Goal: Task Accomplishment & Management: Manage account settings

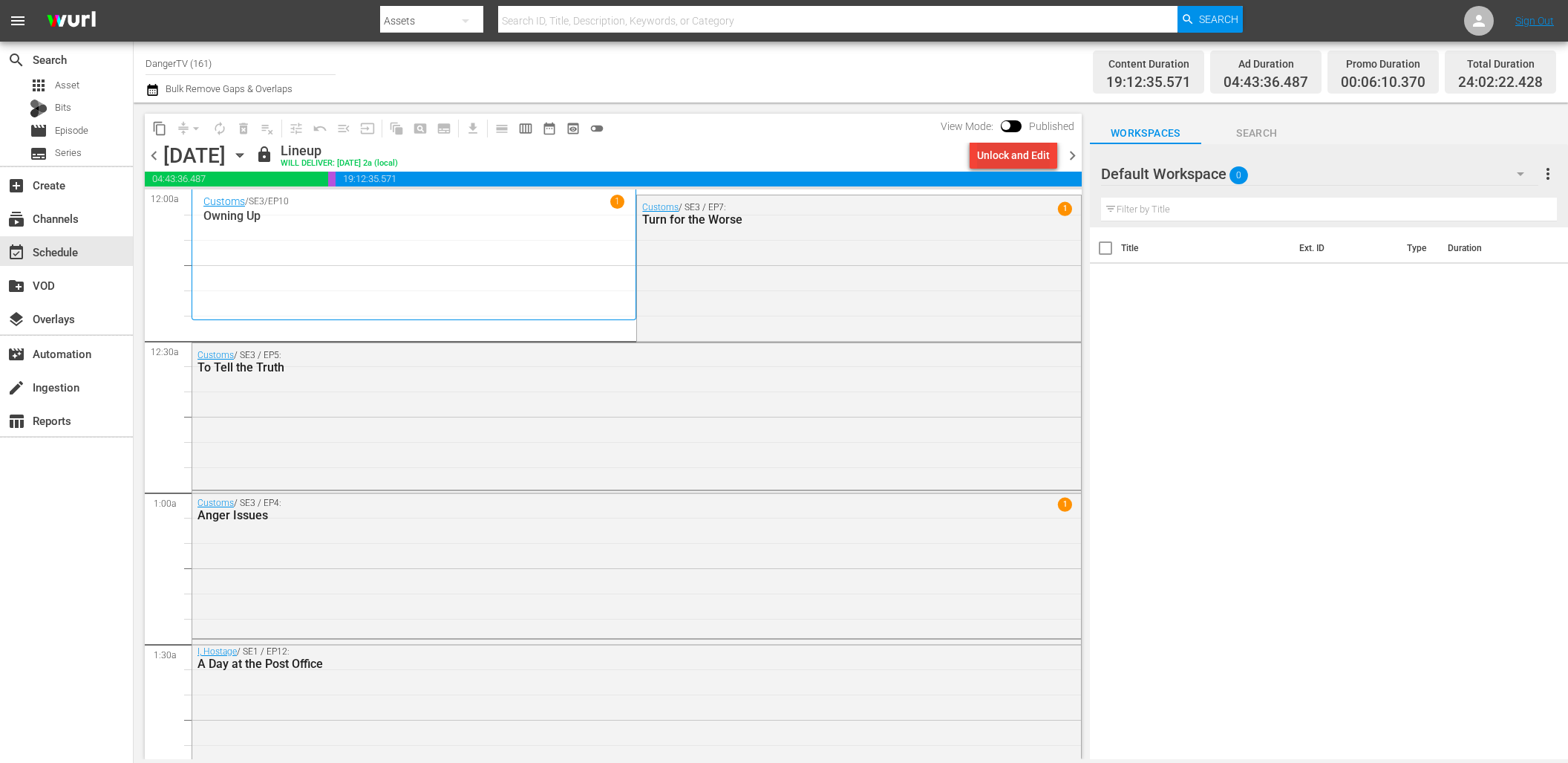
click at [1010, 156] on div "Unlock and Edit" at bounding box center [1013, 155] width 73 height 26
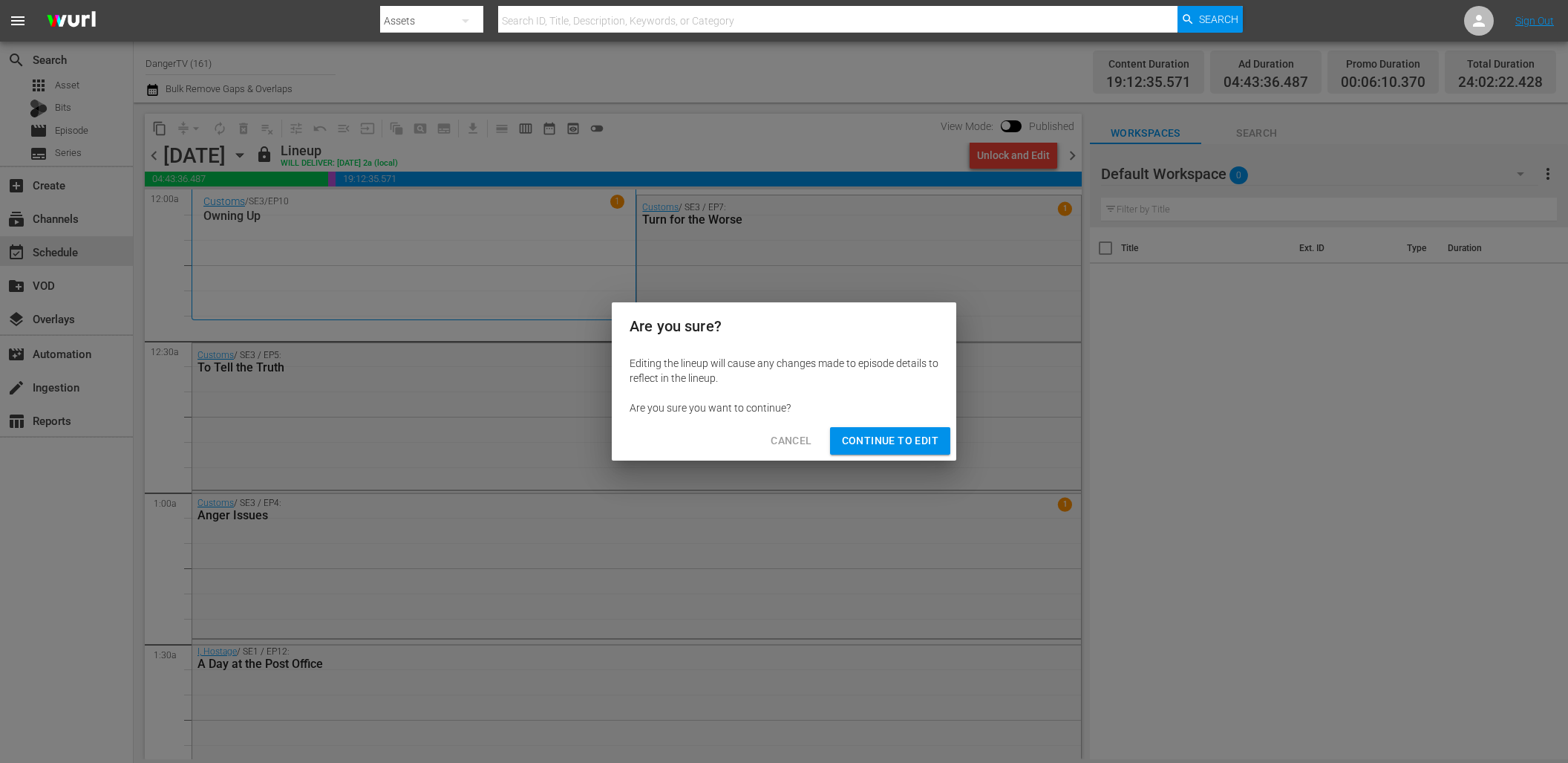
click at [894, 437] on span "Continue to Edit" at bounding box center [890, 440] width 96 height 19
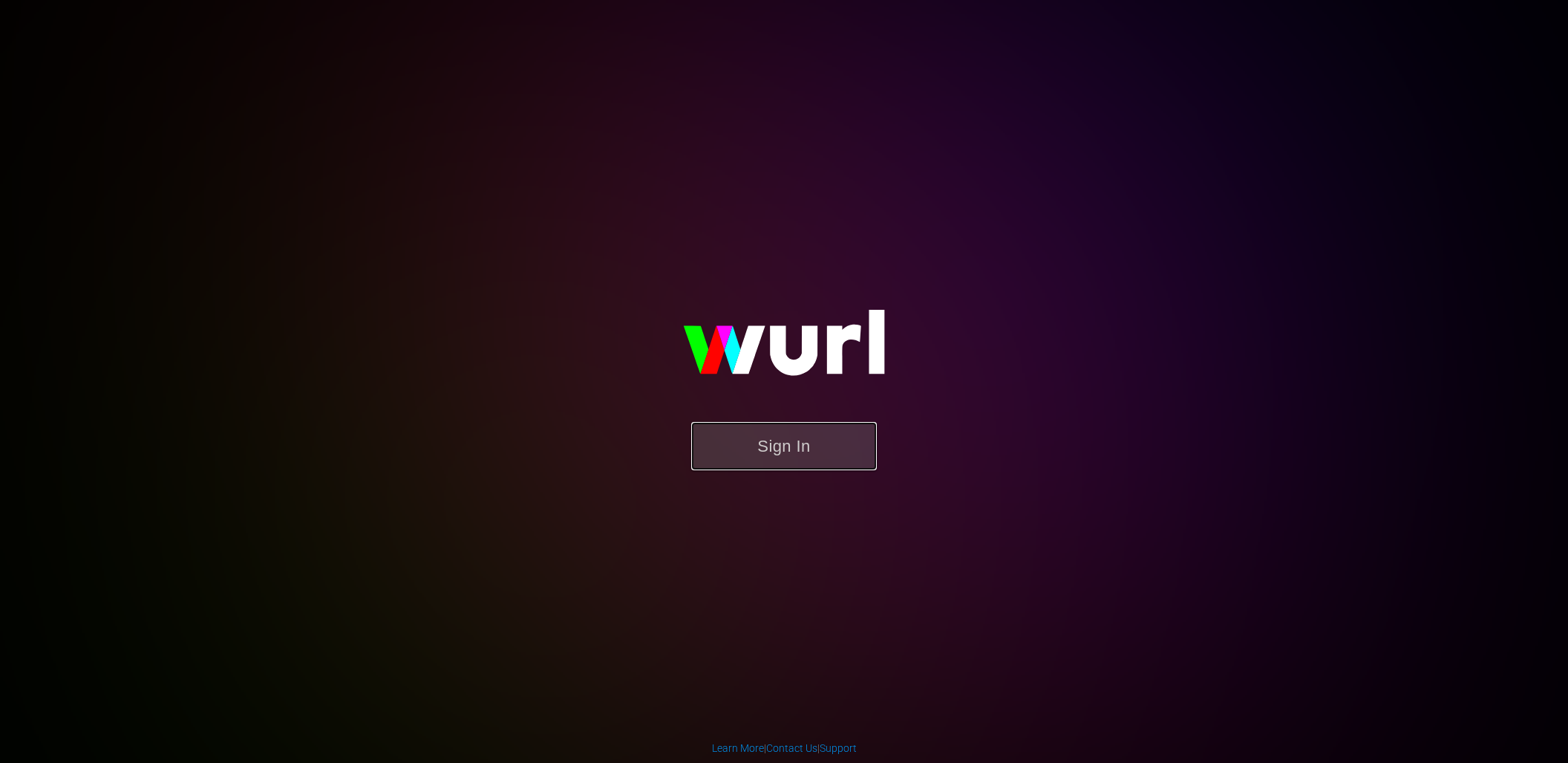
click at [793, 452] on button "Sign In" at bounding box center [784, 446] width 185 height 48
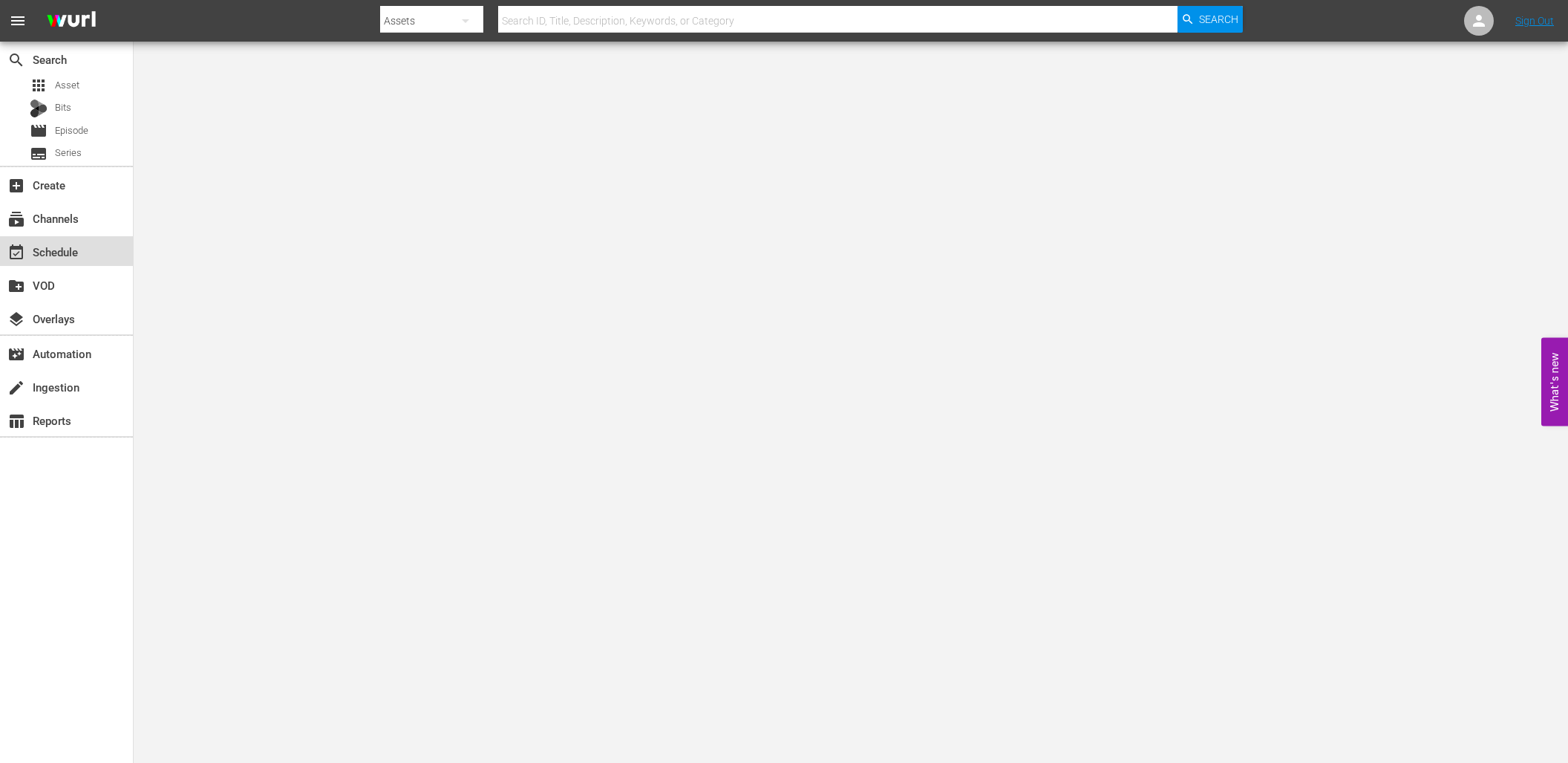
click at [60, 254] on div "event_available Schedule" at bounding box center [41, 250] width 83 height 14
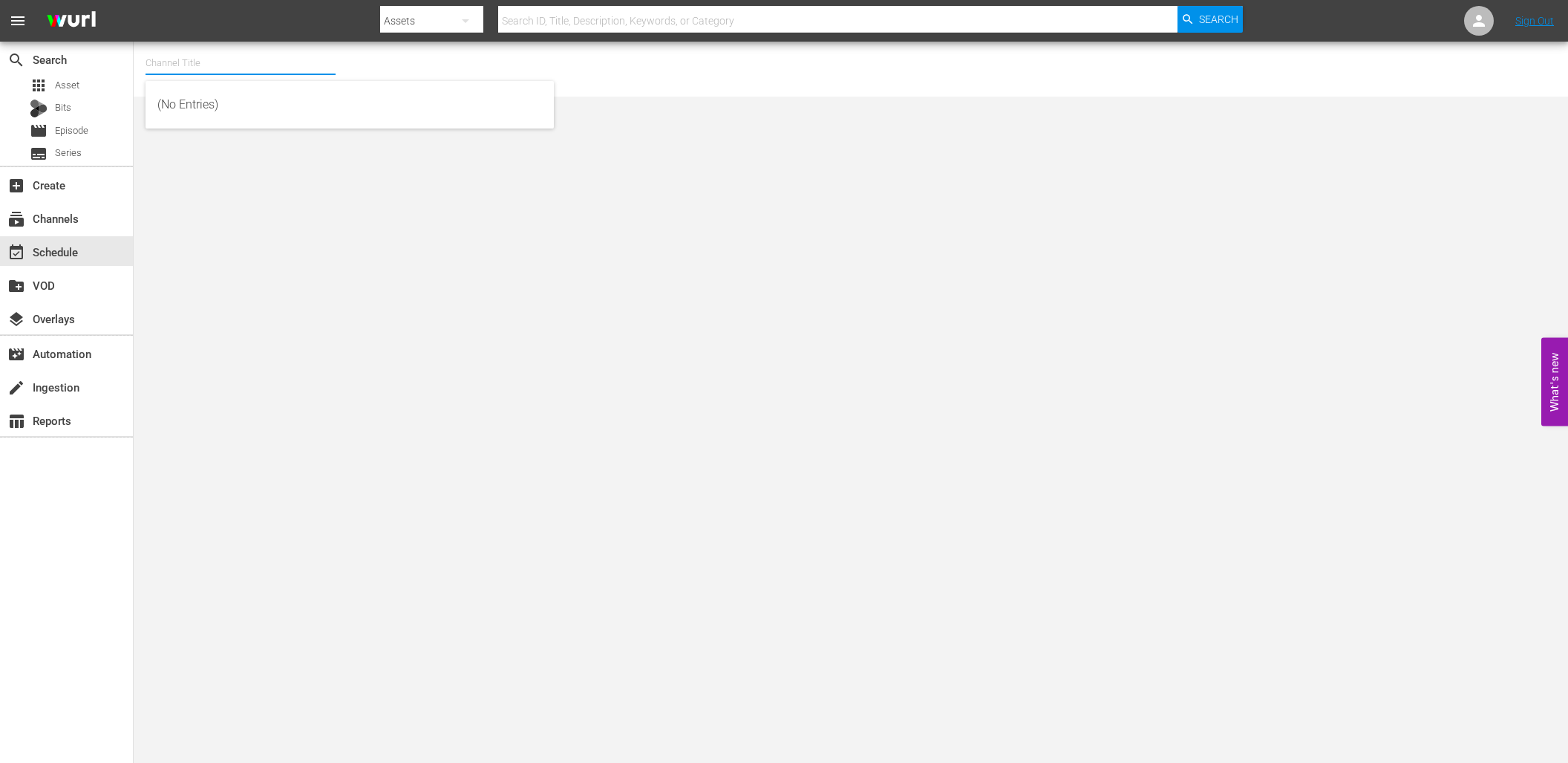
click at [182, 70] on input "text" at bounding box center [240, 63] width 190 height 35
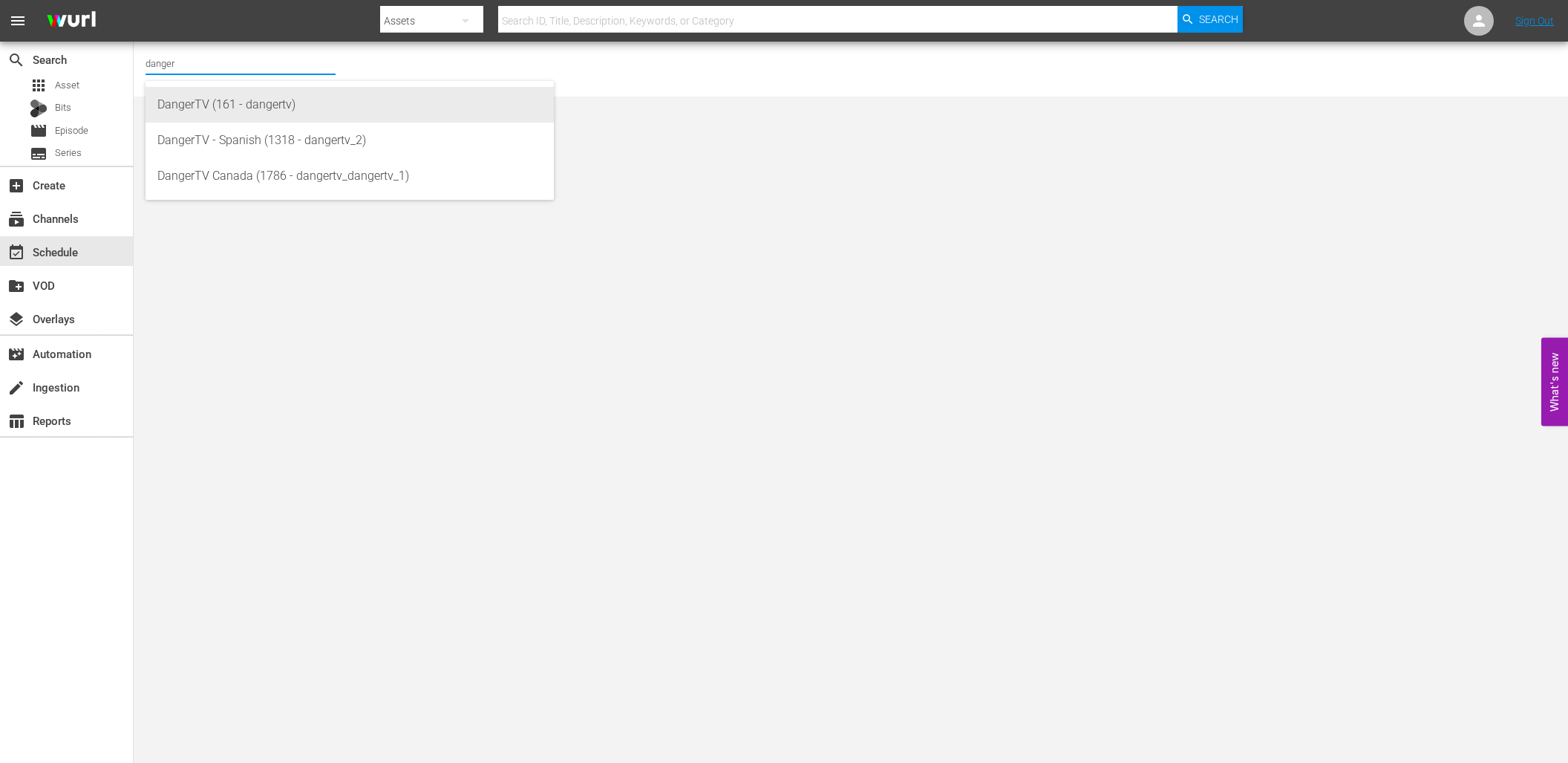
click at [191, 109] on div "DangerTV (161 - dangertv)" at bounding box center [350, 104] width 384 height 35
type input "DangerTV (161 - dangertv)"
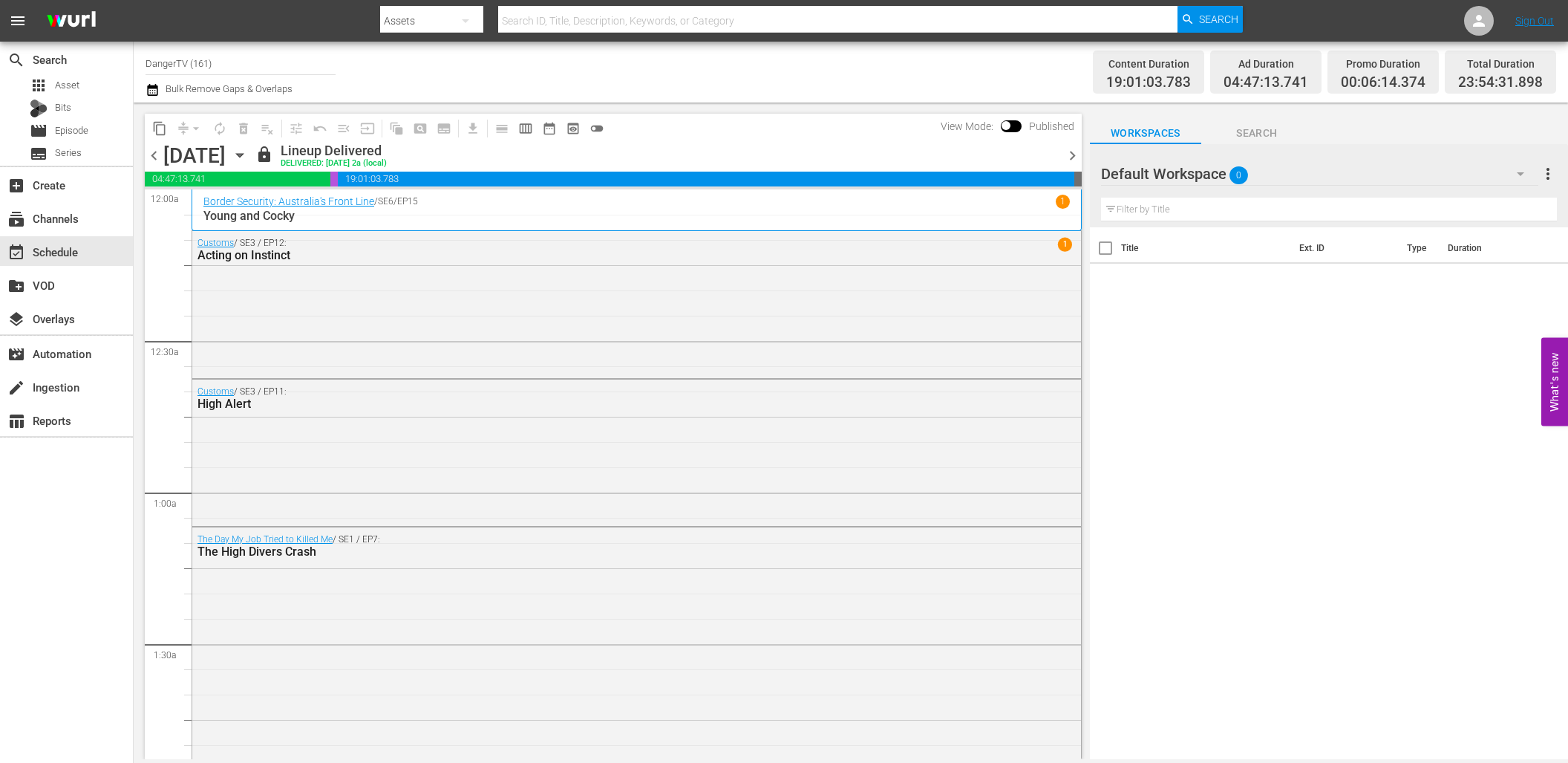
click at [248, 153] on icon "button" at bounding box center [240, 155] width 17 height 17
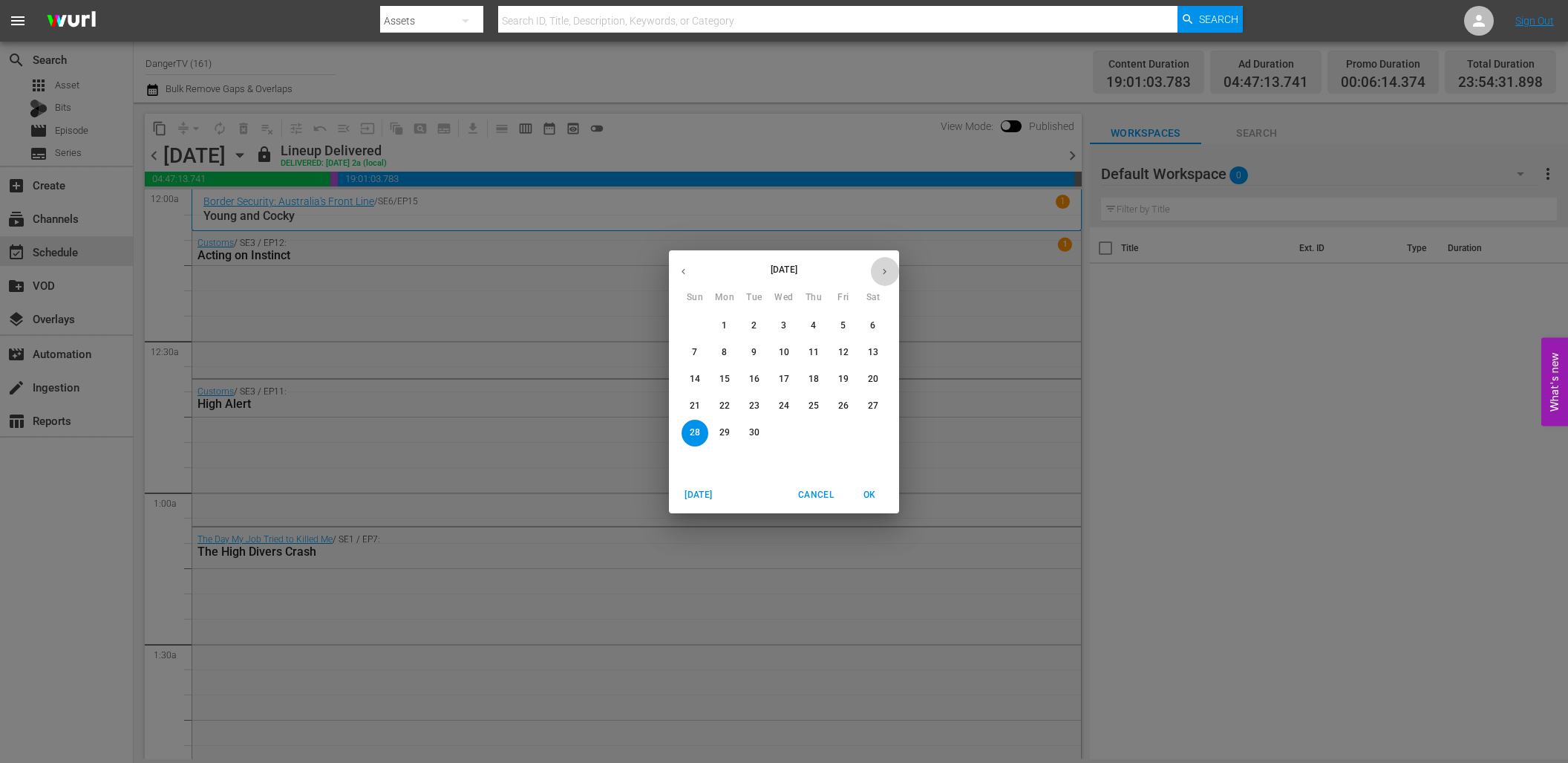
click at [884, 271] on icon "button" at bounding box center [884, 271] width 11 height 11
click at [873, 325] on p "4" at bounding box center [873, 326] width 5 height 13
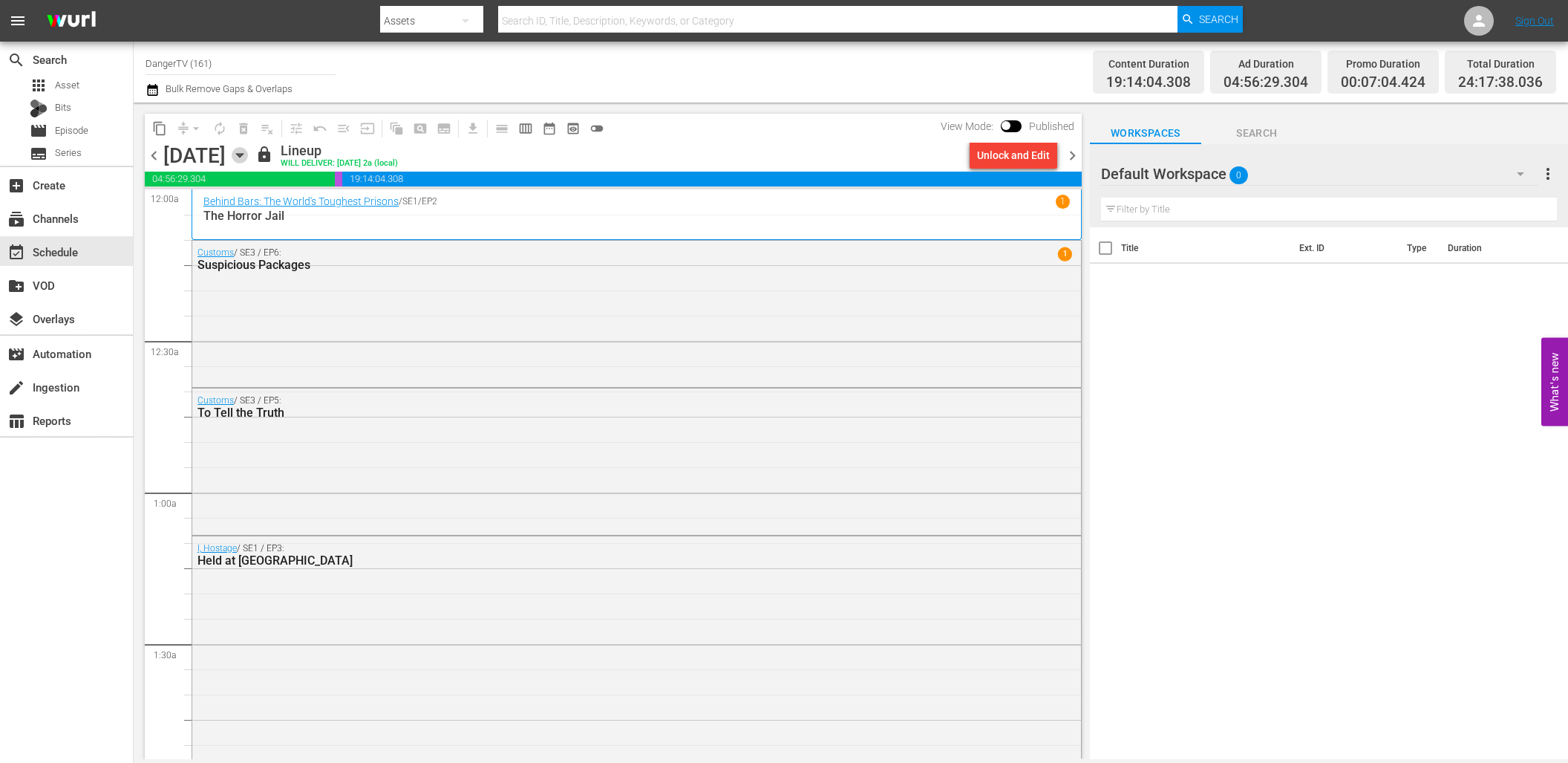
click at [248, 152] on icon "button" at bounding box center [240, 155] width 17 height 17
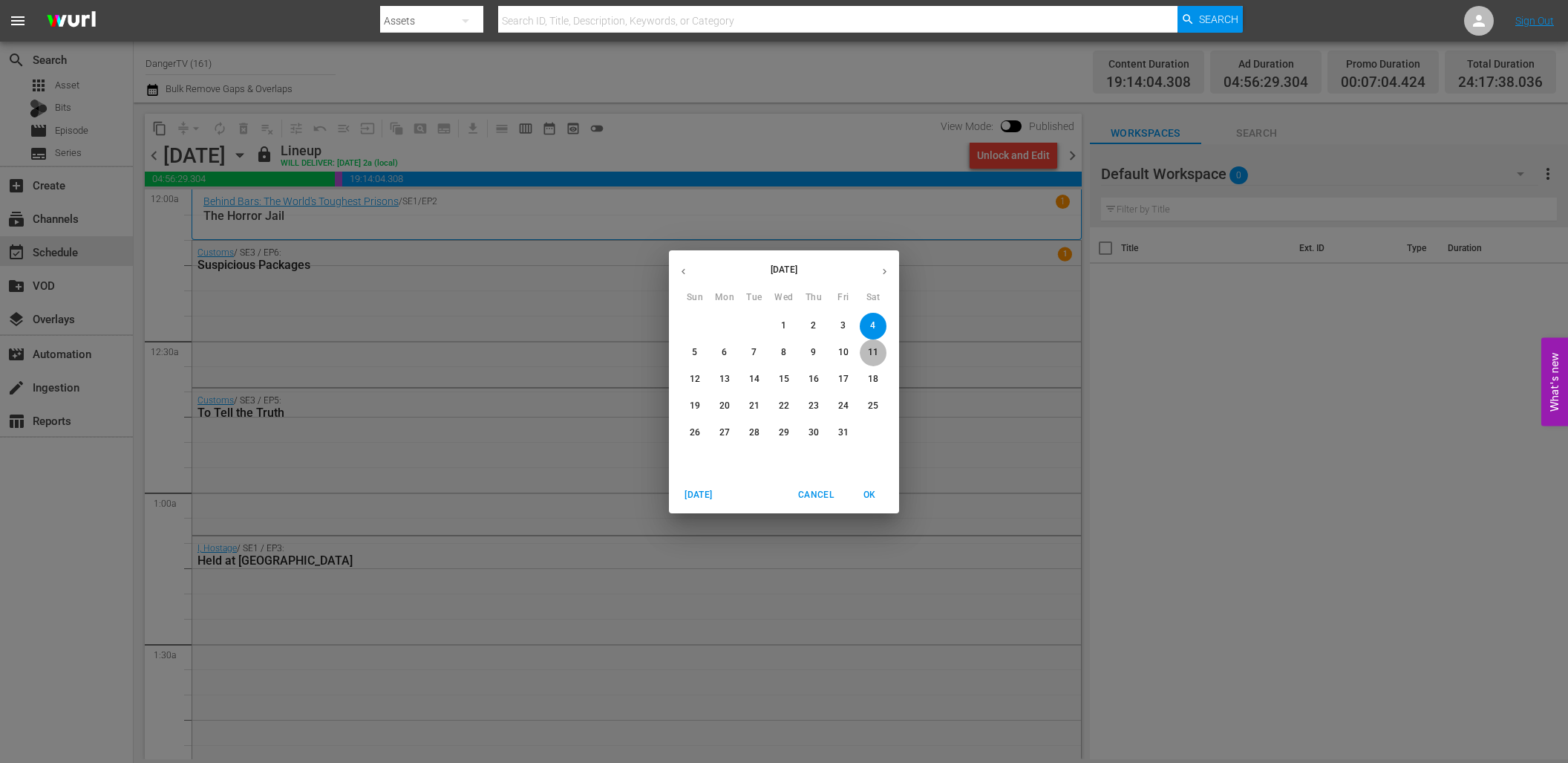
click at [874, 351] on p "11" at bounding box center [873, 352] width 11 height 13
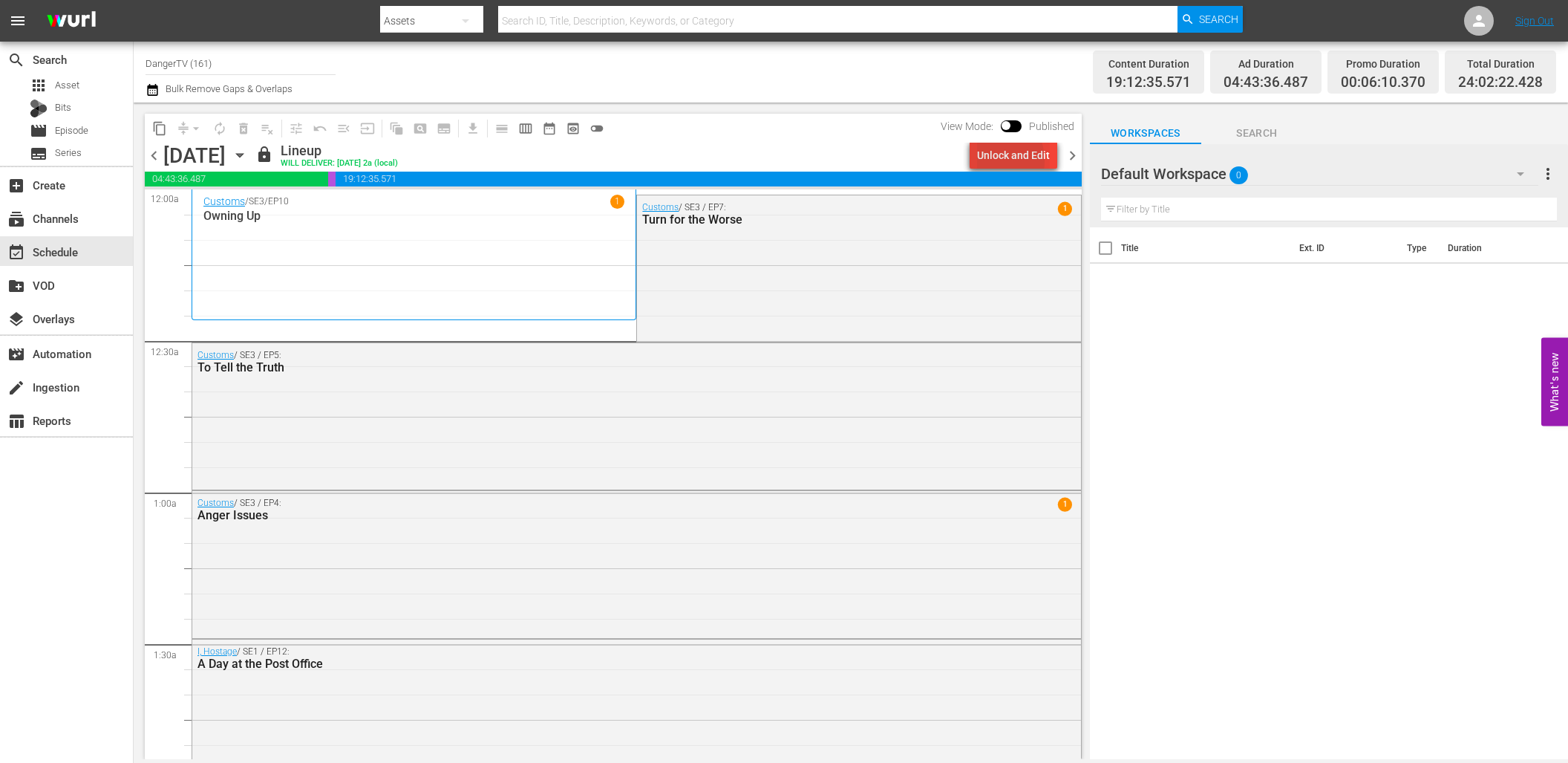
click at [990, 161] on div "Unlock and Edit" at bounding box center [1013, 155] width 73 height 26
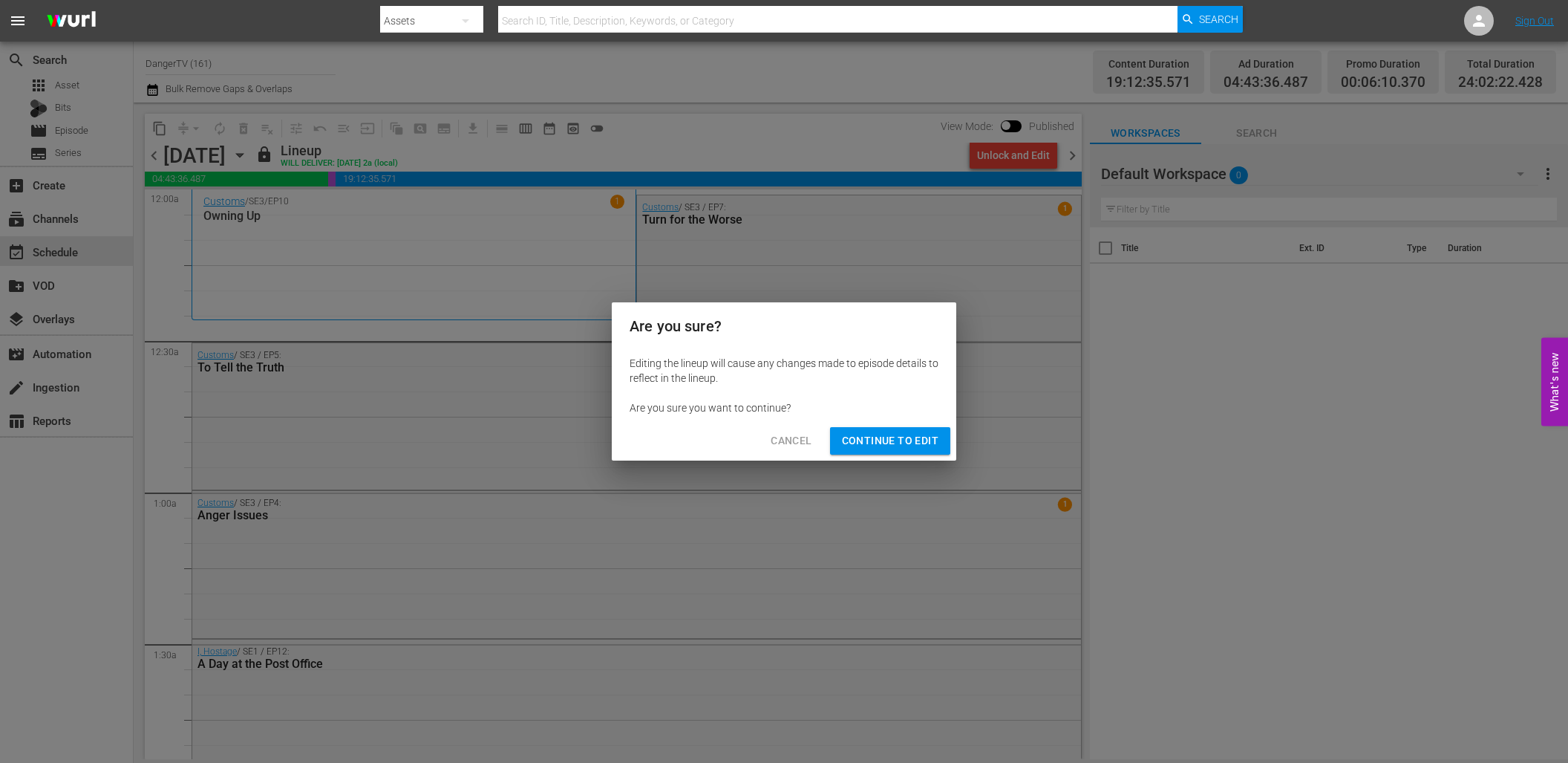
drag, startPoint x: 898, startPoint y: 437, endPoint x: 908, endPoint y: 438, distance: 10.0
click at [898, 437] on span "Continue to Edit" at bounding box center [890, 440] width 96 height 19
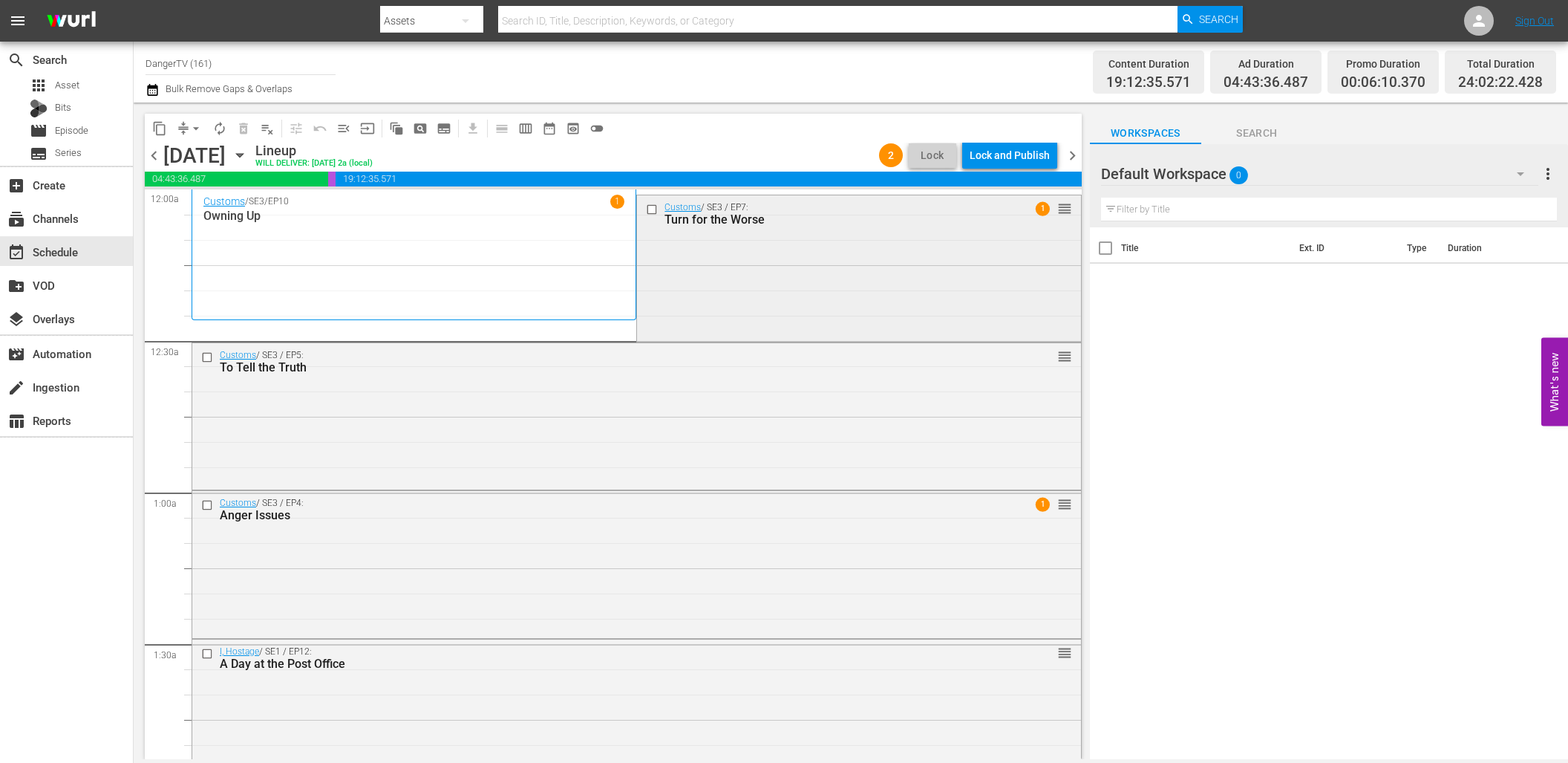
click at [650, 209] on input "checkbox" at bounding box center [653, 210] width 16 height 13
click at [246, 130] on span "delete_forever_outlined" at bounding box center [243, 129] width 15 height 15
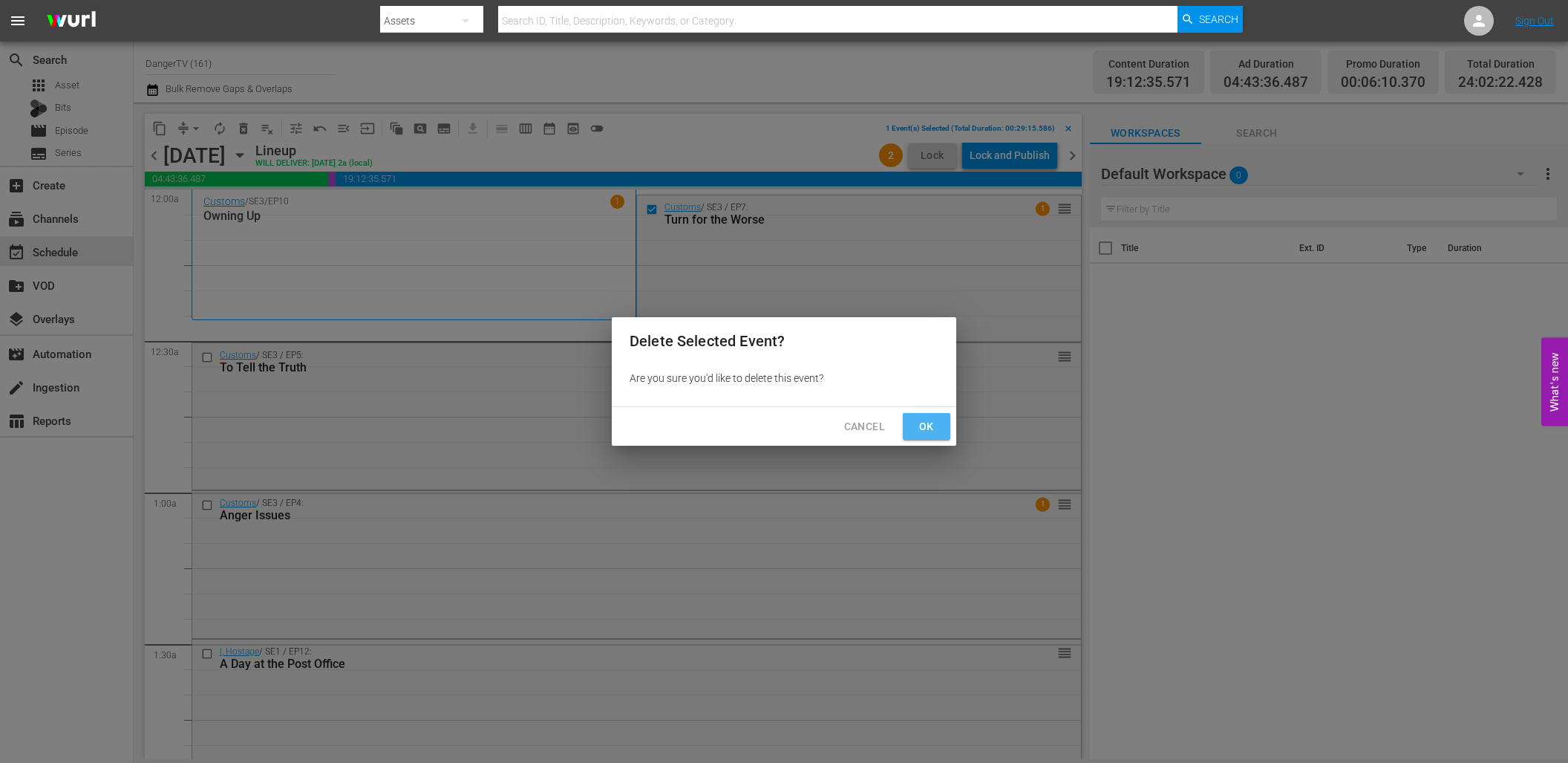
click at [920, 424] on span "Ok" at bounding box center [927, 427] width 24 height 19
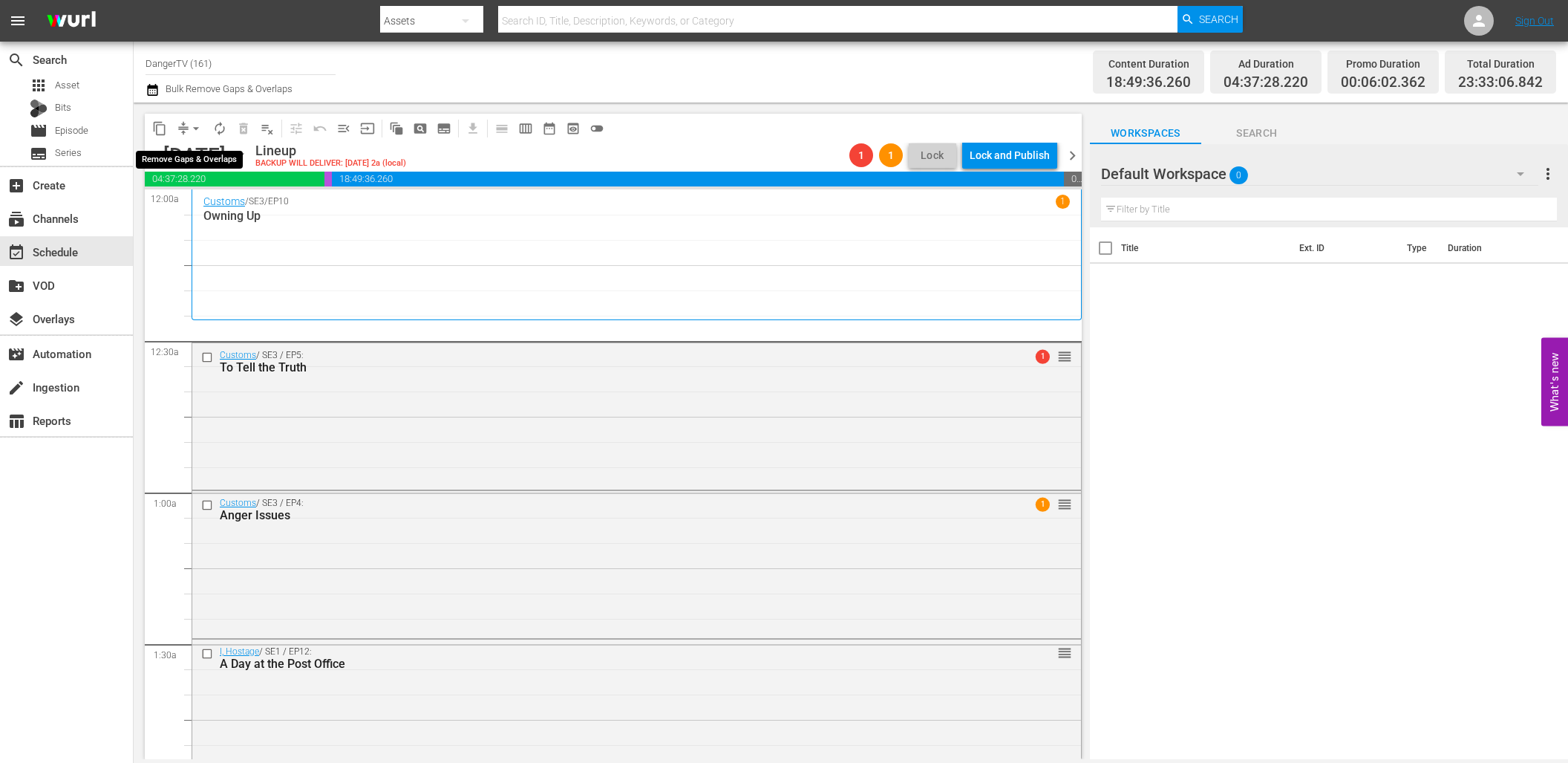
click at [197, 130] on span "arrow_drop_down" at bounding box center [196, 129] width 15 height 15
click at [222, 201] on li "Align to End of Previous Day" at bounding box center [197, 207] width 156 height 25
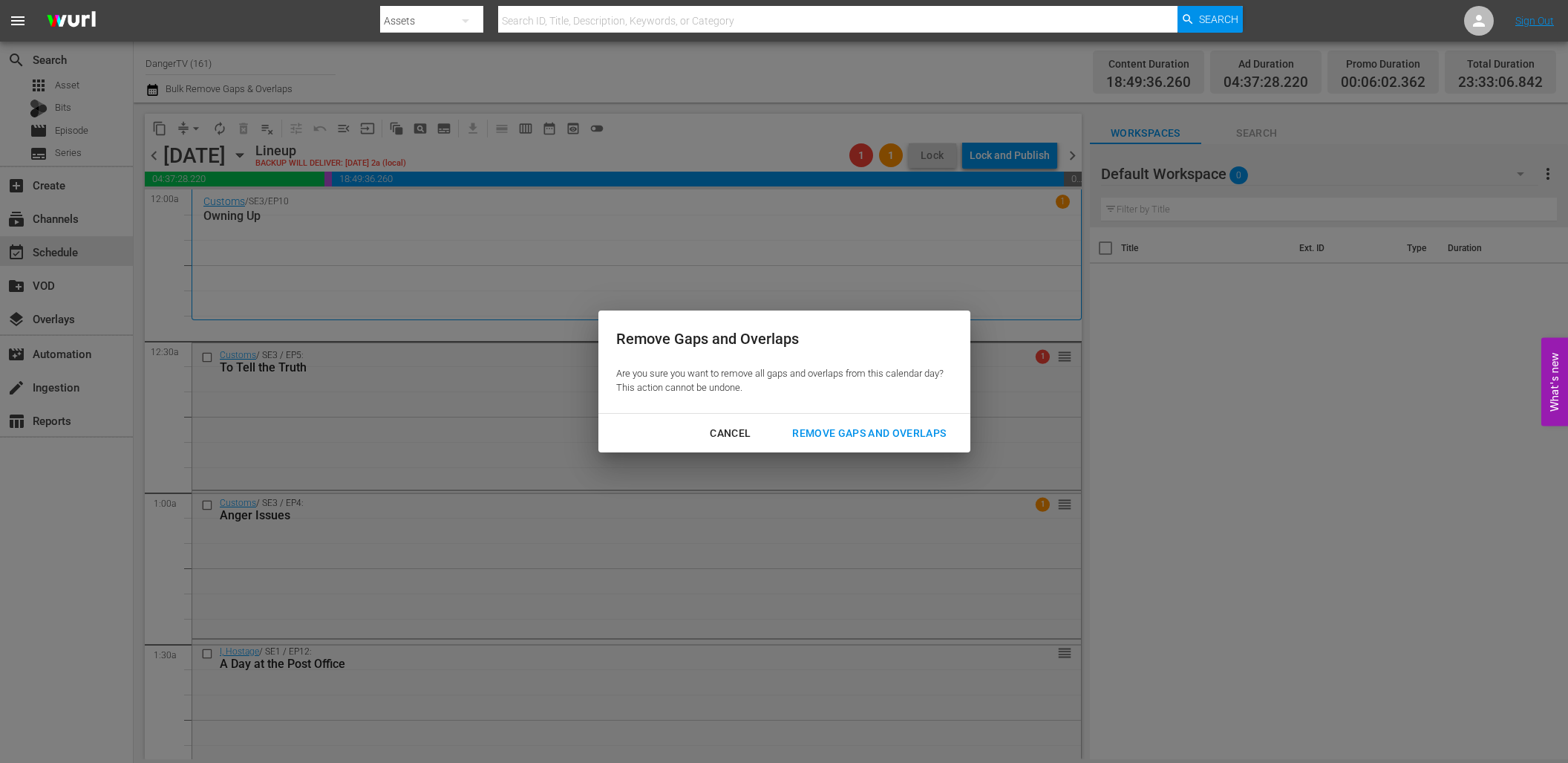
click at [922, 434] on div "Remove Gaps and Overlaps" at bounding box center [868, 434] width 177 height 19
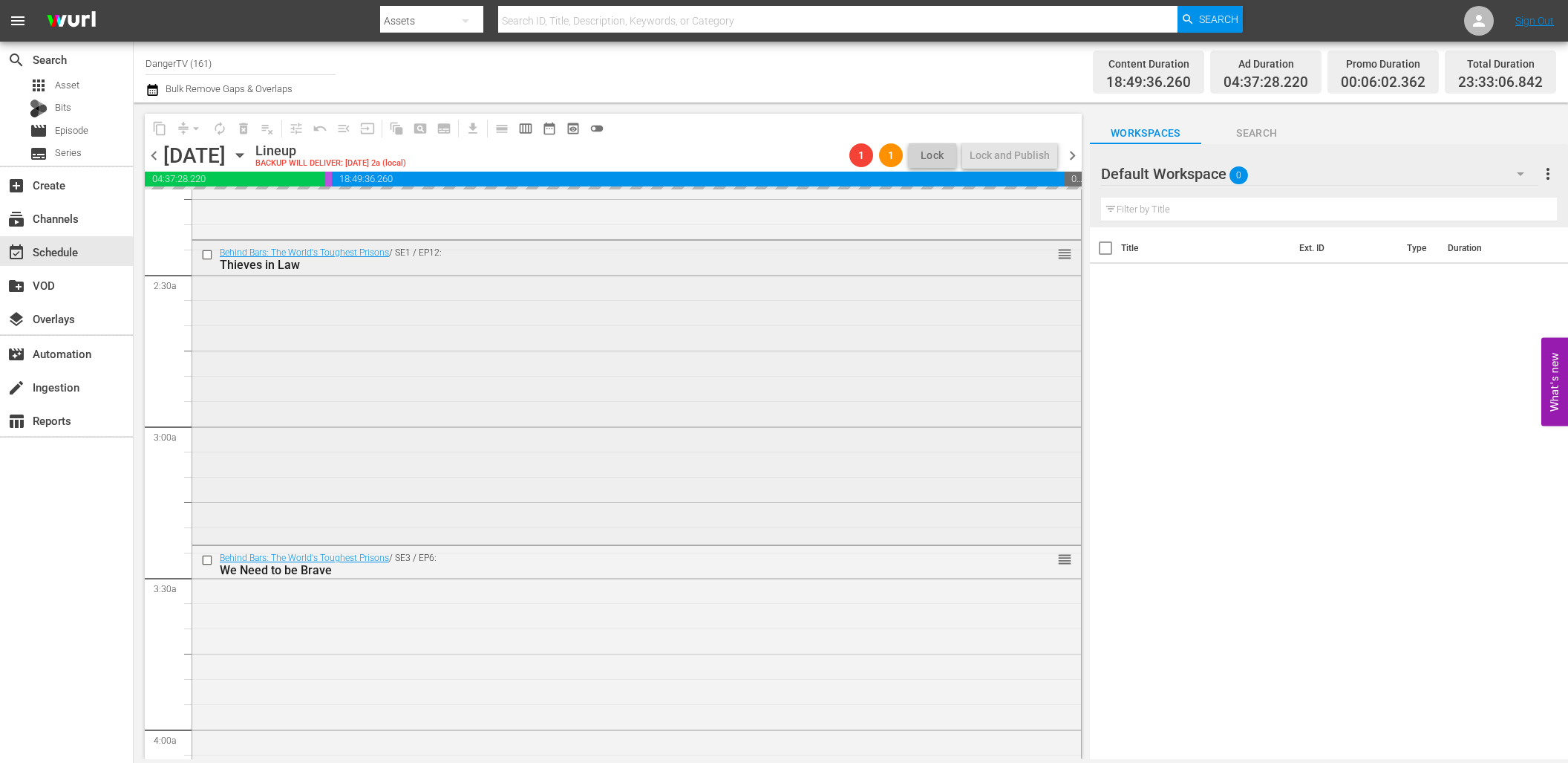
scroll to position [681, 0]
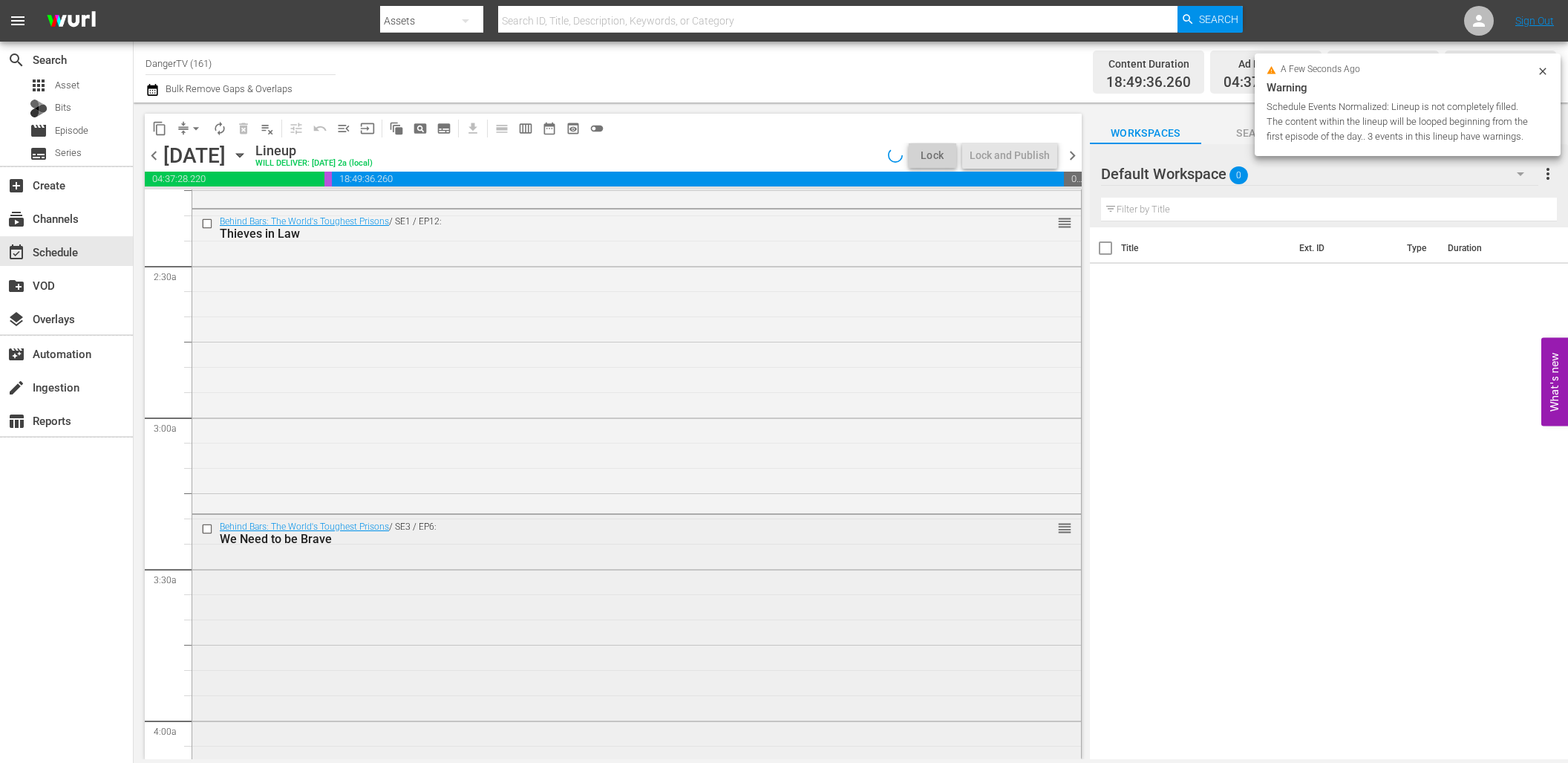
click at [208, 528] on input "checkbox" at bounding box center [209, 529] width 16 height 13
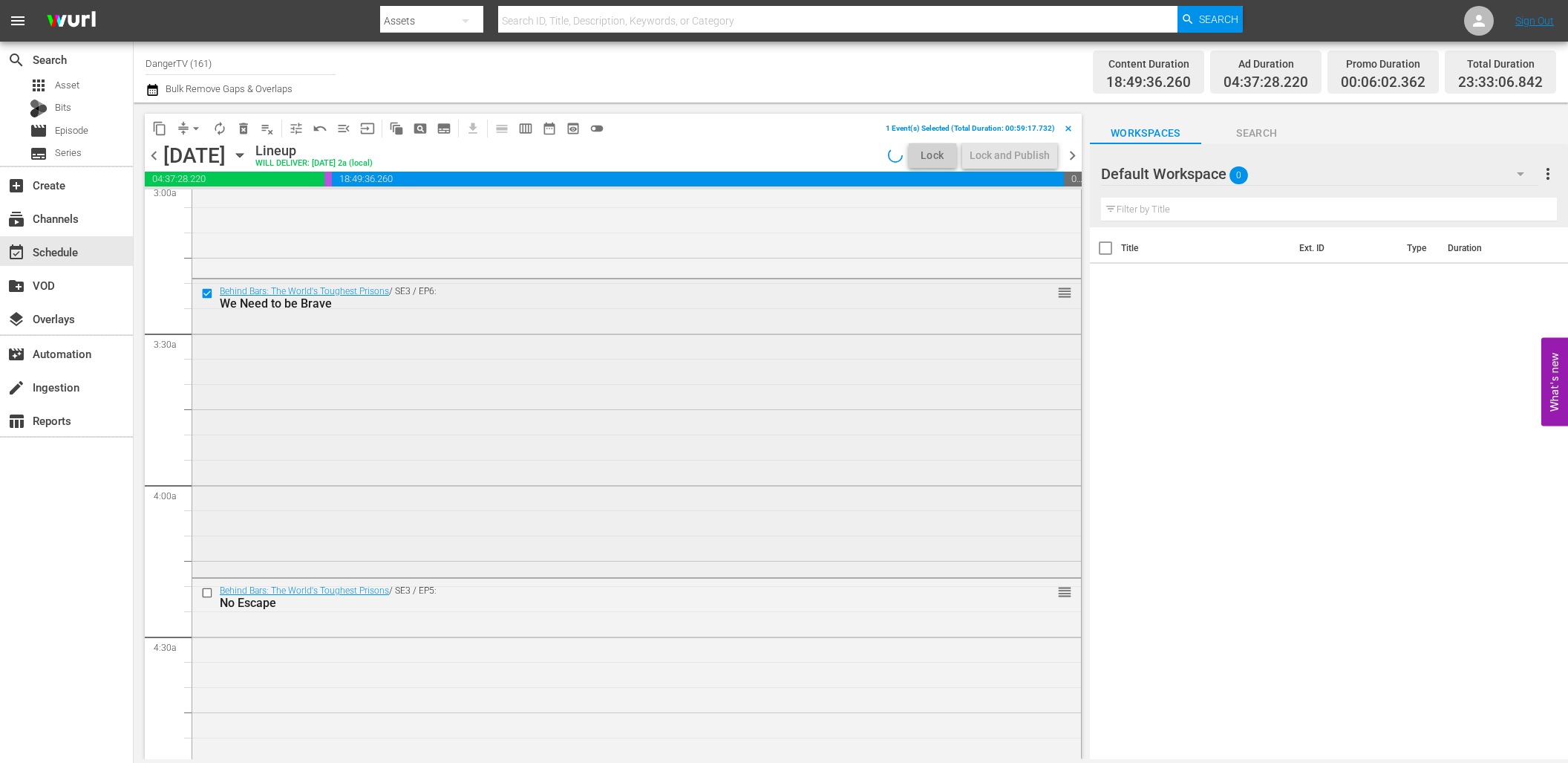
scroll to position [945, 0]
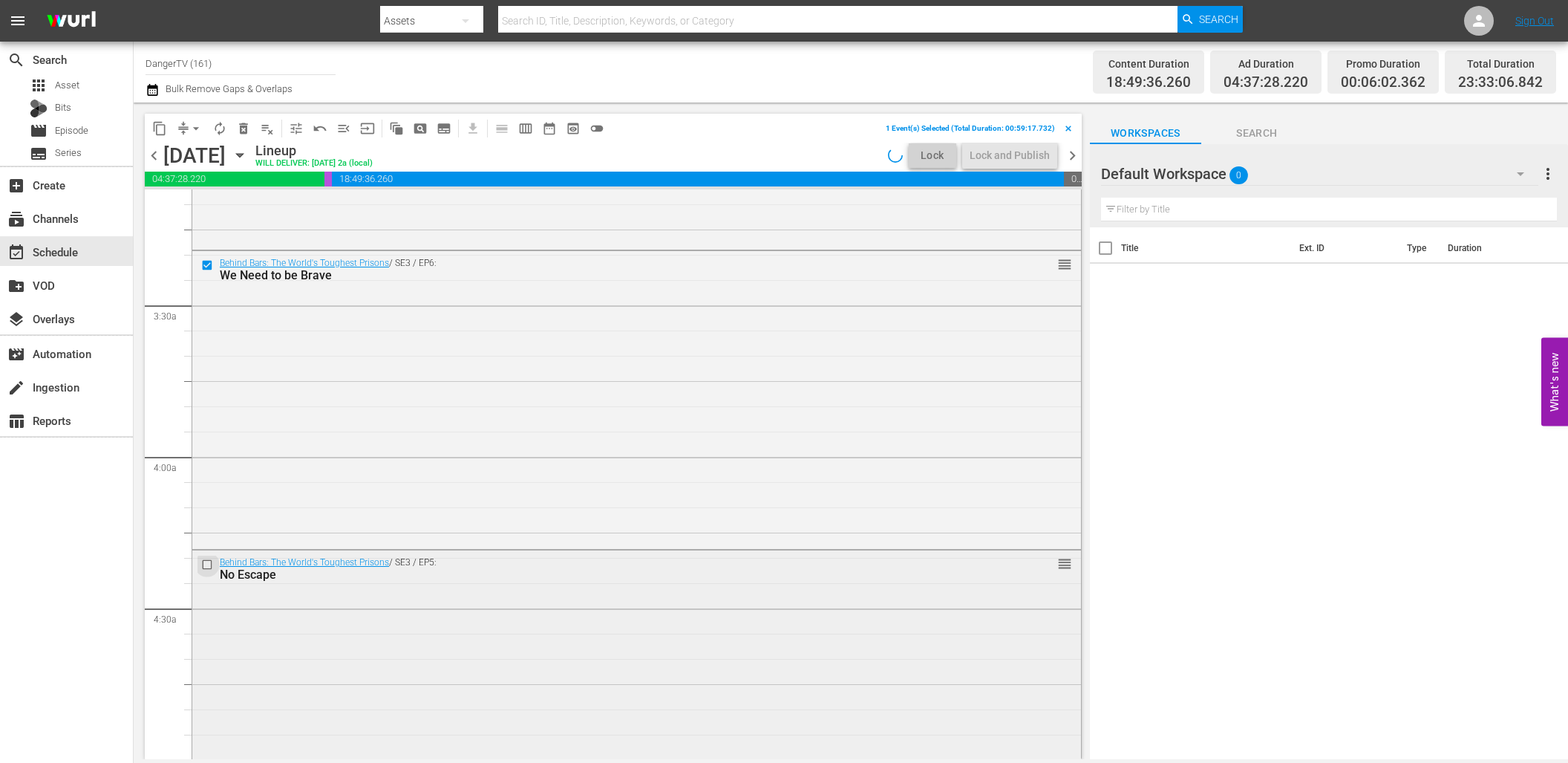
click at [210, 565] on input "checkbox" at bounding box center [209, 565] width 16 height 13
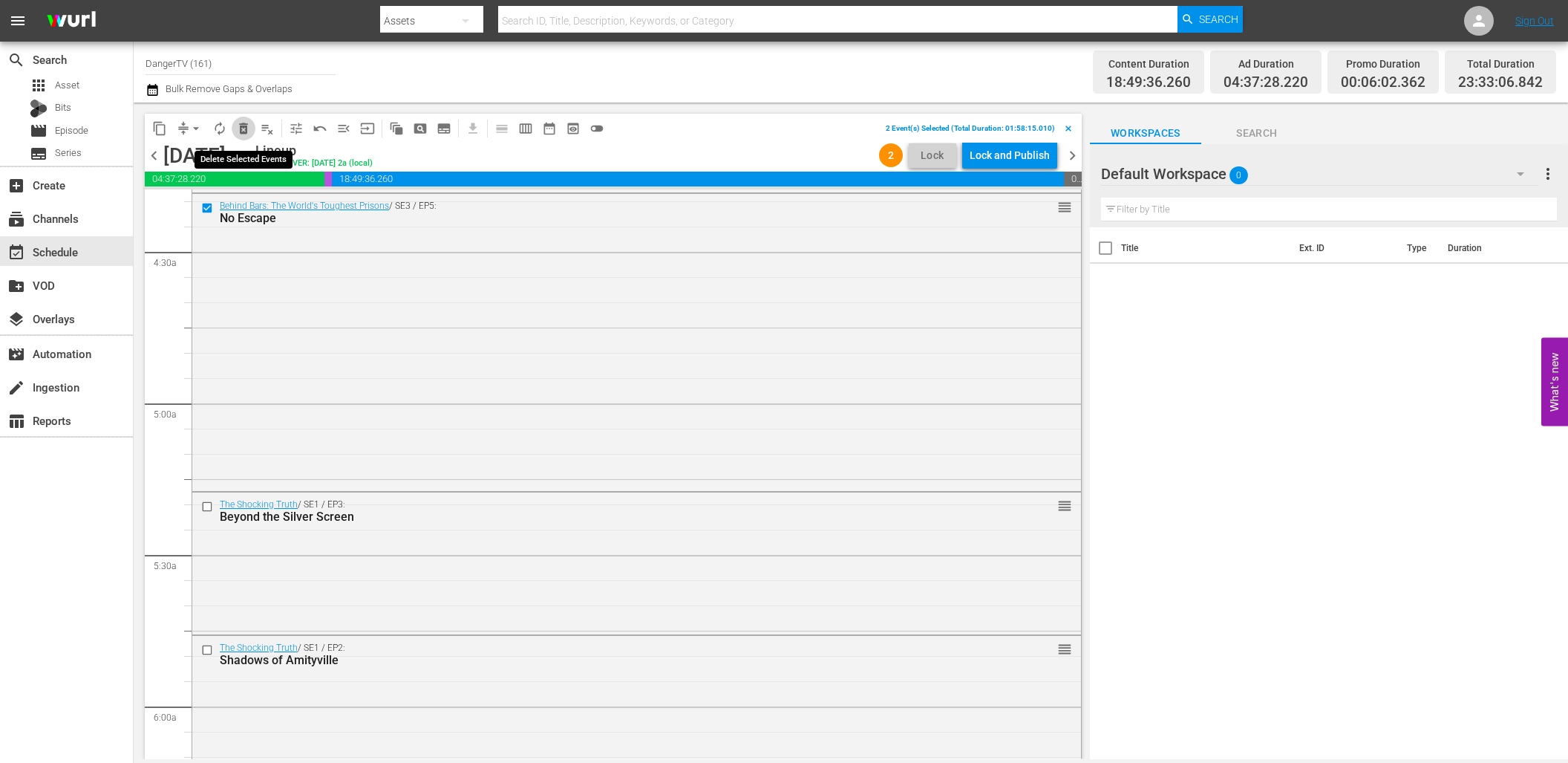
click at [245, 128] on span "delete_forever_outlined" at bounding box center [243, 129] width 15 height 15
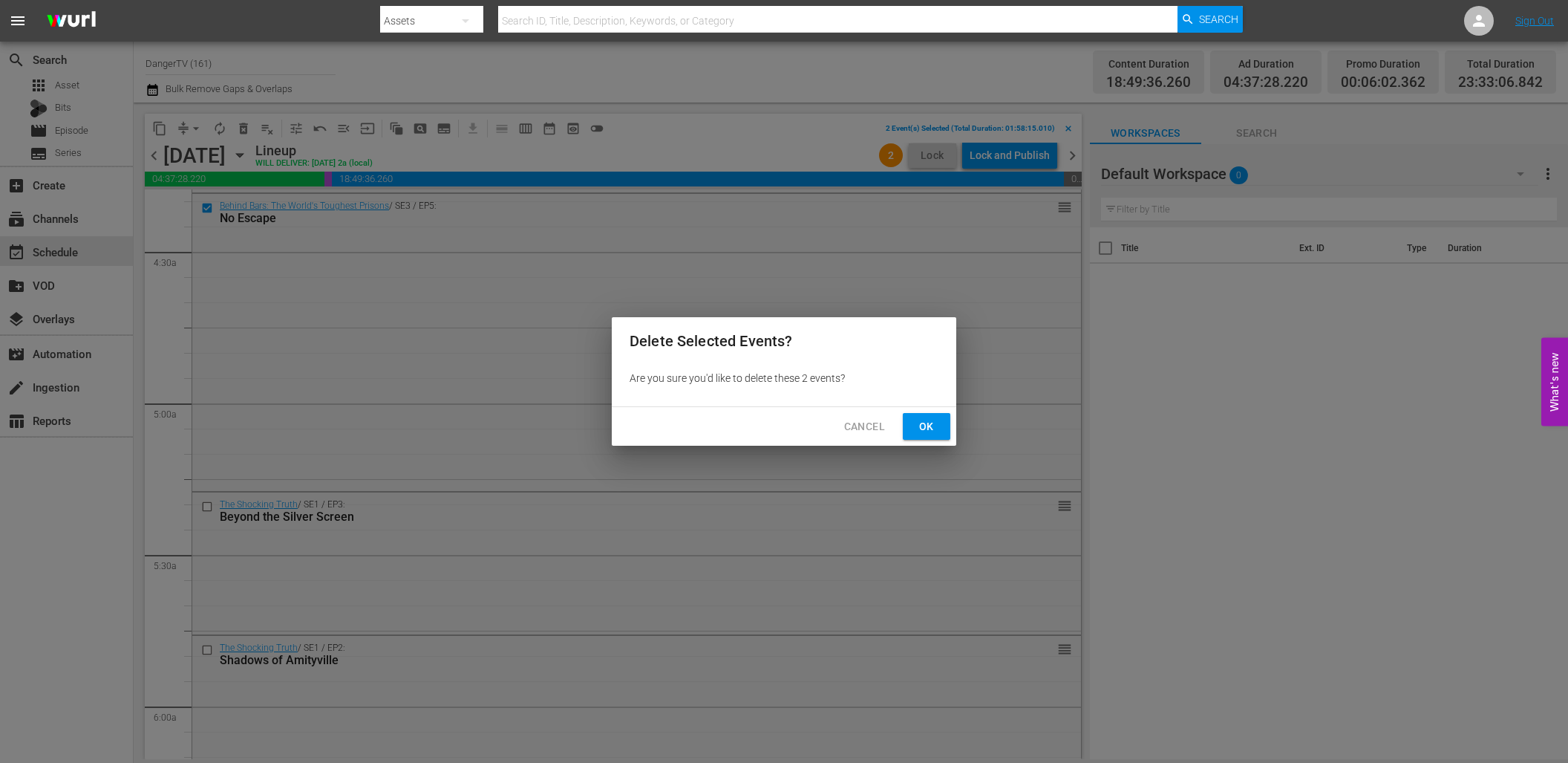
drag, startPoint x: 928, startPoint y: 426, endPoint x: 867, endPoint y: 427, distance: 61.0
click at [923, 424] on span "Ok" at bounding box center [927, 427] width 24 height 19
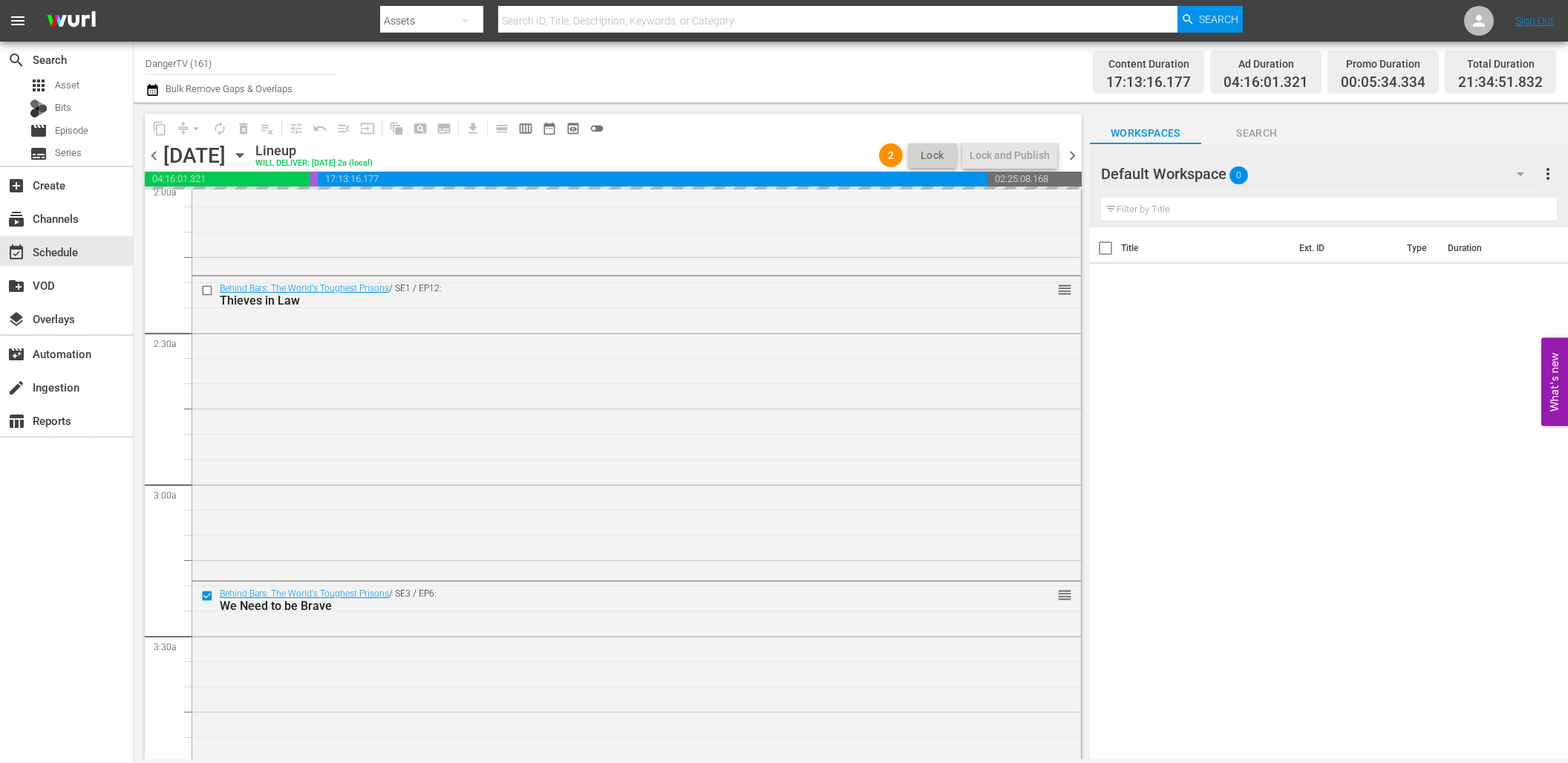
scroll to position [617, 0]
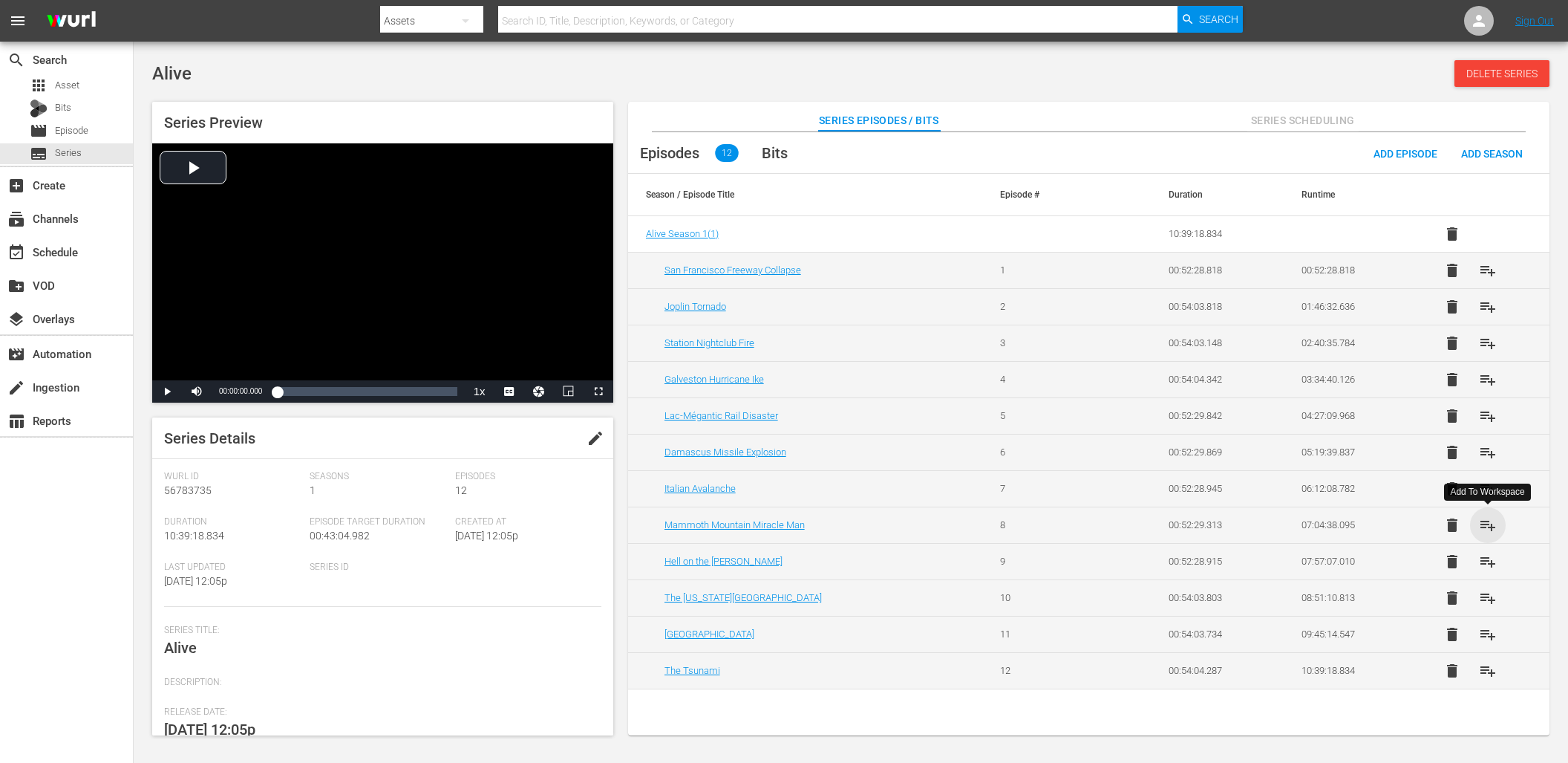
click at [1489, 527] on span "playlist_add" at bounding box center [1487, 526] width 18 height 18
click at [1489, 561] on span "playlist_add" at bounding box center [1487, 562] width 18 height 18
click at [1484, 602] on span "playlist_add" at bounding box center [1487, 598] width 18 height 18
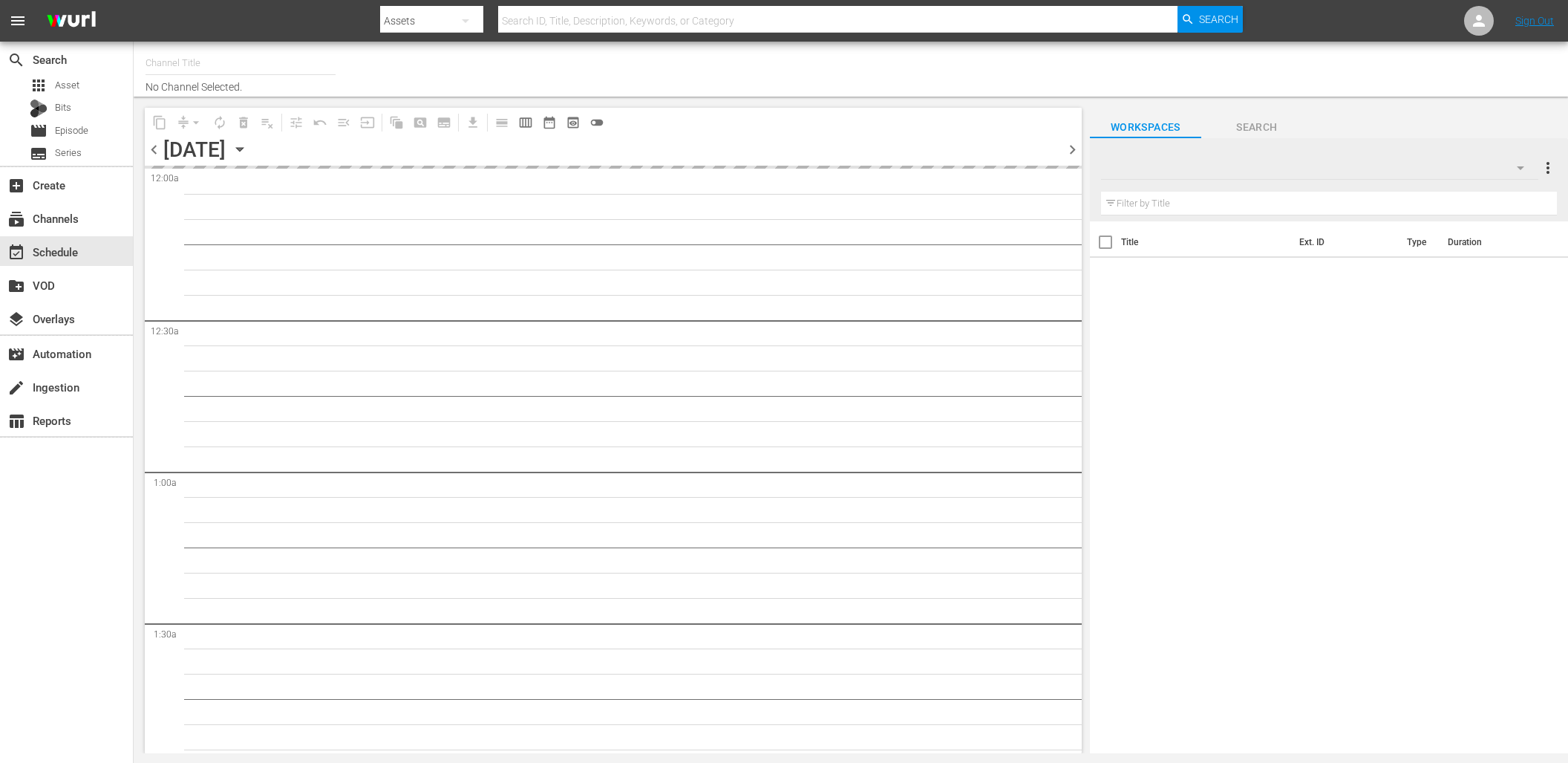
type input "DangerTV (161)"
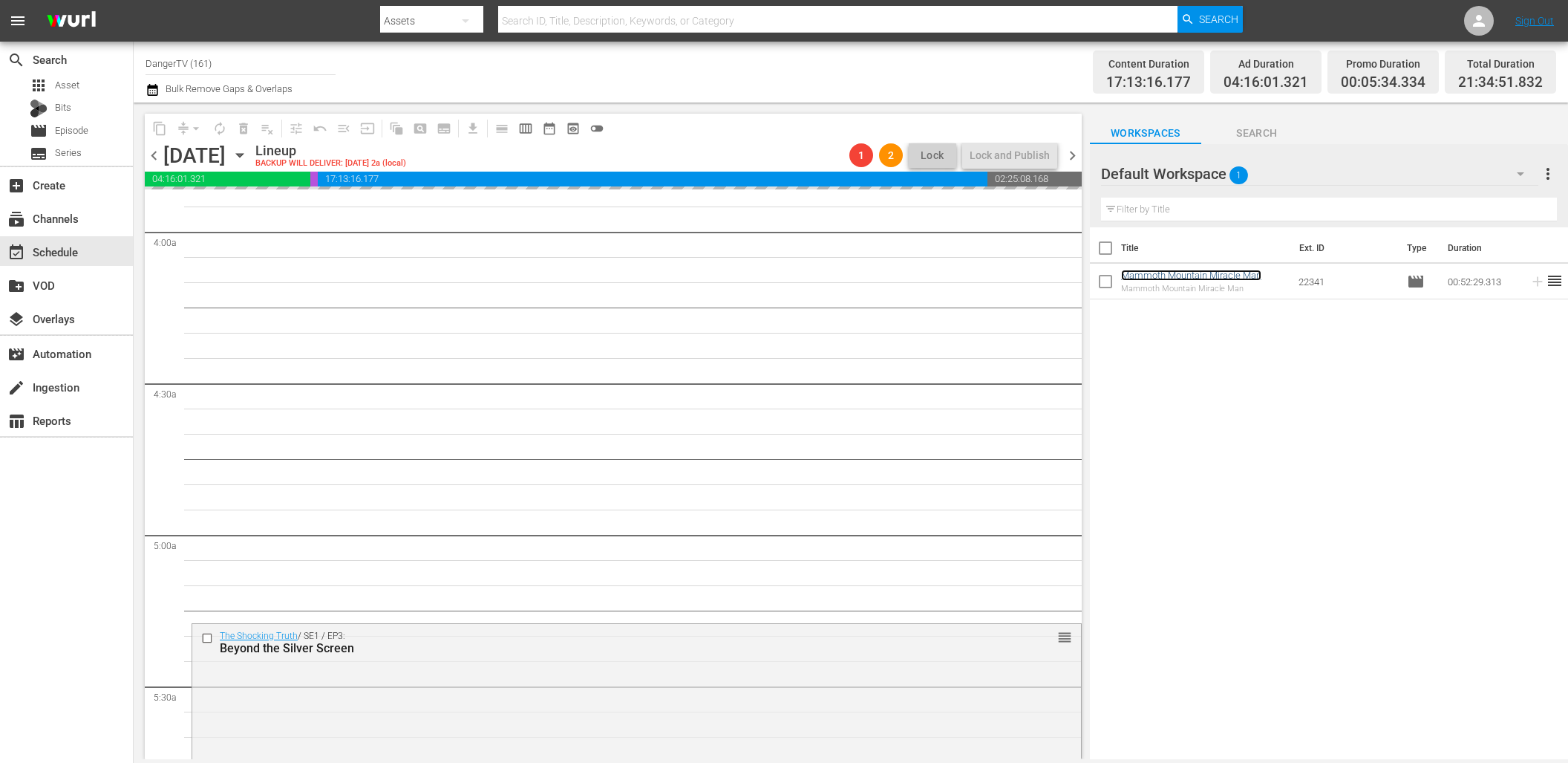
scroll to position [1219, 0]
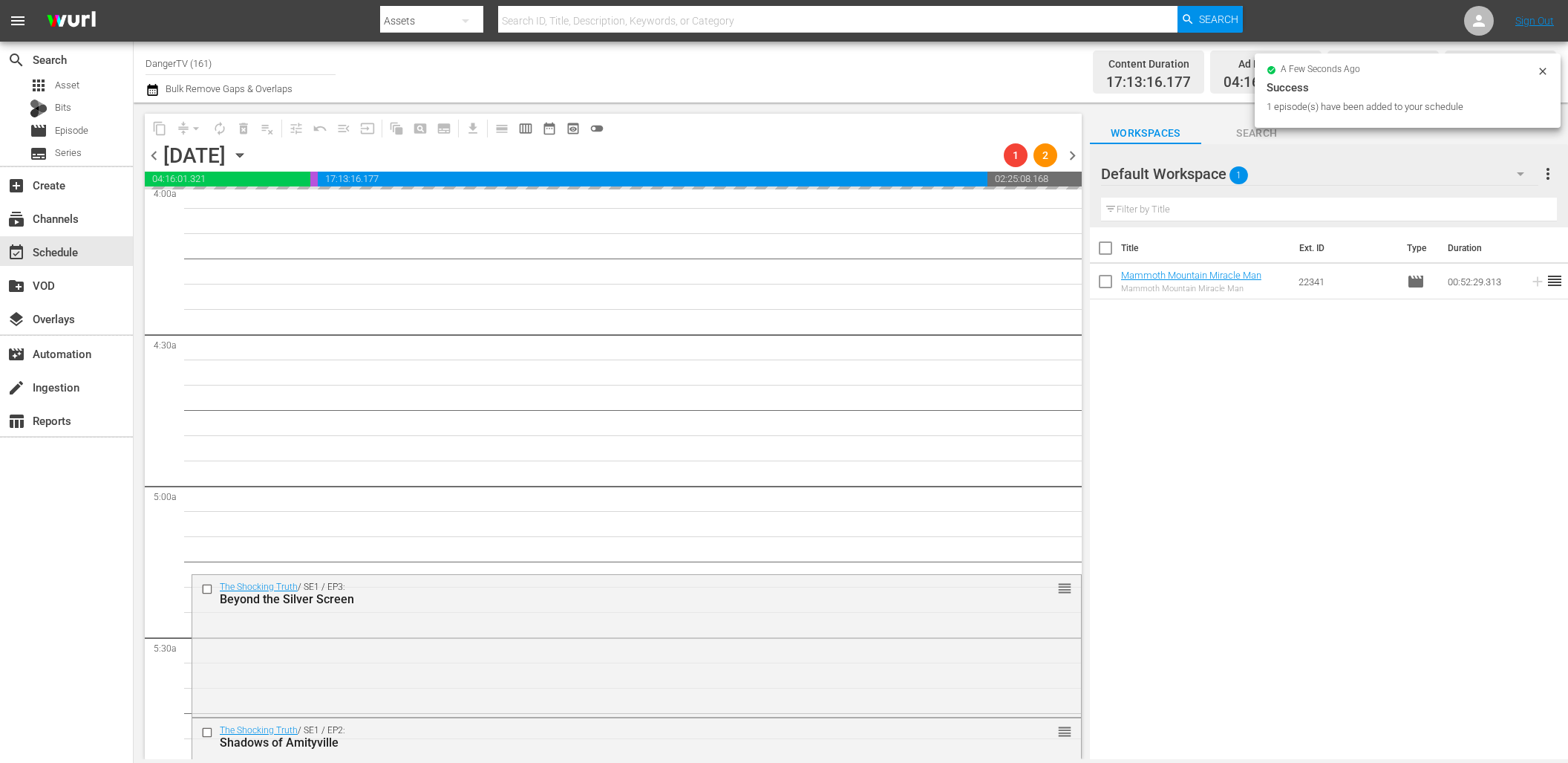
drag, startPoint x: 1217, startPoint y: 275, endPoint x: 343, endPoint y: 3, distance: 915.3
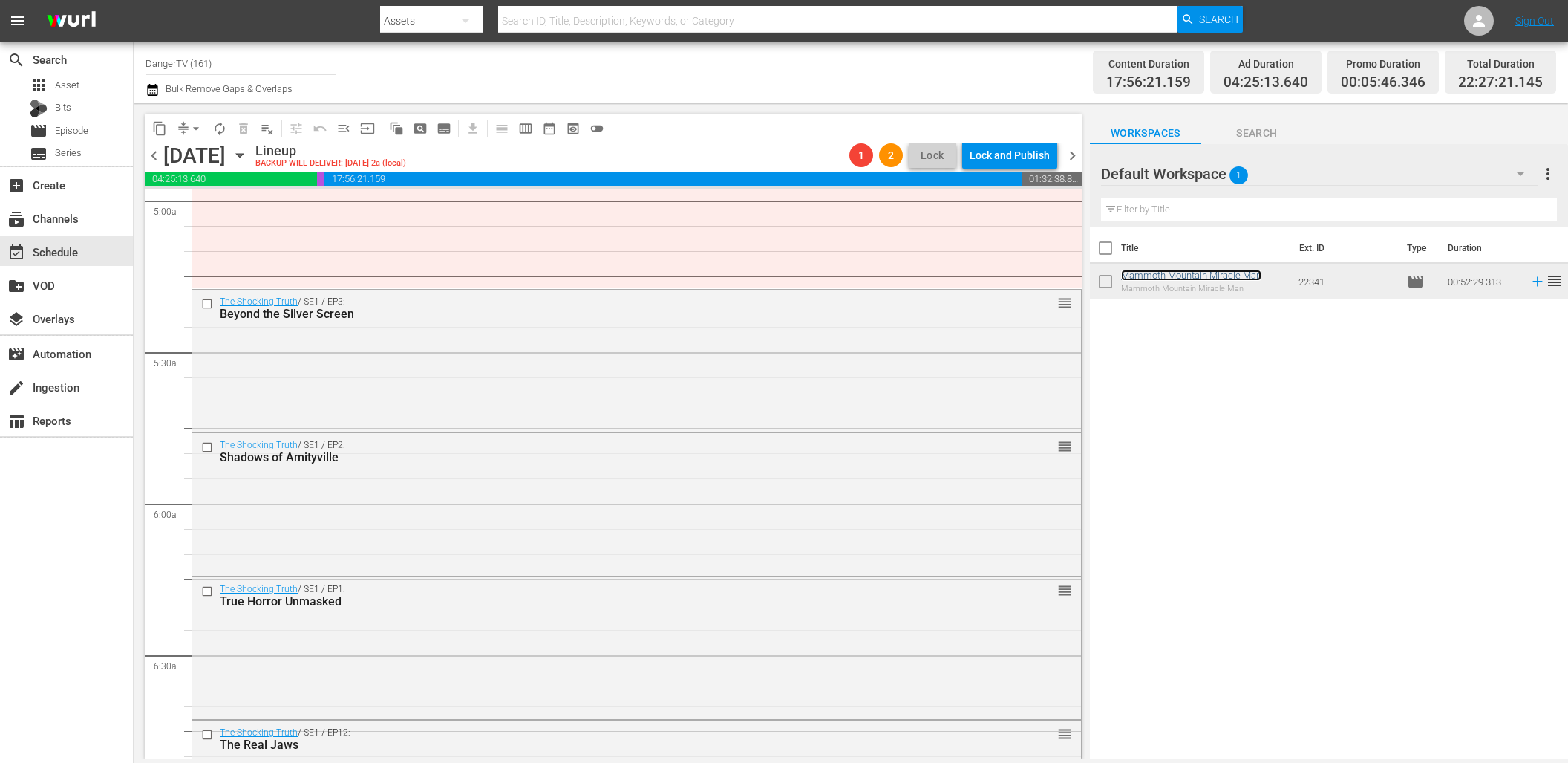
scroll to position [1494, 0]
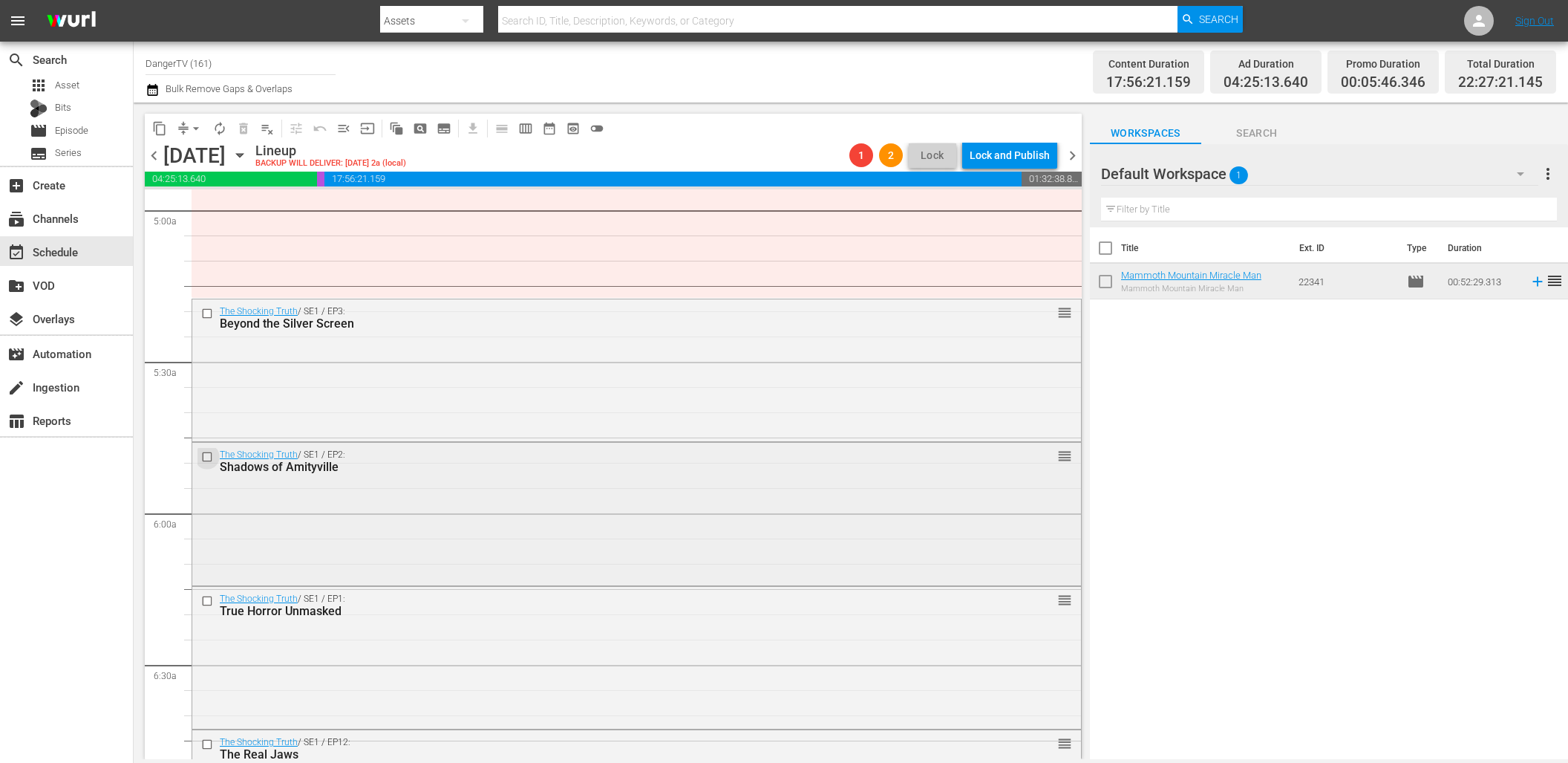
click at [206, 452] on input "checkbox" at bounding box center [209, 456] width 16 height 13
click at [209, 314] on input "checkbox" at bounding box center [209, 313] width 16 height 13
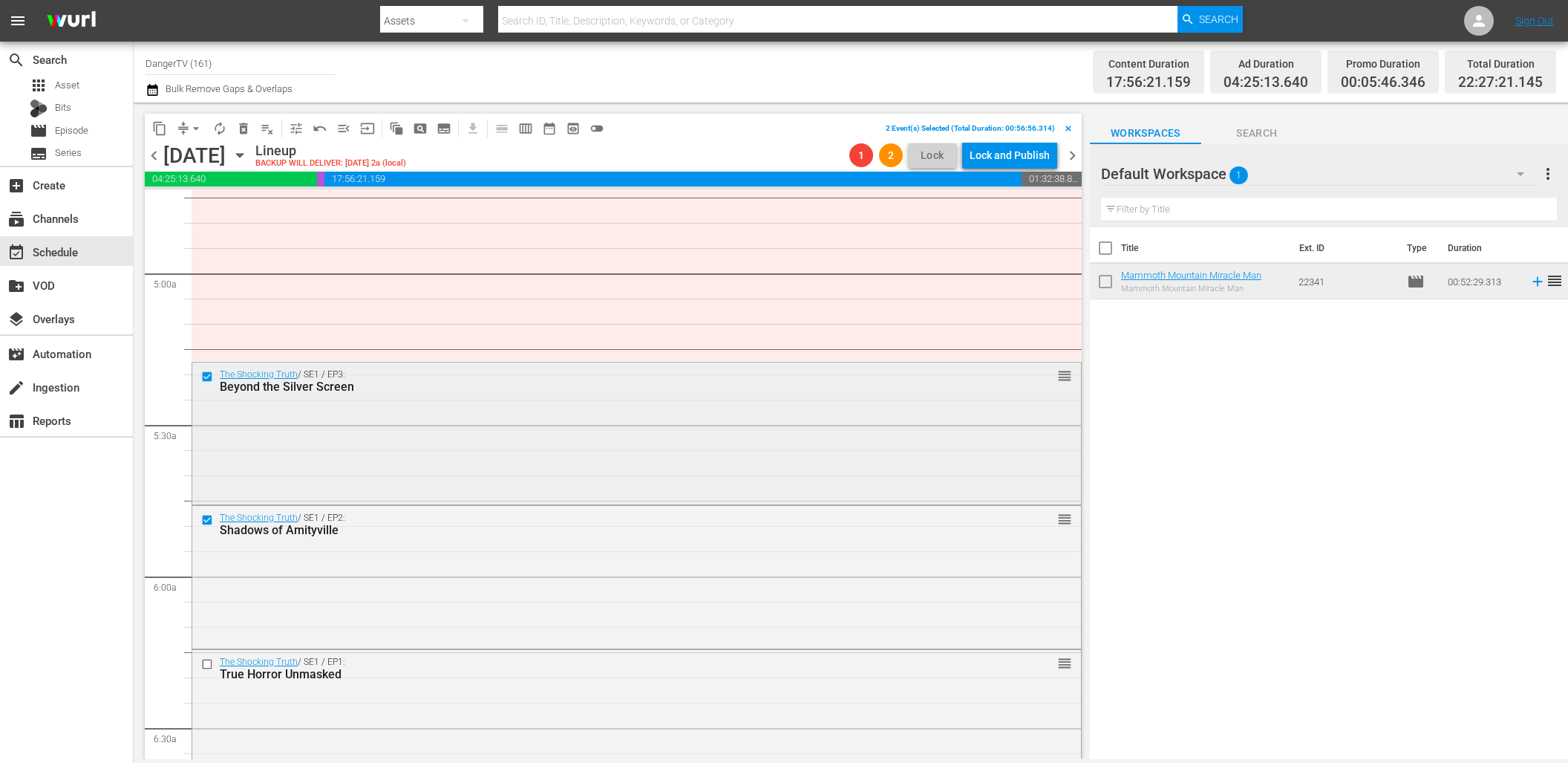
scroll to position [1377, 0]
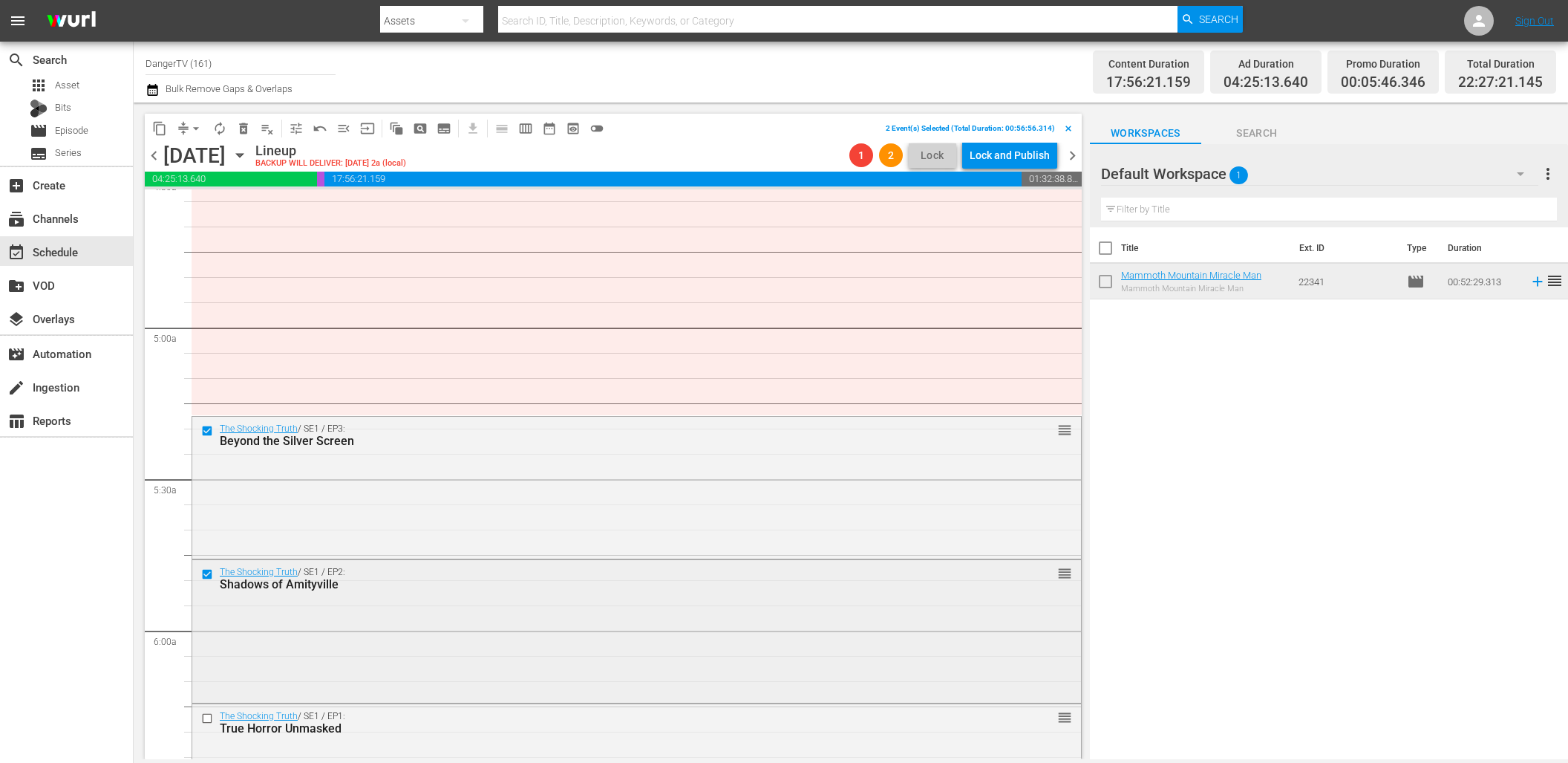
click at [208, 575] on input "checkbox" at bounding box center [209, 574] width 16 height 13
click at [246, 129] on span "delete_forever_outlined" at bounding box center [243, 129] width 15 height 15
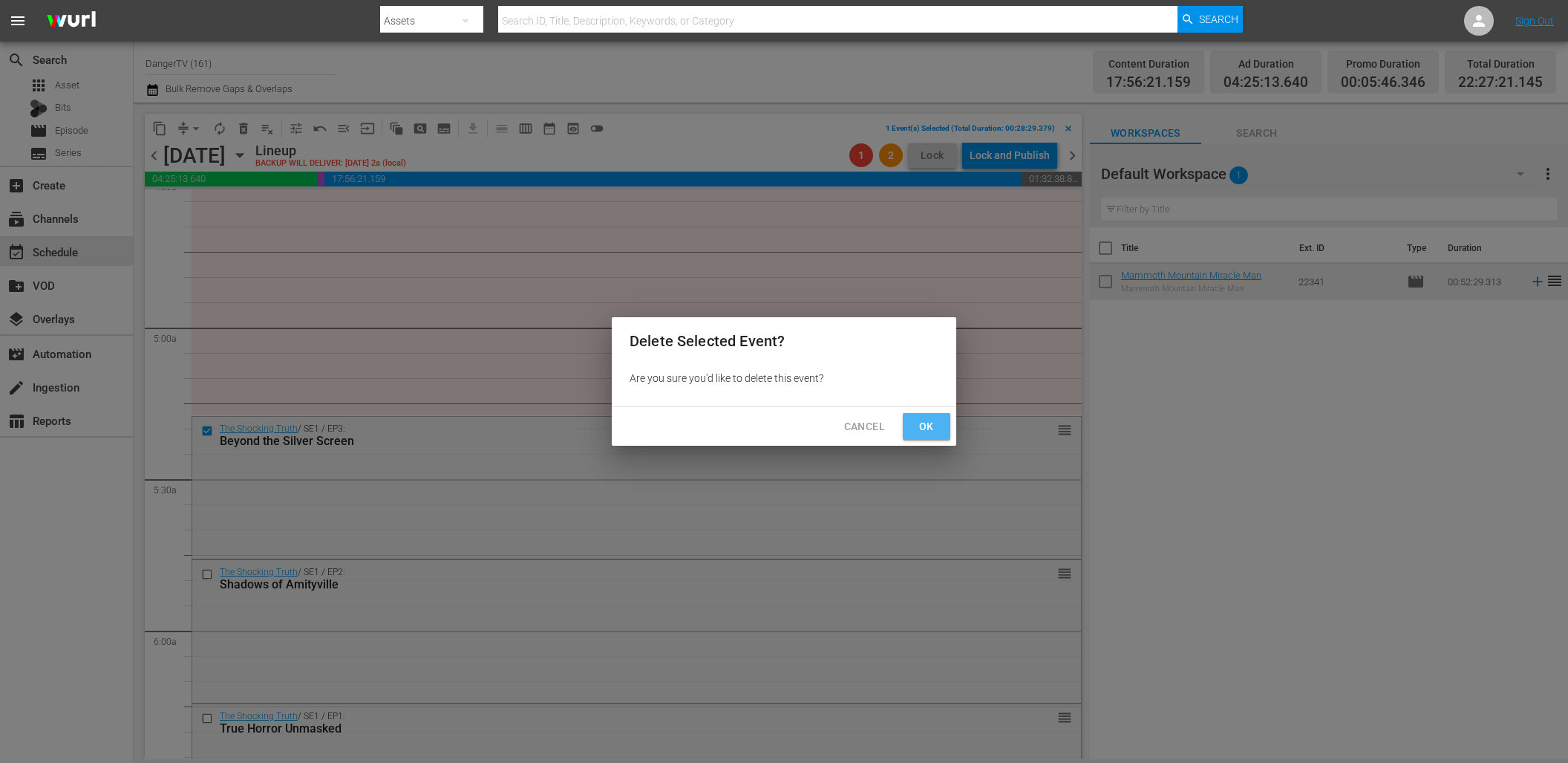
click at [932, 425] on span "Ok" at bounding box center [927, 427] width 24 height 19
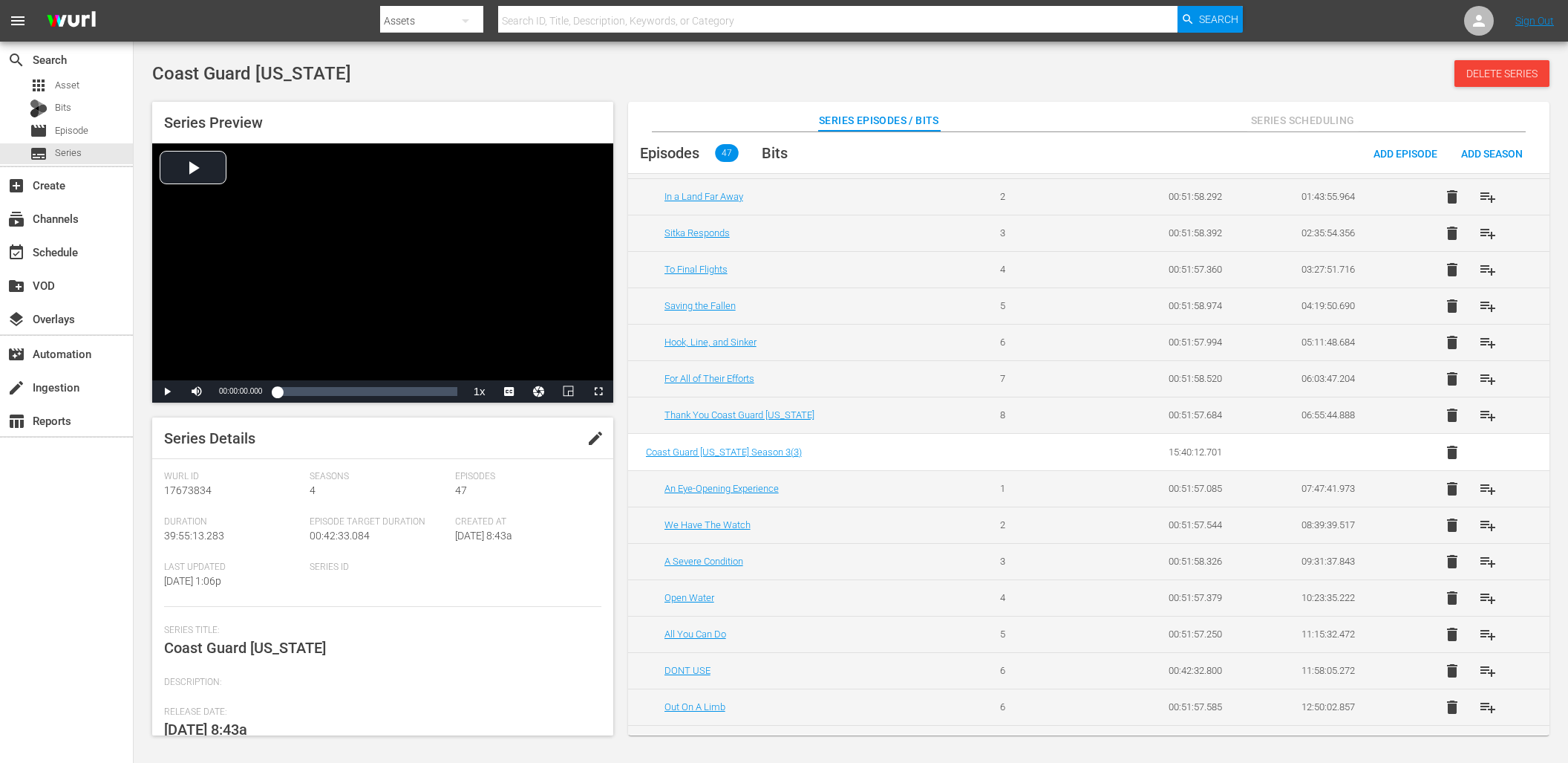
scroll to position [121, 0]
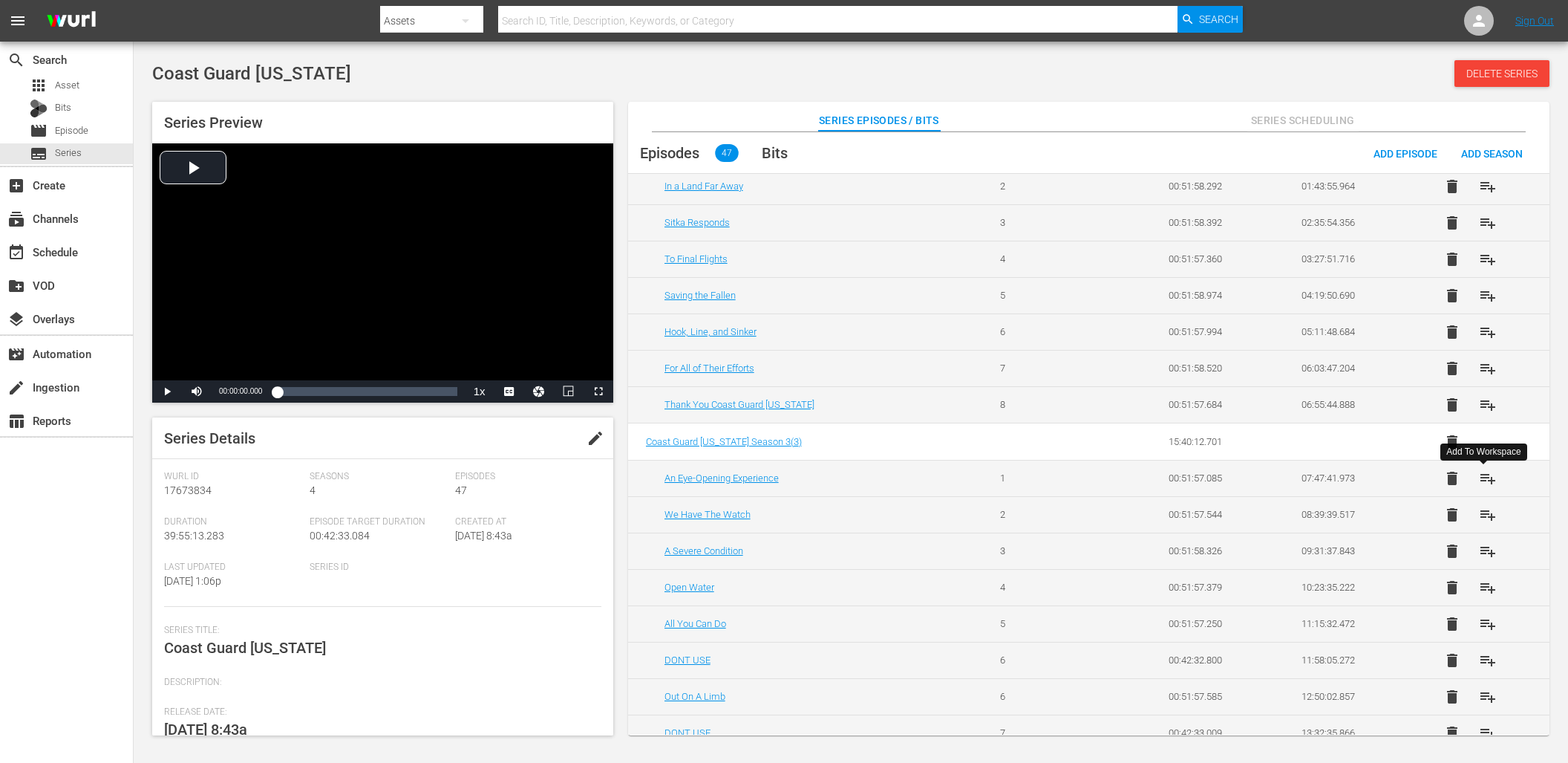
click at [1485, 476] on span "playlist_add" at bounding box center [1487, 479] width 18 height 18
click at [1487, 513] on span "playlist_add" at bounding box center [1487, 515] width 18 height 18
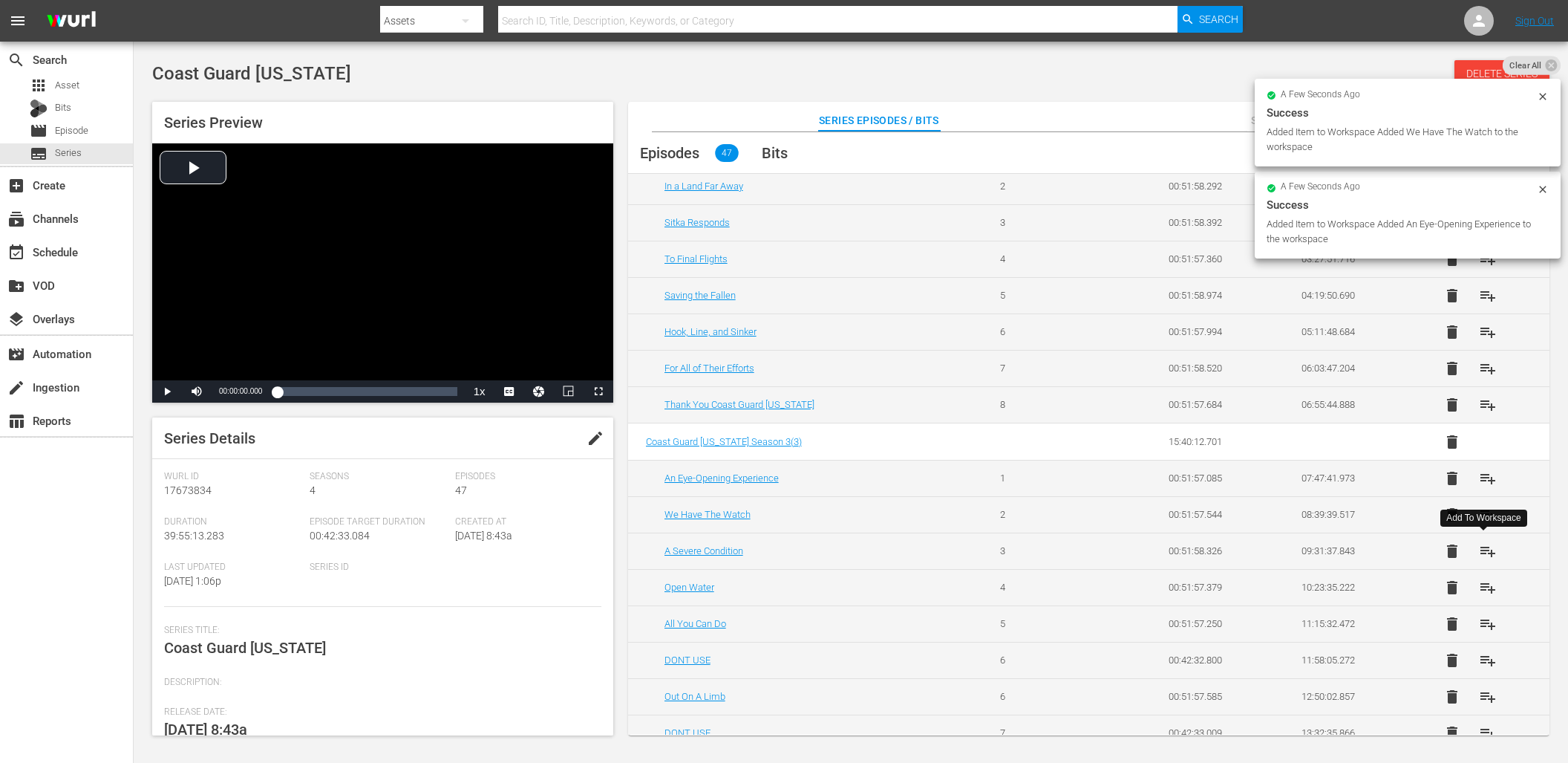
click at [1487, 546] on span "playlist_add" at bounding box center [1487, 551] width 18 height 18
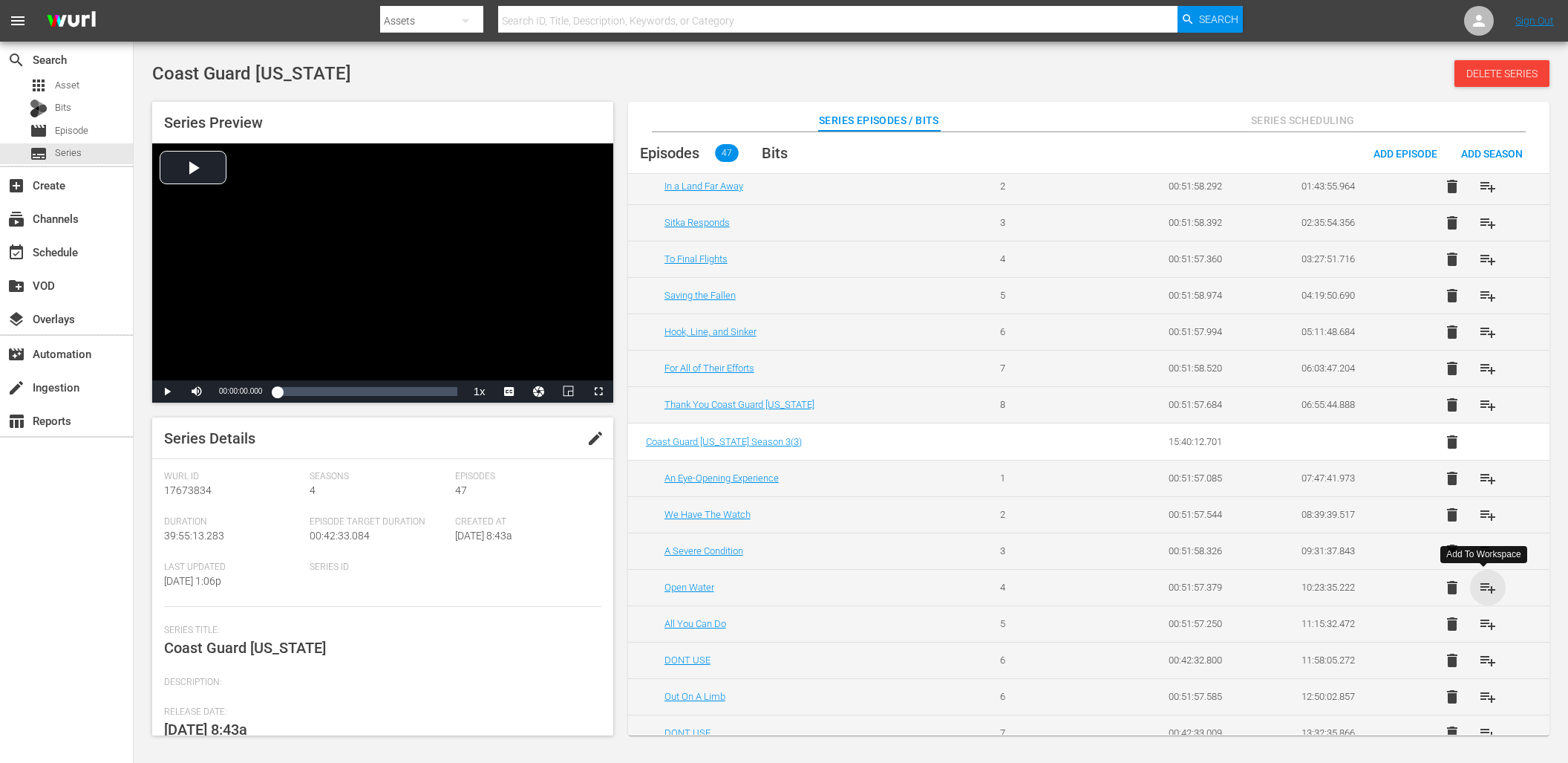
click at [1484, 588] on span "playlist_add" at bounding box center [1487, 587] width 18 height 18
click at [1480, 625] on span "playlist_add" at bounding box center [1487, 624] width 18 height 18
click at [1481, 693] on span "playlist_add" at bounding box center [1487, 697] width 18 height 18
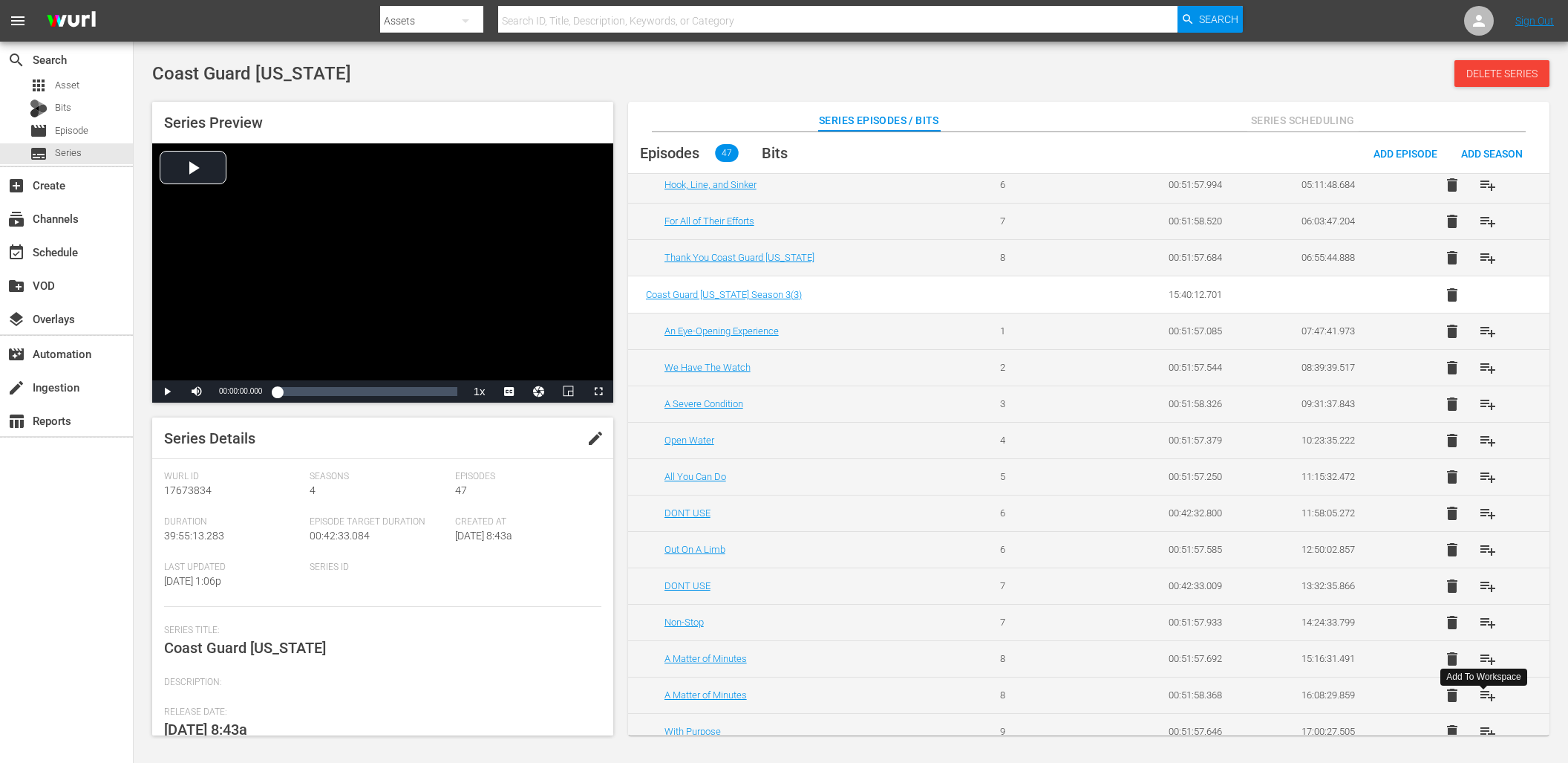
scroll to position [271, 0]
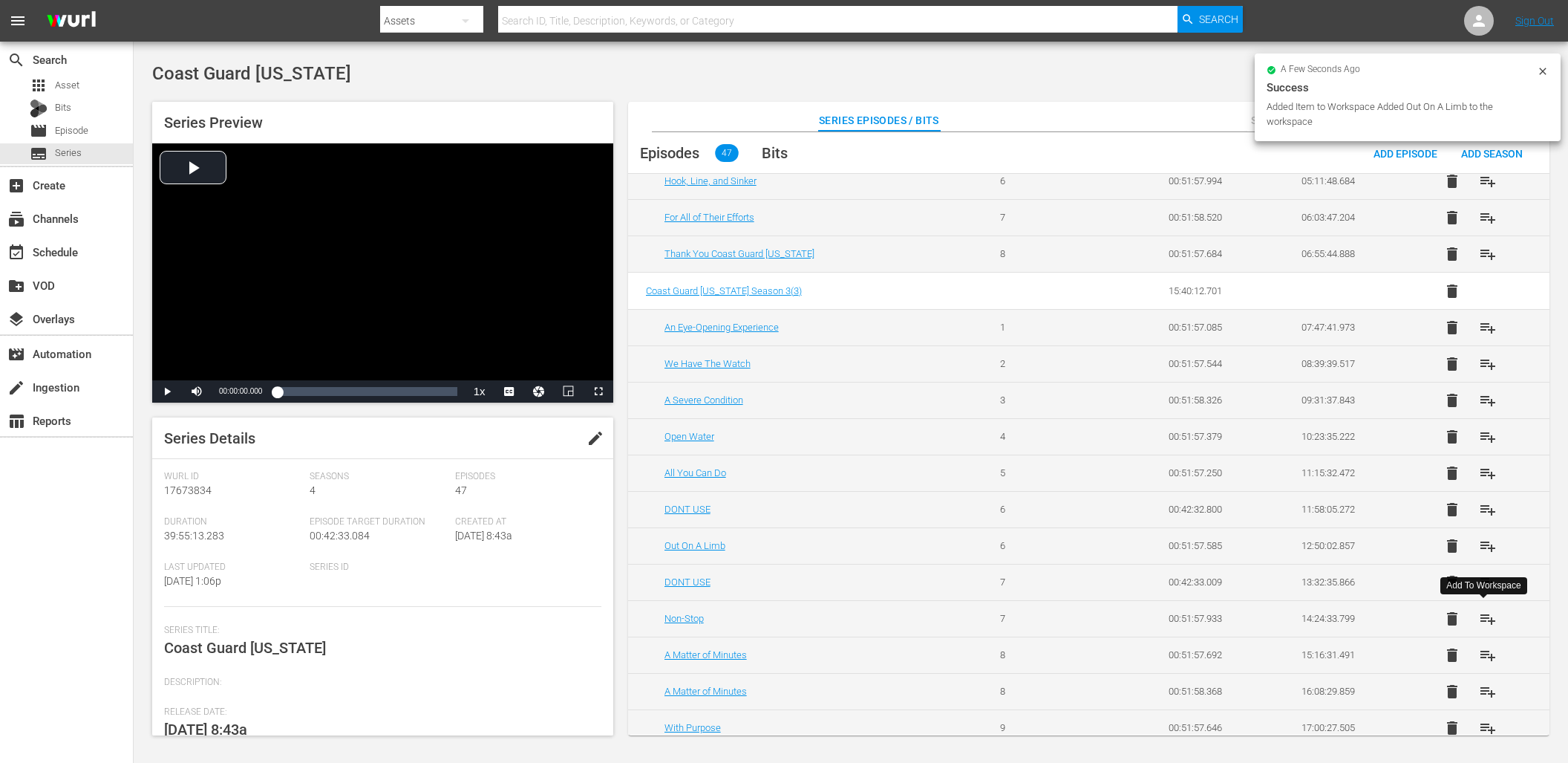
click at [1483, 614] on span "playlist_add" at bounding box center [1487, 619] width 18 height 18
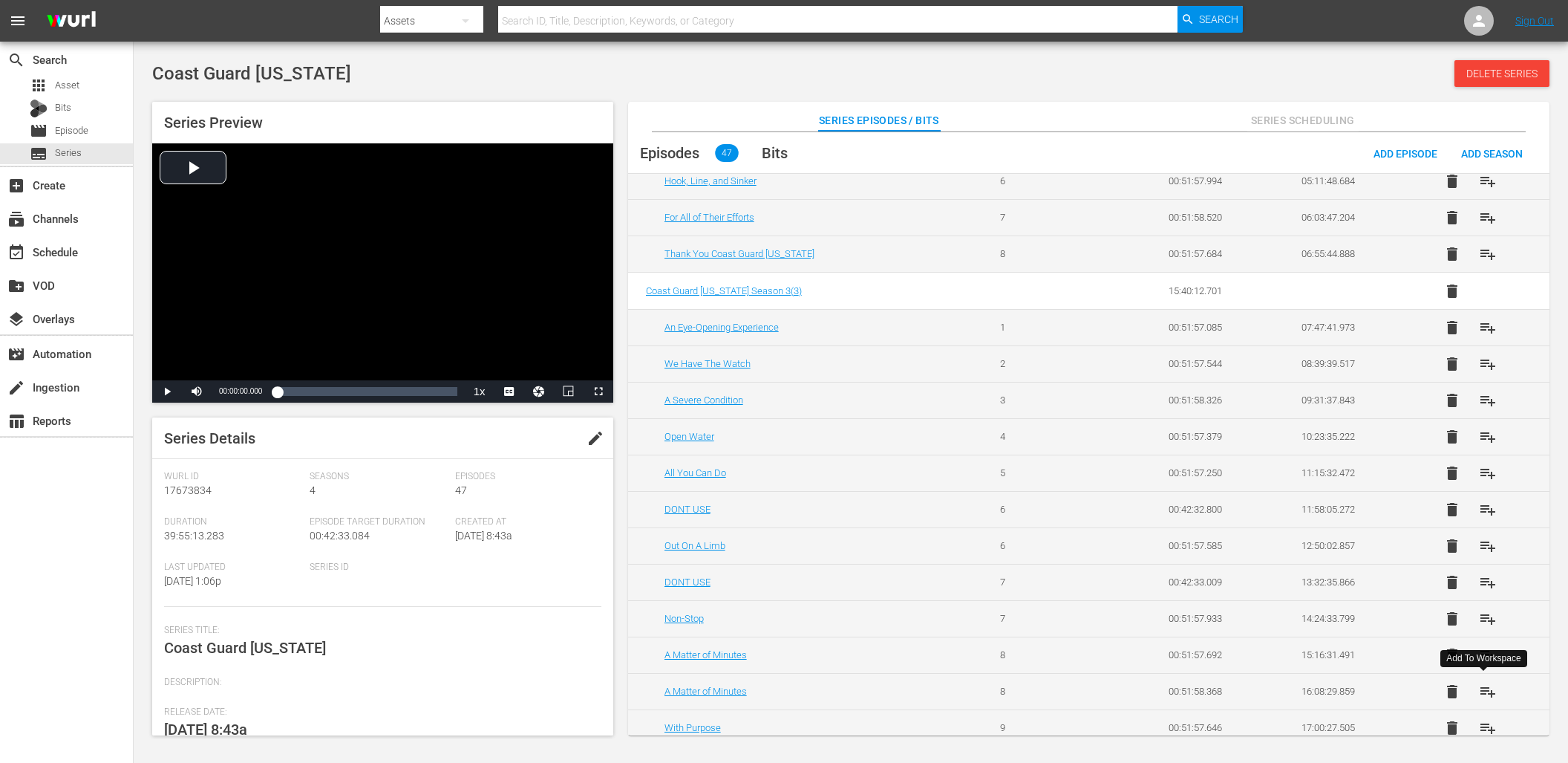
click at [1481, 691] on span "playlist_add" at bounding box center [1487, 691] width 18 height 18
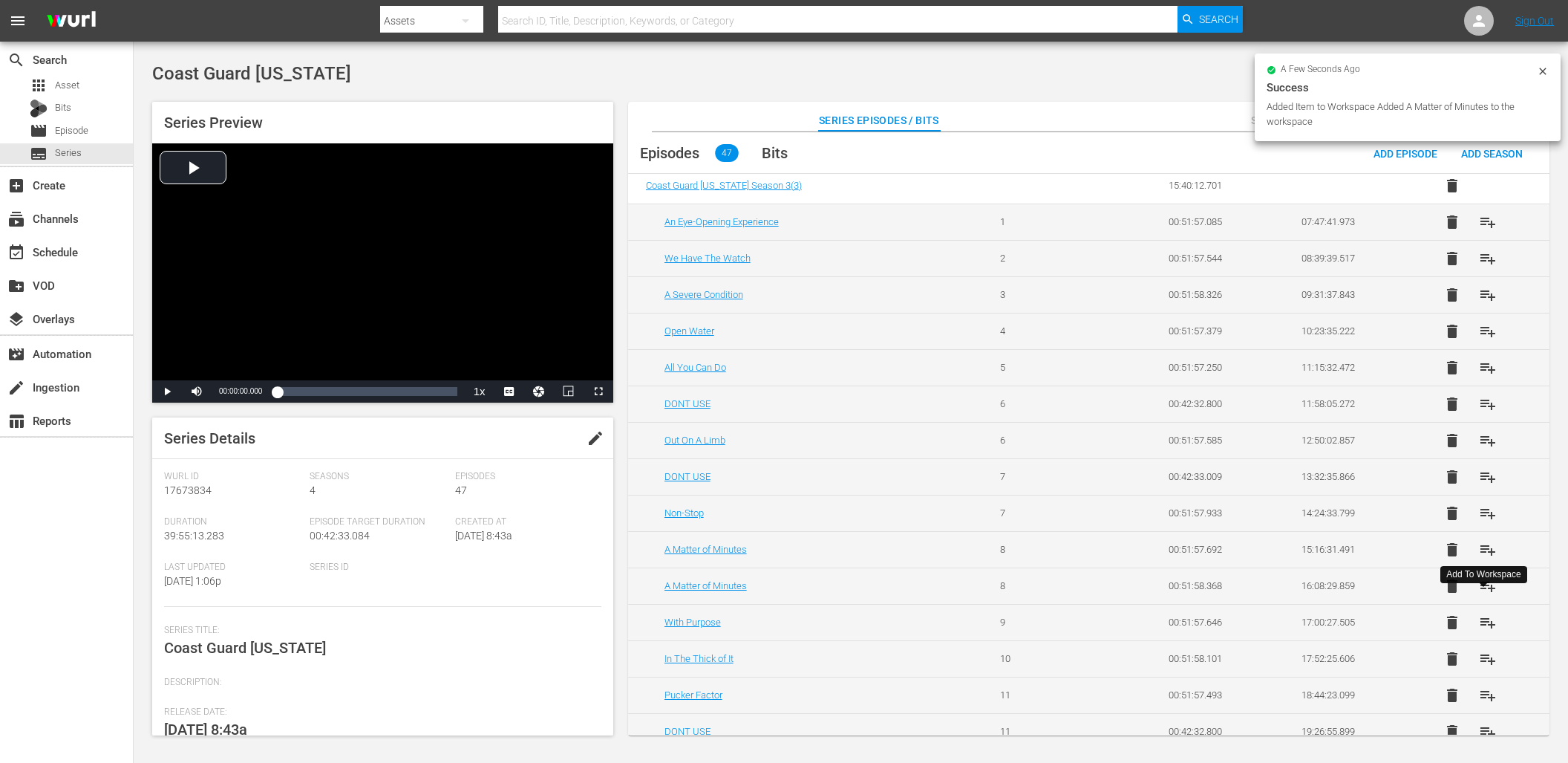
scroll to position [382, 0]
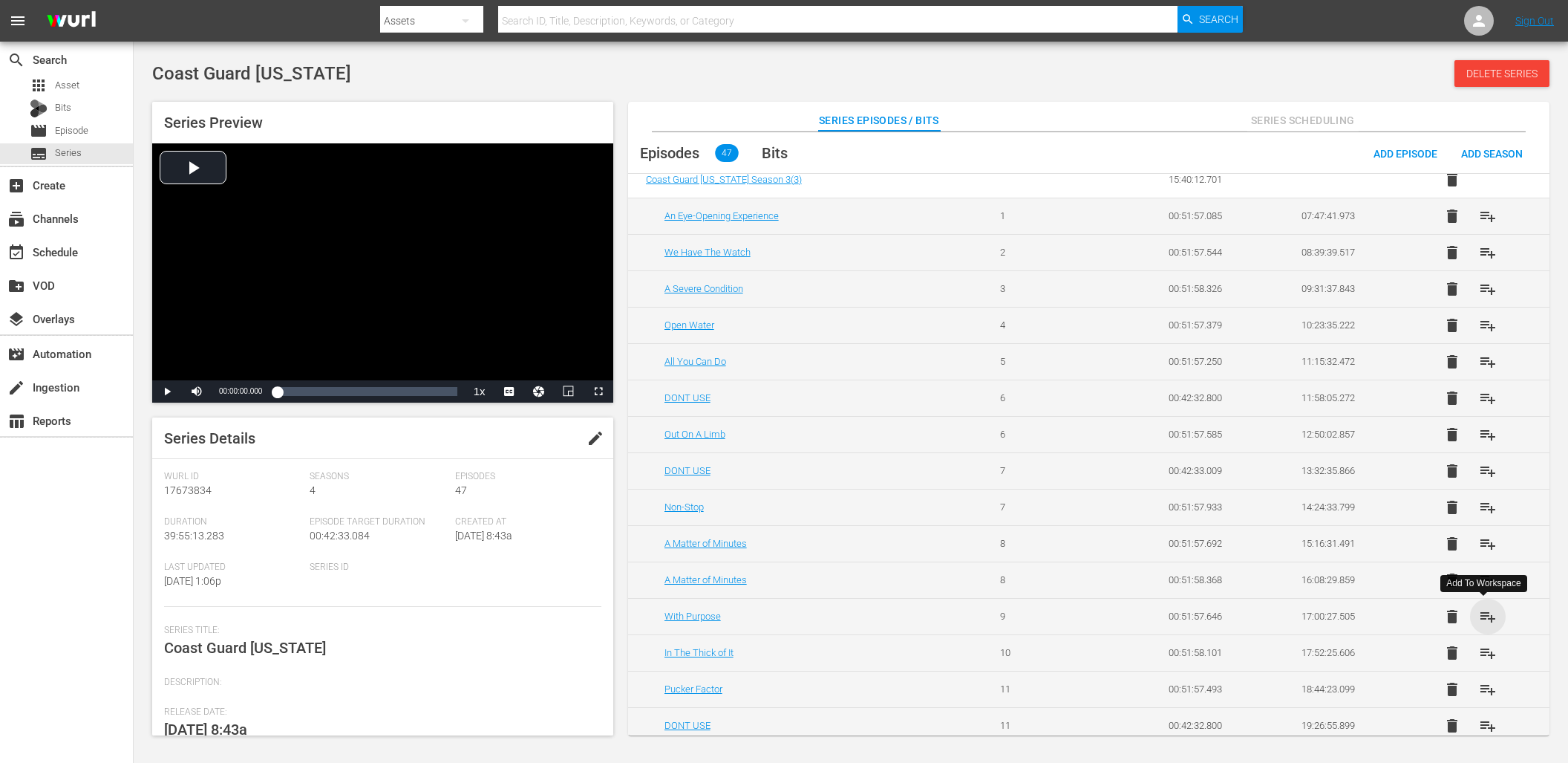
click at [1481, 617] on span "playlist_add" at bounding box center [1487, 617] width 18 height 18
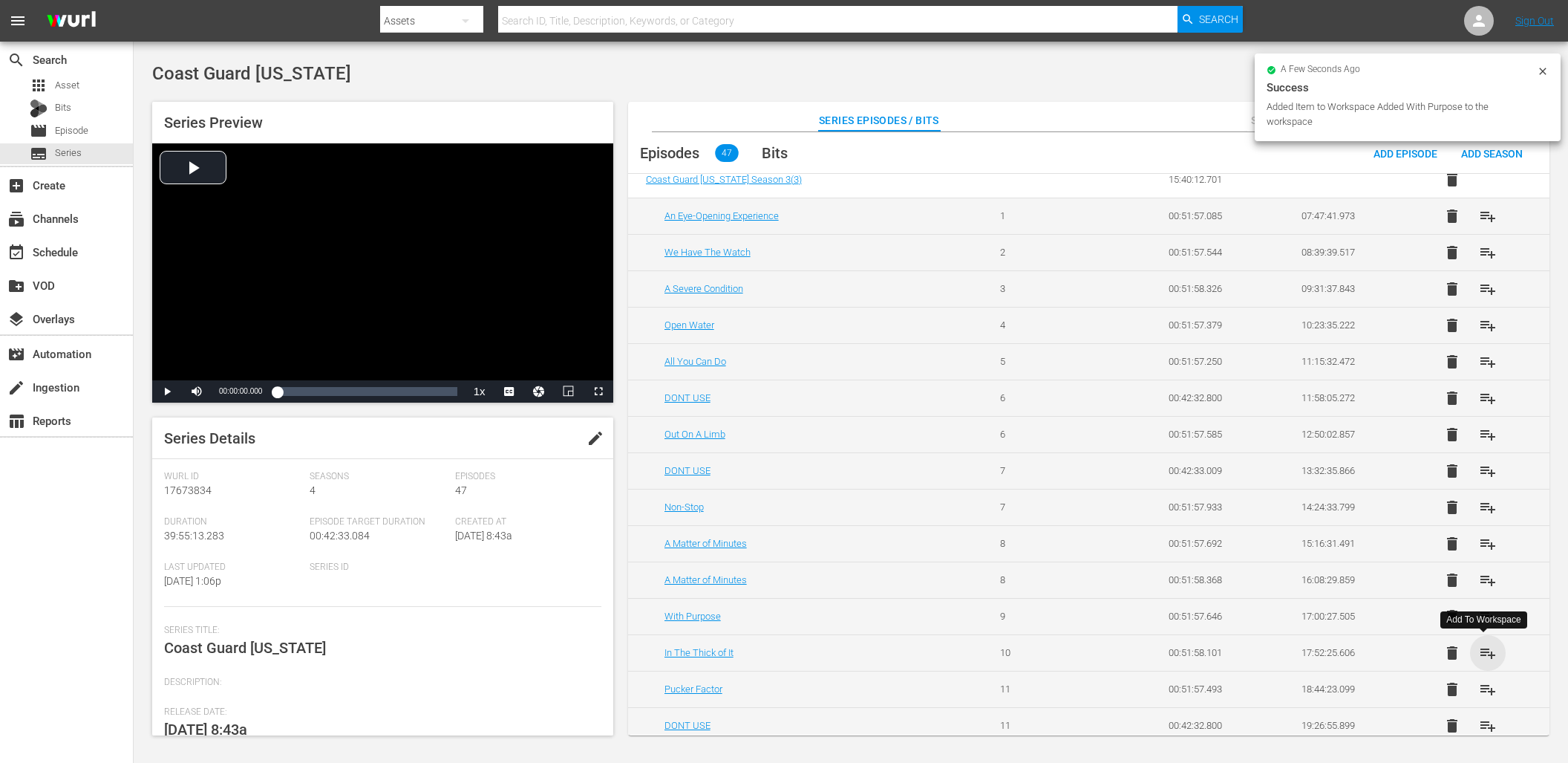
click at [1481, 655] on span "playlist_add" at bounding box center [1487, 653] width 18 height 18
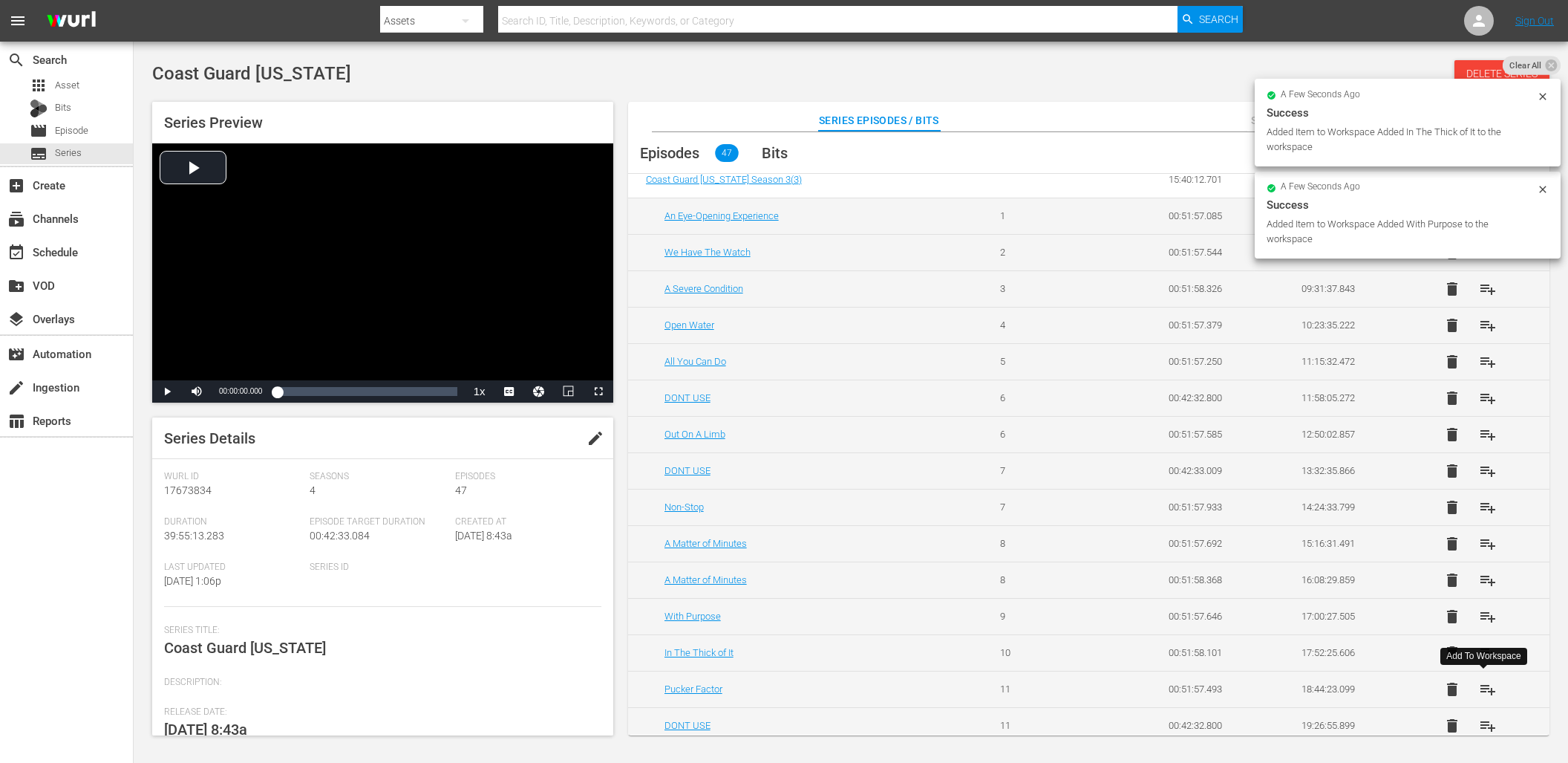
click at [1487, 689] on span "playlist_add" at bounding box center [1487, 689] width 18 height 18
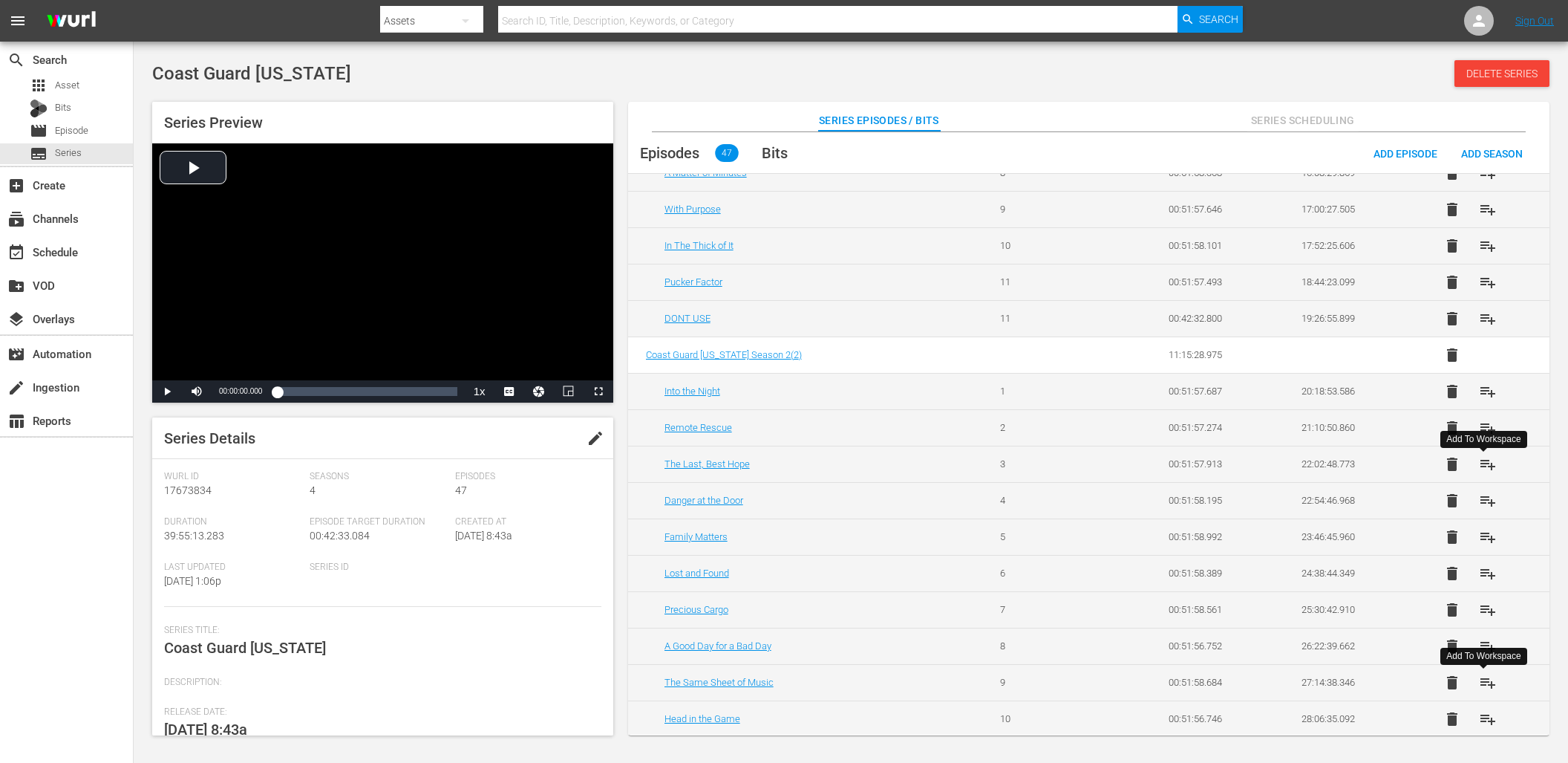
scroll to position [792, 0]
drag, startPoint x: 1481, startPoint y: 387, endPoint x: 1487, endPoint y: 404, distance: 18.0
click at [1481, 387] on span "playlist_add" at bounding box center [1487, 388] width 18 height 18
click at [1486, 418] on span "playlist_add" at bounding box center [1487, 425] width 18 height 18
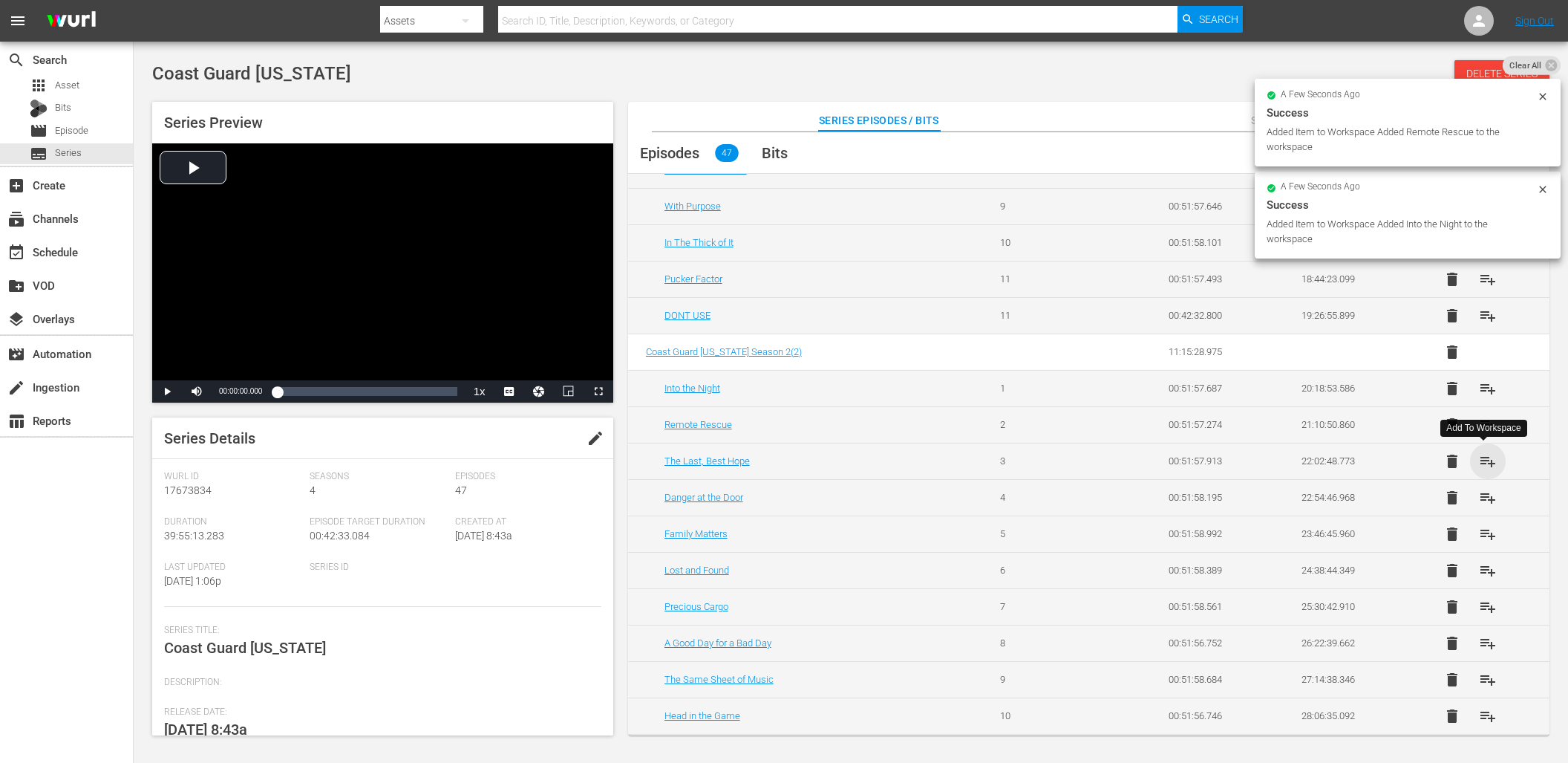
click at [1487, 465] on span "playlist_add" at bounding box center [1487, 461] width 18 height 18
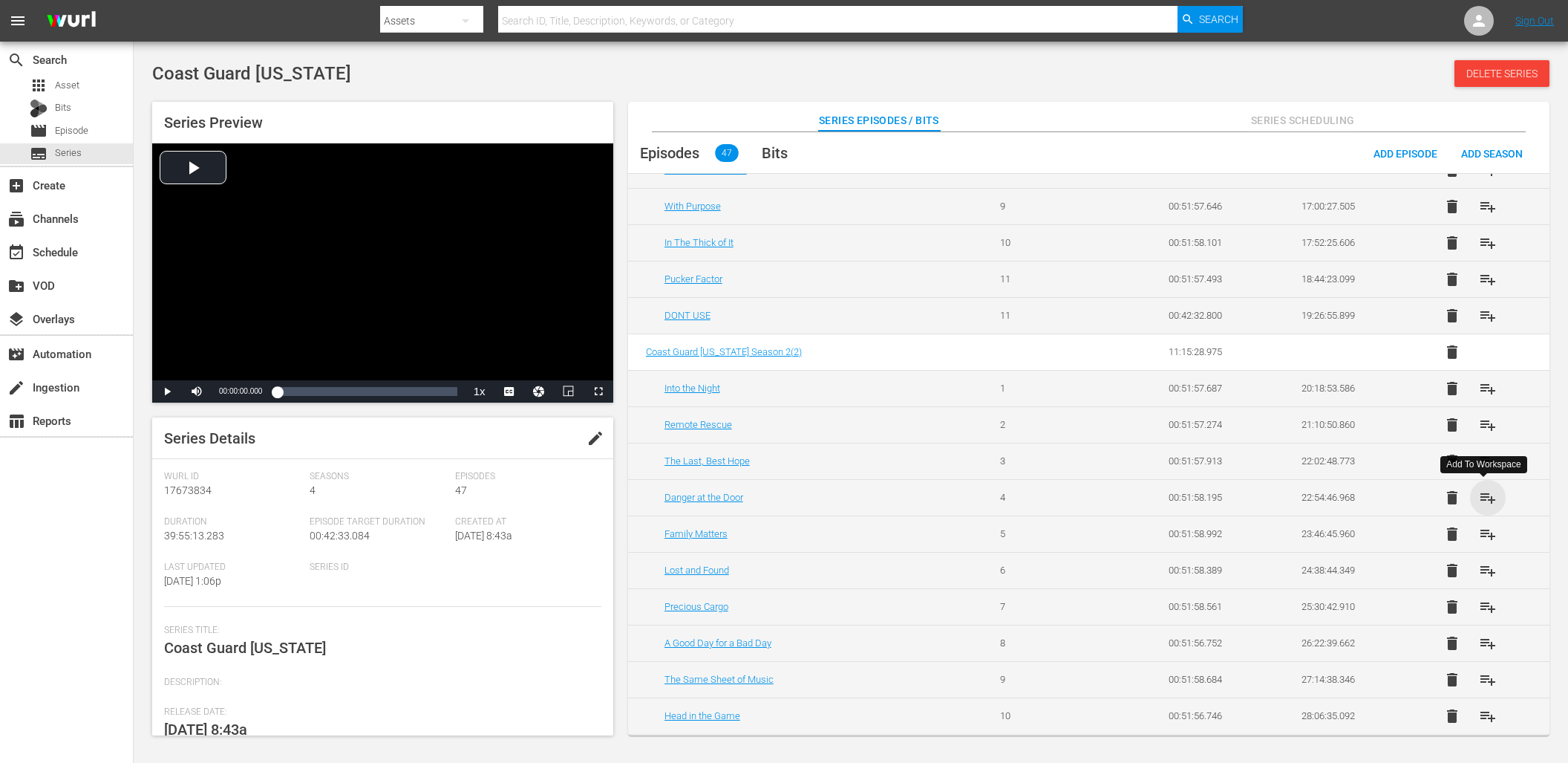
click at [1479, 495] on span "playlist_add" at bounding box center [1487, 498] width 18 height 18
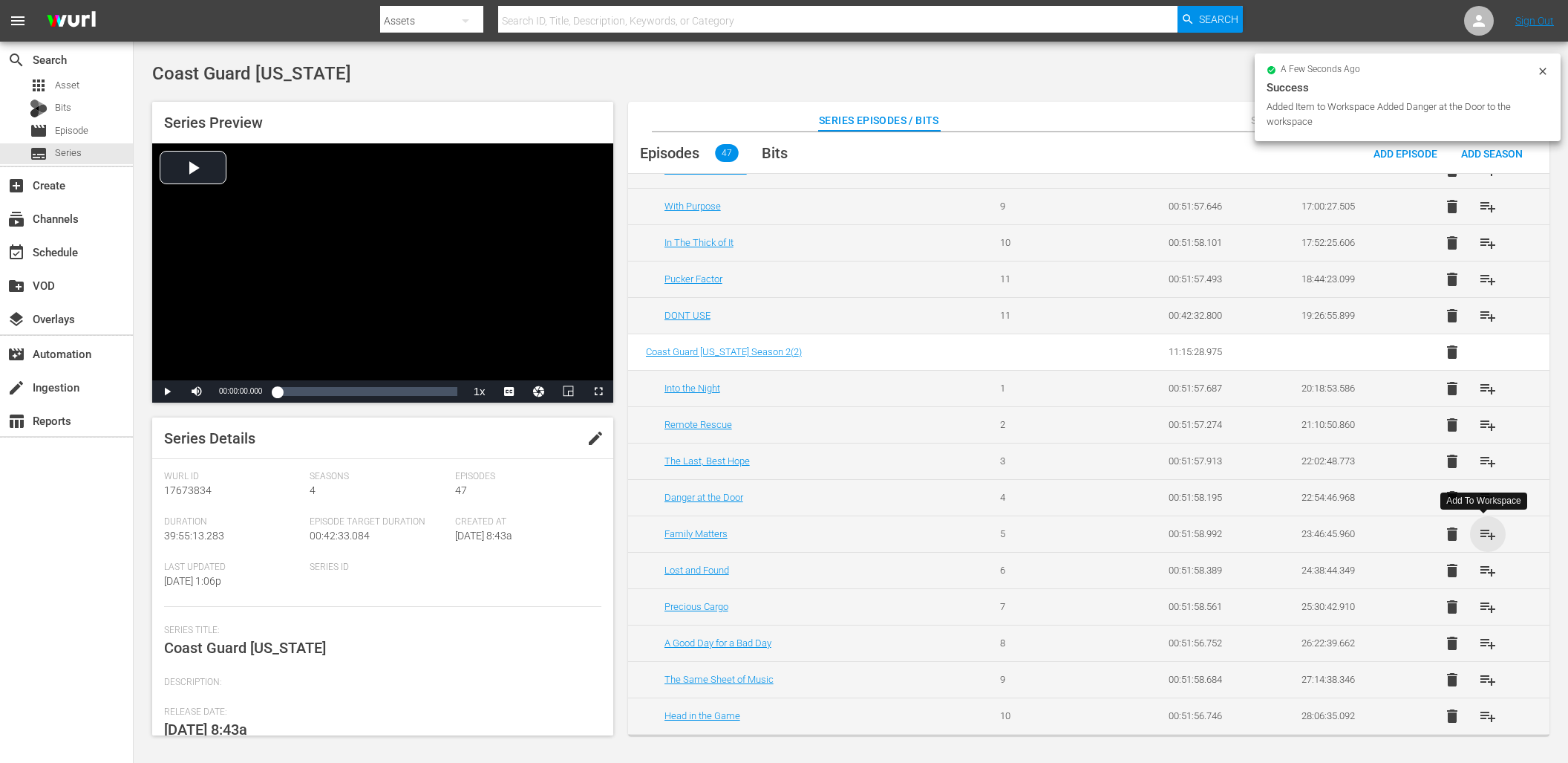
click at [1490, 535] on span "playlist_add" at bounding box center [1487, 534] width 18 height 18
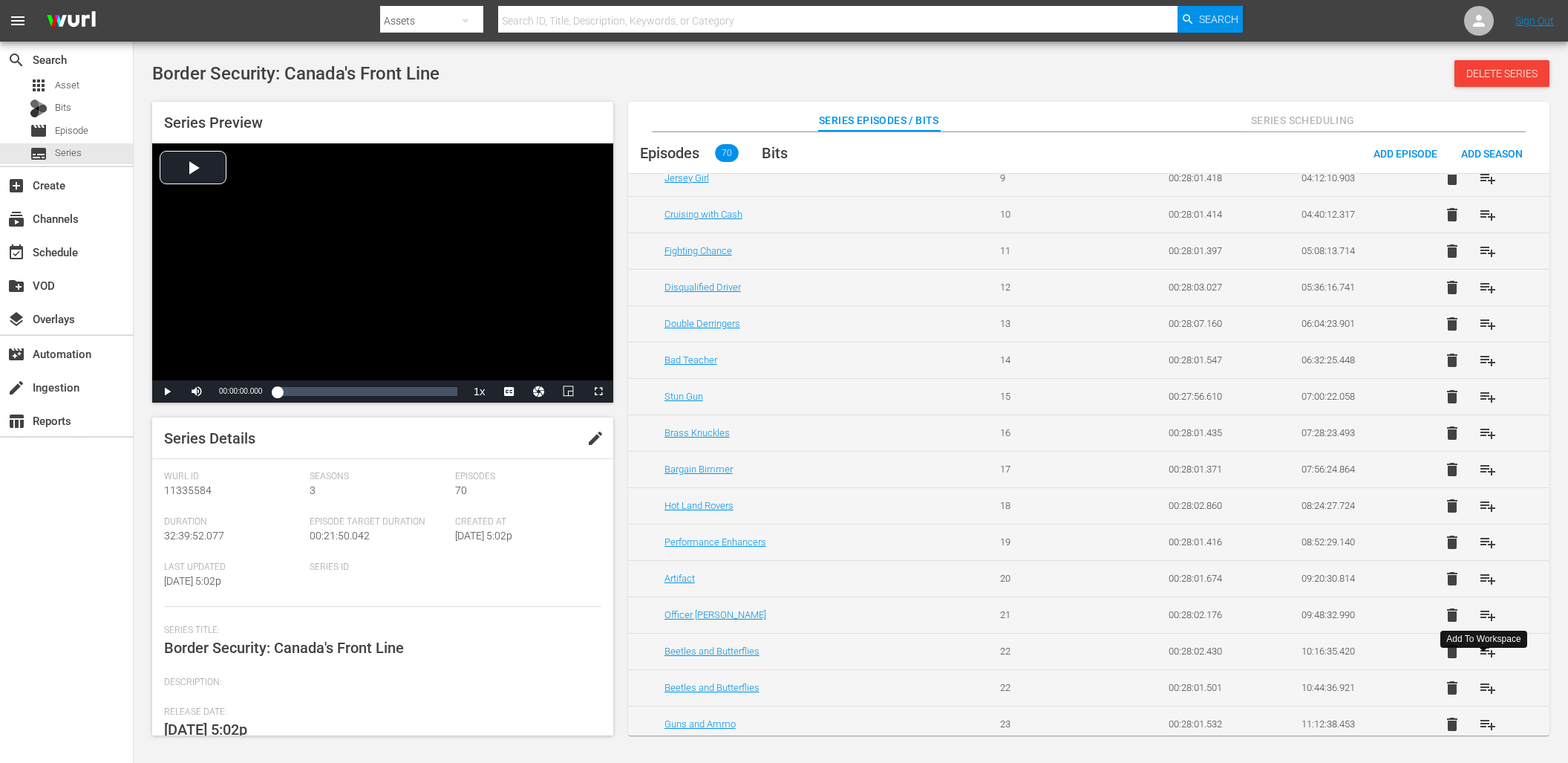
scroll to position [416, 0]
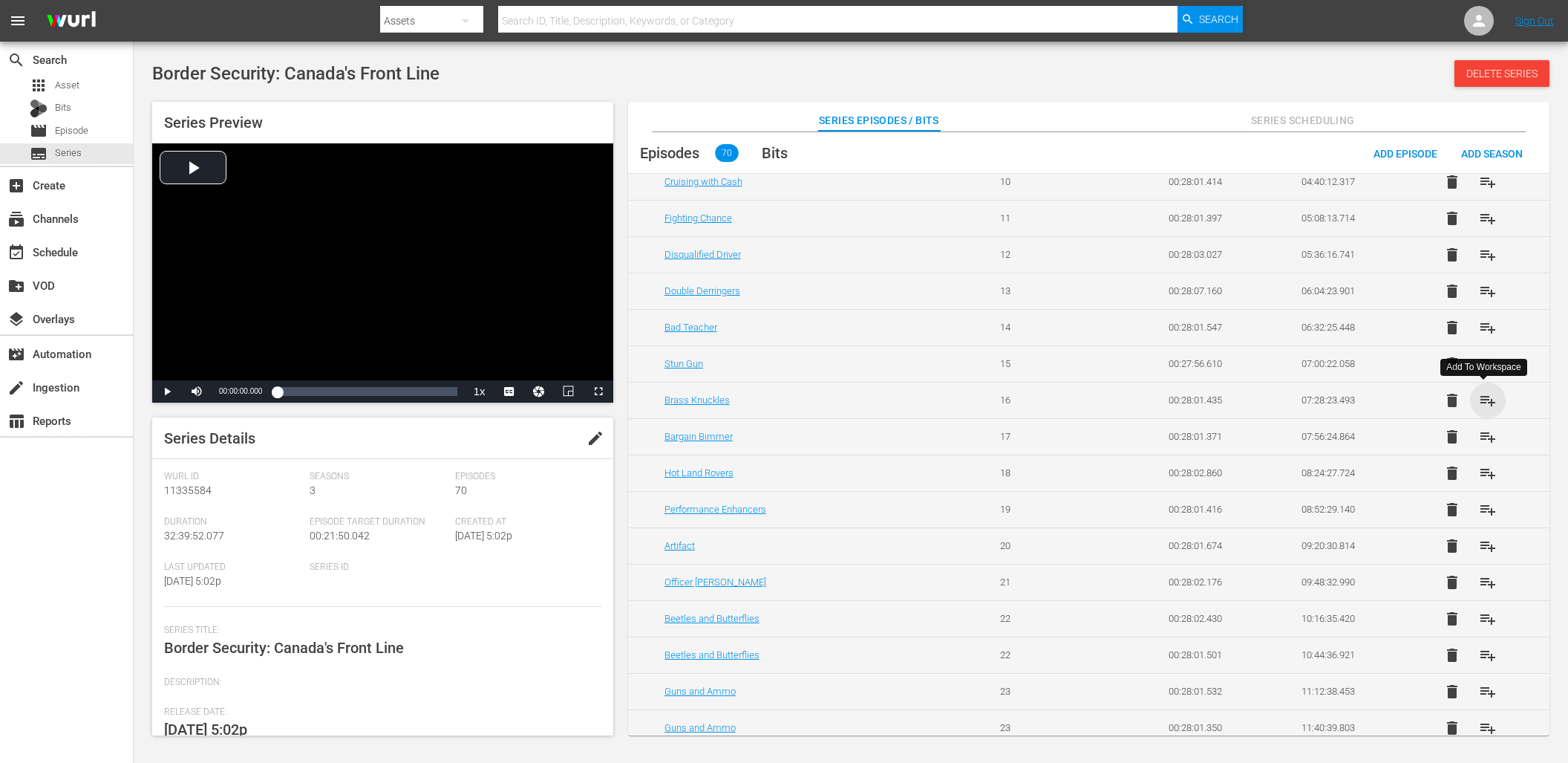
drag, startPoint x: 1481, startPoint y: 403, endPoint x: 1487, endPoint y: 415, distance: 13.4
click at [1481, 403] on span "playlist_add" at bounding box center [1487, 400] width 18 height 18
drag, startPoint x: 1487, startPoint y: 437, endPoint x: 1487, endPoint y: 446, distance: 9.0
click at [1487, 437] on span "playlist_add" at bounding box center [1487, 437] width 18 height 18
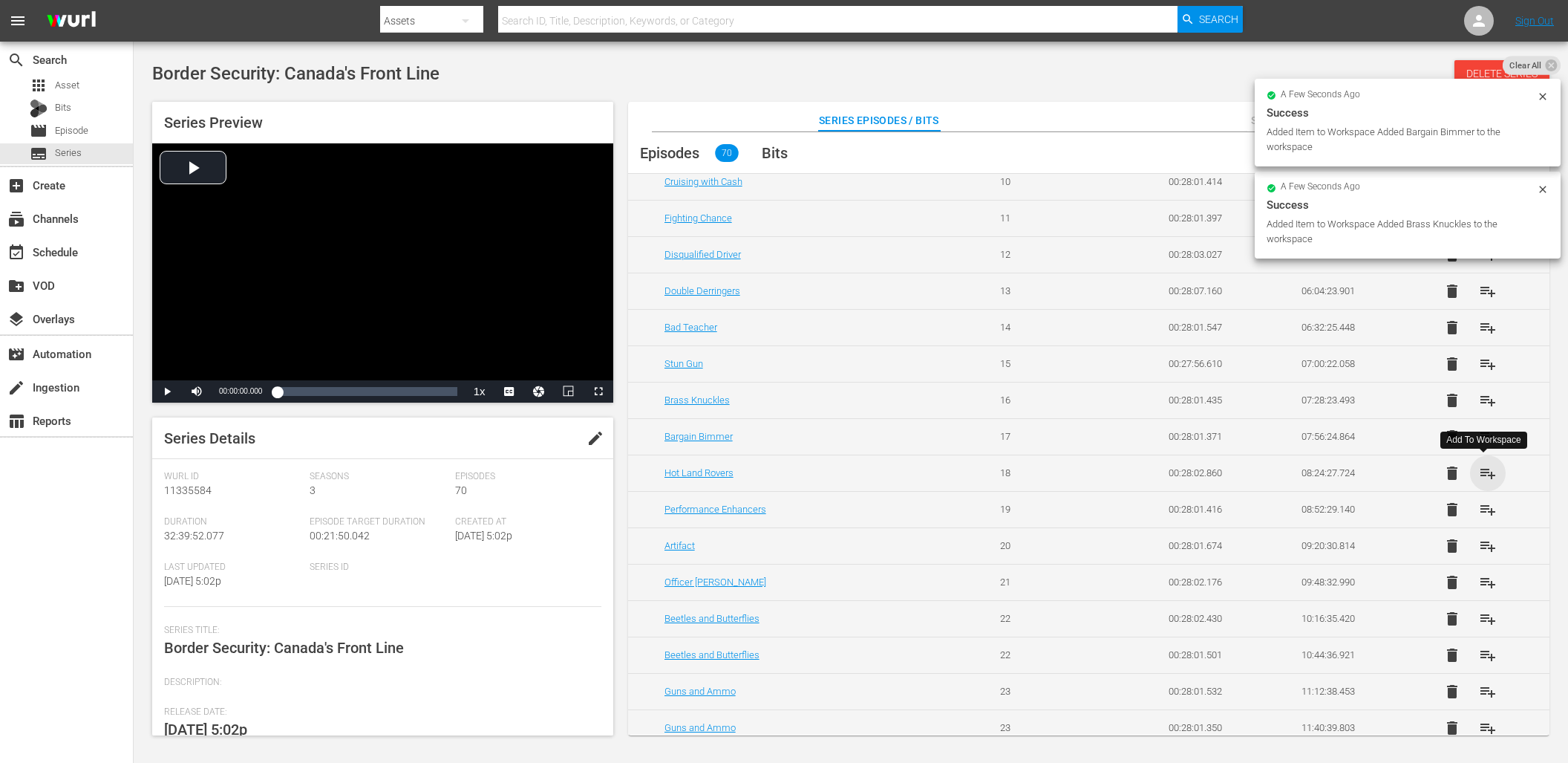
click at [1484, 476] on span "playlist_add" at bounding box center [1487, 473] width 18 height 18
click at [1488, 516] on span "playlist_add" at bounding box center [1487, 510] width 18 height 18
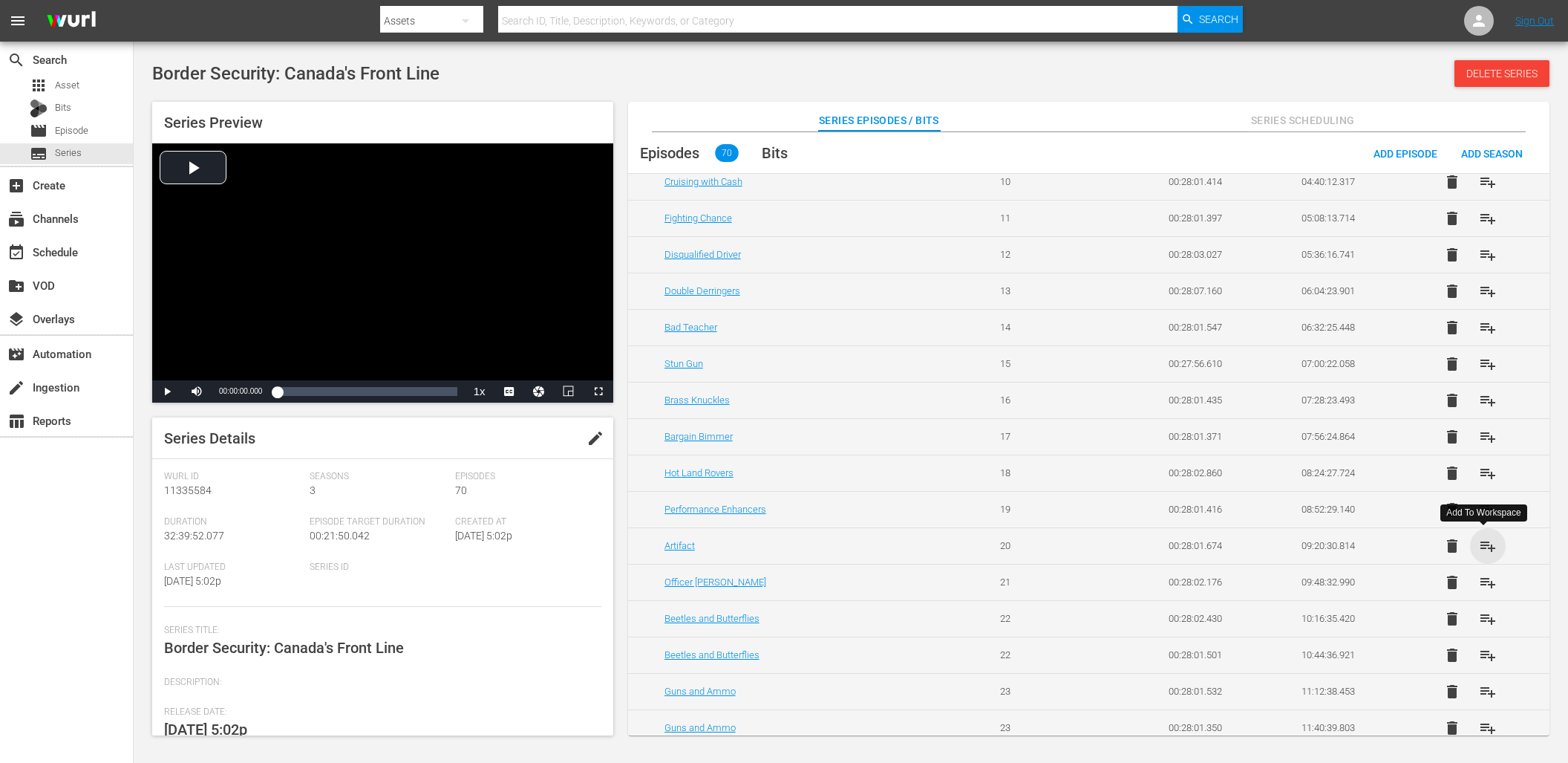
click at [1483, 541] on span "playlist_add" at bounding box center [1487, 546] width 18 height 18
drag, startPoint x: 1481, startPoint y: 577, endPoint x: 1483, endPoint y: 593, distance: 16.1
click at [1481, 577] on span "playlist_add" at bounding box center [1487, 583] width 18 height 18
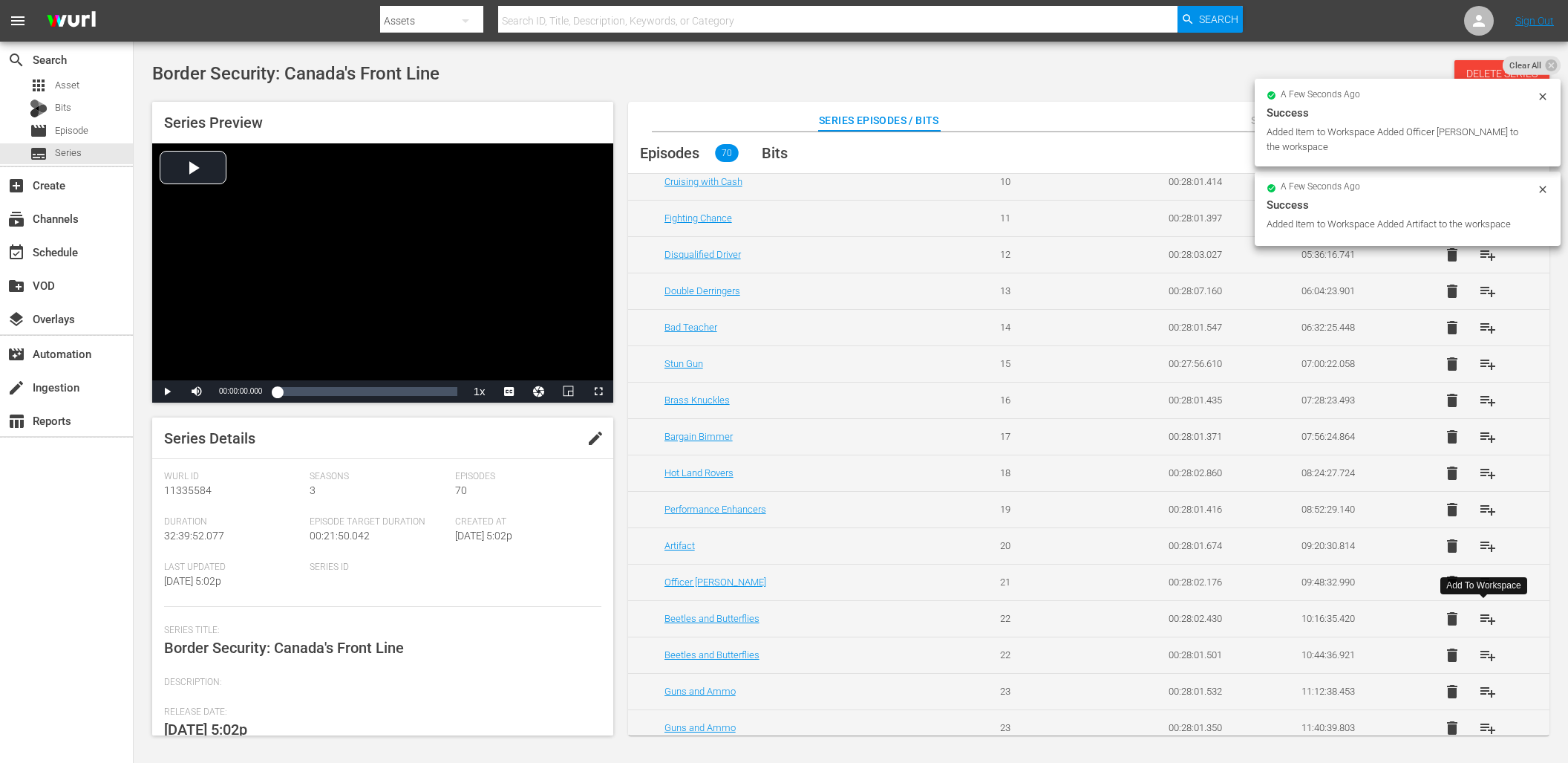
click at [1483, 611] on span "playlist_add" at bounding box center [1487, 619] width 18 height 18
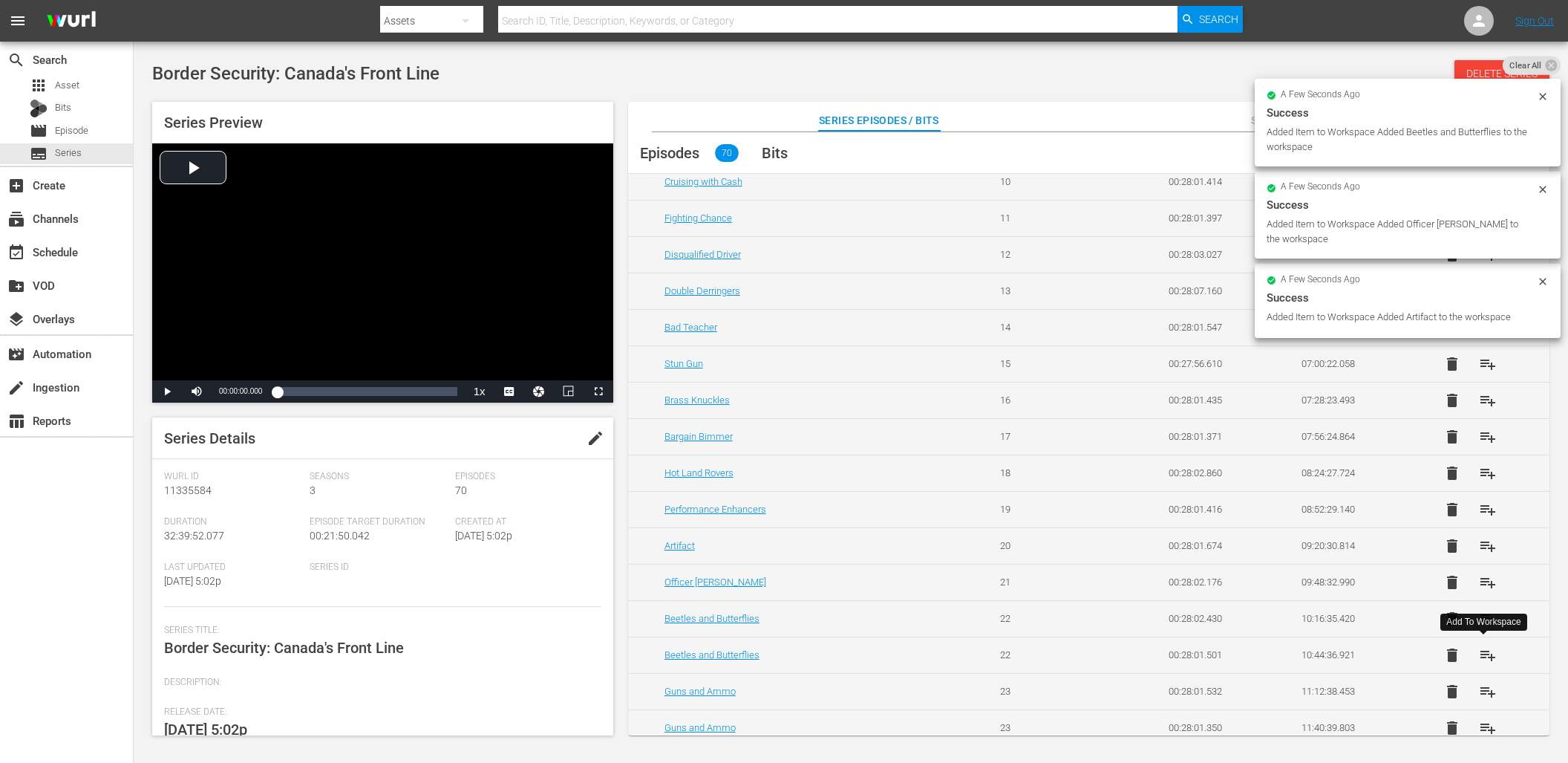
click at [1484, 650] on span "playlist_add" at bounding box center [1487, 655] width 18 height 18
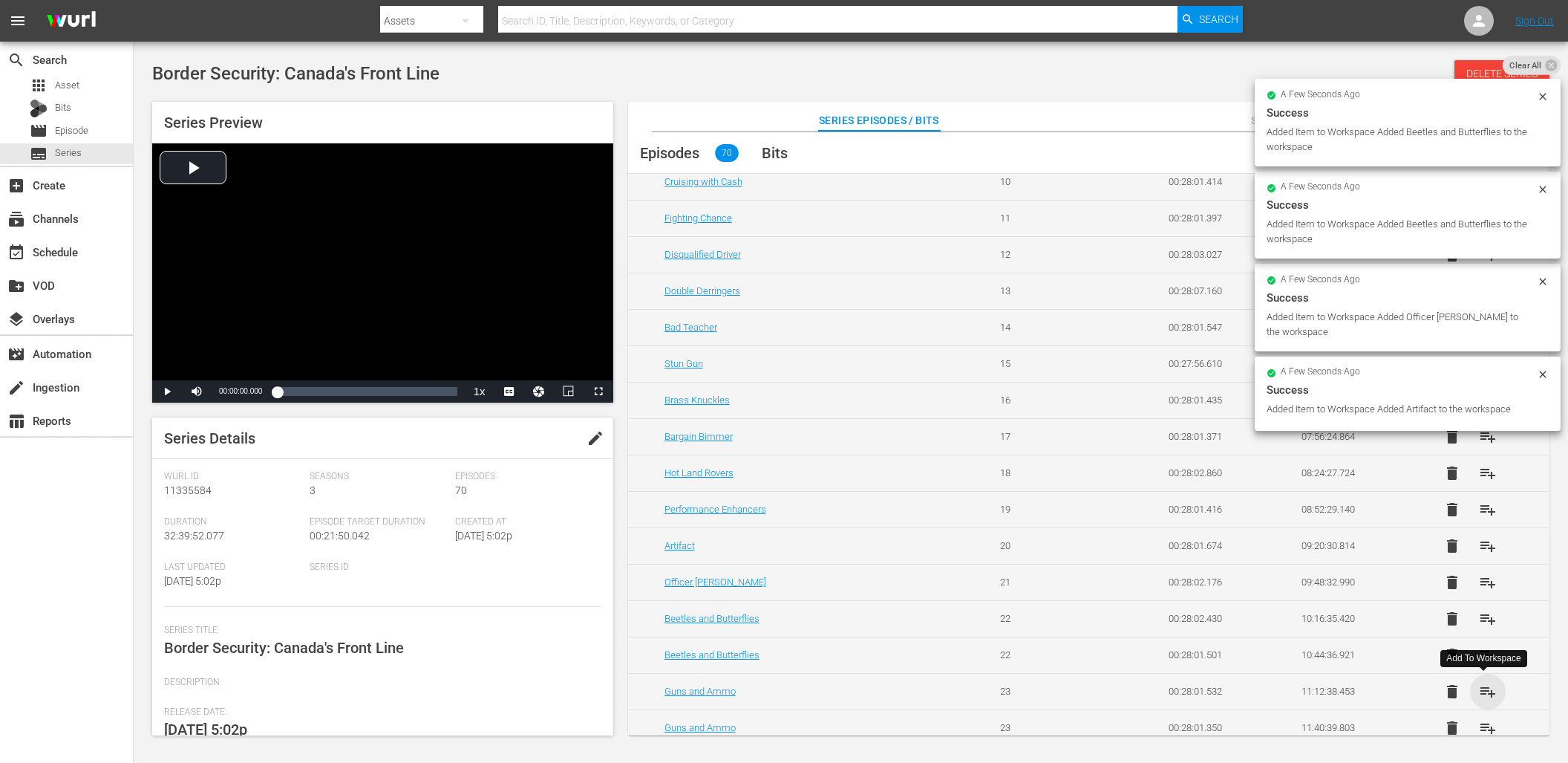
click at [1486, 682] on span "playlist_add" at bounding box center [1487, 691] width 18 height 18
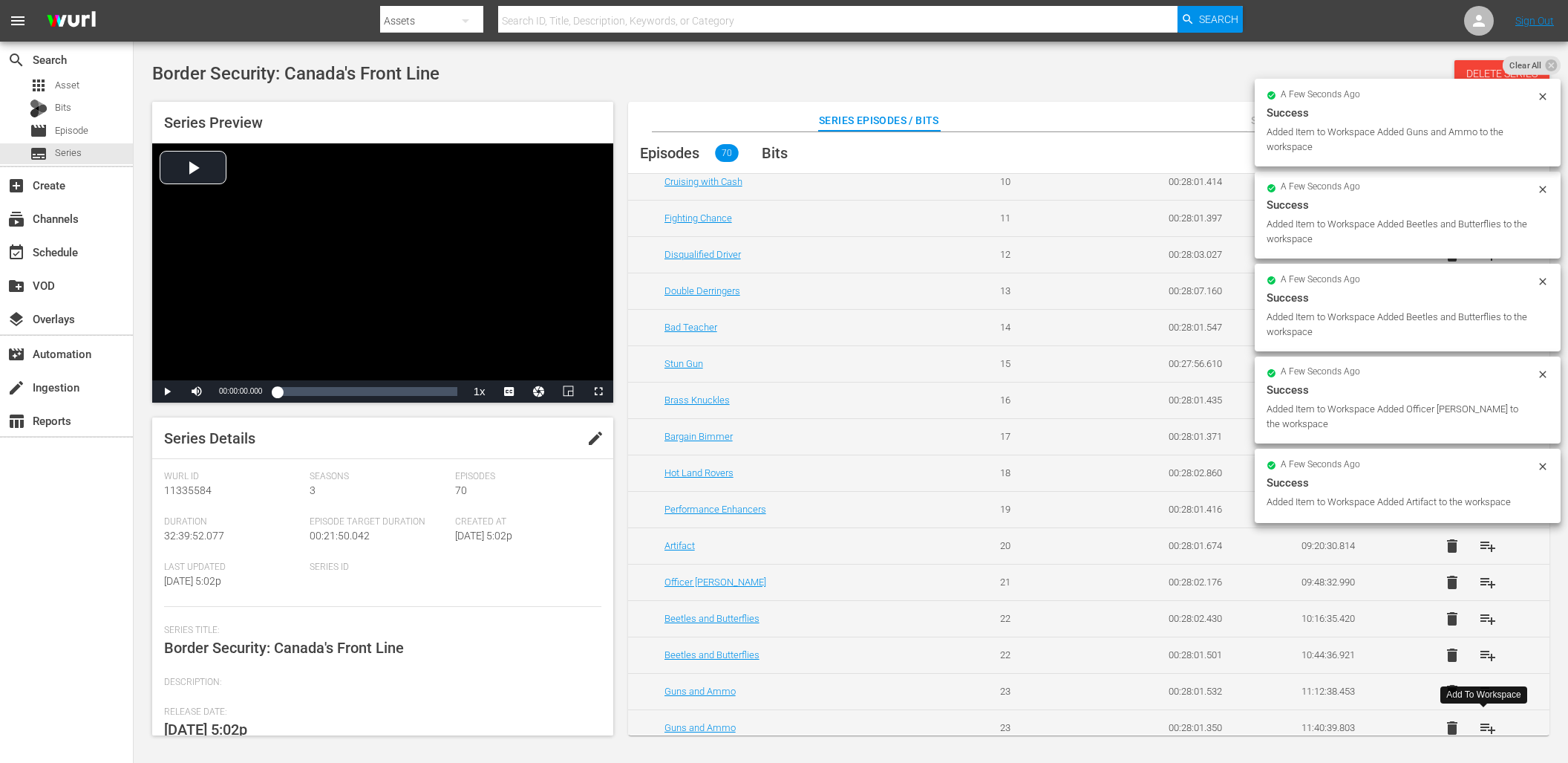
click at [1482, 724] on span "playlist_add" at bounding box center [1487, 728] width 18 height 18
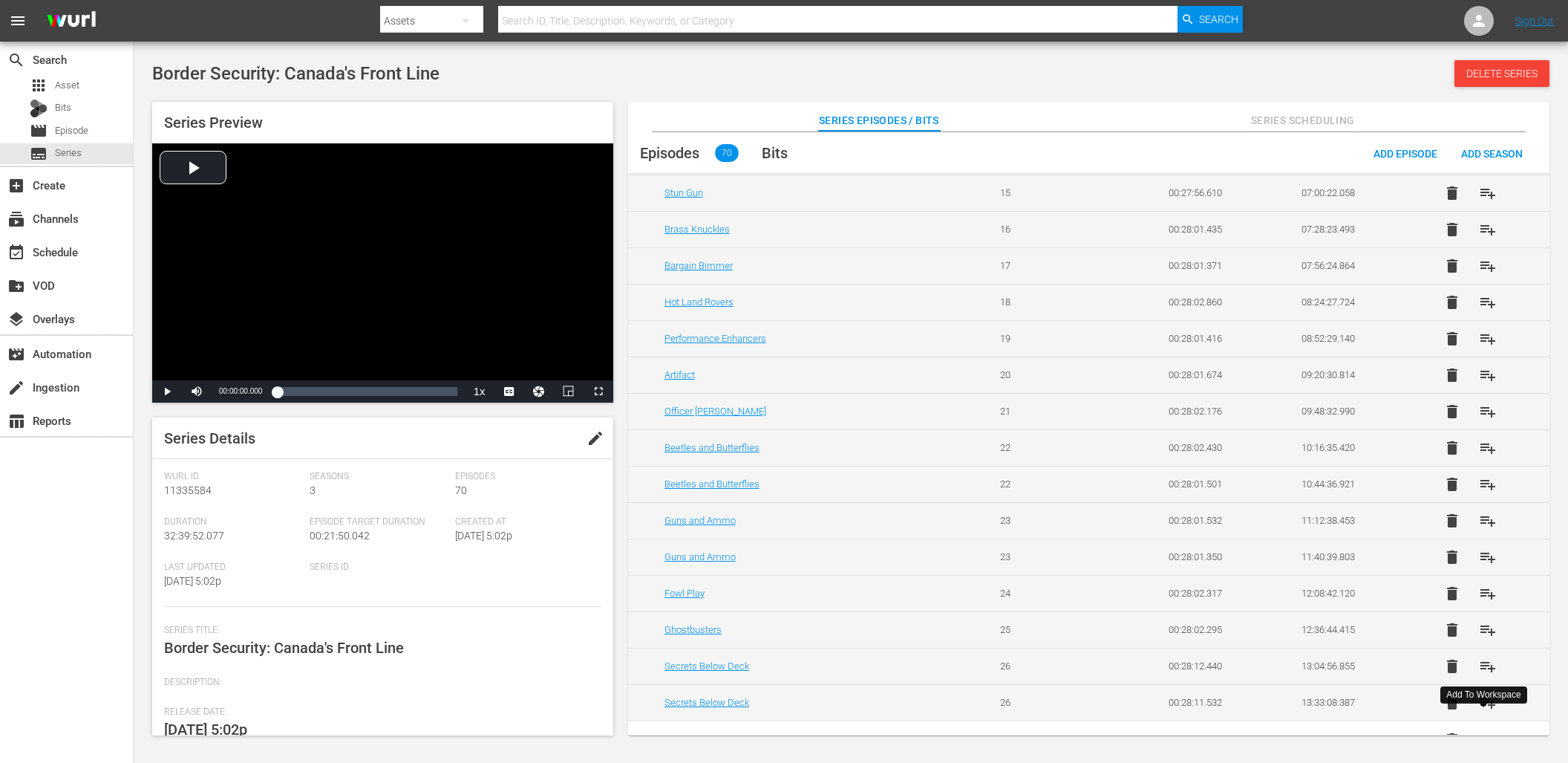
scroll to position [590, 0]
click at [1486, 587] on span "playlist_add" at bounding box center [1487, 590] width 18 height 18
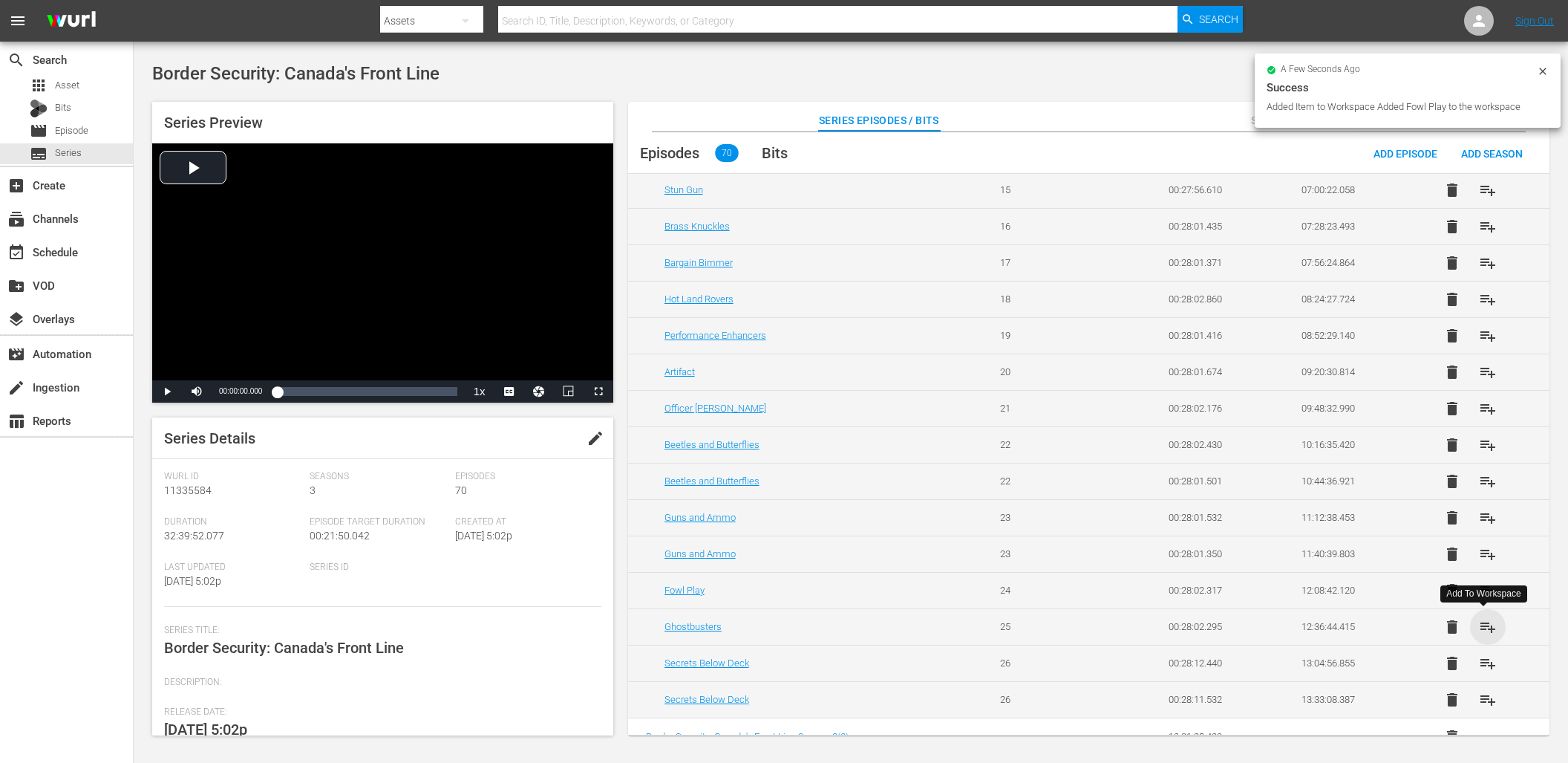
click at [1486, 626] on span "playlist_add" at bounding box center [1487, 627] width 18 height 18
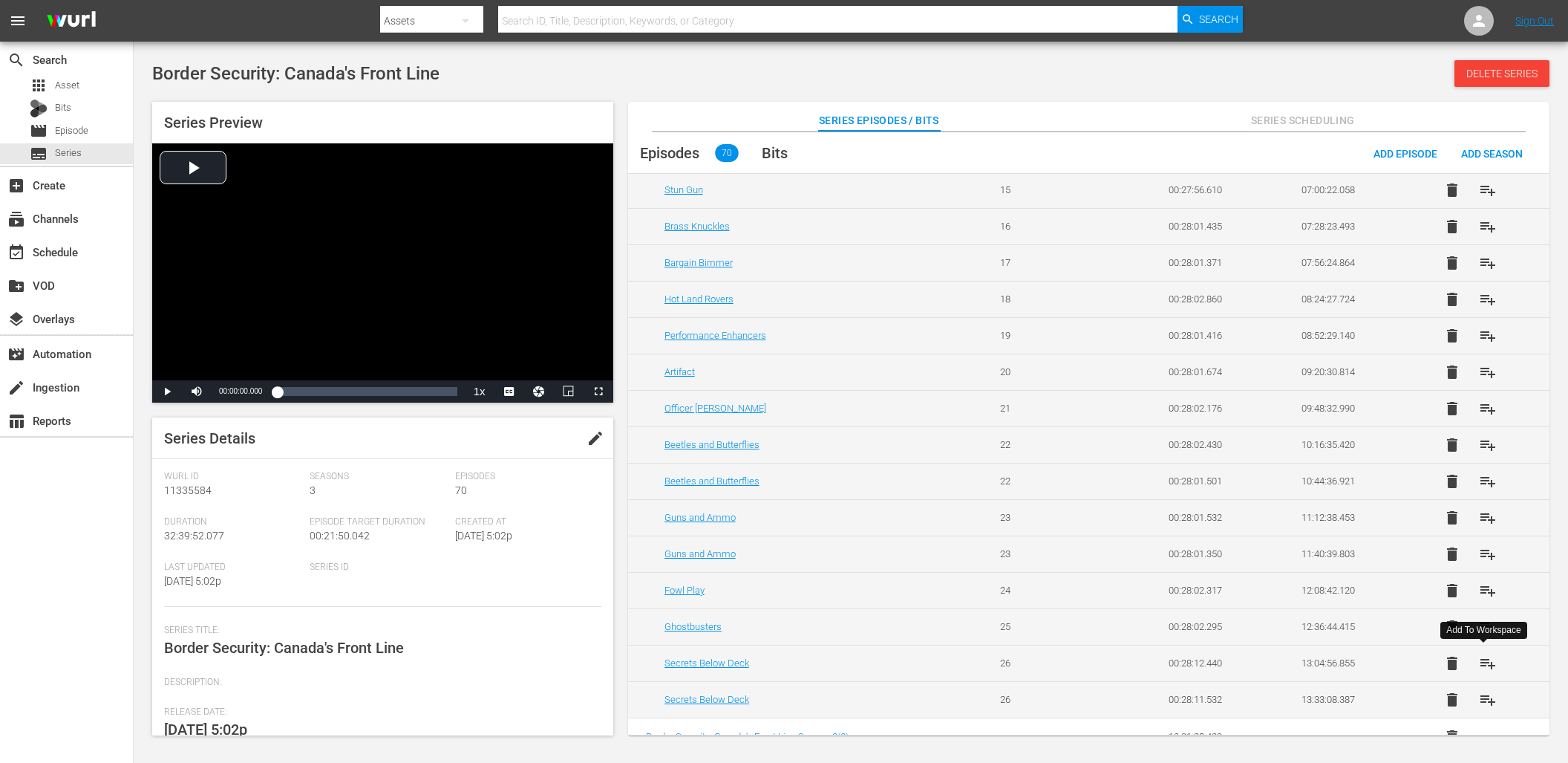
click at [1478, 659] on span "playlist_add" at bounding box center [1487, 663] width 18 height 18
click at [1482, 701] on span "playlist_add" at bounding box center [1487, 700] width 18 height 18
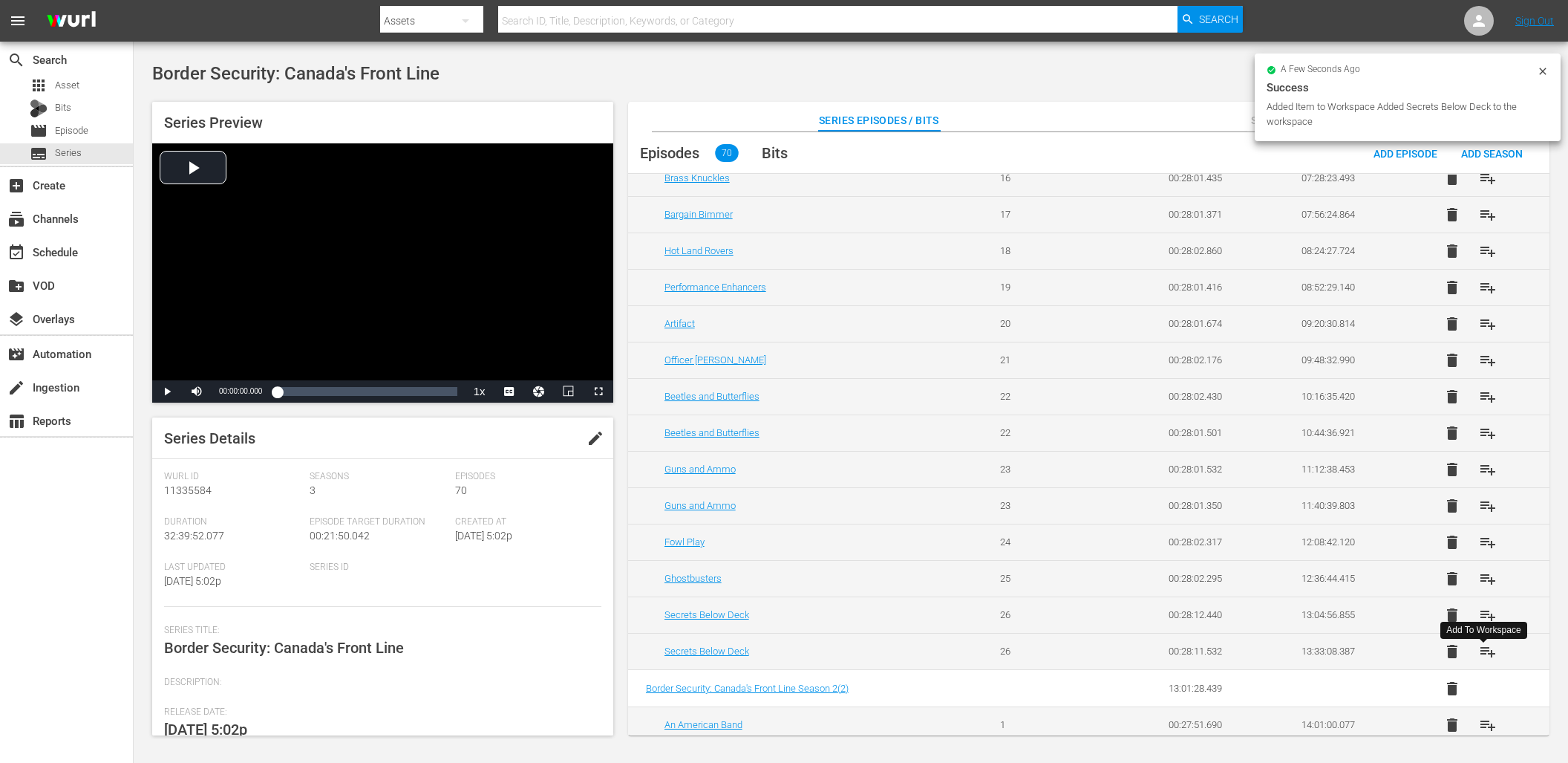
scroll to position [670, 0]
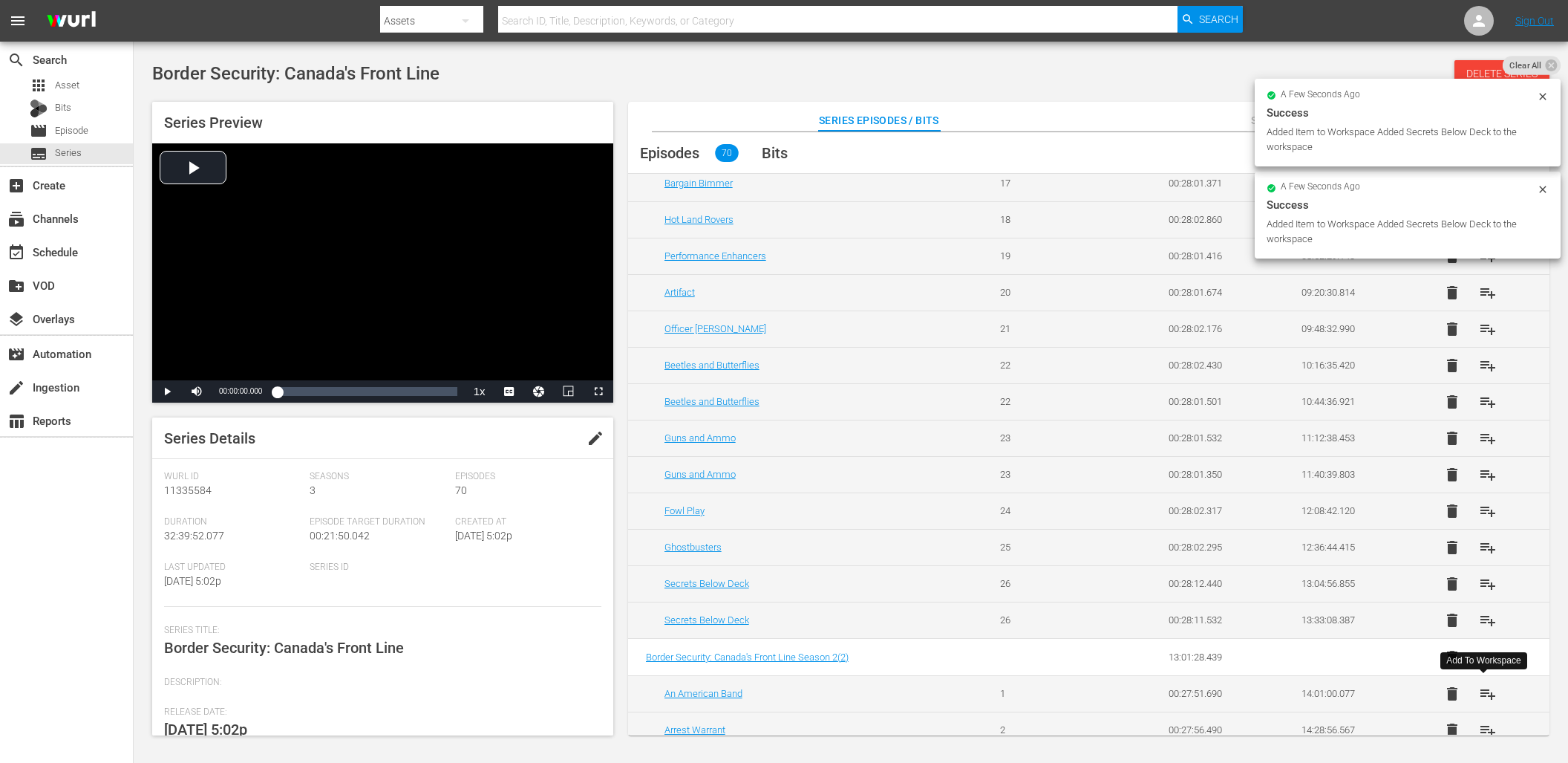
click at [1484, 694] on span "playlist_add" at bounding box center [1487, 694] width 18 height 18
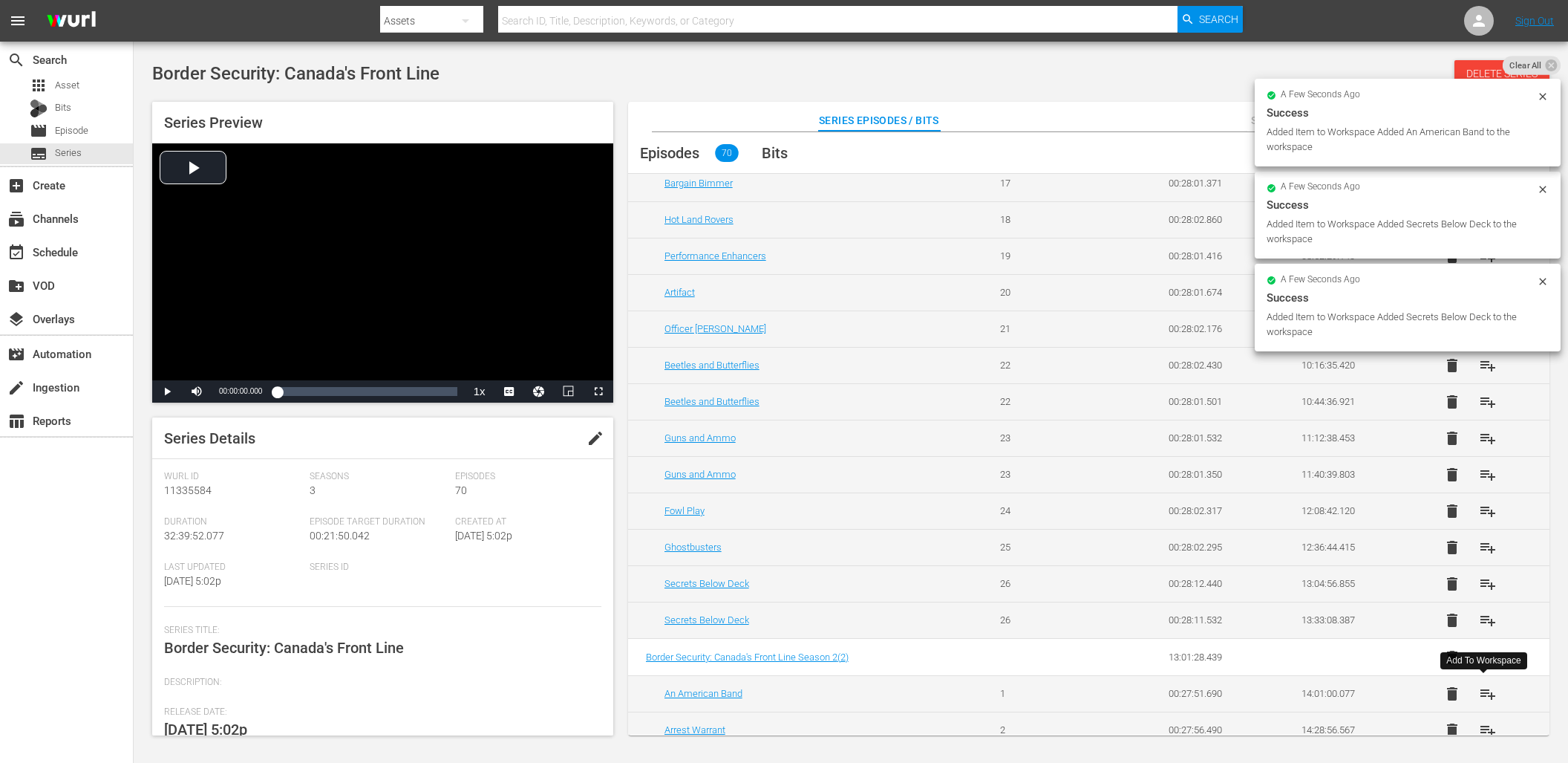
scroll to position [726, 0]
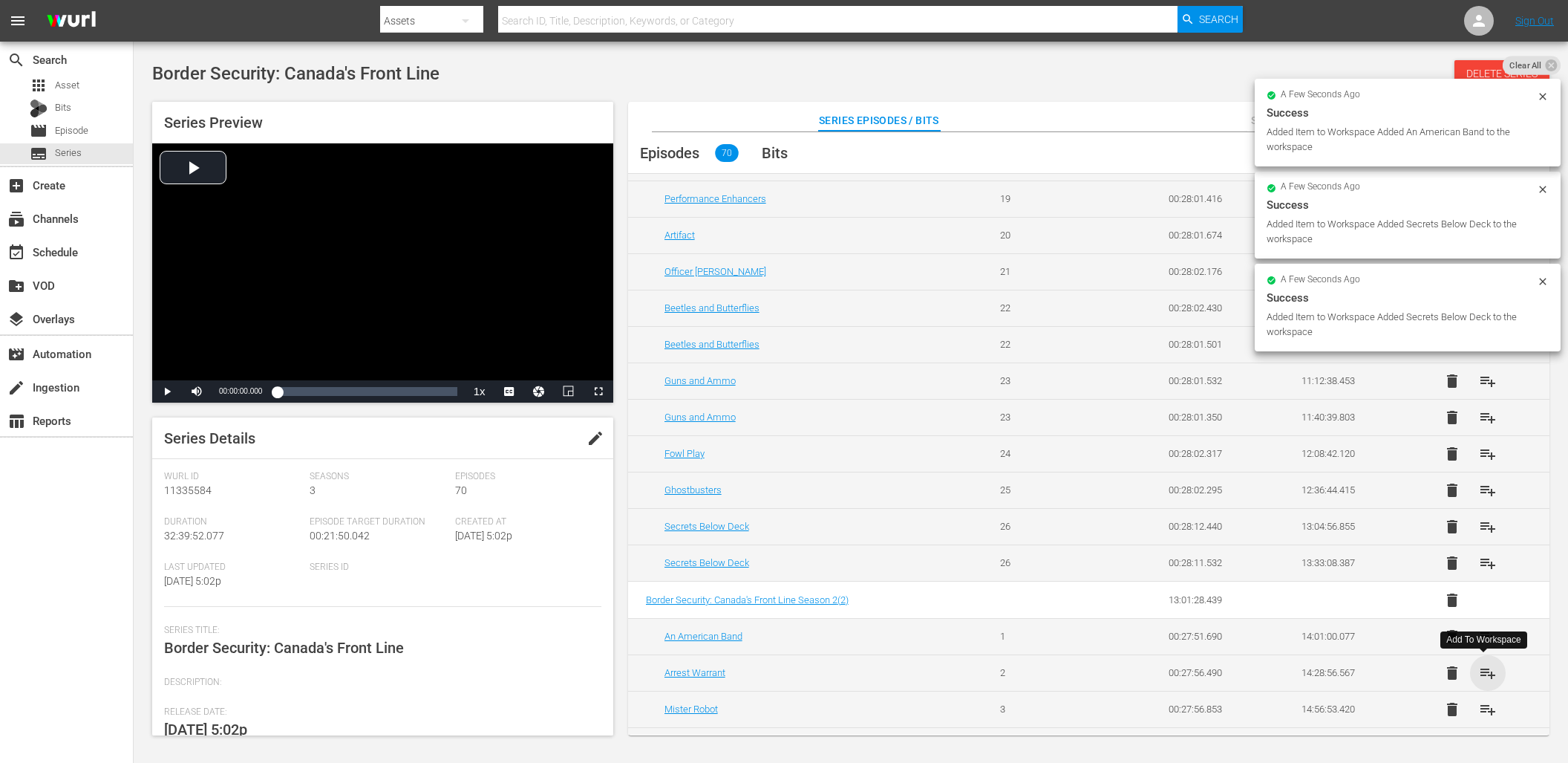
click at [1483, 670] on span "playlist_add" at bounding box center [1487, 673] width 18 height 18
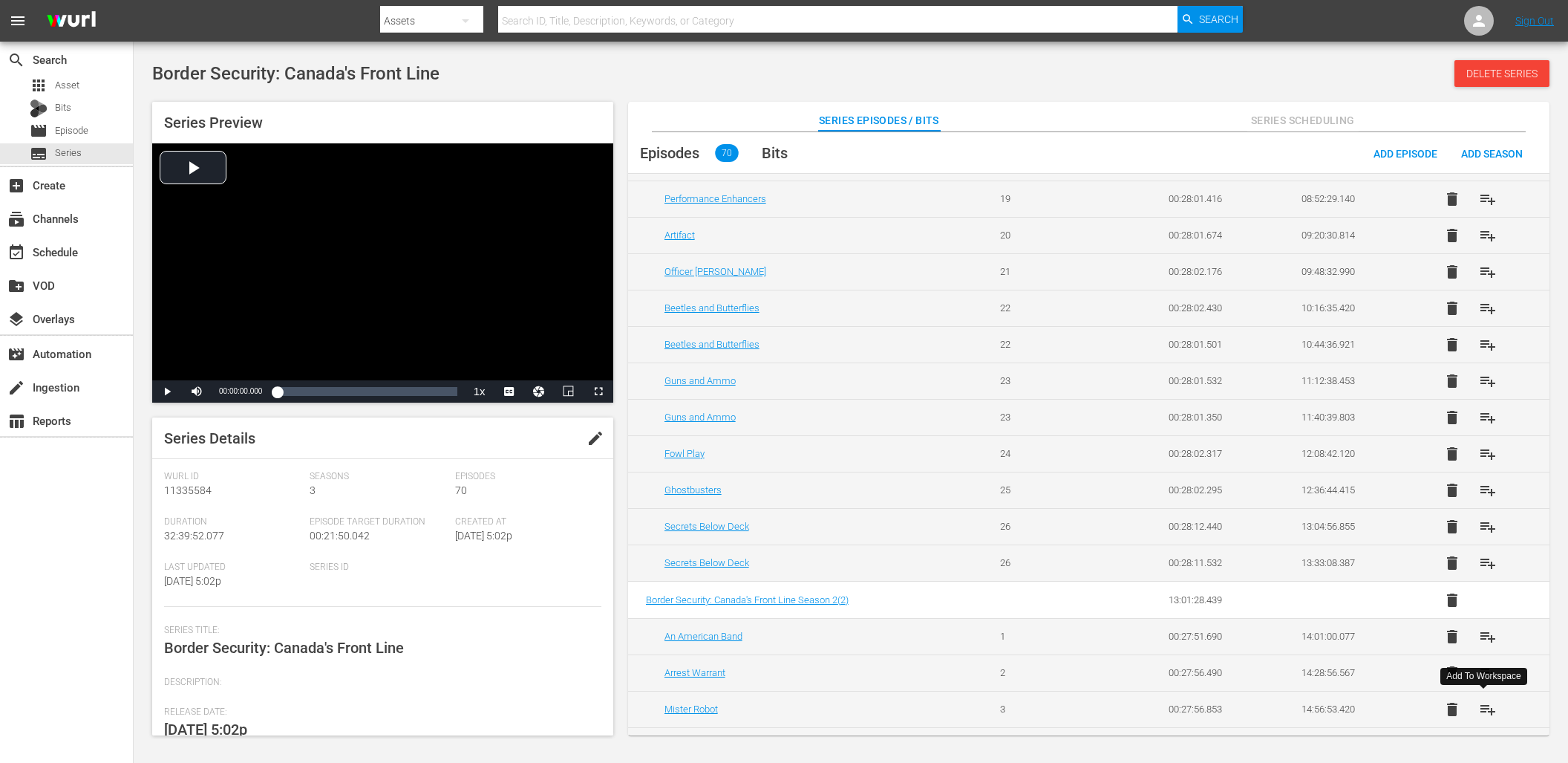
click at [1485, 709] on span "playlist_add" at bounding box center [1487, 709] width 18 height 18
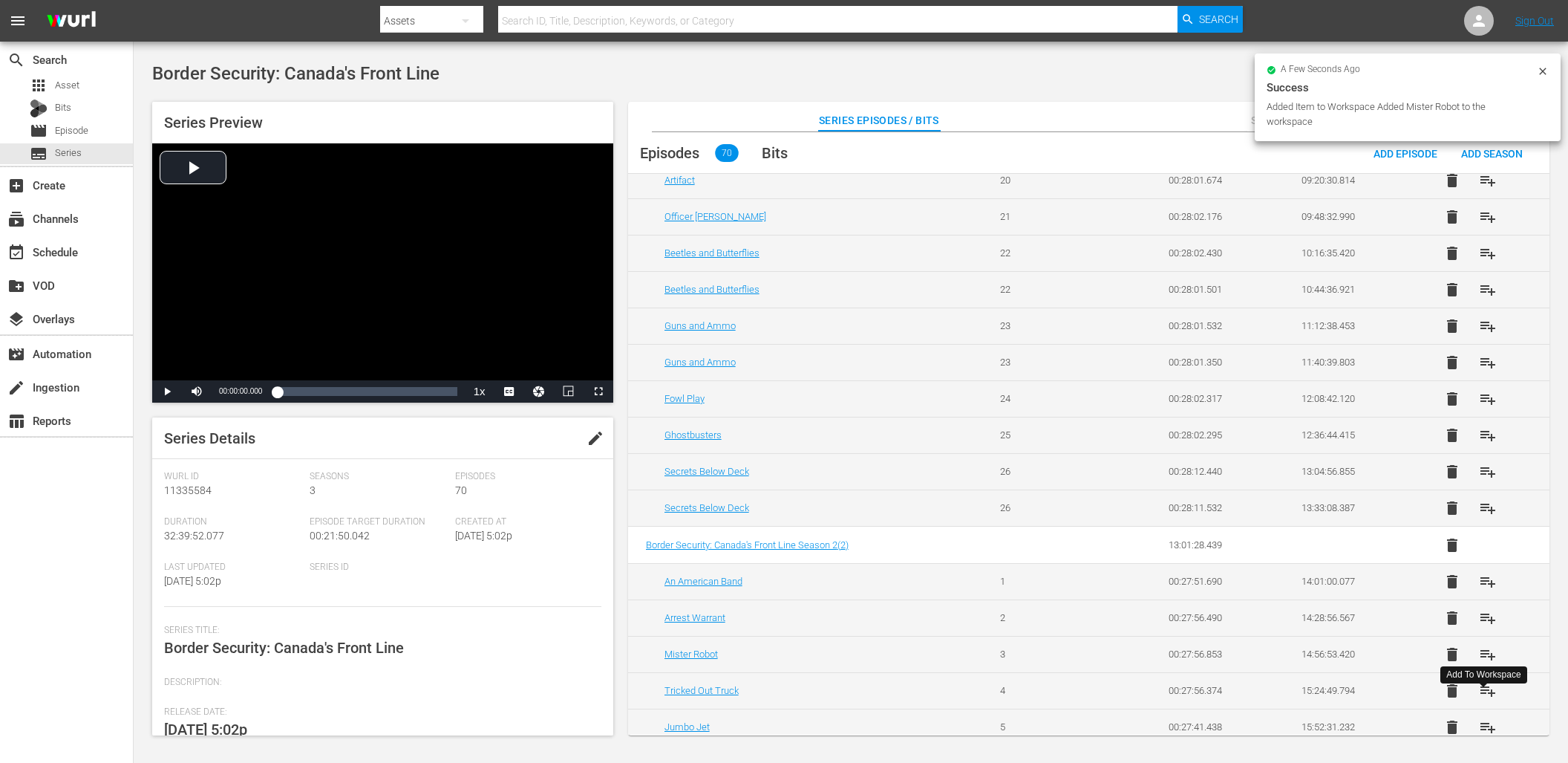
scroll to position [776, 0]
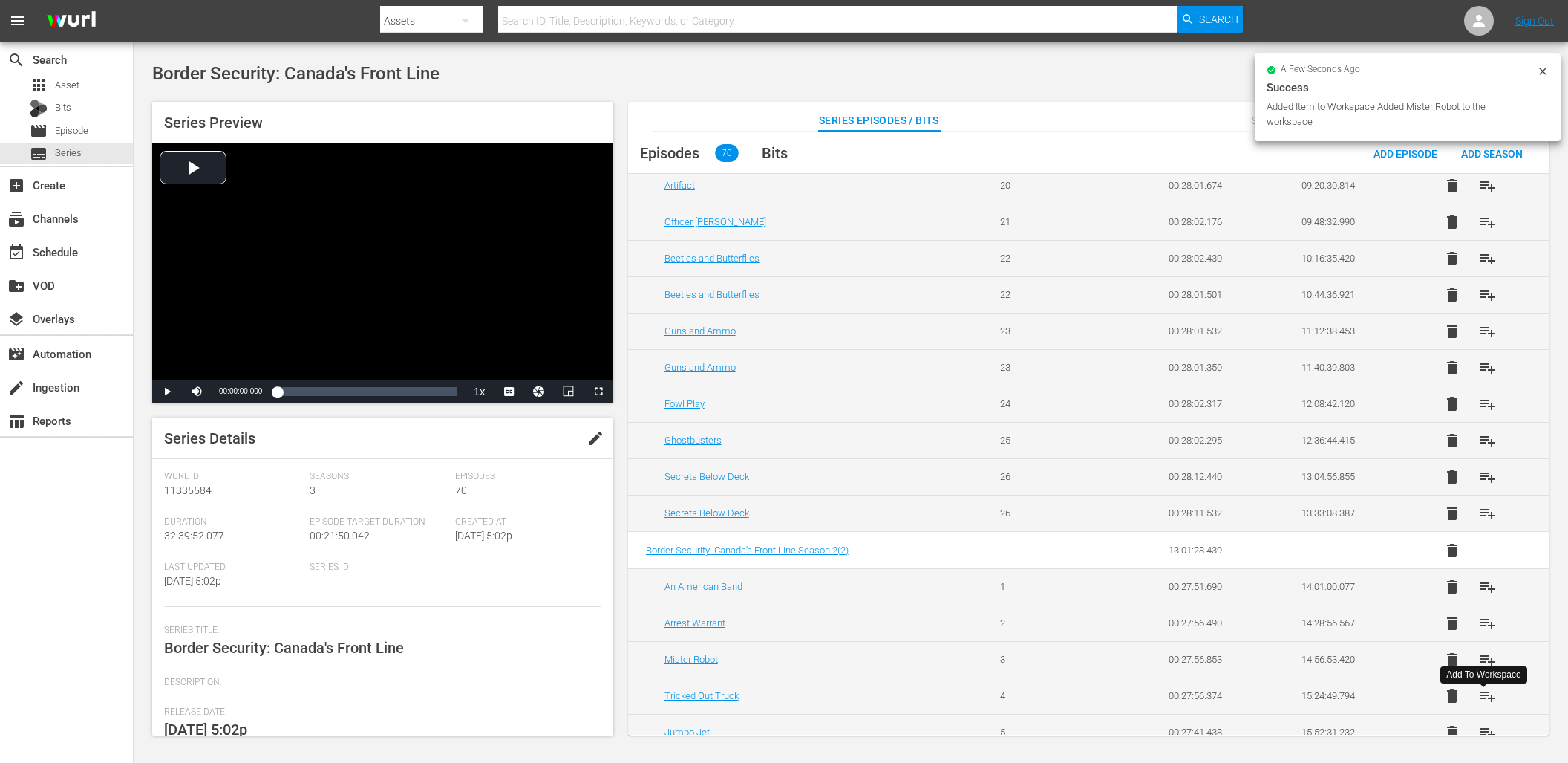
click at [1485, 704] on button "playlist_add" at bounding box center [1487, 695] width 35 height 35
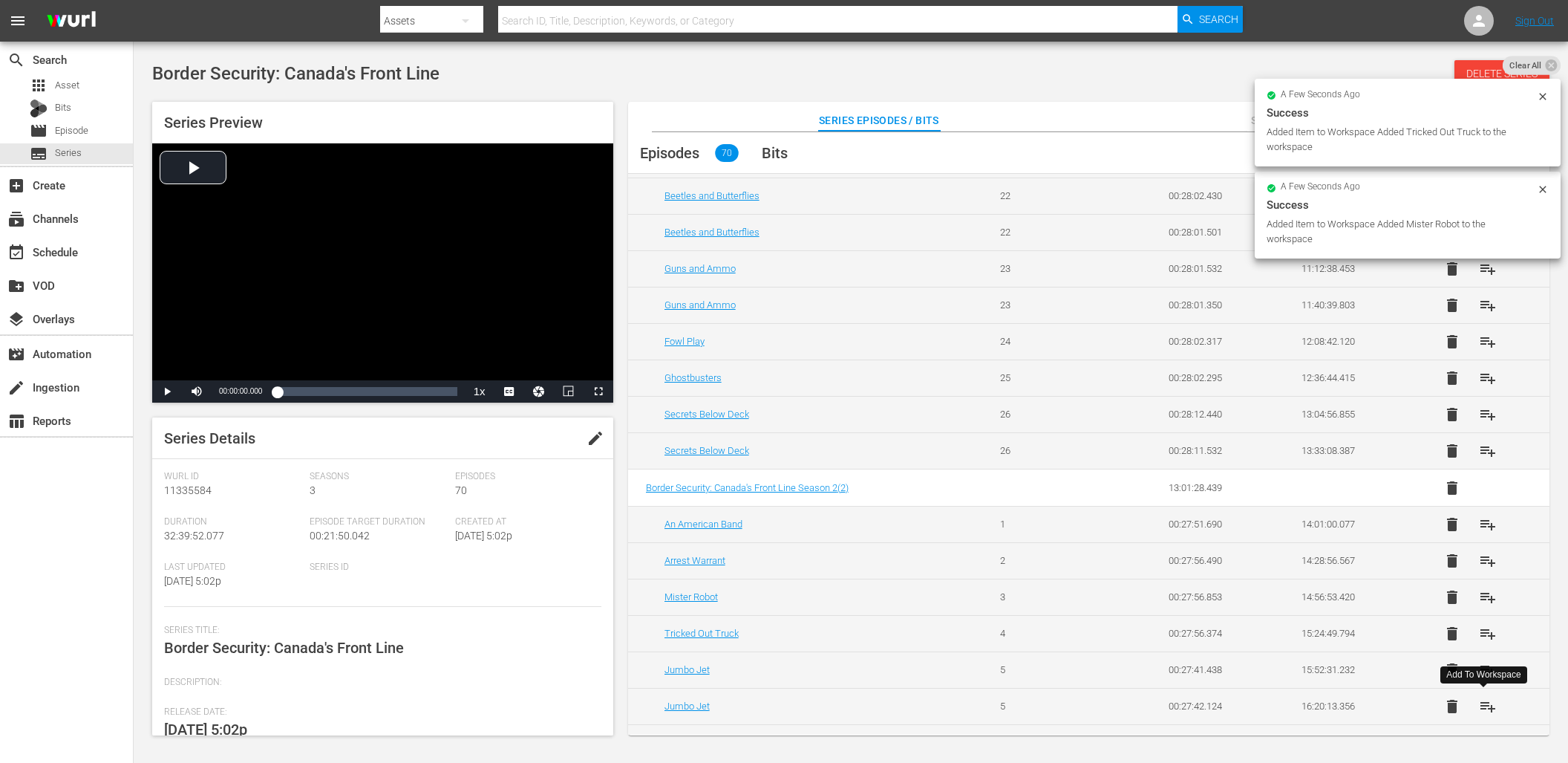
scroll to position [840, 0]
click at [1489, 667] on span "playlist_add" at bounding box center [1487, 669] width 18 height 18
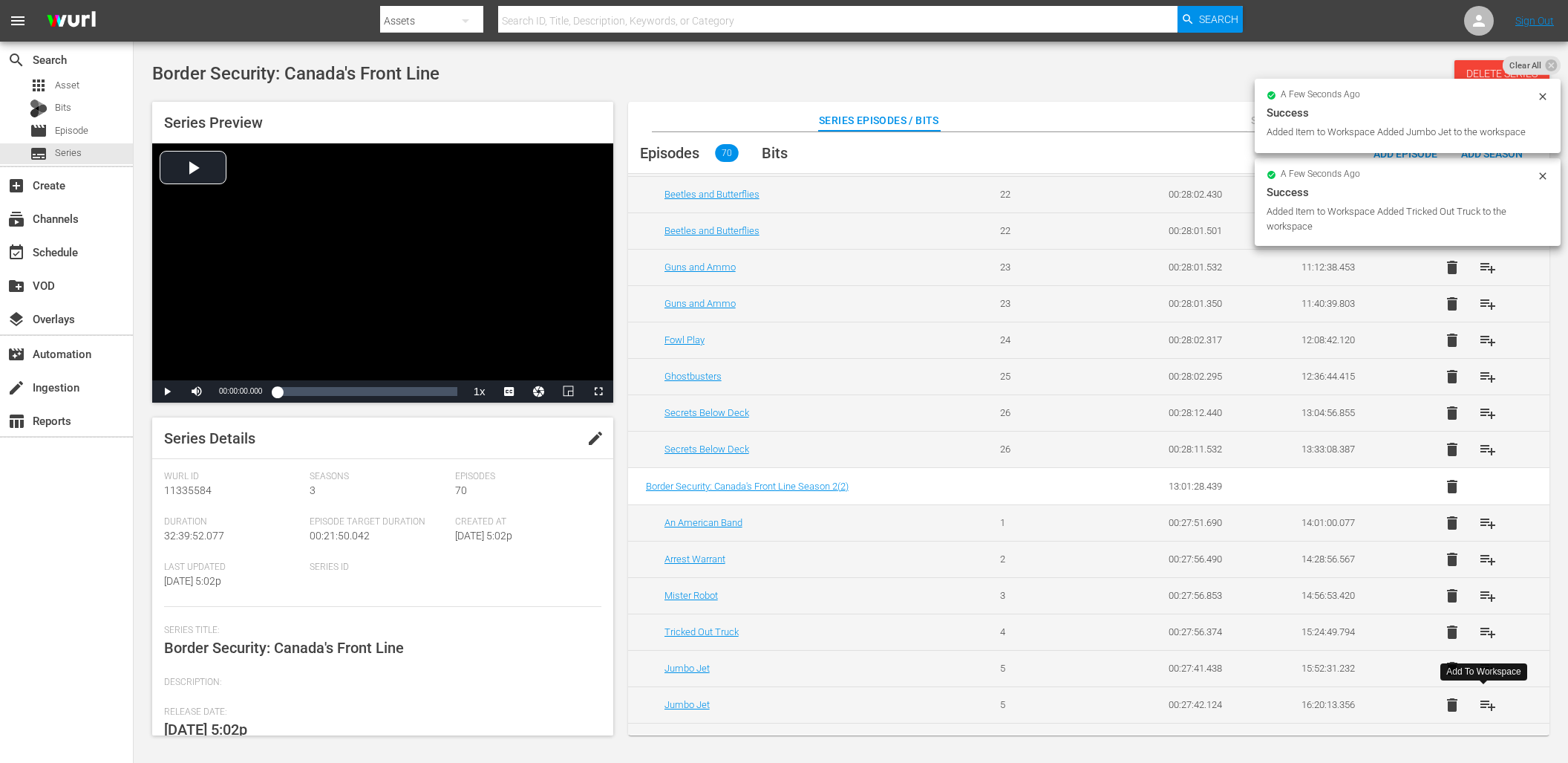
click at [1484, 709] on span "playlist_add" at bounding box center [1487, 705] width 18 height 18
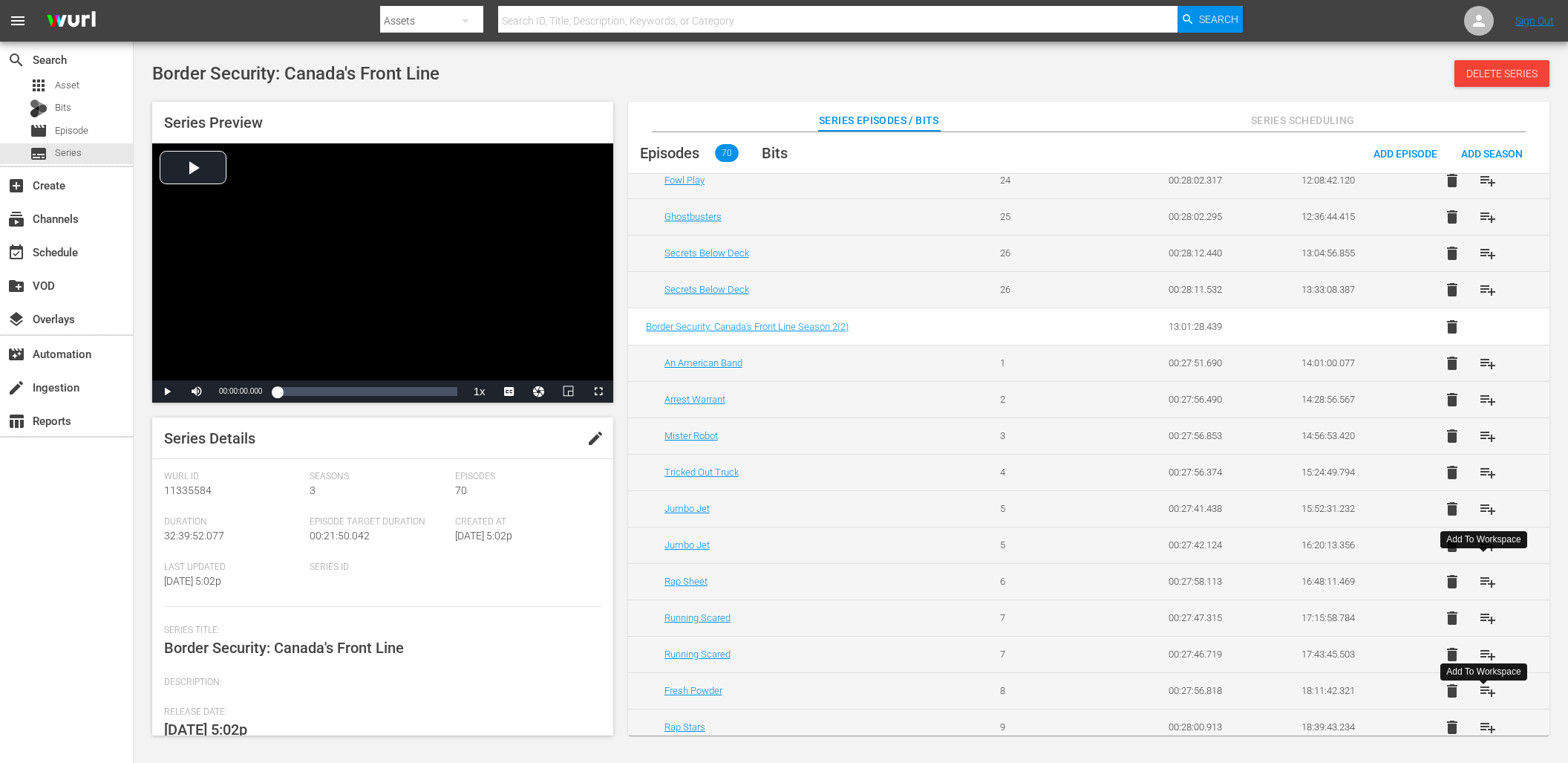
scroll to position [1005, 0]
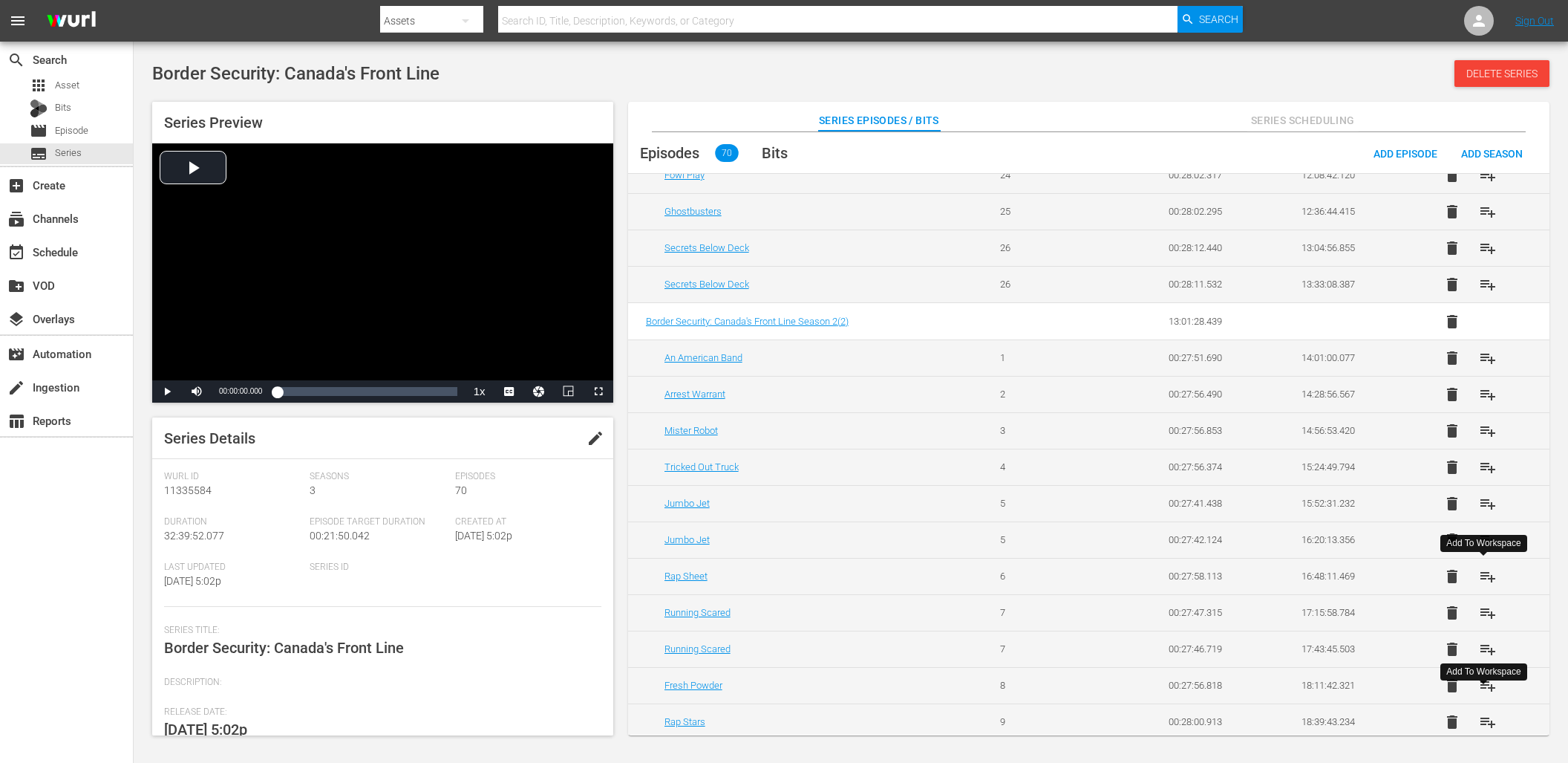
click at [1483, 573] on span "playlist_add" at bounding box center [1487, 577] width 18 height 18
click at [1479, 609] on span "playlist_add" at bounding box center [1487, 613] width 18 height 18
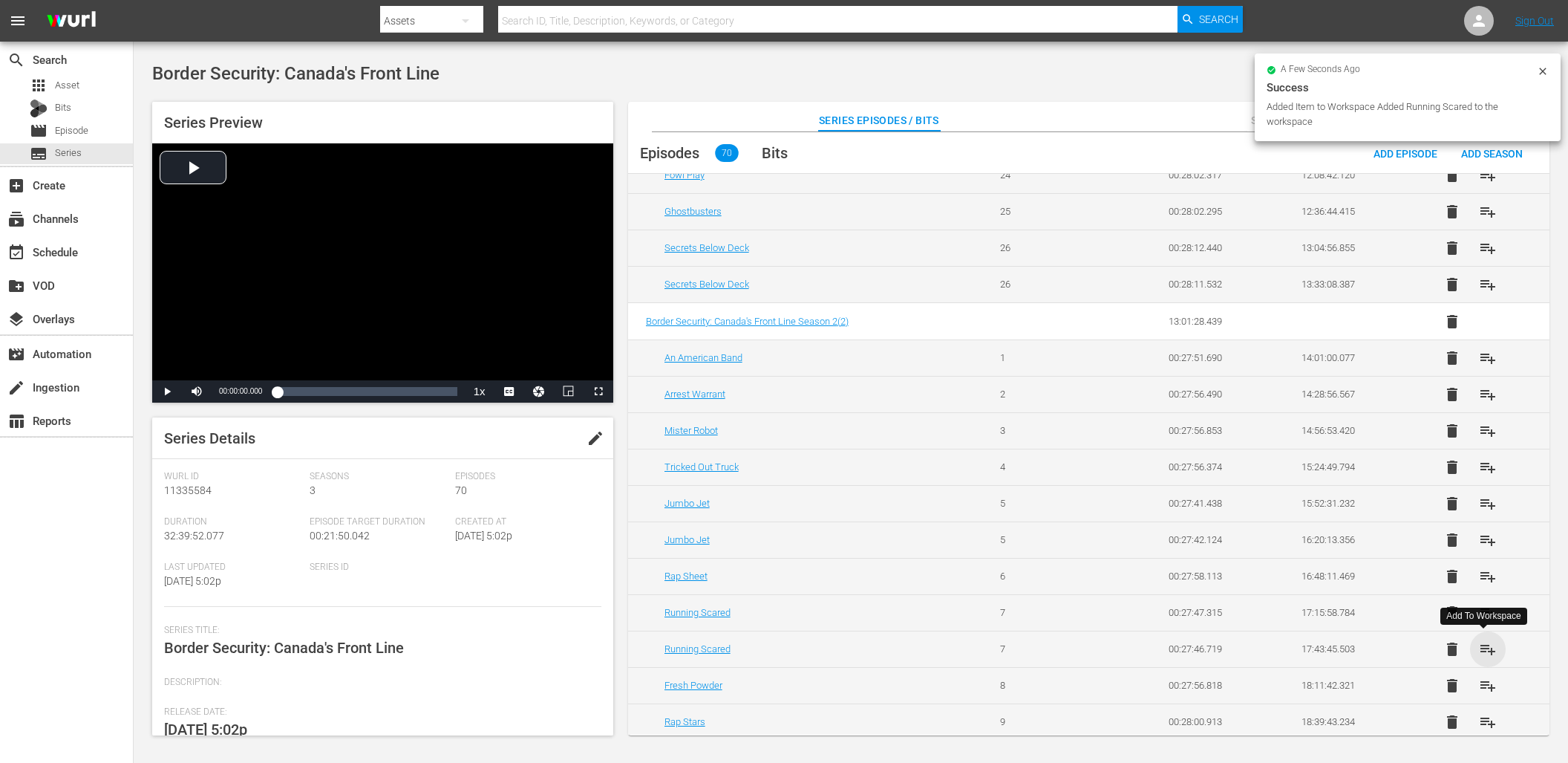
click at [1484, 642] on span "playlist_add" at bounding box center [1487, 649] width 18 height 18
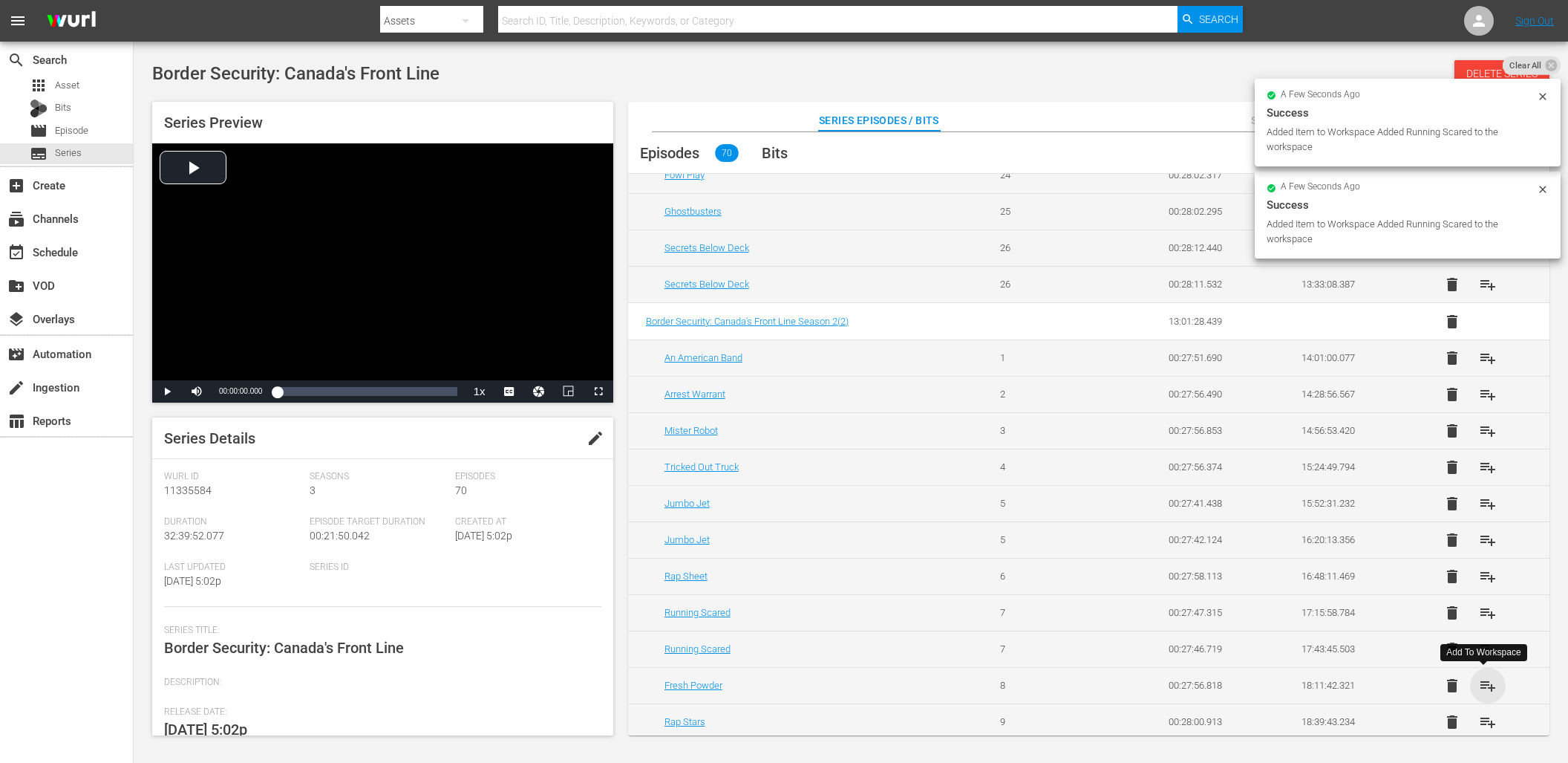
click at [1489, 683] on span "playlist_add" at bounding box center [1487, 685] width 18 height 18
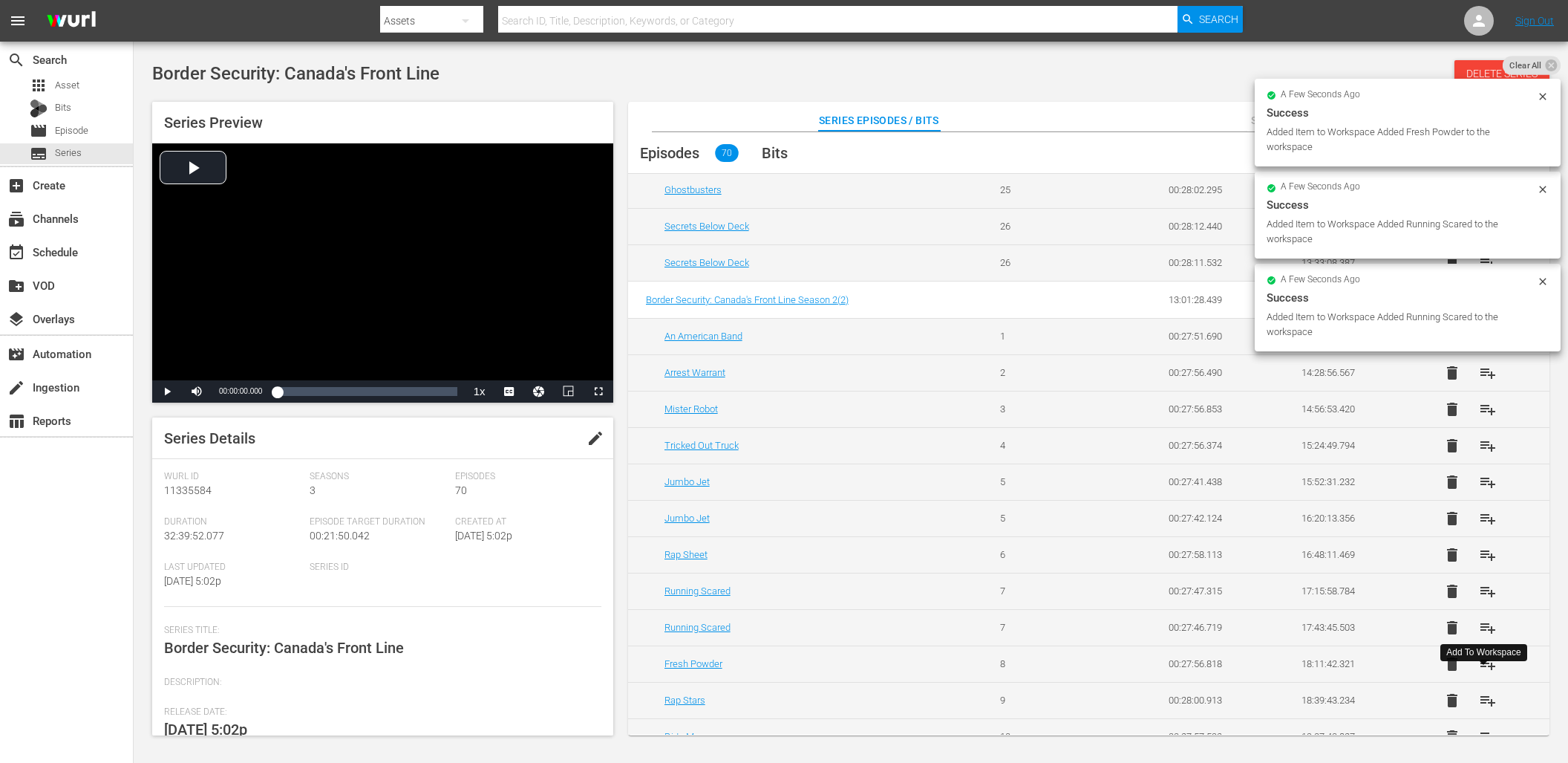
scroll to position [1031, 0]
click at [1487, 696] on span "playlist_add" at bounding box center [1487, 696] width 18 height 18
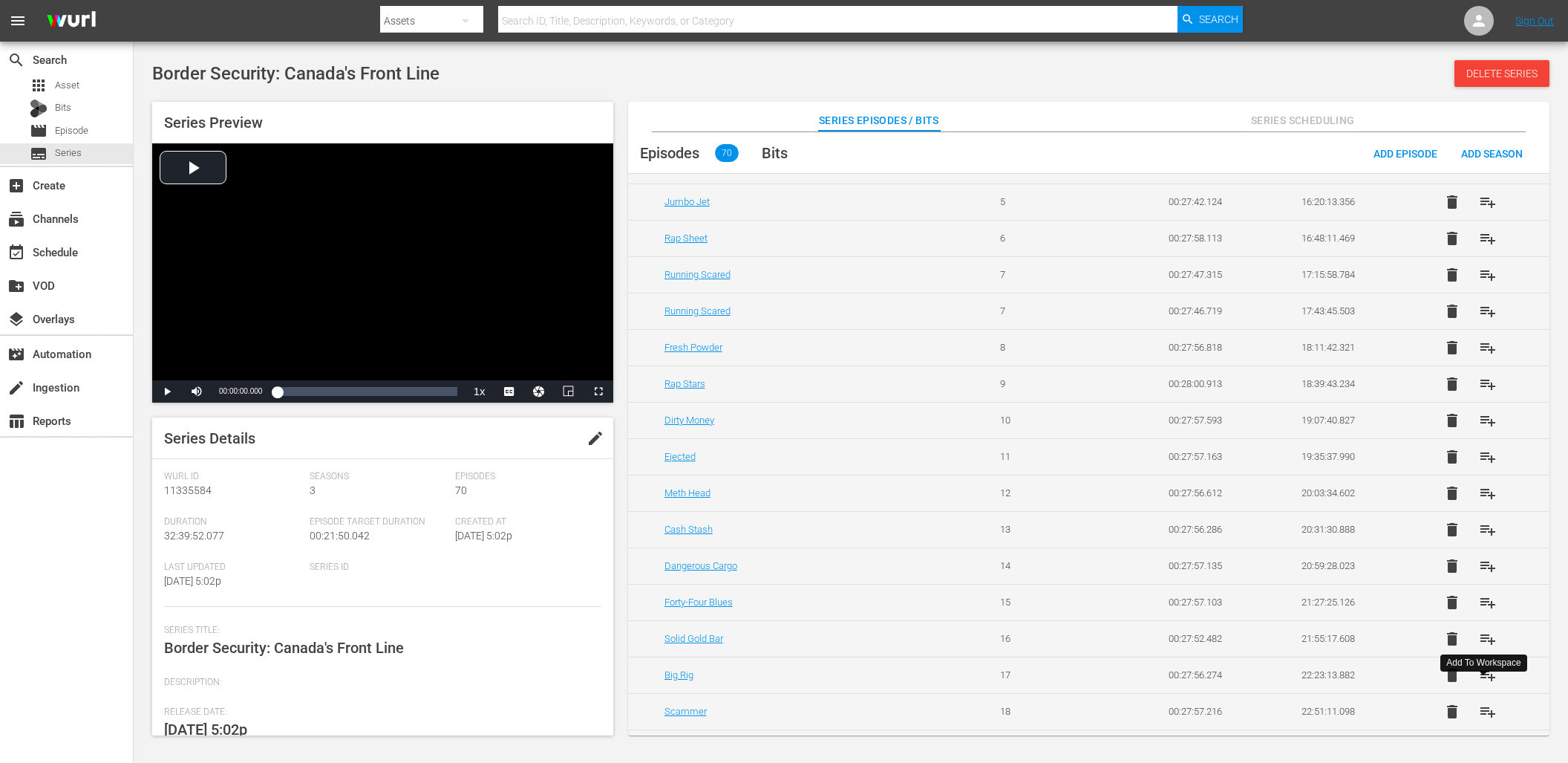
scroll to position [1383, 0]
click at [1478, 381] on span "playlist_add" at bounding box center [1487, 381] width 18 height 18
click at [1487, 427] on span "playlist_add" at bounding box center [1487, 422] width 18 height 18
click at [1484, 450] on span "playlist_add" at bounding box center [1487, 458] width 18 height 18
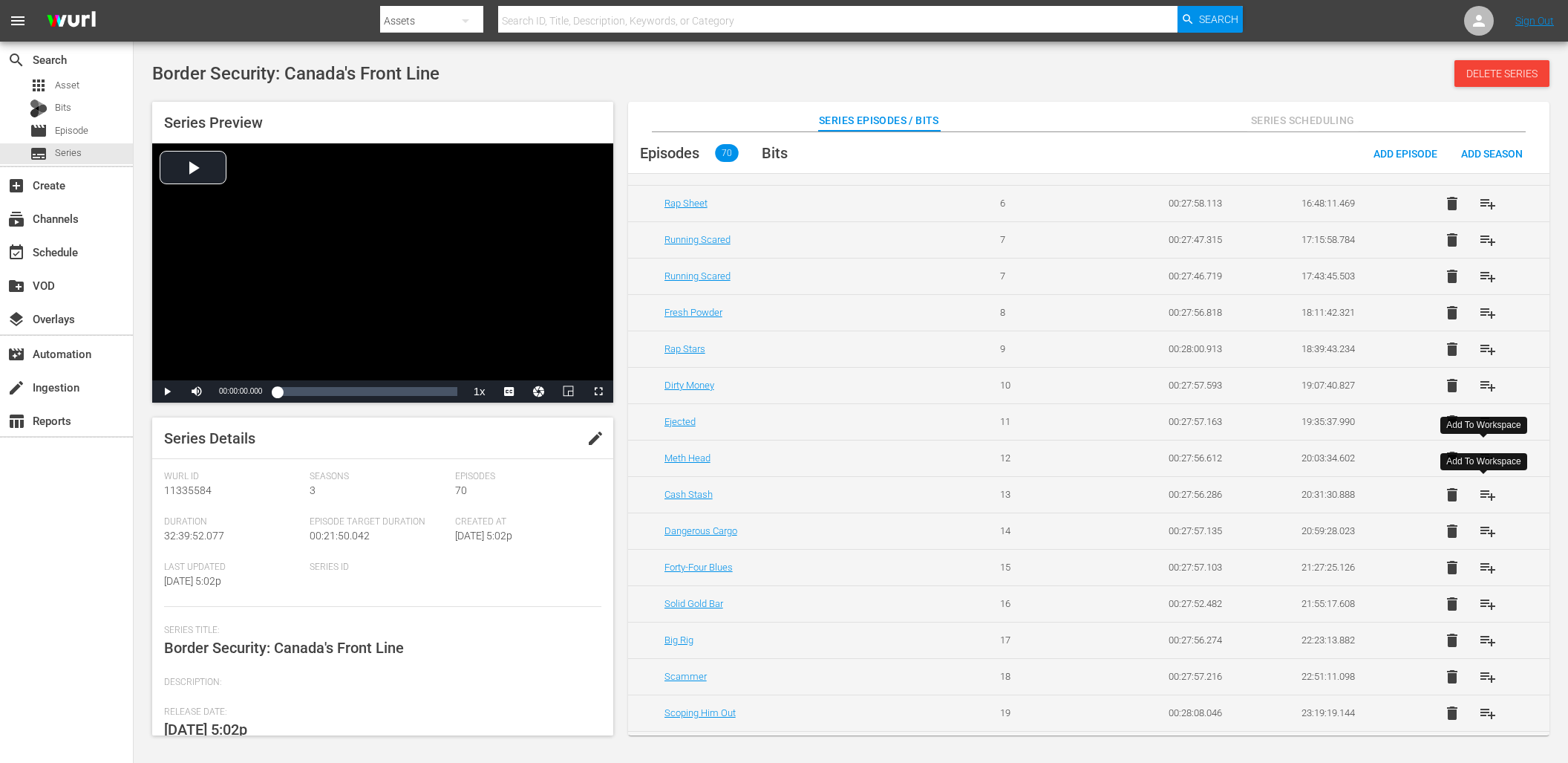
click at [1487, 495] on span "playlist_add" at bounding box center [1487, 495] width 18 height 18
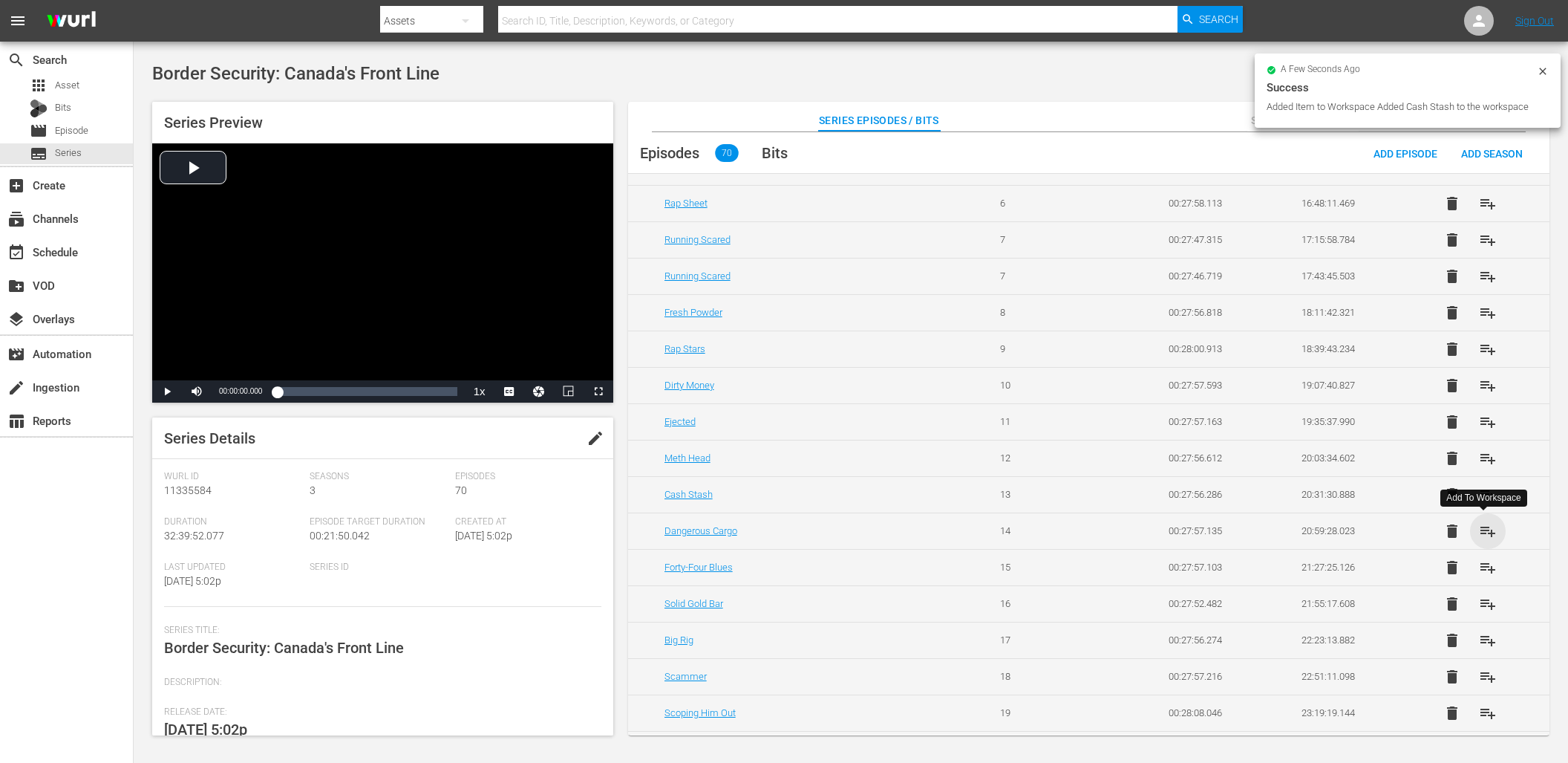
click at [1490, 532] on span "playlist_add" at bounding box center [1487, 532] width 18 height 18
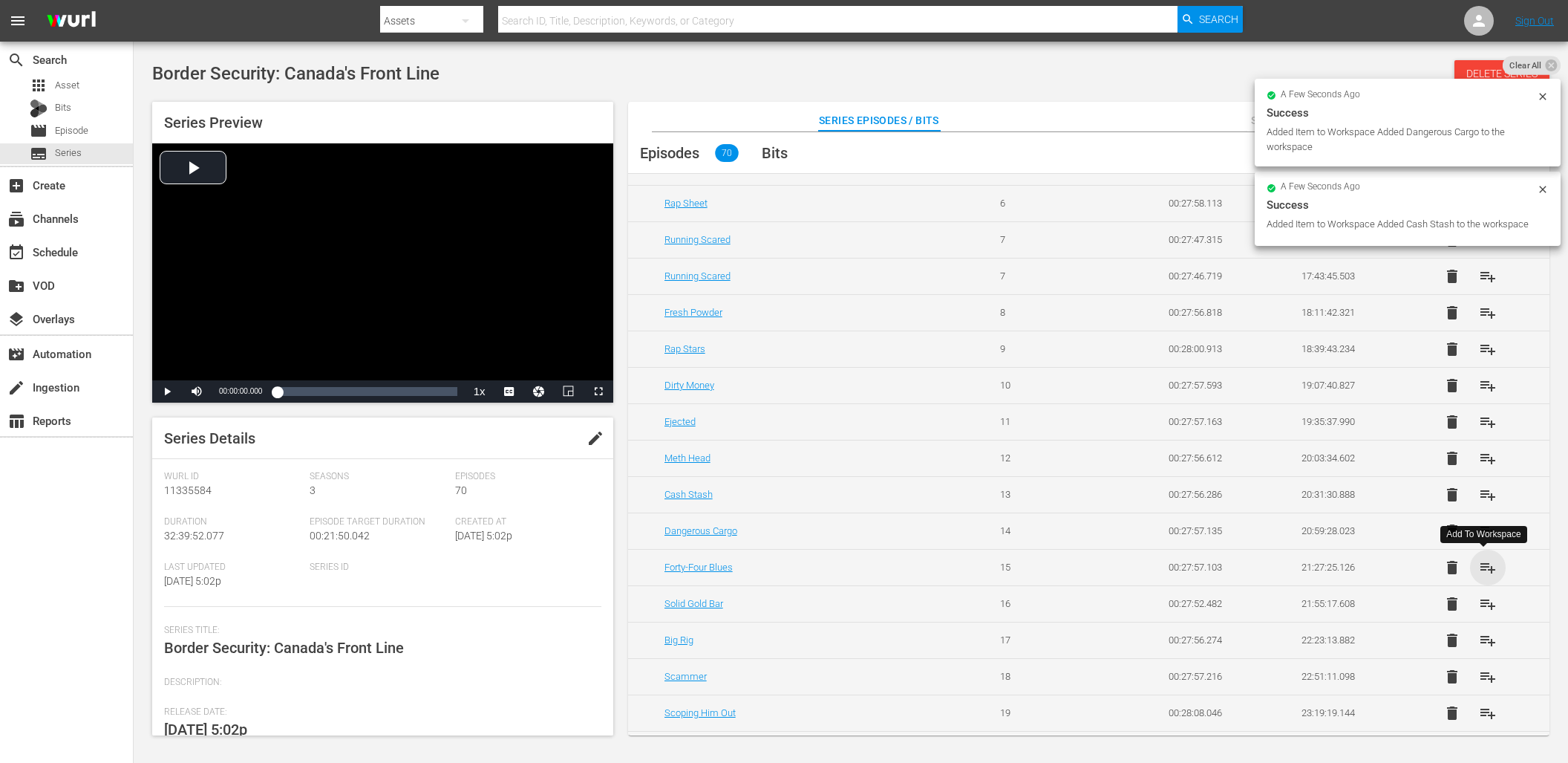
click at [1487, 566] on span "playlist_add" at bounding box center [1487, 568] width 18 height 18
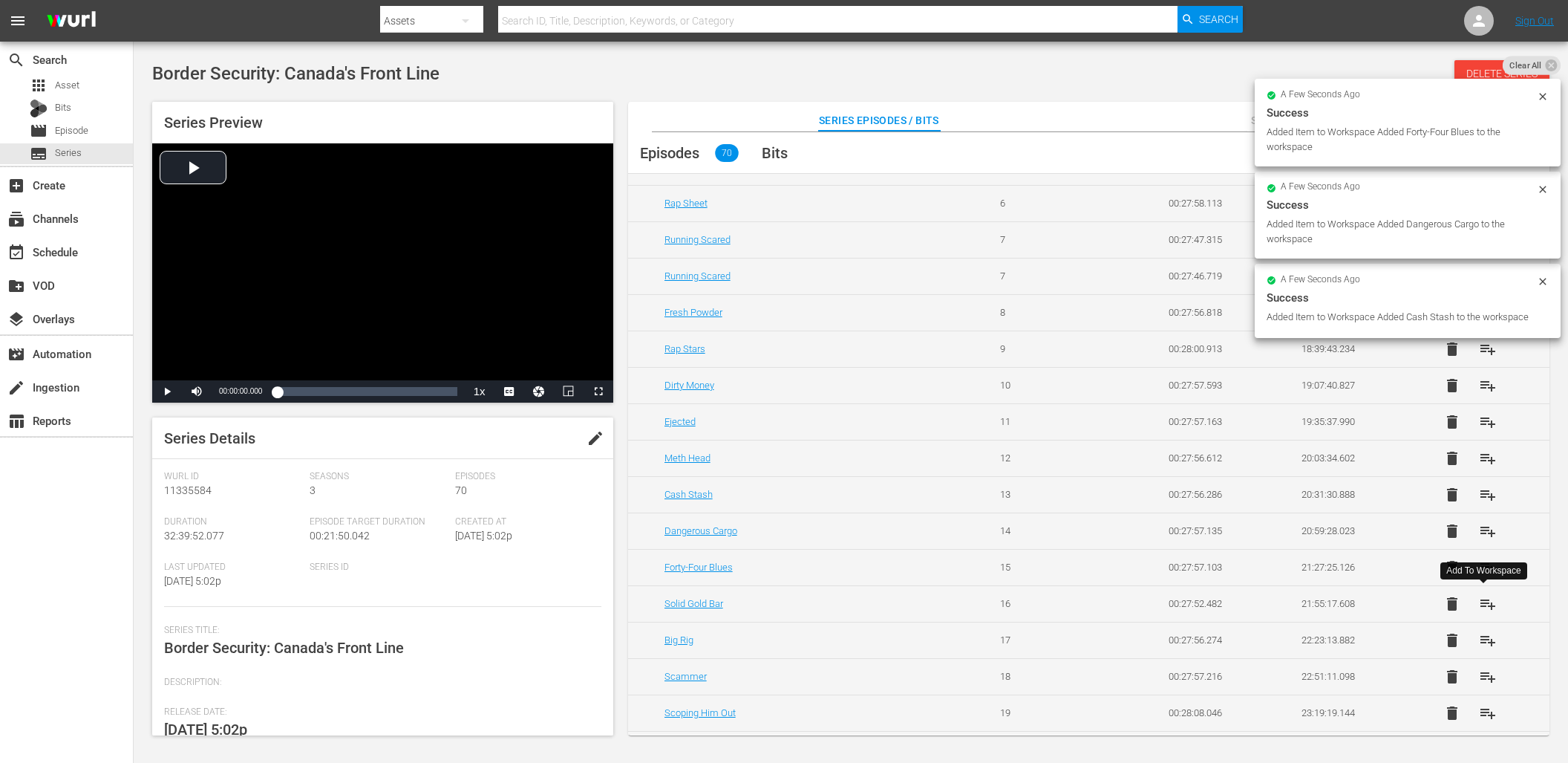
click at [1484, 603] on span "playlist_add" at bounding box center [1487, 604] width 18 height 18
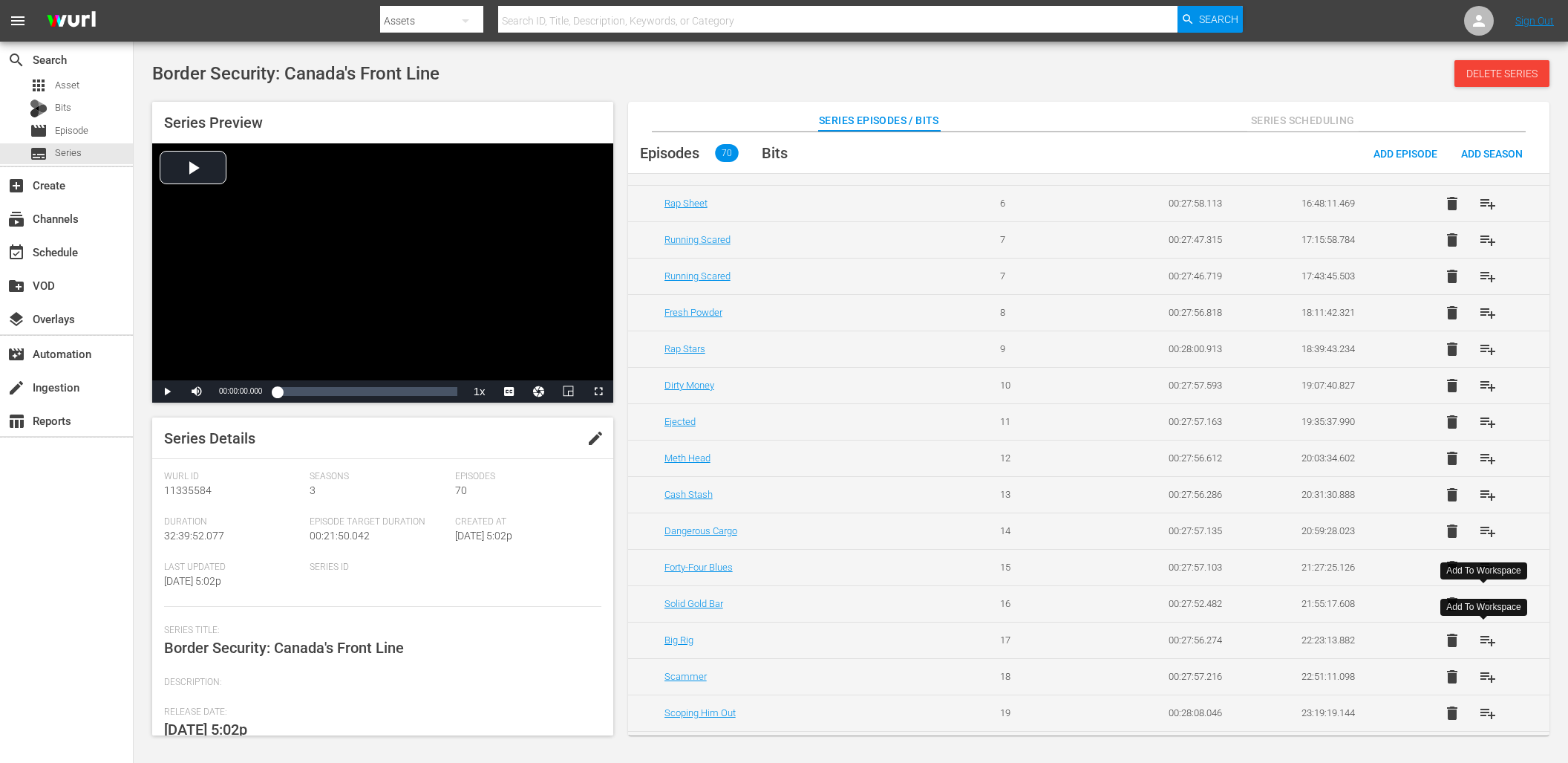
click at [1486, 636] on span "playlist_add" at bounding box center [1487, 640] width 18 height 18
click at [1485, 686] on button "playlist_add" at bounding box center [1487, 676] width 35 height 35
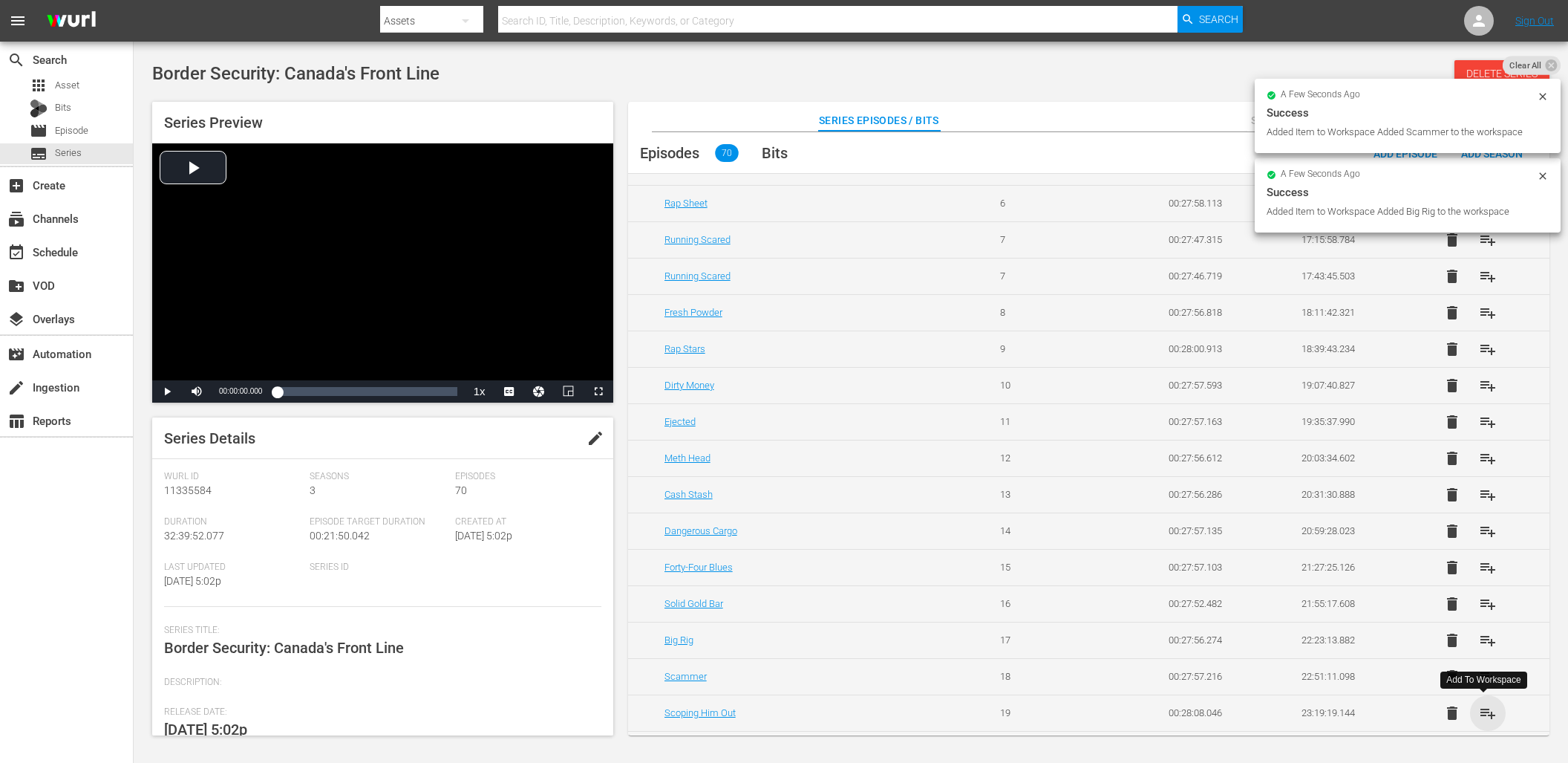
drag, startPoint x: 1484, startPoint y: 714, endPoint x: 1483, endPoint y: 700, distance: 14.0
click at [1484, 714] on span "playlist_add" at bounding box center [1487, 713] width 18 height 18
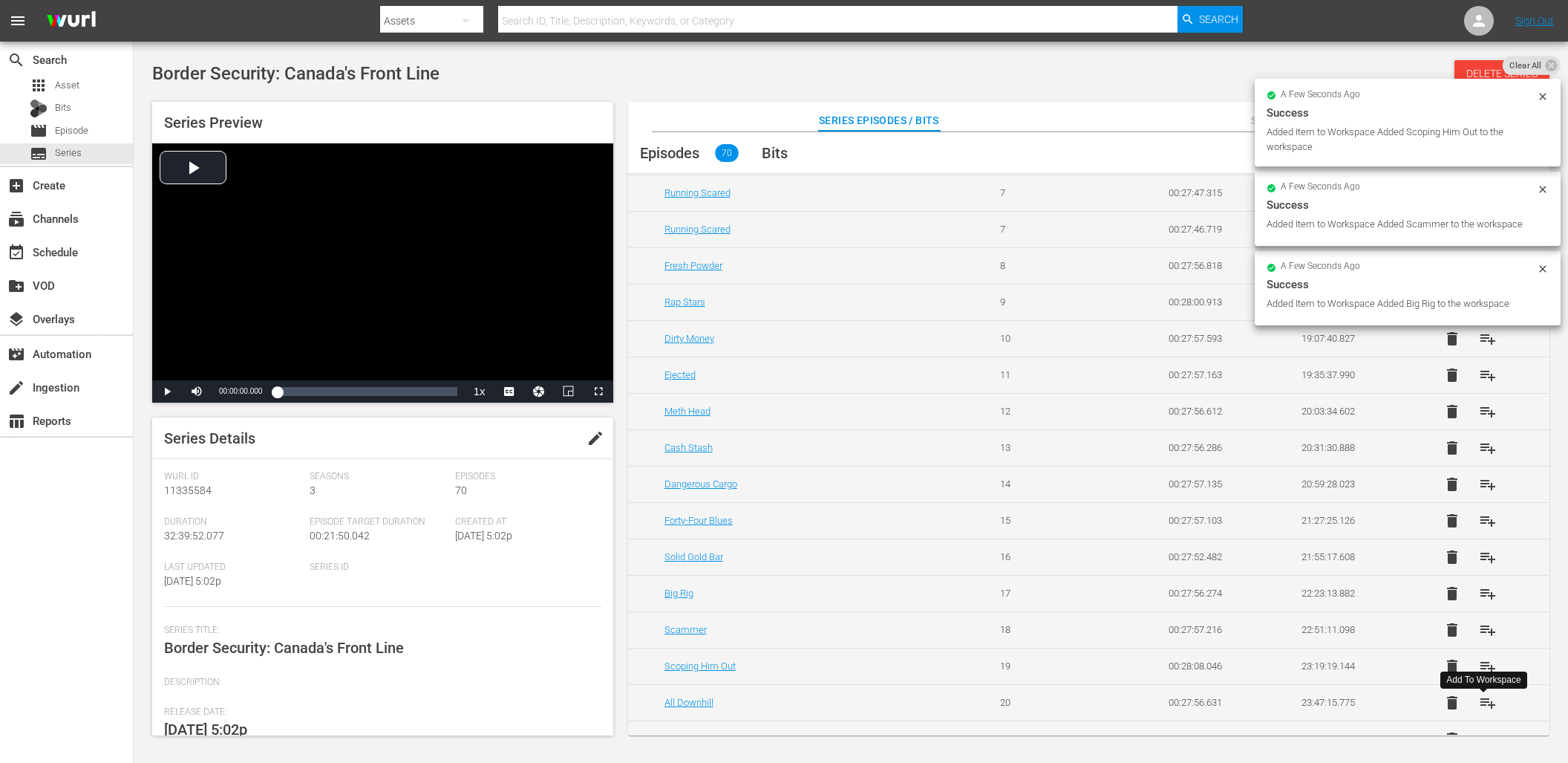
scroll to position [1427, 0]
click at [1481, 700] on span "playlist_add" at bounding box center [1487, 700] width 18 height 18
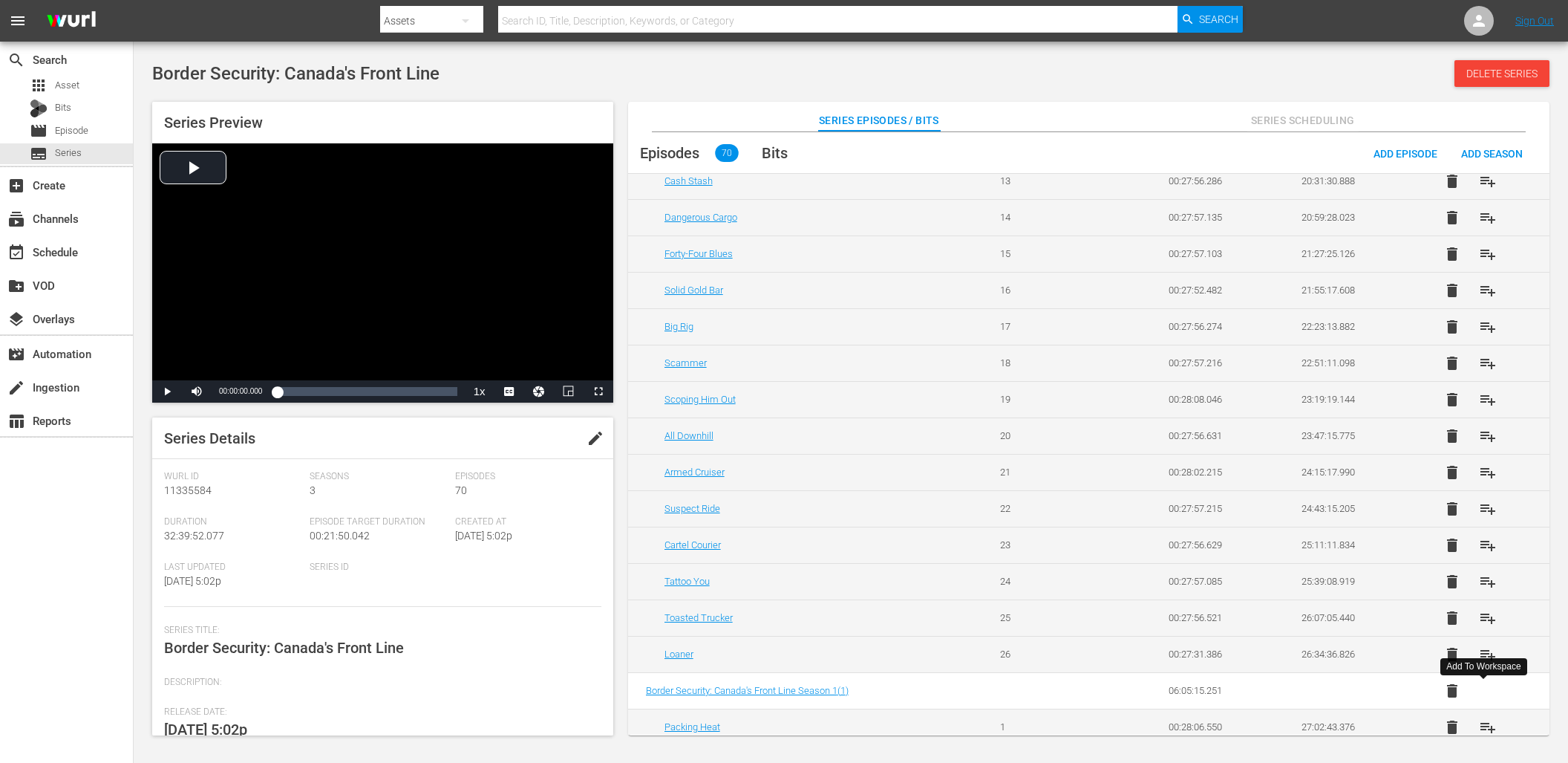
scroll to position [1694, 0]
click at [1480, 465] on span "playlist_add" at bounding box center [1487, 470] width 18 height 18
click at [1481, 506] on span "playlist_add" at bounding box center [1487, 506] width 18 height 18
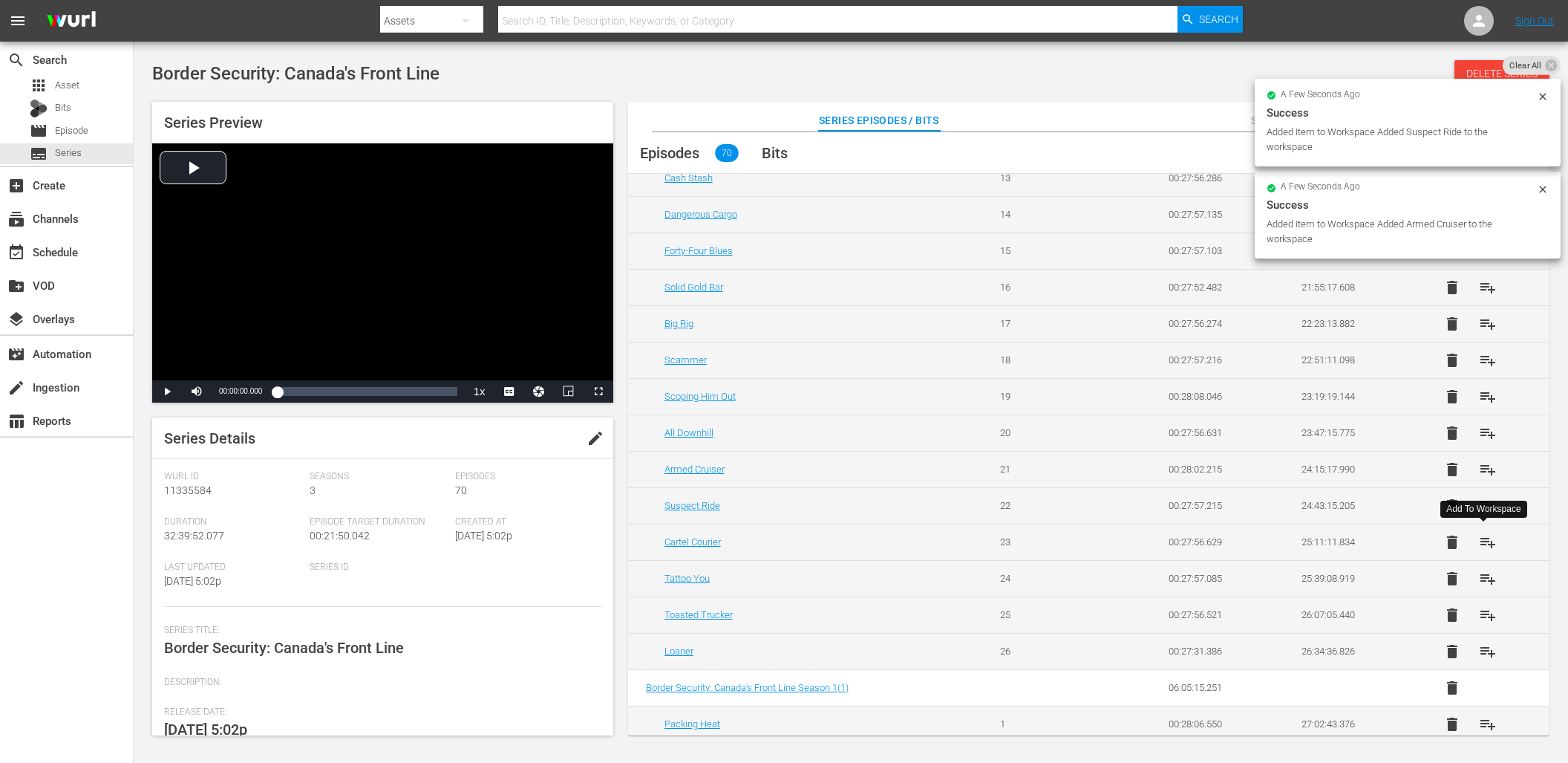
click at [1484, 541] on span "playlist_add" at bounding box center [1487, 542] width 18 height 18
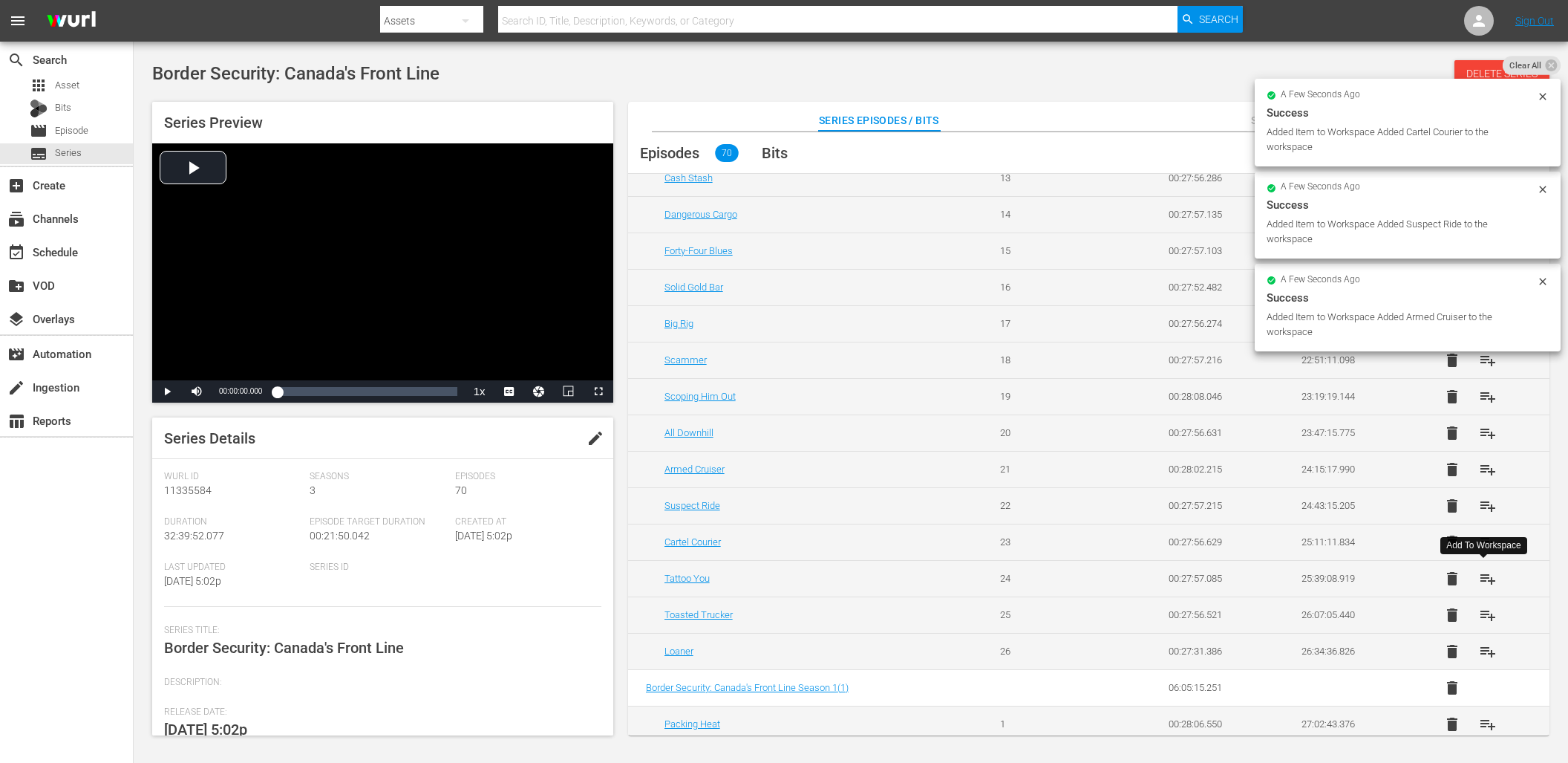
click at [1483, 584] on span "playlist_add" at bounding box center [1487, 579] width 18 height 18
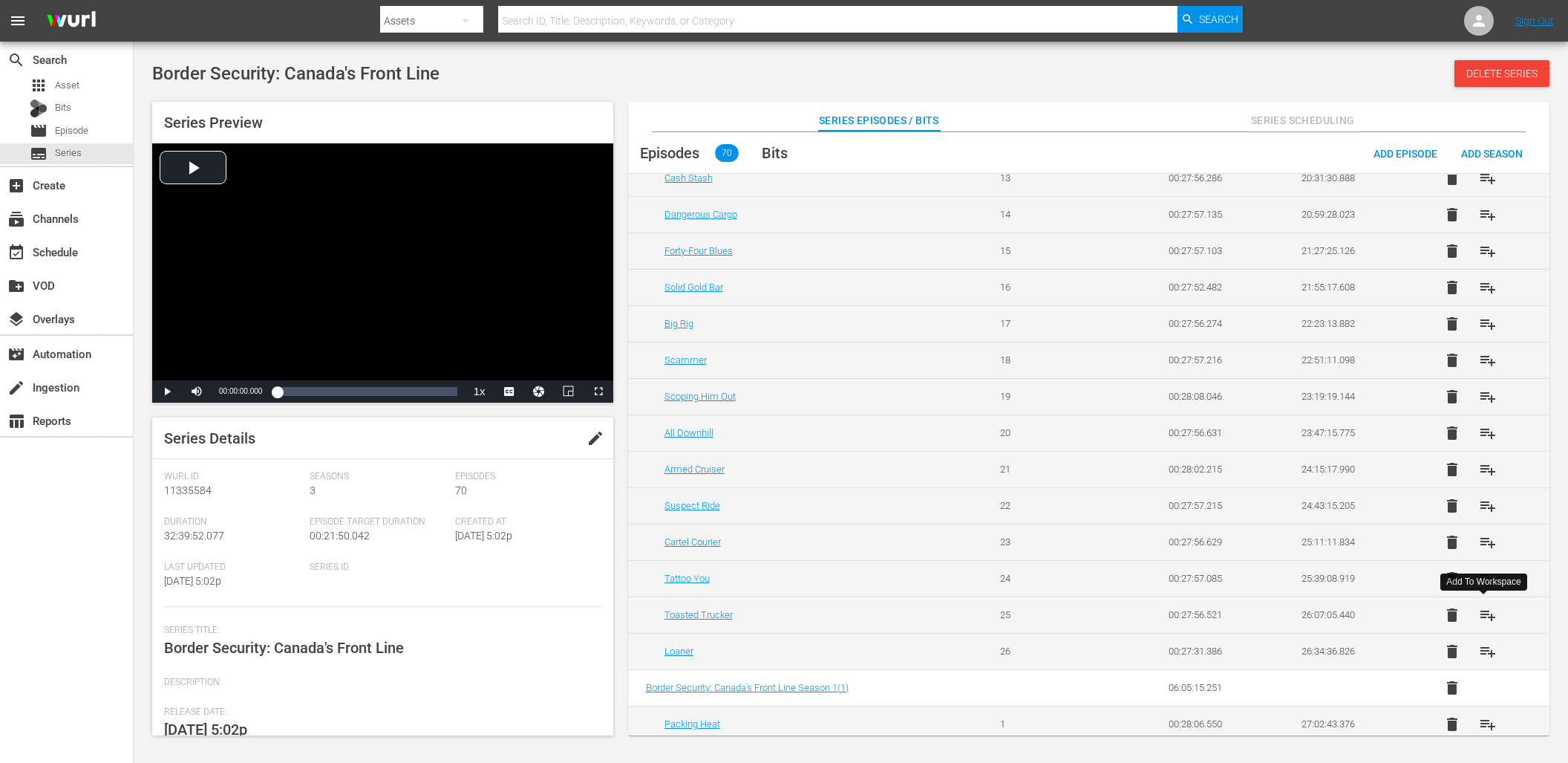
drag, startPoint x: 1487, startPoint y: 615, endPoint x: 1496, endPoint y: 620, distance: 10.3
click at [1487, 615] on span "playlist_add" at bounding box center [1487, 615] width 18 height 18
drag, startPoint x: 1484, startPoint y: 648, endPoint x: 1477, endPoint y: 639, distance: 11.4
click at [1484, 648] on span "playlist_add" at bounding box center [1487, 651] width 18 height 18
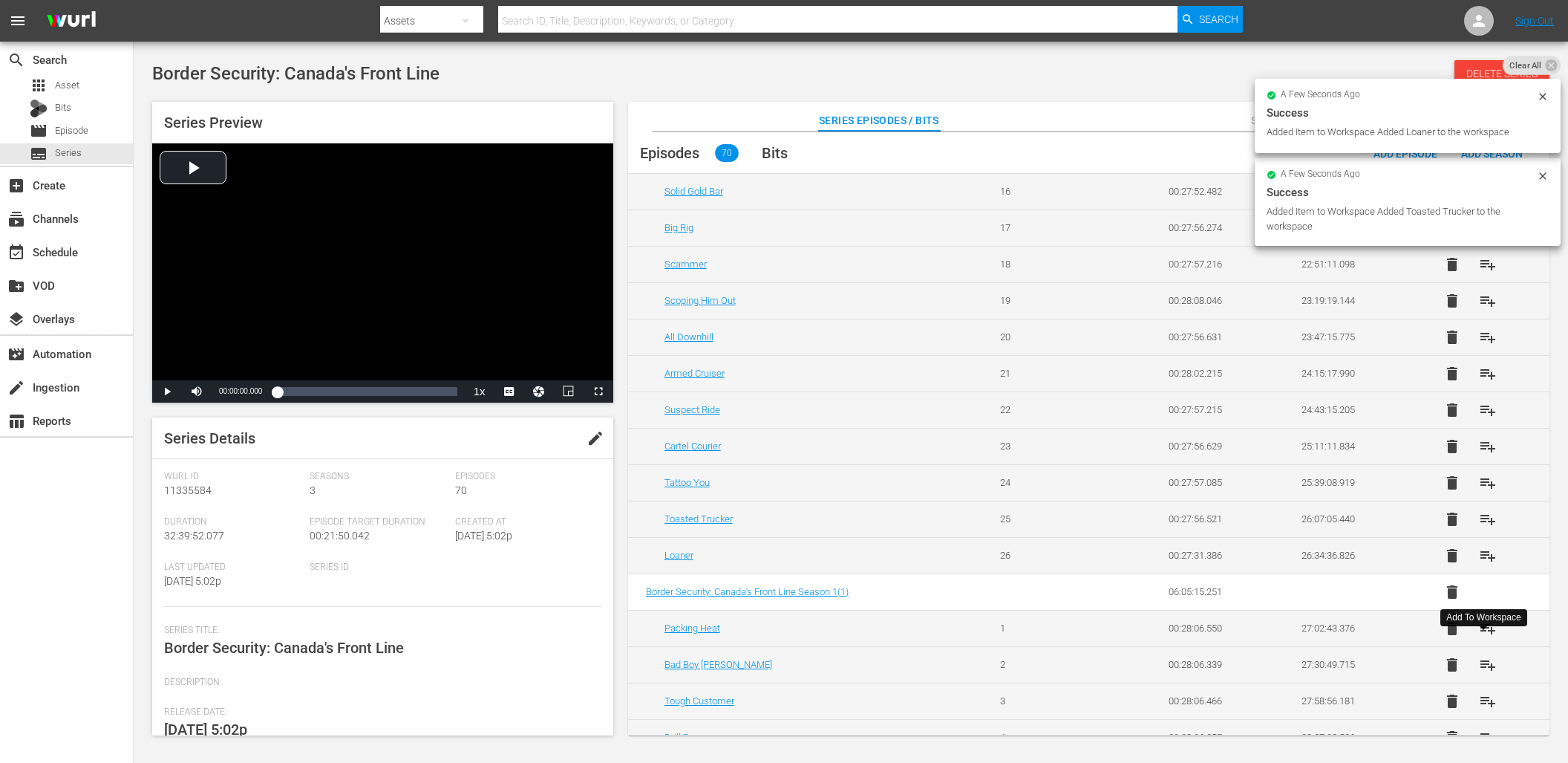
scroll to position [1858, 0]
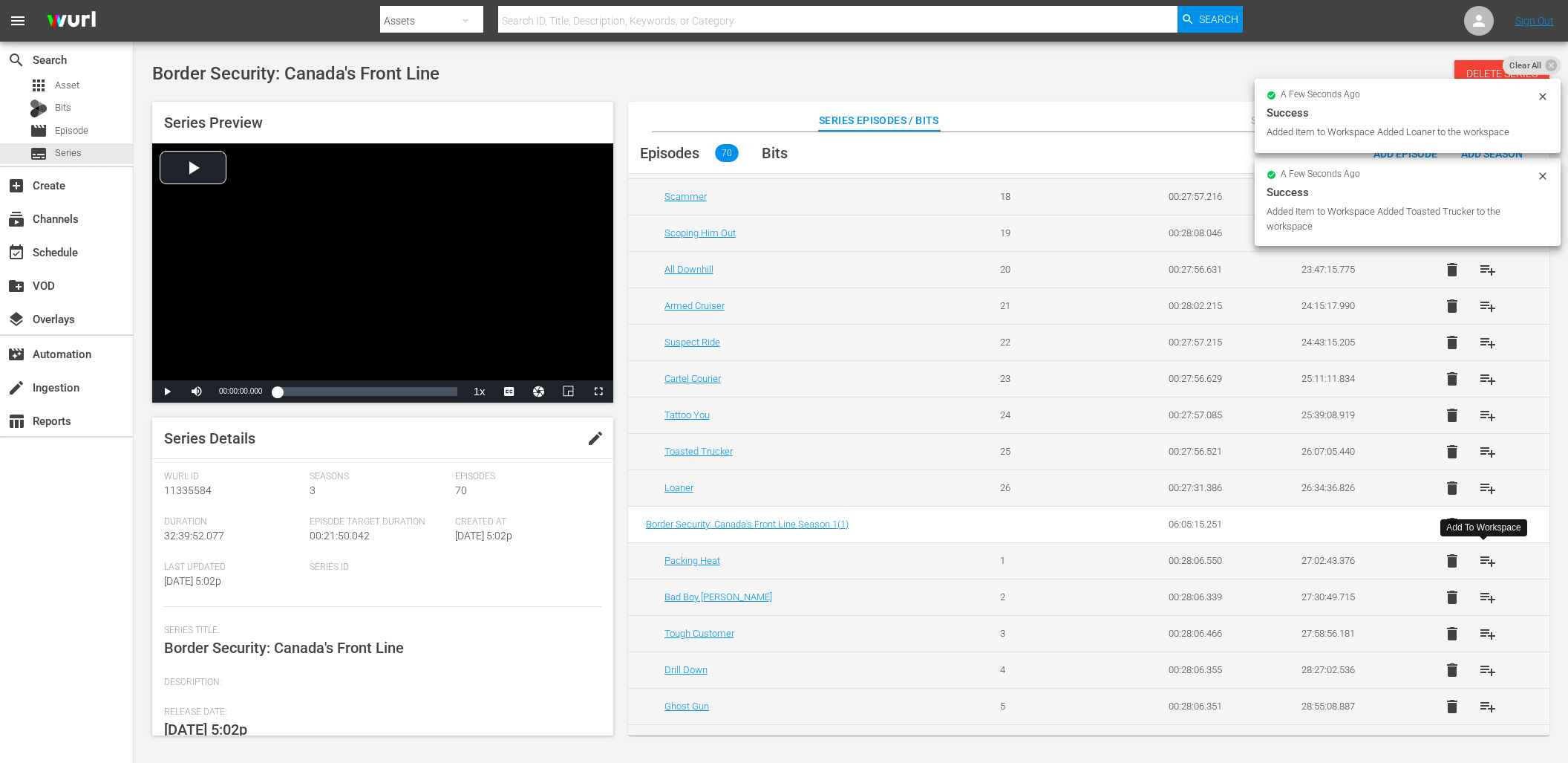
click at [1484, 563] on span "playlist_add" at bounding box center [1487, 561] width 18 height 18
click at [1481, 592] on span "playlist_add" at bounding box center [1487, 597] width 18 height 18
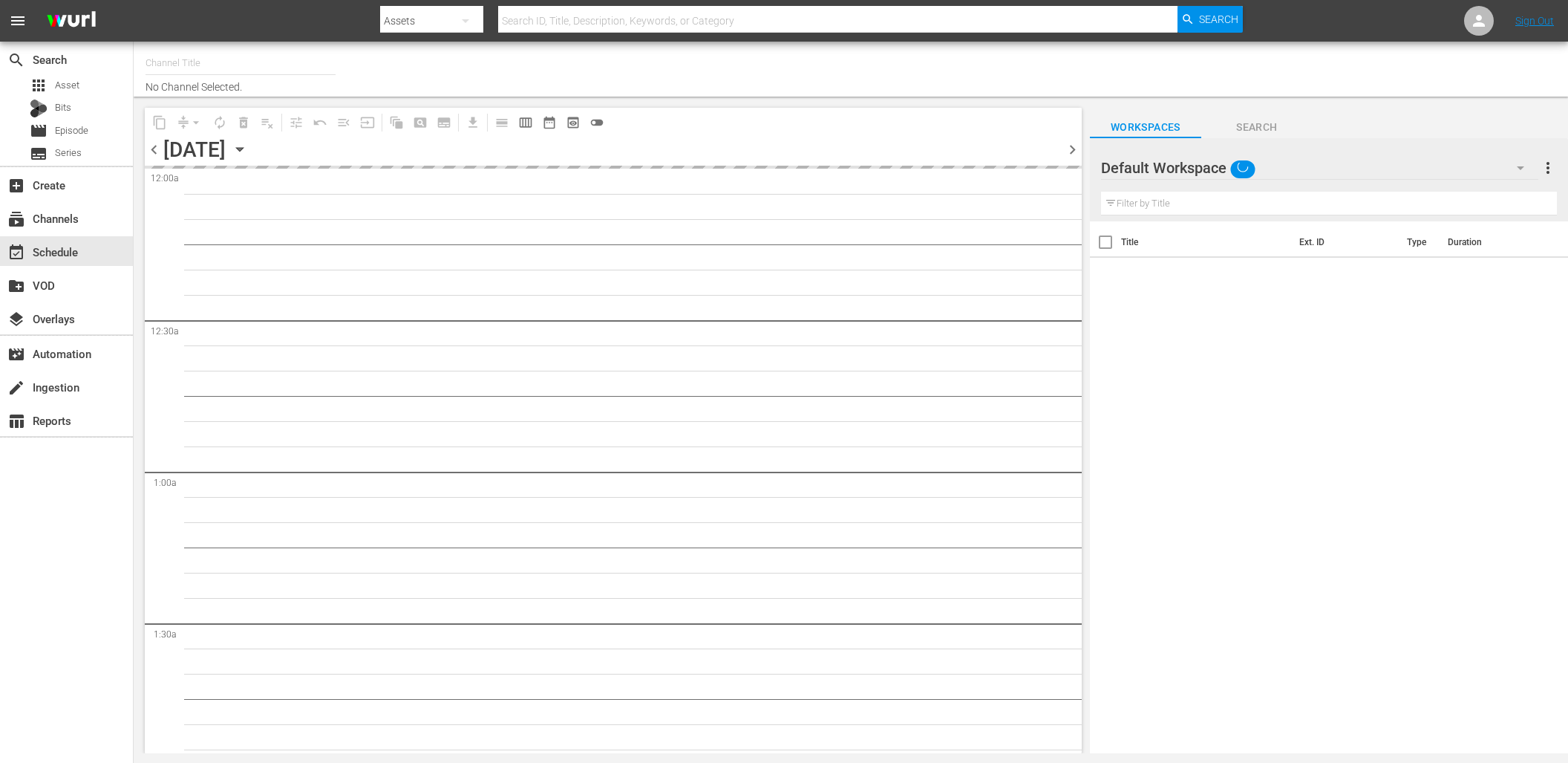
type input "DangerTV (161)"
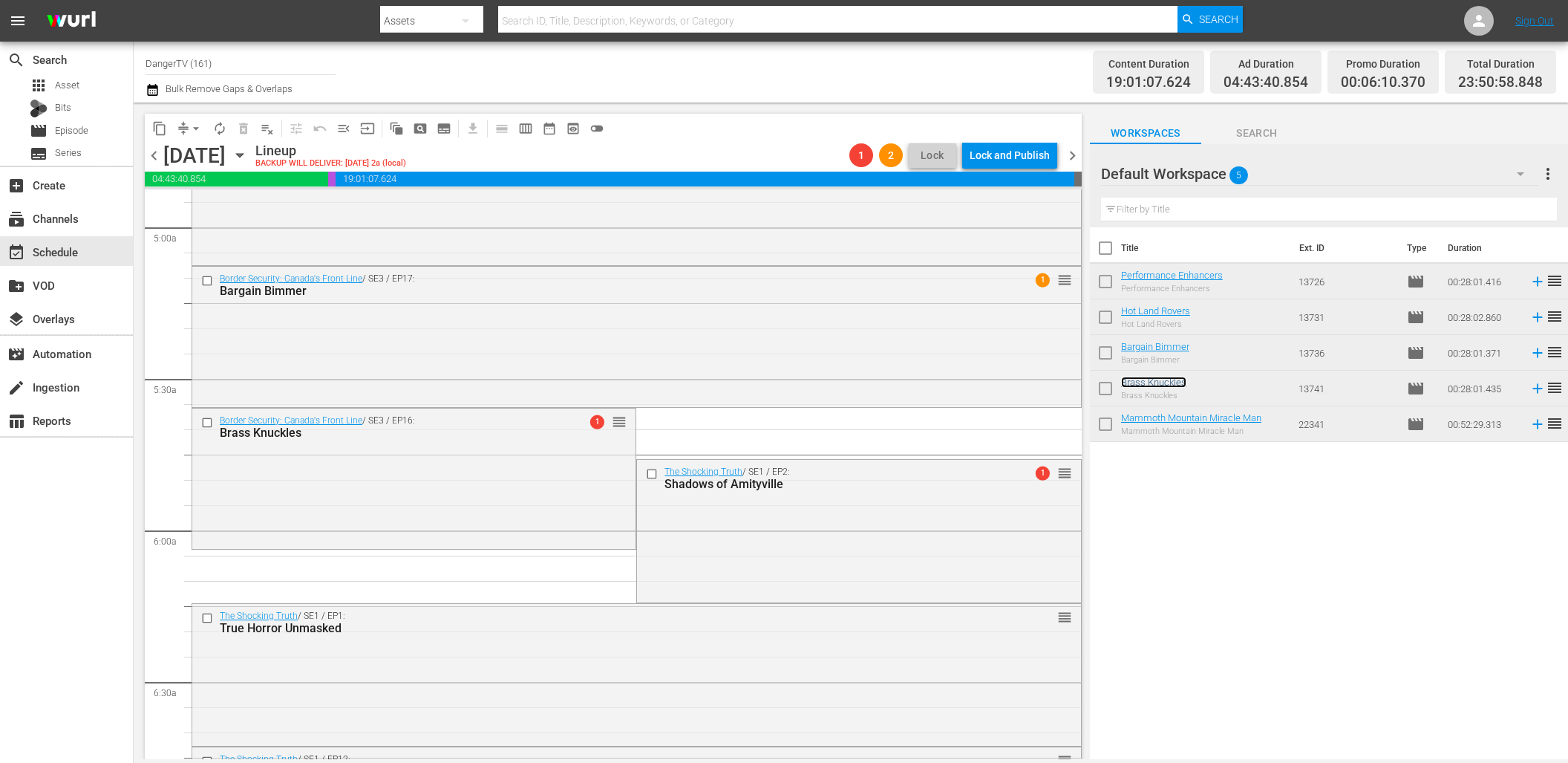
scroll to position [1475, 0]
drag, startPoint x: 1156, startPoint y: 383, endPoint x: 271, endPoint y: 8, distance: 961.2
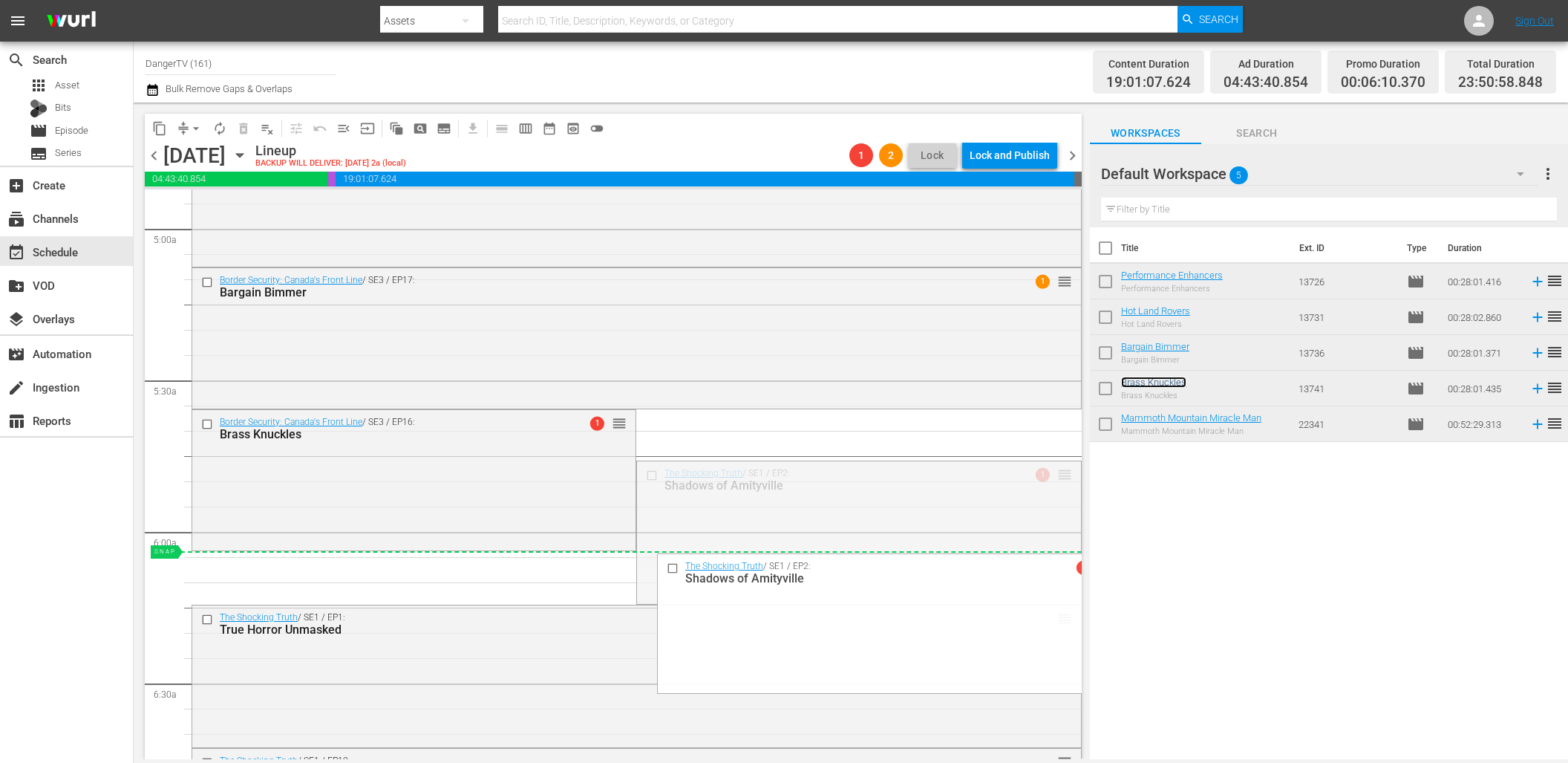
drag, startPoint x: 1053, startPoint y: 473, endPoint x: 1019, endPoint y: 551, distance: 85.1
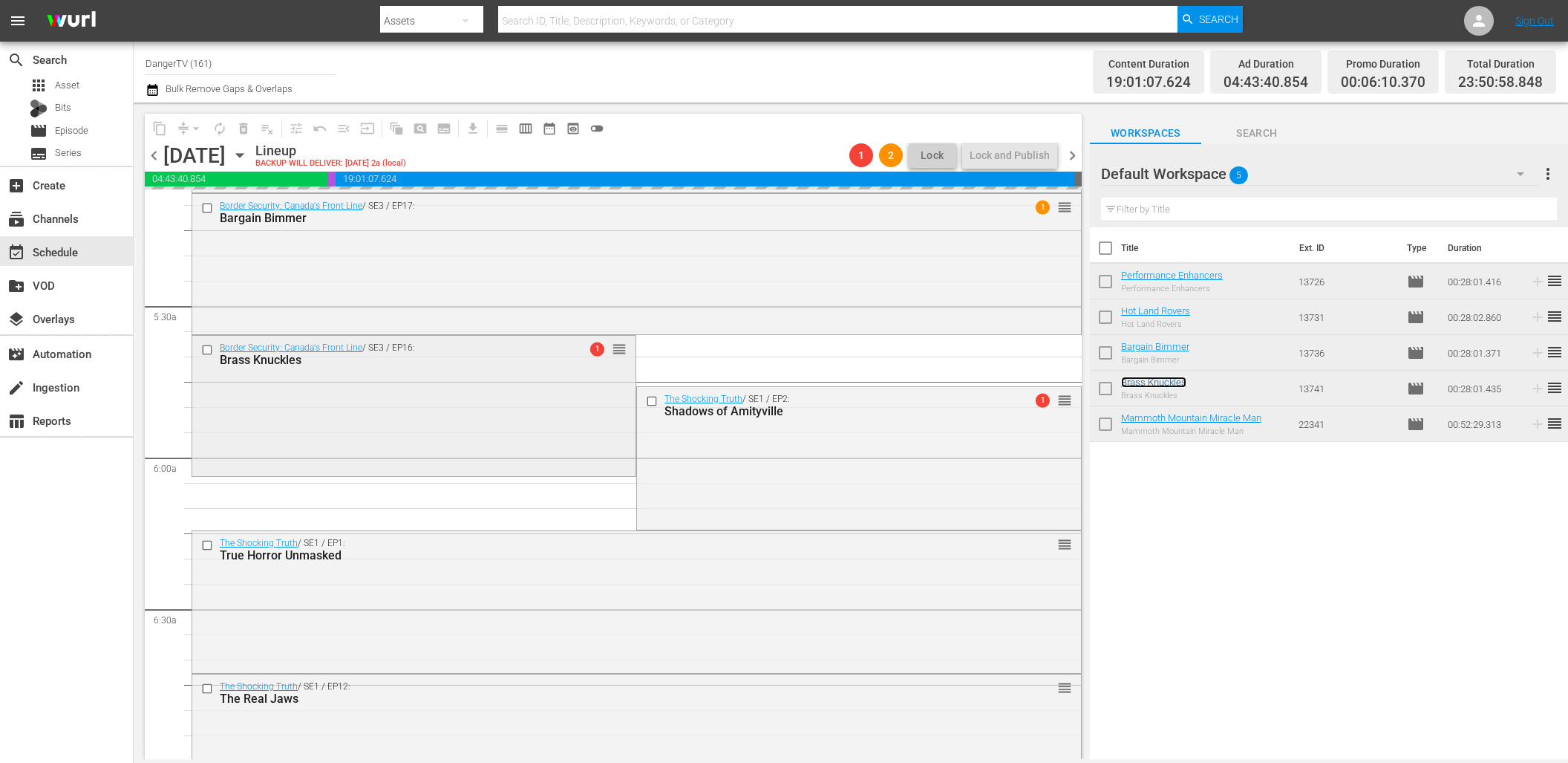
scroll to position [1731, 0]
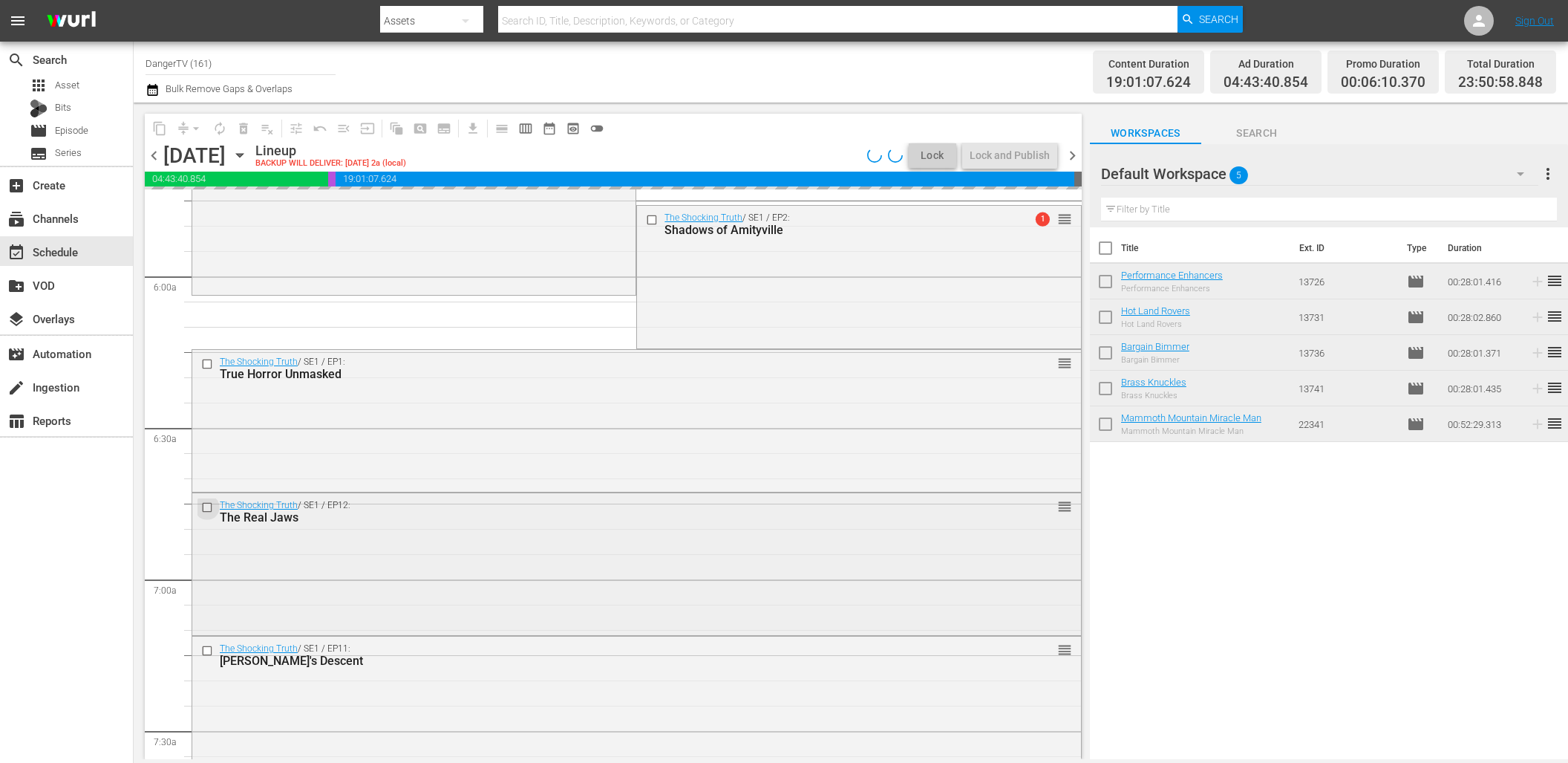
click at [205, 503] on input "checkbox" at bounding box center [209, 507] width 16 height 13
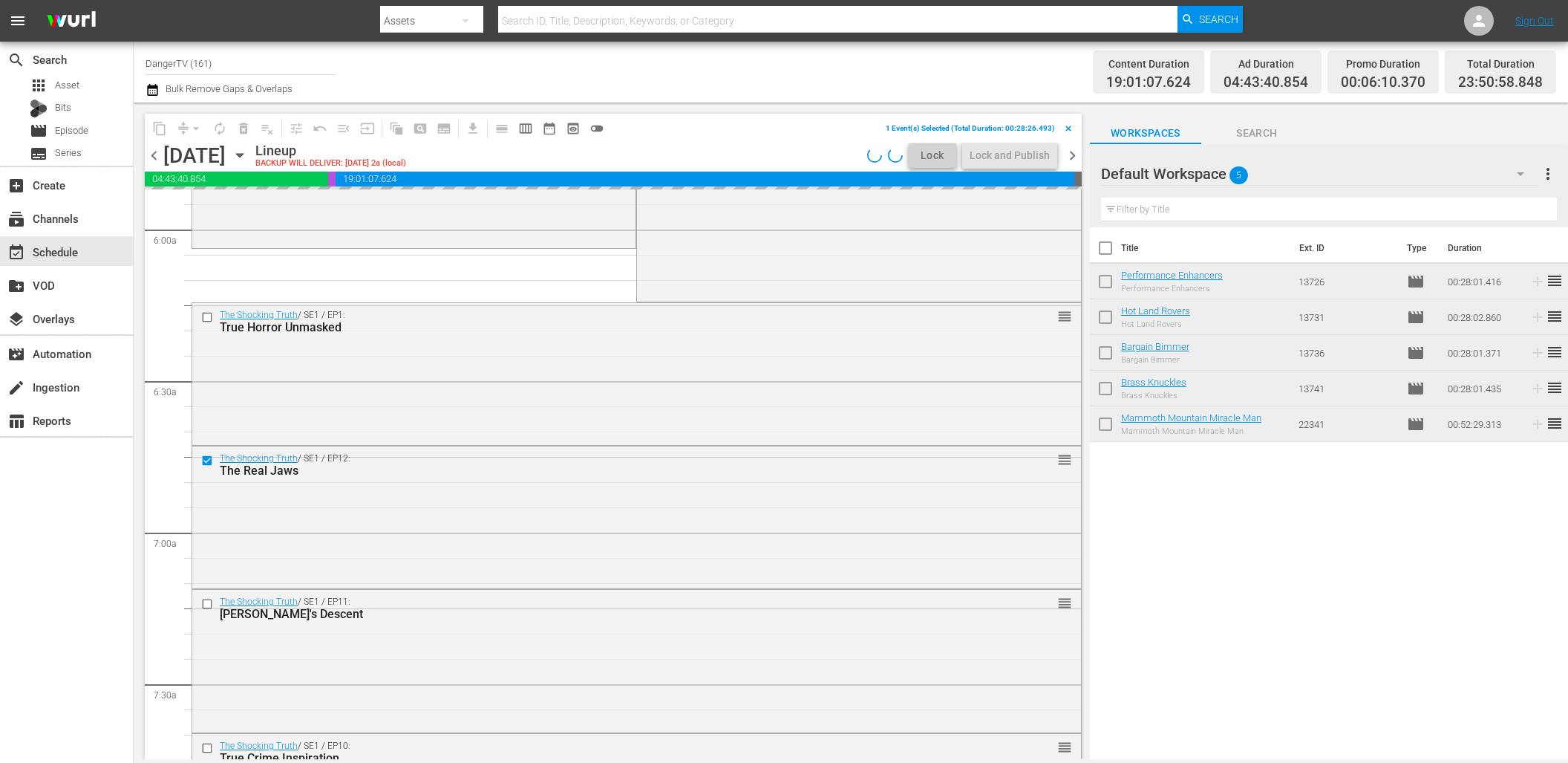
scroll to position [1803, 0]
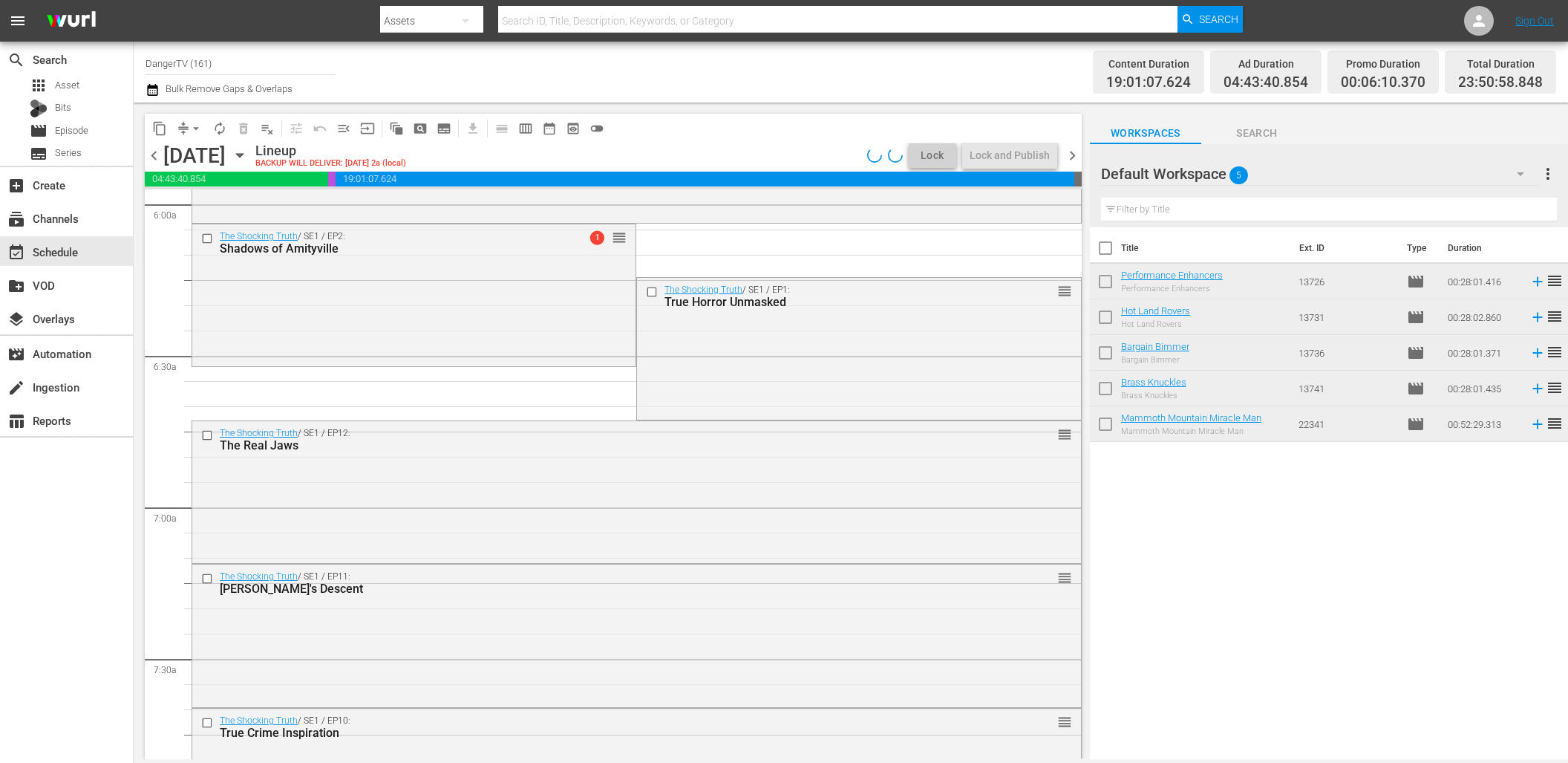
click at [207, 577] on input "checkbox" at bounding box center [209, 579] width 16 height 13
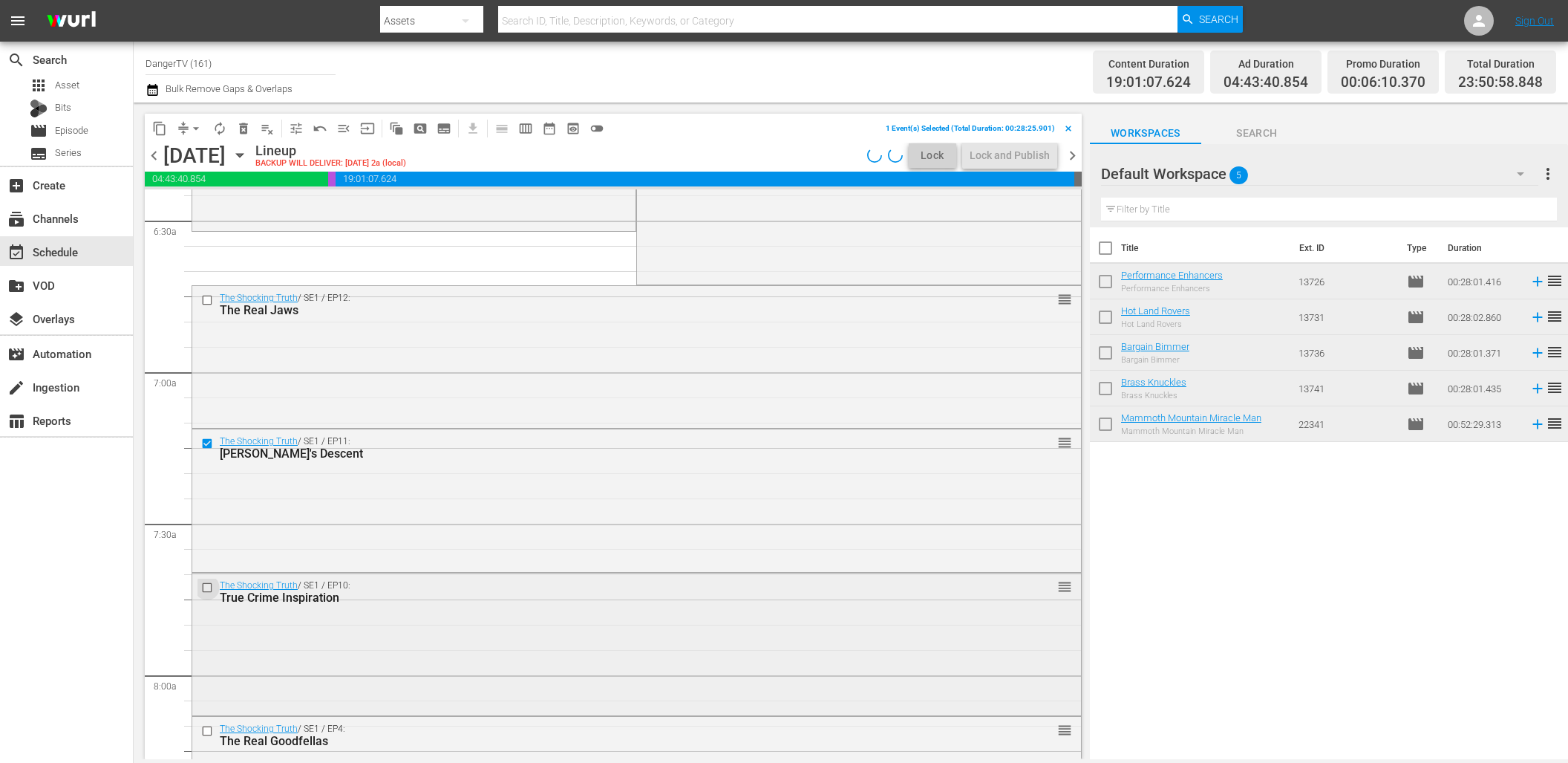
click at [209, 583] on input "checkbox" at bounding box center [209, 587] width 16 height 13
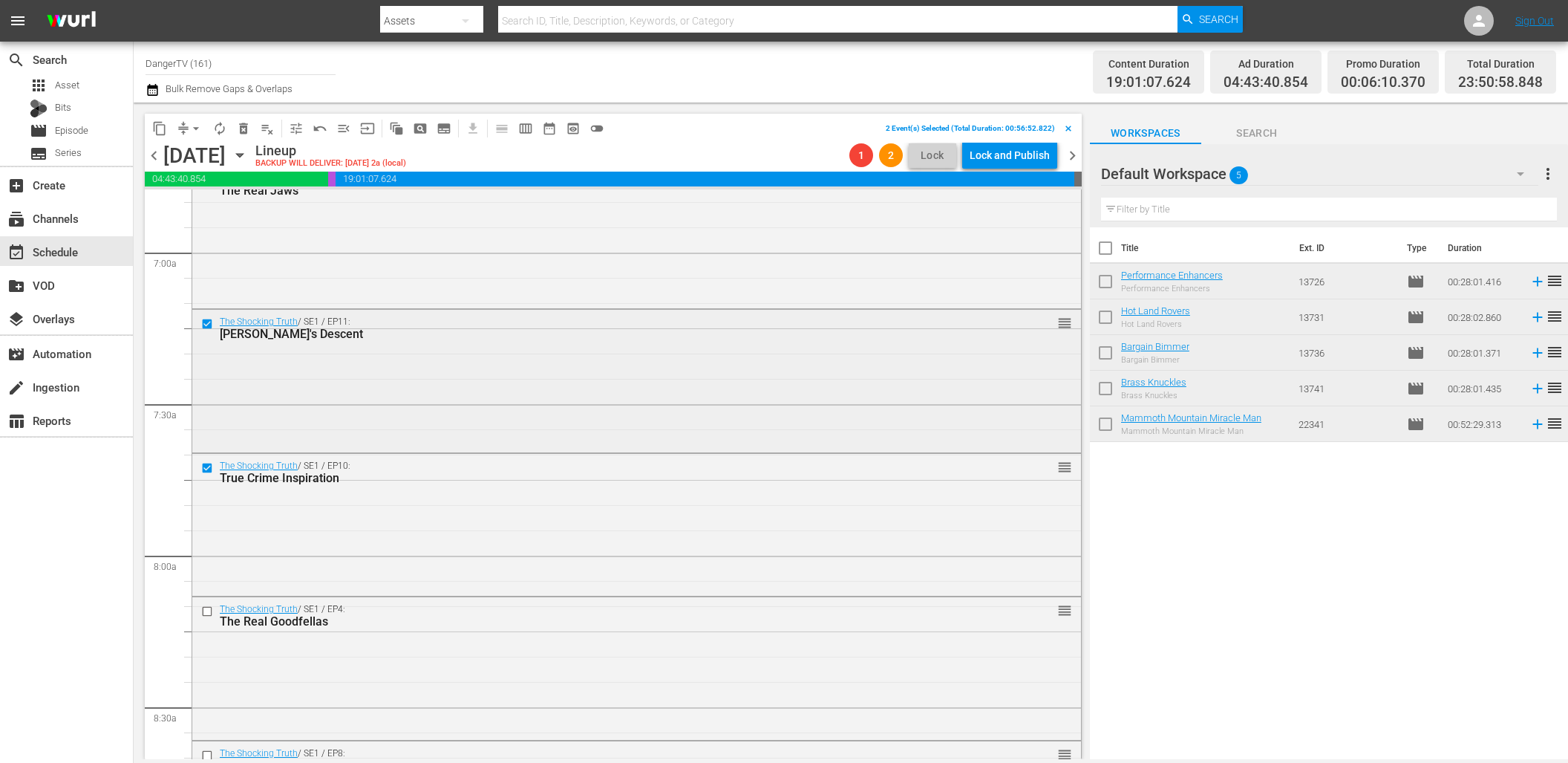
scroll to position [2111, 0]
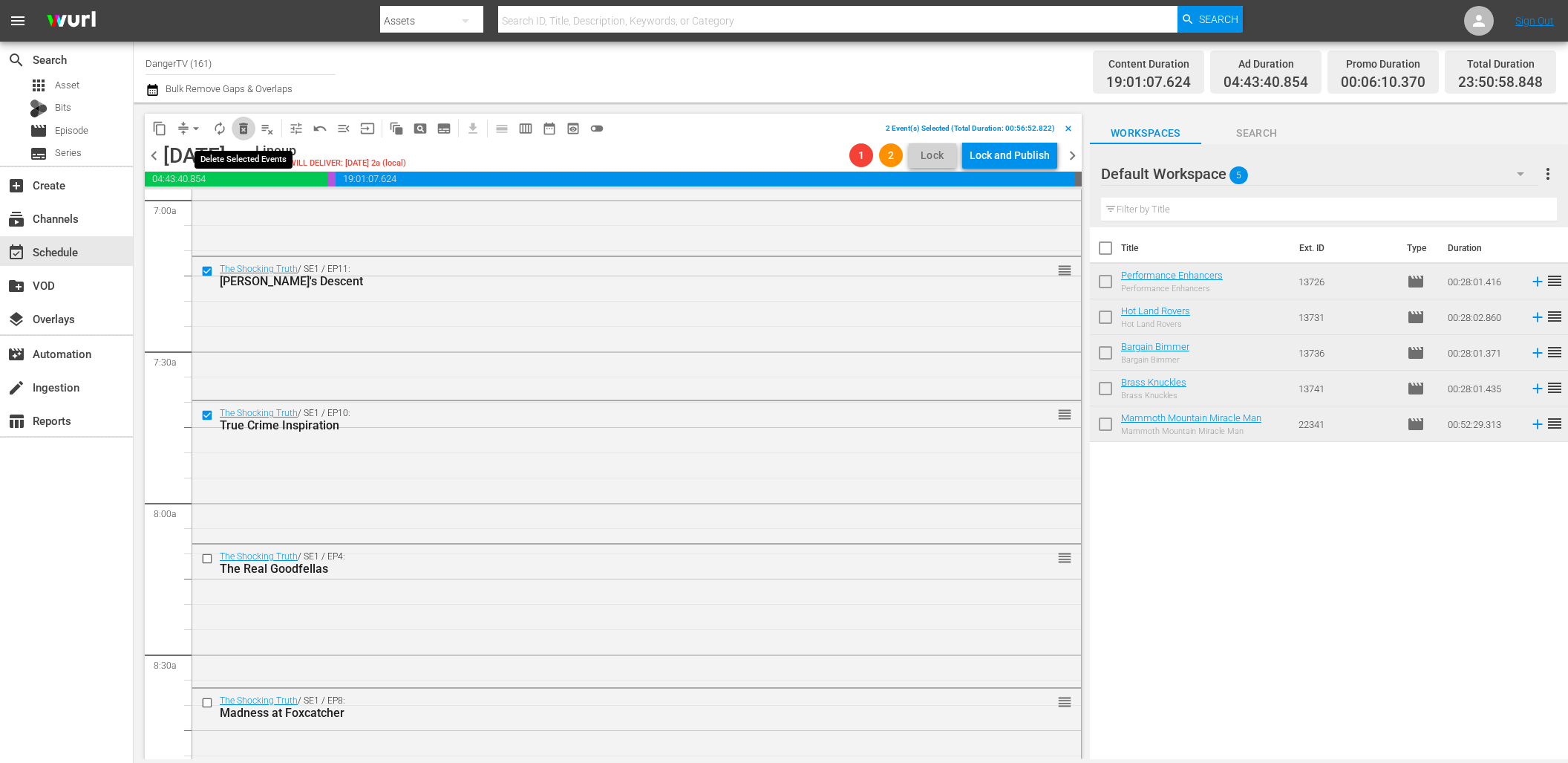
click at [246, 130] on span "delete_forever_outlined" at bounding box center [243, 129] width 15 height 15
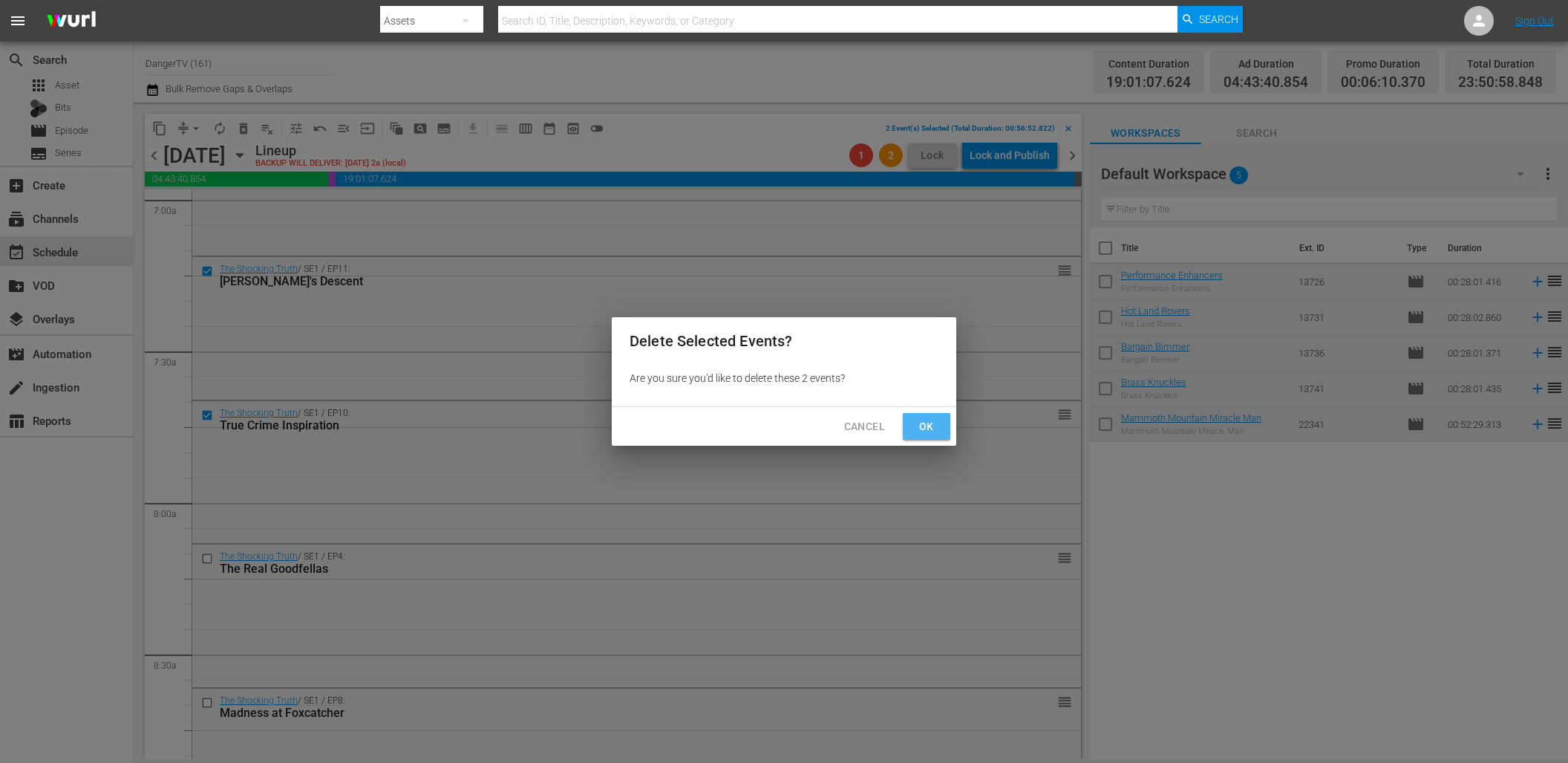
click at [926, 423] on span "Ok" at bounding box center [927, 427] width 24 height 19
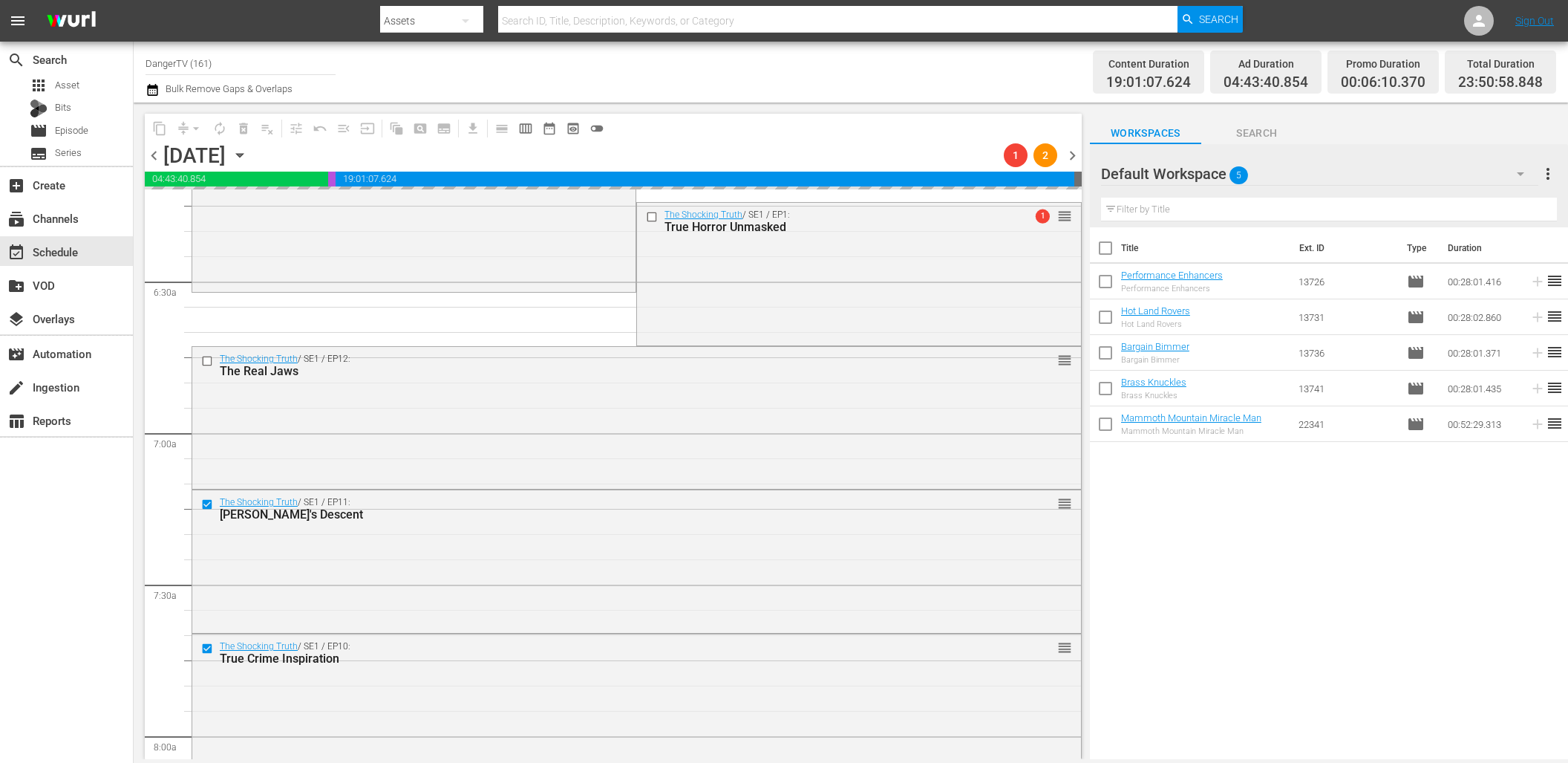
scroll to position [1765, 0]
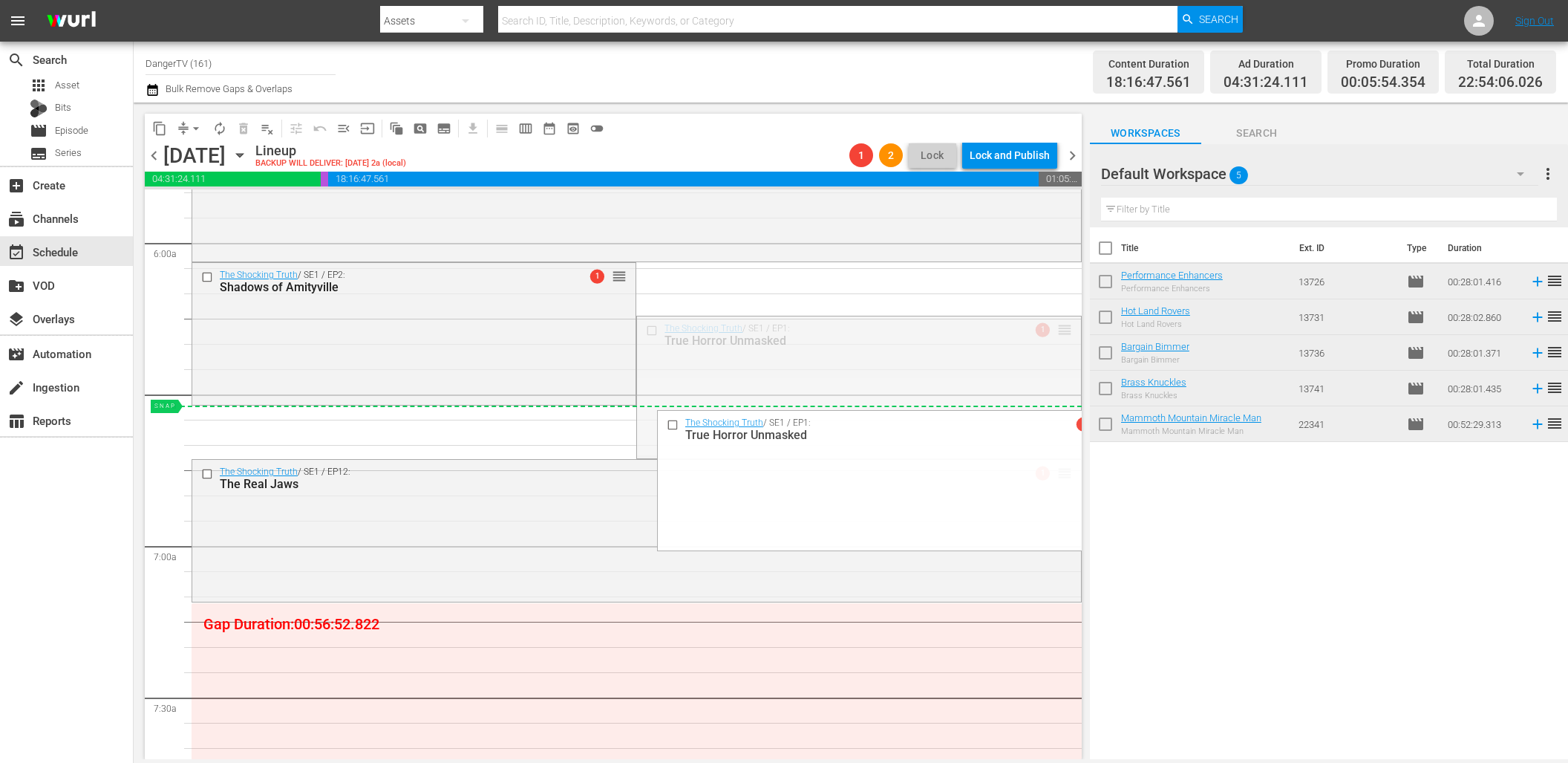
drag, startPoint x: 1055, startPoint y: 329, endPoint x: 1029, endPoint y: 412, distance: 87.0
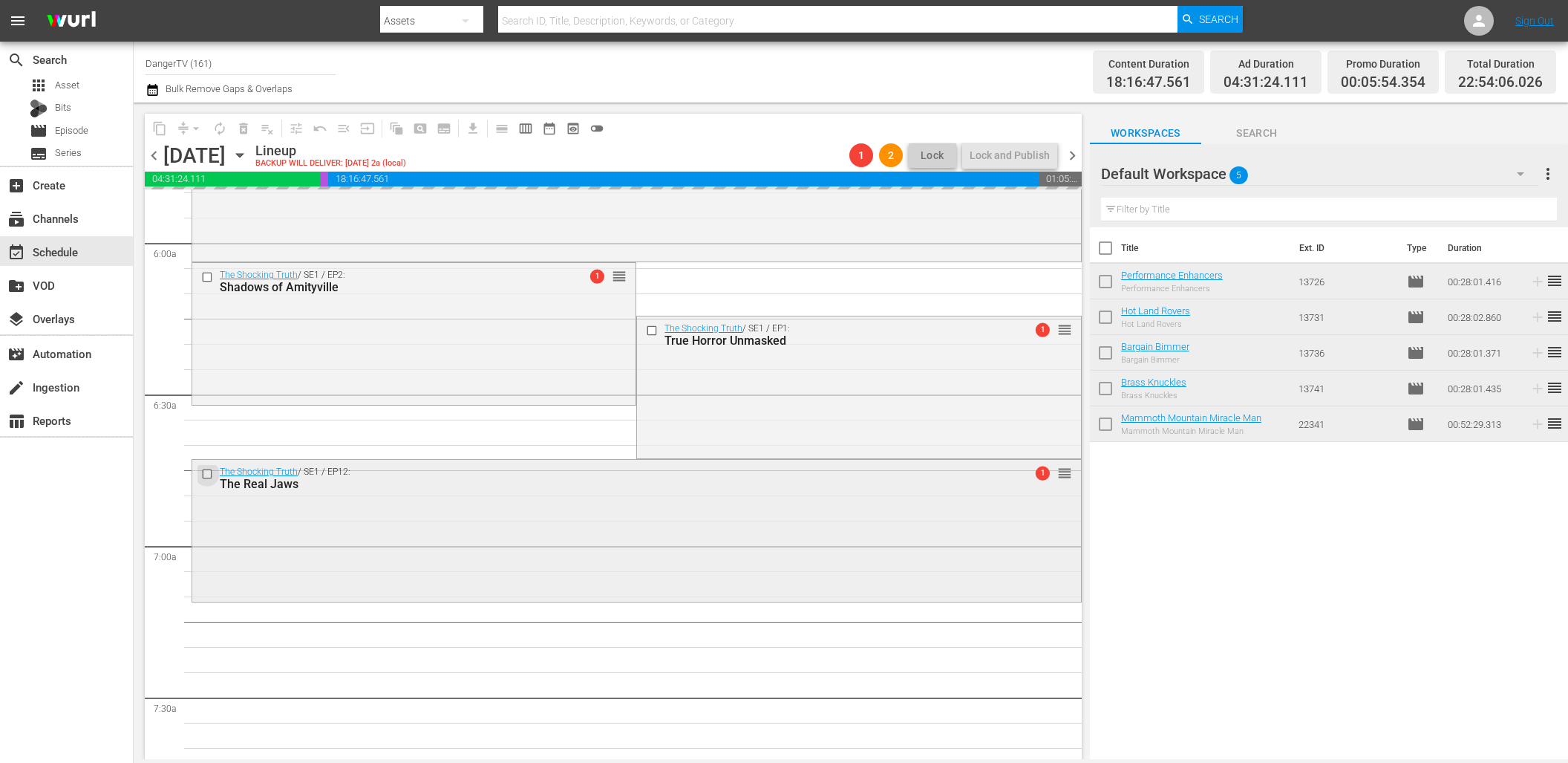
click at [206, 473] on input "checkbox" at bounding box center [209, 474] width 16 height 13
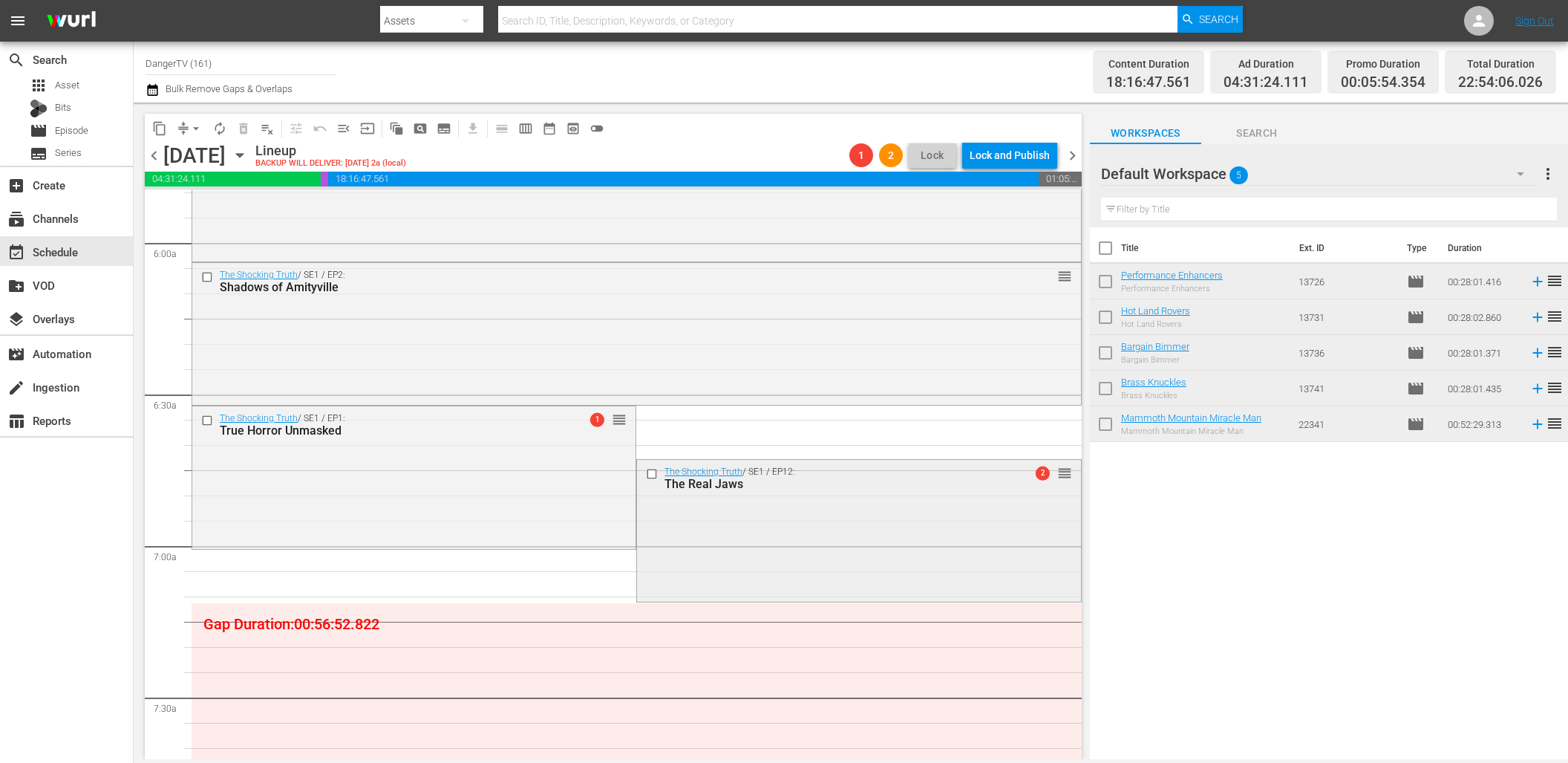
click at [647, 472] on input "checkbox" at bounding box center [653, 474] width 16 height 13
click at [248, 122] on span "delete_forever_outlined" at bounding box center [243, 129] width 15 height 15
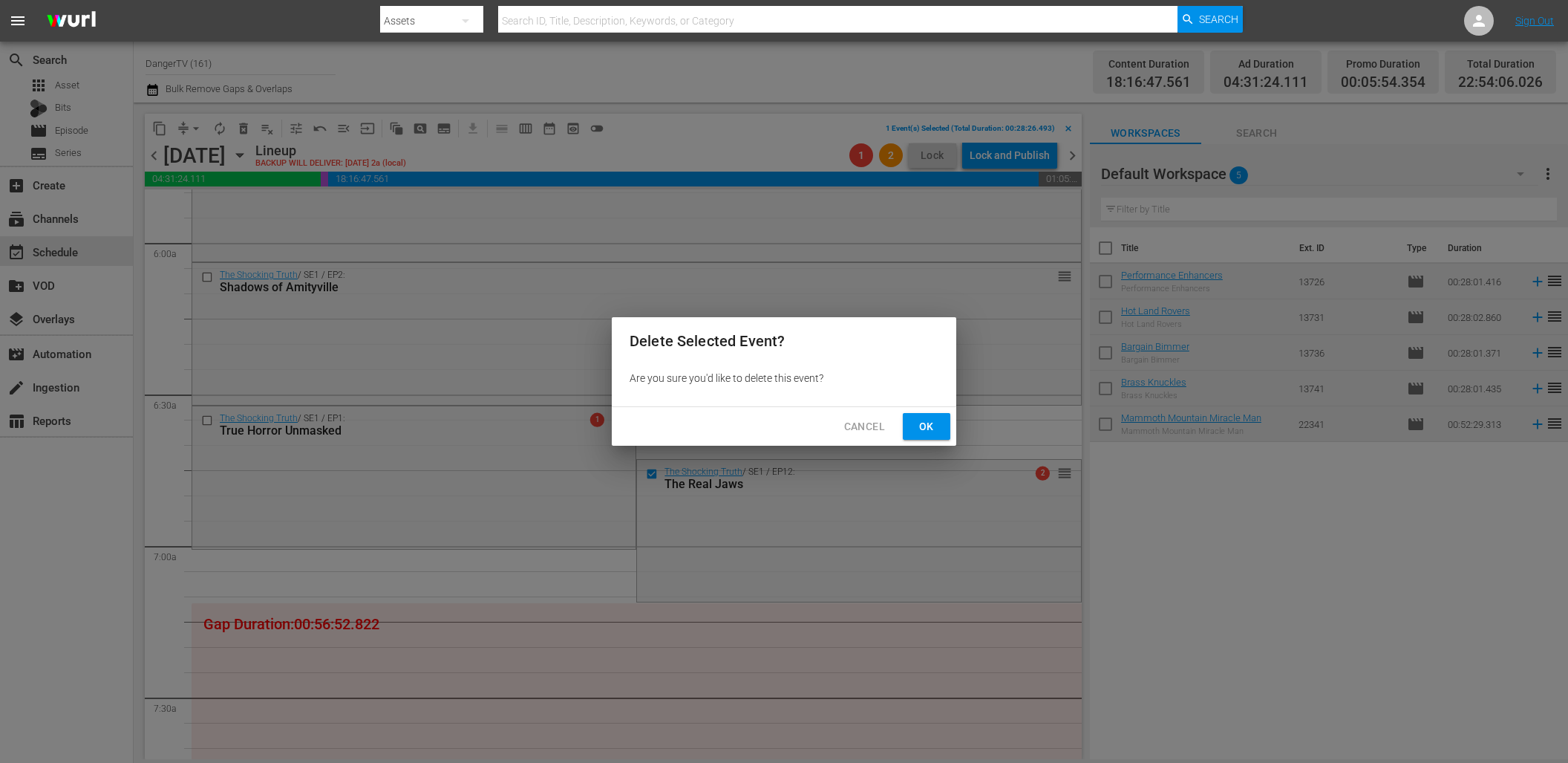
click at [922, 430] on span "Ok" at bounding box center [927, 427] width 24 height 19
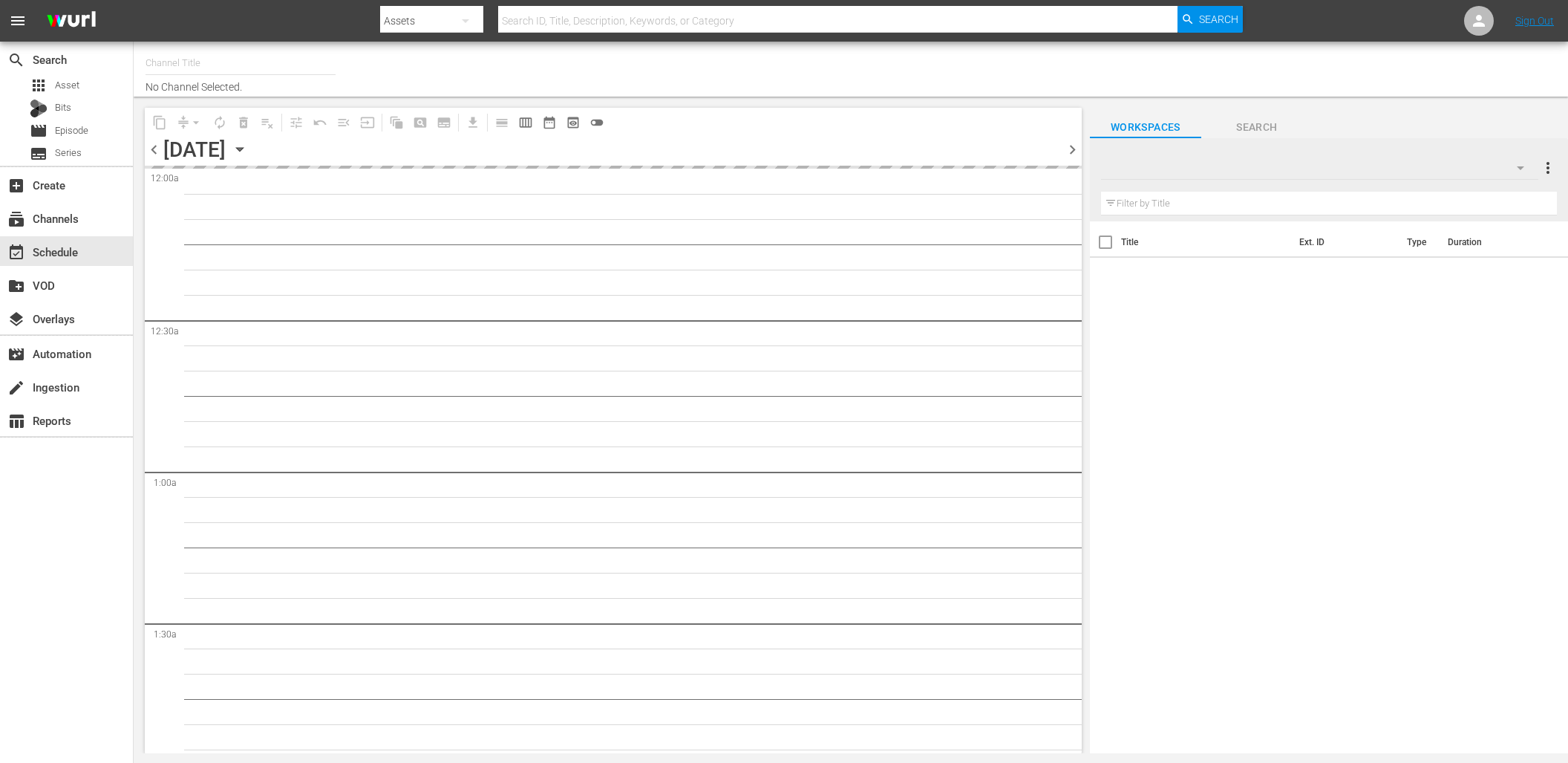
type input "DangerTV (161)"
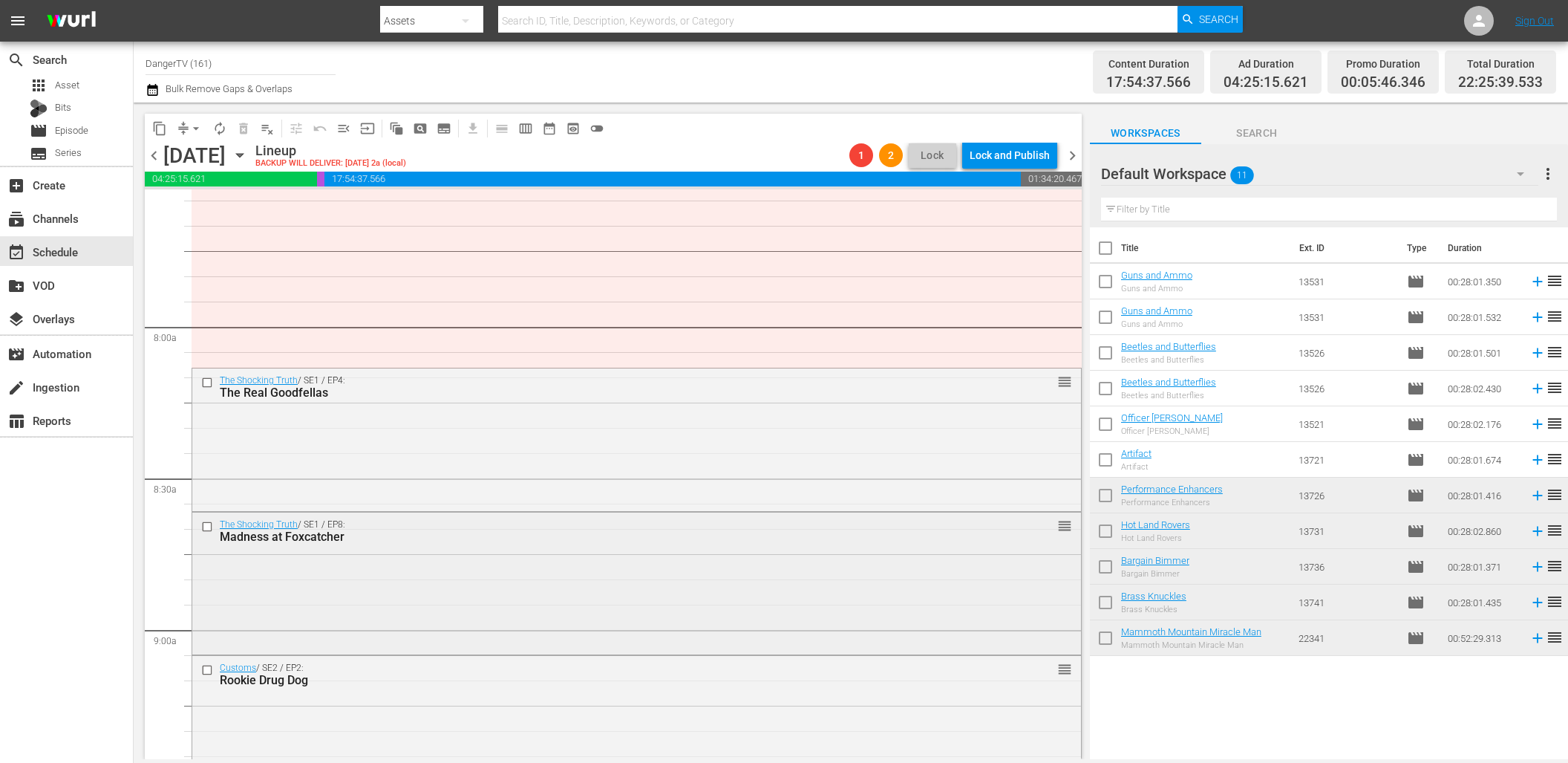
scroll to position [2289, 0]
click at [207, 522] on input "checkbox" at bounding box center [209, 525] width 16 height 13
click at [207, 379] on input "checkbox" at bounding box center [209, 381] width 16 height 13
click at [246, 126] on span "delete_forever_outlined" at bounding box center [243, 129] width 15 height 15
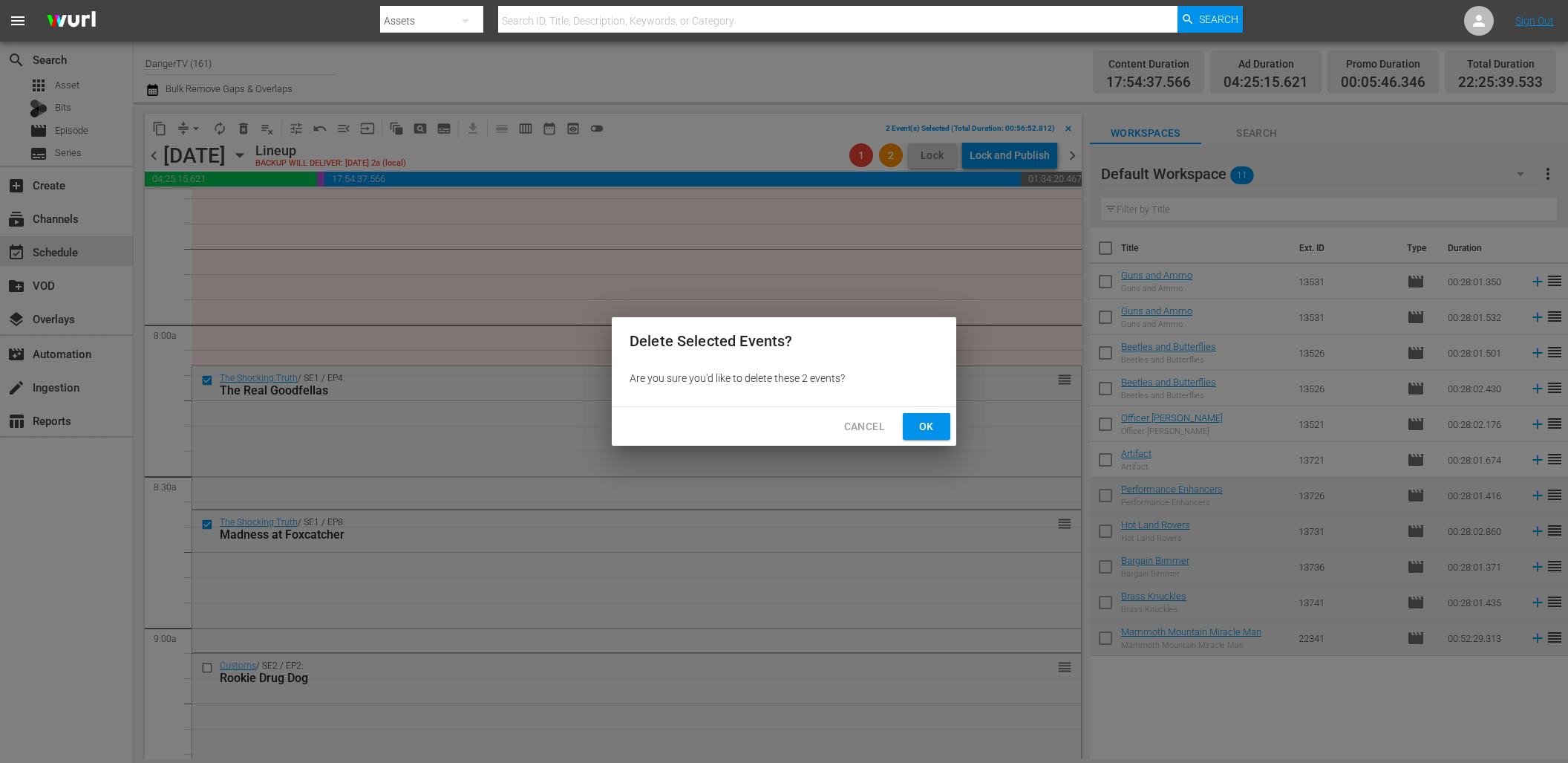
click at [923, 424] on span "Ok" at bounding box center [927, 427] width 24 height 19
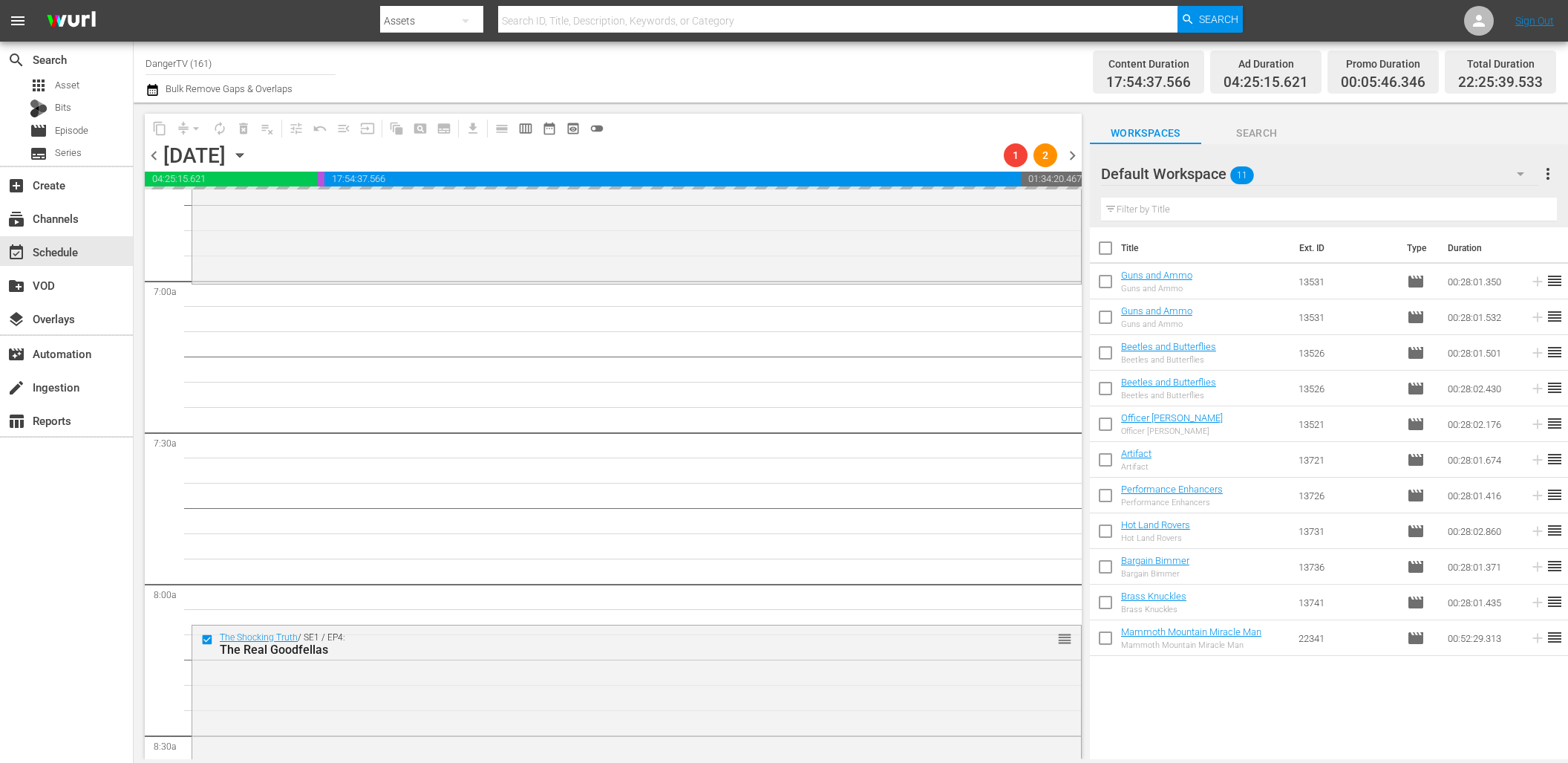
scroll to position [2051, 0]
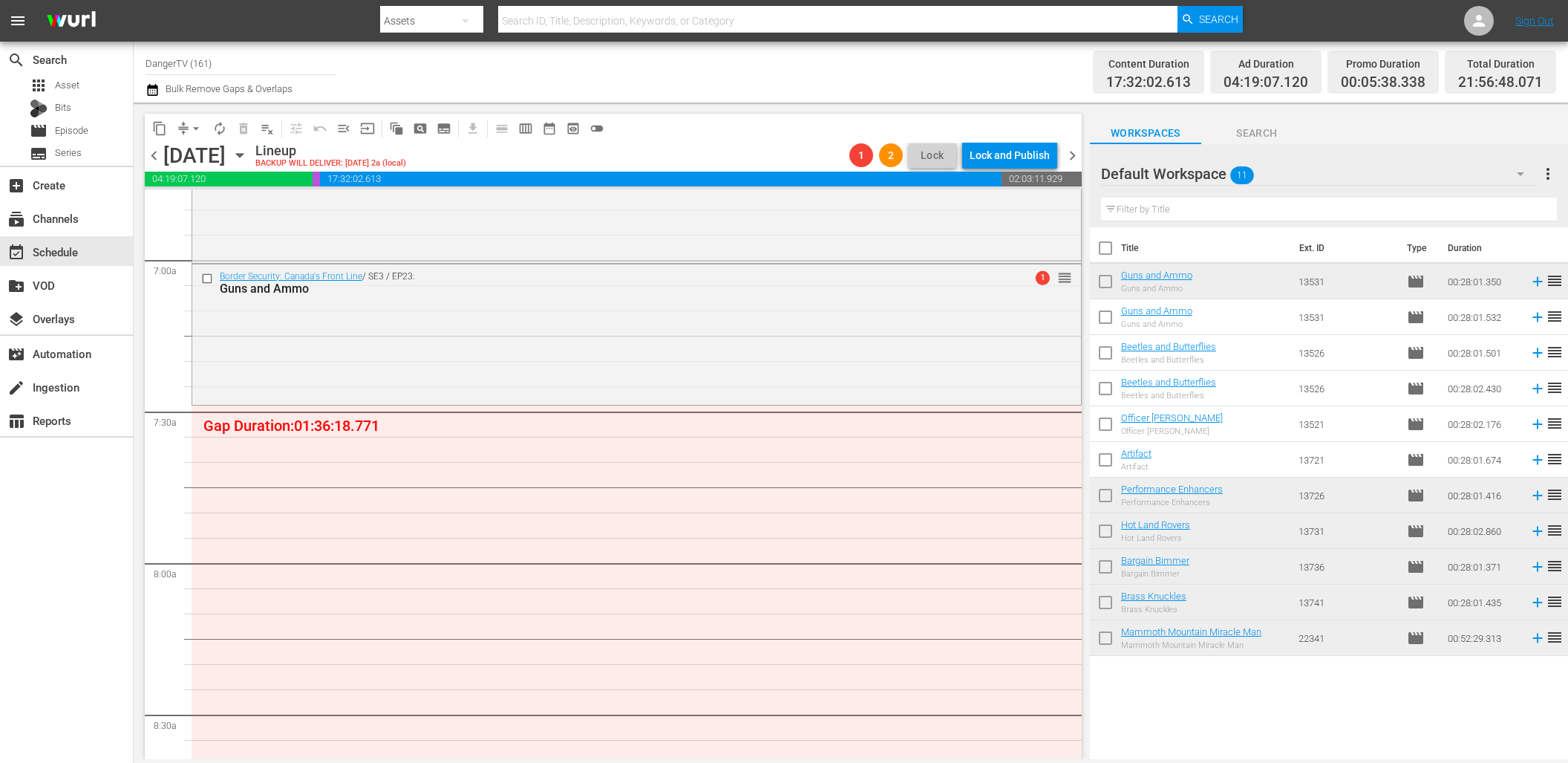
drag, startPoint x: 1157, startPoint y: 277, endPoint x: 941, endPoint y: 51, distance: 312.6
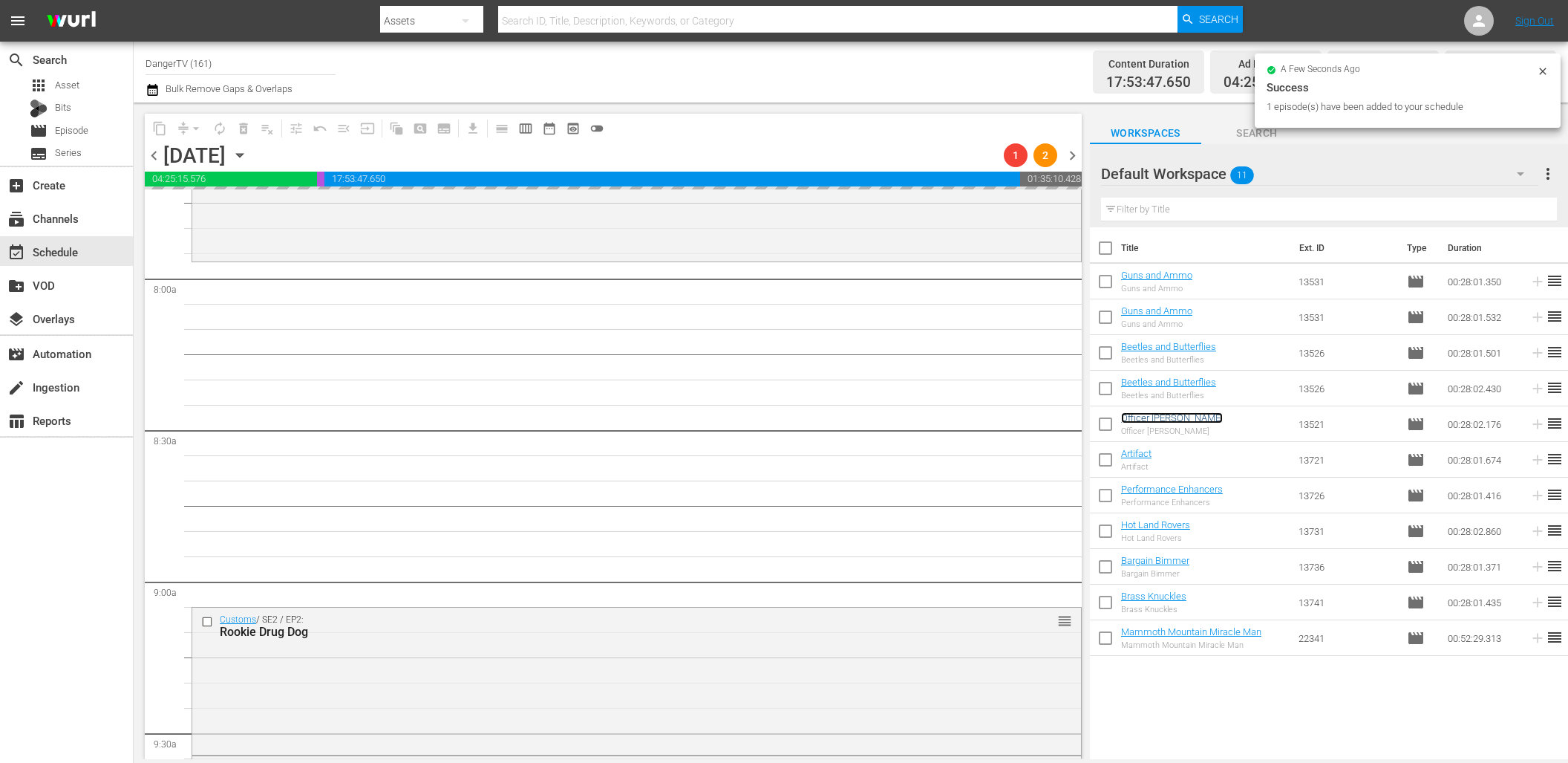
scroll to position [2359, 0]
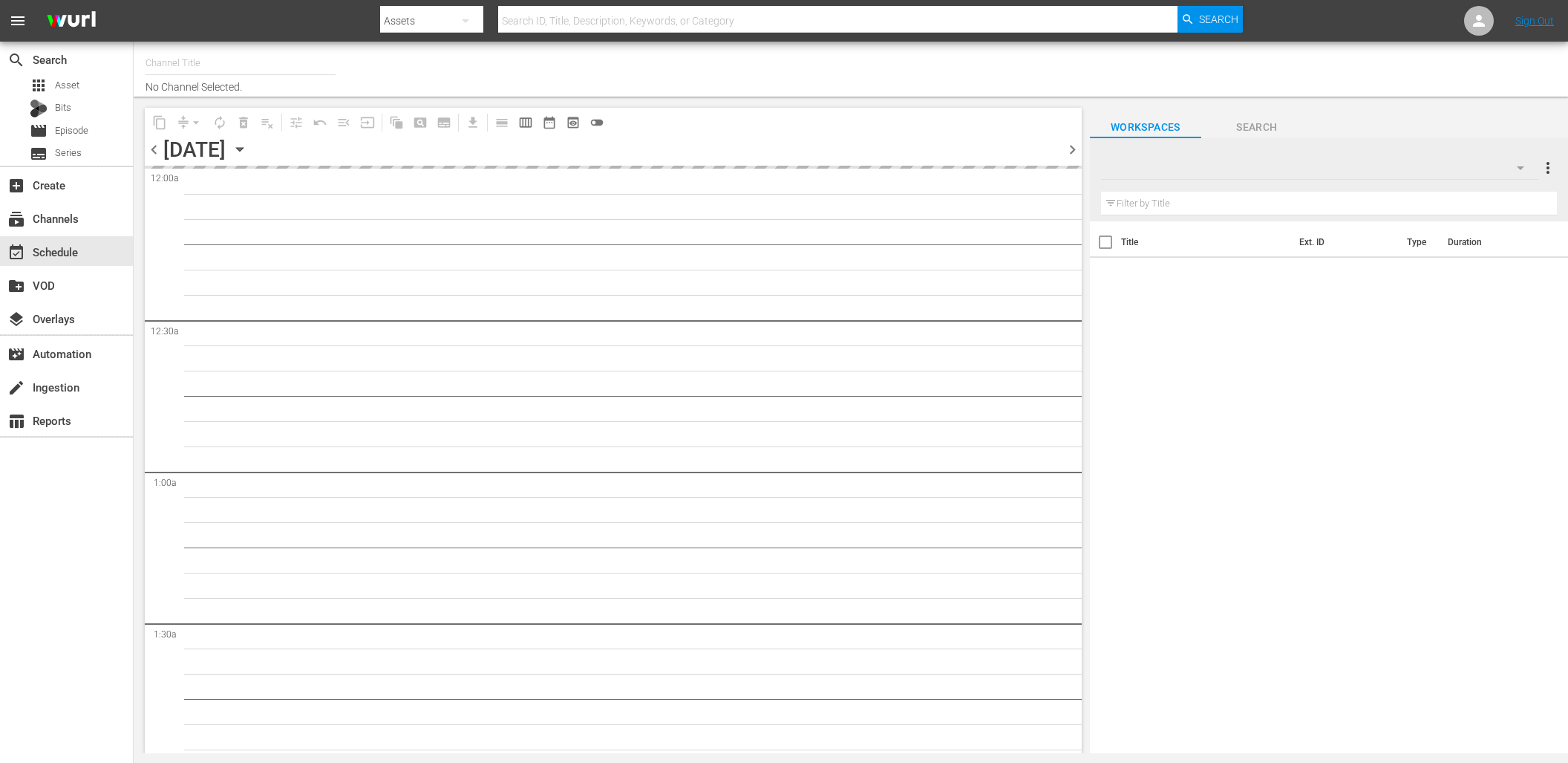
type input "DangerTV (161)"
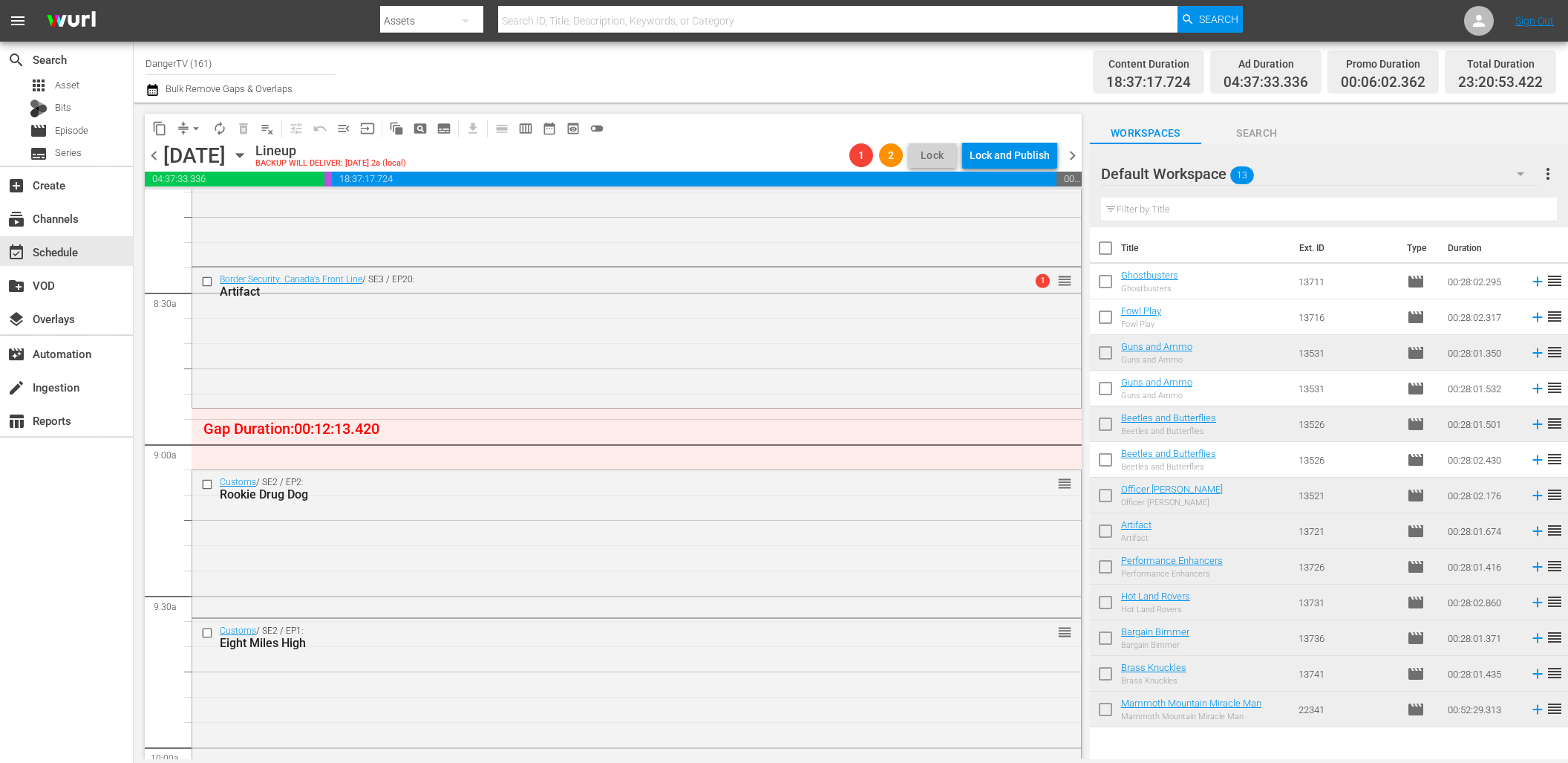
scroll to position [2477, 0]
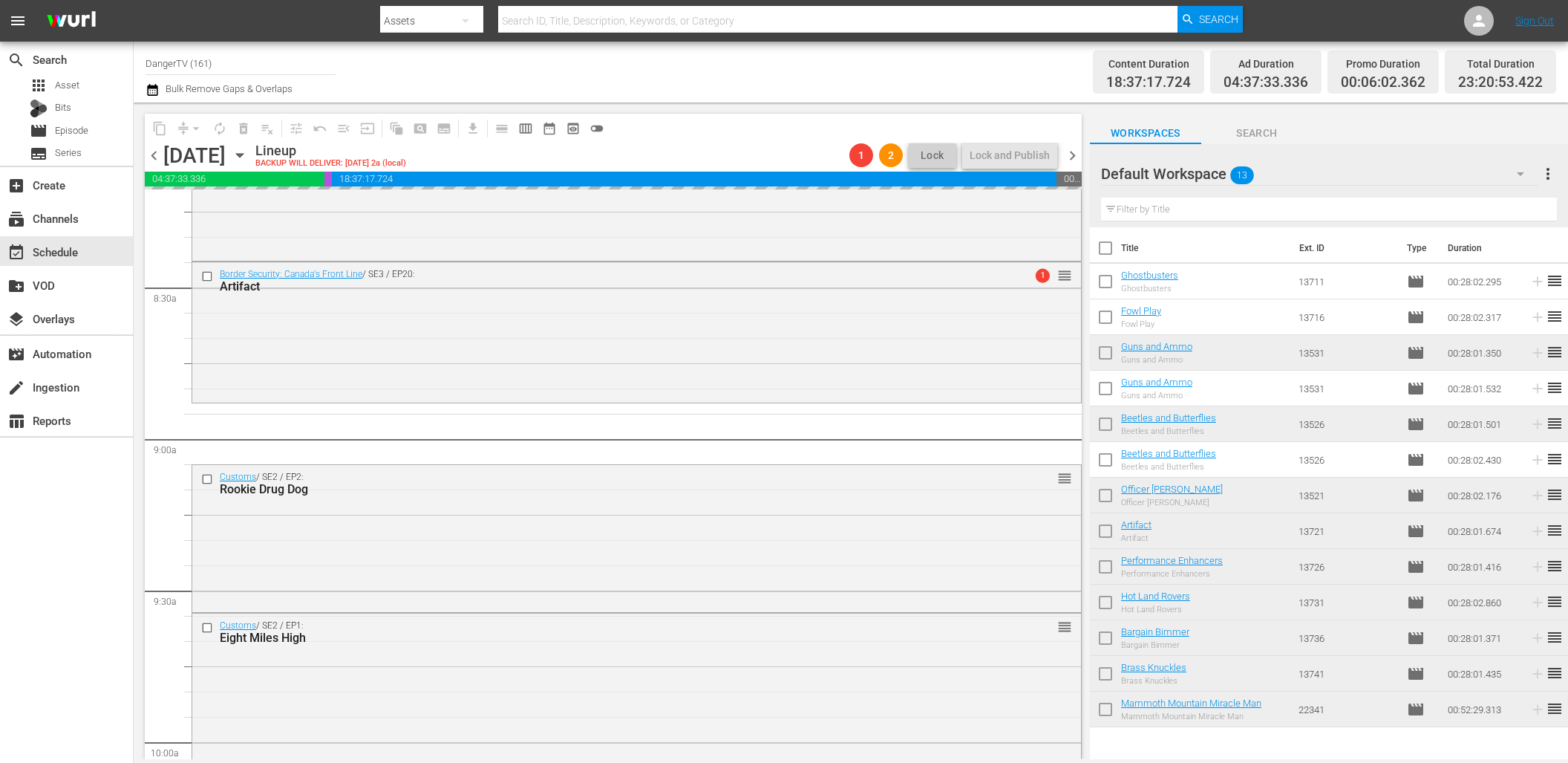
drag, startPoint x: 1145, startPoint y: 311, endPoint x: 279, endPoint y: 54, distance: 903.3
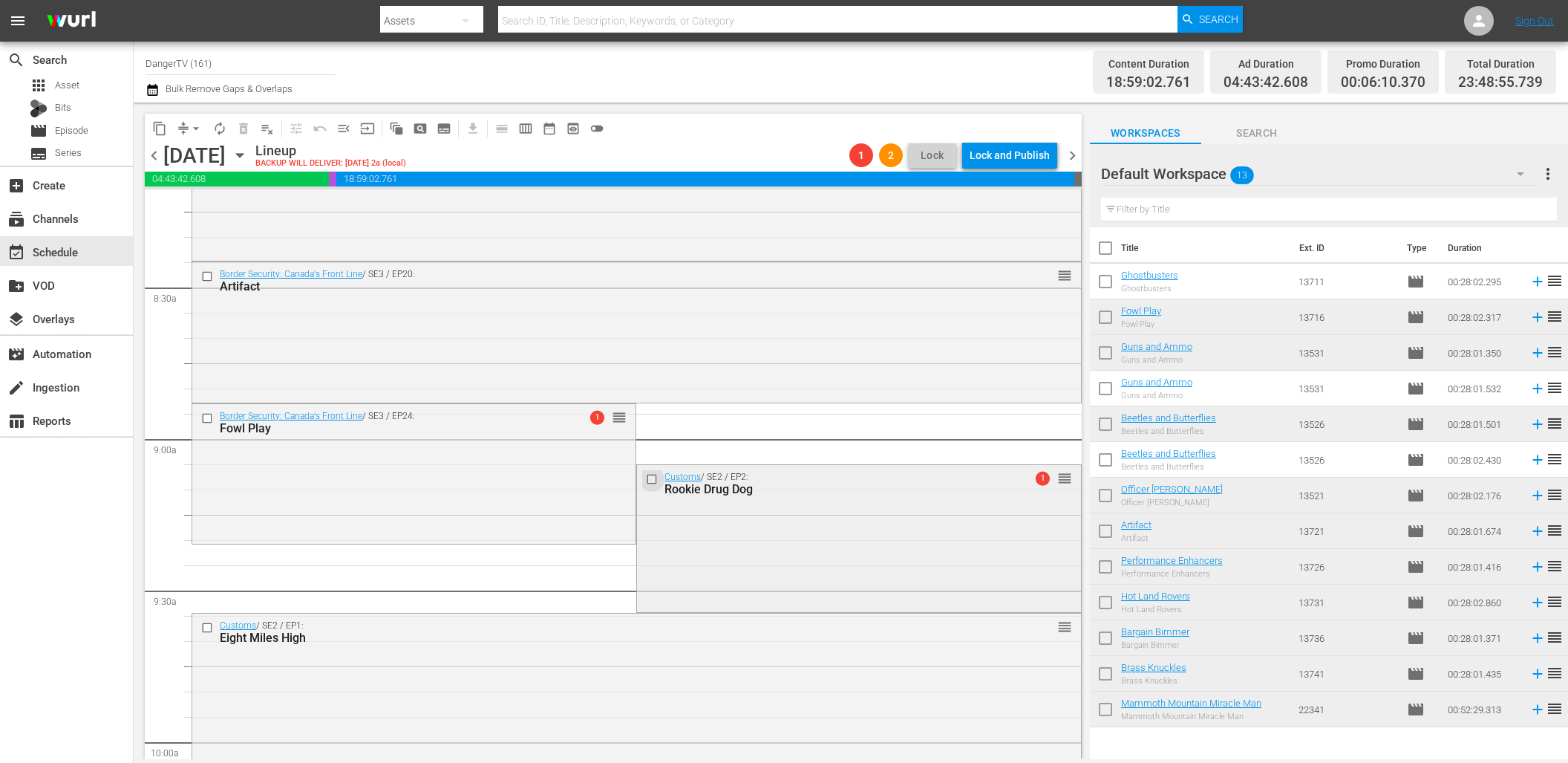
click at [647, 476] on input "checkbox" at bounding box center [653, 480] width 16 height 13
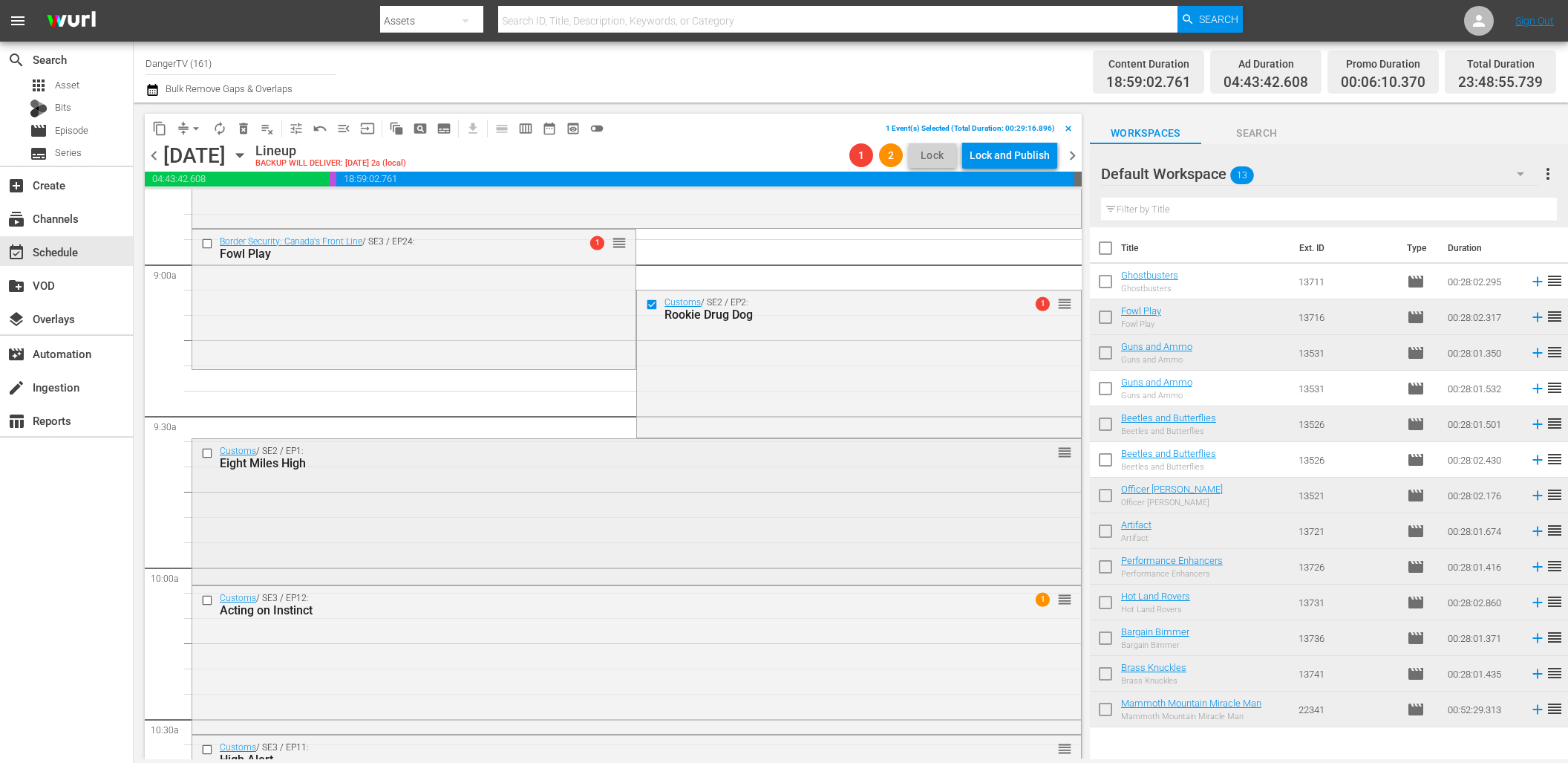
scroll to position [2683, 0]
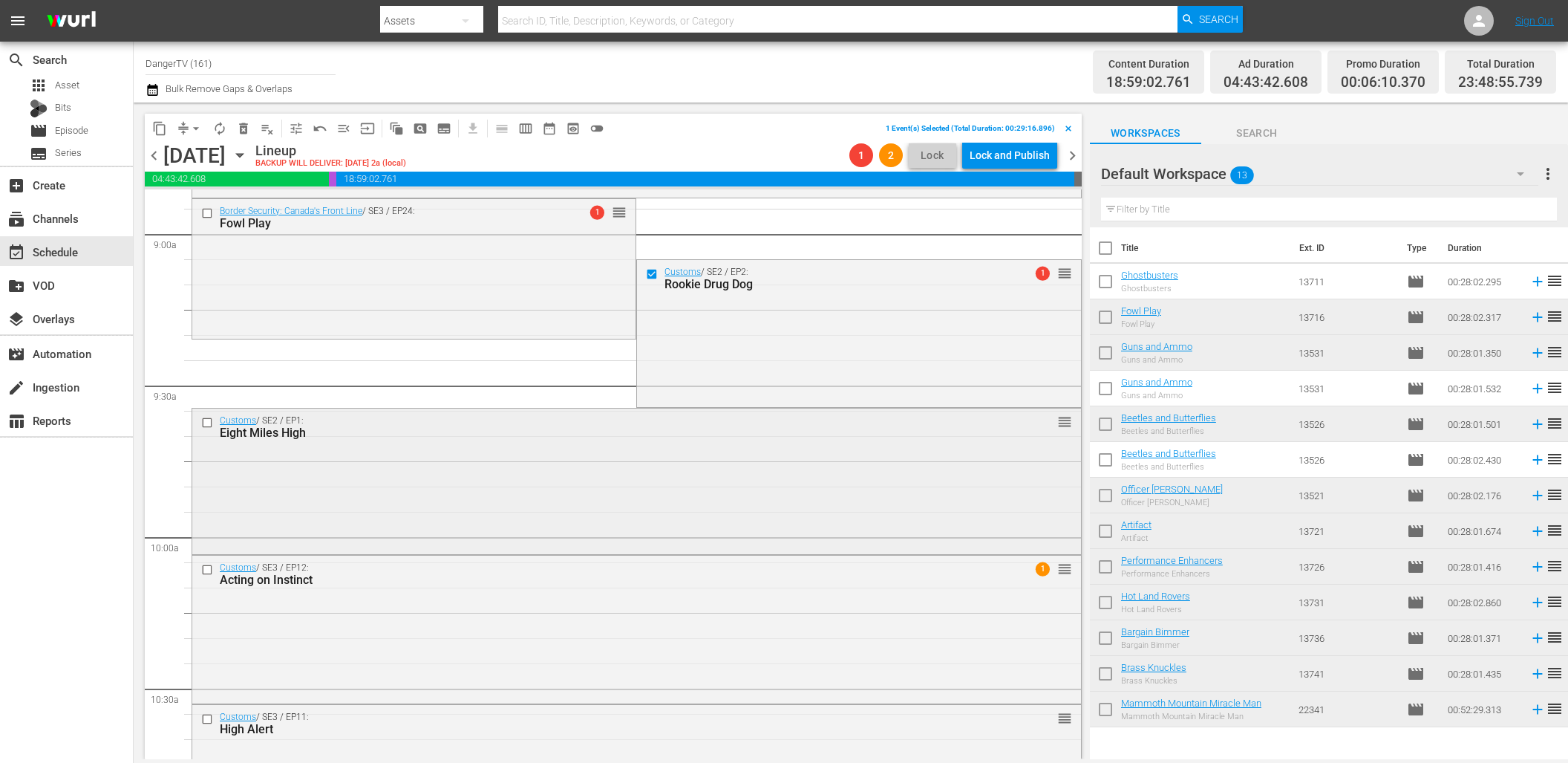
click at [206, 424] on input "checkbox" at bounding box center [209, 422] width 16 height 13
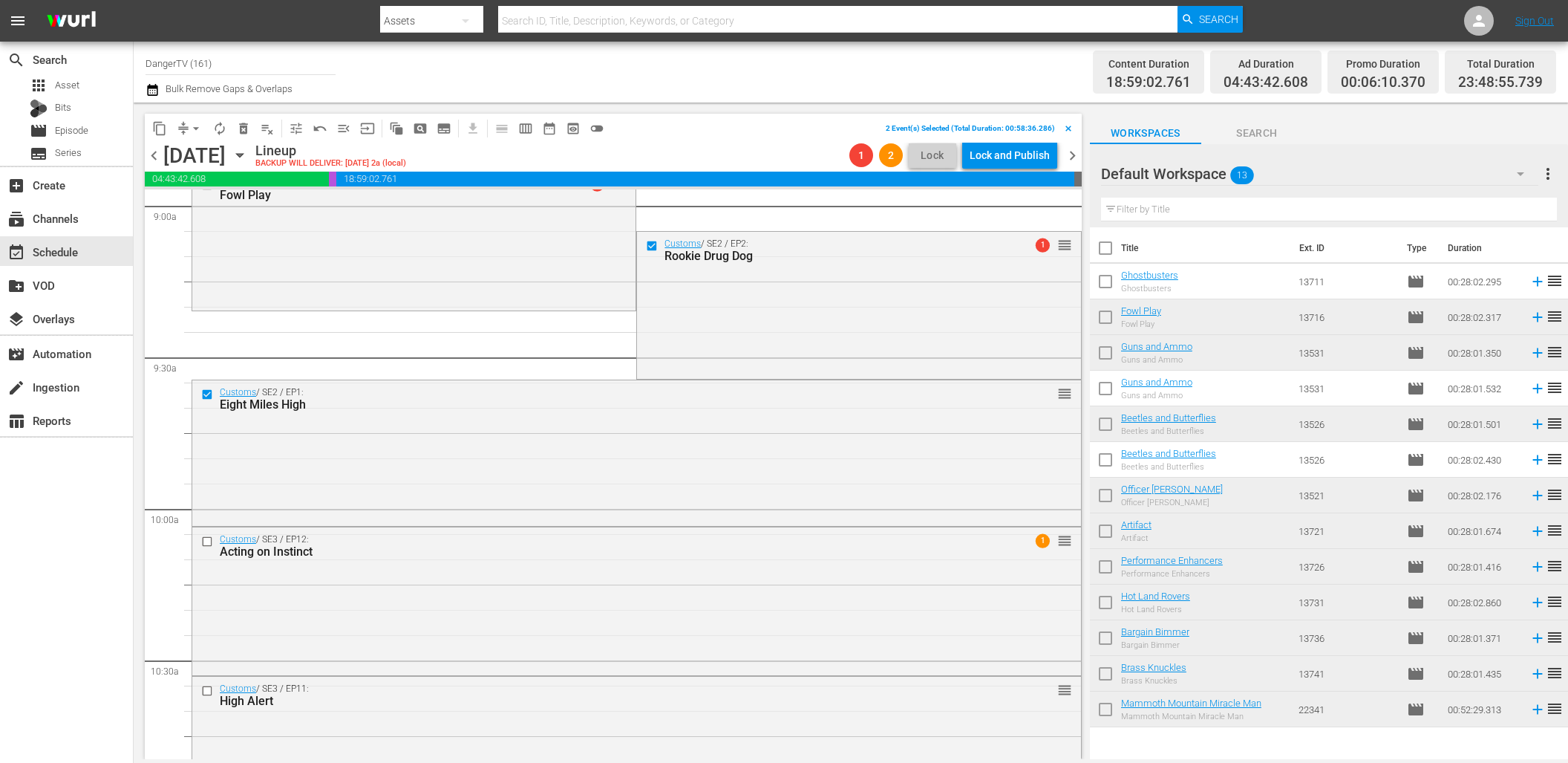
scroll to position [2738, 0]
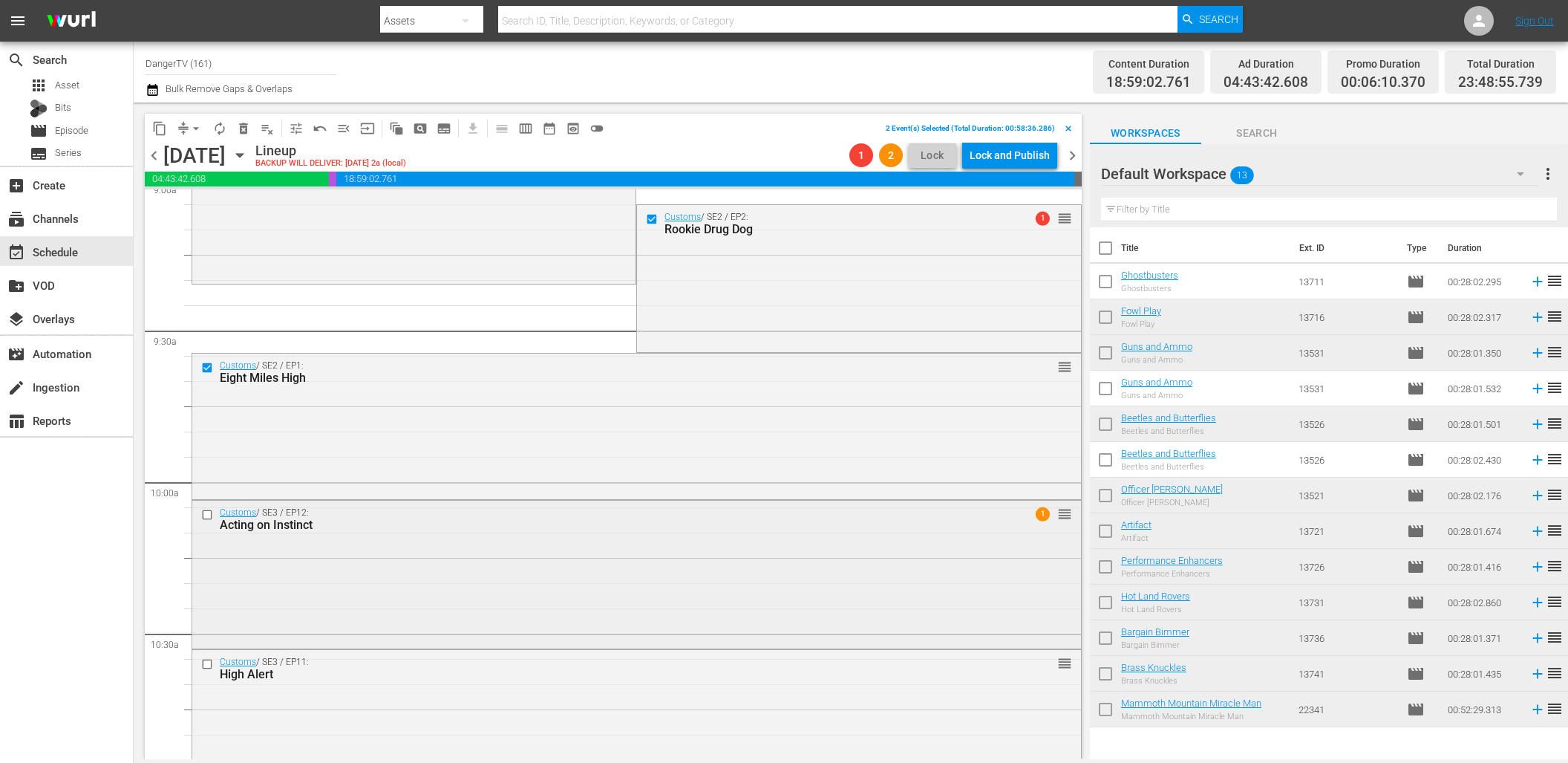
click at [207, 513] on input "checkbox" at bounding box center [209, 515] width 16 height 13
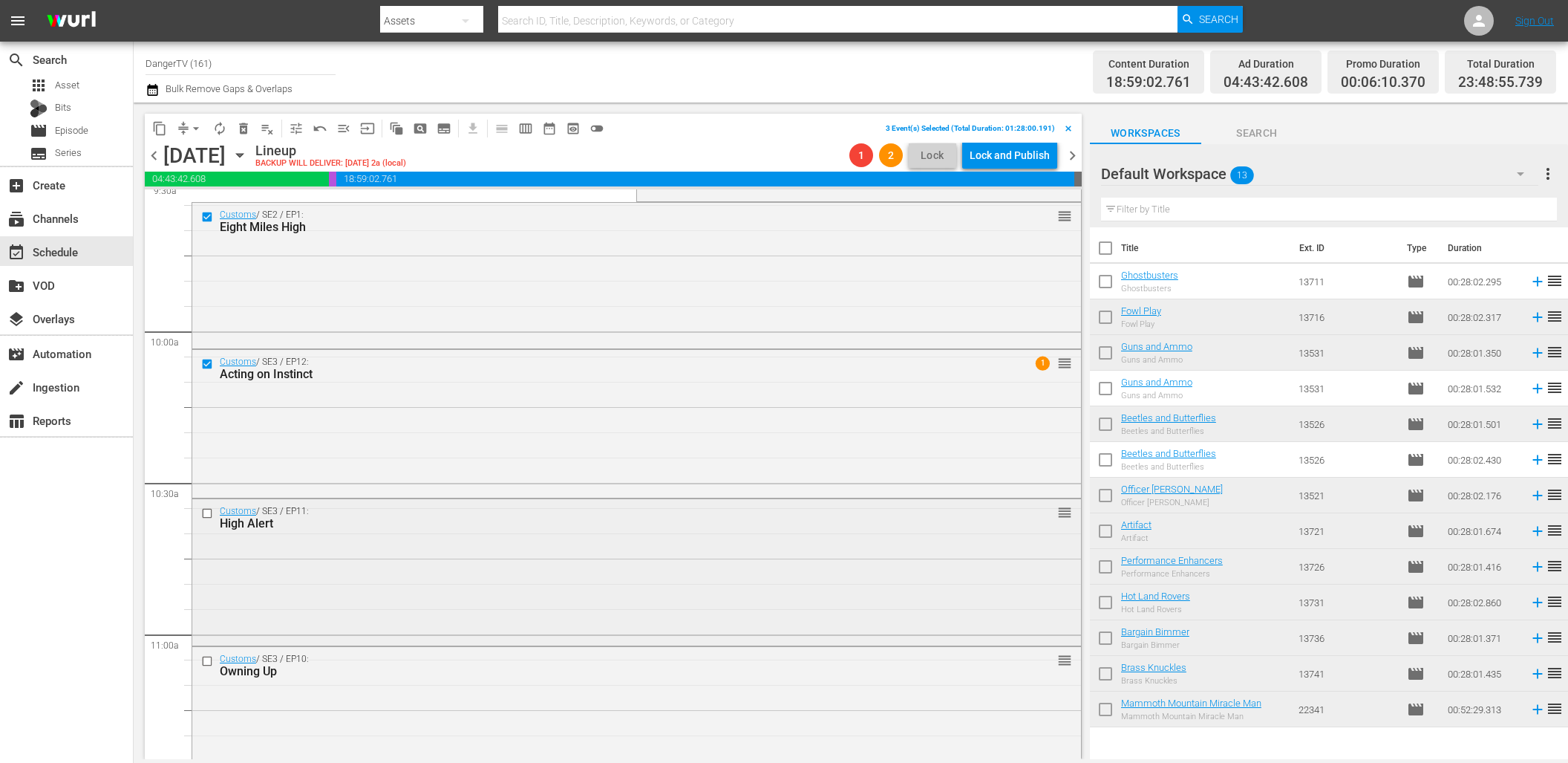
click at [210, 517] on input "checkbox" at bounding box center [209, 513] width 16 height 13
click at [245, 128] on span "delete_forever_outlined" at bounding box center [243, 129] width 15 height 15
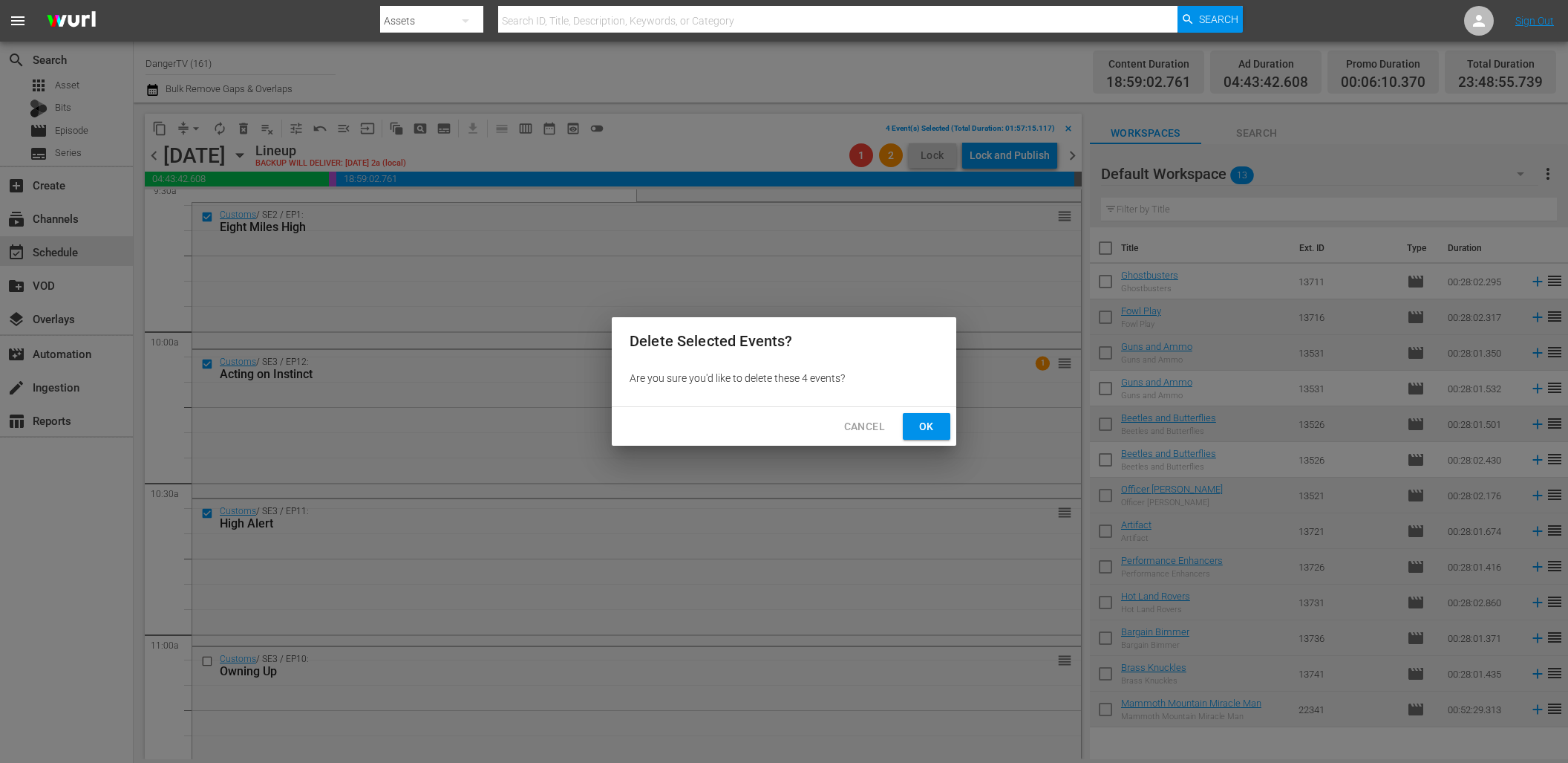
click at [919, 431] on span "Ok" at bounding box center [927, 427] width 24 height 19
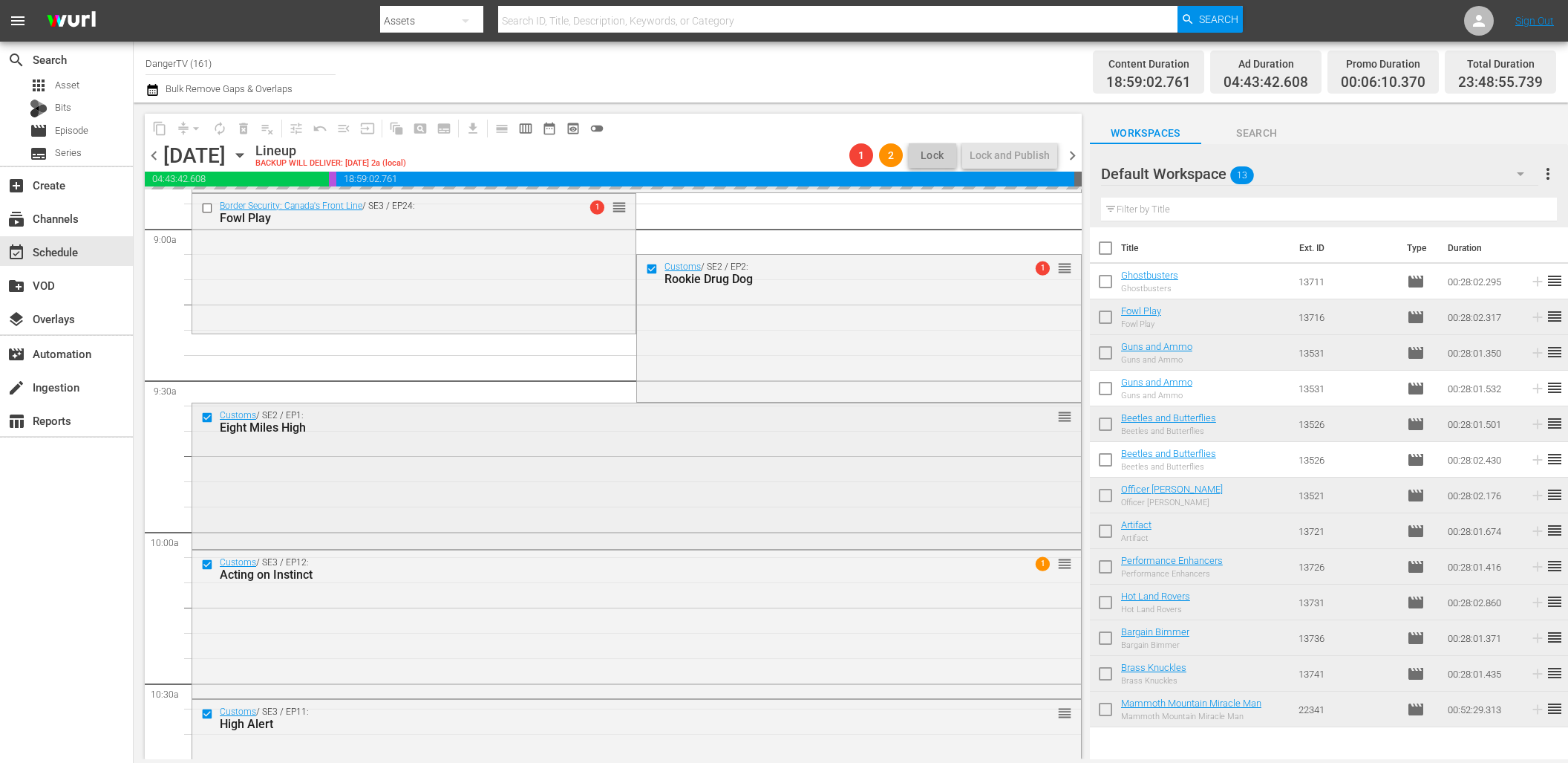
scroll to position [2674, 0]
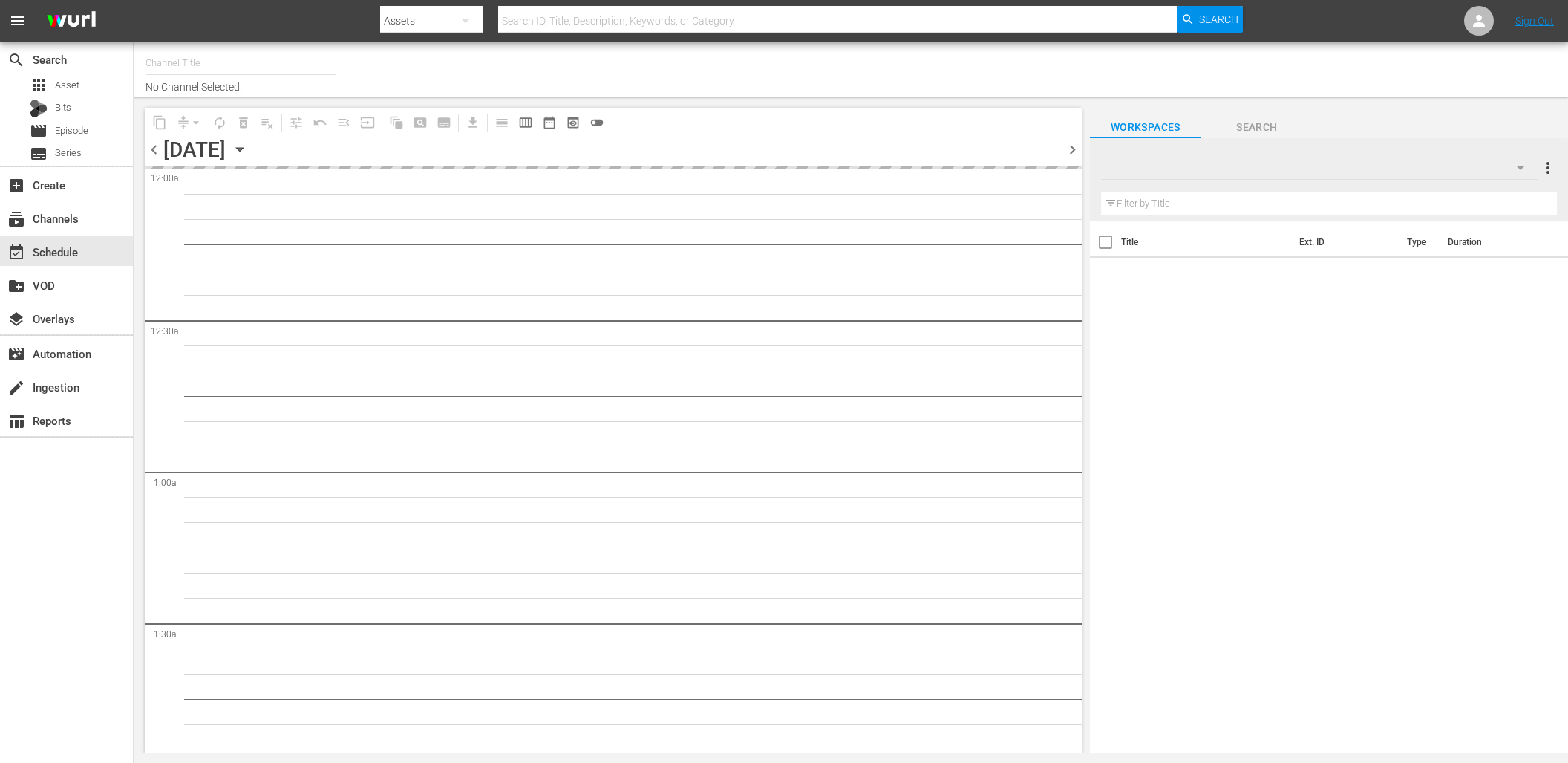
type input "DangerTV (161)"
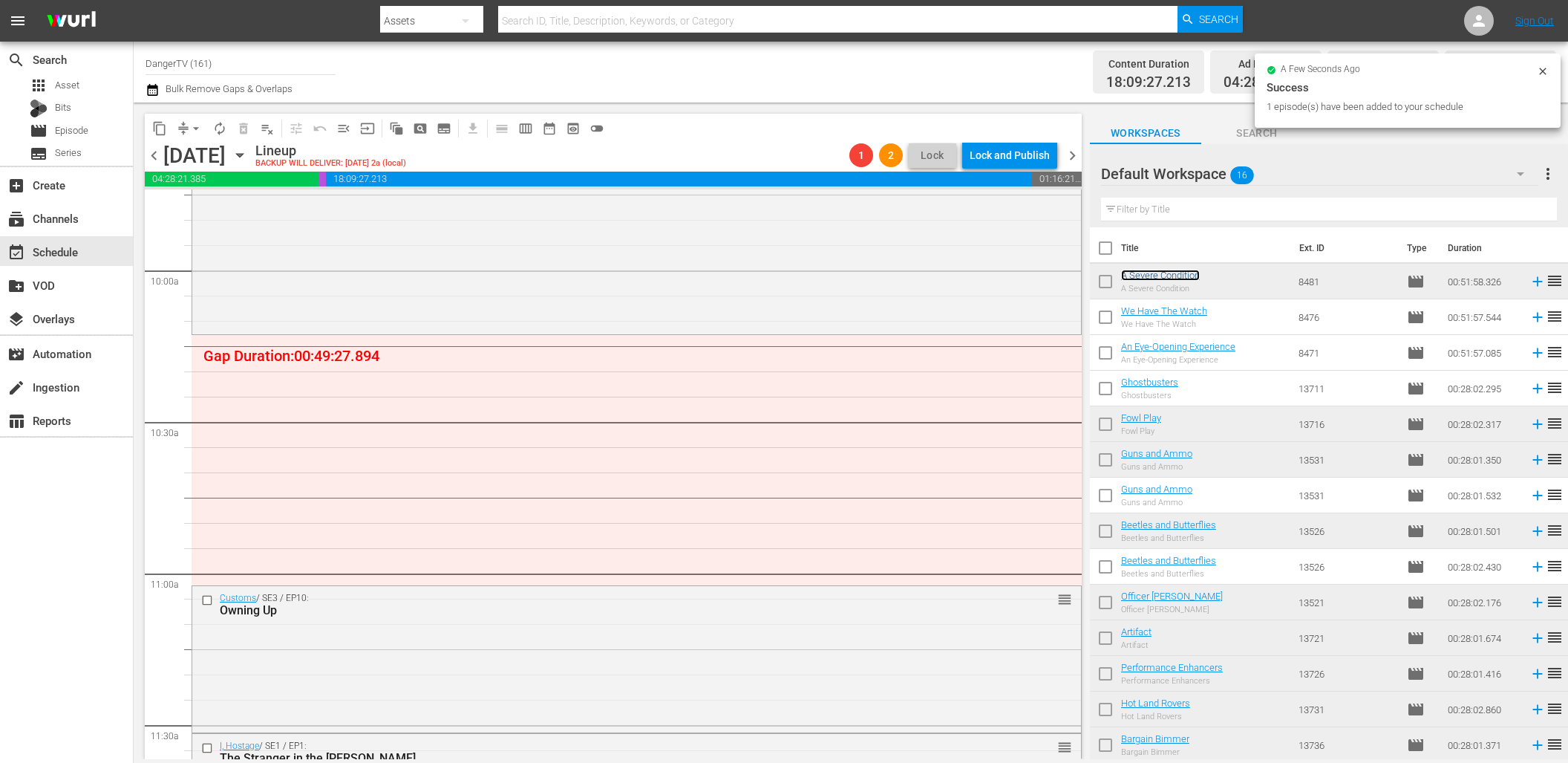
scroll to position [2959, 0]
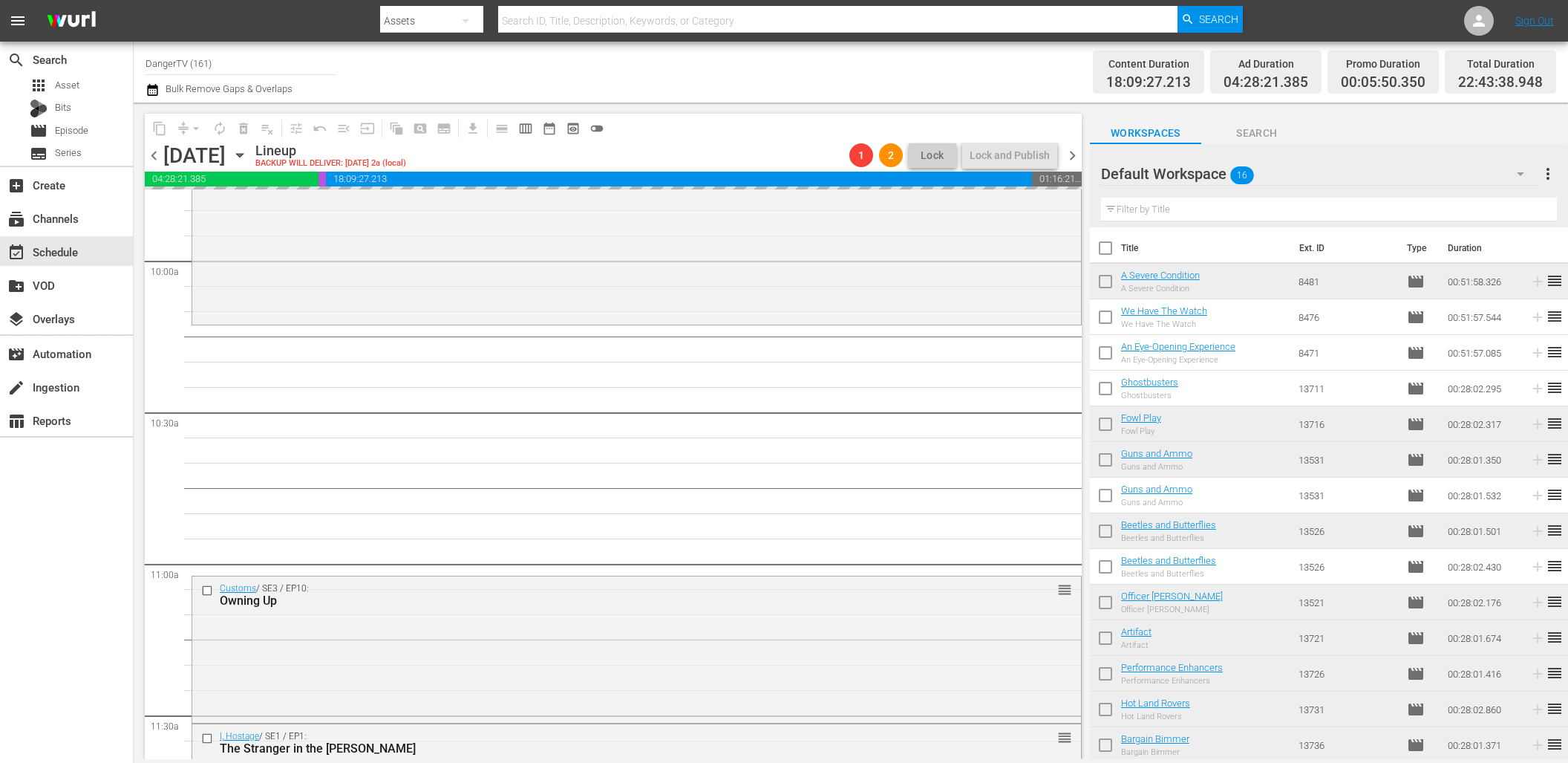
drag, startPoint x: 1174, startPoint y: 312, endPoint x: 362, endPoint y: 35, distance: 857.9
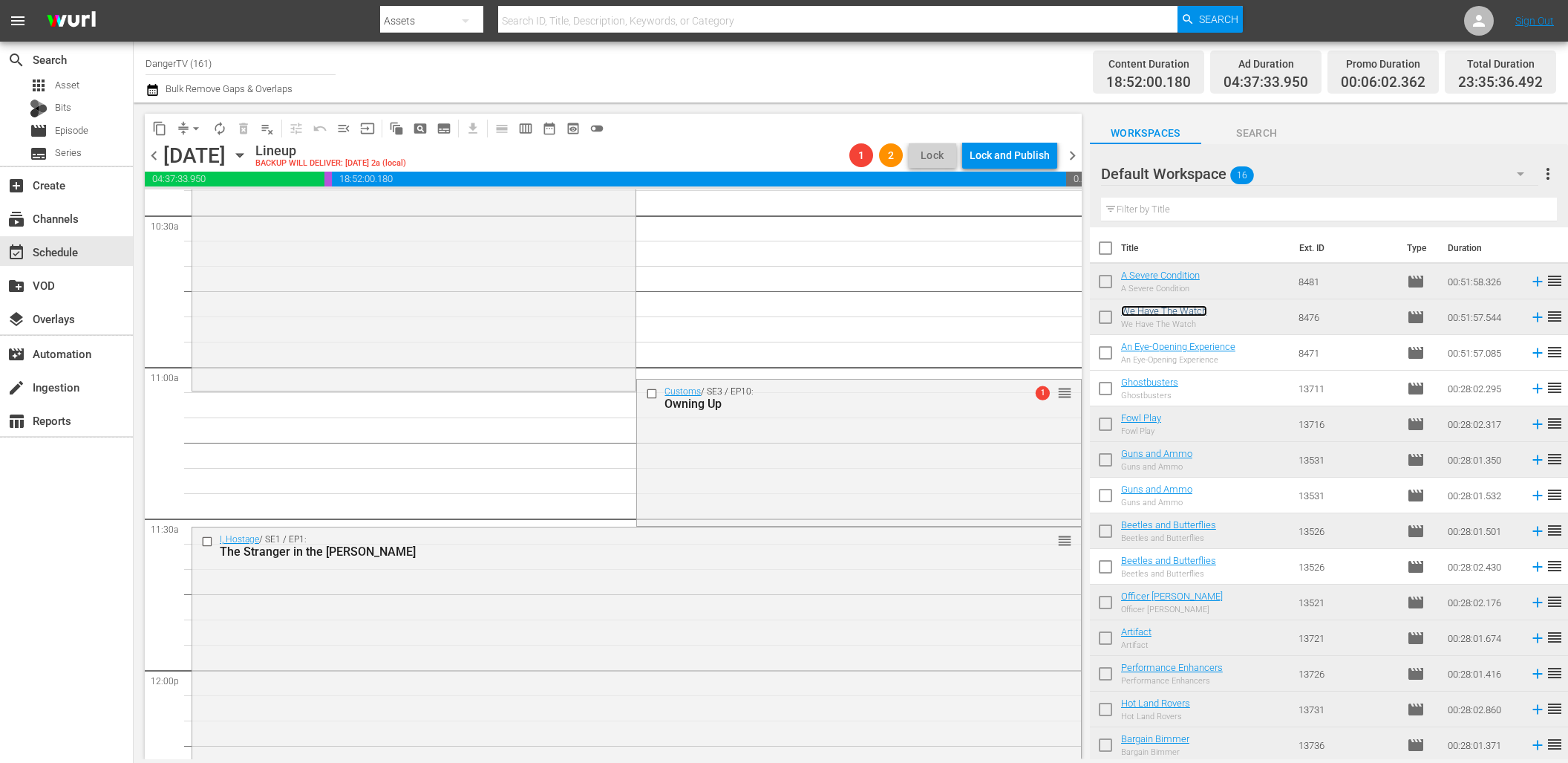
scroll to position [3233, 0]
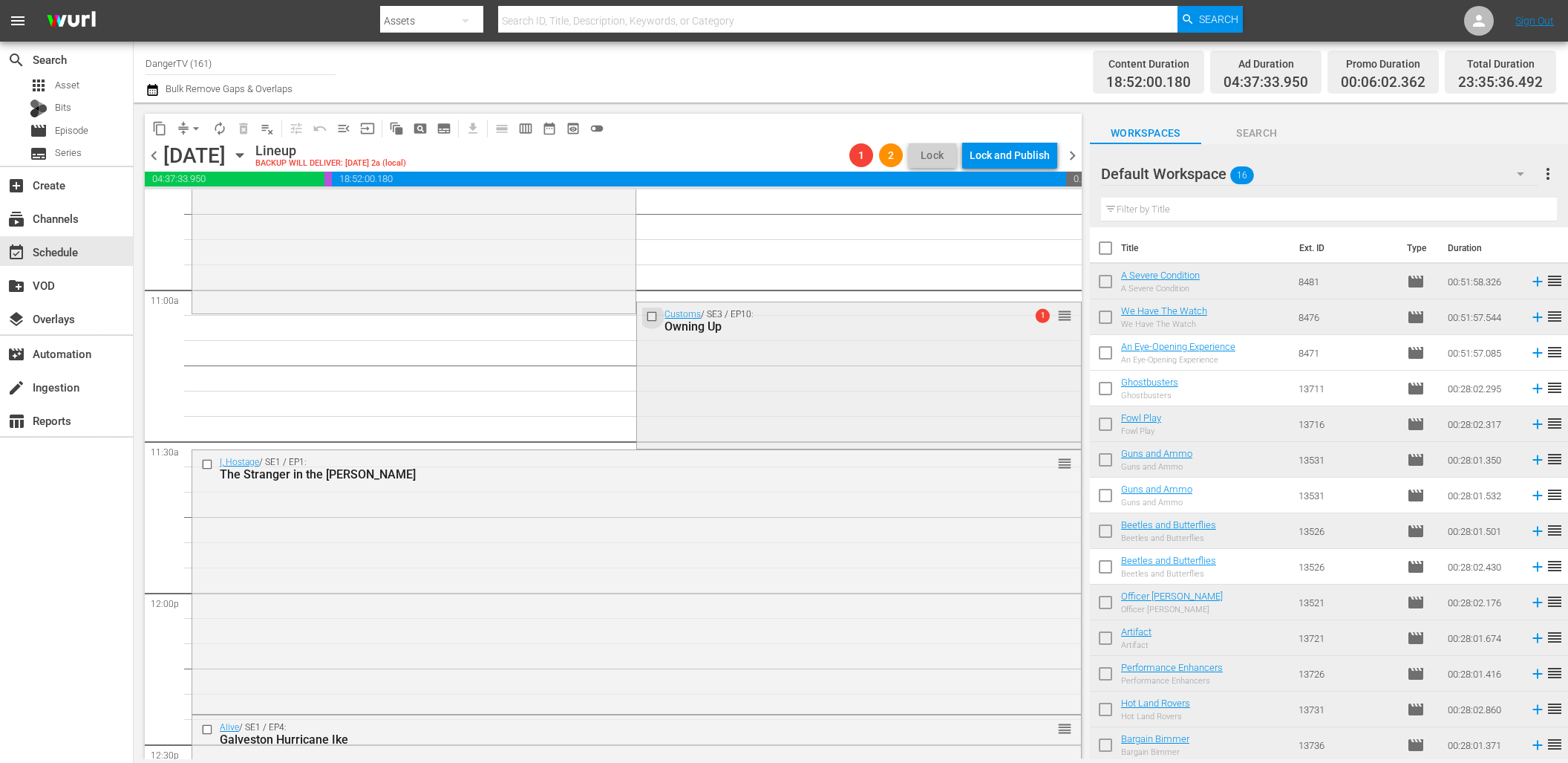
click at [646, 314] on input "checkbox" at bounding box center [653, 317] width 16 height 13
click at [246, 126] on span "delete_forever_outlined" at bounding box center [243, 129] width 15 height 15
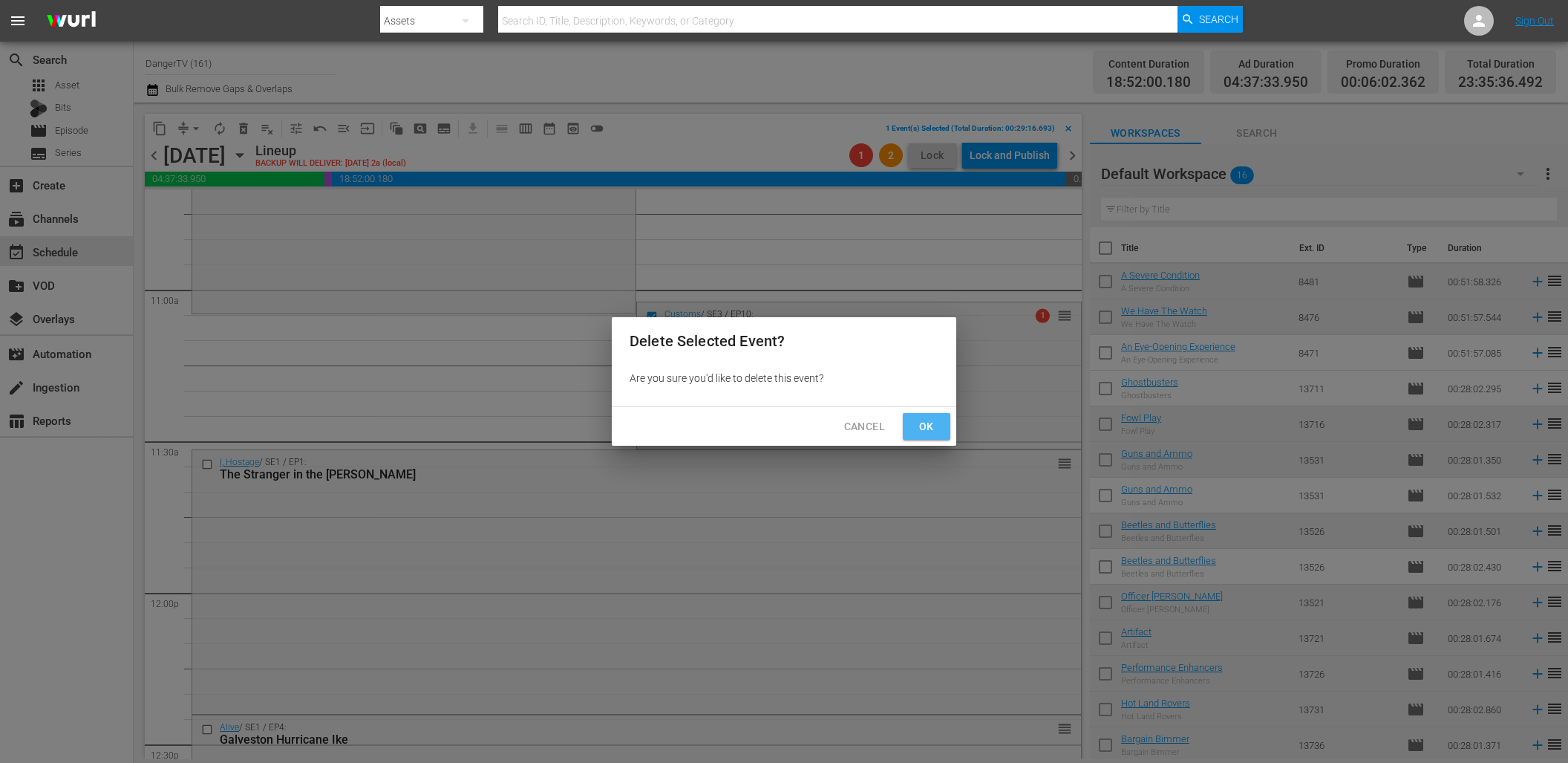
drag, startPoint x: 924, startPoint y: 423, endPoint x: 913, endPoint y: 420, distance: 11.4
click at [924, 423] on span "Ok" at bounding box center [927, 427] width 24 height 19
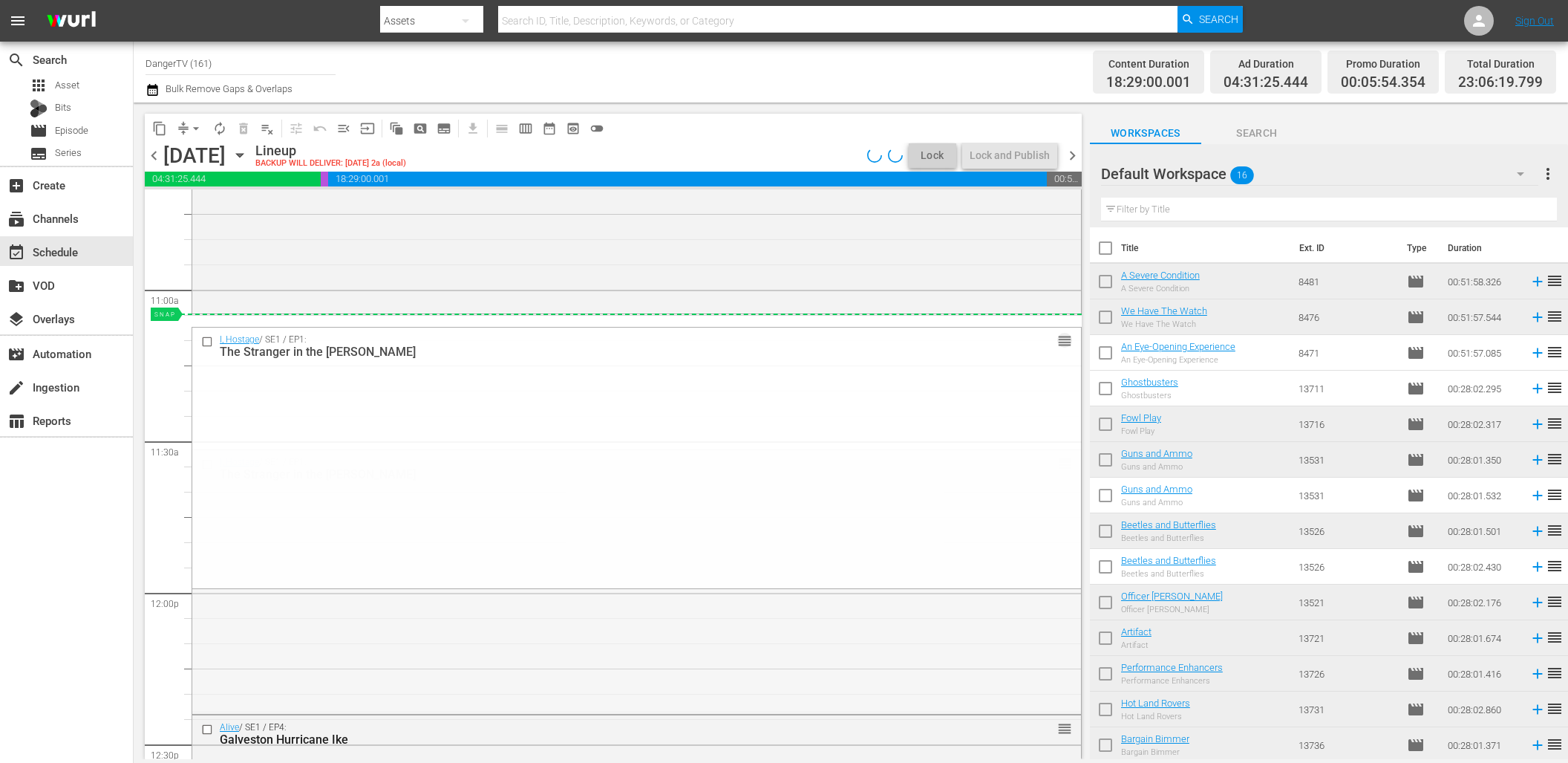
drag, startPoint x: 1052, startPoint y: 462, endPoint x: 1038, endPoint y: 316, distance: 146.7
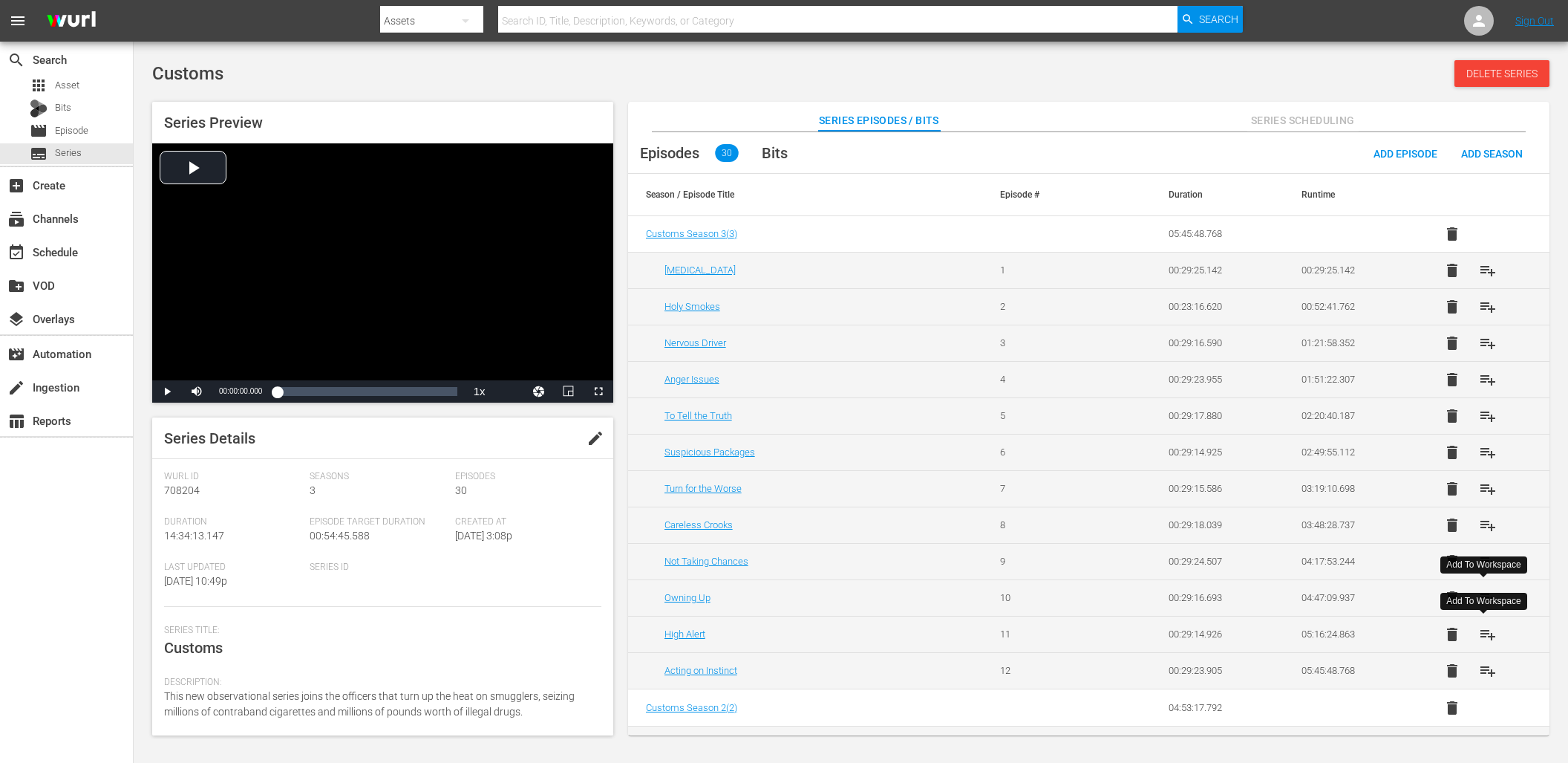
click at [1485, 636] on span "playlist_add" at bounding box center [1487, 634] width 18 height 18
click at [1485, 670] on span "playlist_add" at bounding box center [1487, 671] width 18 height 18
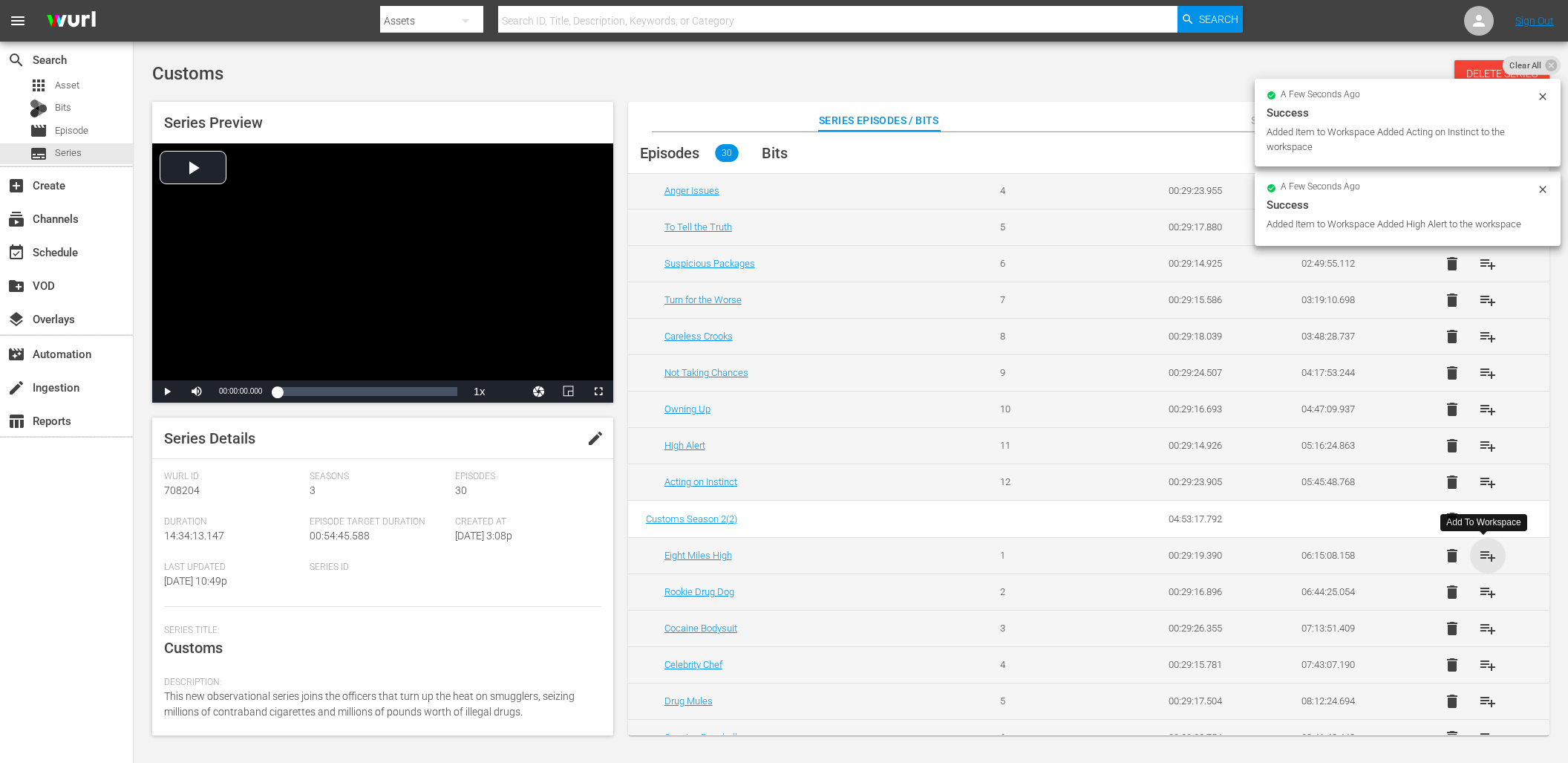
click at [1479, 553] on span "playlist_add" at bounding box center [1487, 556] width 18 height 18
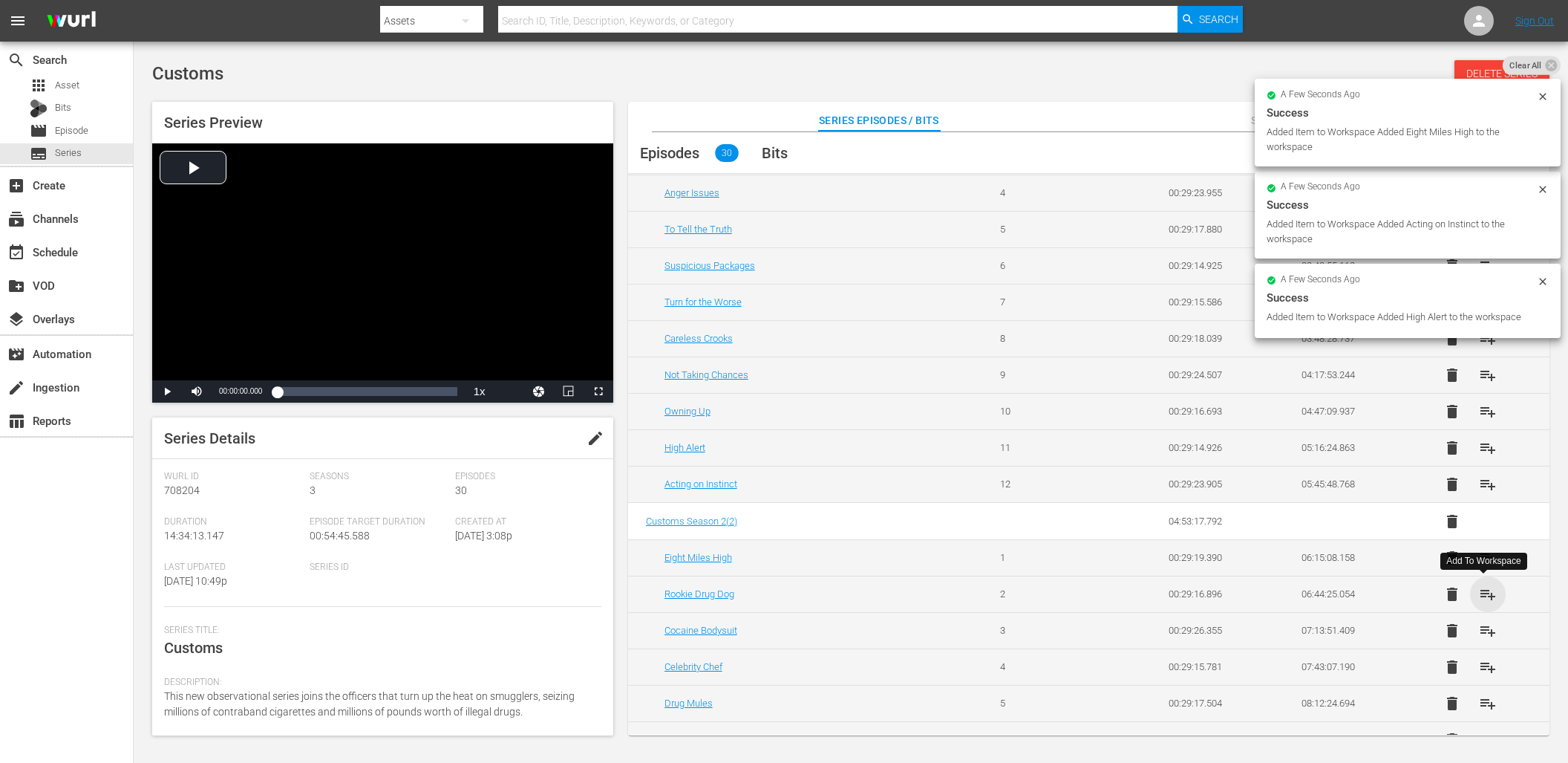
click at [1482, 595] on span "playlist_add" at bounding box center [1487, 594] width 18 height 18
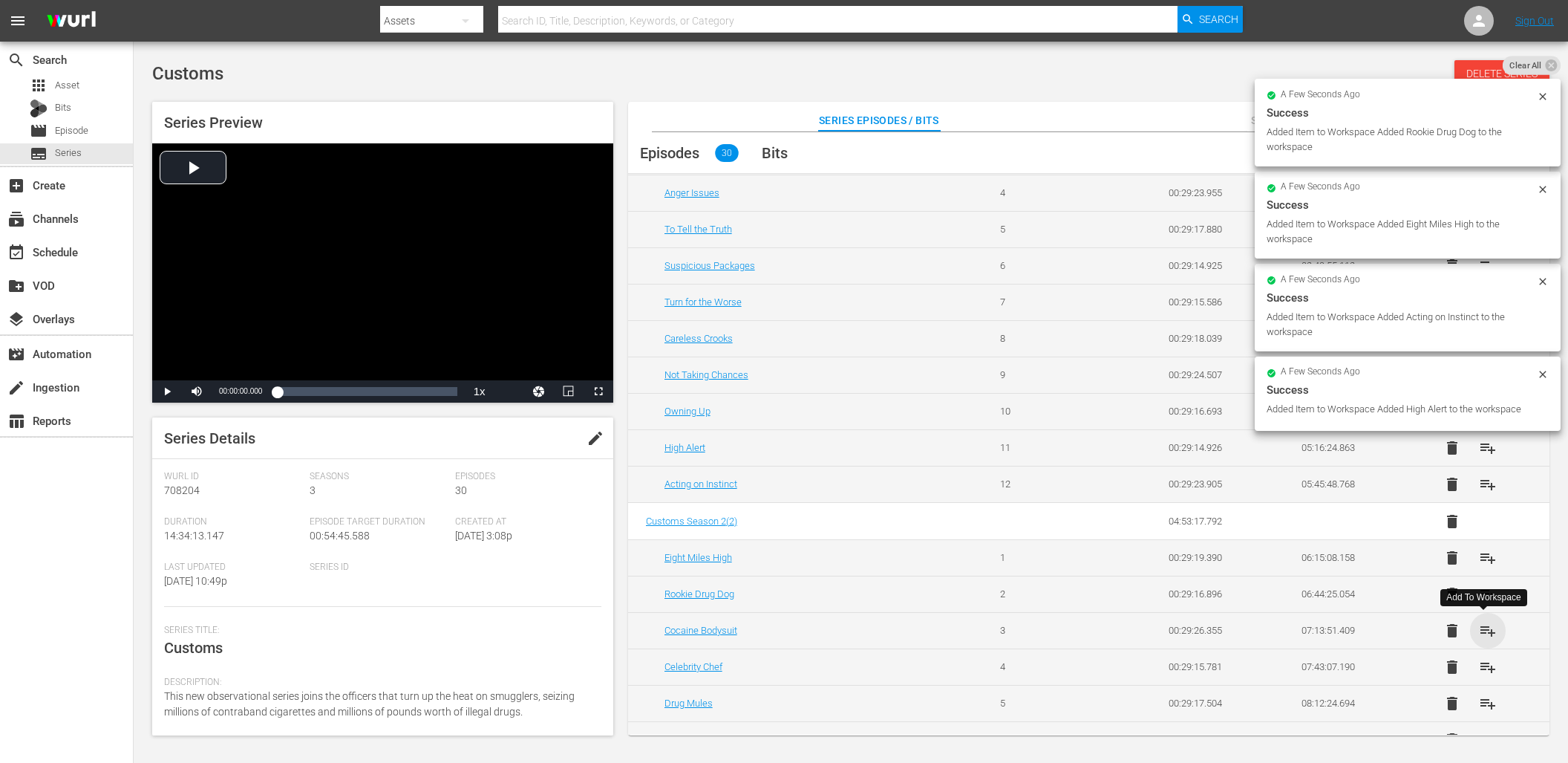
click at [1481, 630] on span "playlist_add" at bounding box center [1487, 631] width 18 height 18
click at [1486, 661] on span "playlist_add" at bounding box center [1487, 667] width 18 height 18
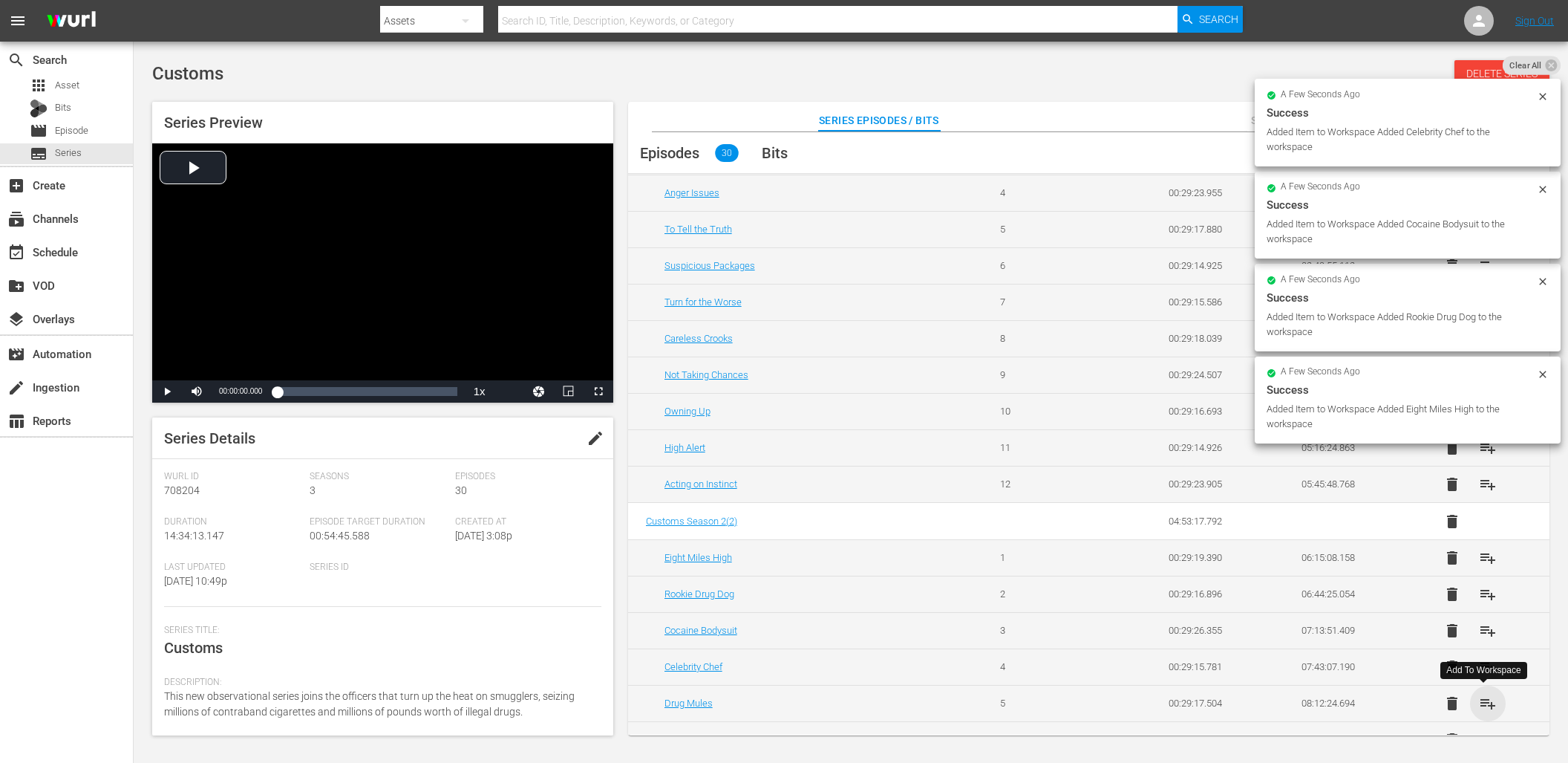
click at [1488, 700] on span "playlist_add" at bounding box center [1487, 703] width 18 height 18
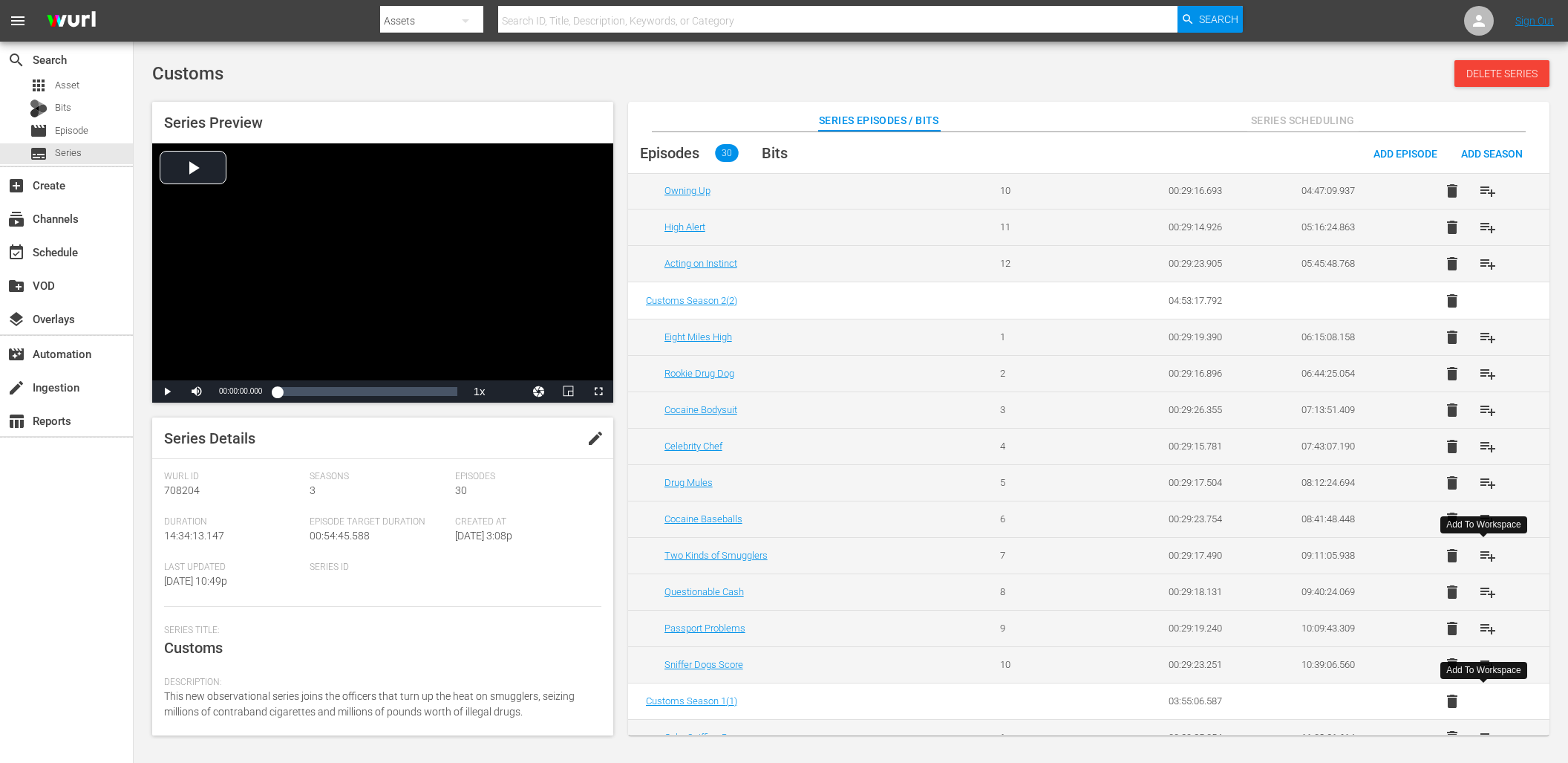
scroll to position [413, 0]
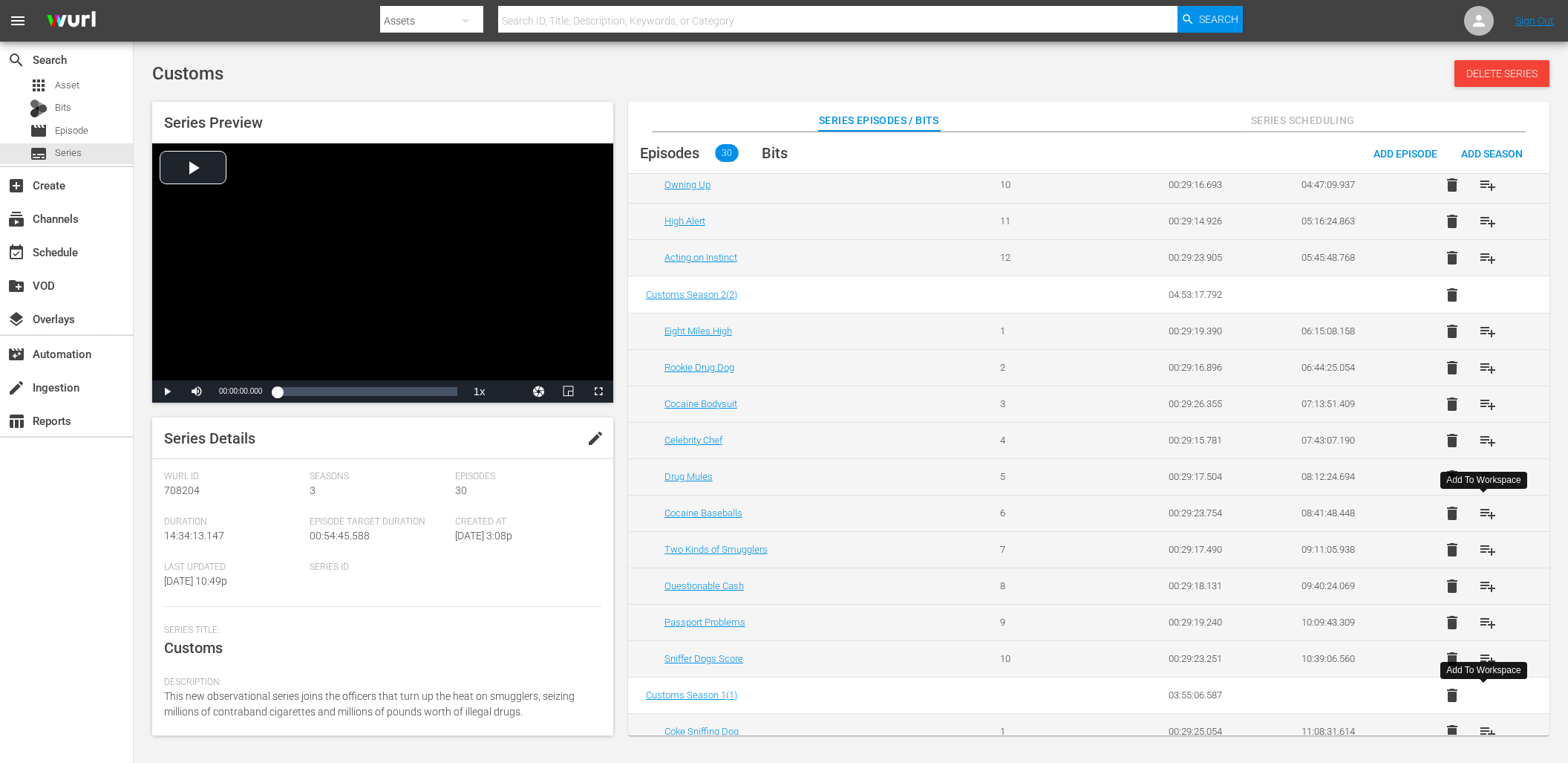
click at [1486, 515] on span "playlist_add" at bounding box center [1487, 513] width 18 height 18
click at [1485, 546] on span "playlist_add" at bounding box center [1487, 550] width 18 height 18
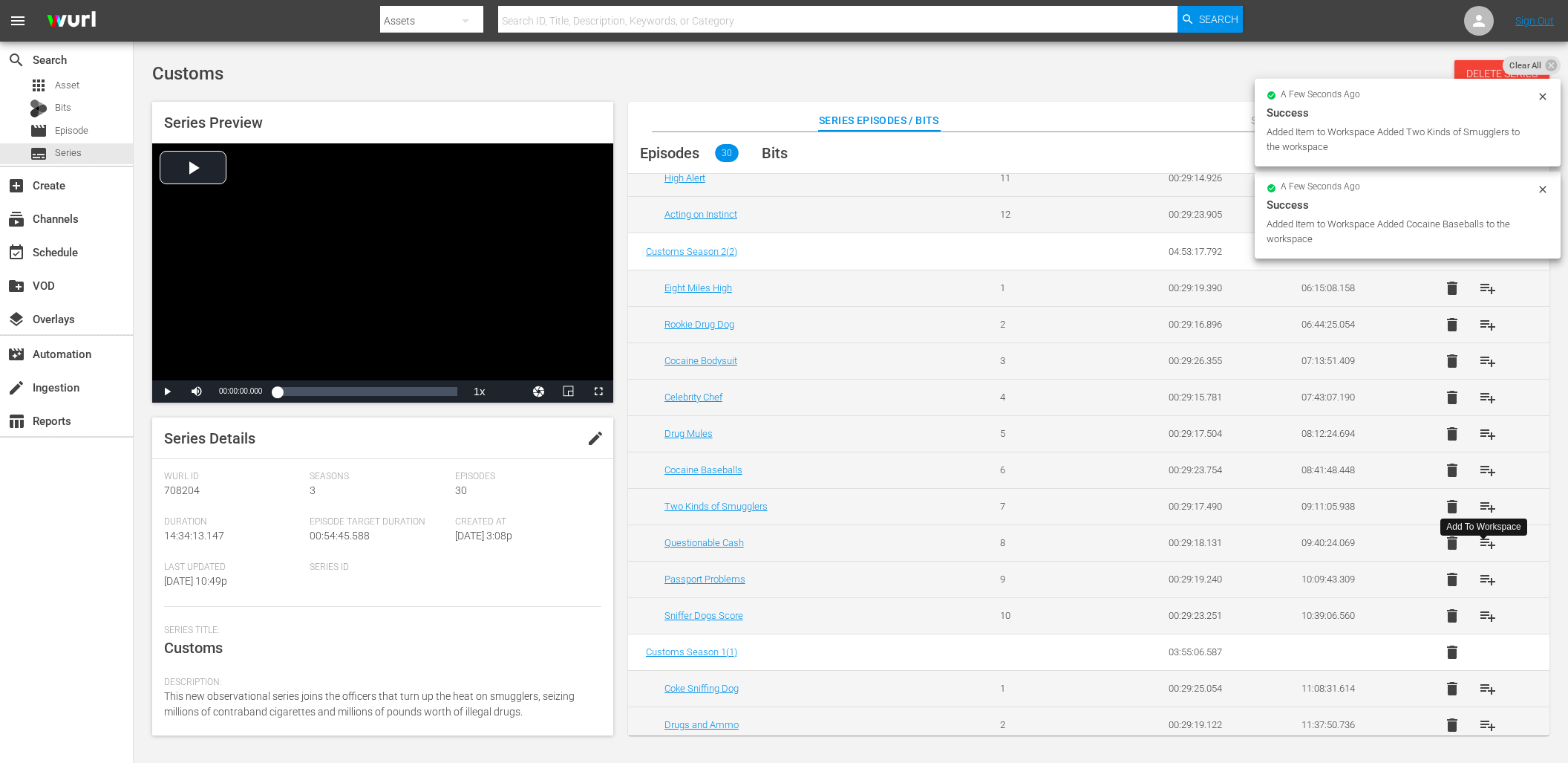
scroll to position [458, 0]
click at [1484, 547] on span "playlist_add" at bounding box center [1487, 541] width 18 height 18
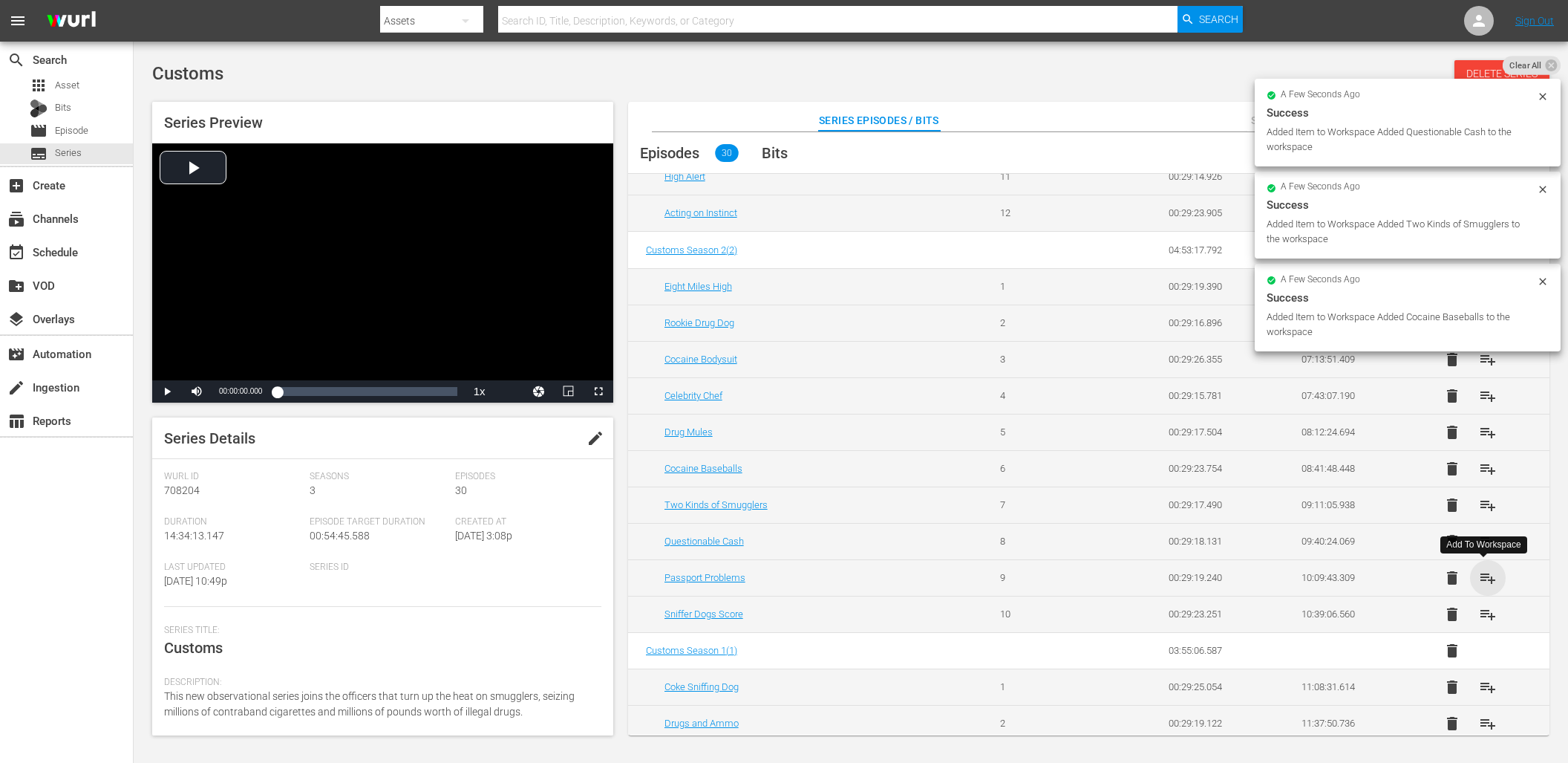
click at [1484, 575] on span "playlist_add" at bounding box center [1487, 578] width 18 height 18
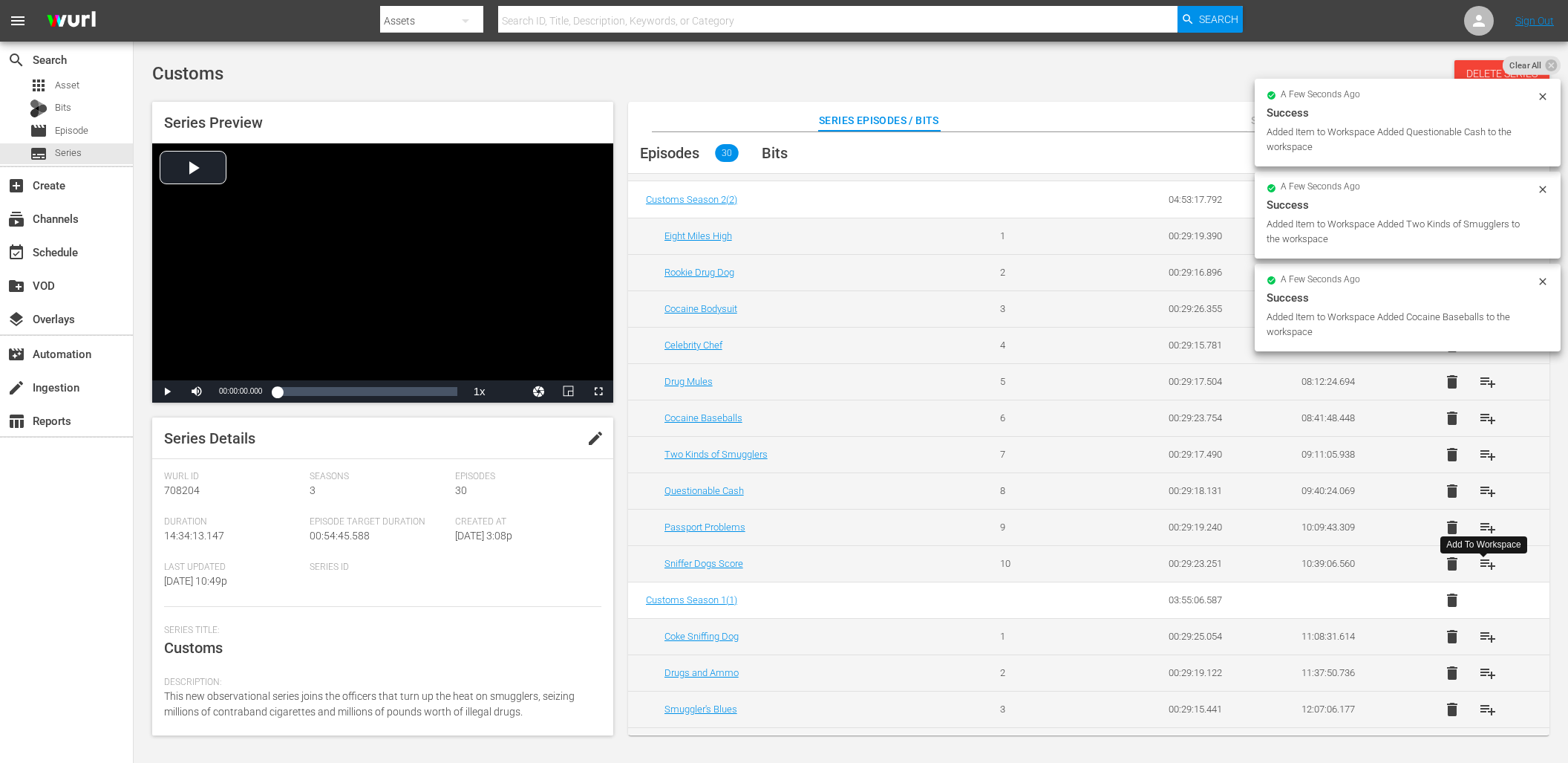
scroll to position [525, 0]
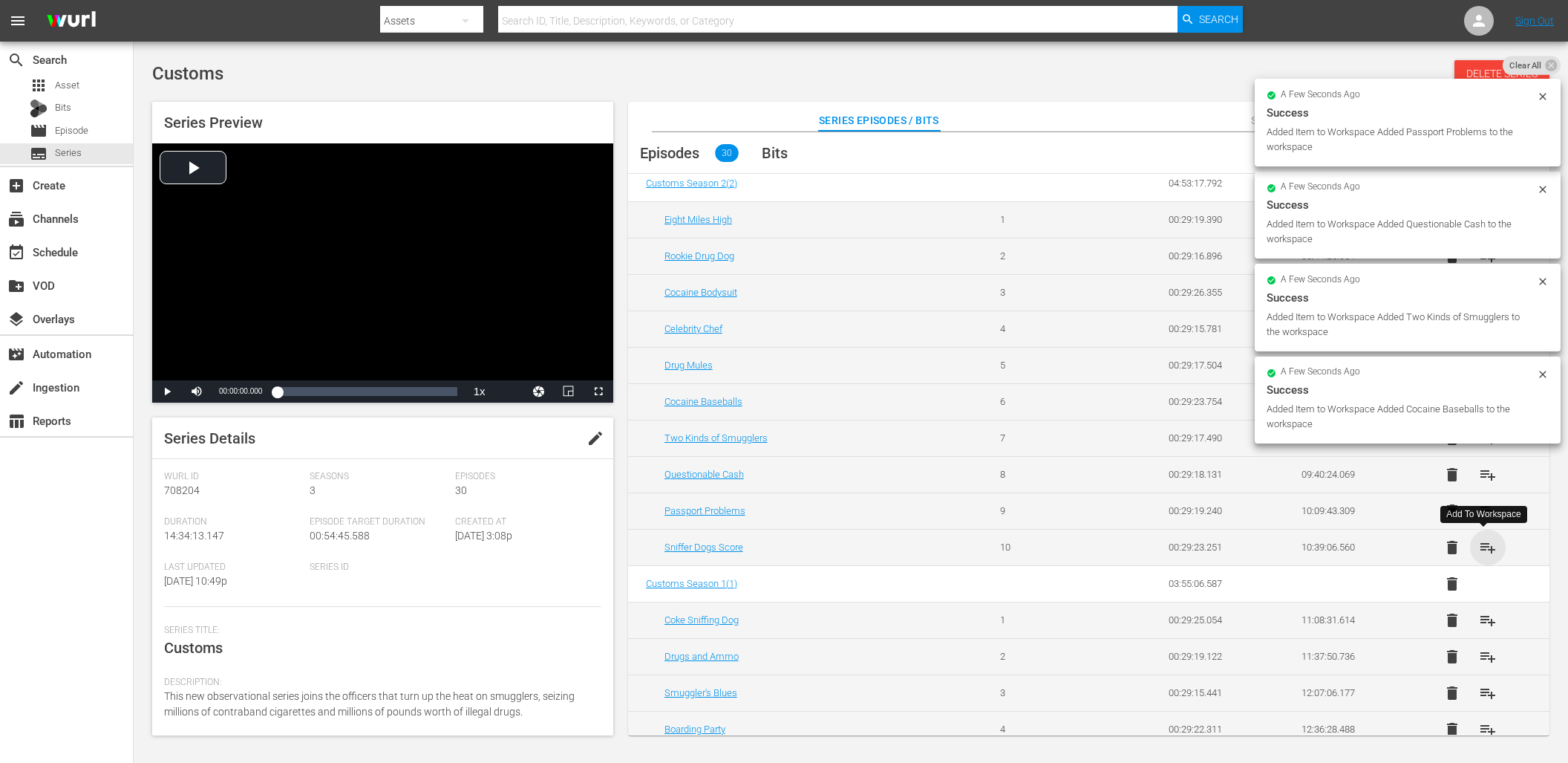
click at [1484, 543] on span "playlist_add" at bounding box center [1487, 547] width 18 height 18
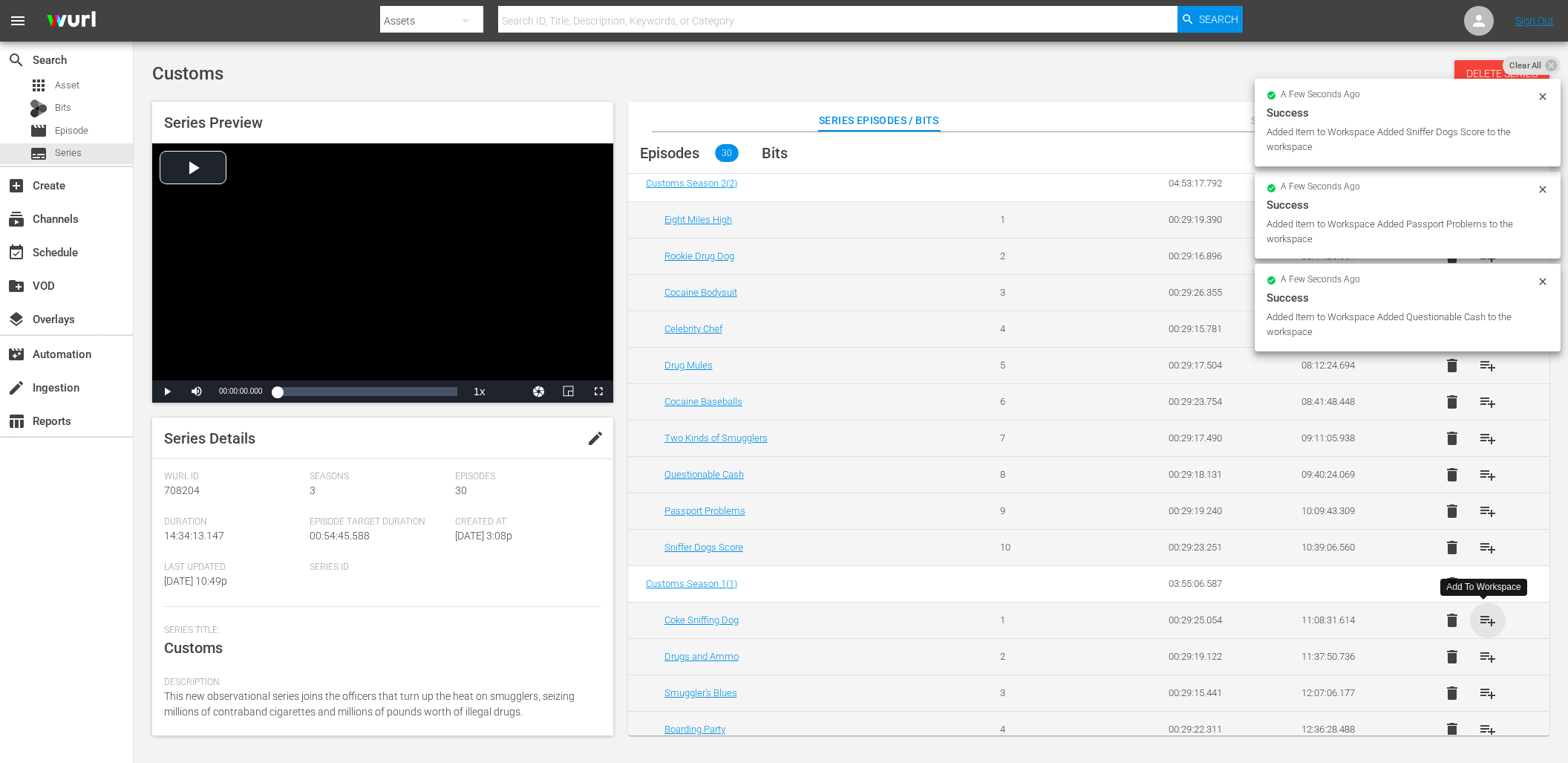
click at [1481, 614] on span "playlist_add" at bounding box center [1487, 621] width 18 height 18
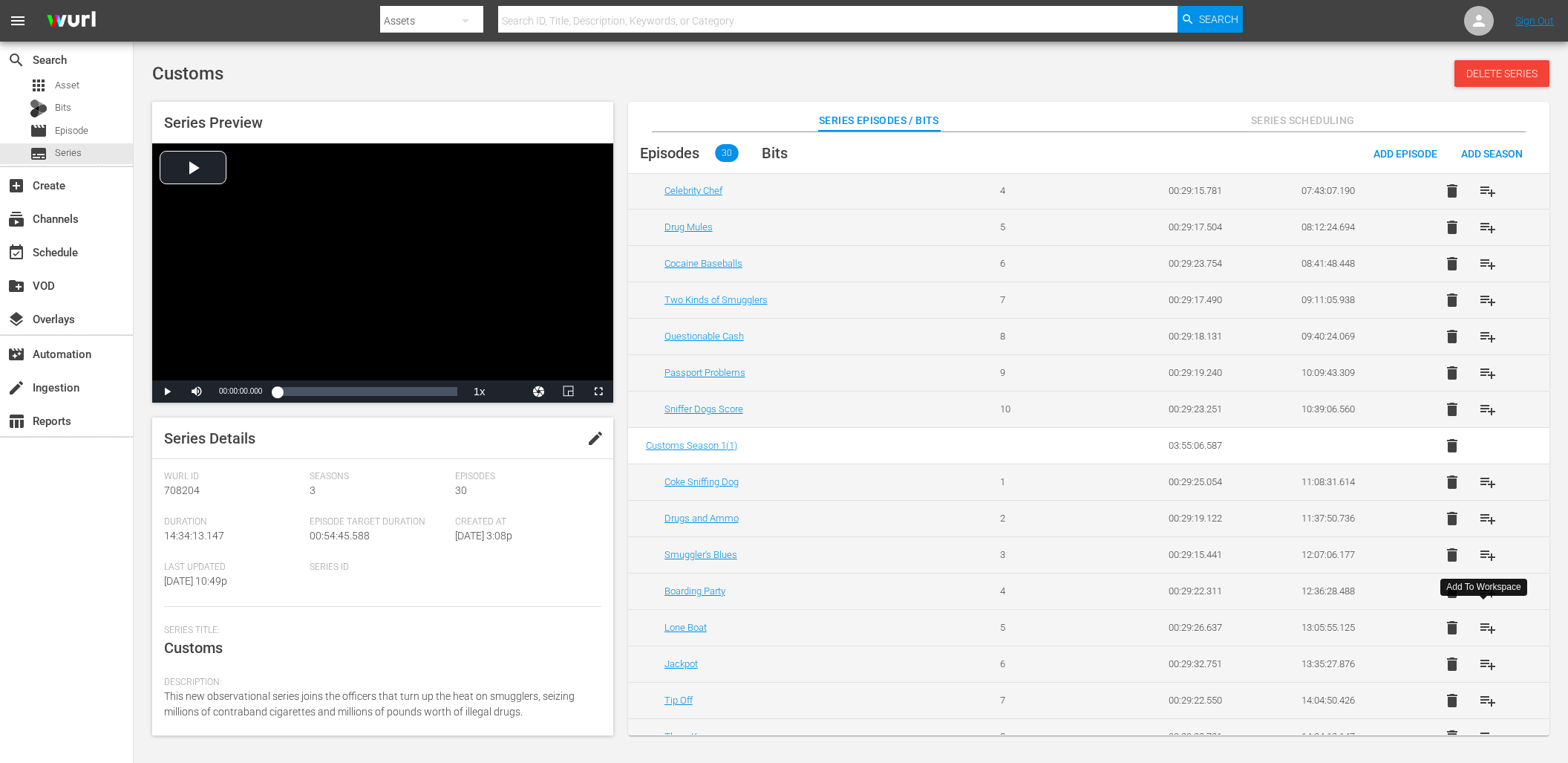
scroll to position [683, 0]
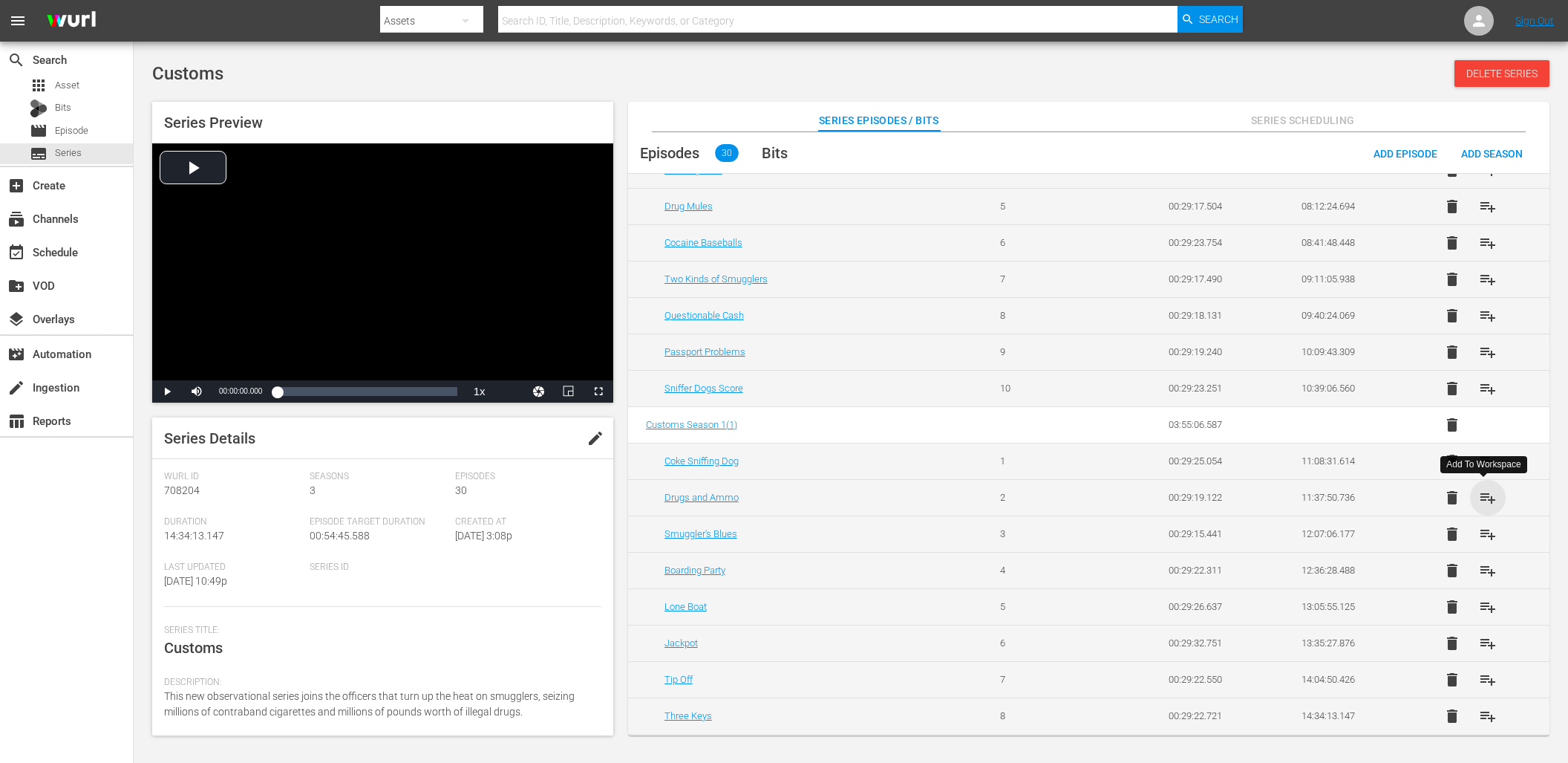
drag, startPoint x: 1486, startPoint y: 498, endPoint x: 1482, endPoint y: 514, distance: 16.5
click at [1486, 498] on span "playlist_add" at bounding box center [1487, 498] width 18 height 18
click at [1480, 535] on span "playlist_add" at bounding box center [1487, 535] width 18 height 18
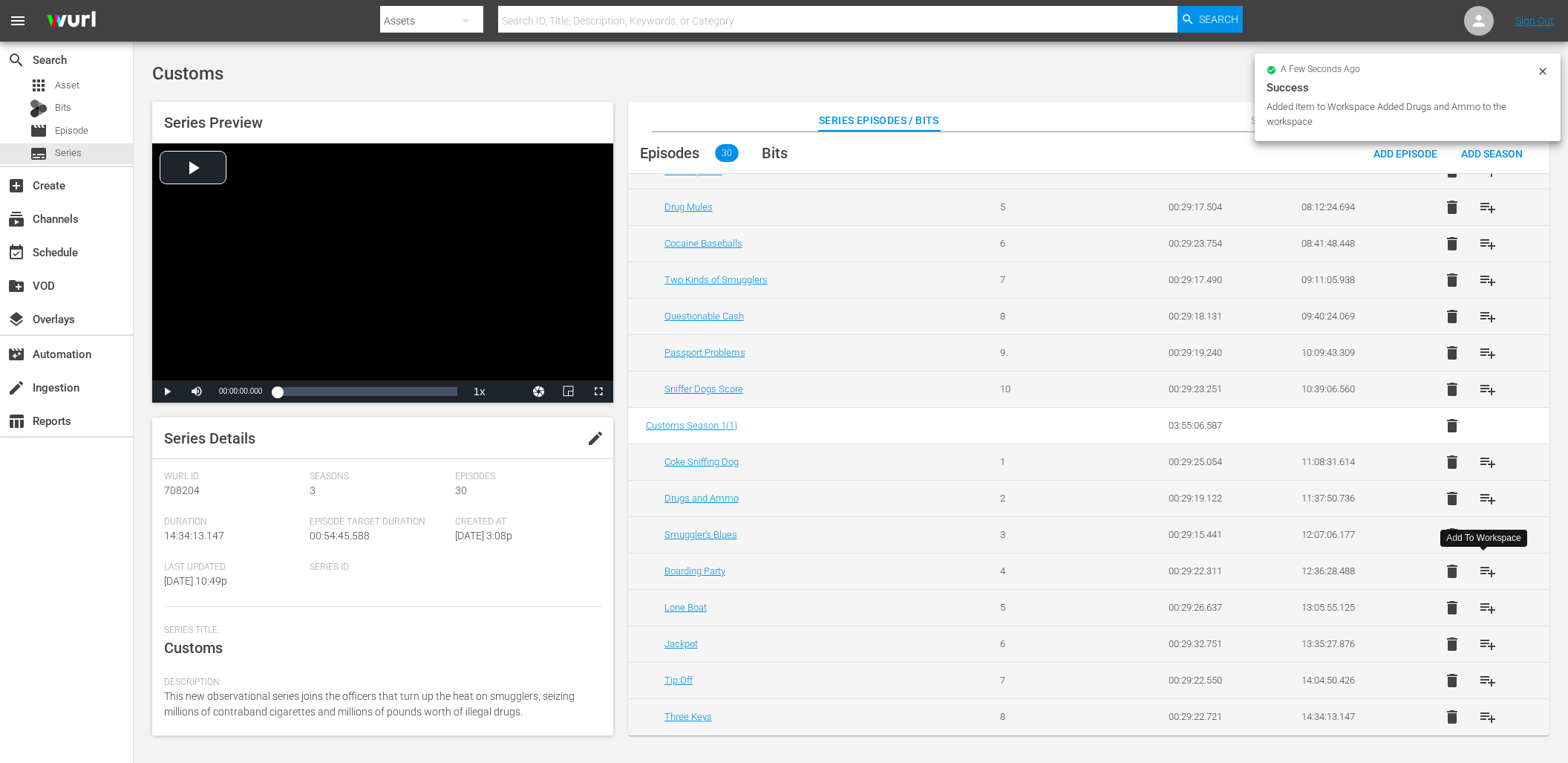
click at [1481, 568] on span "playlist_add" at bounding box center [1487, 571] width 18 height 18
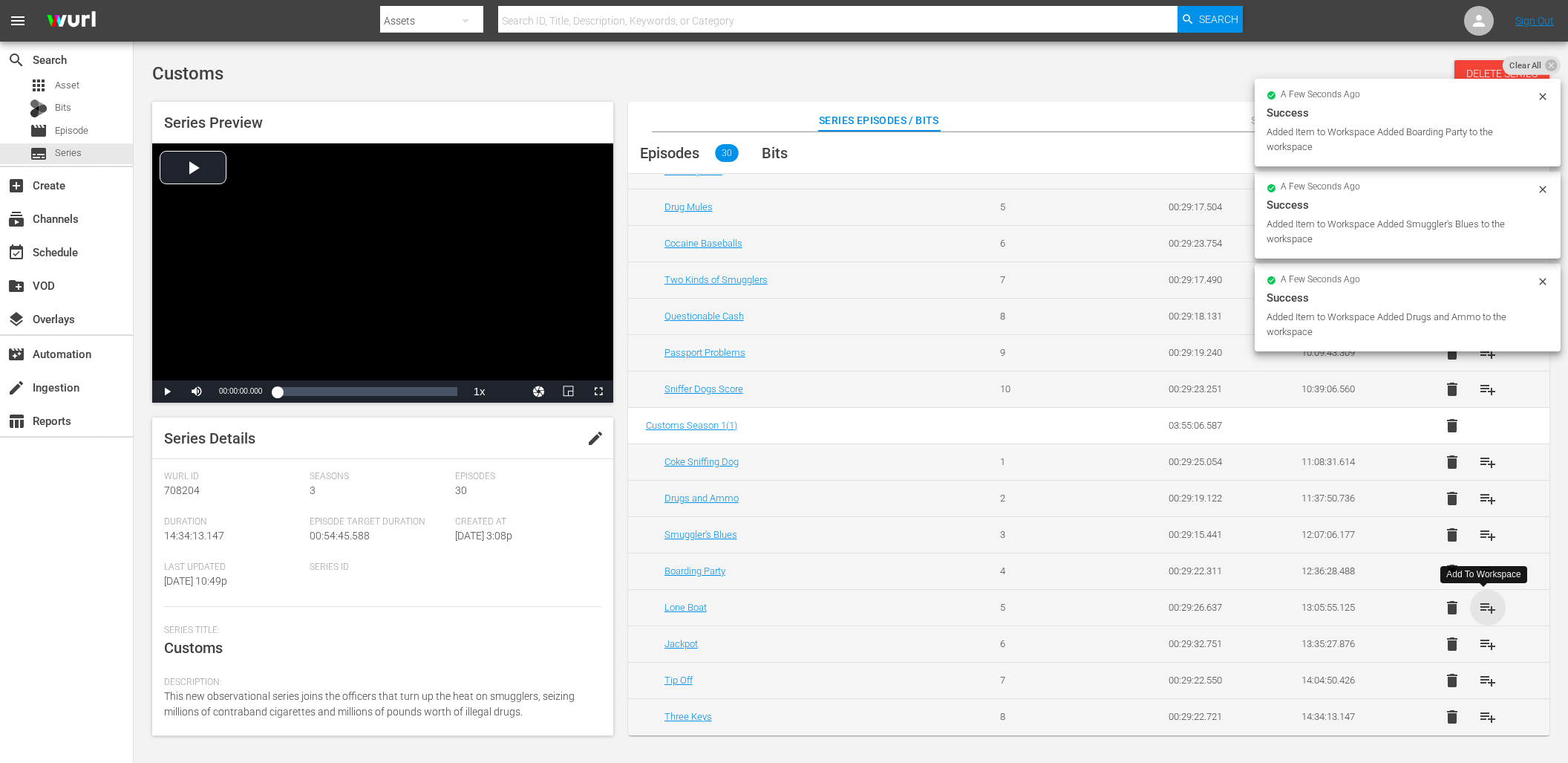
click at [1482, 603] on span "playlist_add" at bounding box center [1487, 608] width 18 height 18
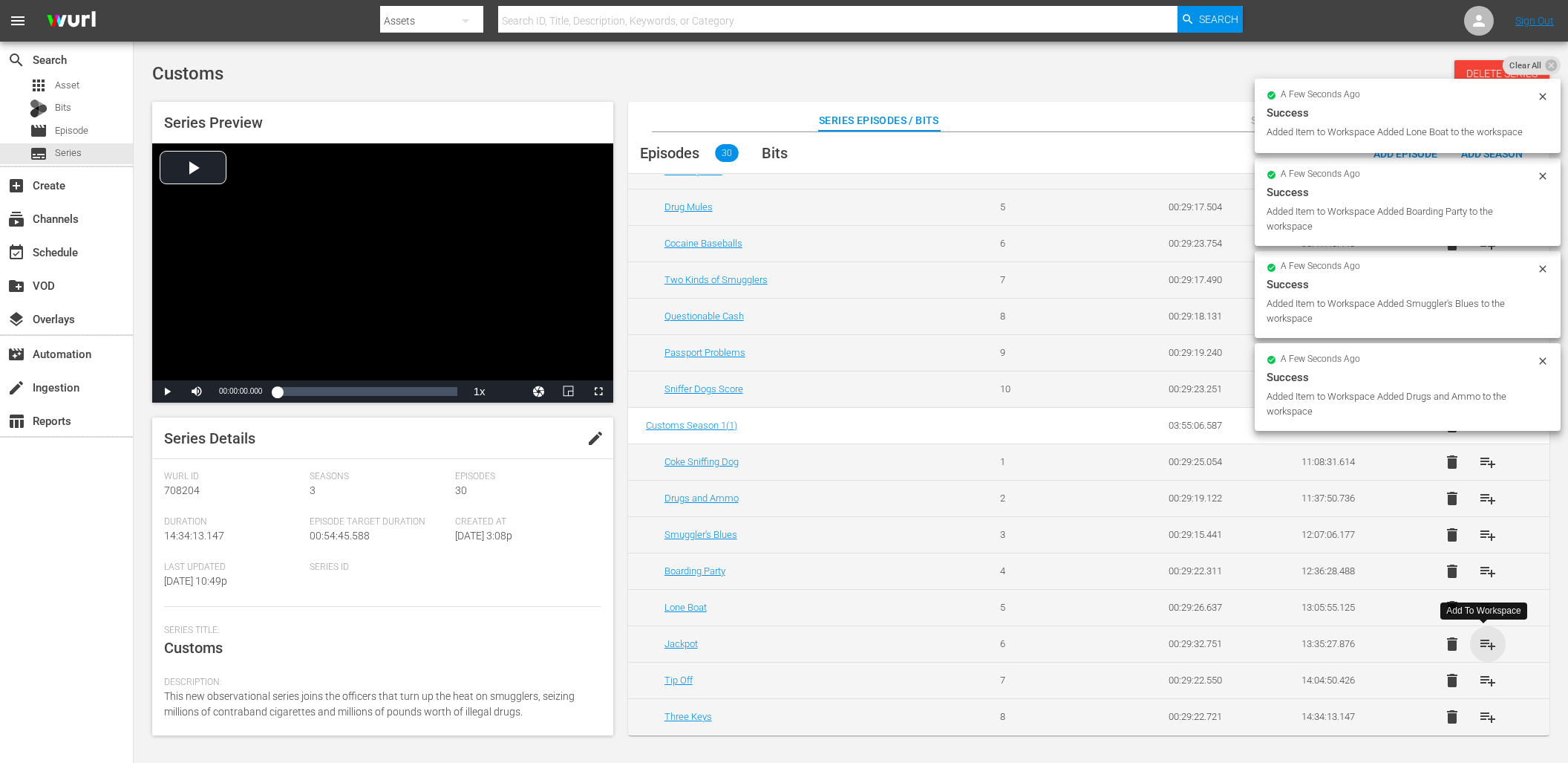
click at [1485, 642] on span "playlist_add" at bounding box center [1487, 644] width 18 height 18
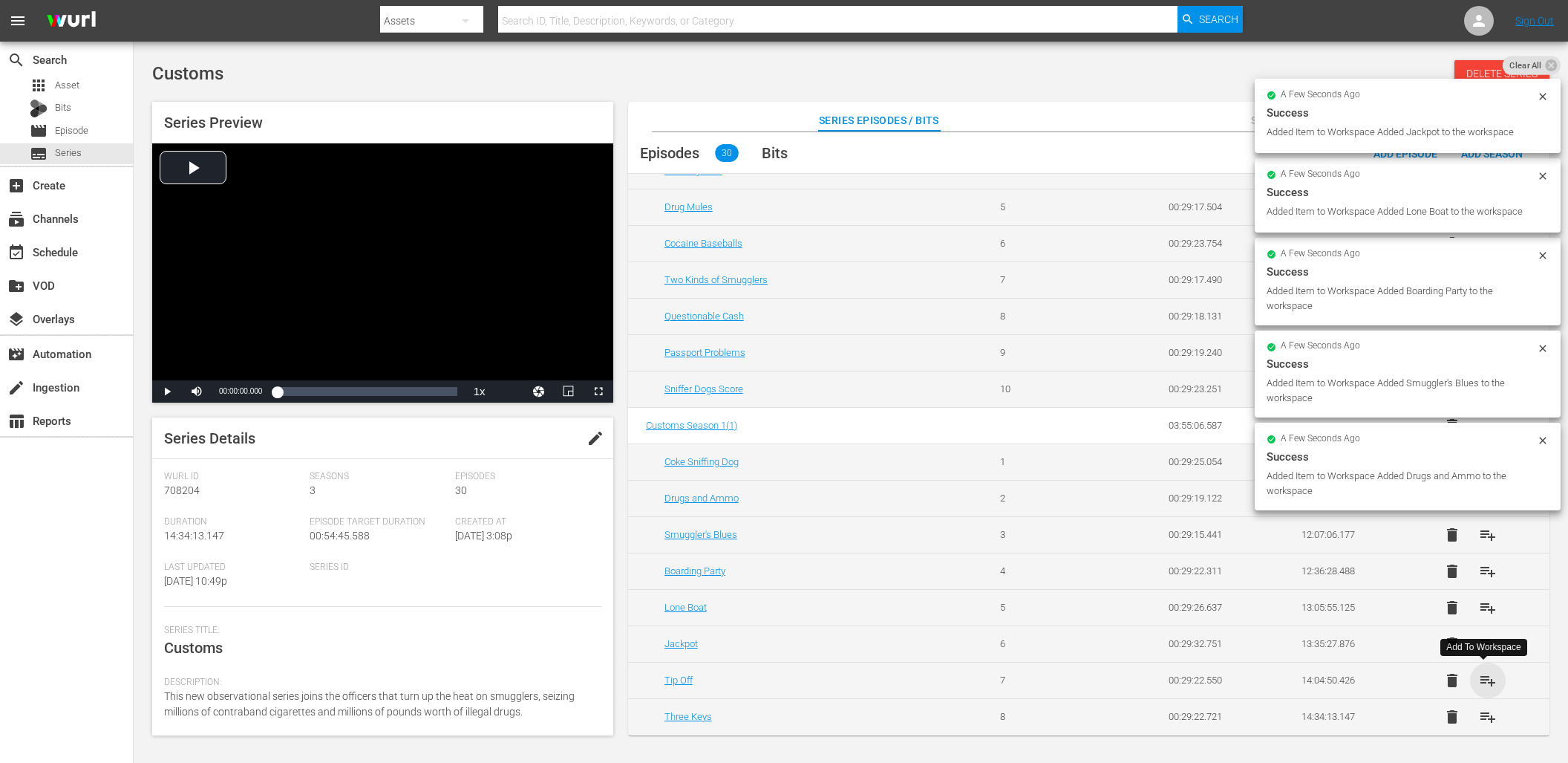
click at [1484, 687] on span "playlist_add" at bounding box center [1487, 681] width 18 height 18
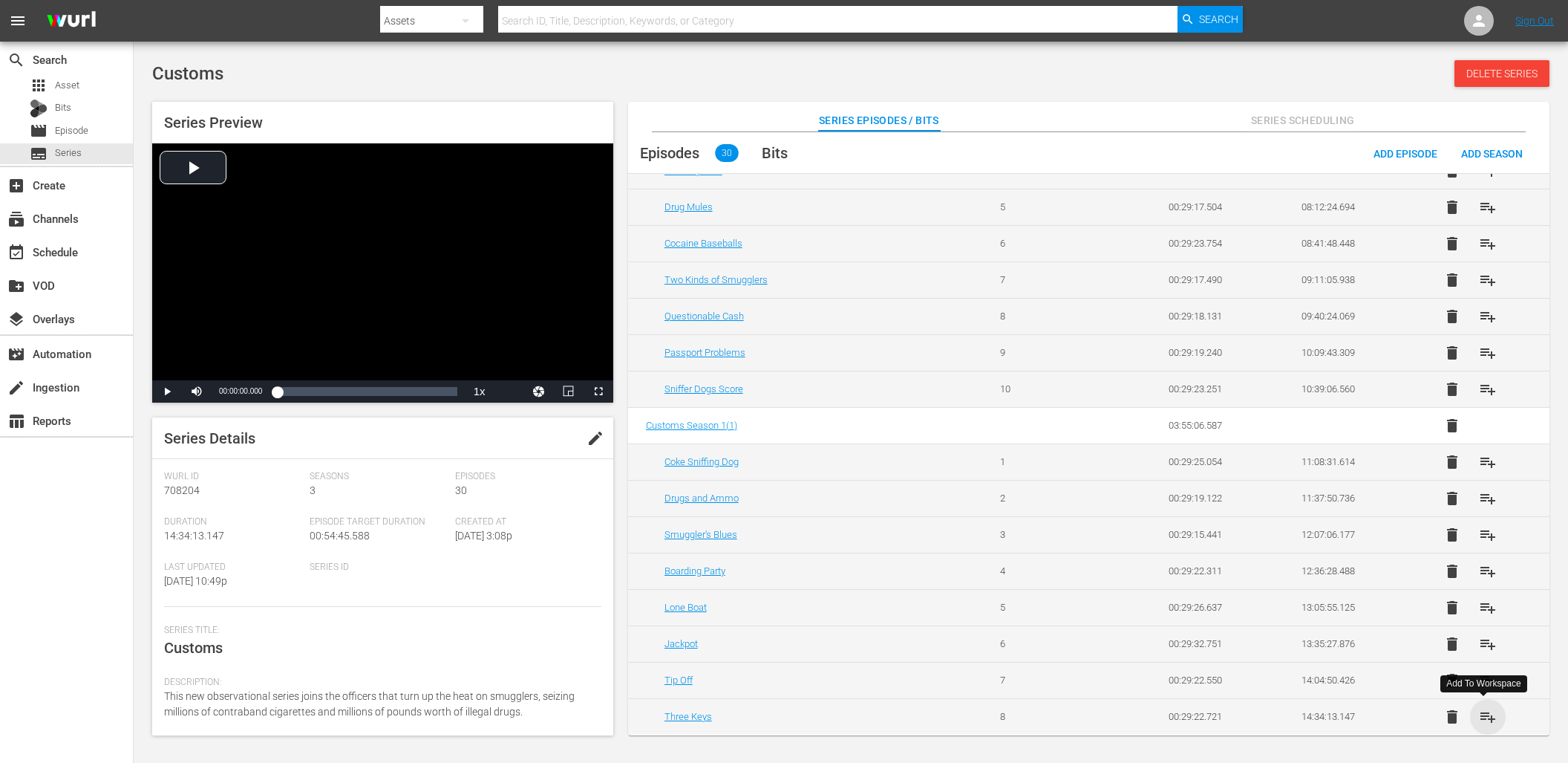
click at [1483, 716] on span "playlist_add" at bounding box center [1487, 717] width 18 height 18
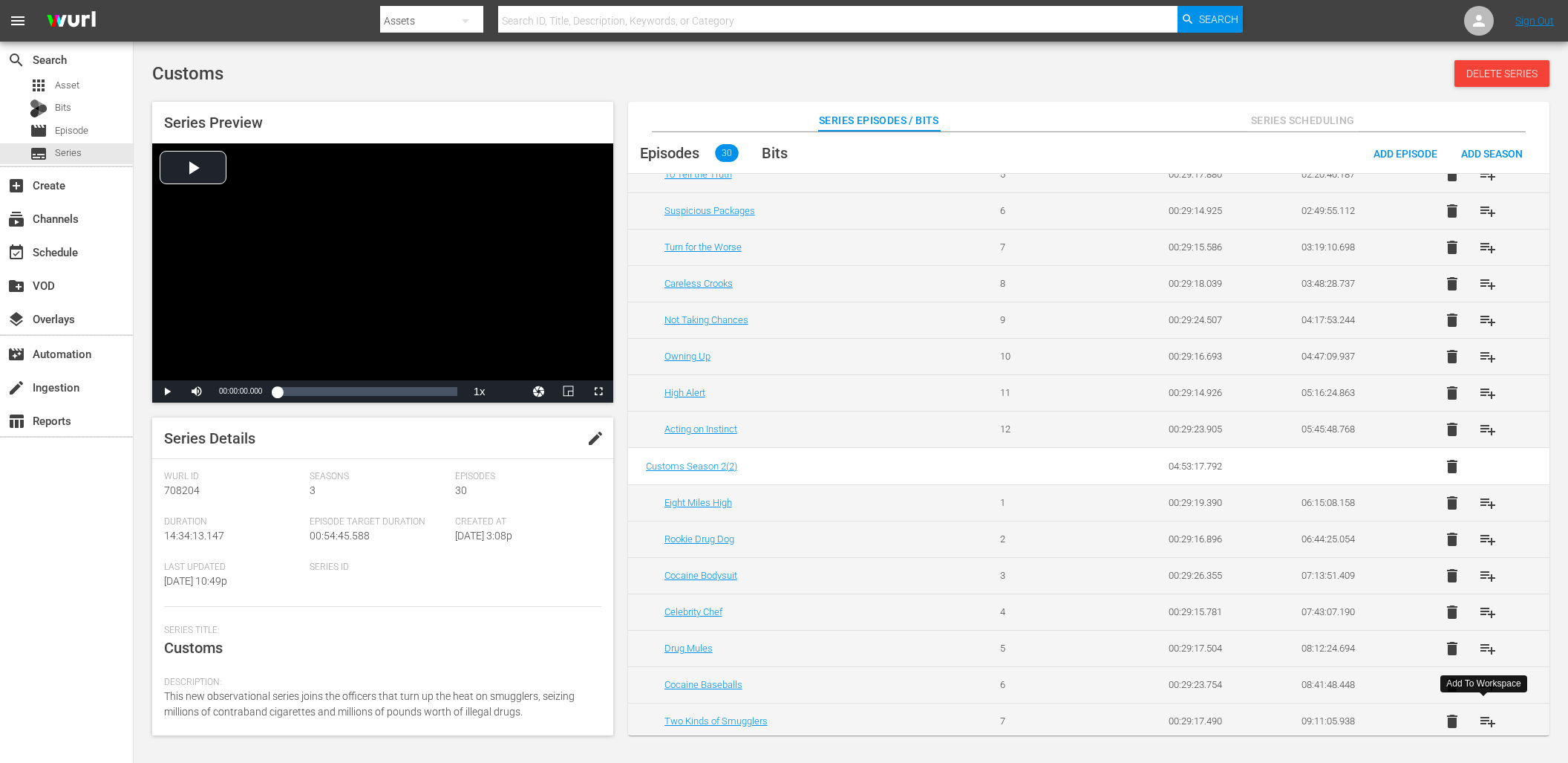
scroll to position [0, 0]
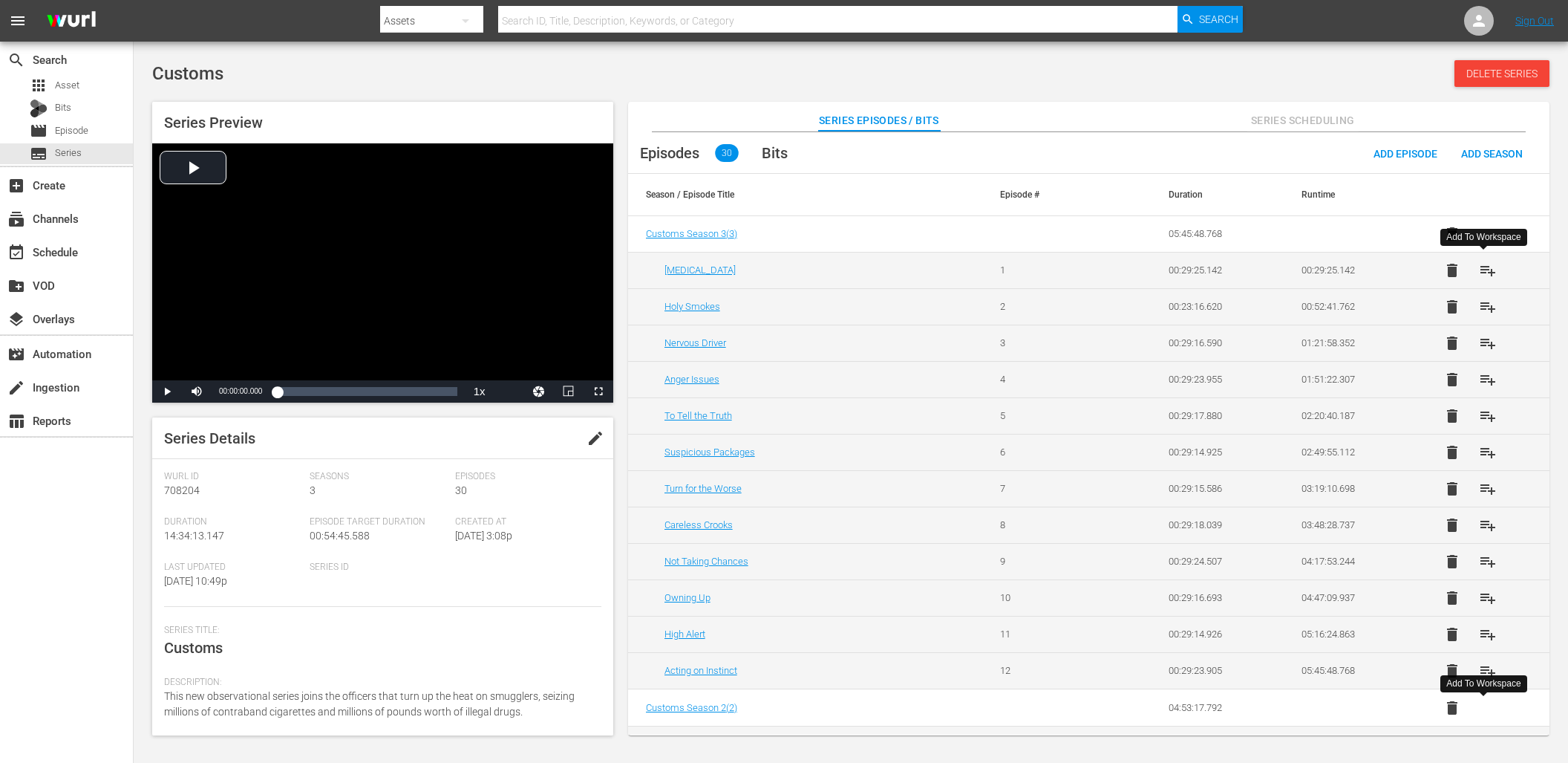
click at [1486, 262] on span "playlist_add" at bounding box center [1487, 271] width 18 height 18
click at [1486, 309] on span "playlist_add" at bounding box center [1487, 307] width 18 height 18
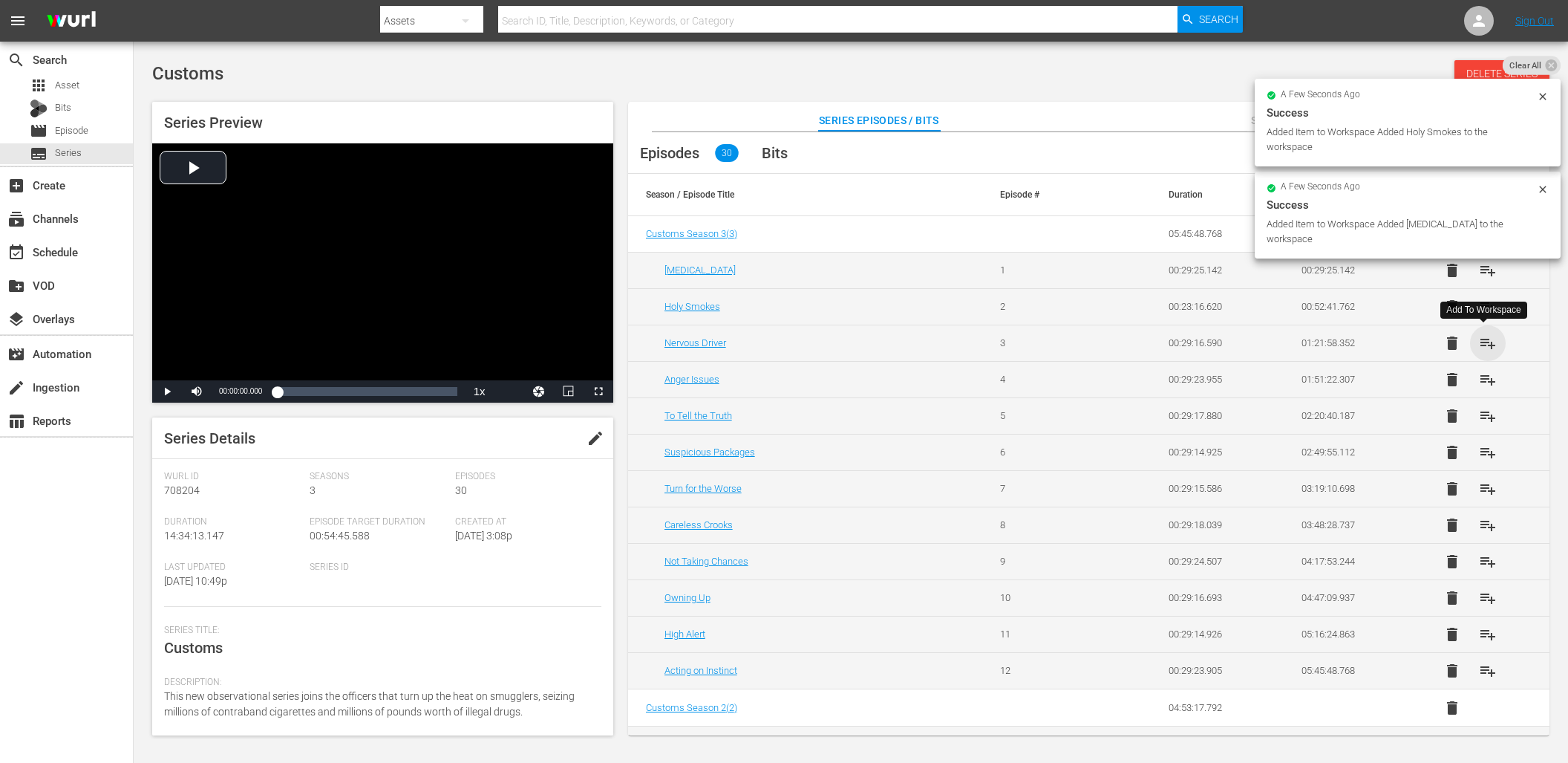
click at [1479, 336] on span "playlist_add" at bounding box center [1487, 343] width 18 height 18
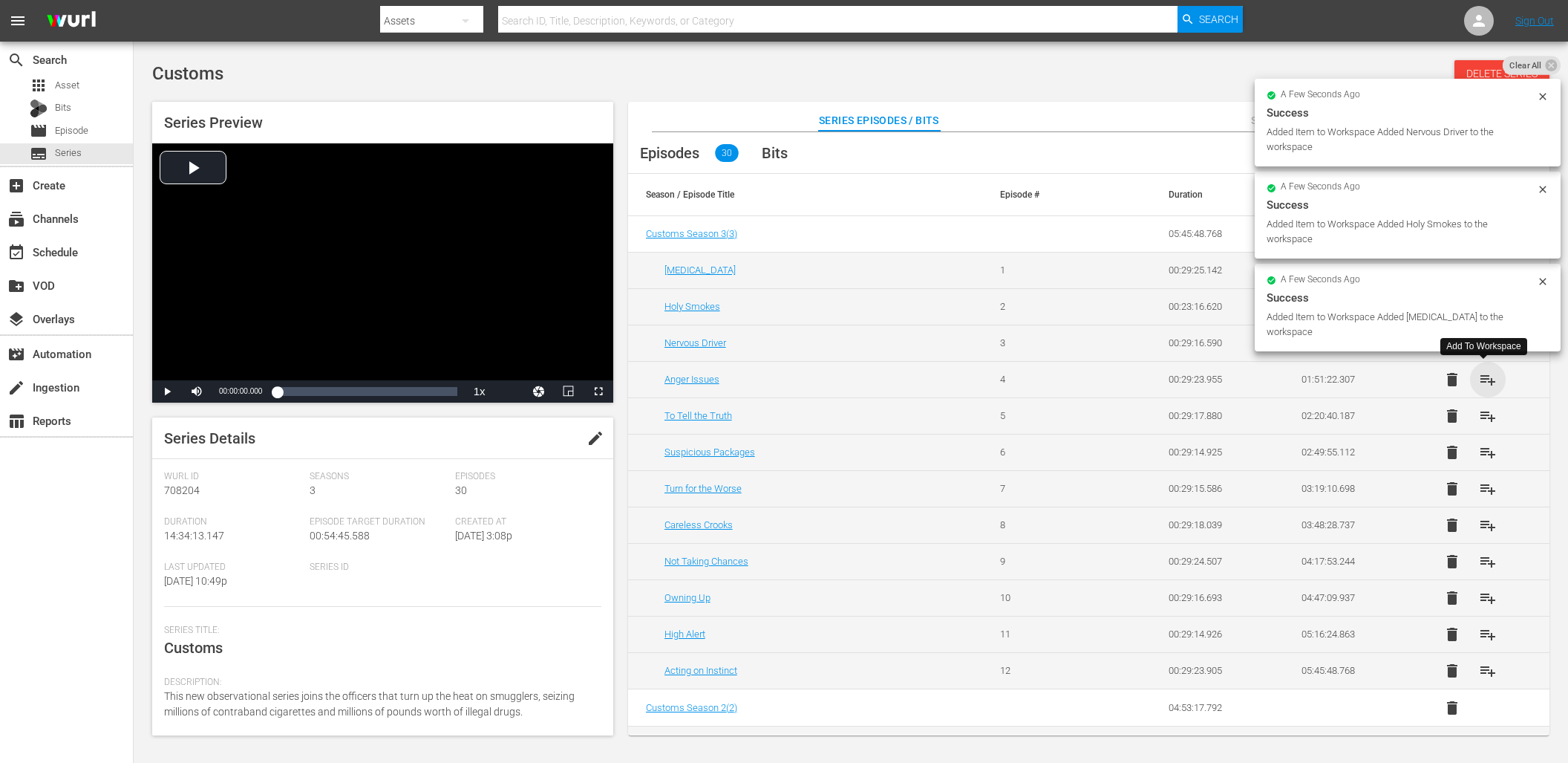
click at [1484, 382] on span "playlist_add" at bounding box center [1487, 380] width 18 height 18
click at [1484, 417] on span "playlist_add" at bounding box center [1487, 416] width 18 height 18
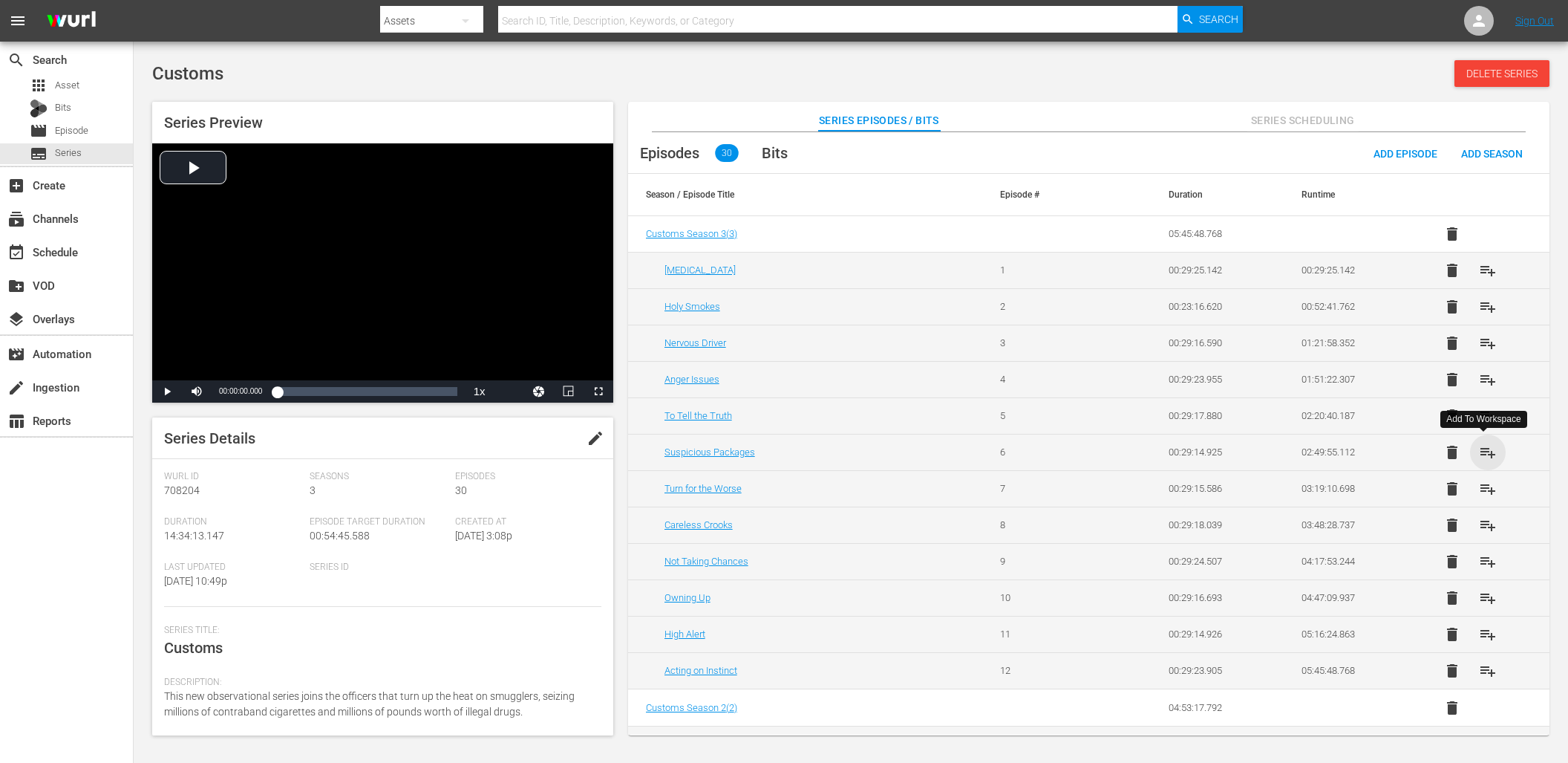
click at [1484, 452] on span "playlist_add" at bounding box center [1487, 452] width 18 height 18
click at [1487, 496] on span "playlist_add" at bounding box center [1487, 489] width 18 height 18
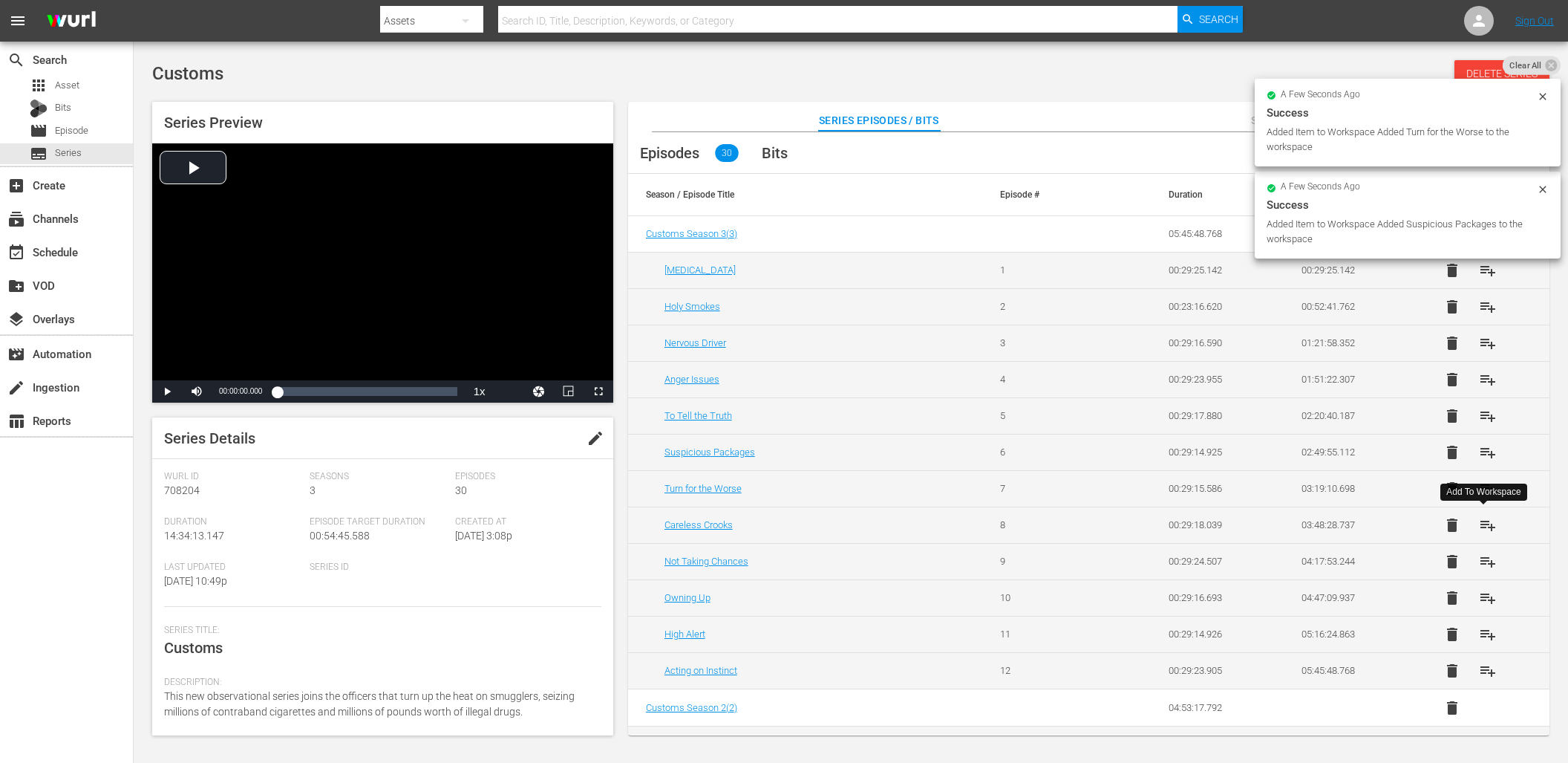
click at [1487, 530] on span "playlist_add" at bounding box center [1487, 526] width 18 height 18
click at [1484, 554] on span "playlist_add" at bounding box center [1487, 562] width 18 height 18
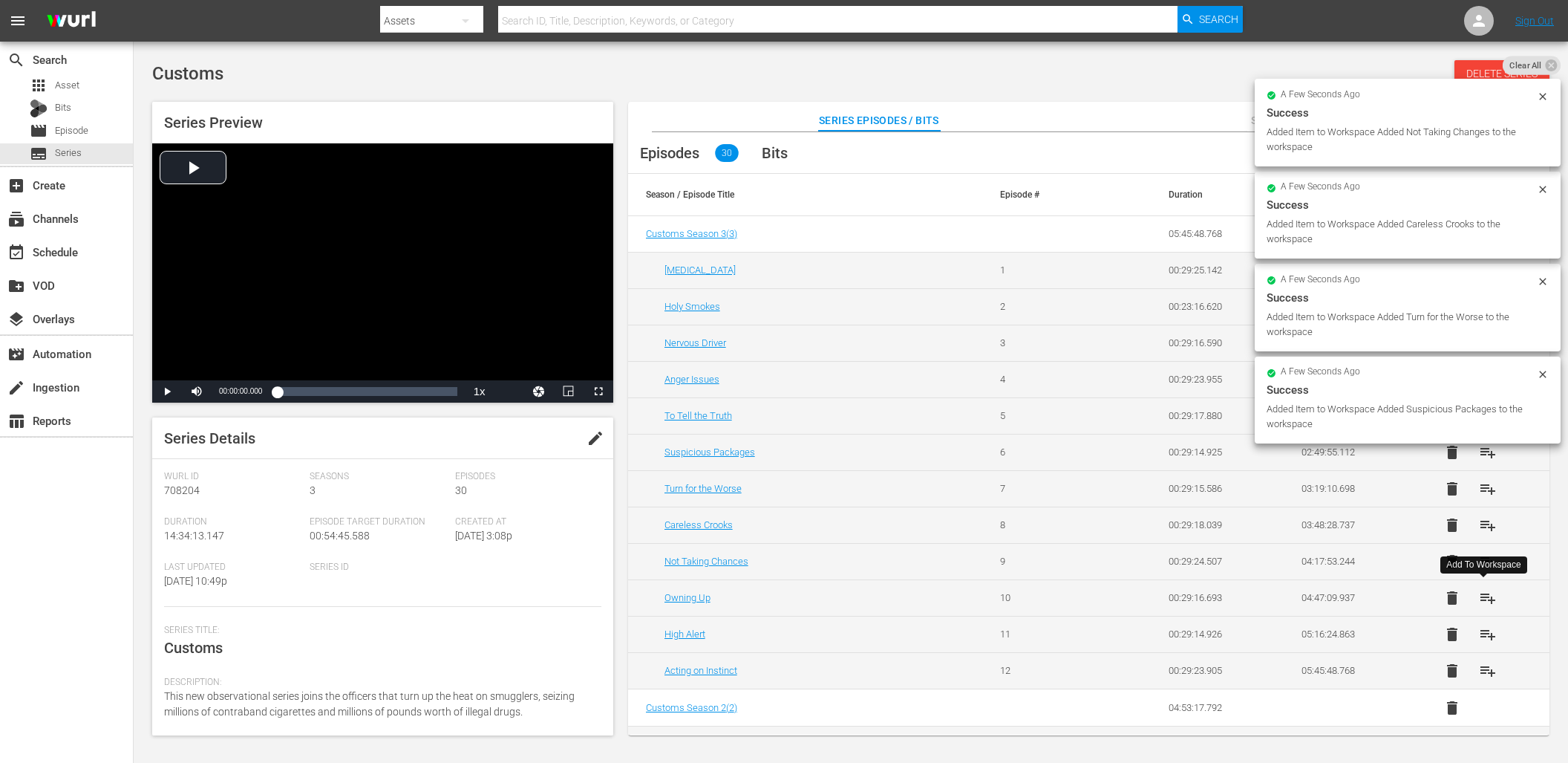
click at [1488, 599] on span "playlist_add" at bounding box center [1487, 598] width 18 height 18
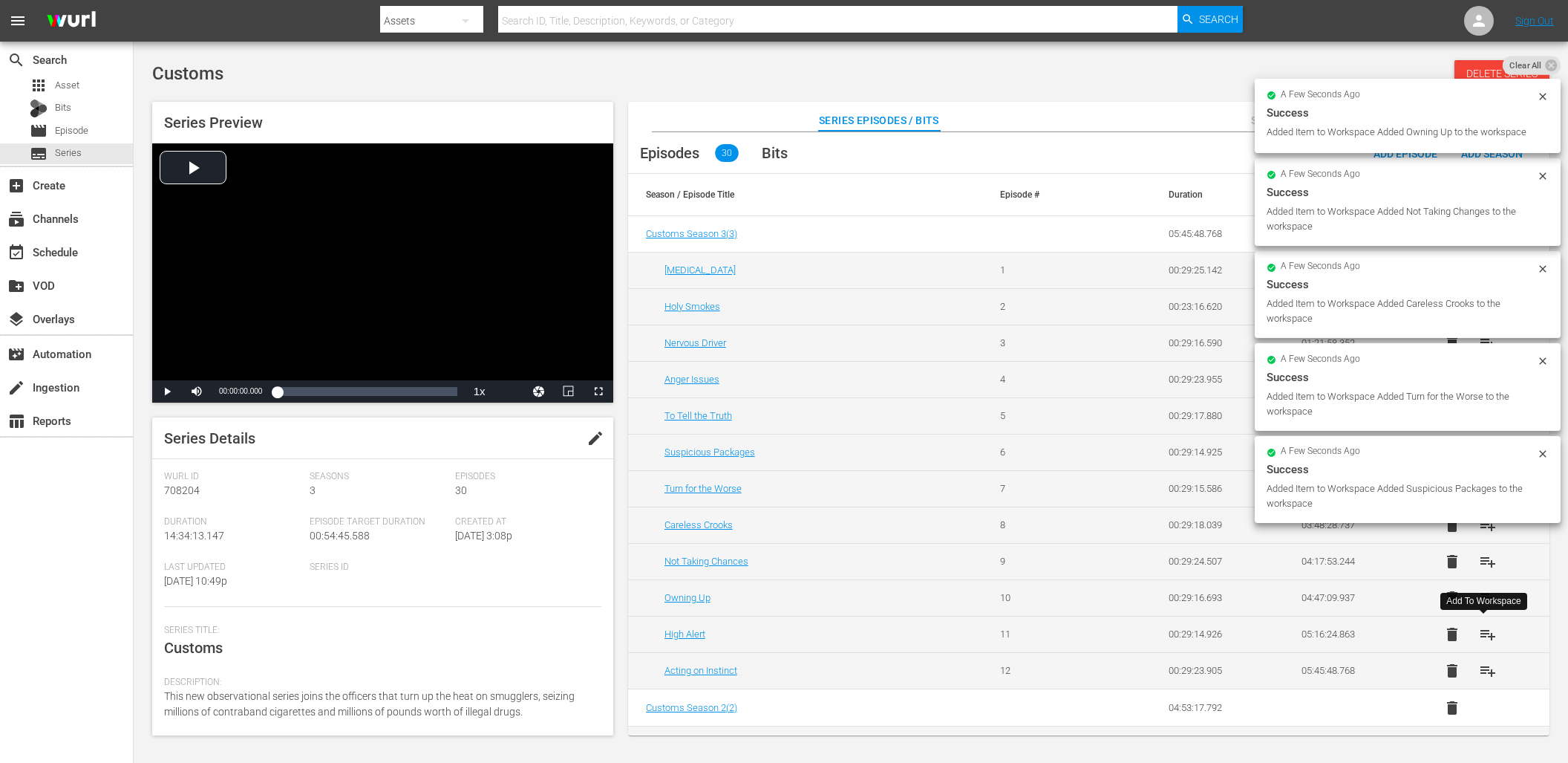
click at [1483, 634] on span "playlist_add" at bounding box center [1487, 634] width 18 height 18
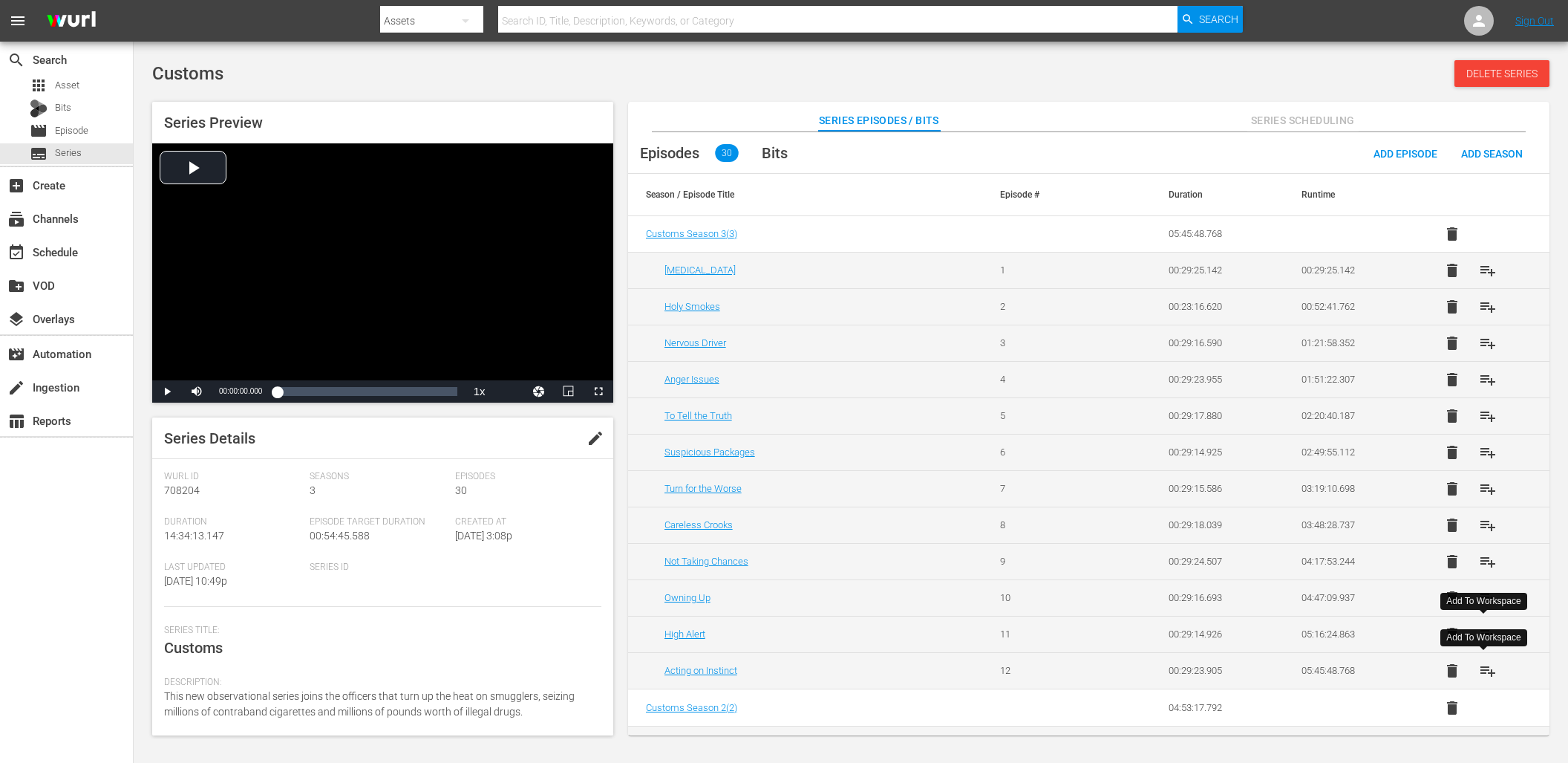
click at [1483, 668] on span "playlist_add" at bounding box center [1487, 671] width 18 height 18
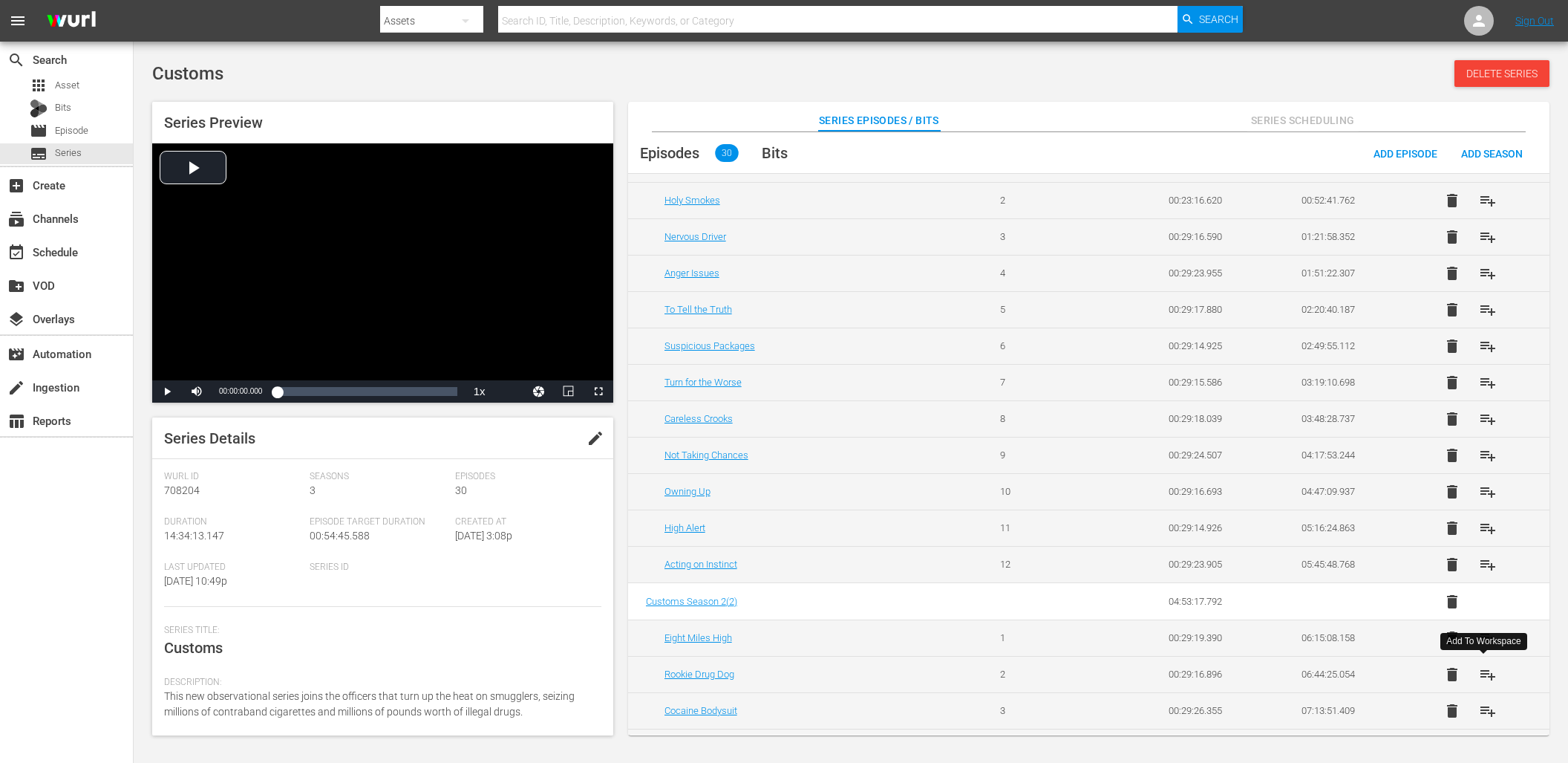
scroll to position [210, 0]
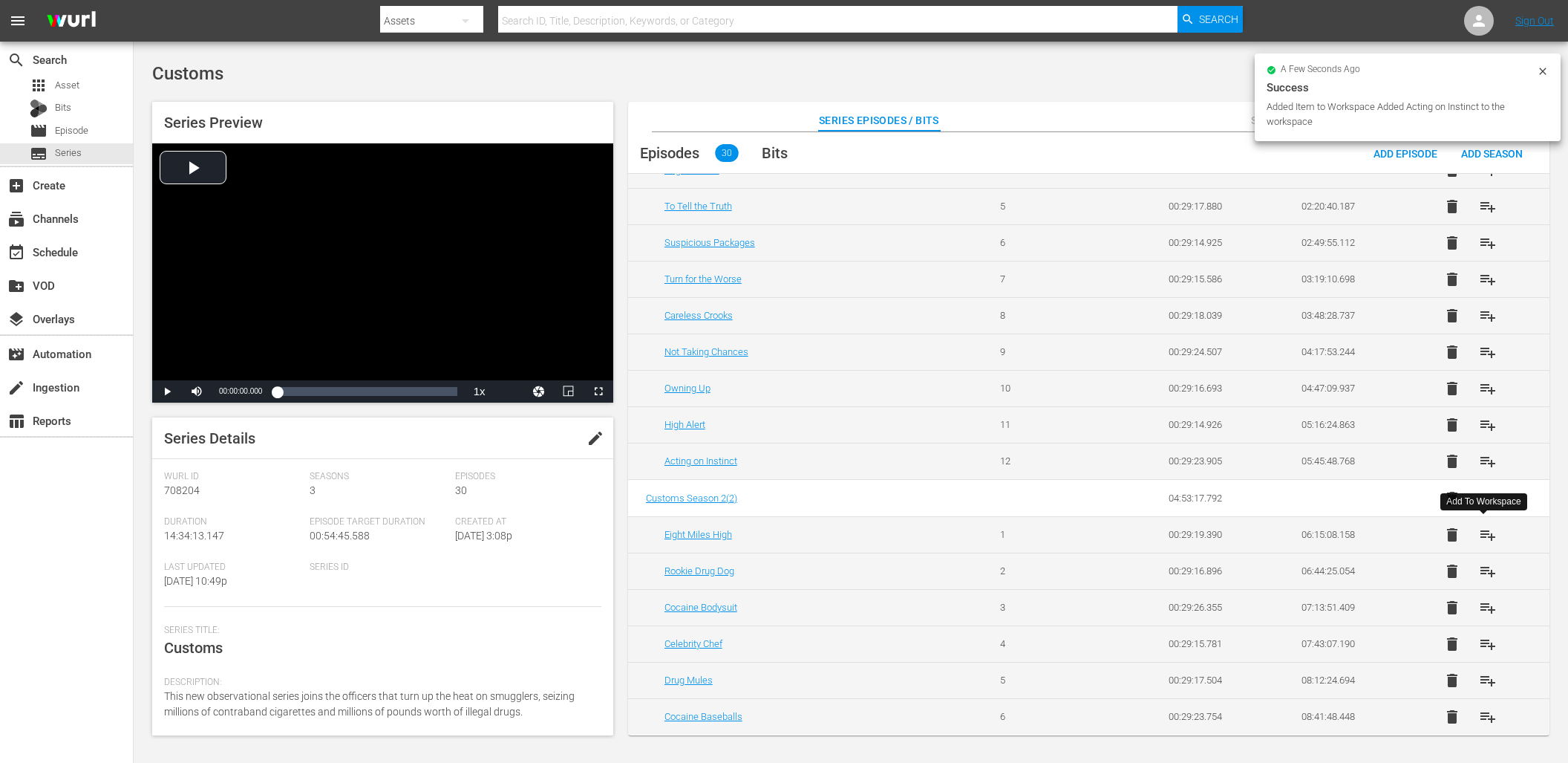
click at [1484, 538] on span "playlist_add" at bounding box center [1487, 535] width 18 height 18
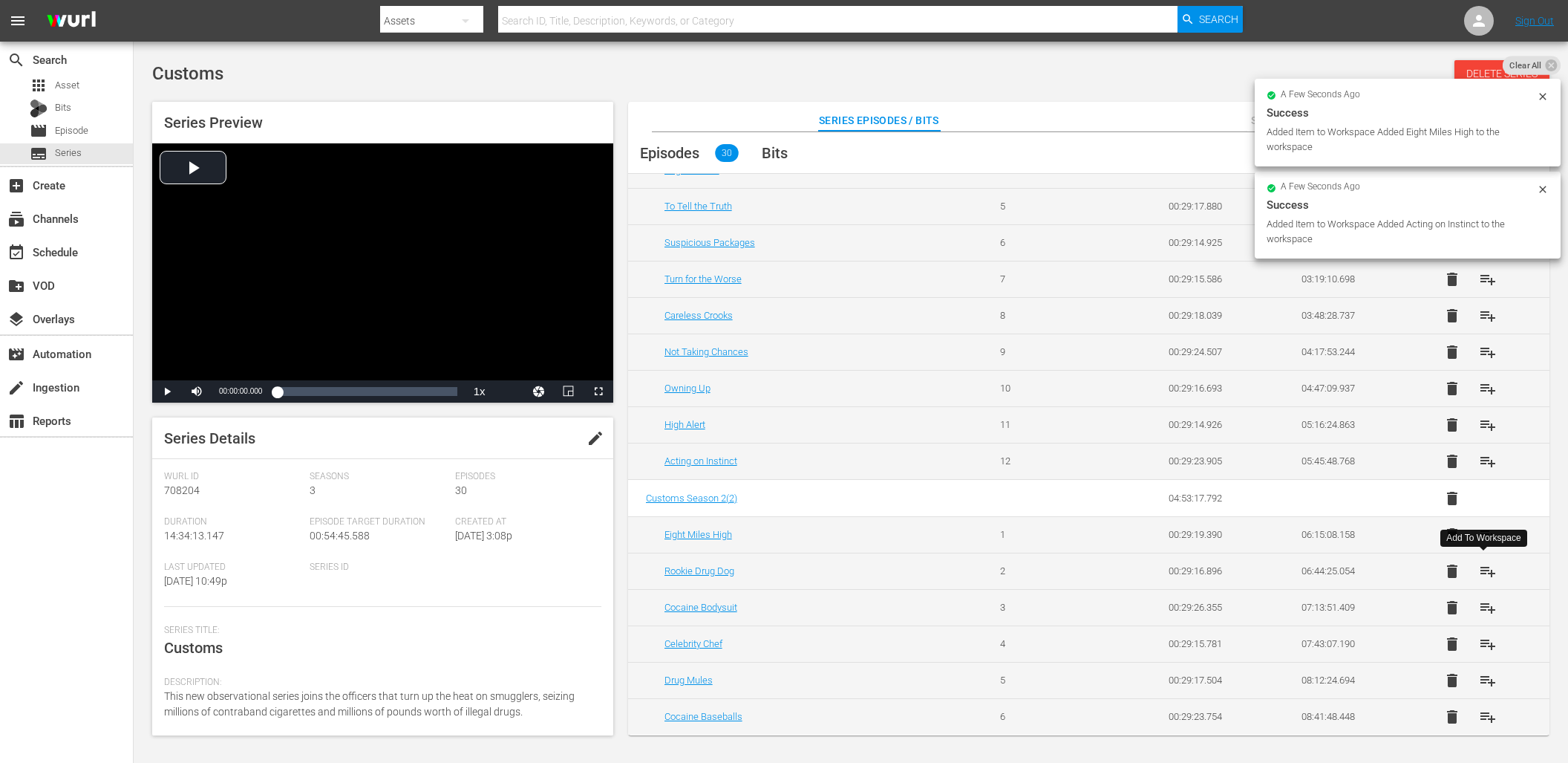
click at [1483, 567] on span "playlist_add" at bounding box center [1487, 571] width 18 height 18
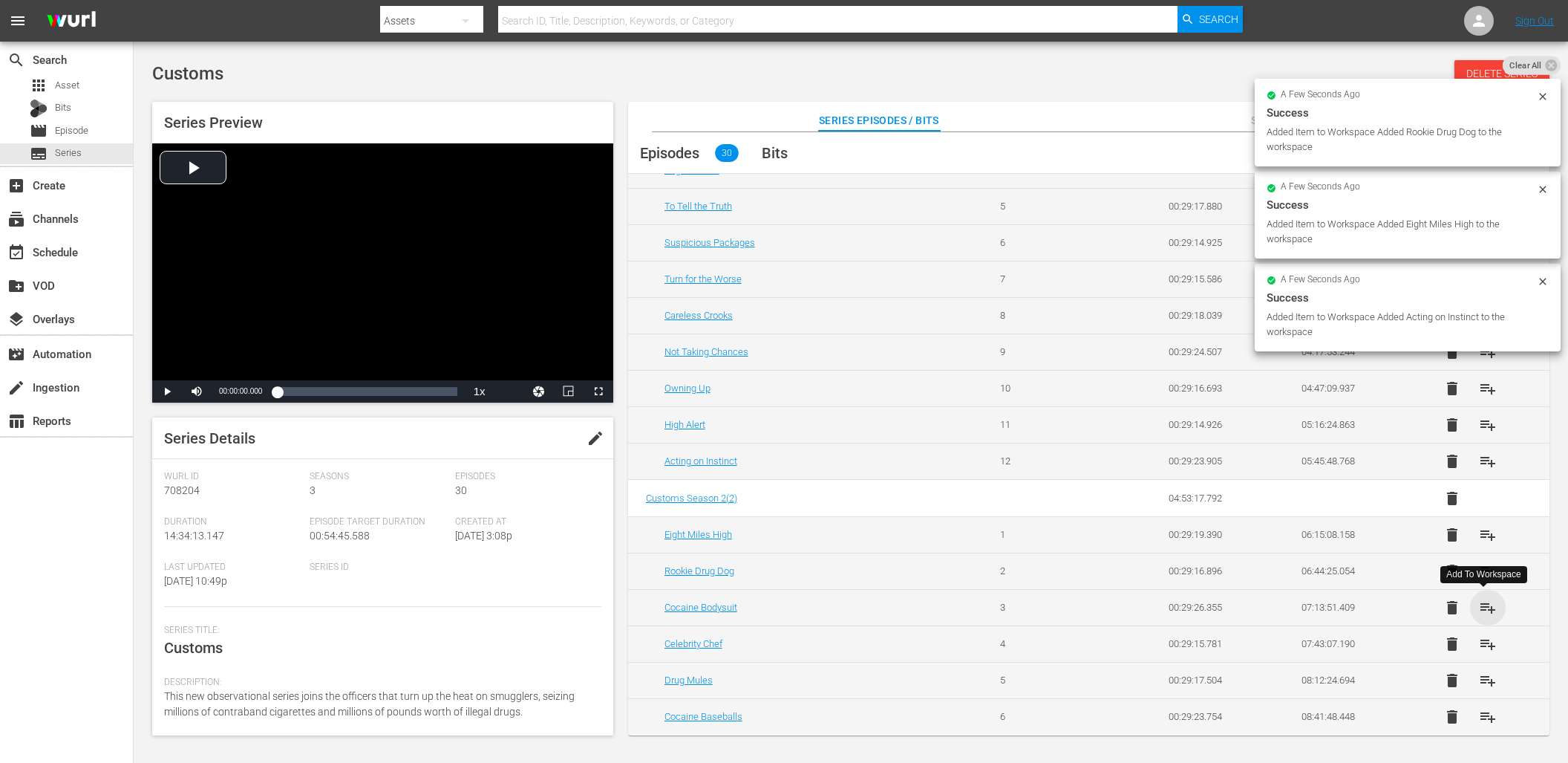
click at [1487, 602] on span "playlist_add" at bounding box center [1487, 608] width 18 height 18
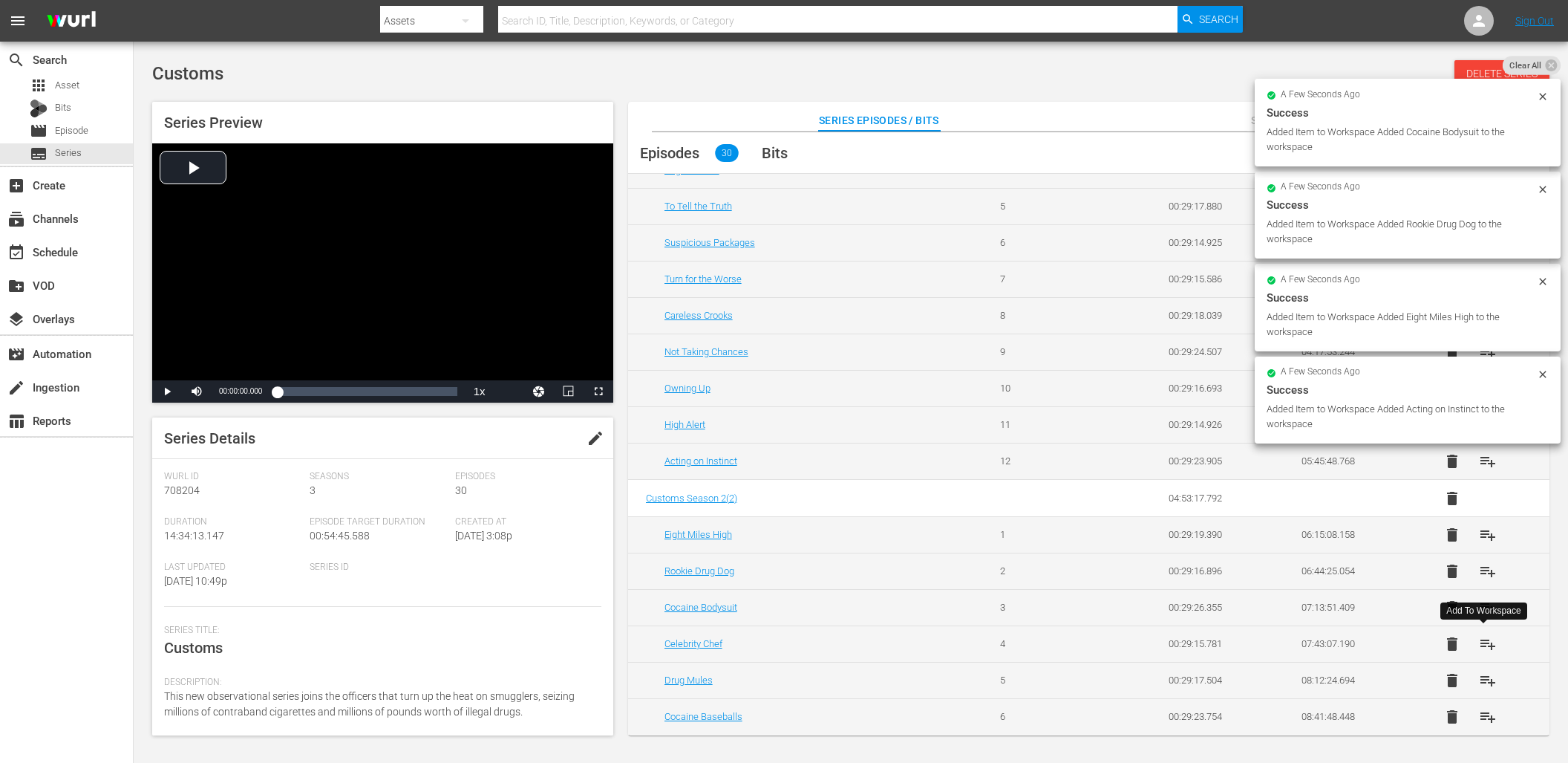
click at [1481, 639] on span "playlist_add" at bounding box center [1487, 644] width 18 height 18
click at [1485, 678] on span "playlist_add" at bounding box center [1487, 681] width 18 height 18
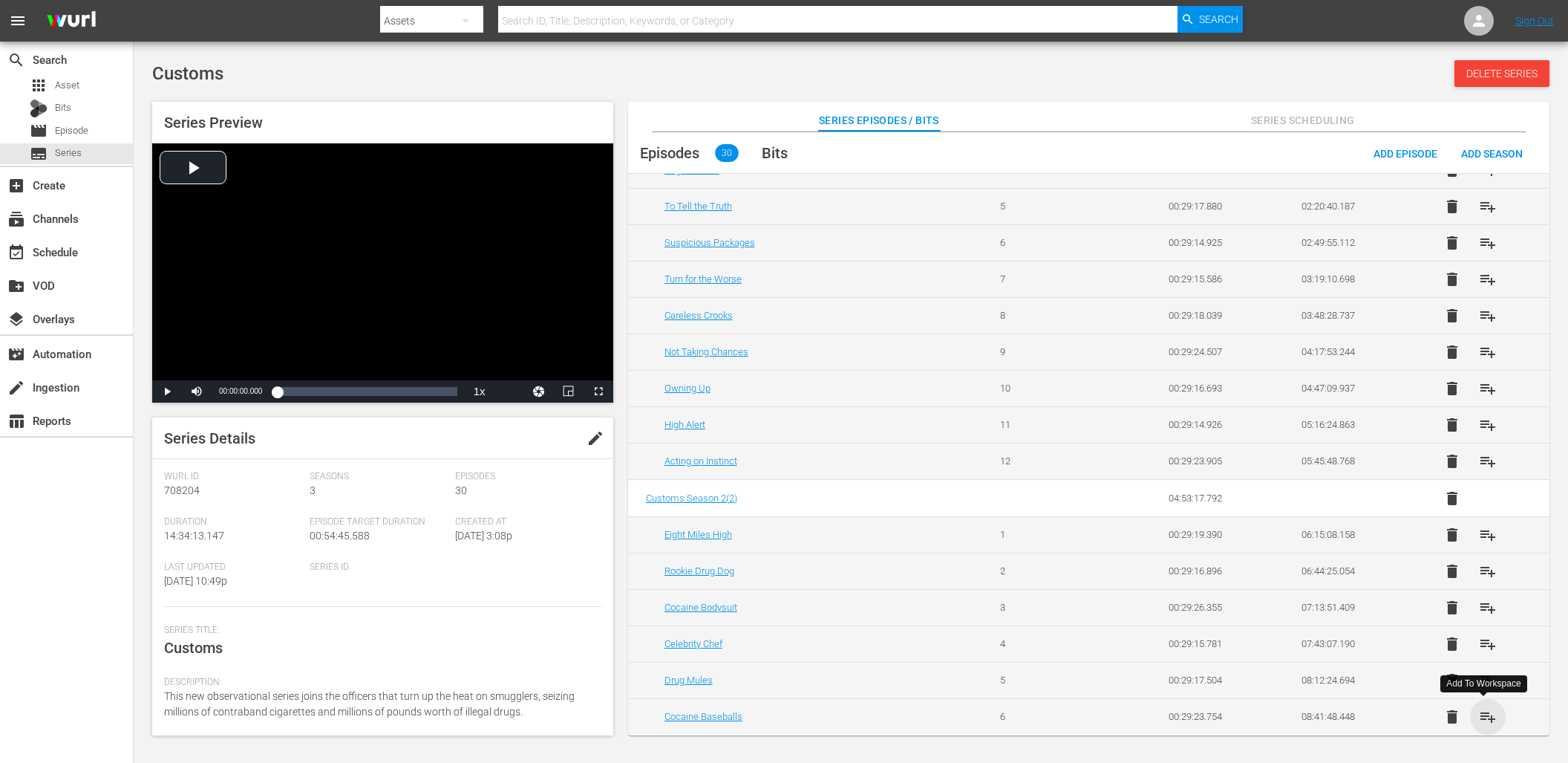
click at [1481, 709] on span "playlist_add" at bounding box center [1487, 717] width 18 height 18
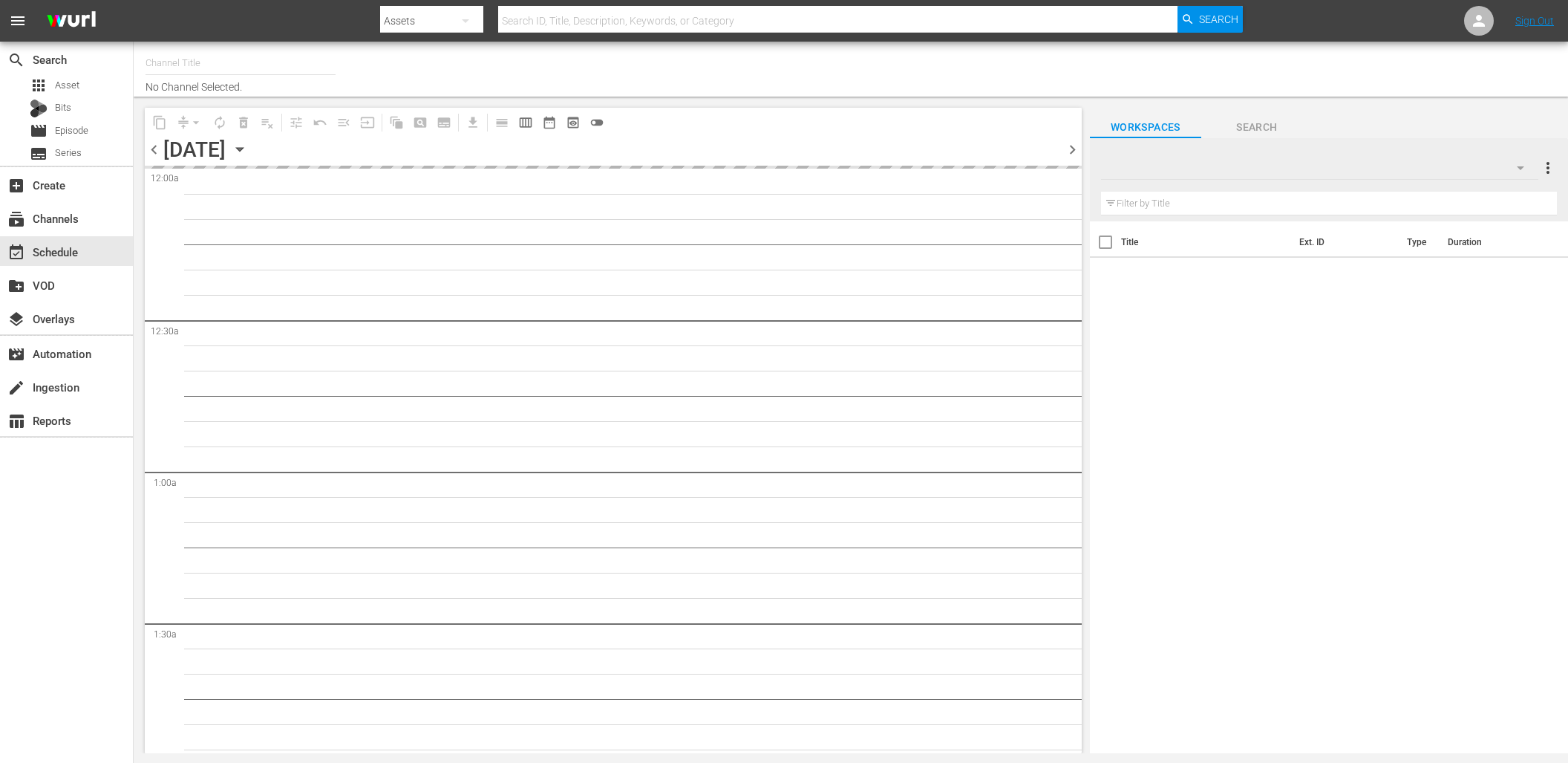
type input "DangerTV (161)"
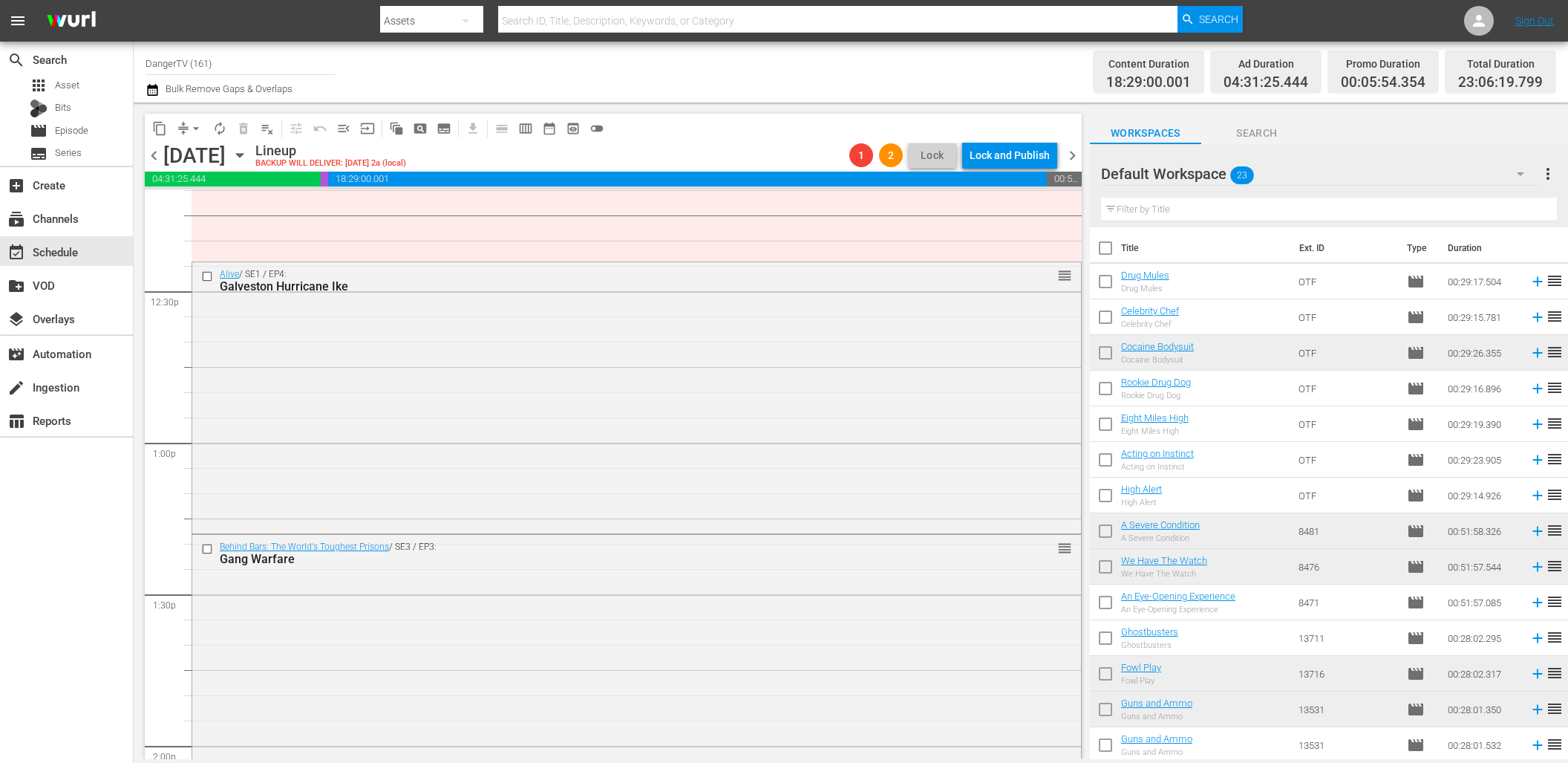
scroll to position [3437, 0]
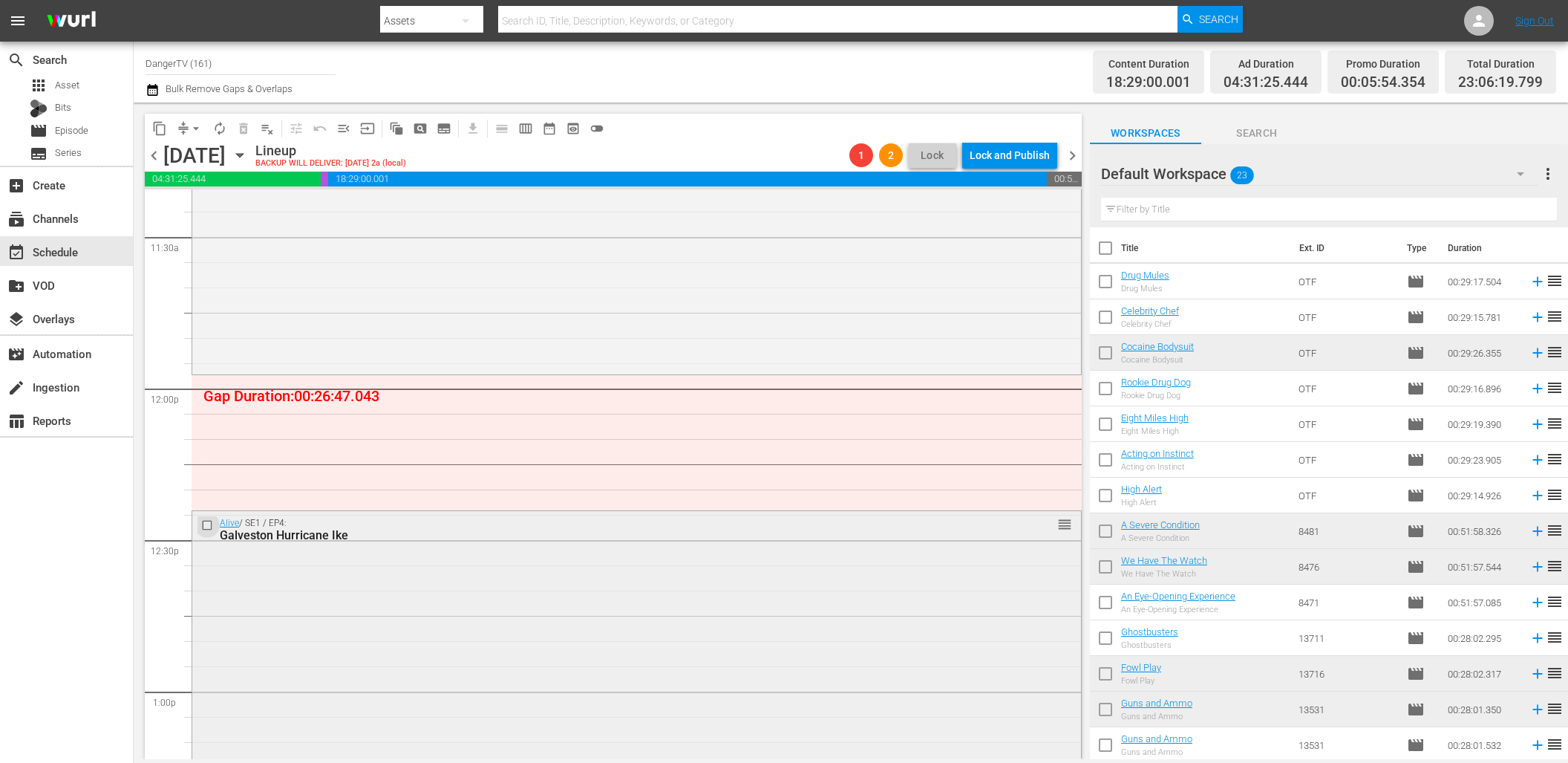
click at [207, 522] on input "checkbox" at bounding box center [209, 526] width 16 height 13
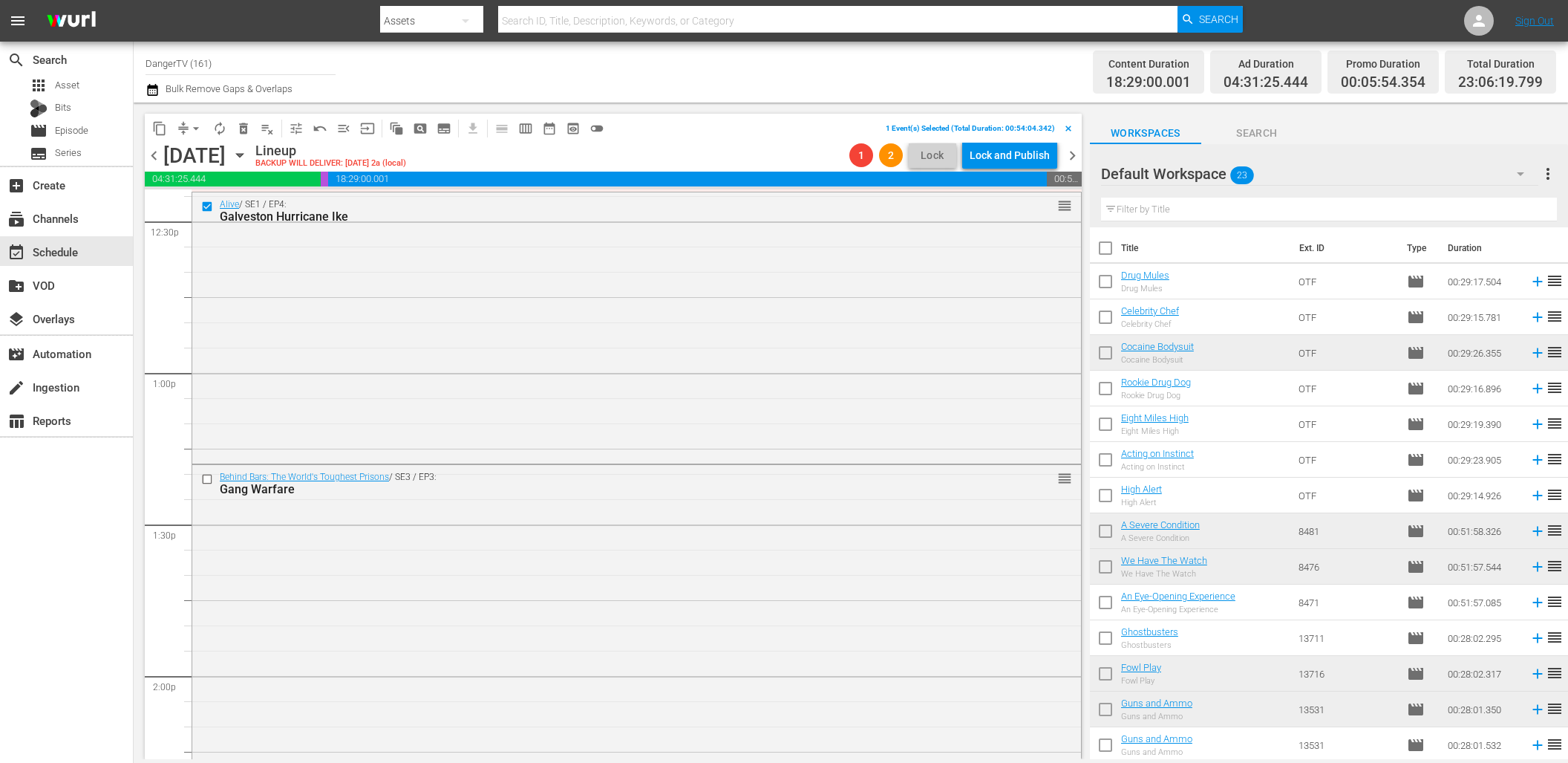
scroll to position [3793, 0]
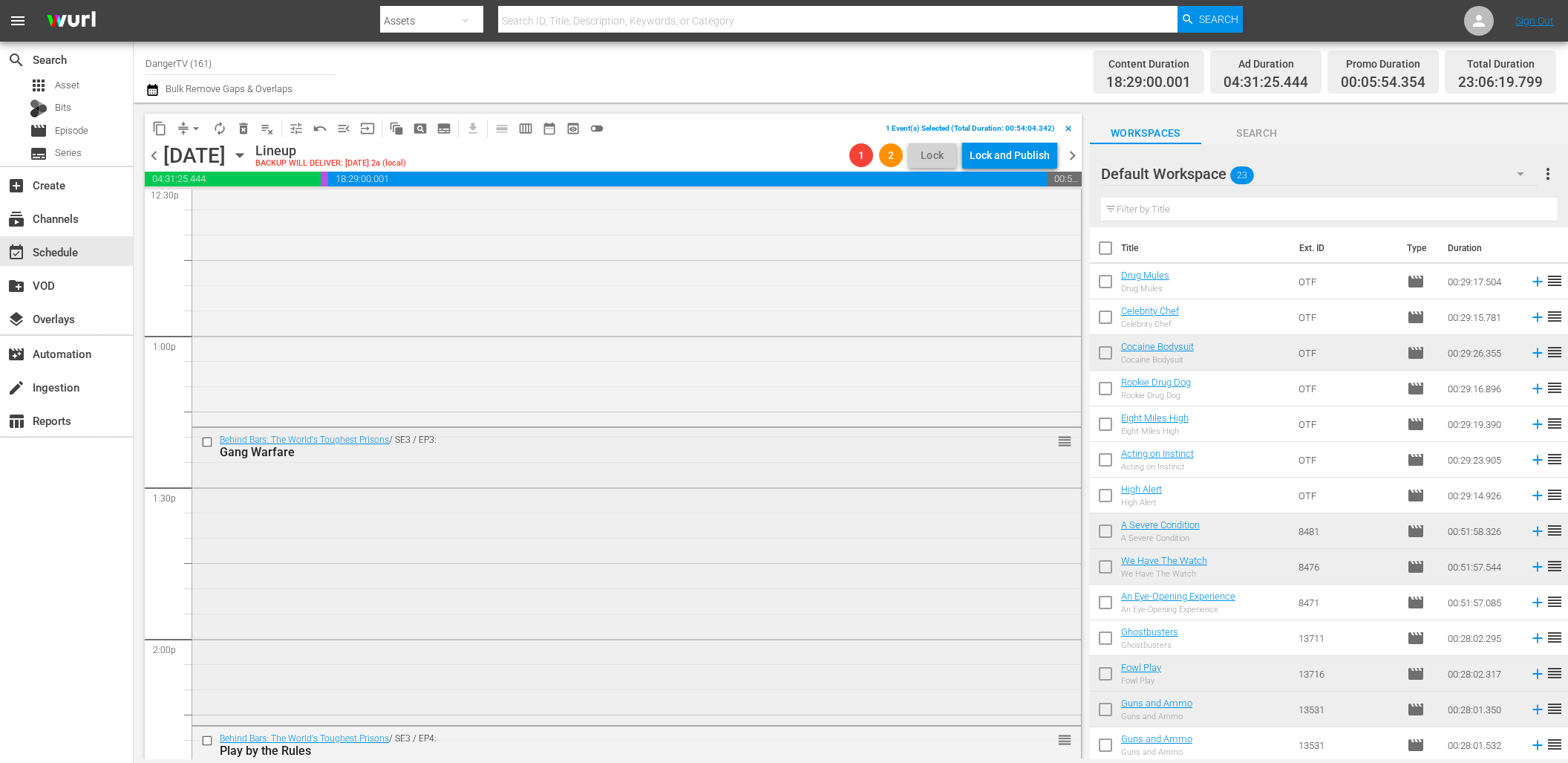
click at [206, 441] on input "checkbox" at bounding box center [209, 442] width 16 height 13
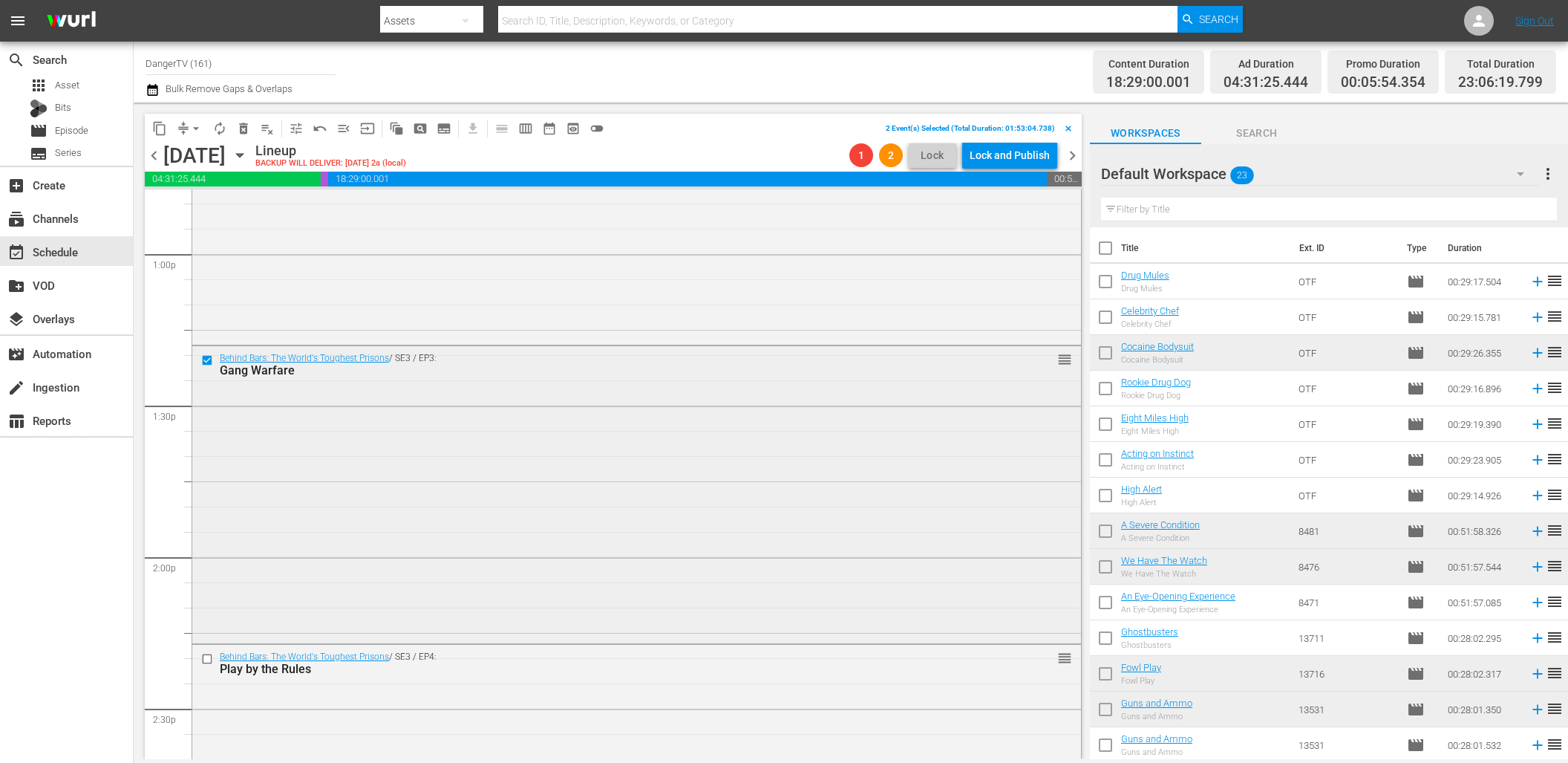
scroll to position [3959, 0]
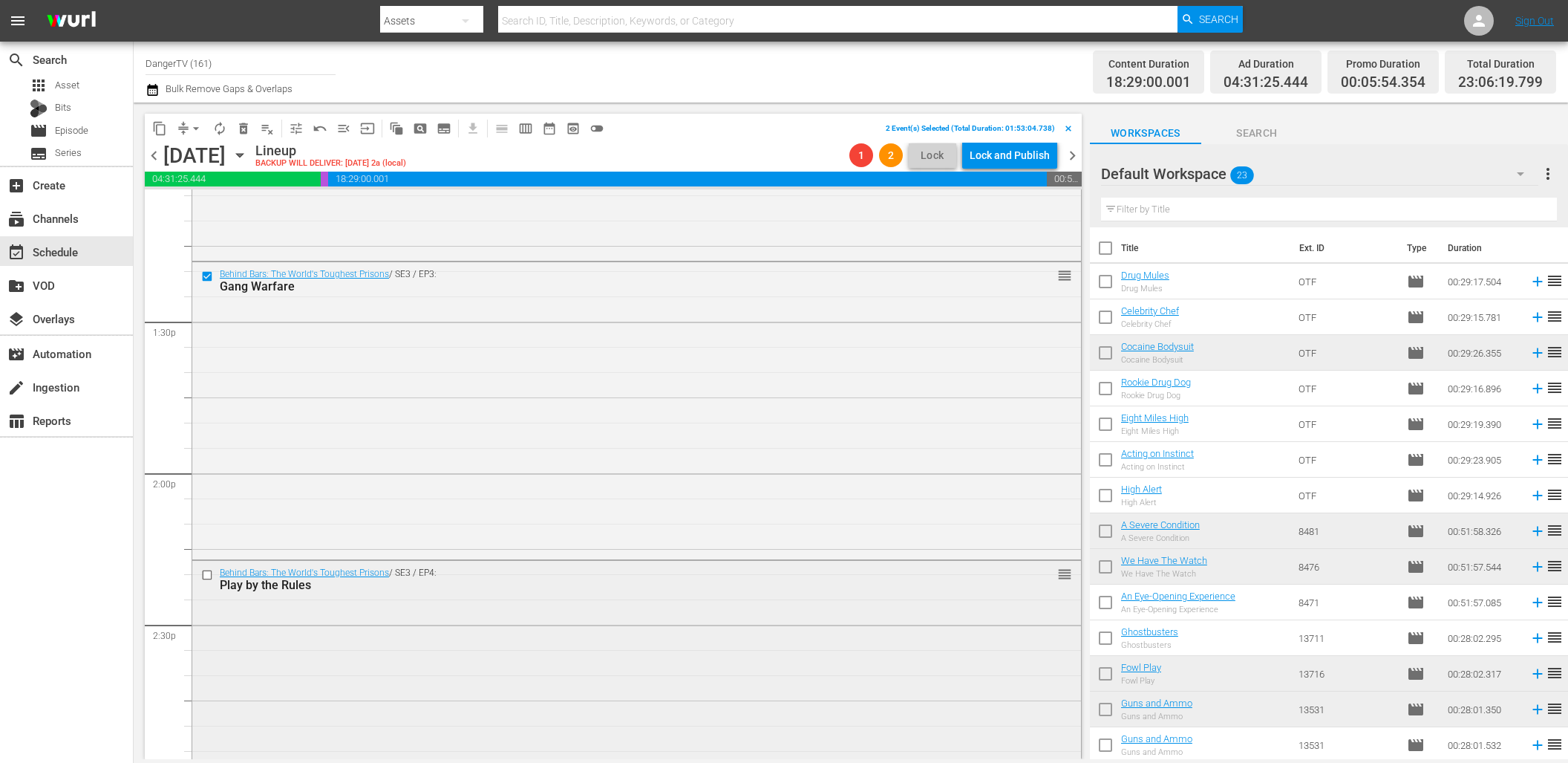
click at [209, 576] on input "checkbox" at bounding box center [209, 575] width 16 height 13
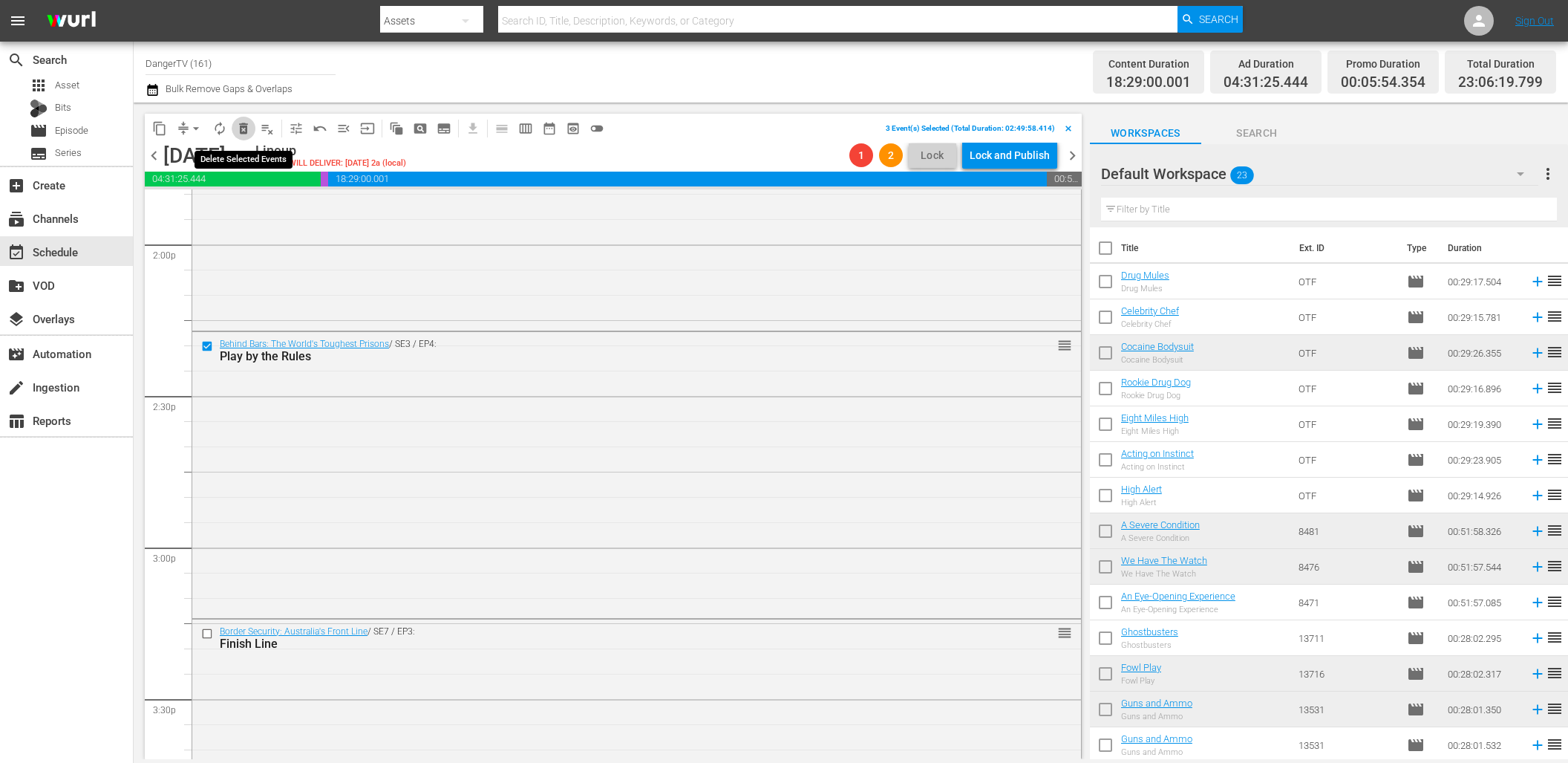
click at [246, 127] on span "delete_forever_outlined" at bounding box center [243, 129] width 15 height 15
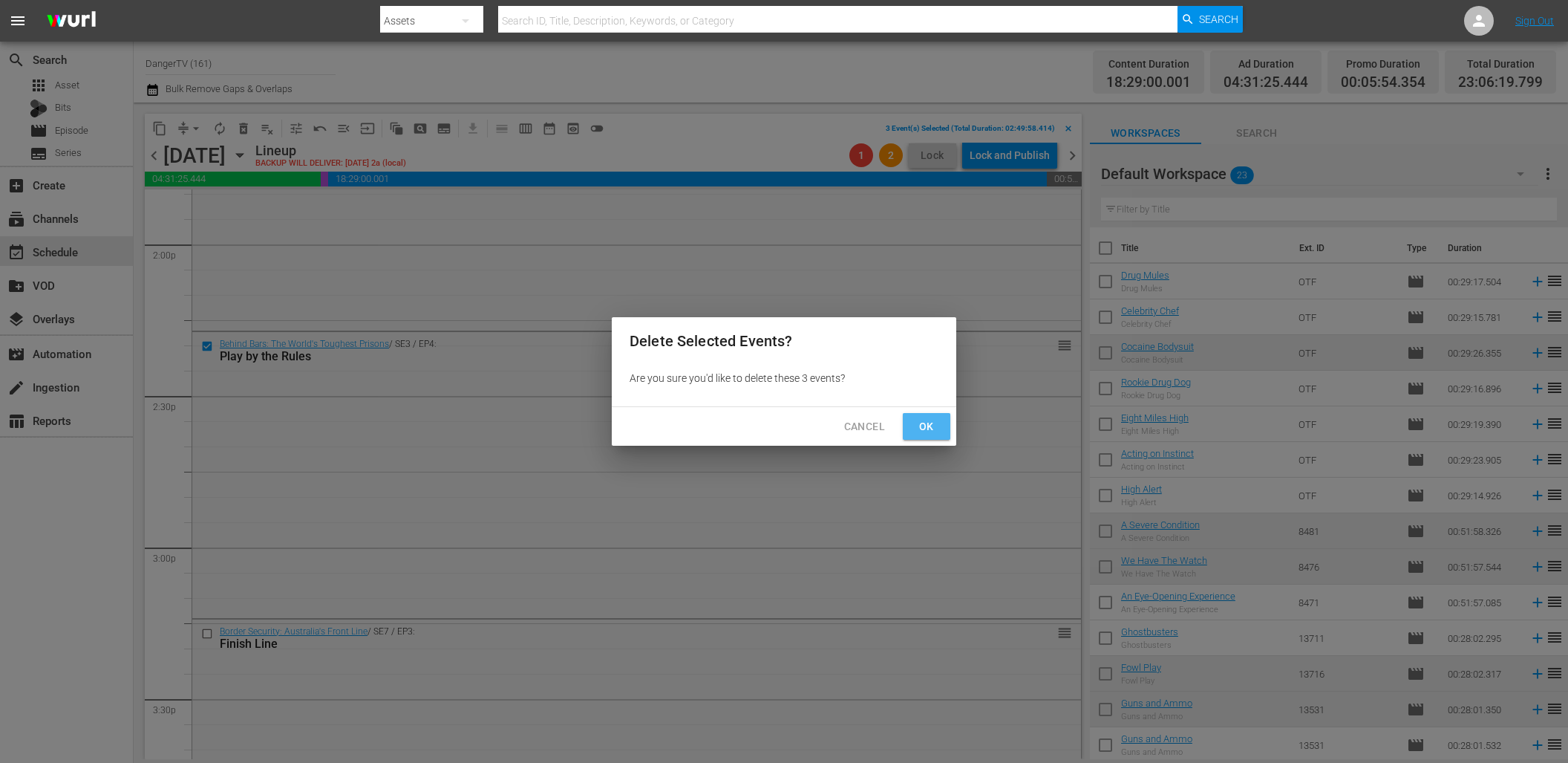
click at [929, 423] on span "Ok" at bounding box center [927, 427] width 24 height 19
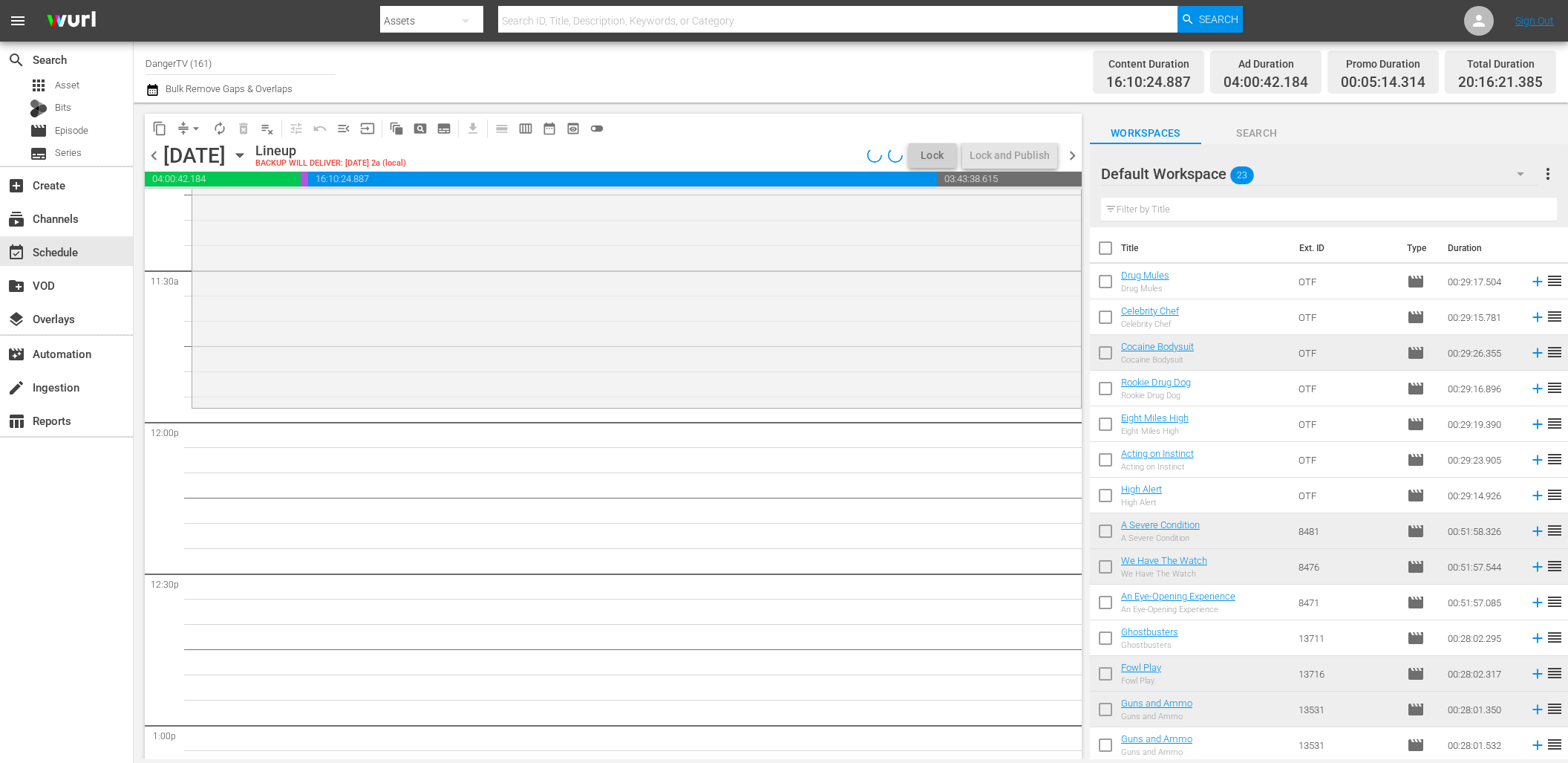
scroll to position [3467, 0]
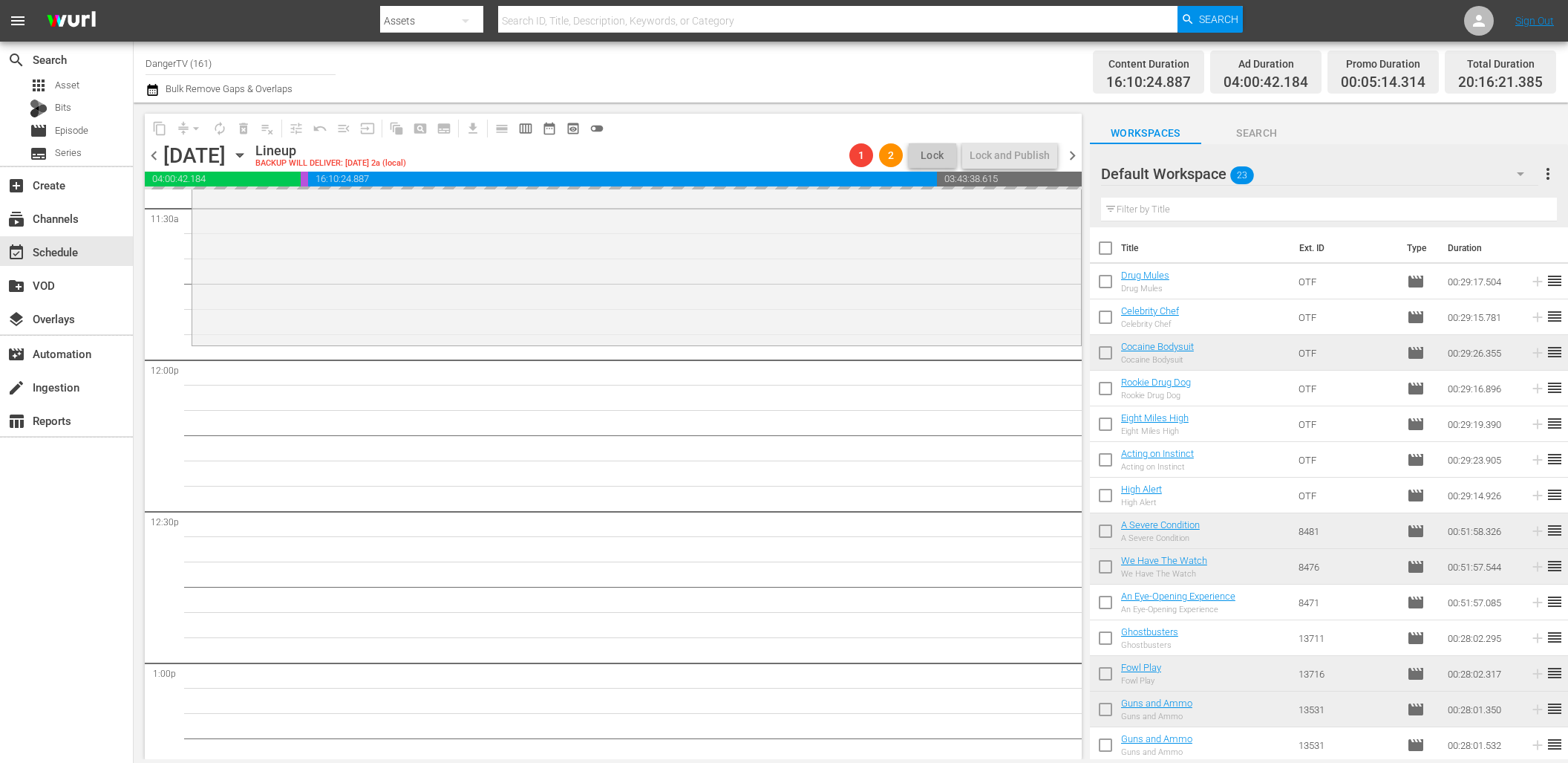
drag, startPoint x: 1132, startPoint y: 271, endPoint x: 163, endPoint y: 9, distance: 1003.8
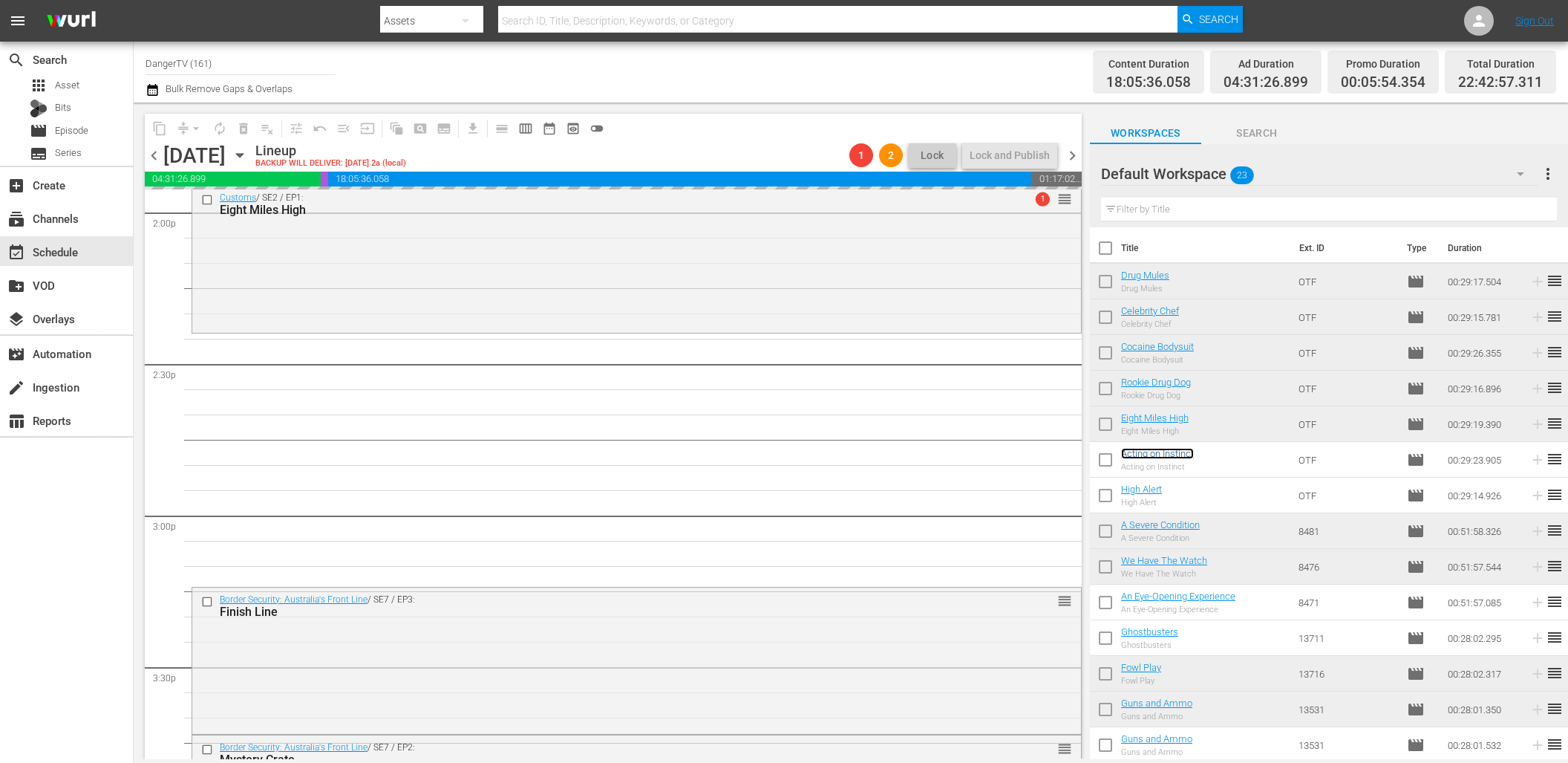
scroll to position [4223, 0]
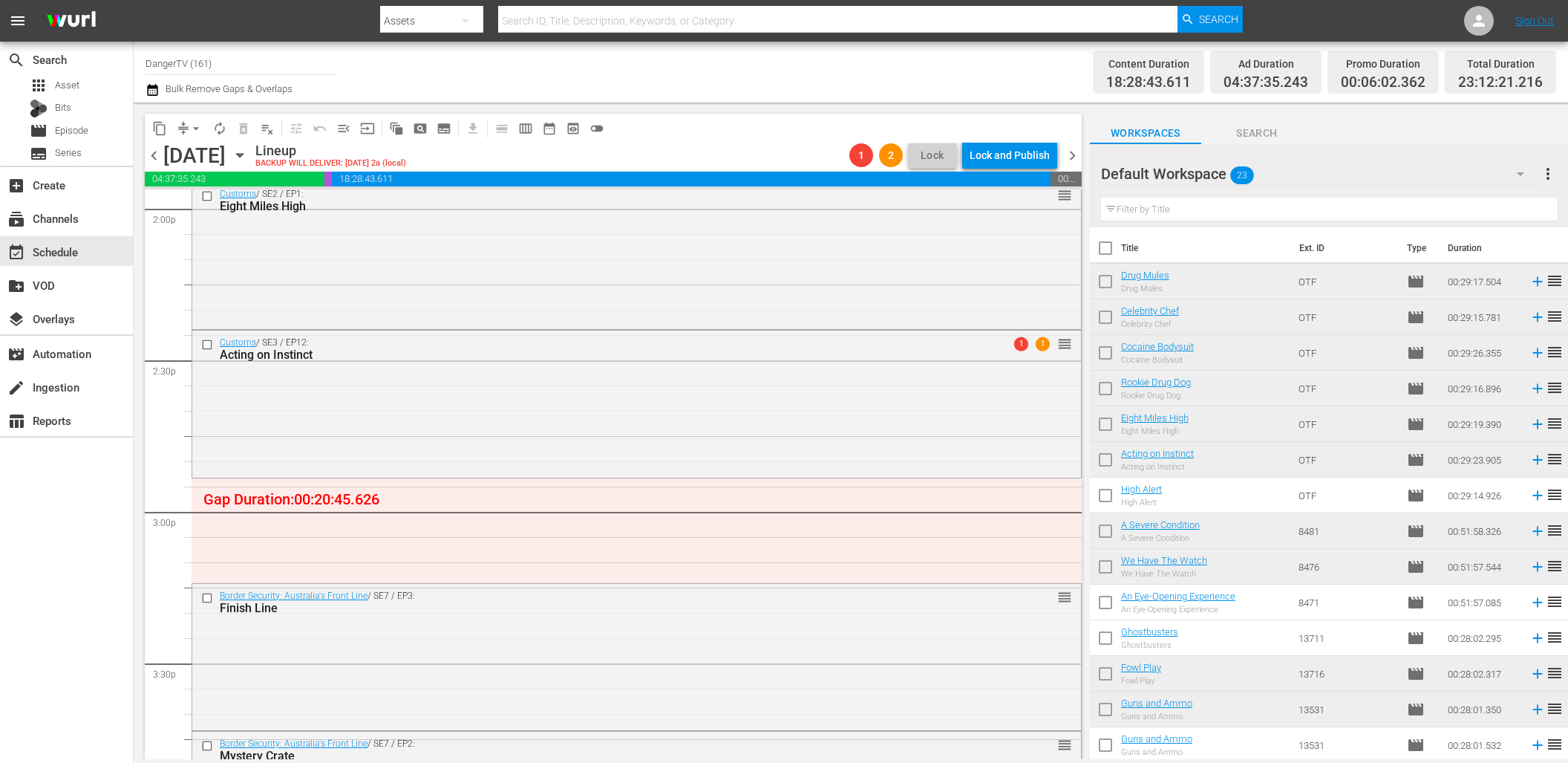
drag, startPoint x: 1158, startPoint y: 450, endPoint x: 422, endPoint y: 13, distance: 856.0
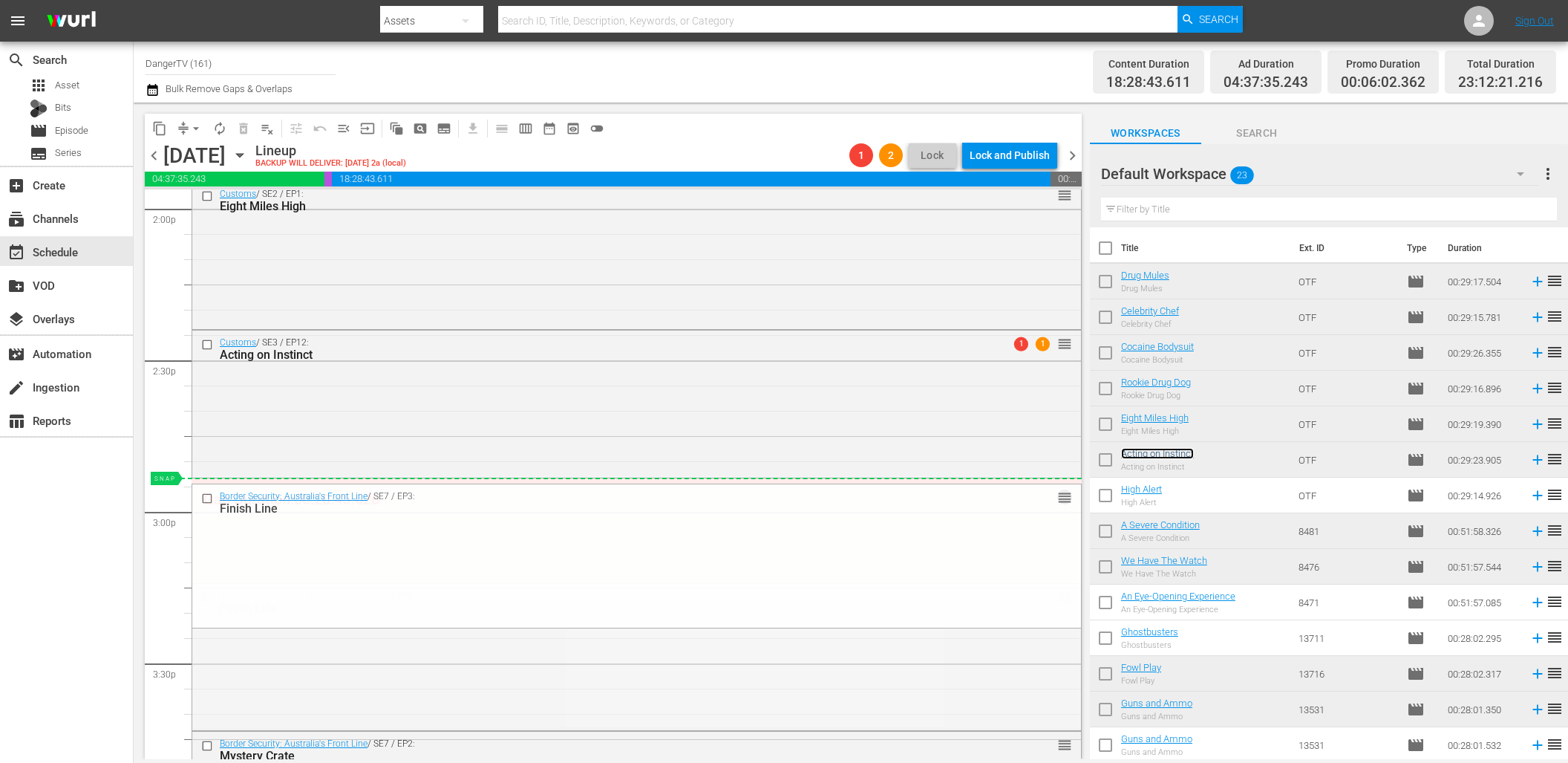
drag, startPoint x: 1051, startPoint y: 593, endPoint x: 1047, endPoint y: 483, distance: 110.1
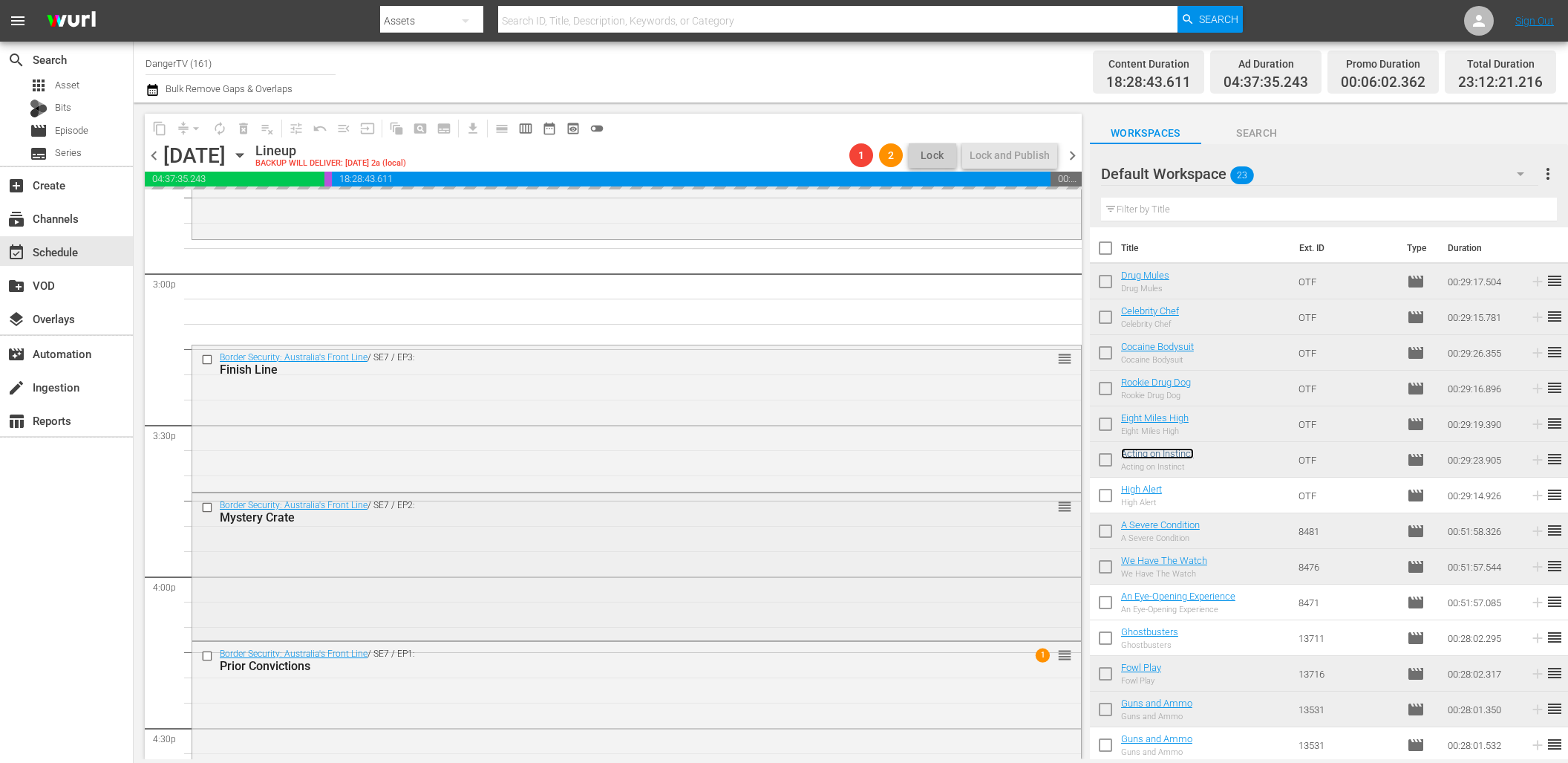
scroll to position [4474, 0]
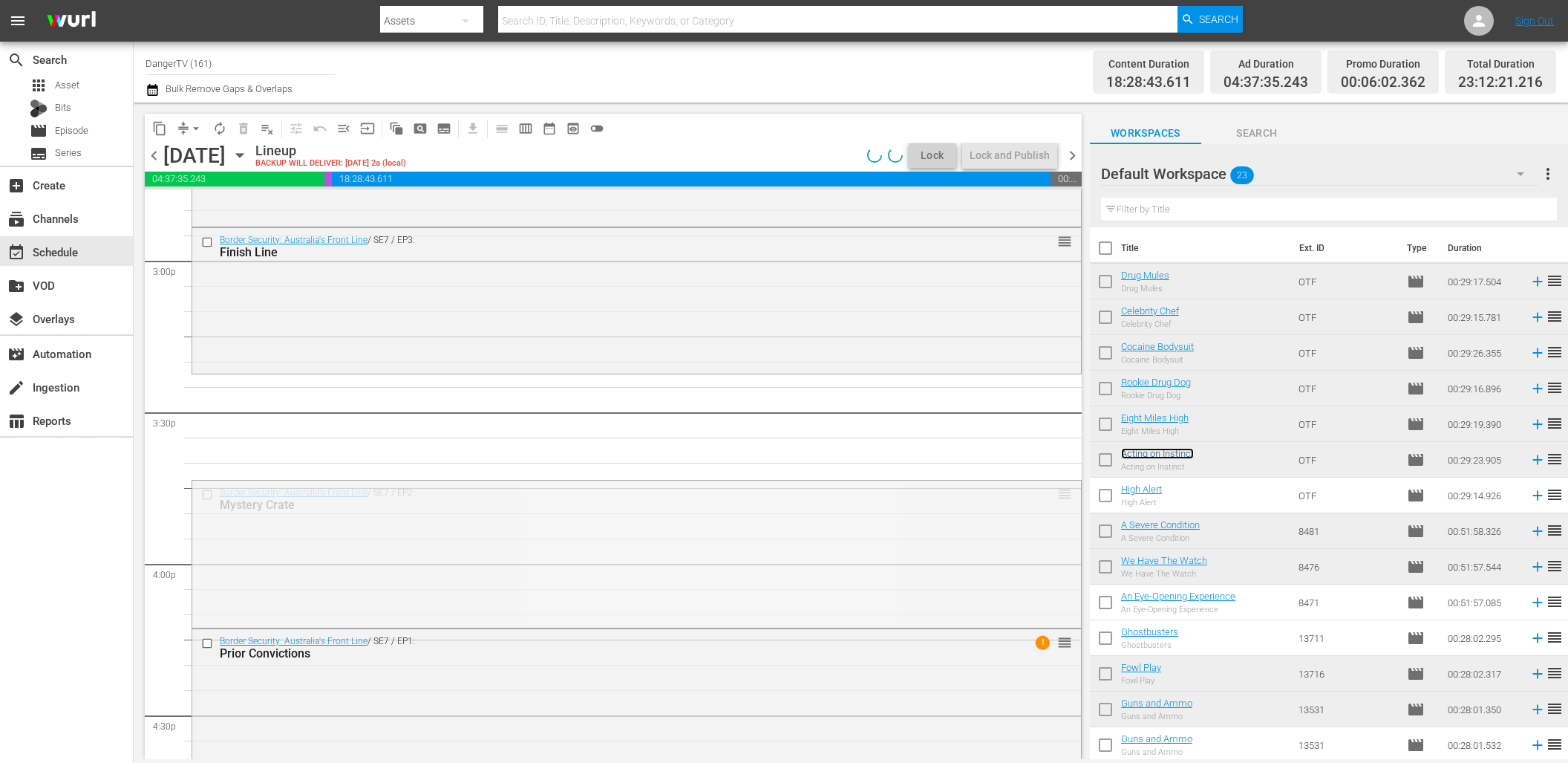
drag, startPoint x: 1053, startPoint y: 491, endPoint x: 1032, endPoint y: 374, distance: 118.9
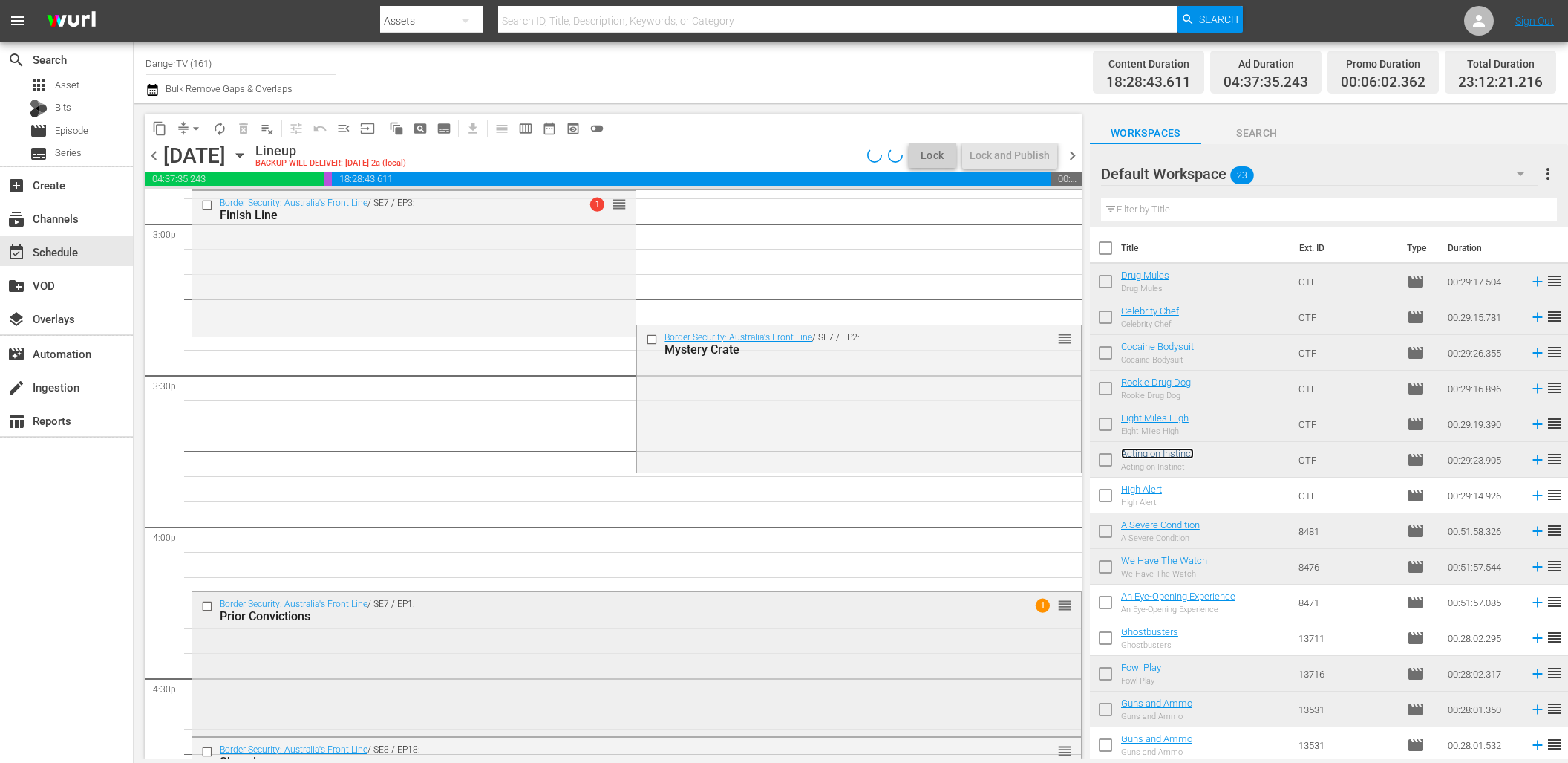
scroll to position [4473, 0]
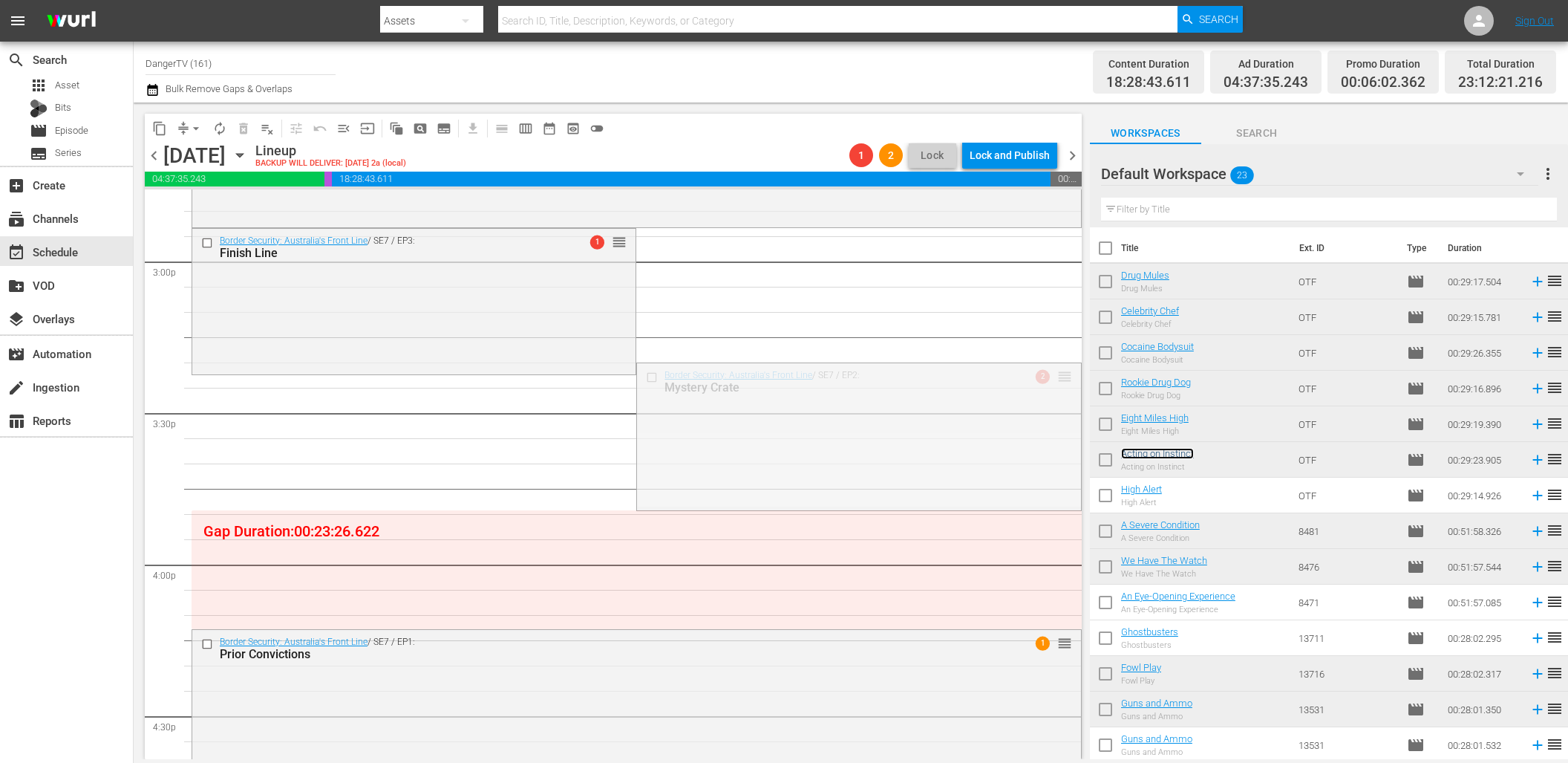
drag, startPoint x: 1053, startPoint y: 375, endPoint x: 1047, endPoint y: 384, distance: 10.8
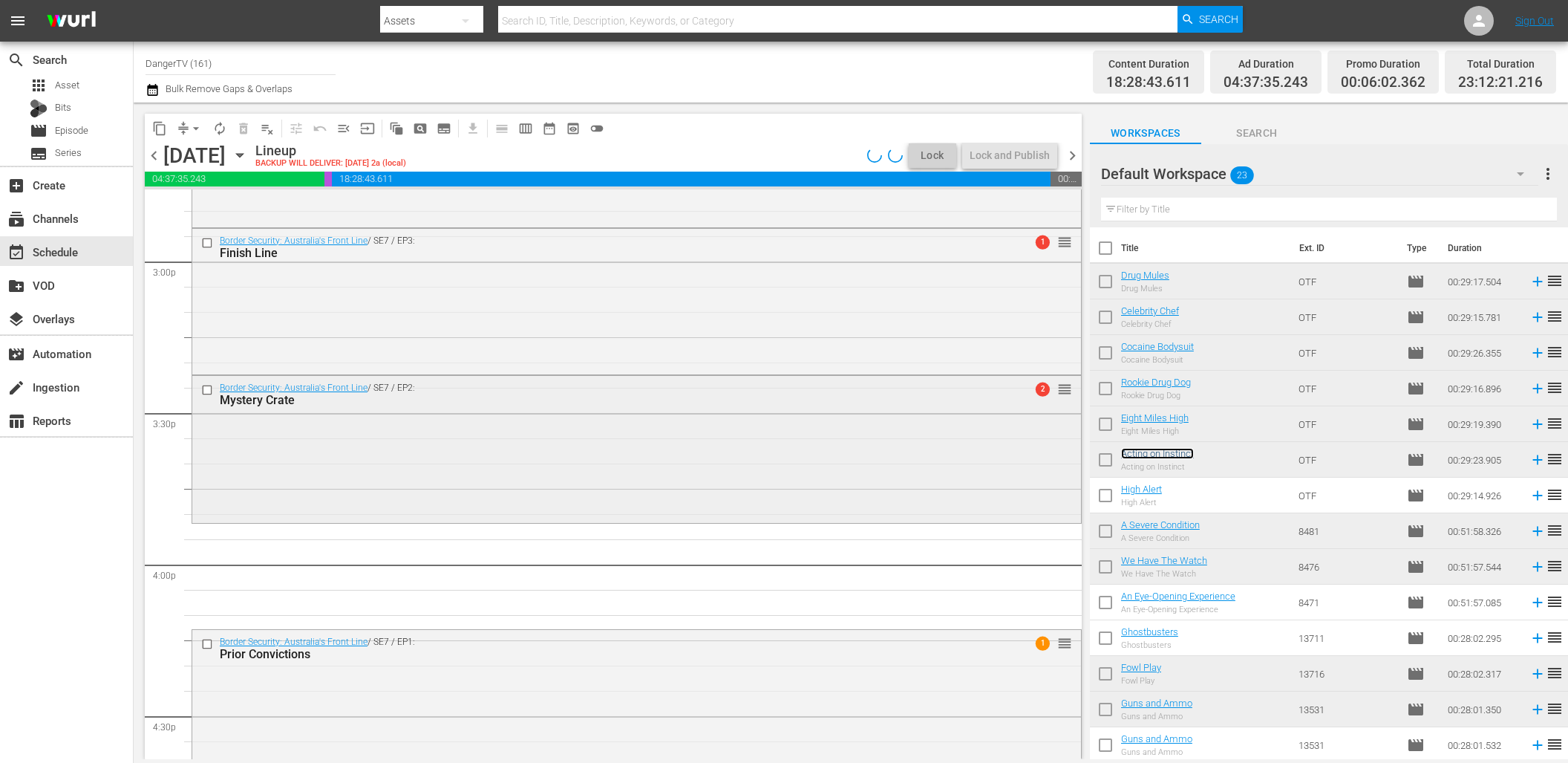
scroll to position [4525, 0]
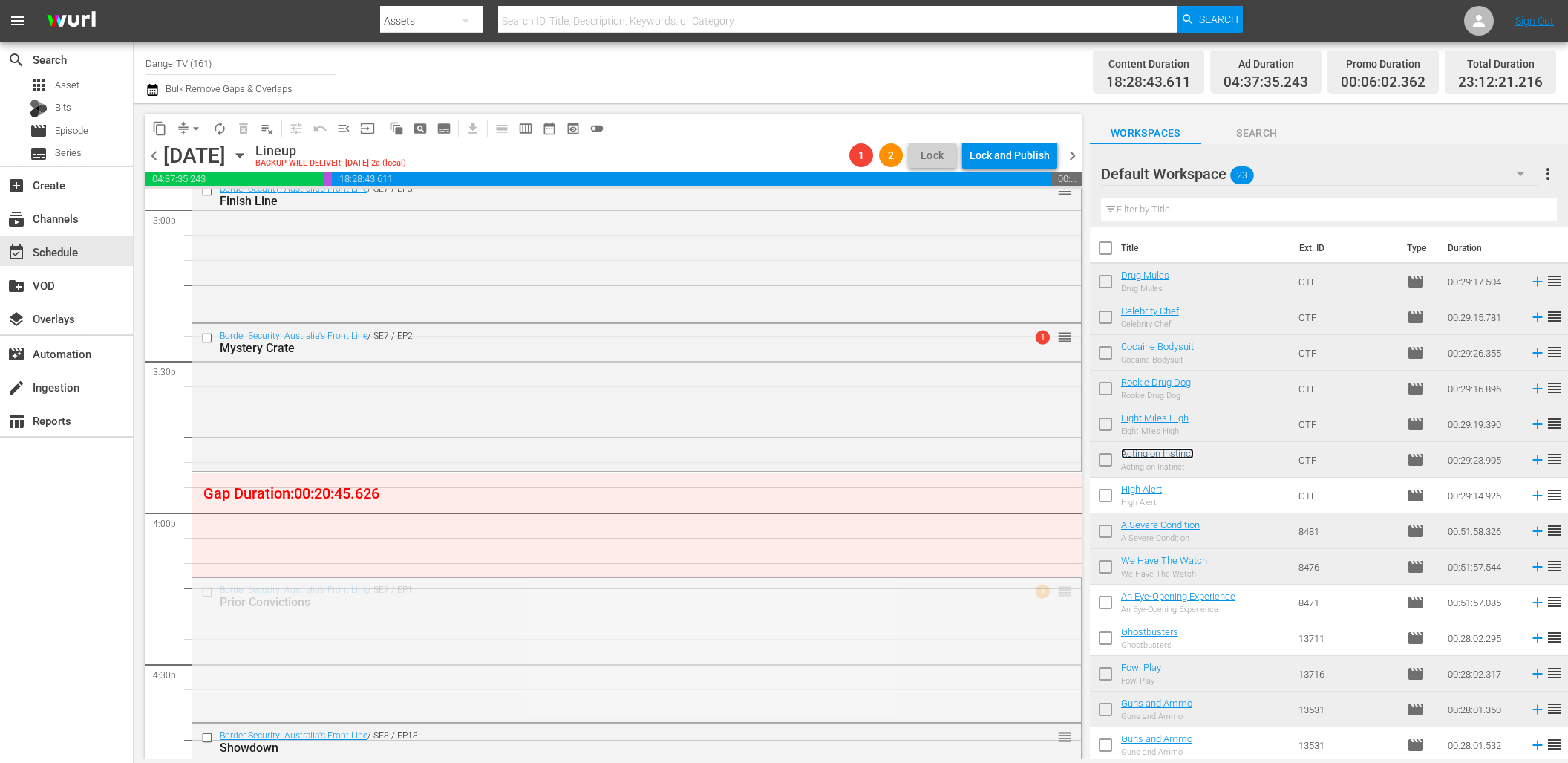
drag, startPoint x: 1053, startPoint y: 591, endPoint x: 1047, endPoint y: 481, distance: 110.2
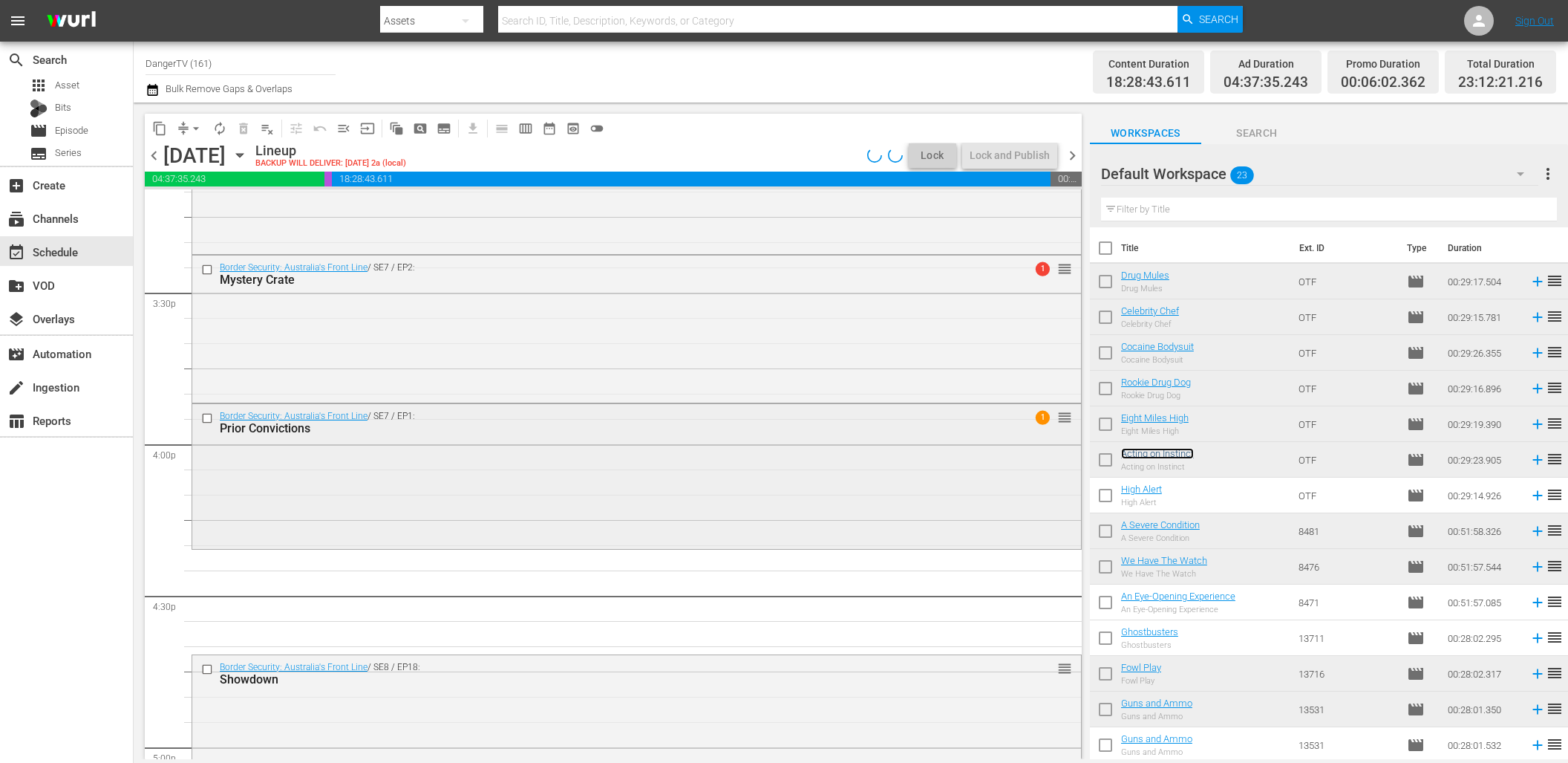
scroll to position [4717, 0]
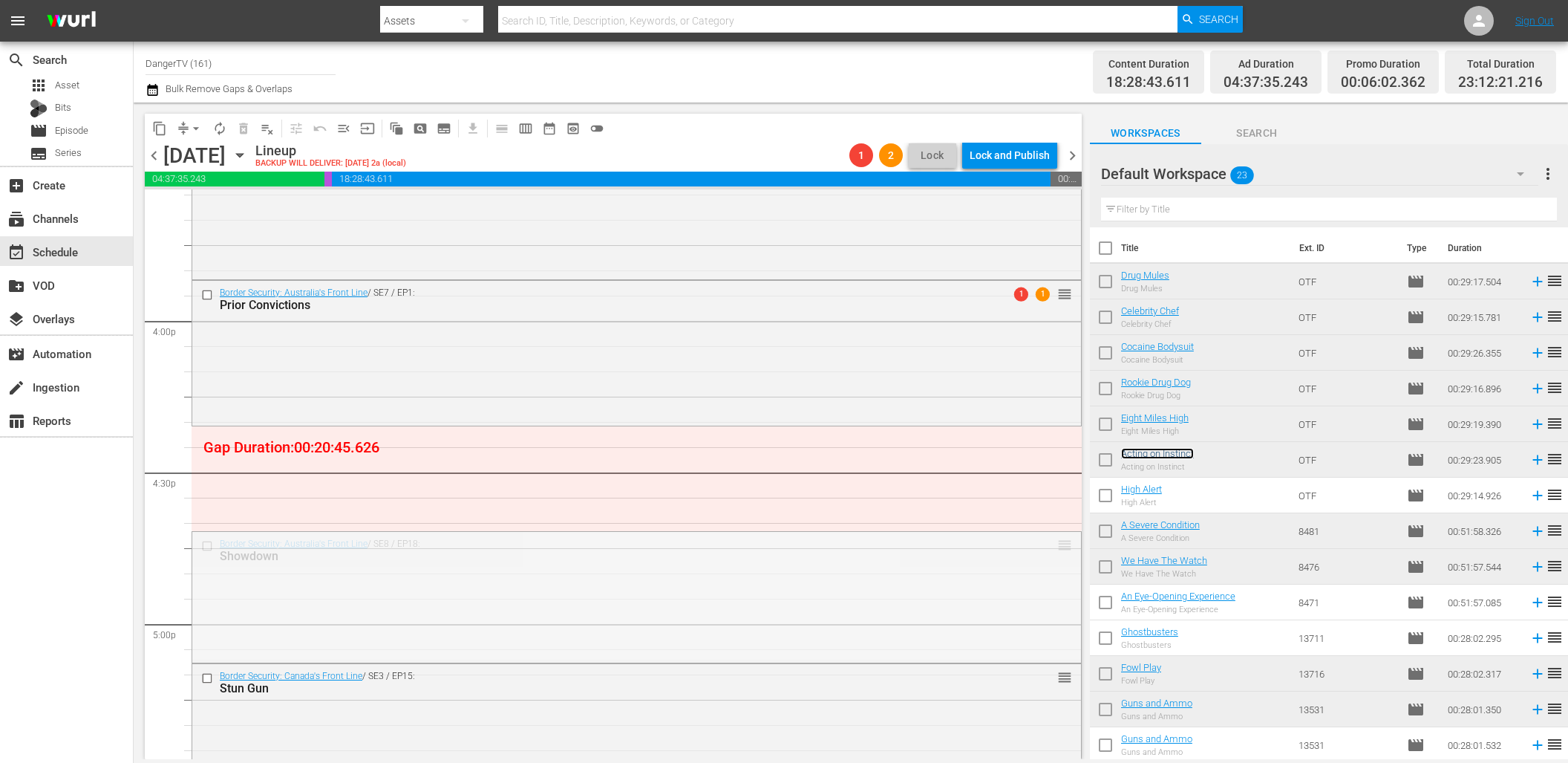
drag, startPoint x: 1058, startPoint y: 544, endPoint x: 1053, endPoint y: 438, distance: 106.1
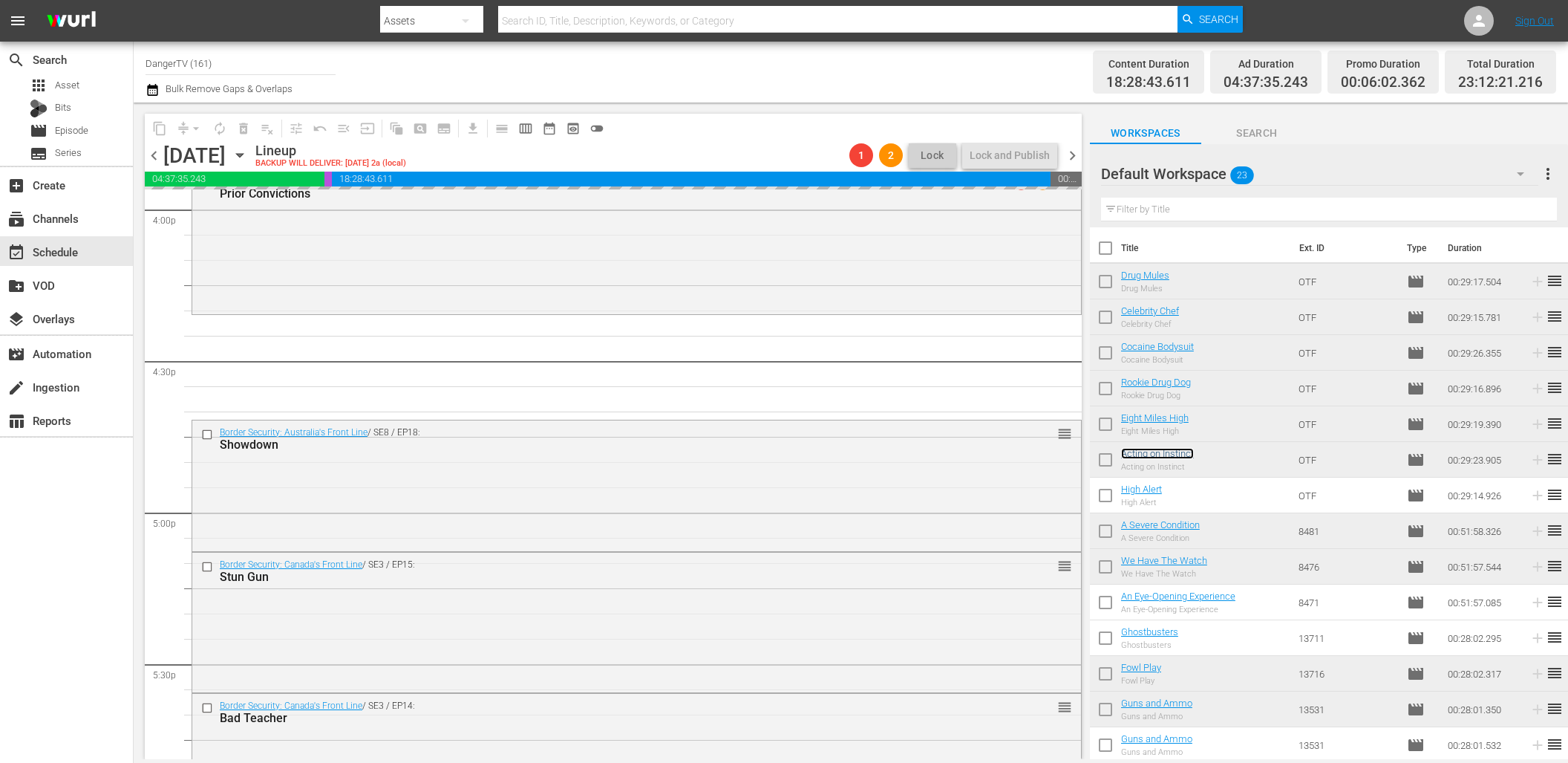
scroll to position [4861, 0]
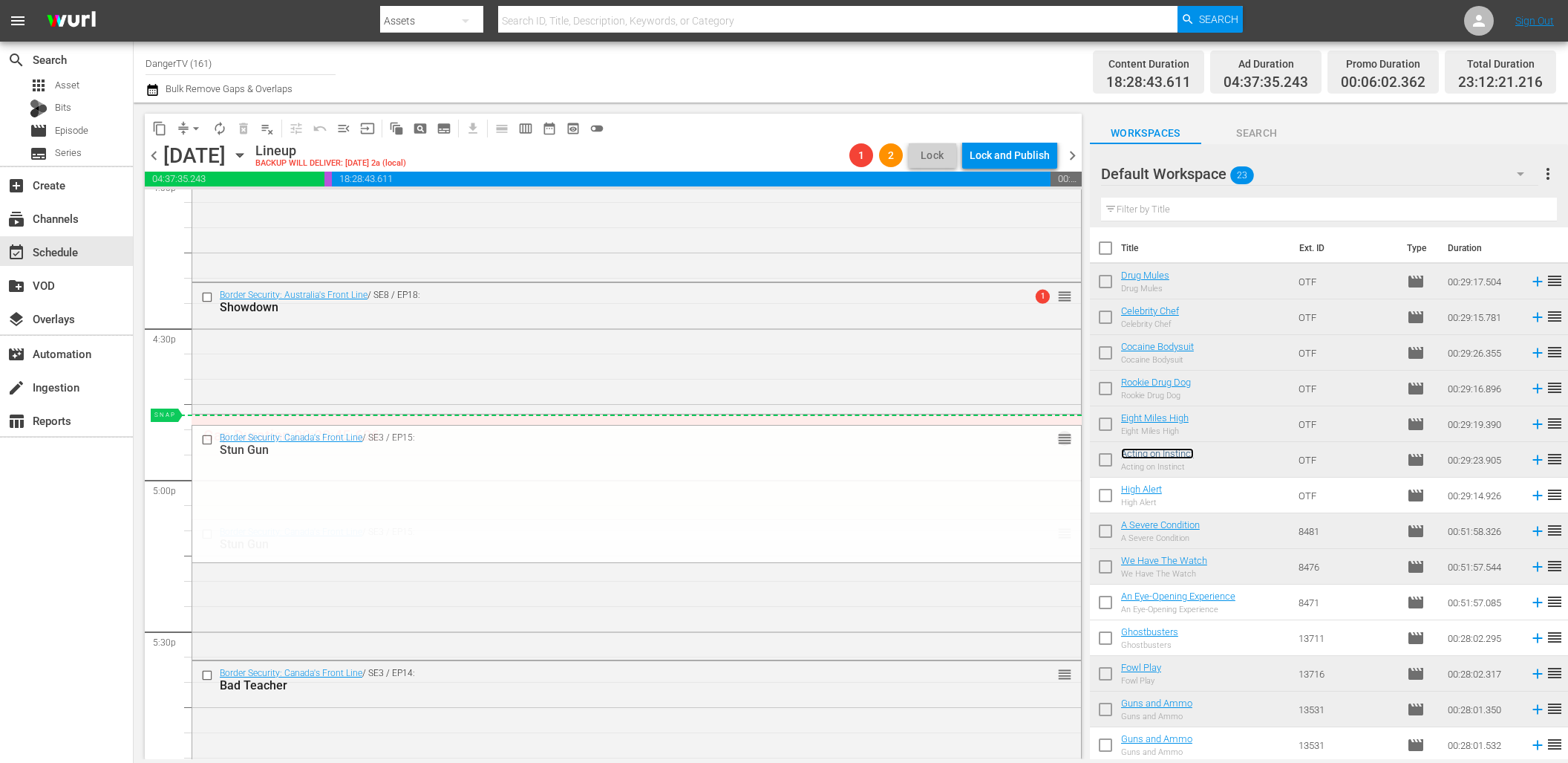
drag, startPoint x: 1057, startPoint y: 535, endPoint x: 1056, endPoint y: 421, distance: 114.0
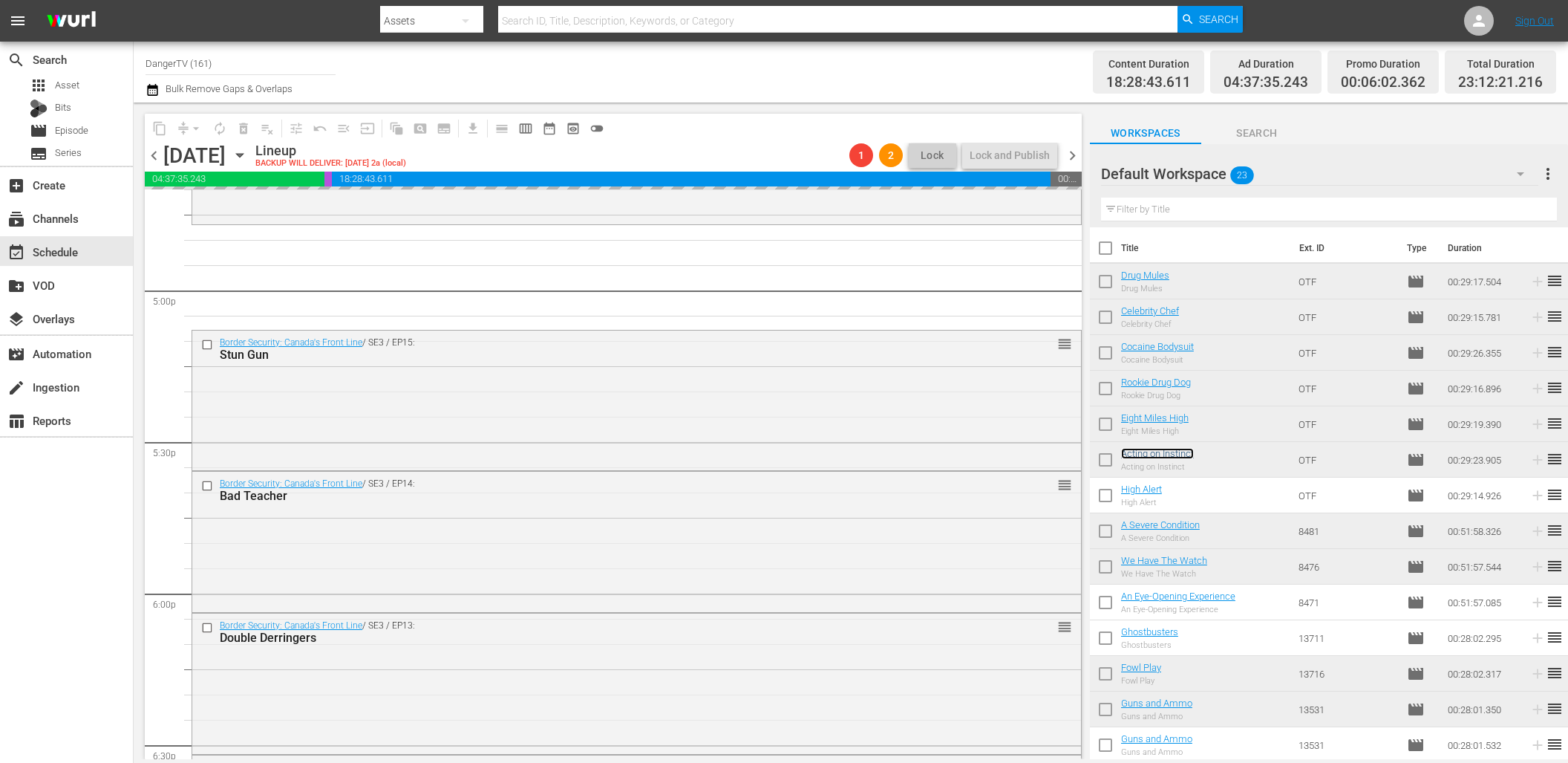
scroll to position [5052, 0]
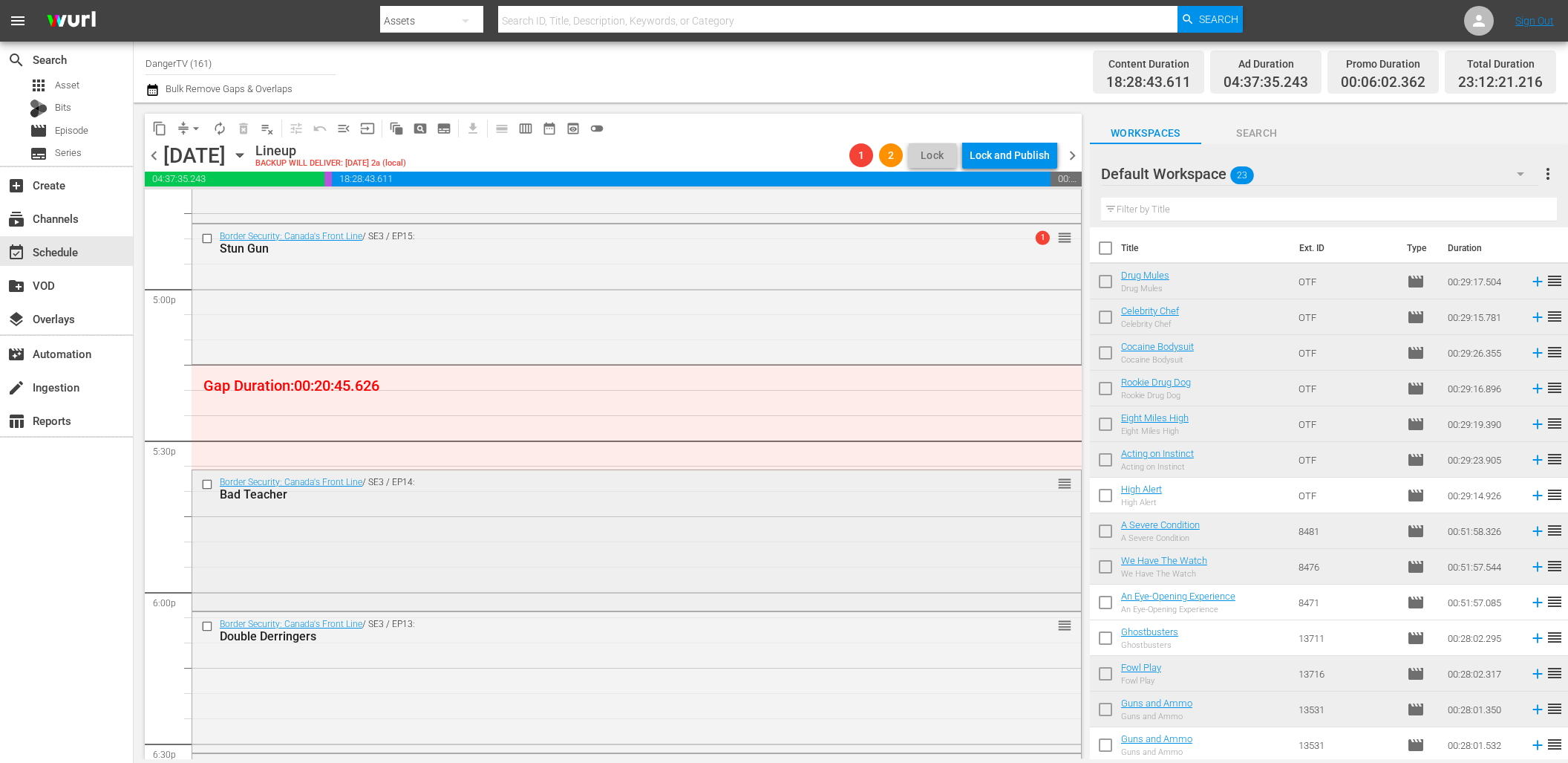
click at [211, 483] on input "checkbox" at bounding box center [209, 484] width 16 height 13
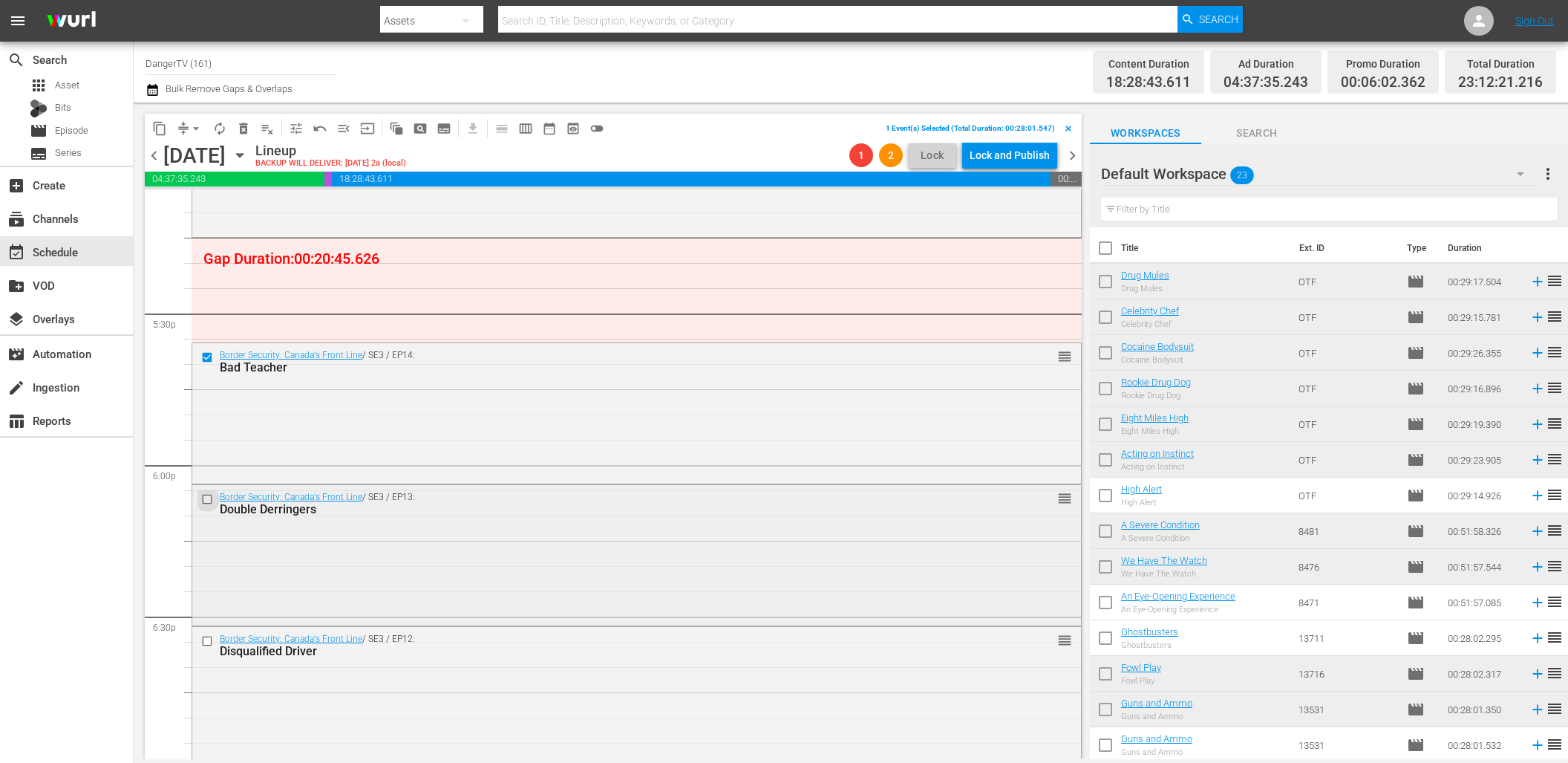
click at [209, 497] on input "checkbox" at bounding box center [209, 499] width 16 height 13
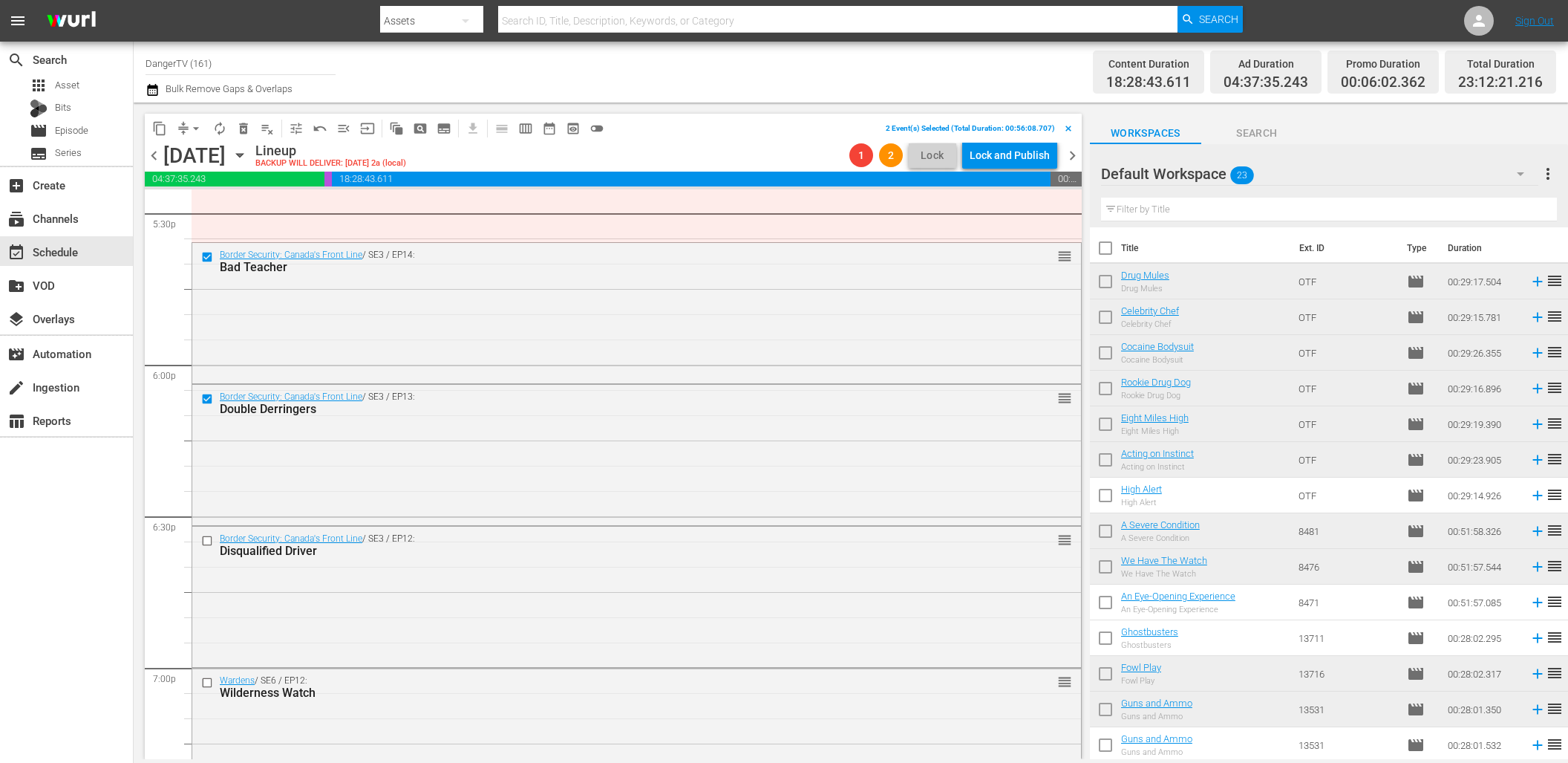
scroll to position [5361, 0]
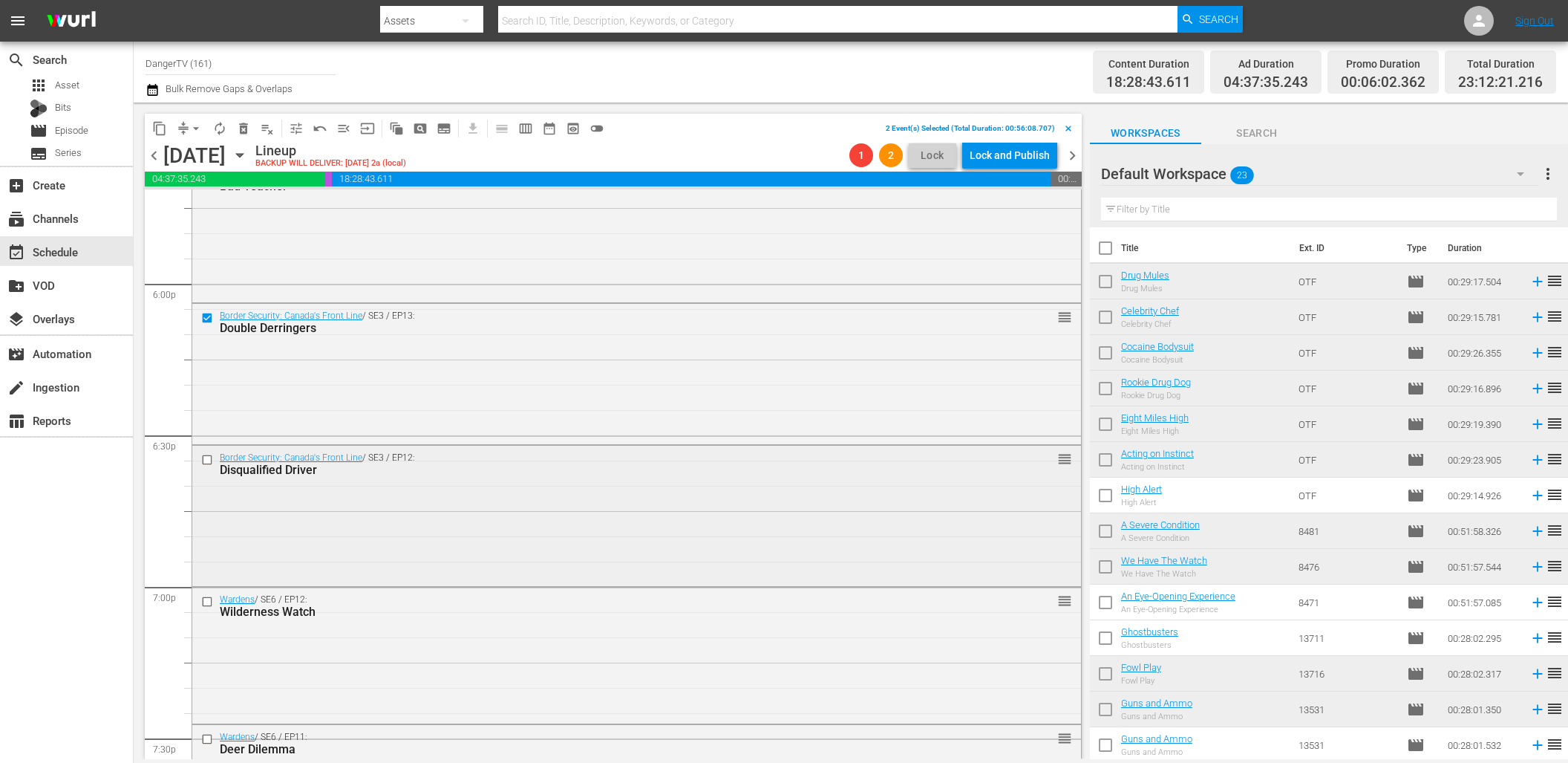
click at [209, 458] on input "checkbox" at bounding box center [209, 460] width 16 height 13
click at [206, 600] on input "checkbox" at bounding box center [209, 602] width 16 height 13
click at [246, 130] on span "delete_forever_outlined" at bounding box center [243, 129] width 15 height 15
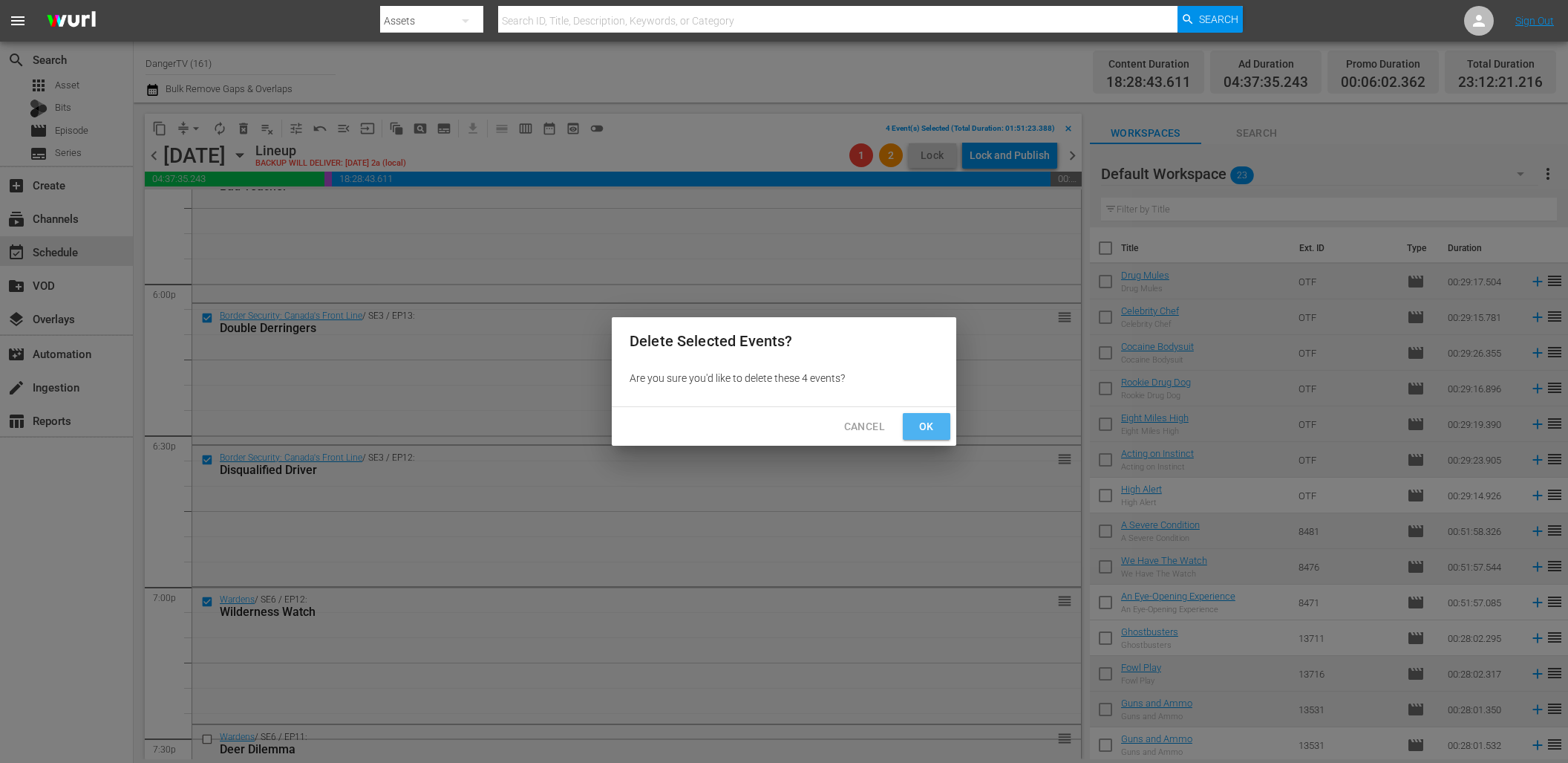
click at [917, 424] on span "Ok" at bounding box center [927, 427] width 24 height 19
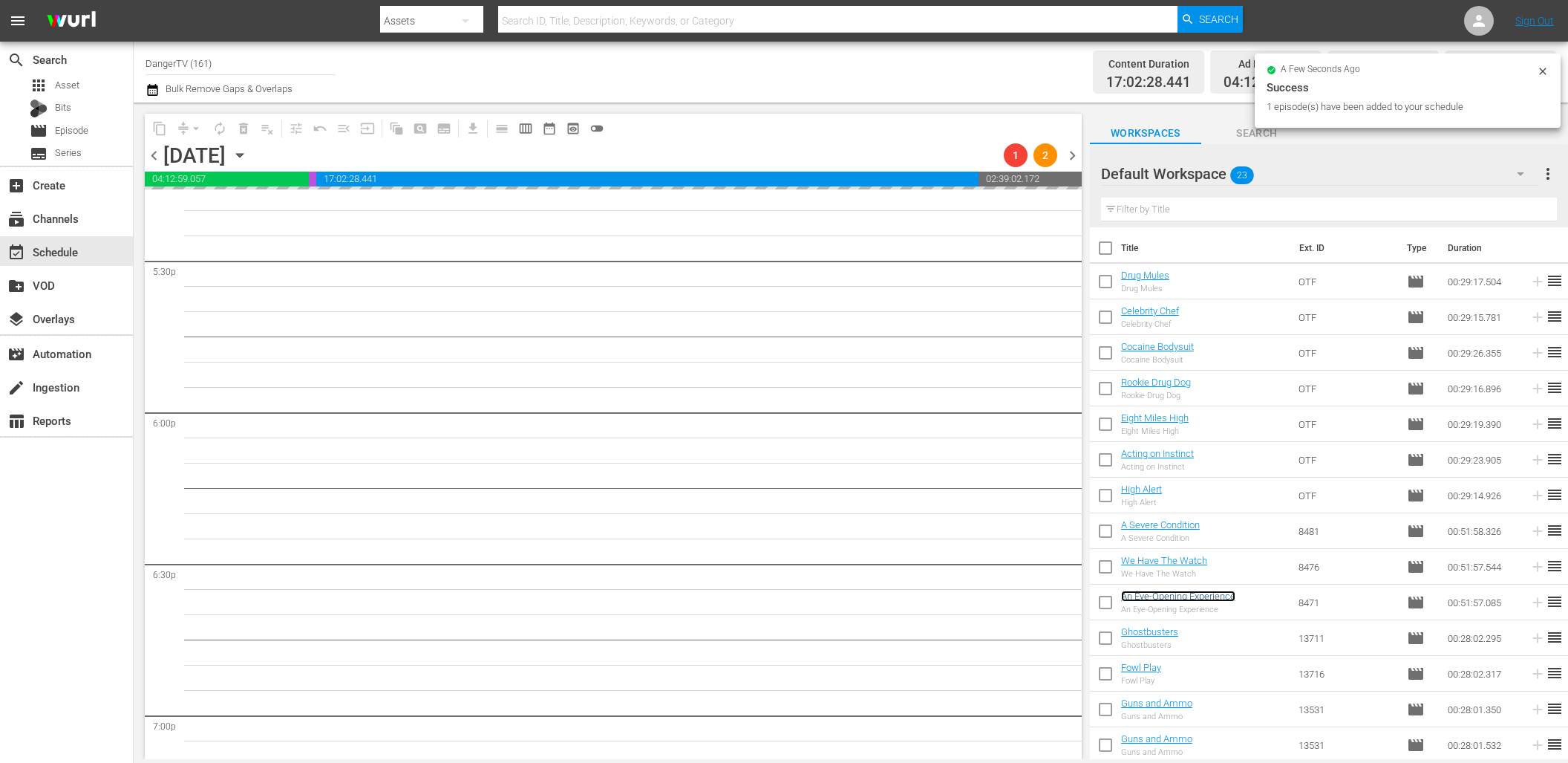
scroll to position [5238, 0]
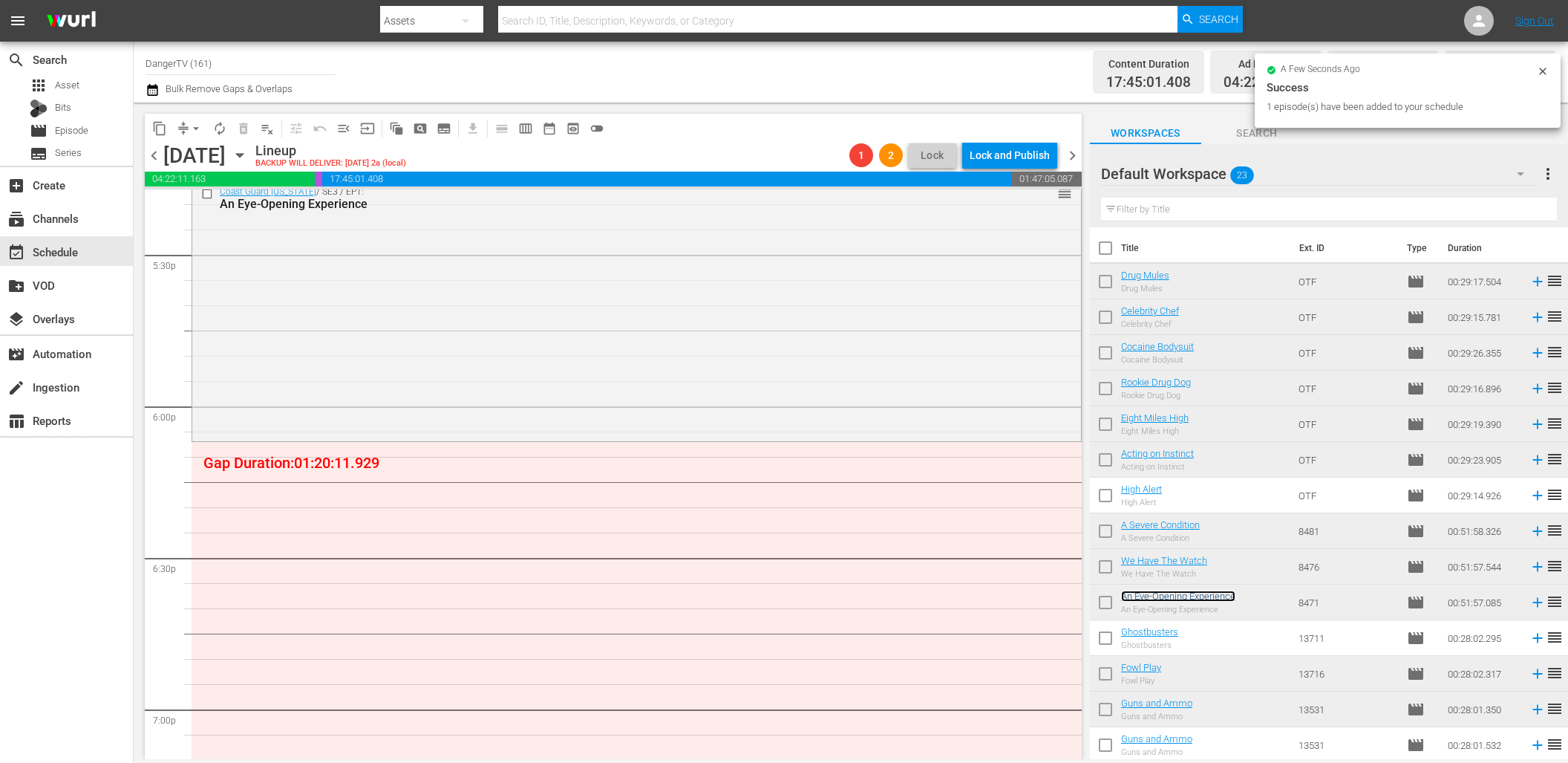
drag, startPoint x: 1187, startPoint y: 596, endPoint x: 839, endPoint y: 2, distance: 688.4
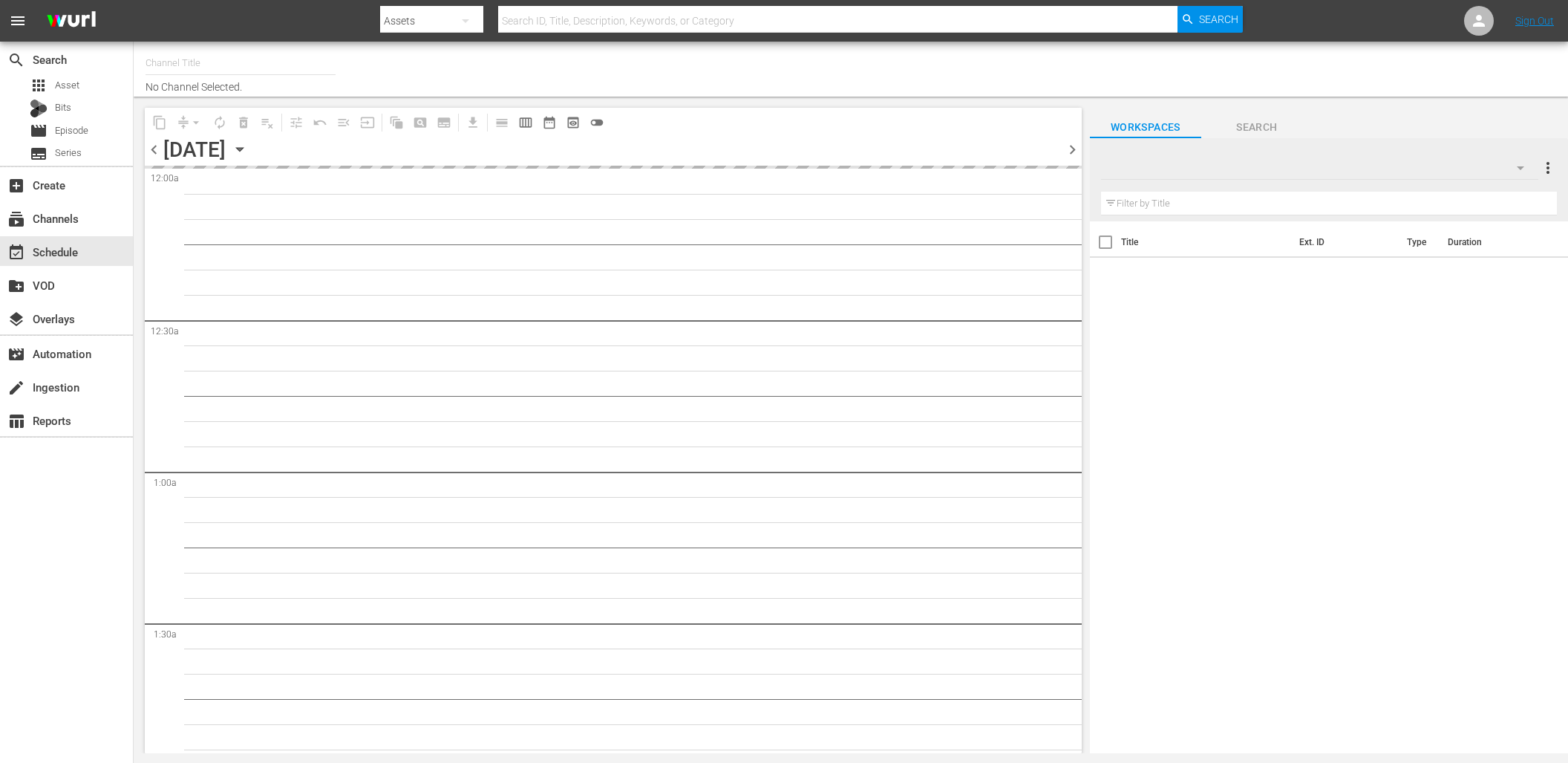
type input "DangerTV (161)"
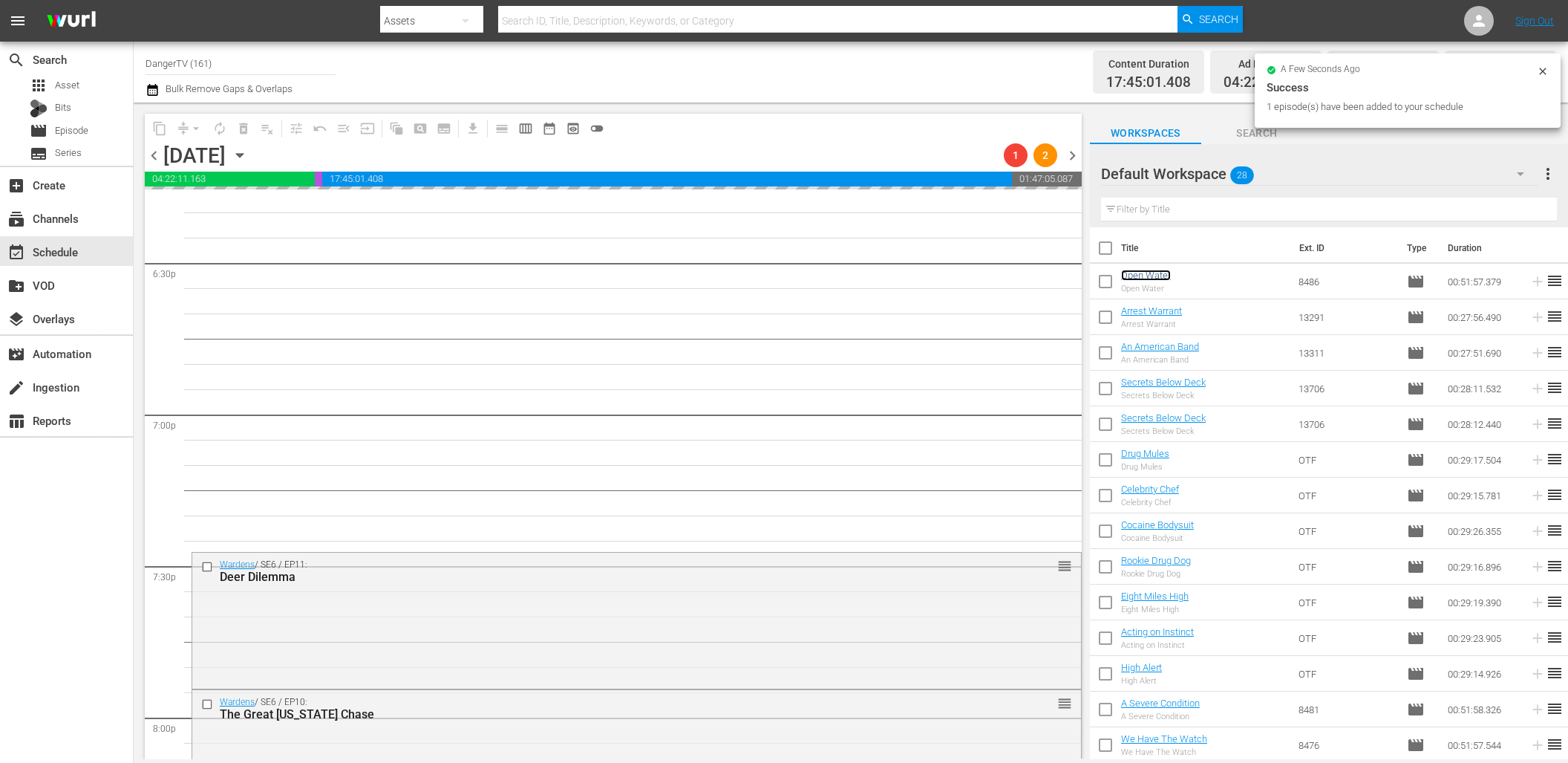
scroll to position [5535, 0]
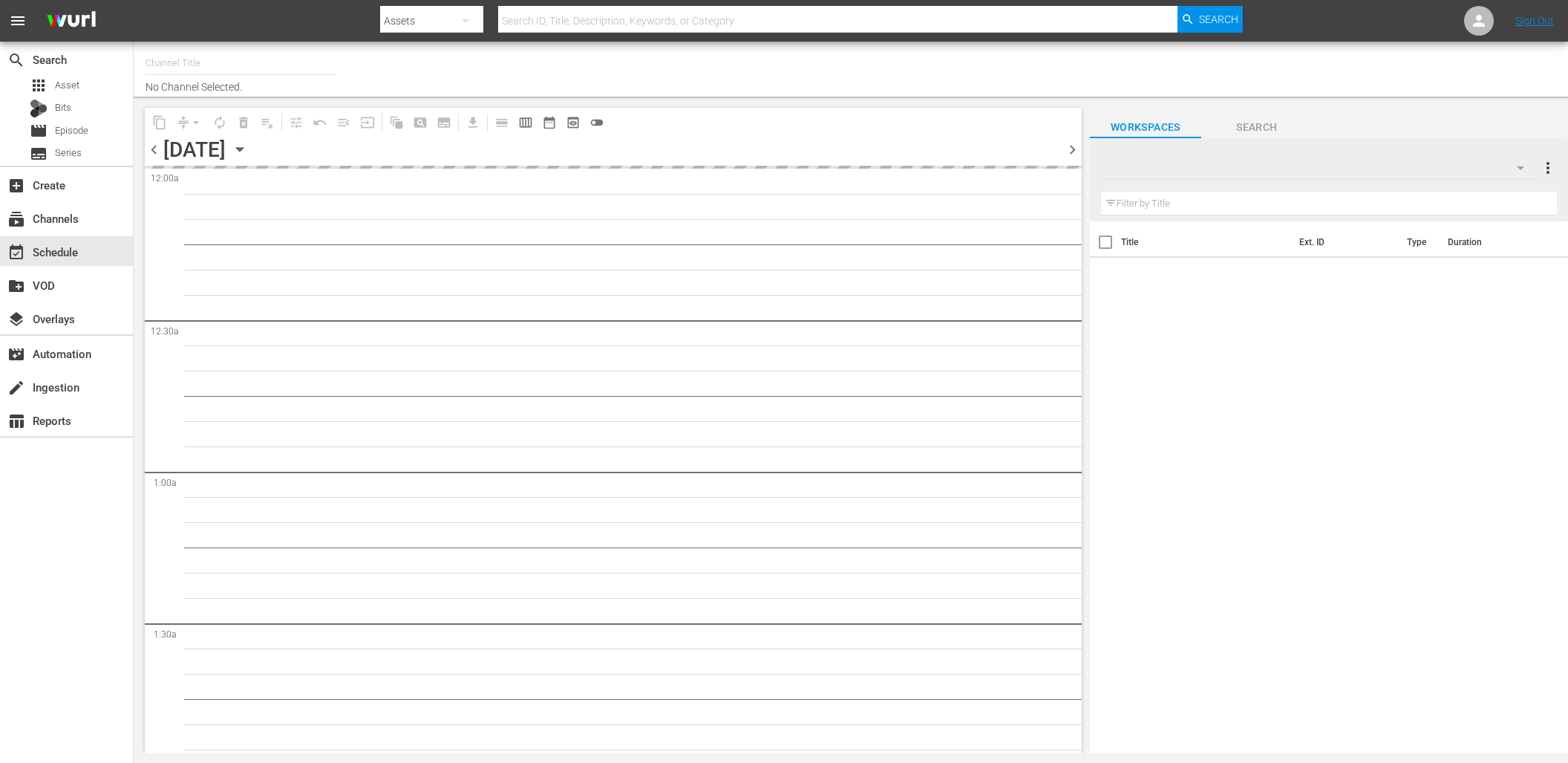
type input "DangerTV (161)"
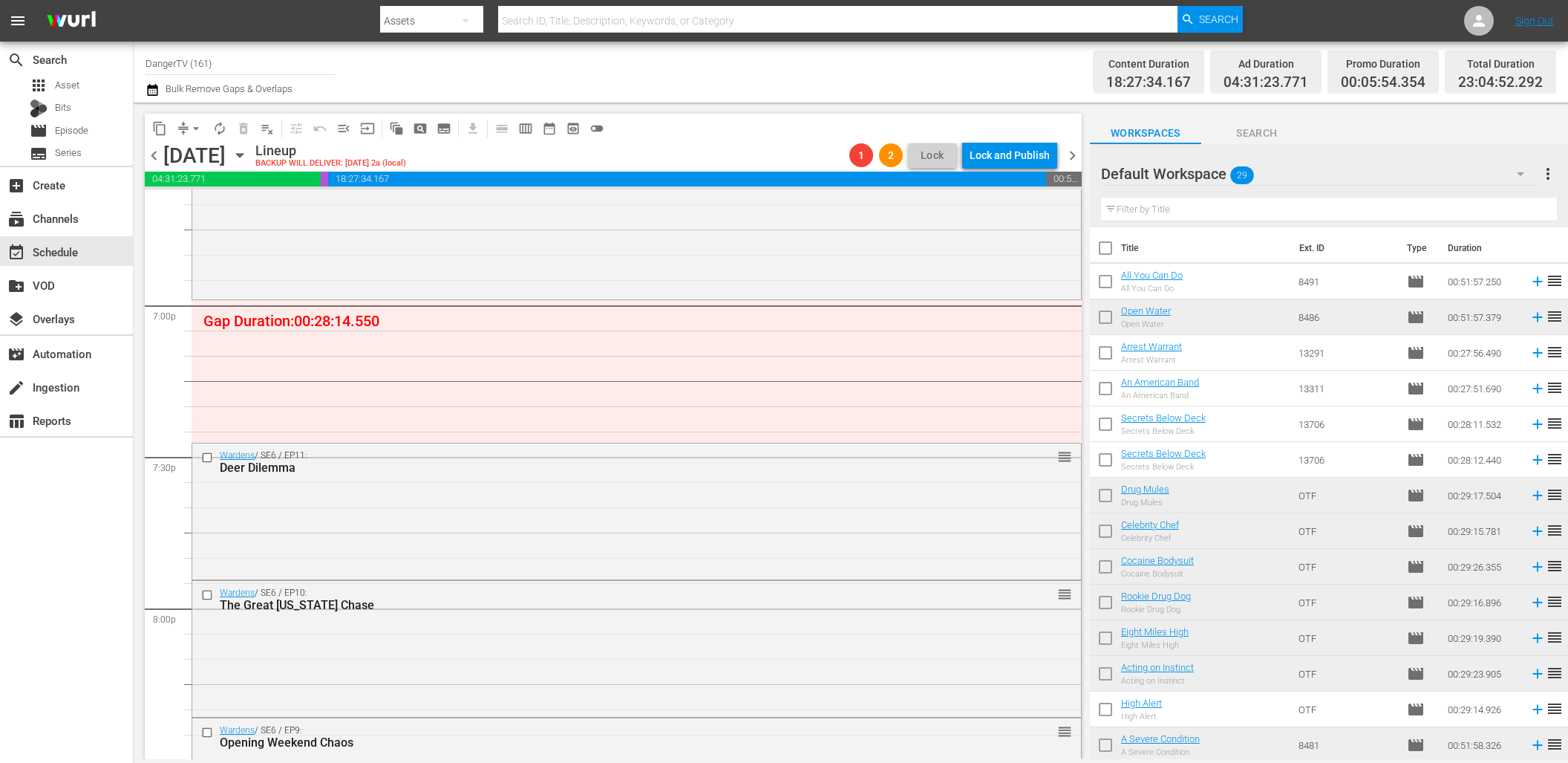
scroll to position [5602, 0]
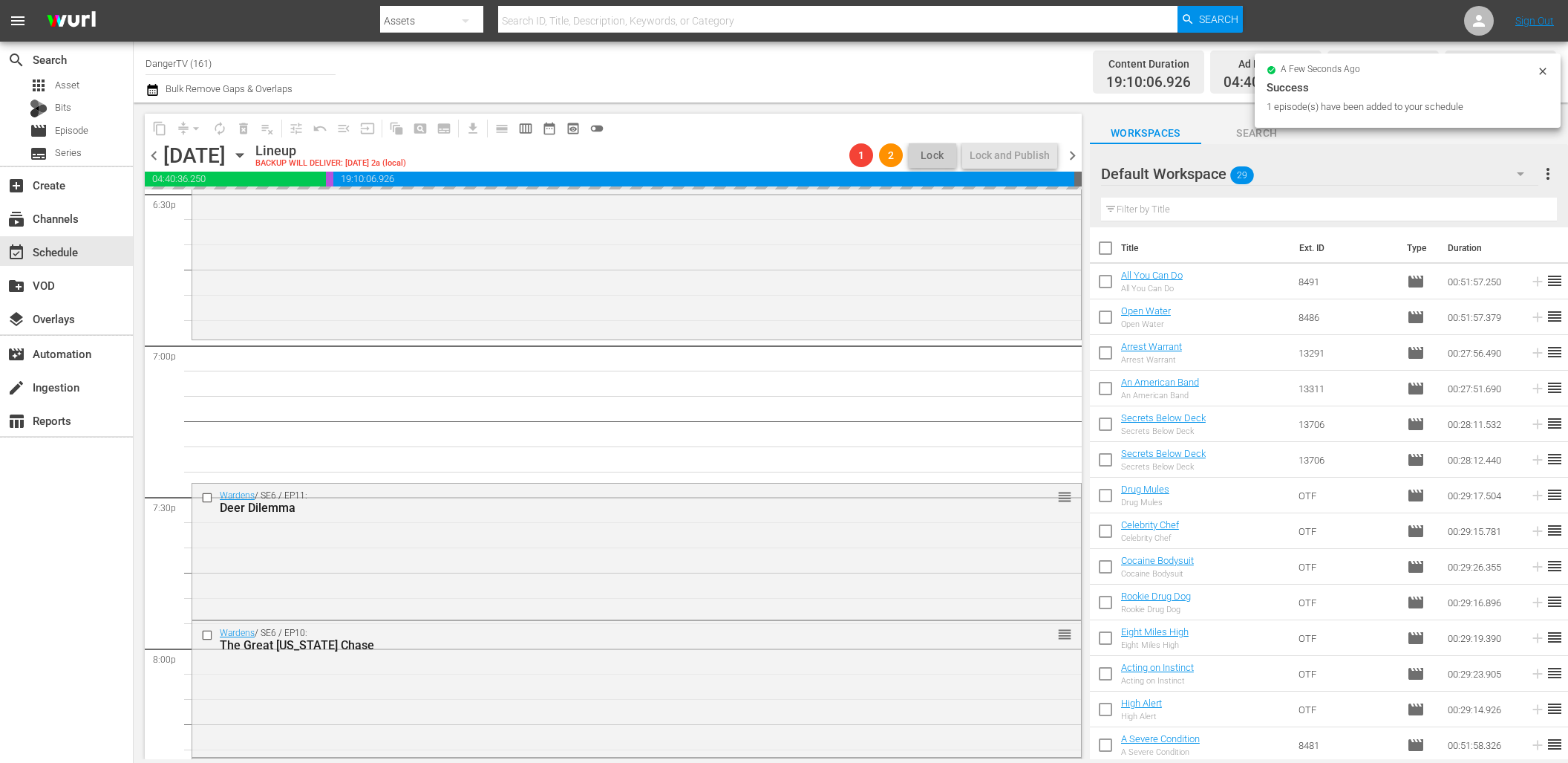
drag, startPoint x: 1138, startPoint y: 274, endPoint x: 262, endPoint y: 3, distance: 917.0
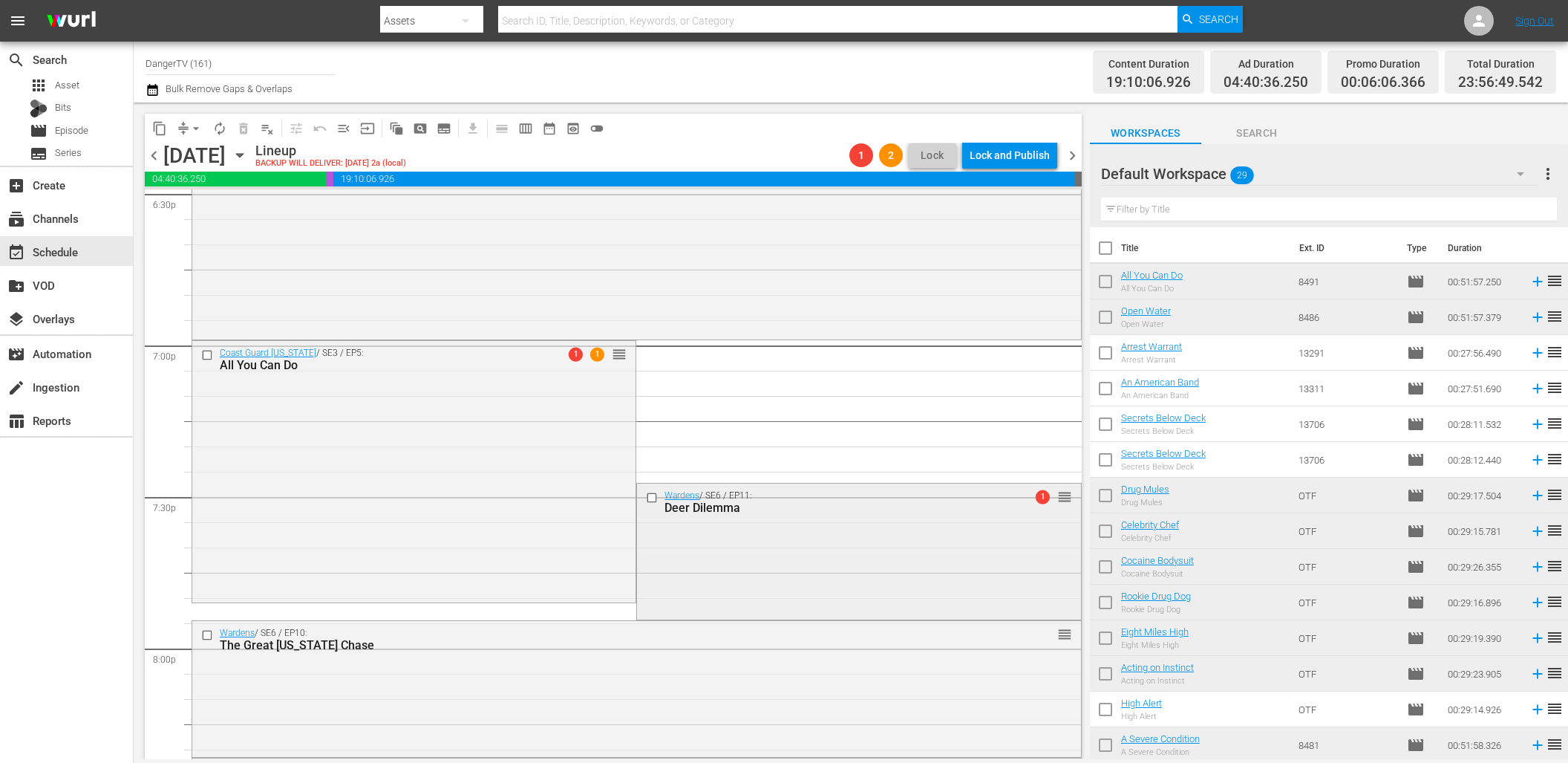
click at [649, 496] on input "checkbox" at bounding box center [653, 498] width 16 height 13
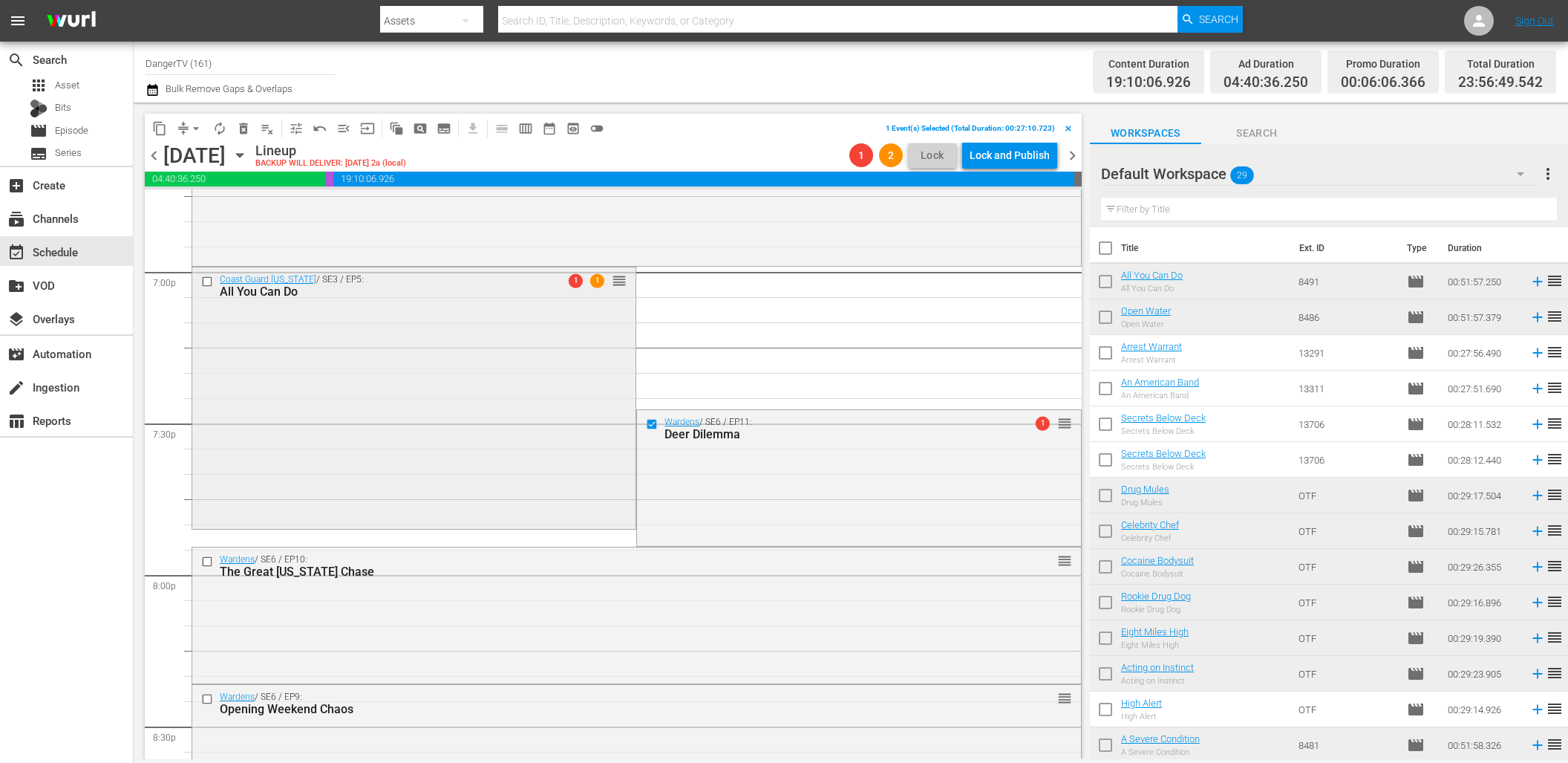
scroll to position [5738, 0]
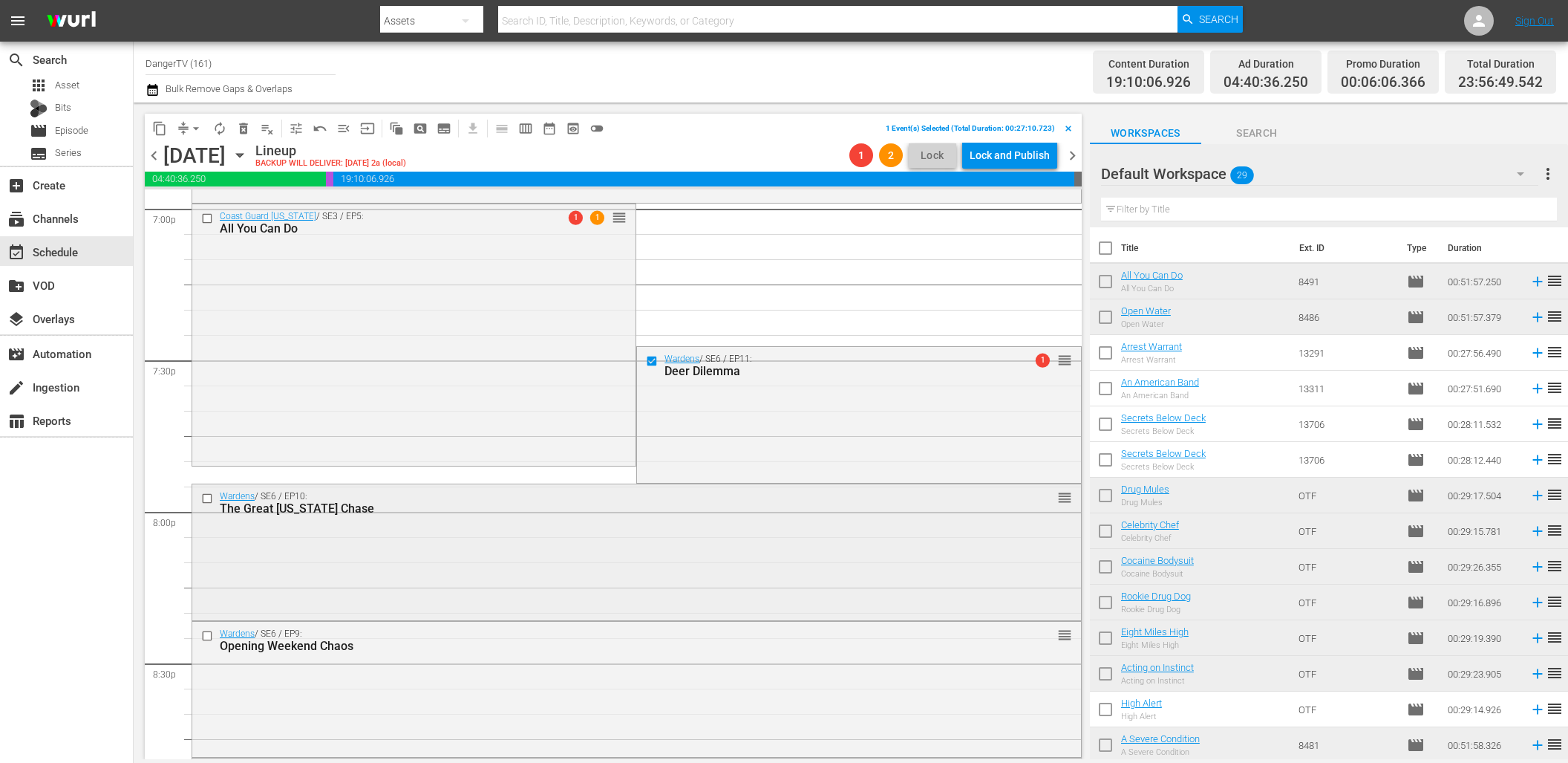
click at [207, 500] on input "checkbox" at bounding box center [209, 498] width 16 height 13
click at [206, 637] on input "checkbox" at bounding box center [209, 636] width 16 height 13
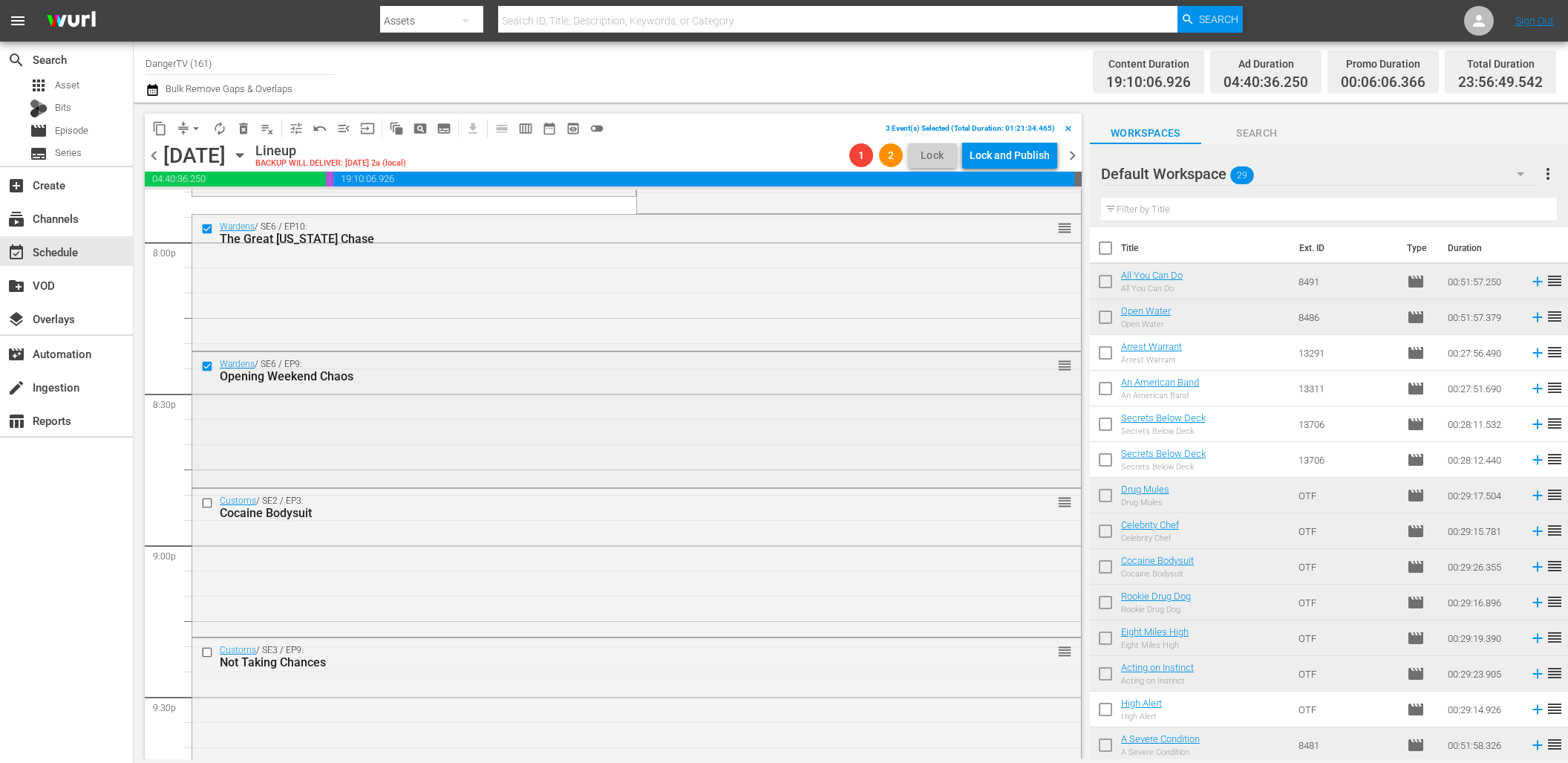
scroll to position [6016, 0]
click at [205, 490] on input "checkbox" at bounding box center [209, 495] width 16 height 13
click at [204, 646] on input "checkbox" at bounding box center [209, 645] width 16 height 13
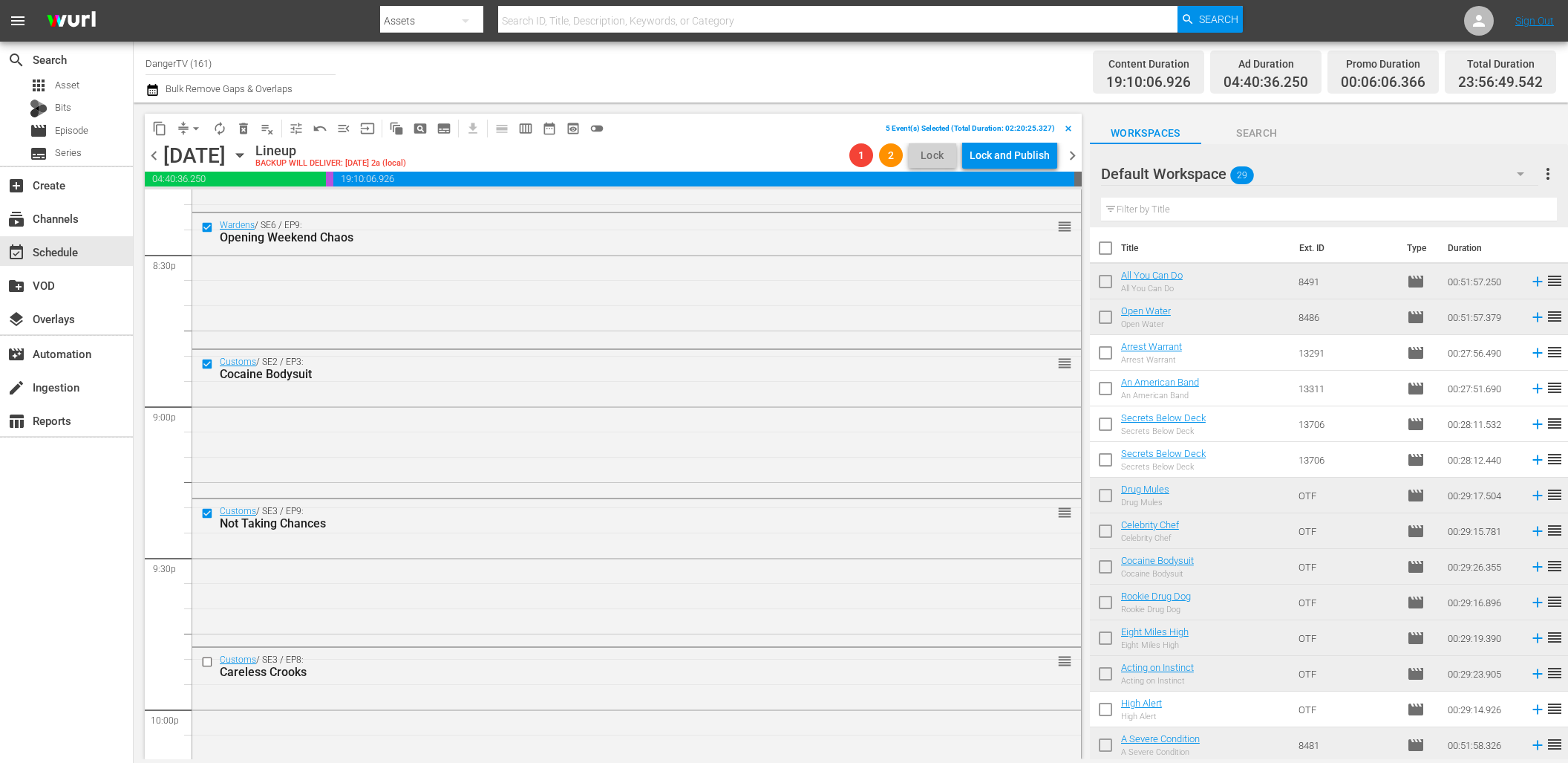
scroll to position [6182, 0]
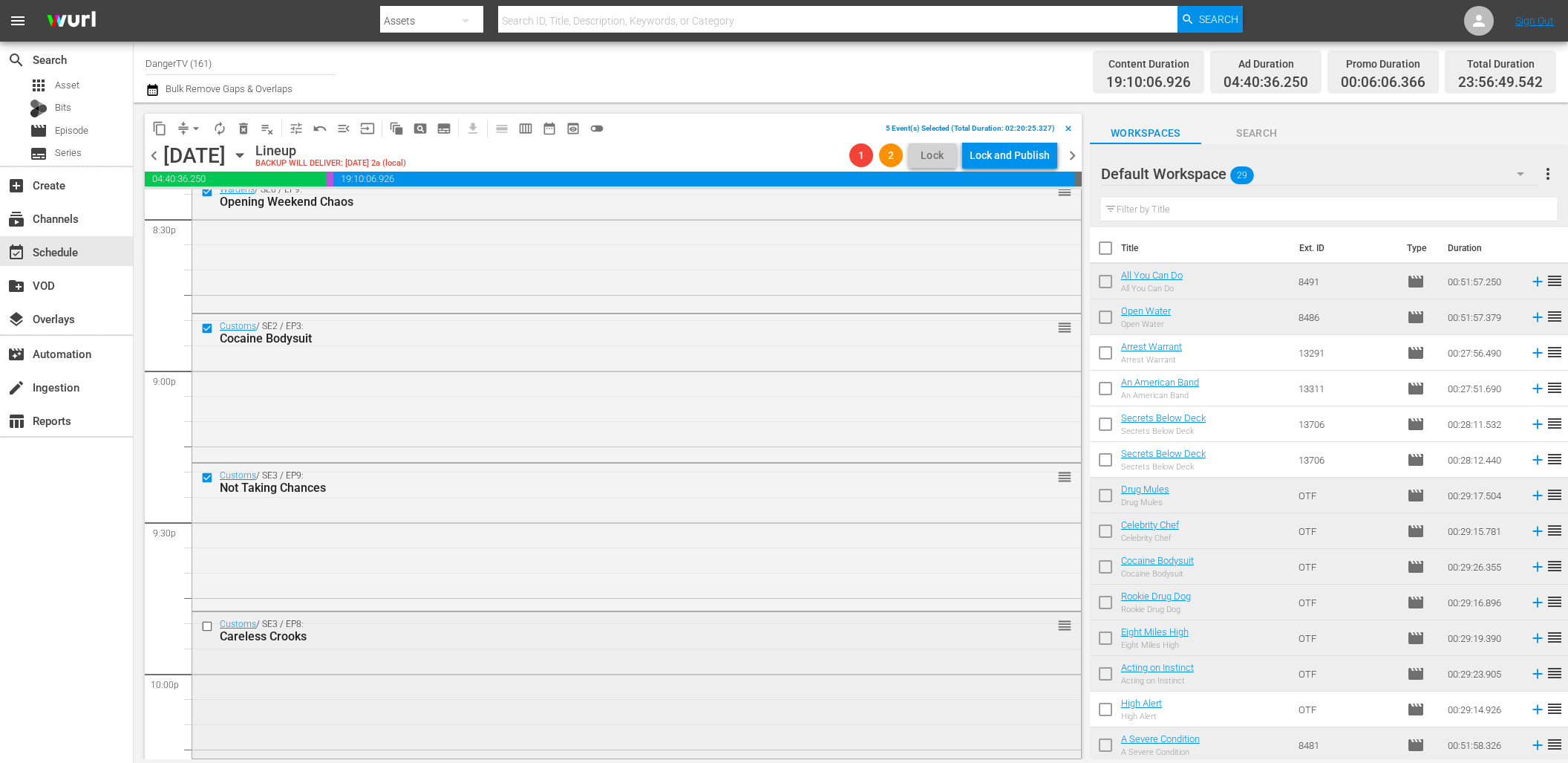
click at [210, 625] on input "checkbox" at bounding box center [209, 626] width 16 height 13
click at [206, 624] on input "checkbox" at bounding box center [209, 626] width 16 height 13
click at [244, 123] on span "delete_forever_outlined" at bounding box center [243, 129] width 15 height 15
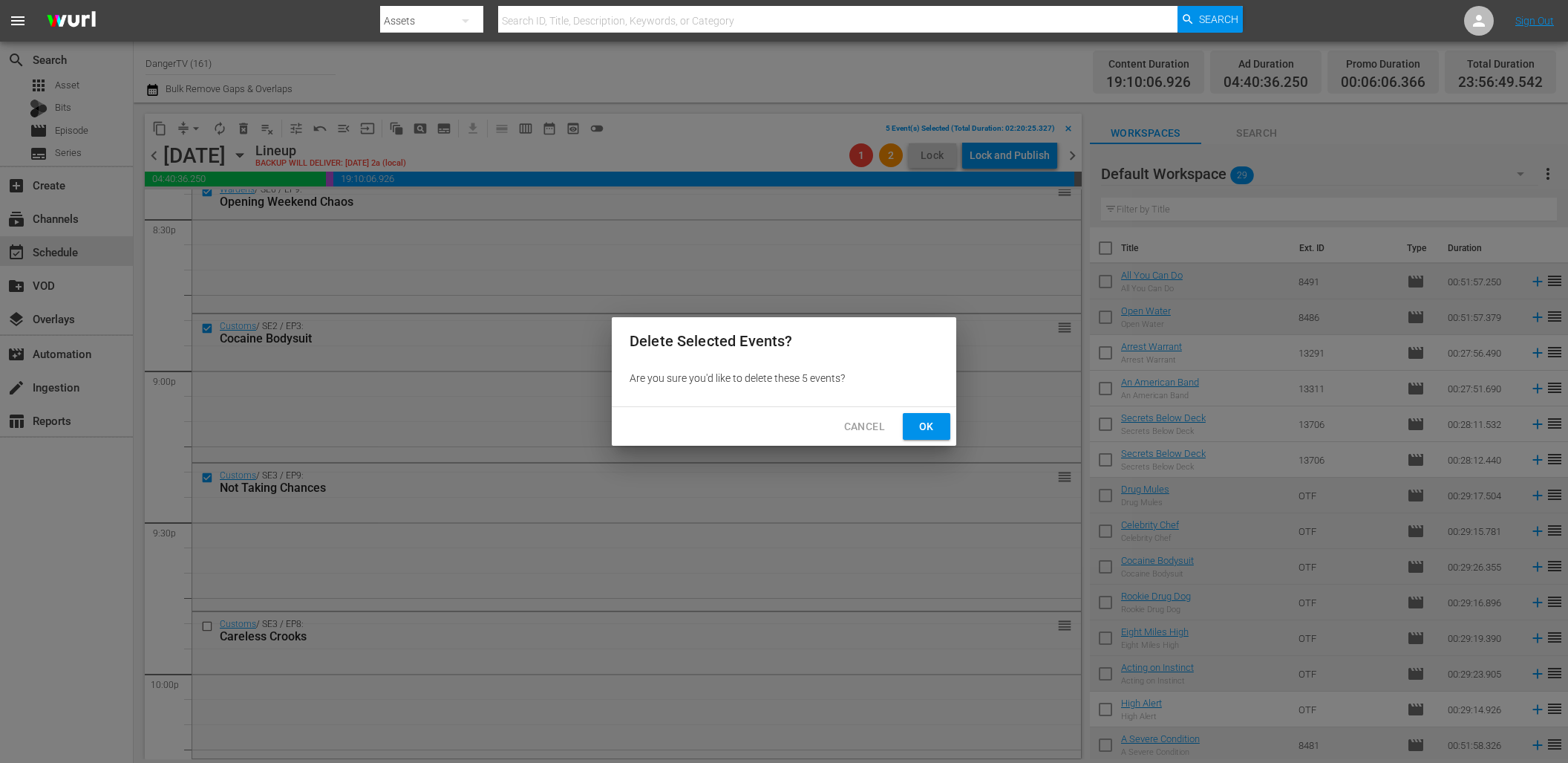
click at [917, 425] on span "Ok" at bounding box center [927, 427] width 24 height 19
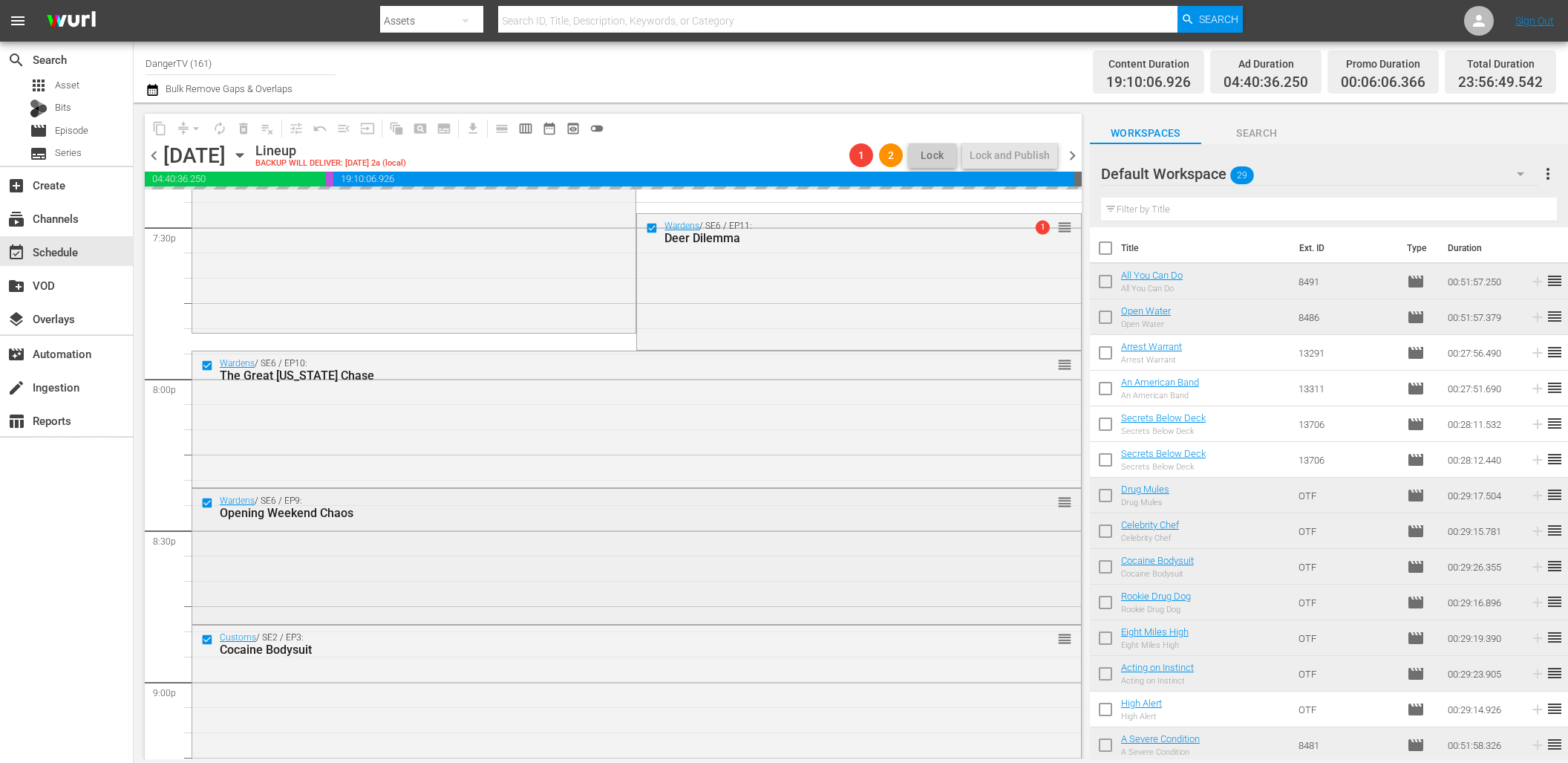
scroll to position [5870, 0]
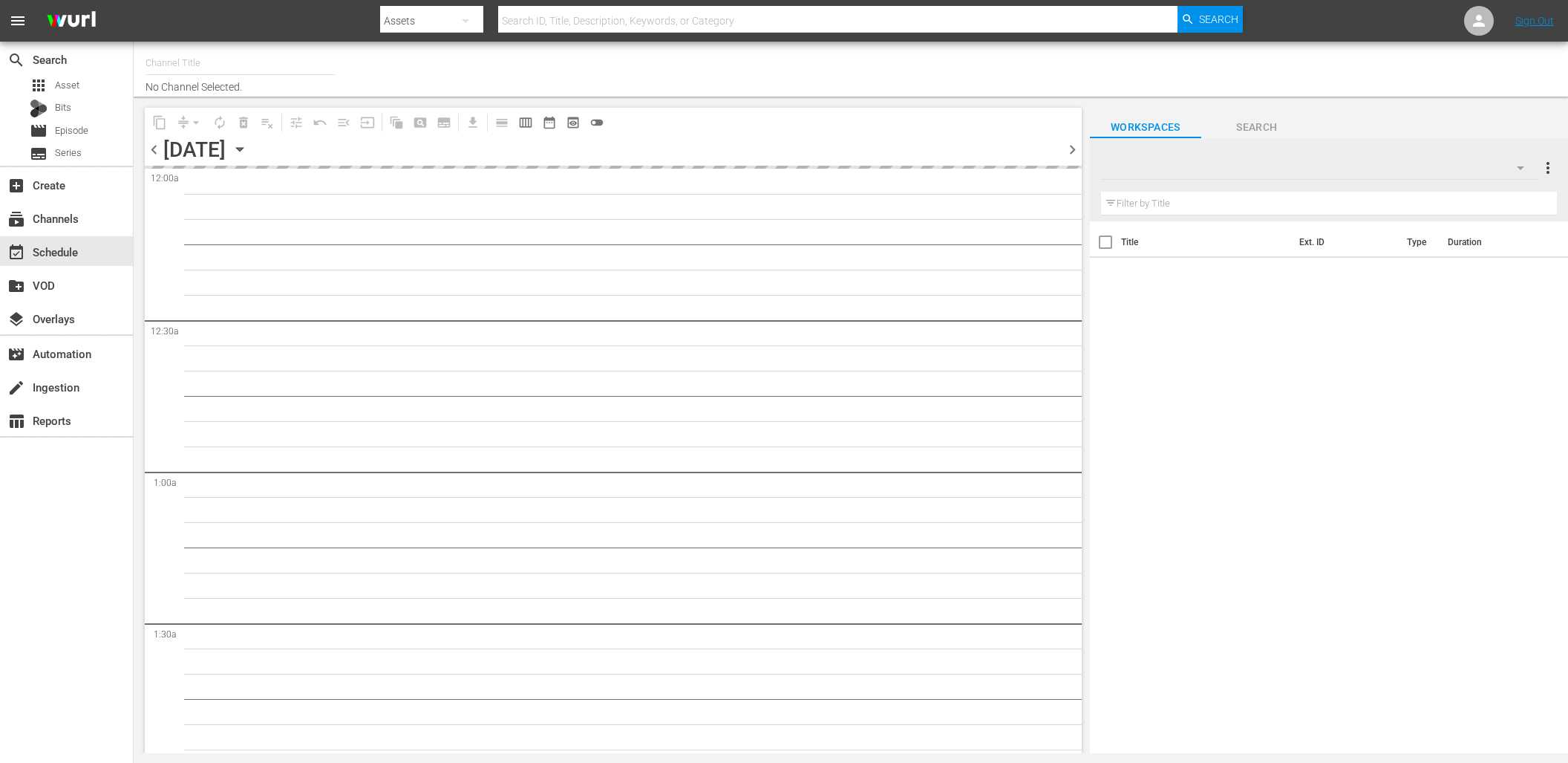
type input "DangerTV (161)"
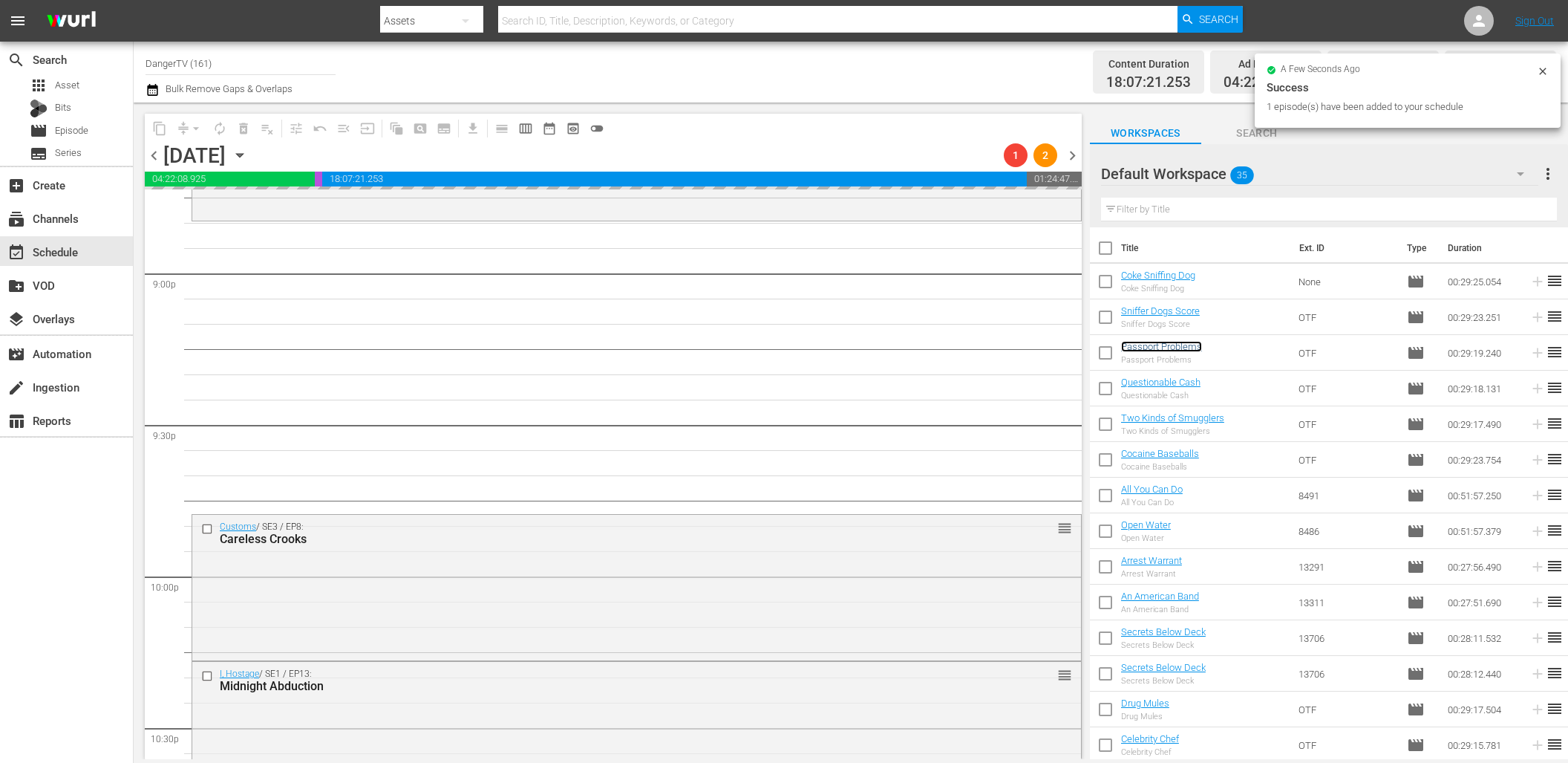
scroll to position [6289, 0]
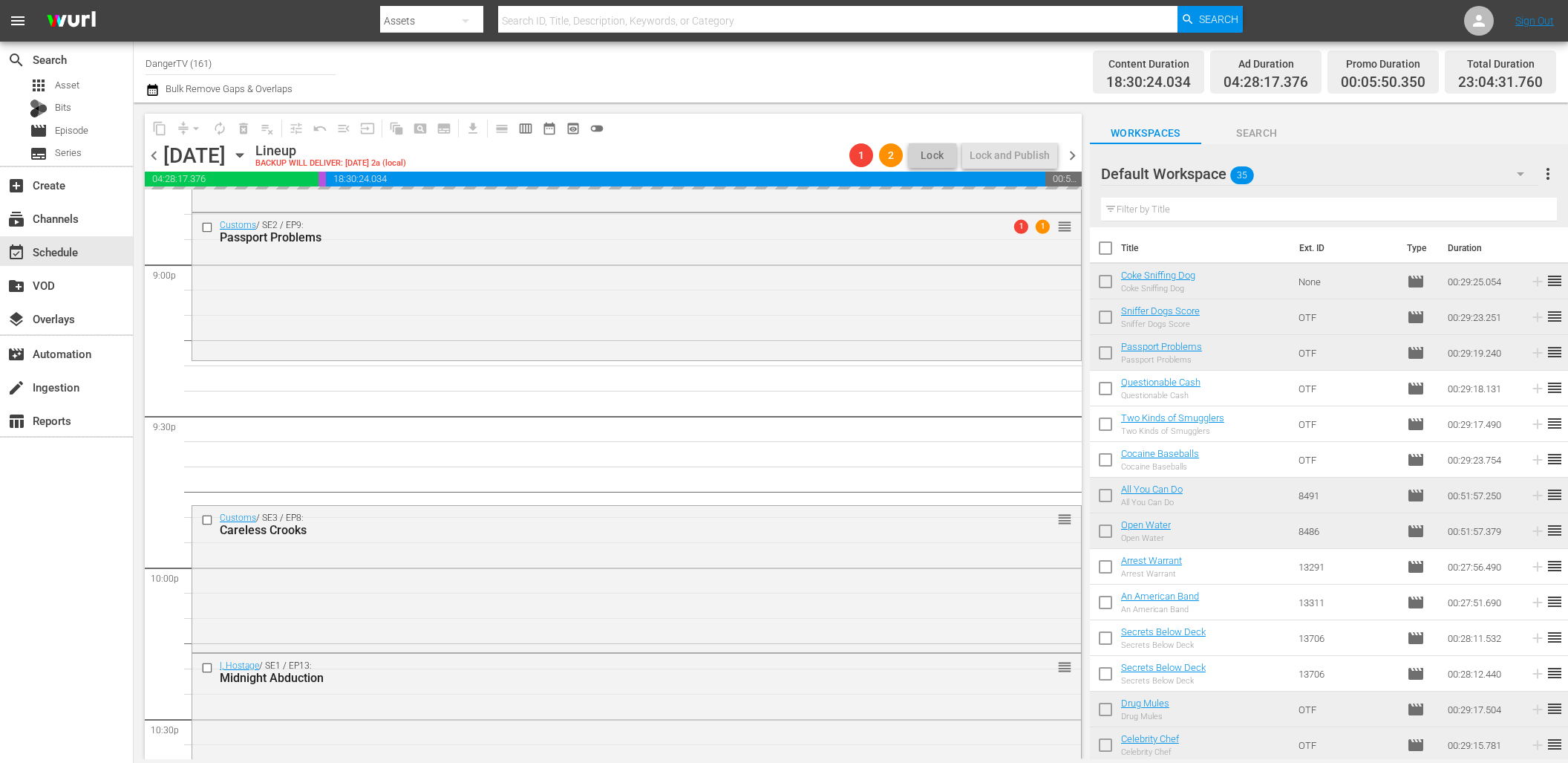
drag, startPoint x: 1151, startPoint y: 380, endPoint x: 360, endPoint y: 5, distance: 875.4
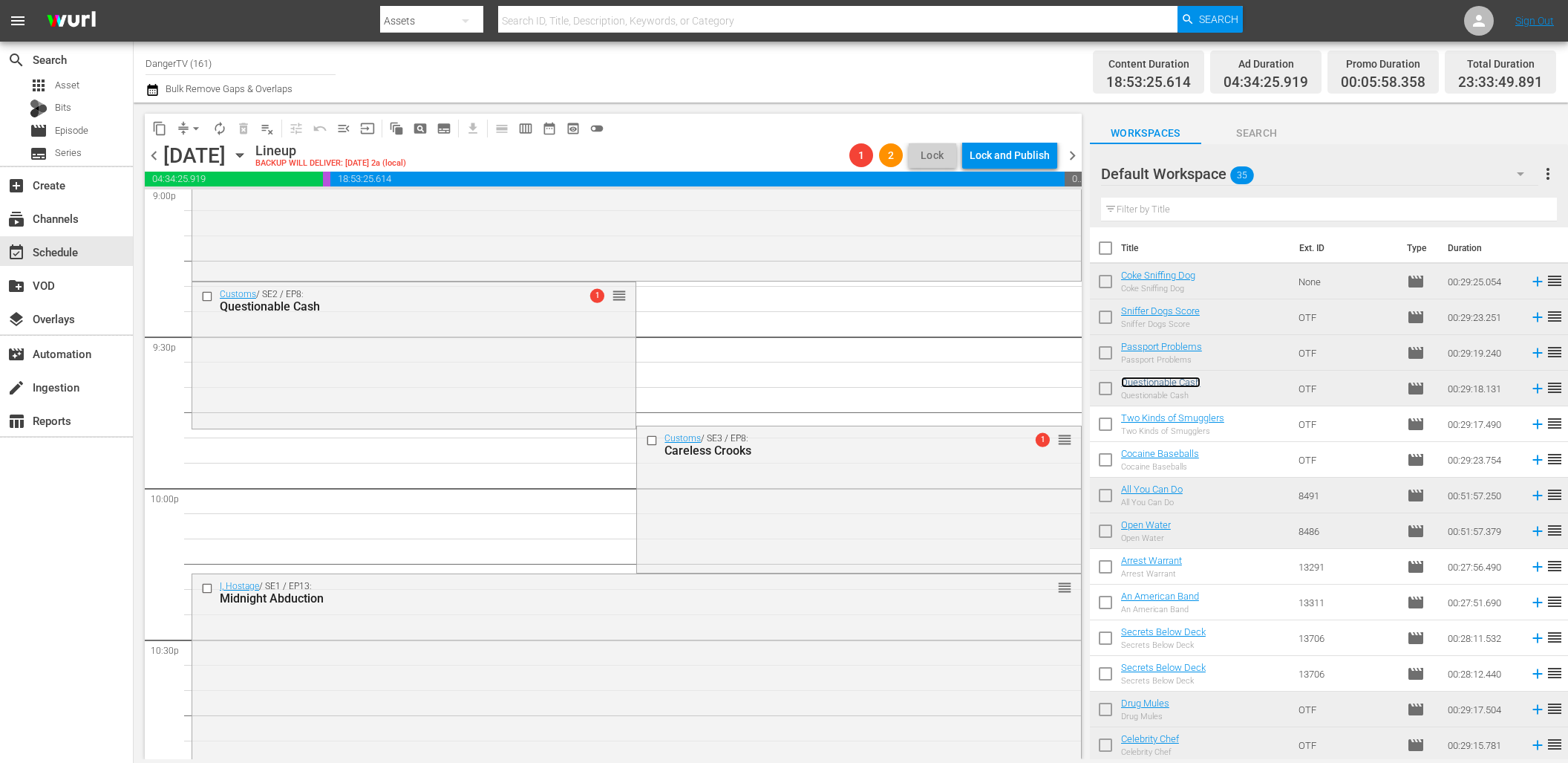
scroll to position [6354, 0]
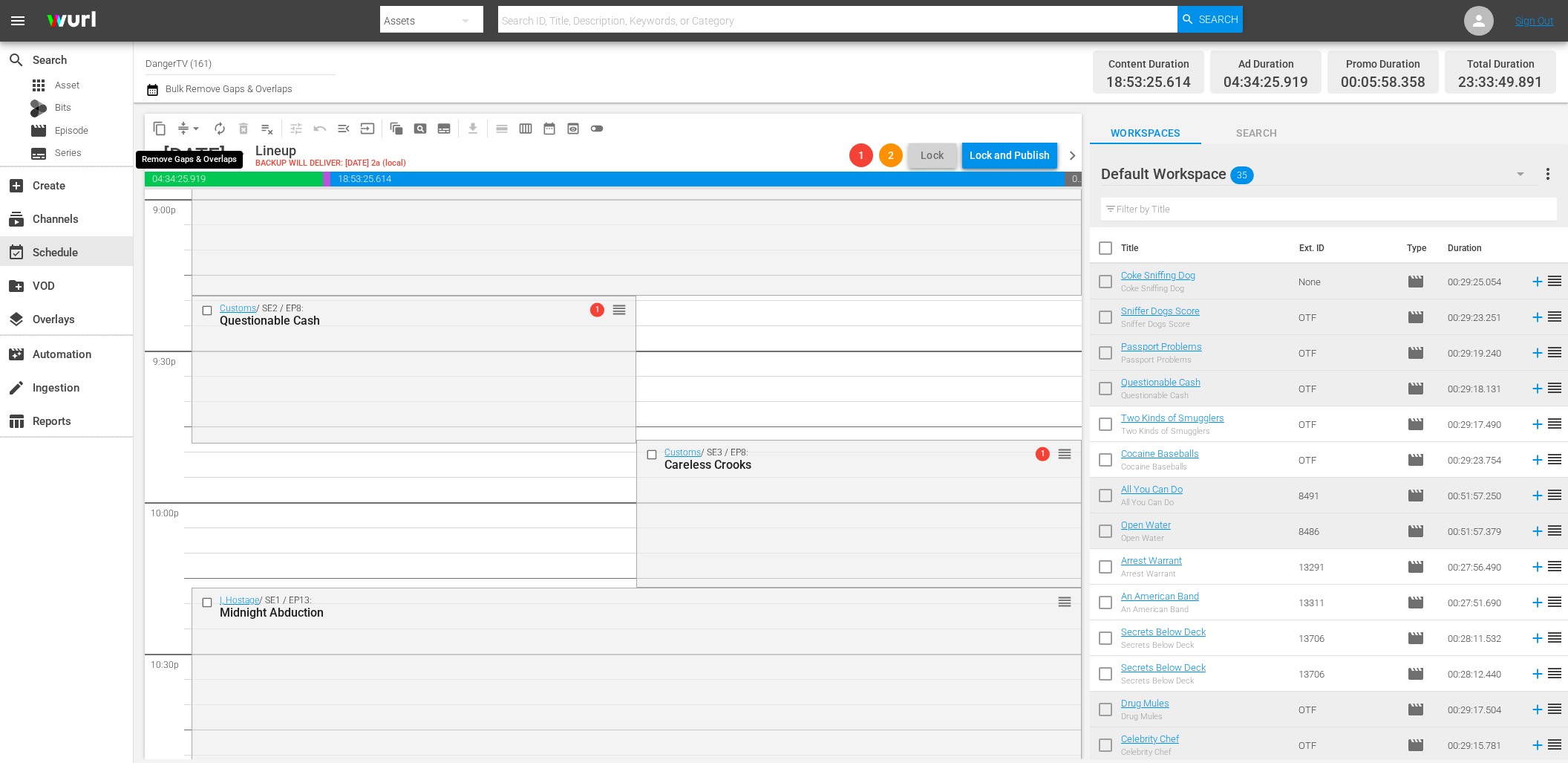
click at [189, 129] on span "arrow_drop_down" at bounding box center [196, 129] width 15 height 15
click at [224, 211] on li "Align to End of Previous Day" at bounding box center [197, 207] width 156 height 25
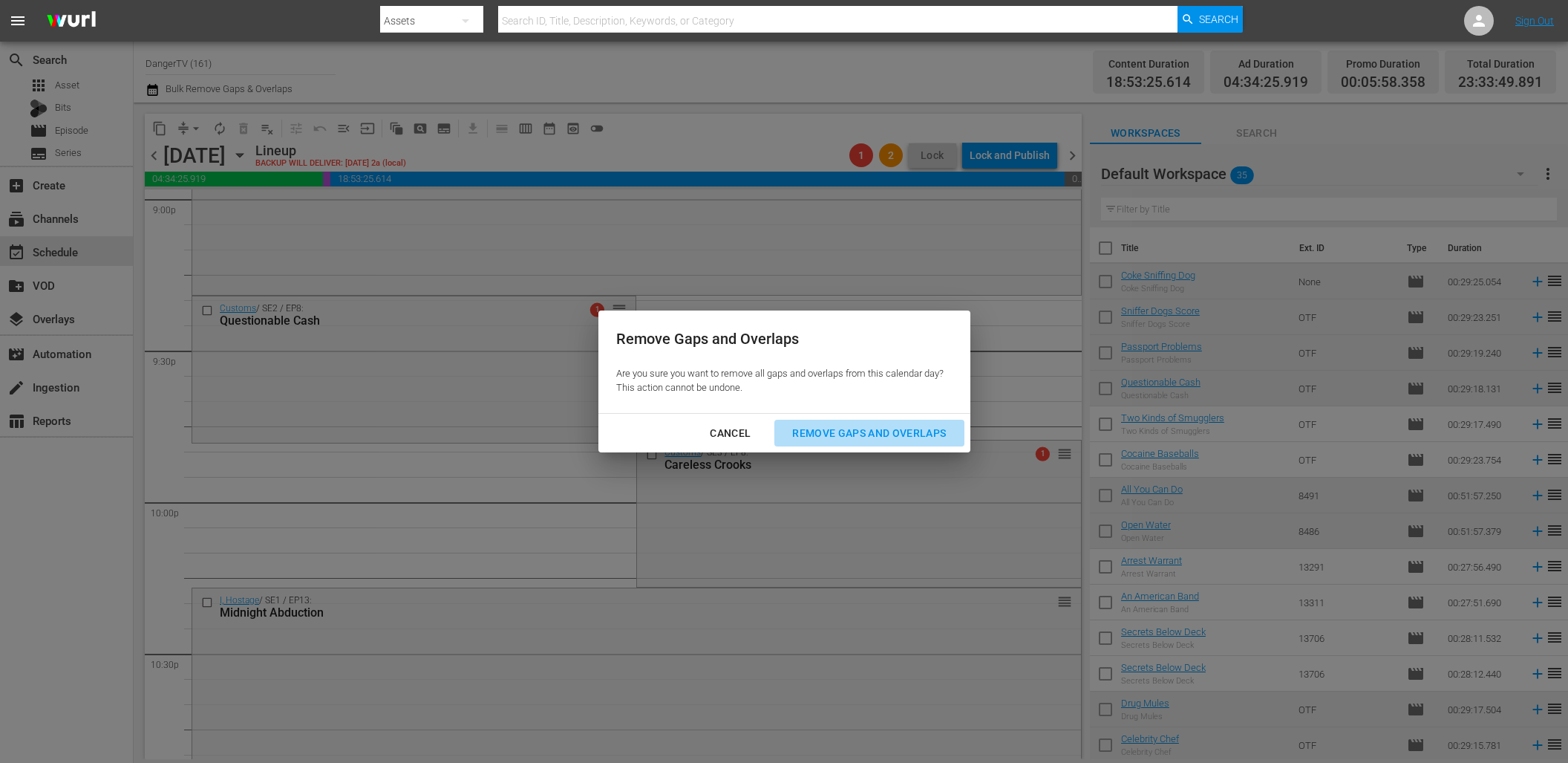
click at [841, 436] on div "Remove Gaps and Overlaps" at bounding box center [868, 434] width 177 height 19
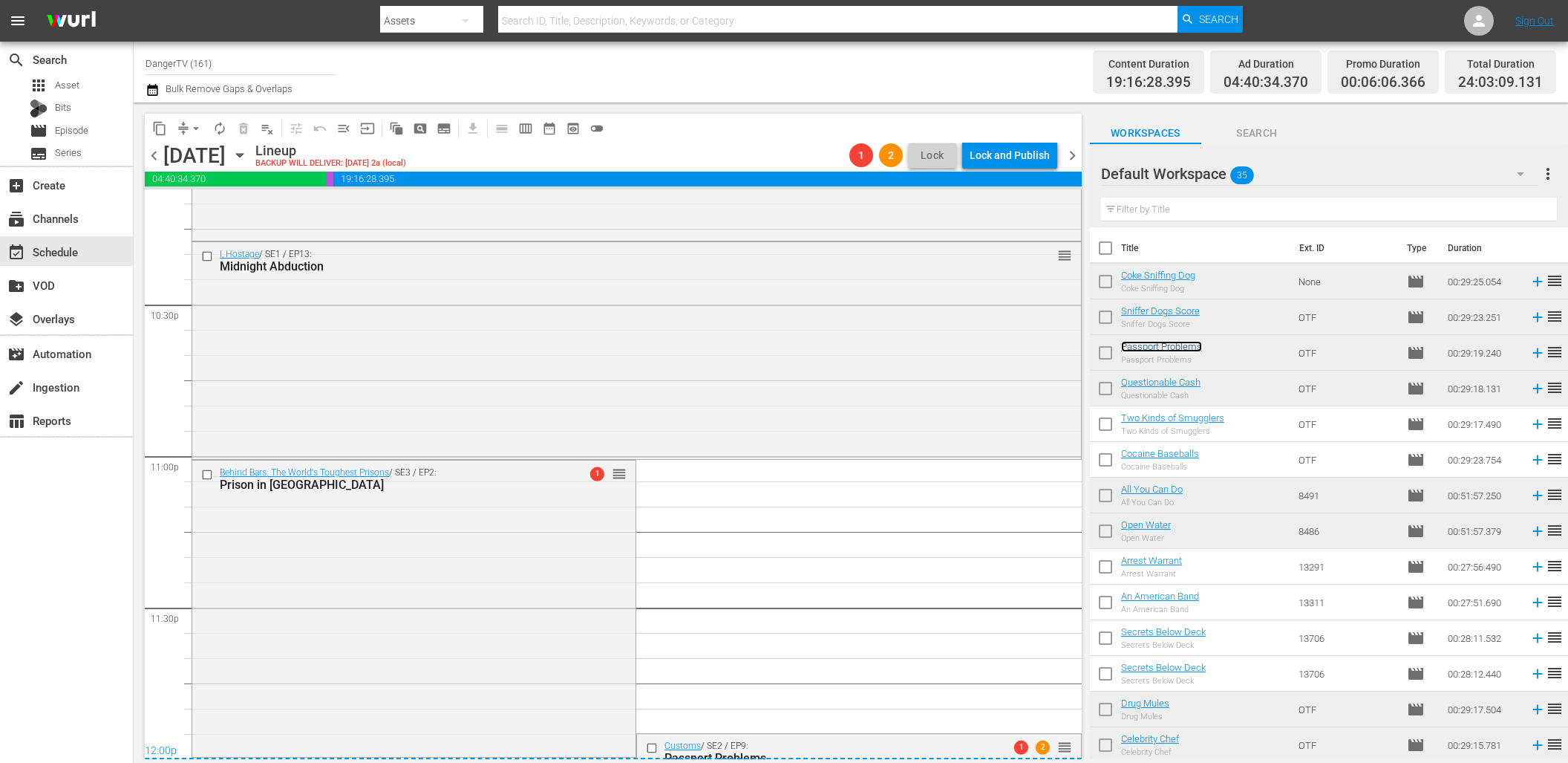
scroll to position [6826, 0]
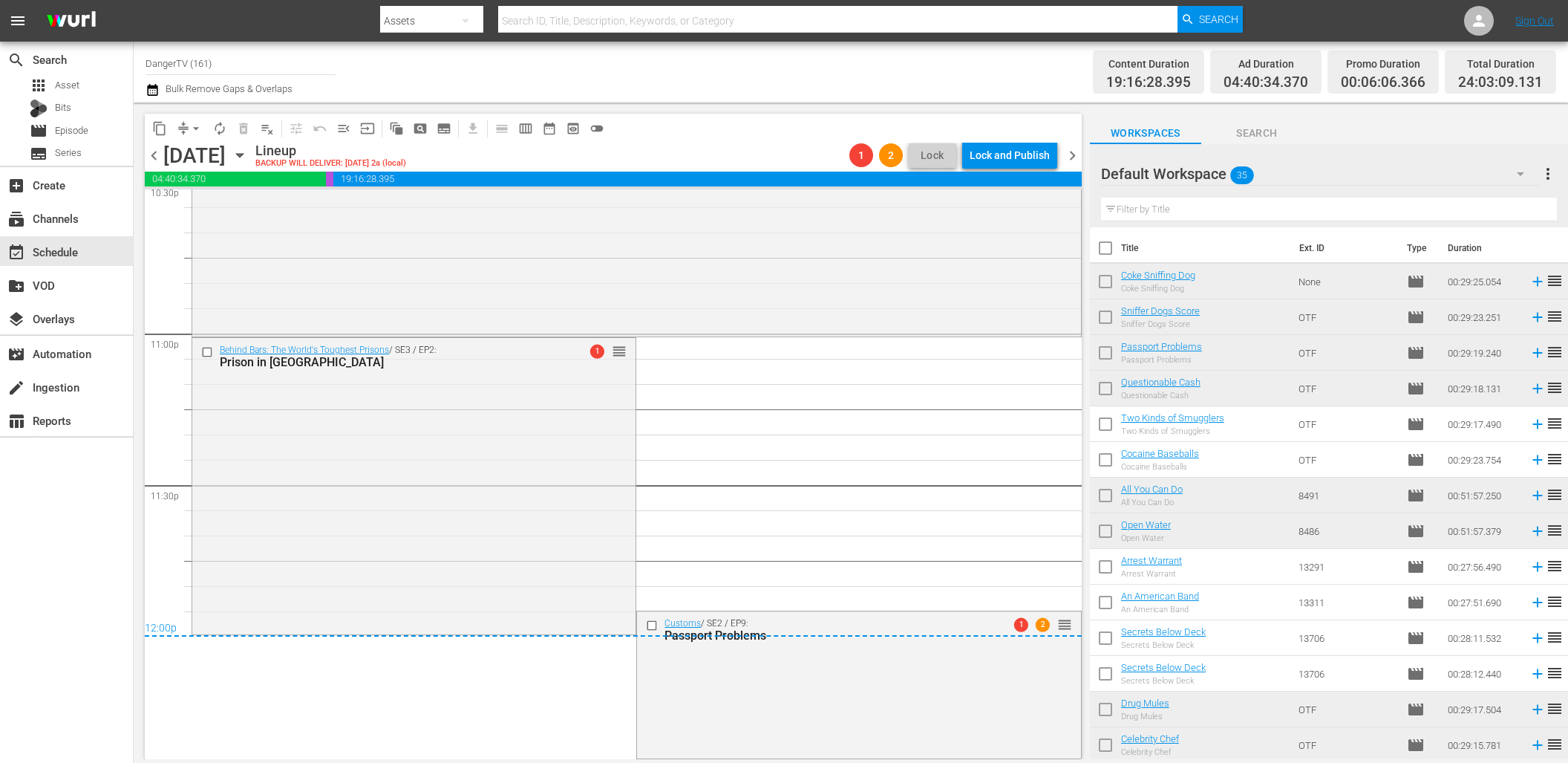
drag, startPoint x: 1055, startPoint y: 622, endPoint x: 1053, endPoint y: 632, distance: 10.2
click at [1053, 636] on div "12:00p" at bounding box center [613, 630] width 937 height 15
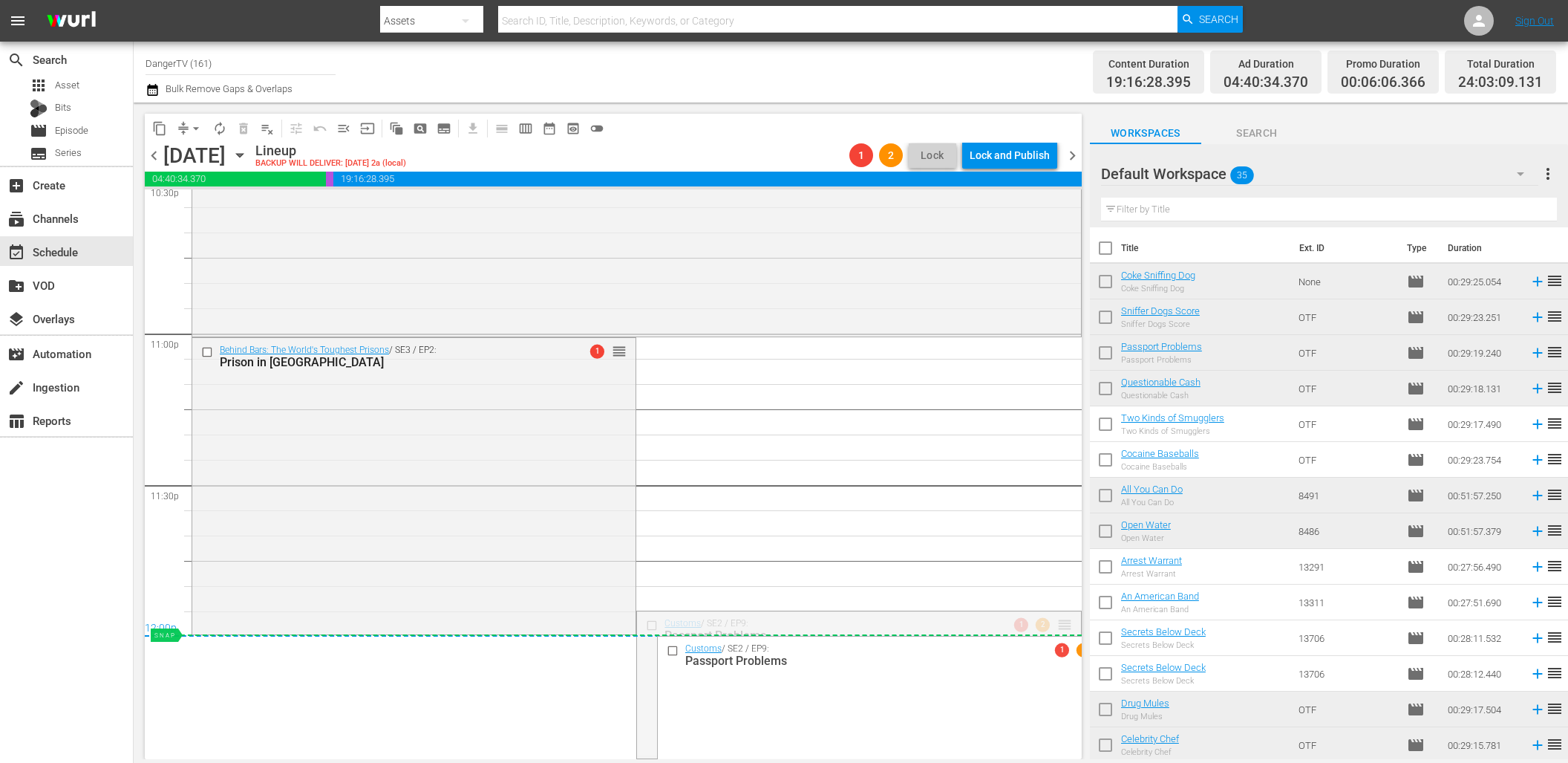
drag, startPoint x: 1053, startPoint y: 620, endPoint x: 1051, endPoint y: 642, distance: 22.1
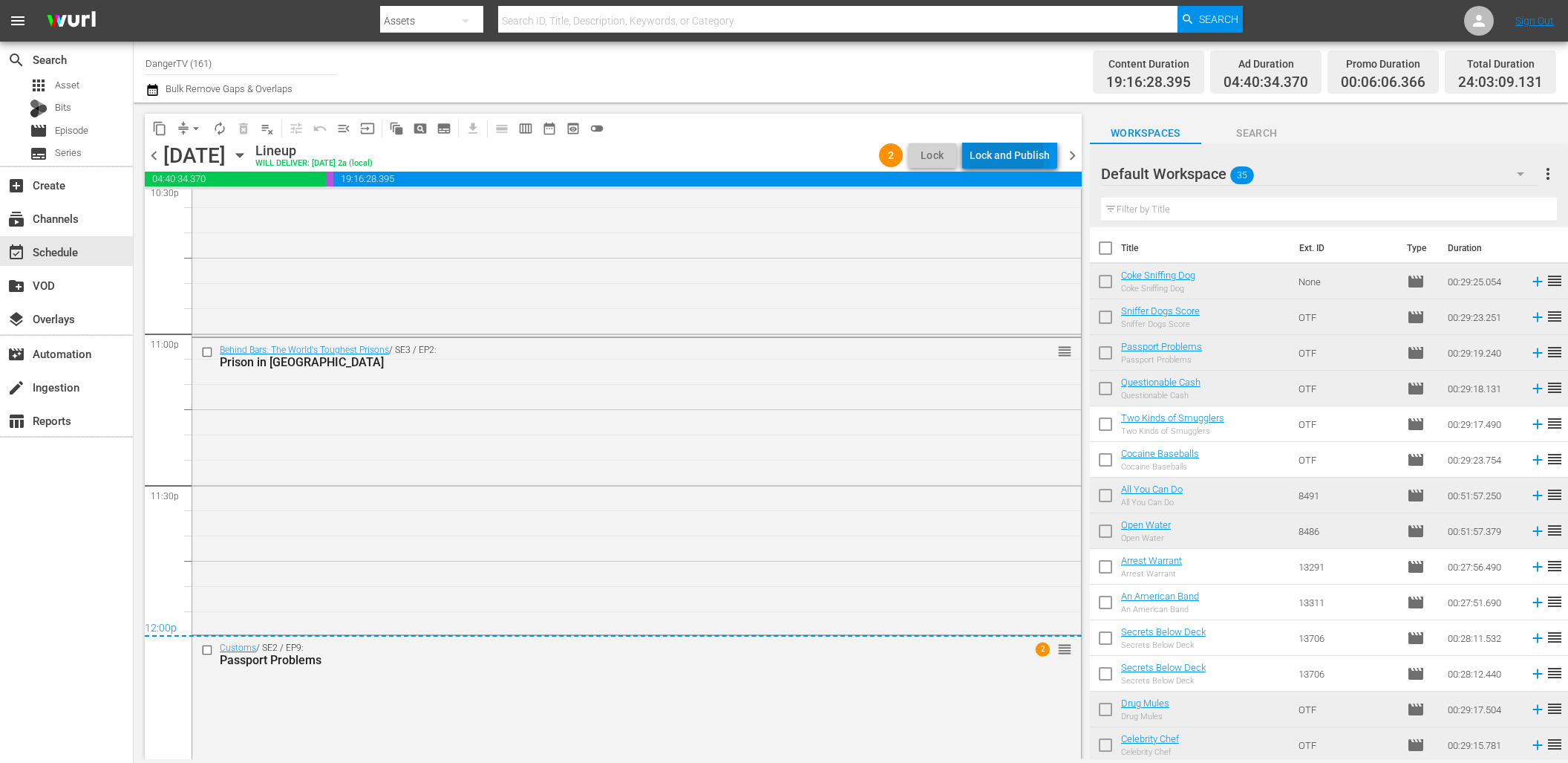
click at [993, 158] on div "Lock and Publish" at bounding box center [1010, 155] width 80 height 26
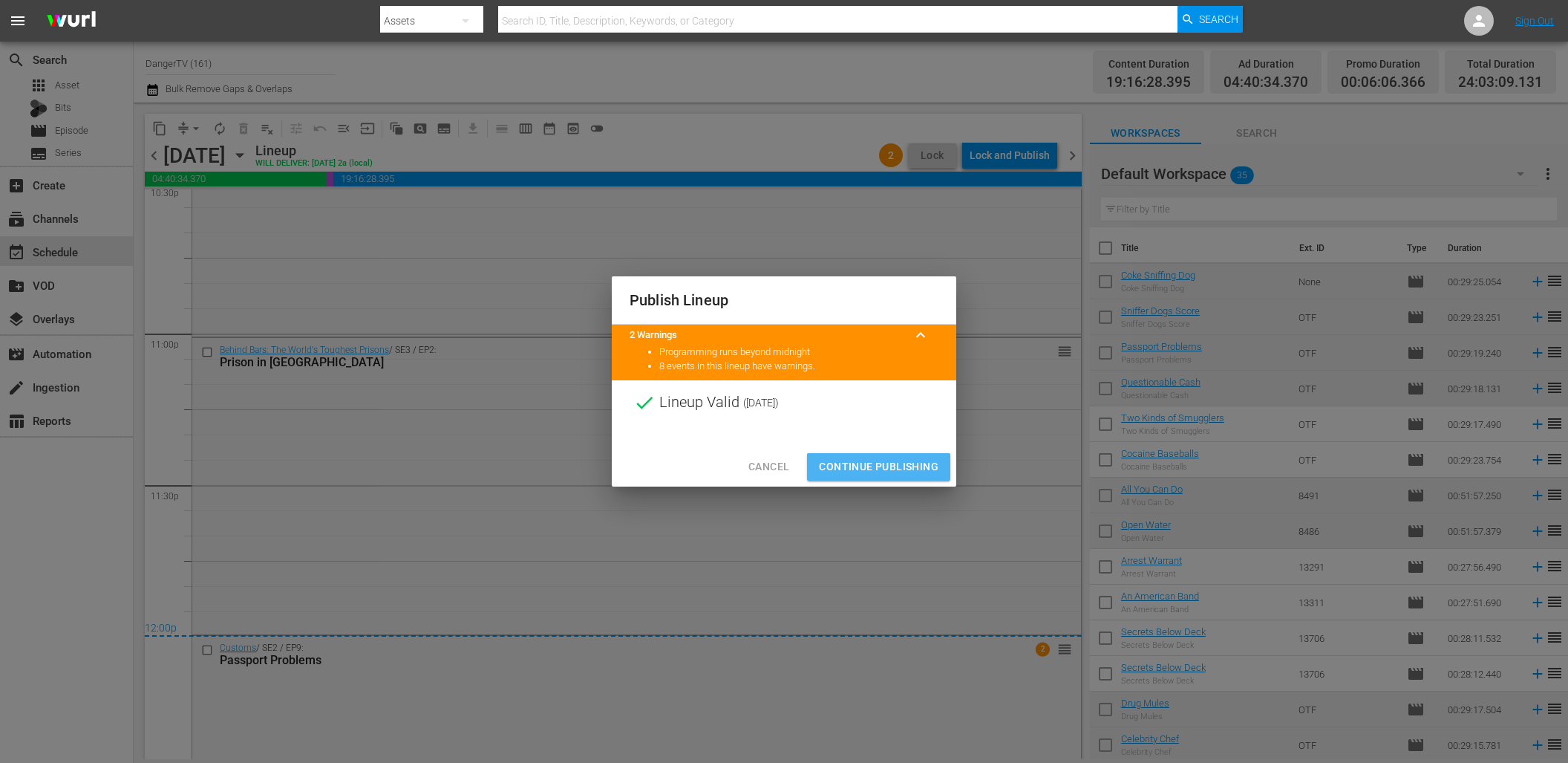
click at [876, 455] on button "Continue Publishing" at bounding box center [879, 467] width 143 height 27
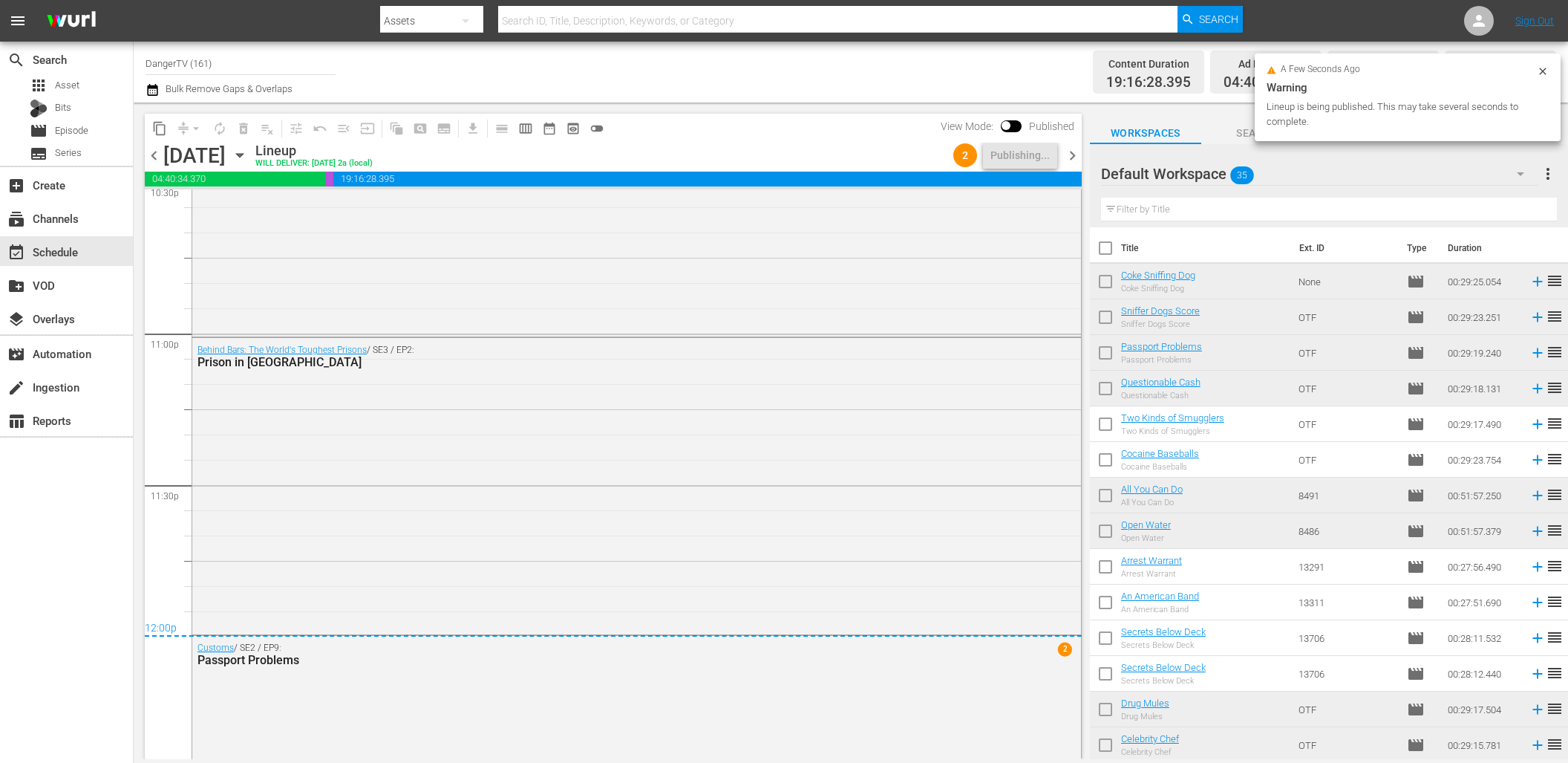
click at [1074, 152] on span "chevron_right" at bounding box center [1072, 155] width 19 height 19
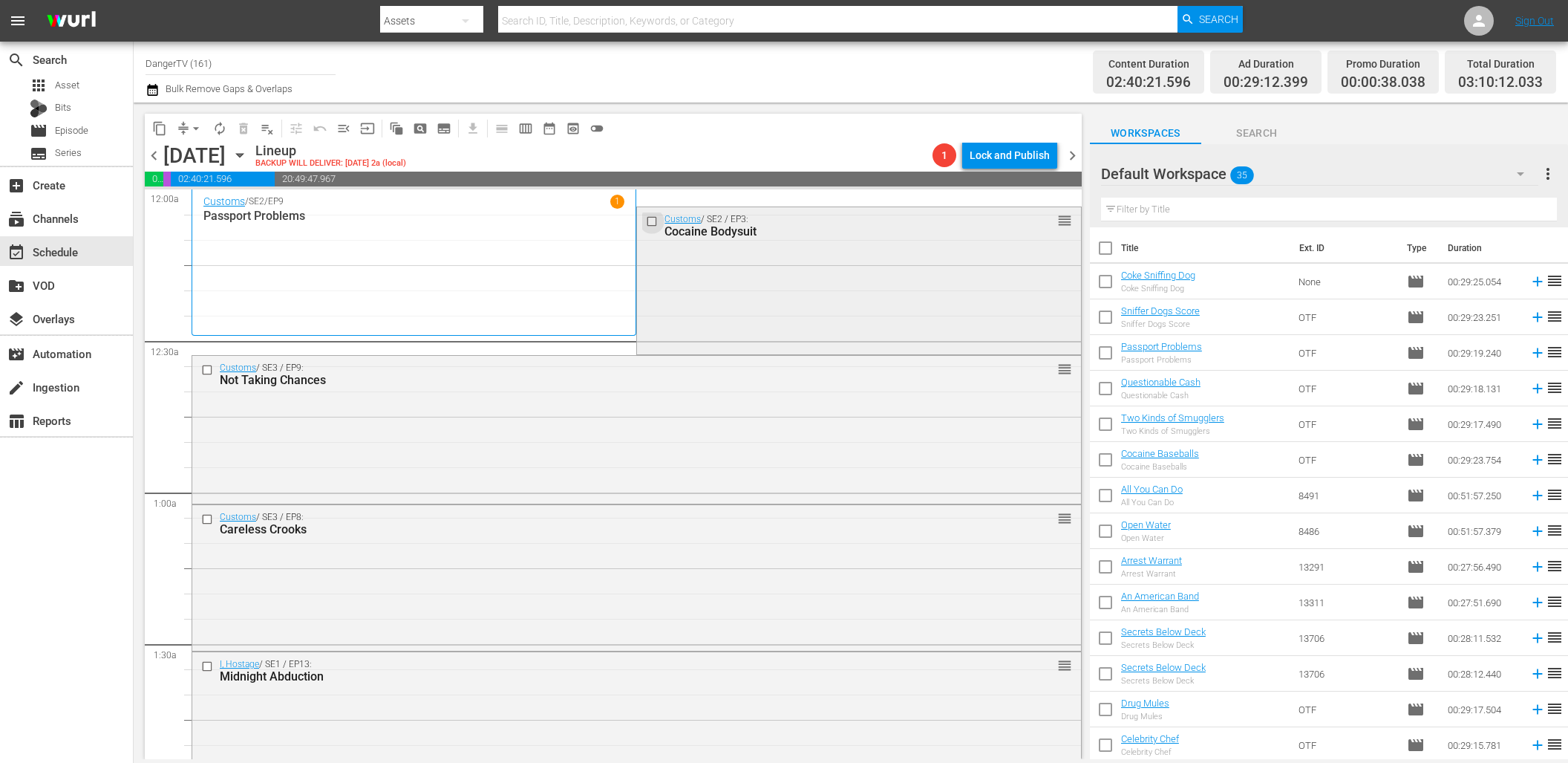
click at [649, 222] on input "checkbox" at bounding box center [653, 222] width 16 height 13
click at [243, 125] on span "delete_forever_outlined" at bounding box center [243, 129] width 15 height 15
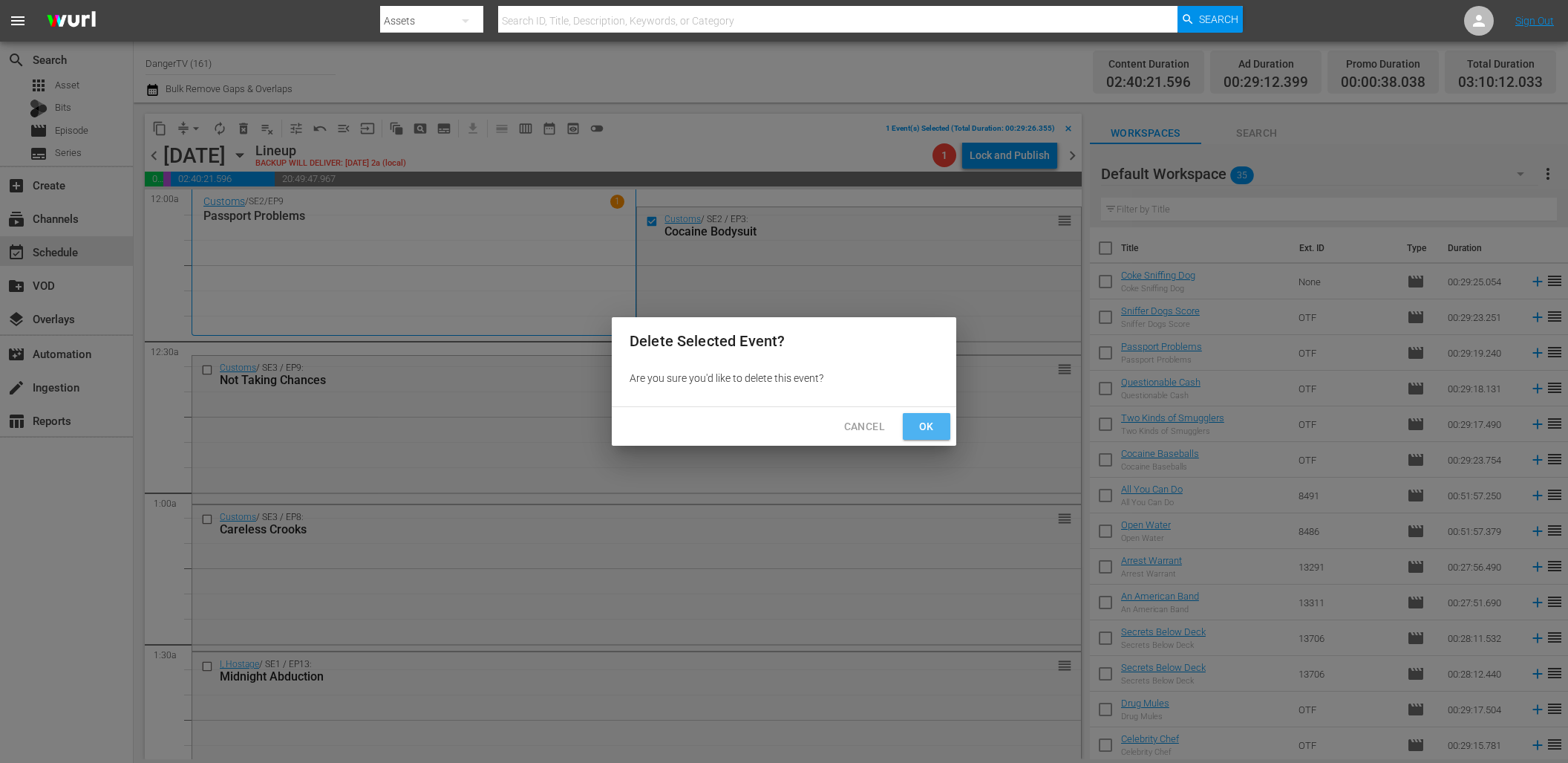
click at [948, 433] on button "Ok" at bounding box center [926, 427] width 47 height 27
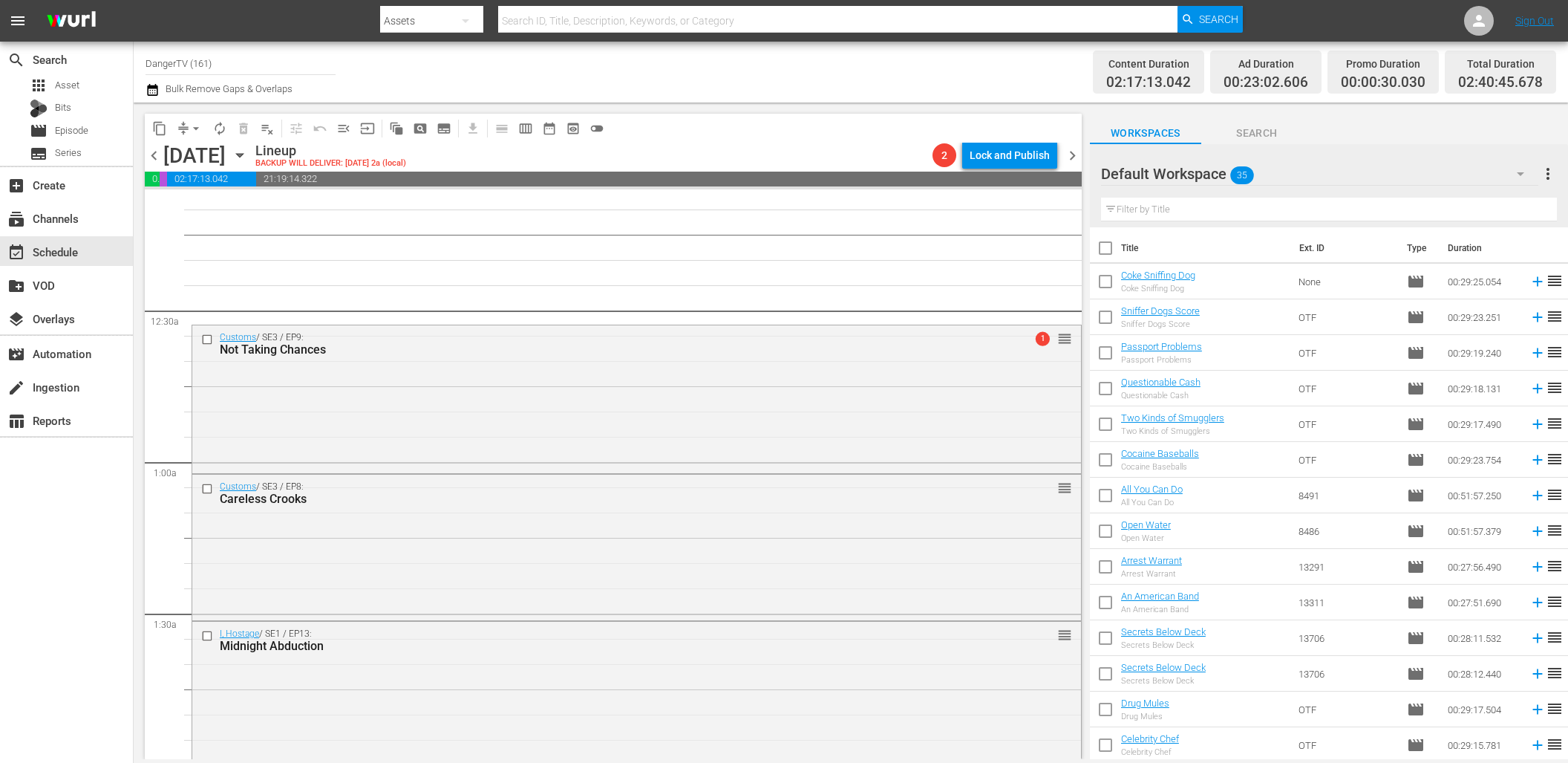
scroll to position [32, 0]
click at [191, 125] on span "arrow_drop_down" at bounding box center [196, 129] width 15 height 15
click at [197, 201] on li "Align to End of Previous Day" at bounding box center [197, 207] width 156 height 25
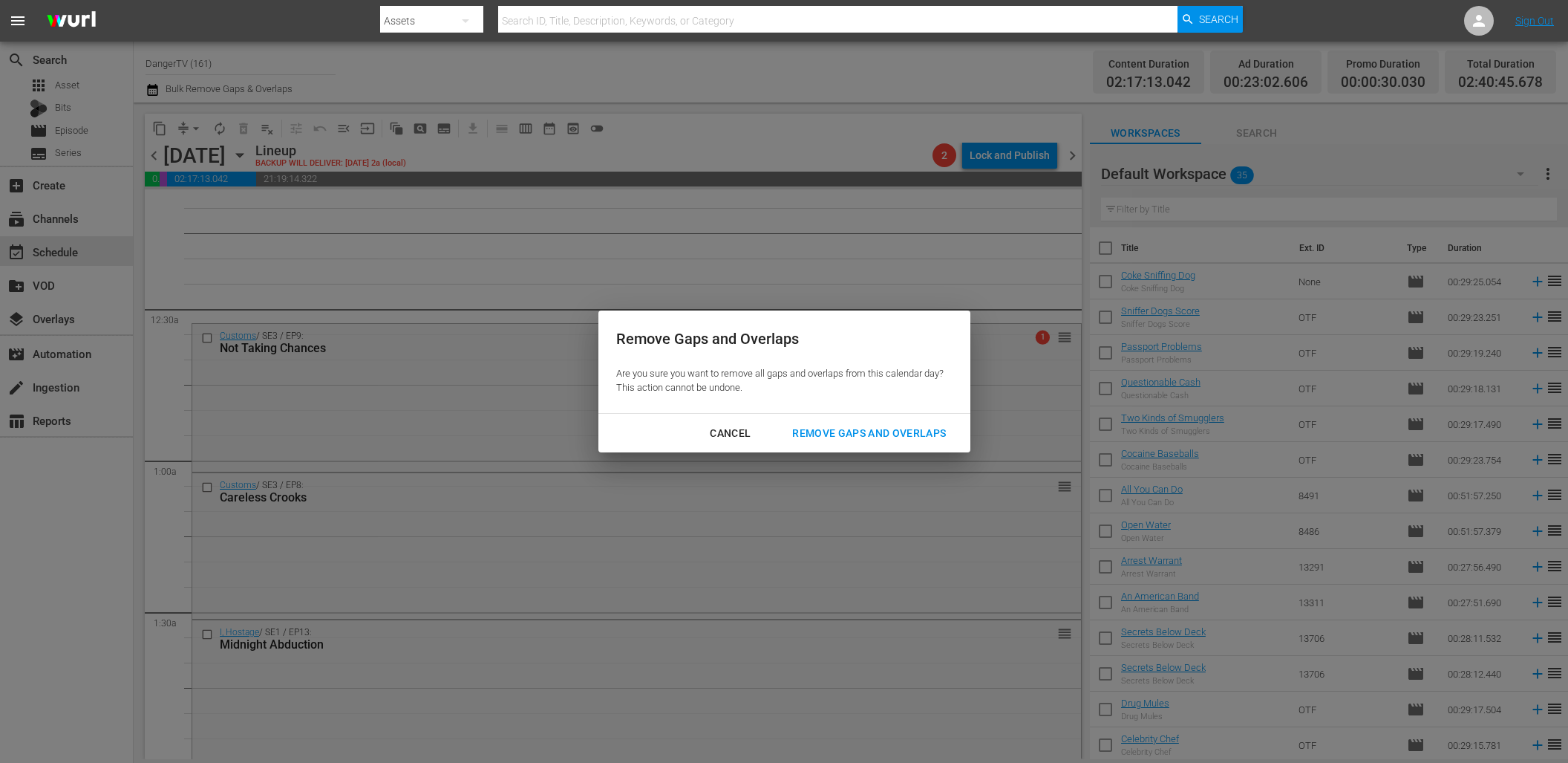
click at [854, 431] on div "Remove Gaps and Overlaps" at bounding box center [868, 434] width 177 height 19
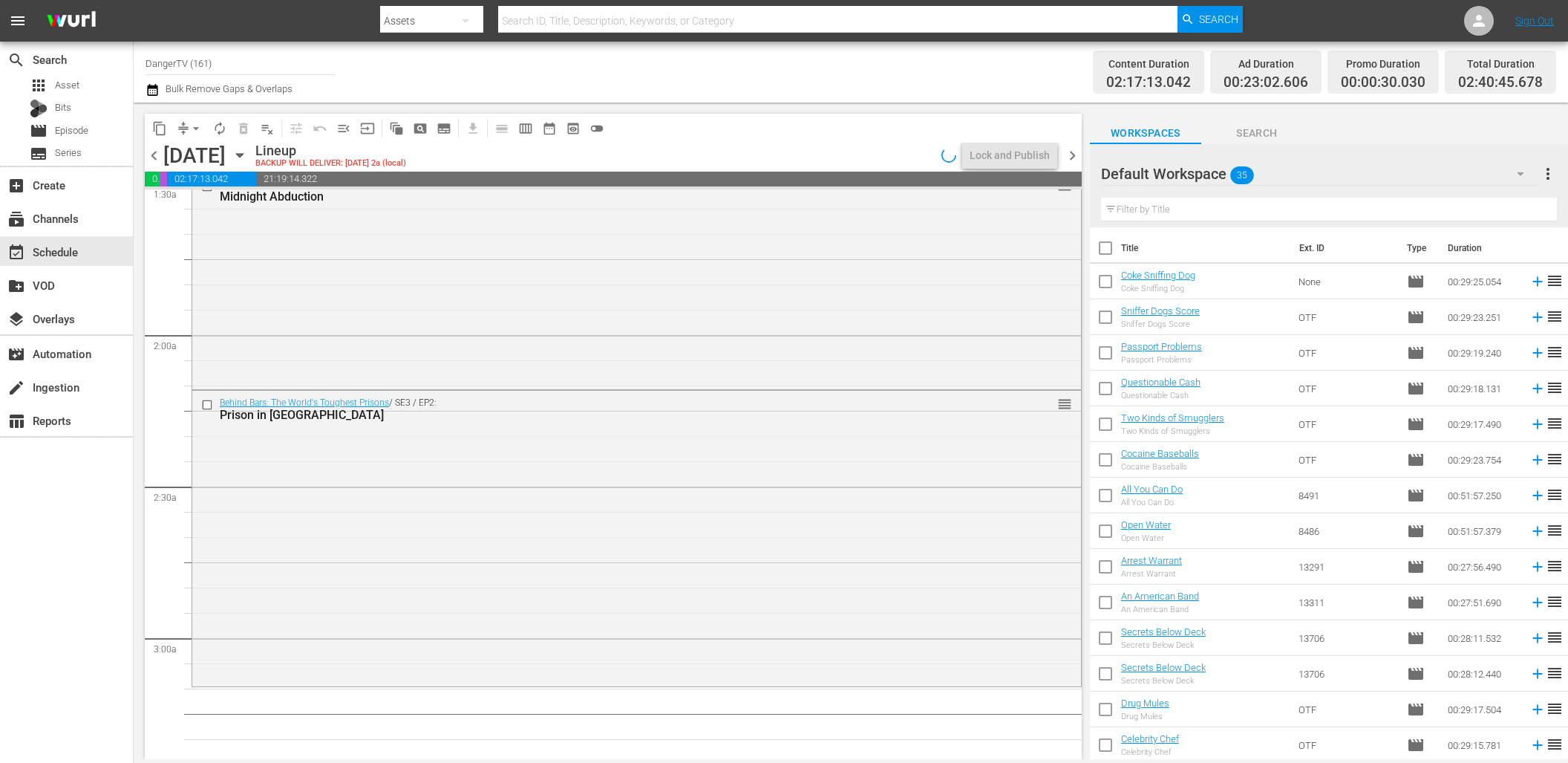
scroll to position [654, 0]
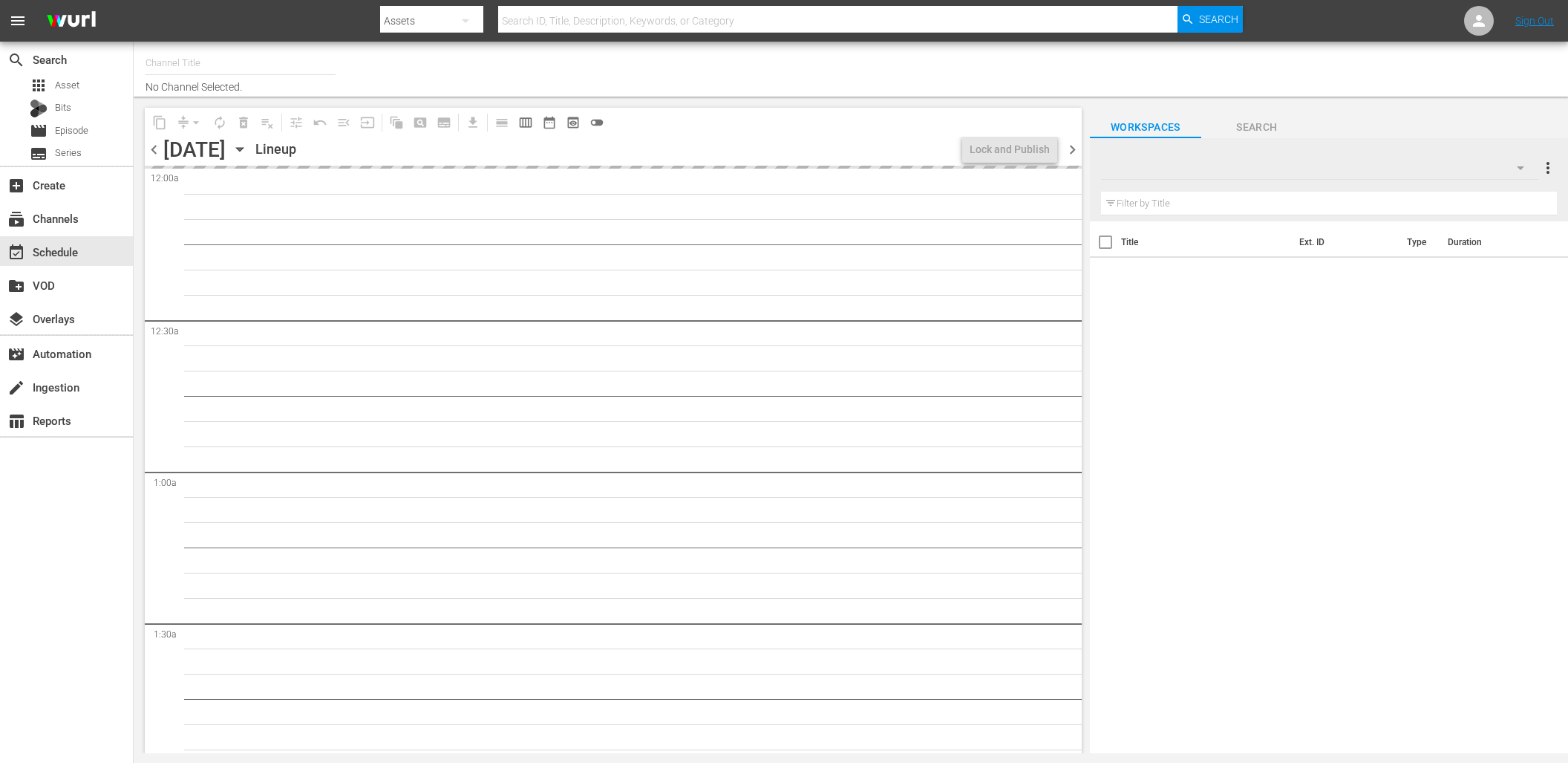
type input "DangerTV (161)"
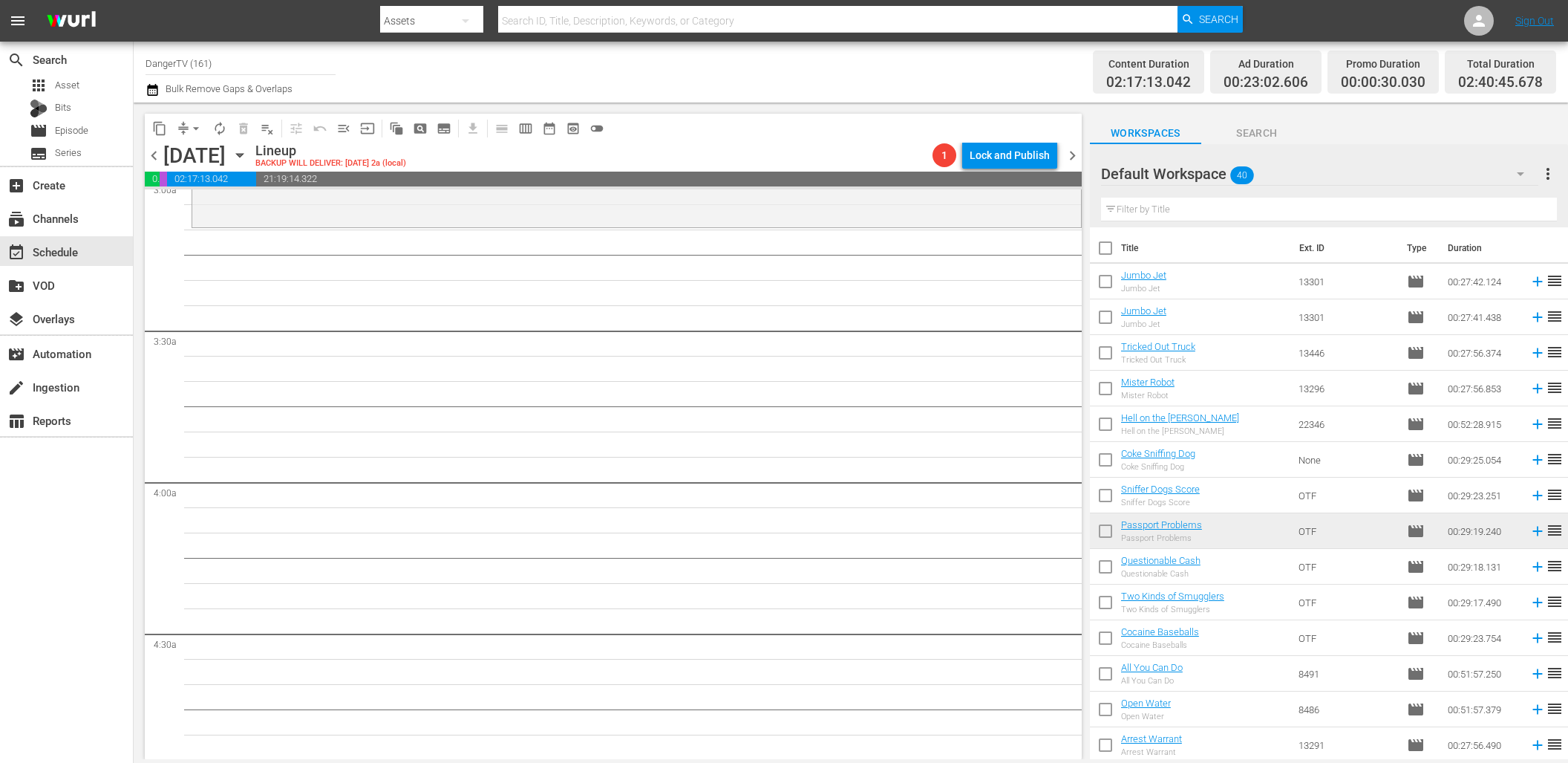
scroll to position [911, 0]
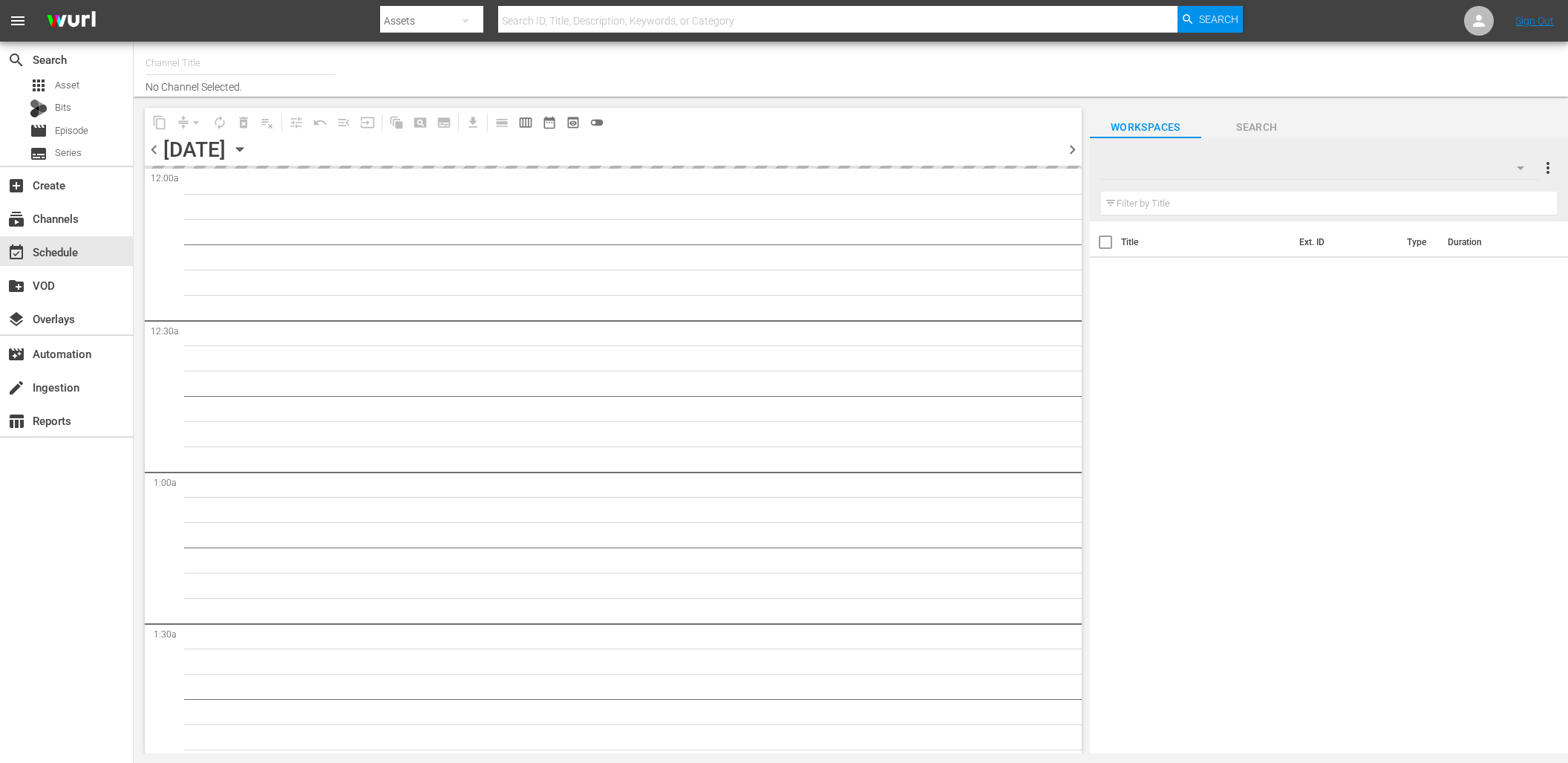
type input "DangerTV (161)"
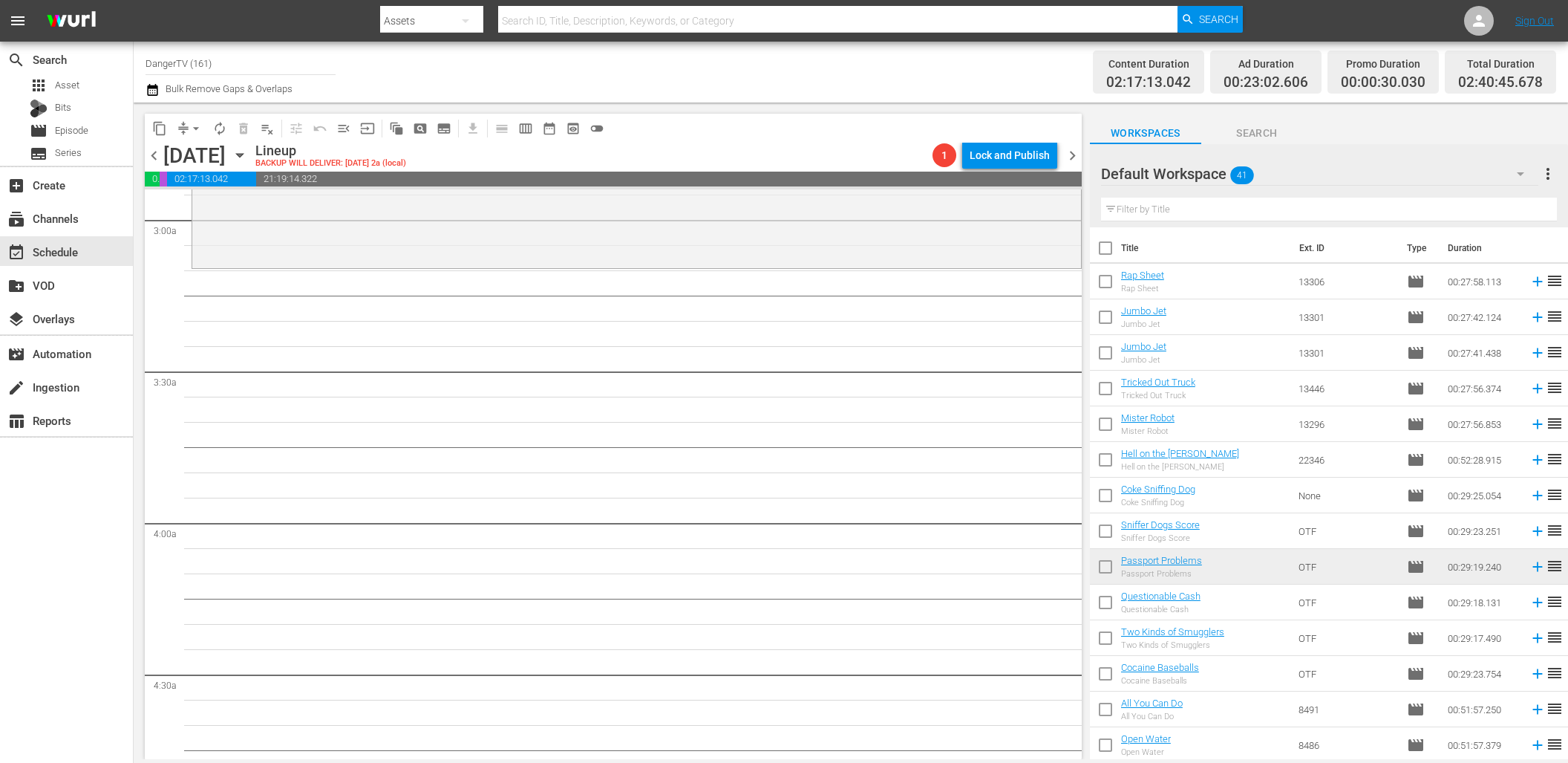
scroll to position [850, 0]
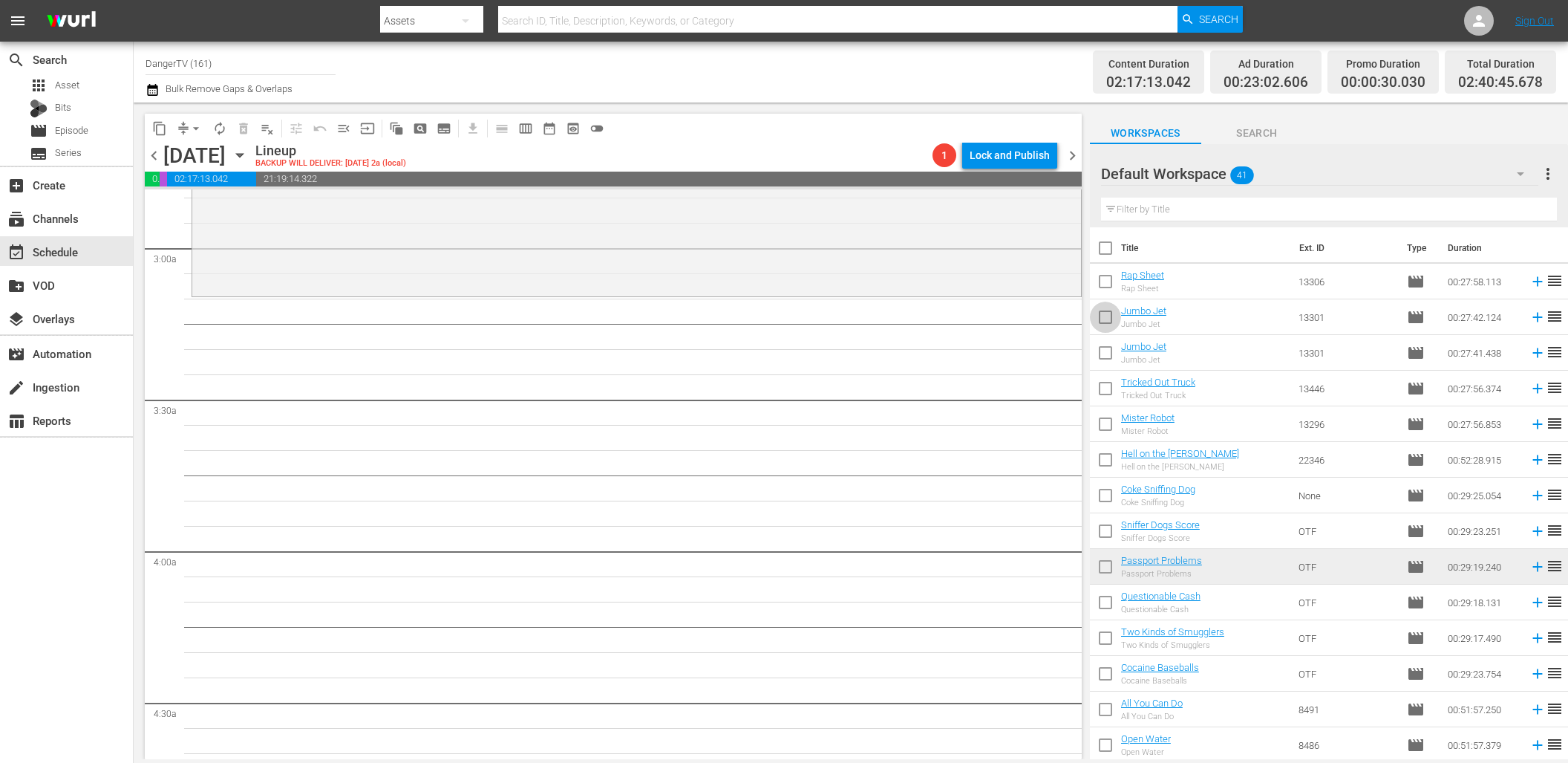
drag, startPoint x: 1106, startPoint y: 315, endPoint x: 1149, endPoint y: 294, distance: 47.9
click at [1106, 315] on input "checkbox" at bounding box center [1105, 320] width 31 height 31
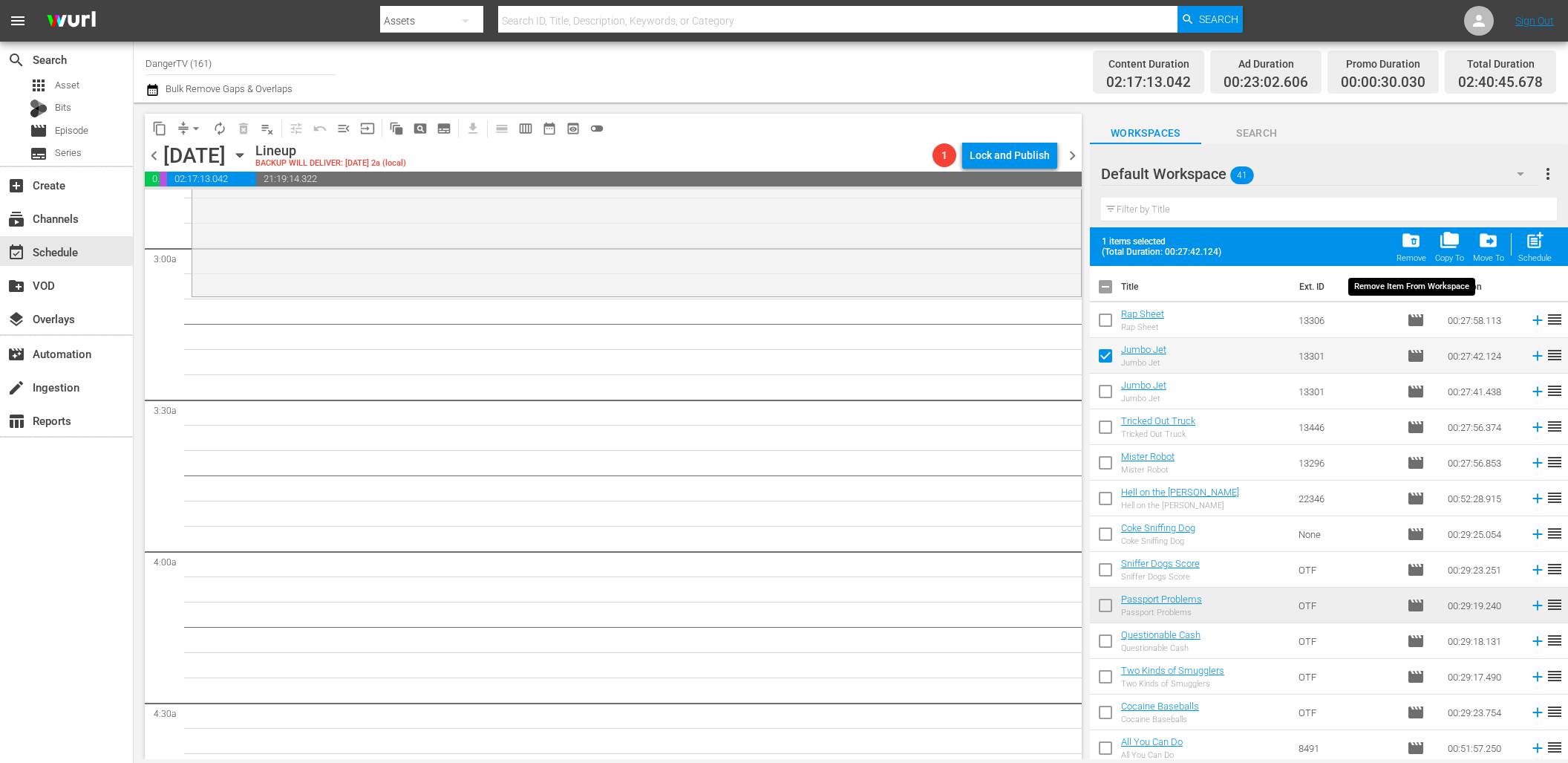
click at [1420, 241] on span "folder_delete" at bounding box center [1411, 240] width 20 height 20
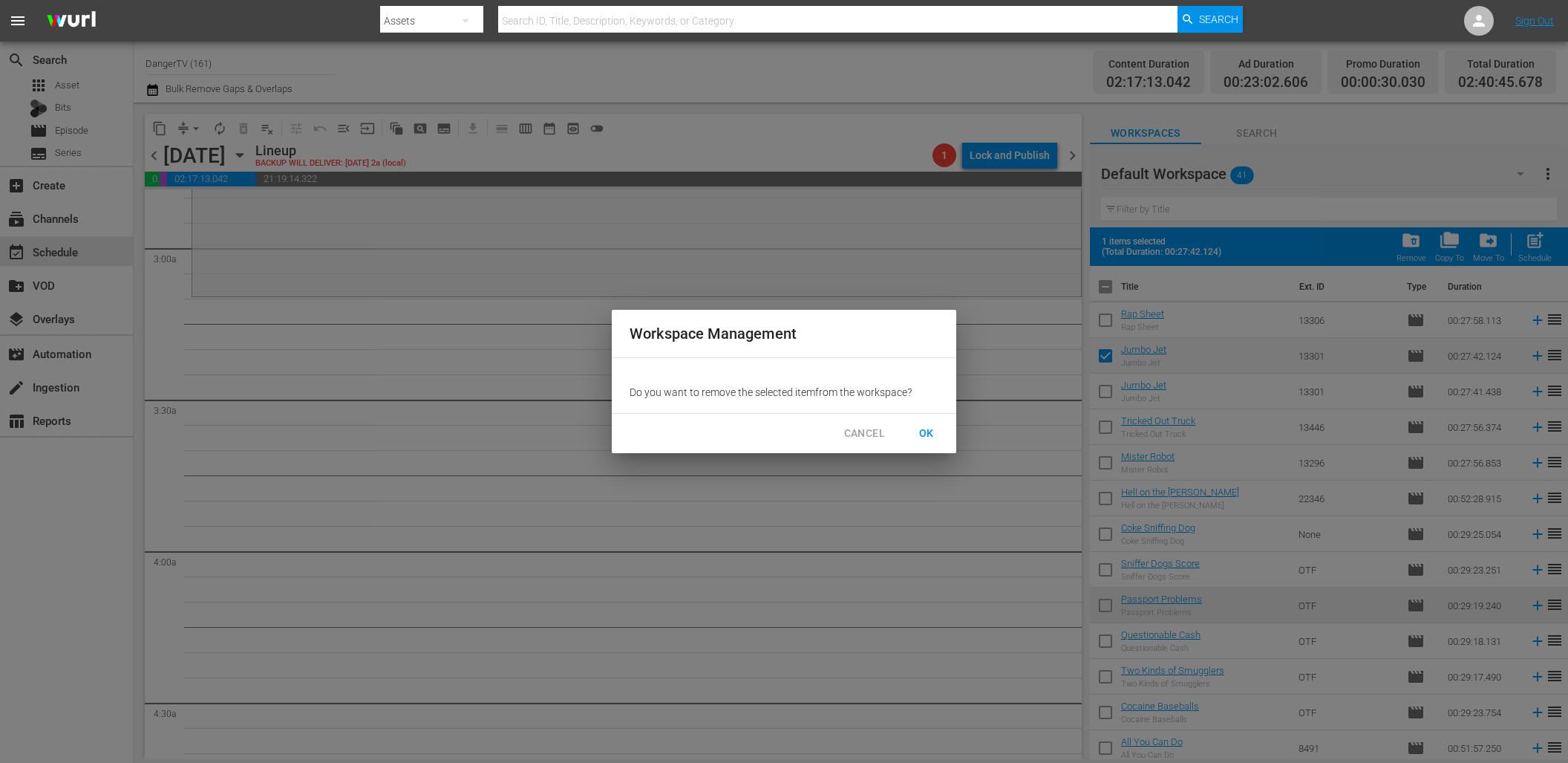
click at [930, 431] on span "OK" at bounding box center [927, 434] width 24 height 19
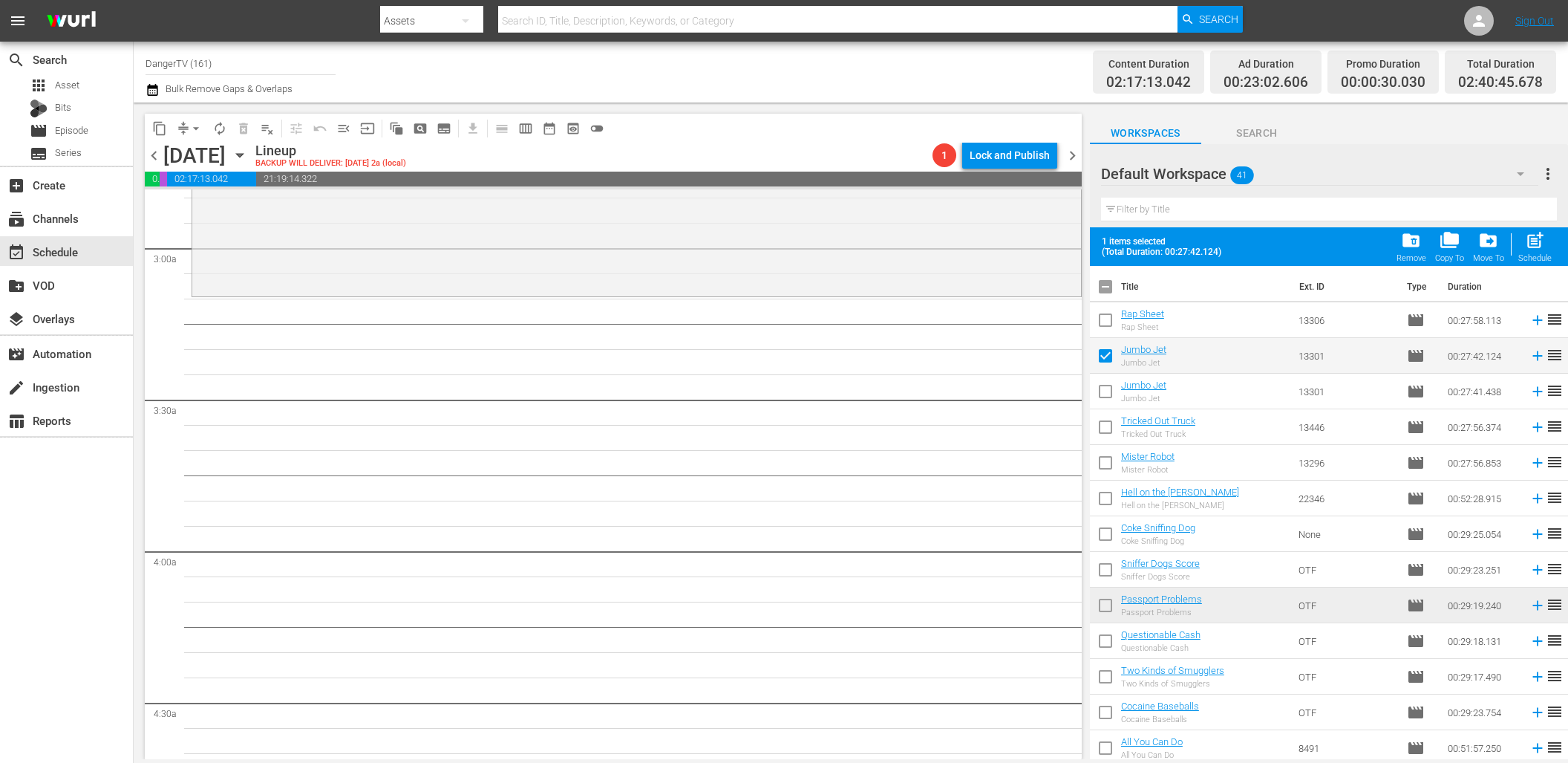
checkbox input "false"
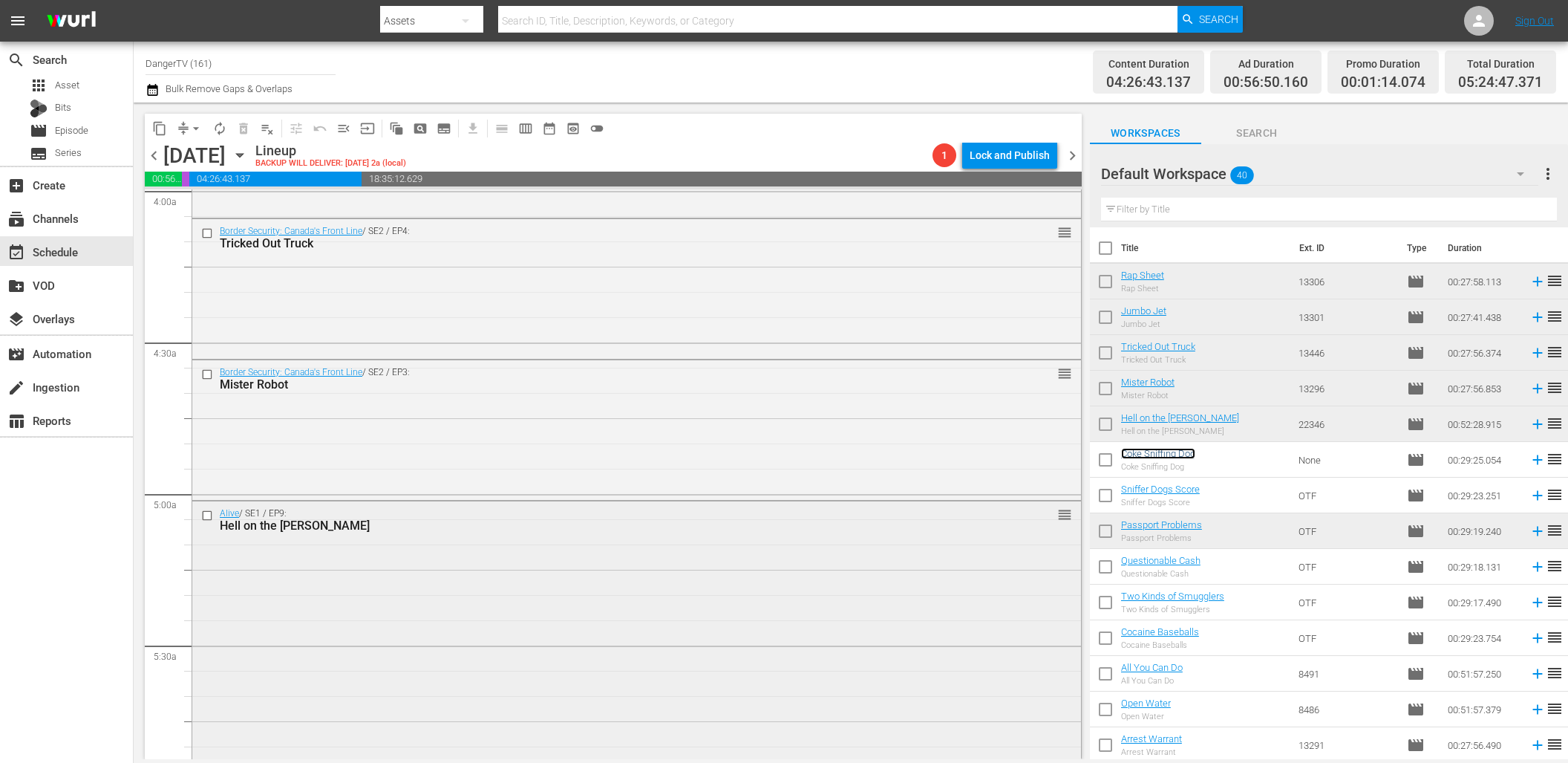
scroll to position [1222, 0]
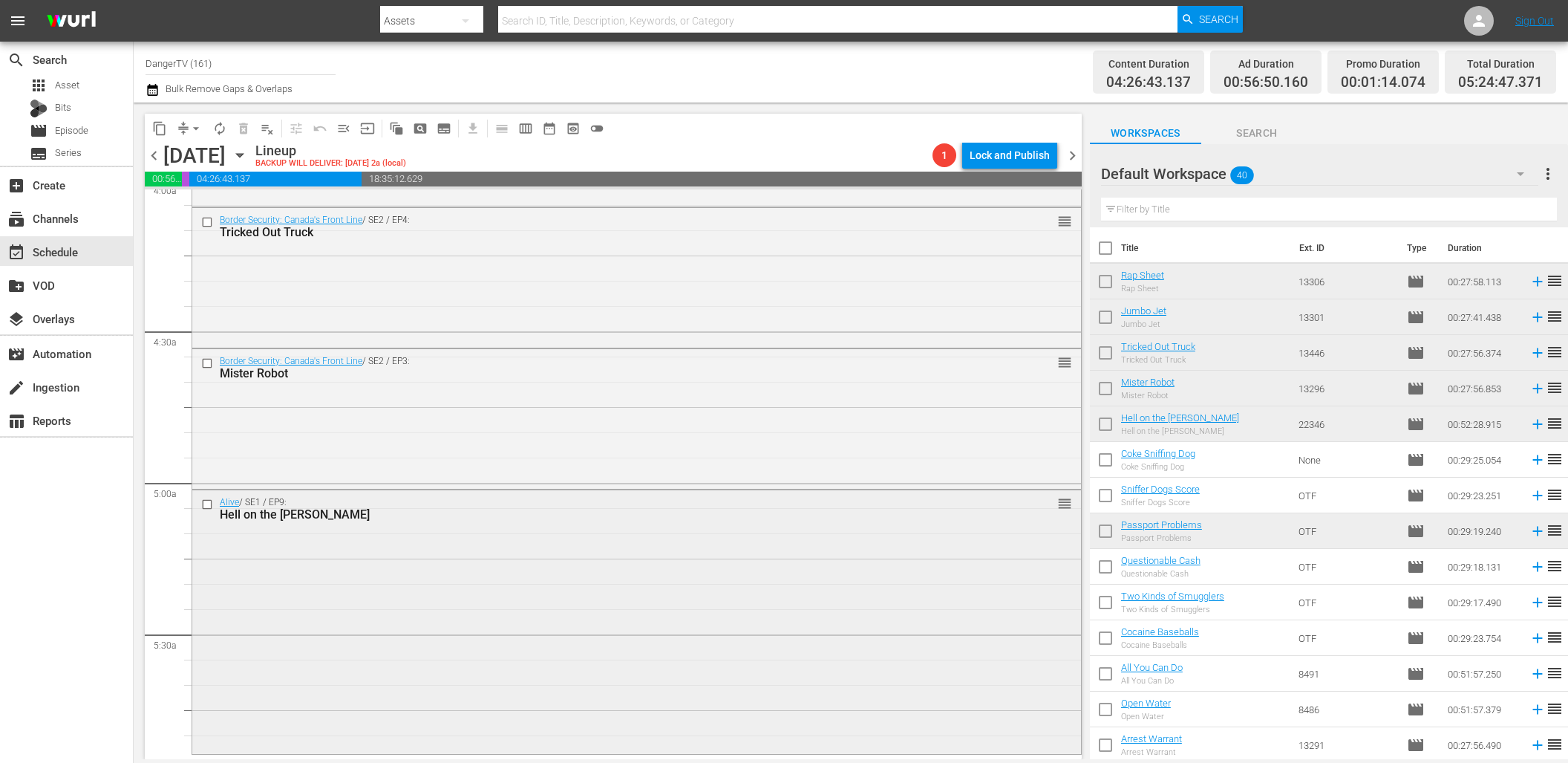
click at [206, 505] on input "checkbox" at bounding box center [209, 504] width 16 height 13
click at [243, 127] on span "delete_forever_outlined" at bounding box center [243, 129] width 15 height 15
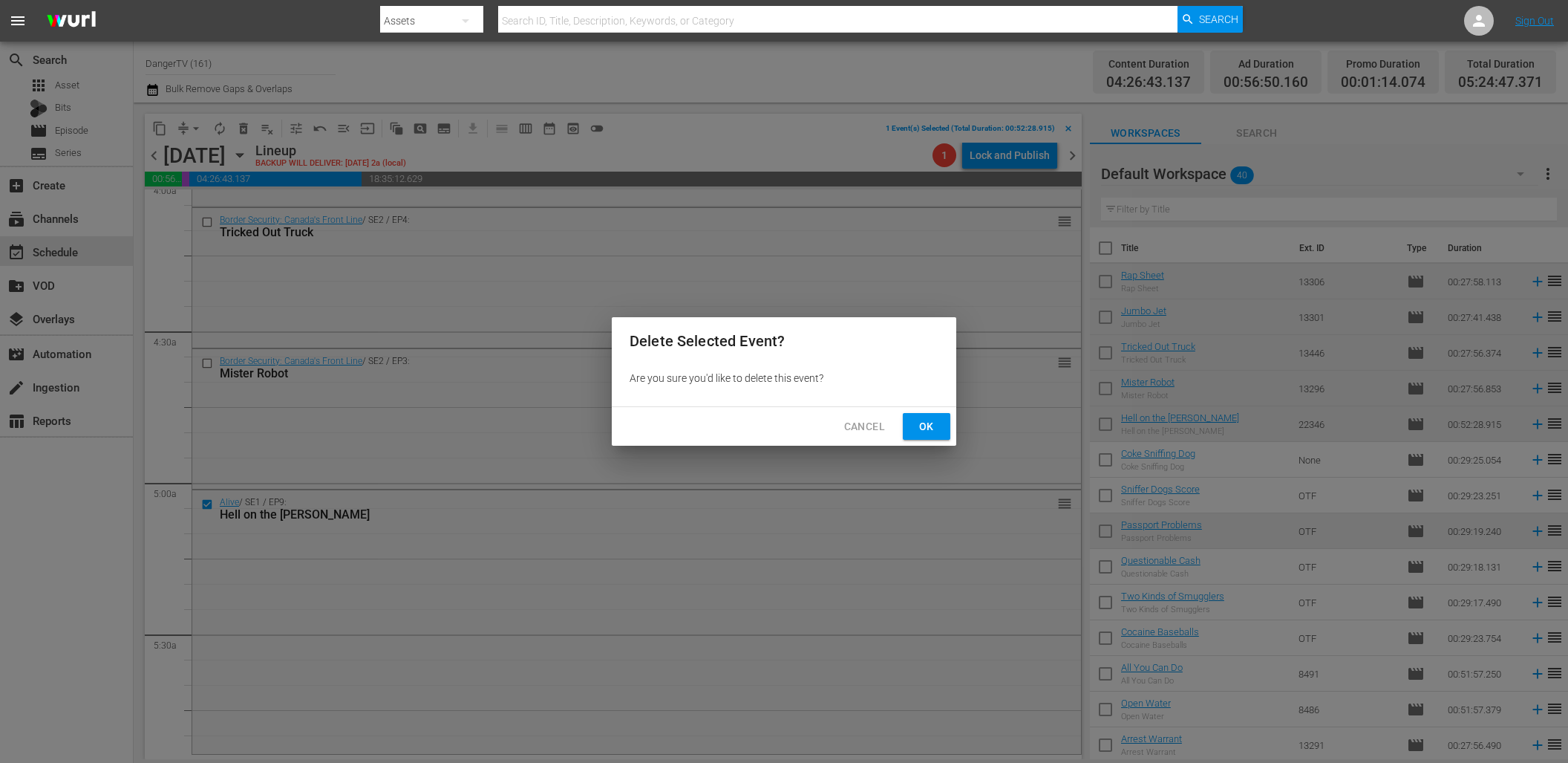
click at [926, 429] on span "Ok" at bounding box center [927, 427] width 24 height 19
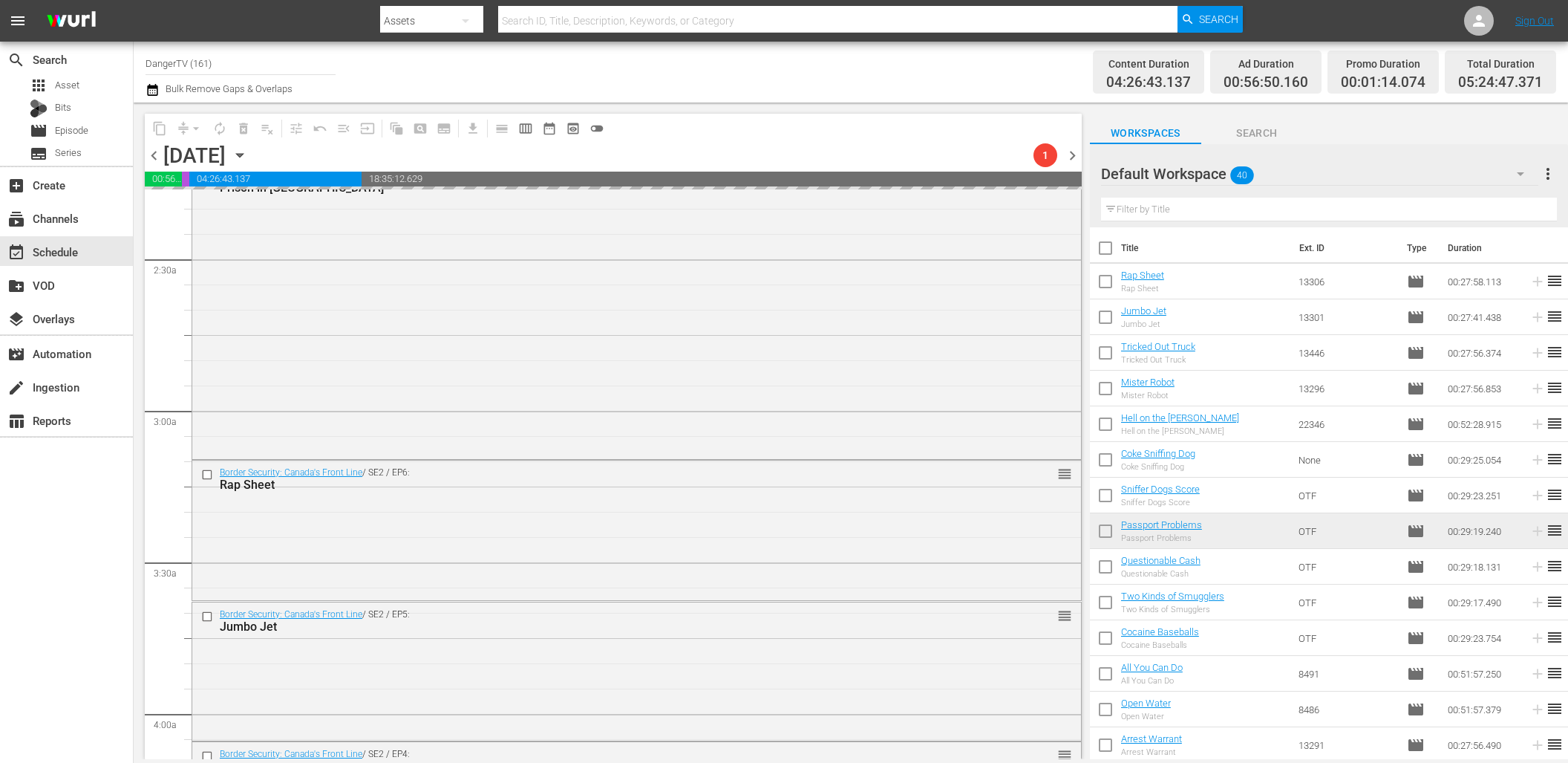
scroll to position [647, 0]
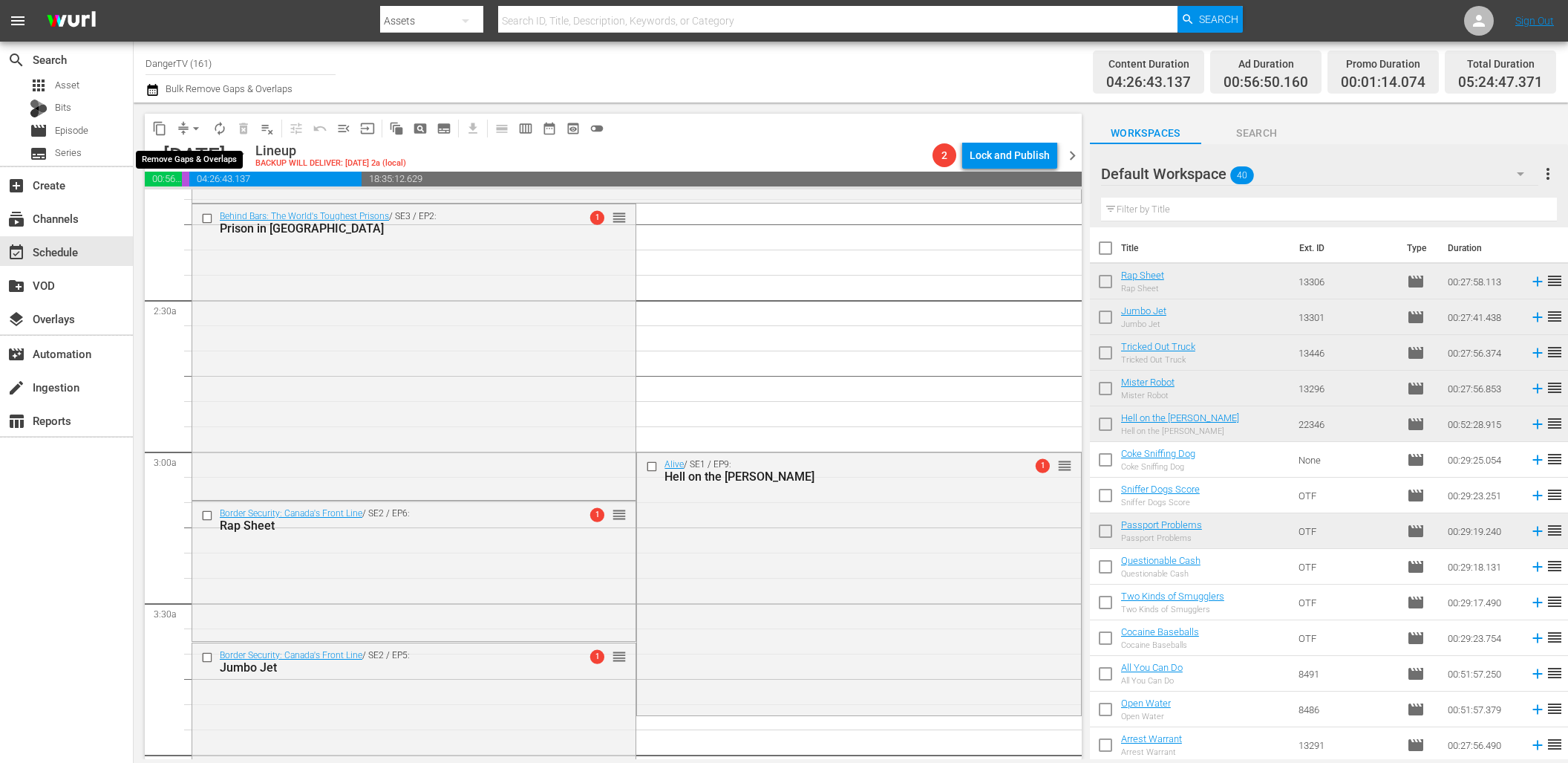
click at [195, 128] on span "arrow_drop_down" at bounding box center [196, 129] width 15 height 15
click at [241, 210] on li "Align to End of Previous Day" at bounding box center [197, 207] width 156 height 25
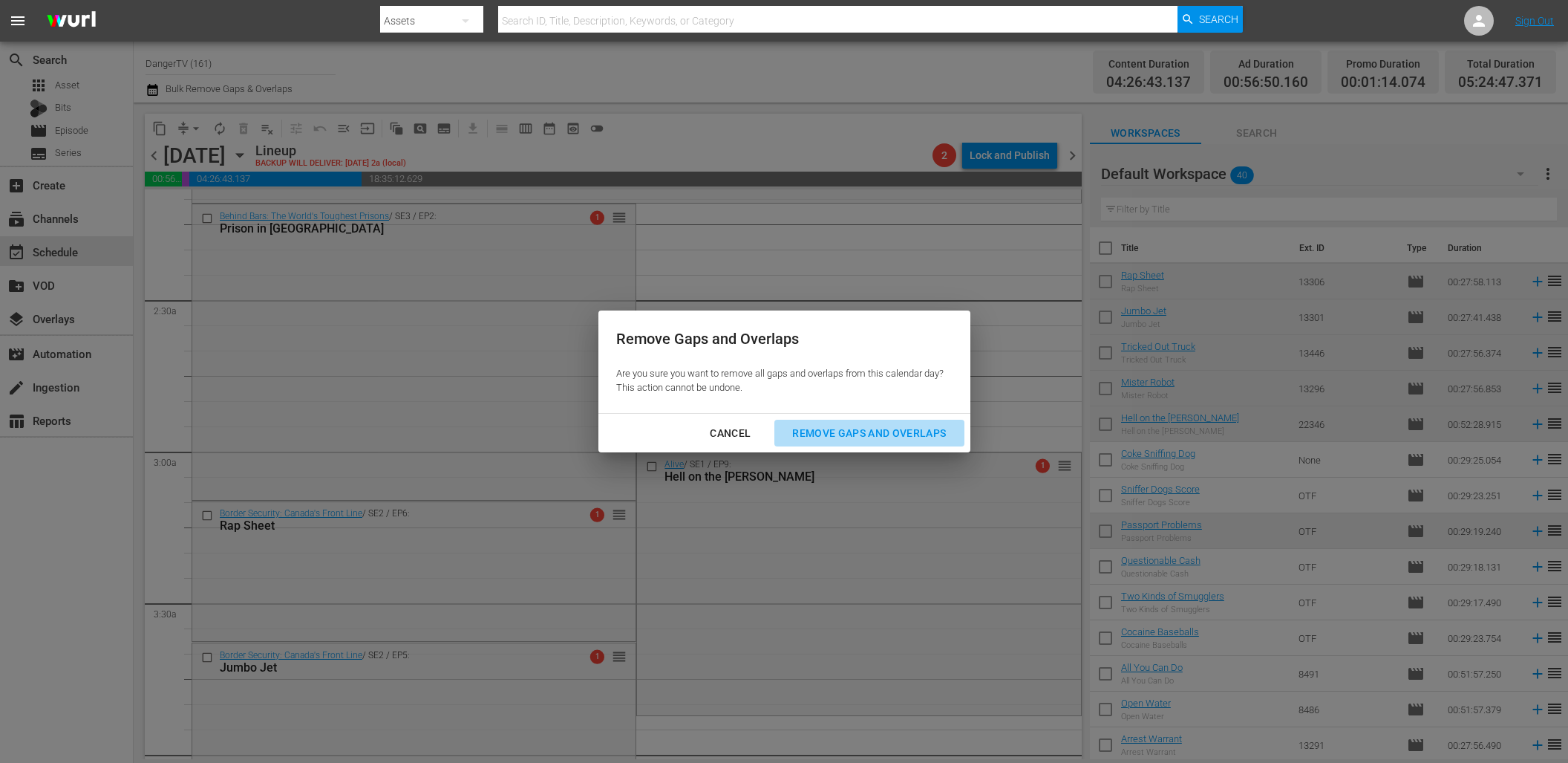
click at [814, 435] on div "Remove Gaps and Overlaps" at bounding box center [868, 434] width 177 height 19
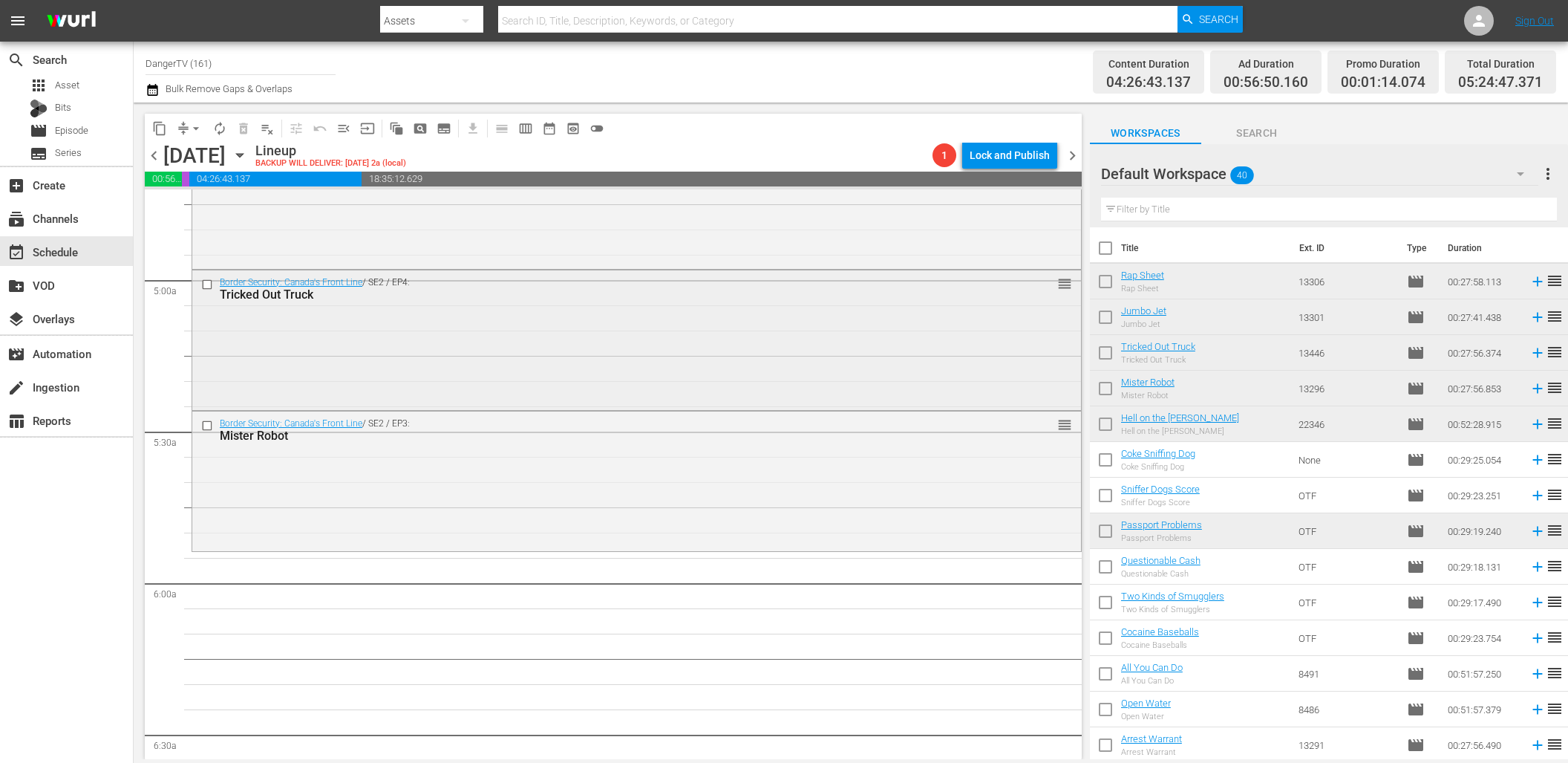
scroll to position [1514, 0]
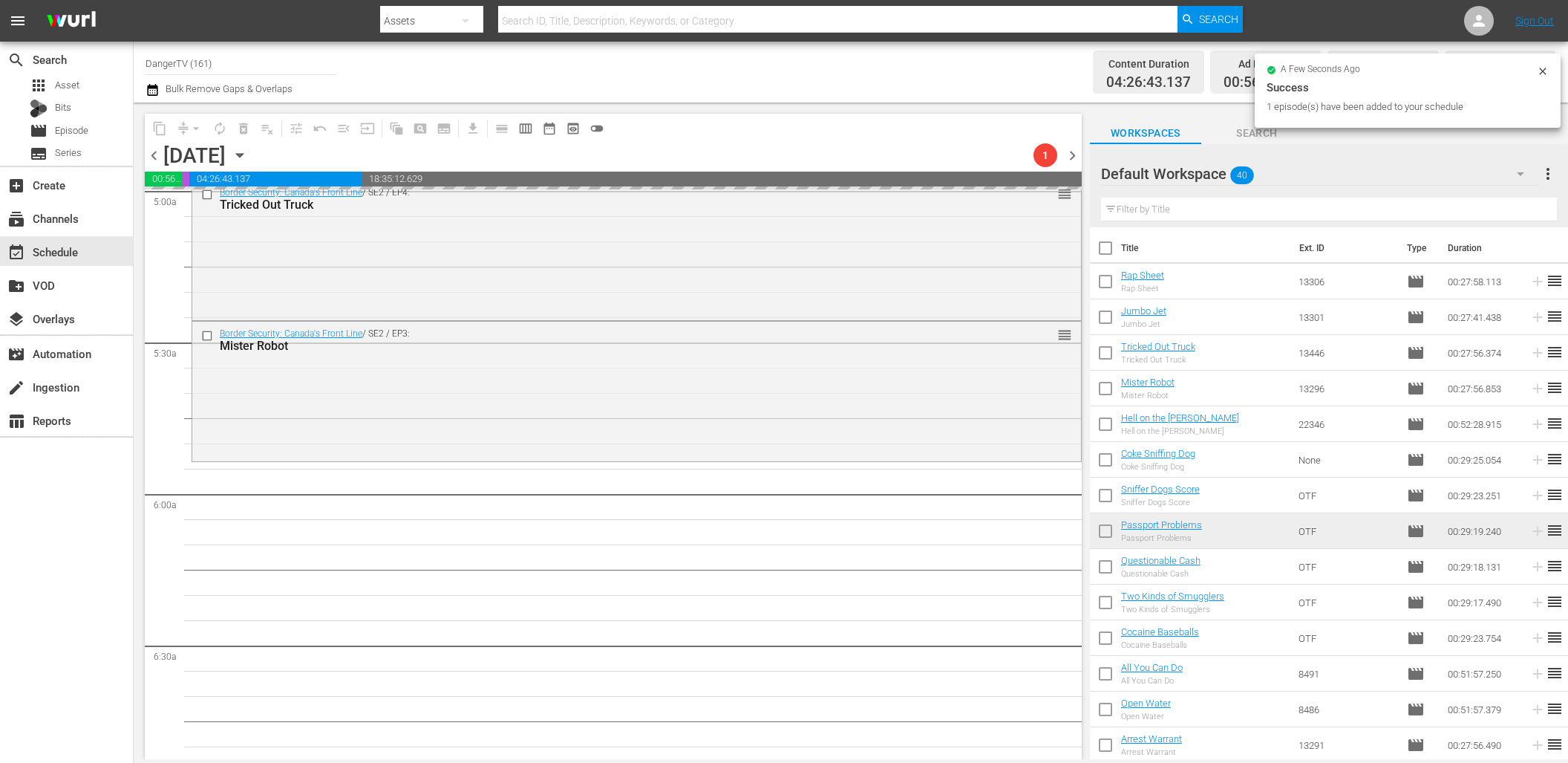
drag, startPoint x: 1152, startPoint y: 453, endPoint x: 1335, endPoint y: 6, distance: 483.0
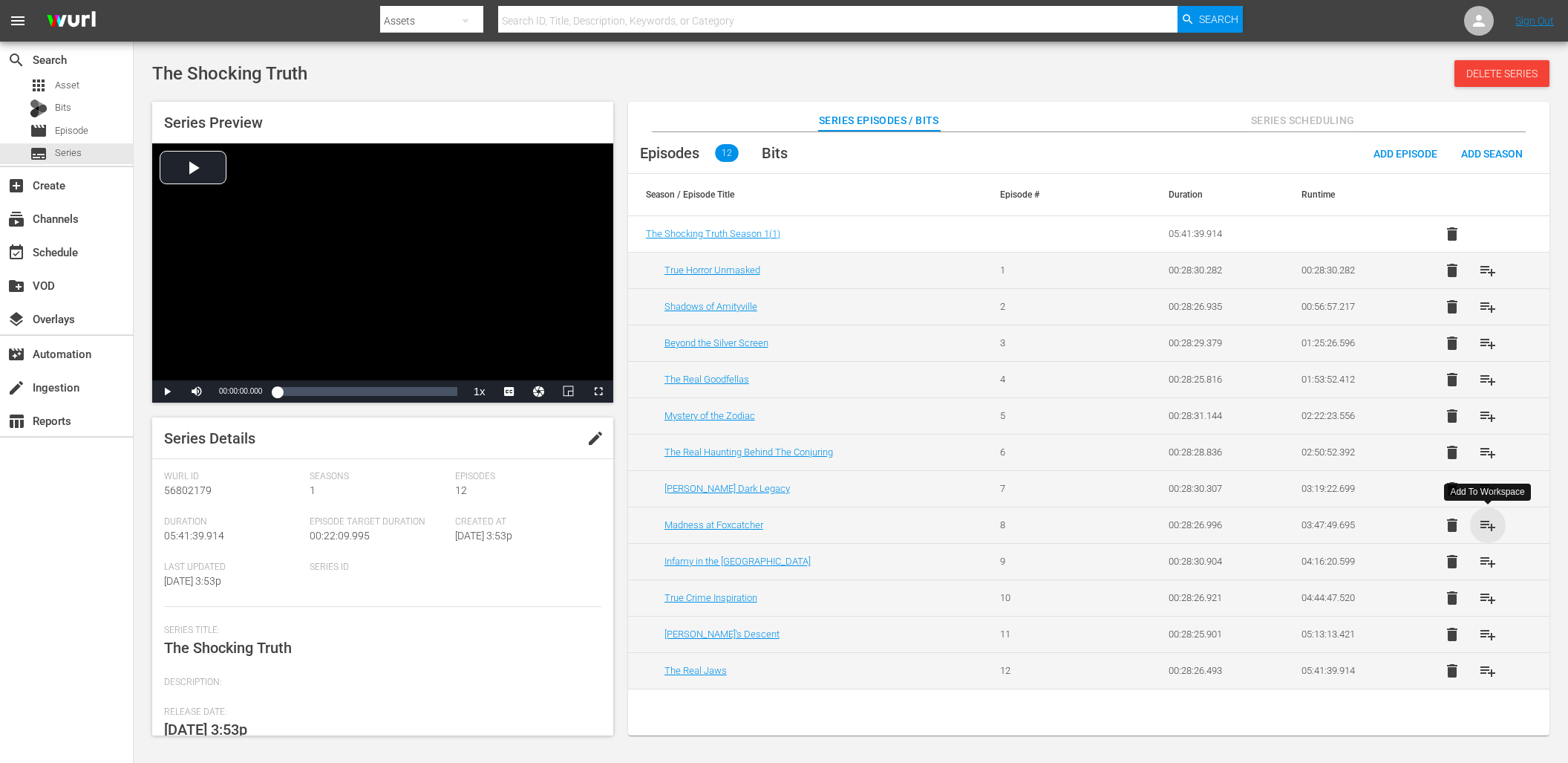
click at [1488, 528] on span "playlist_add" at bounding box center [1487, 526] width 18 height 18
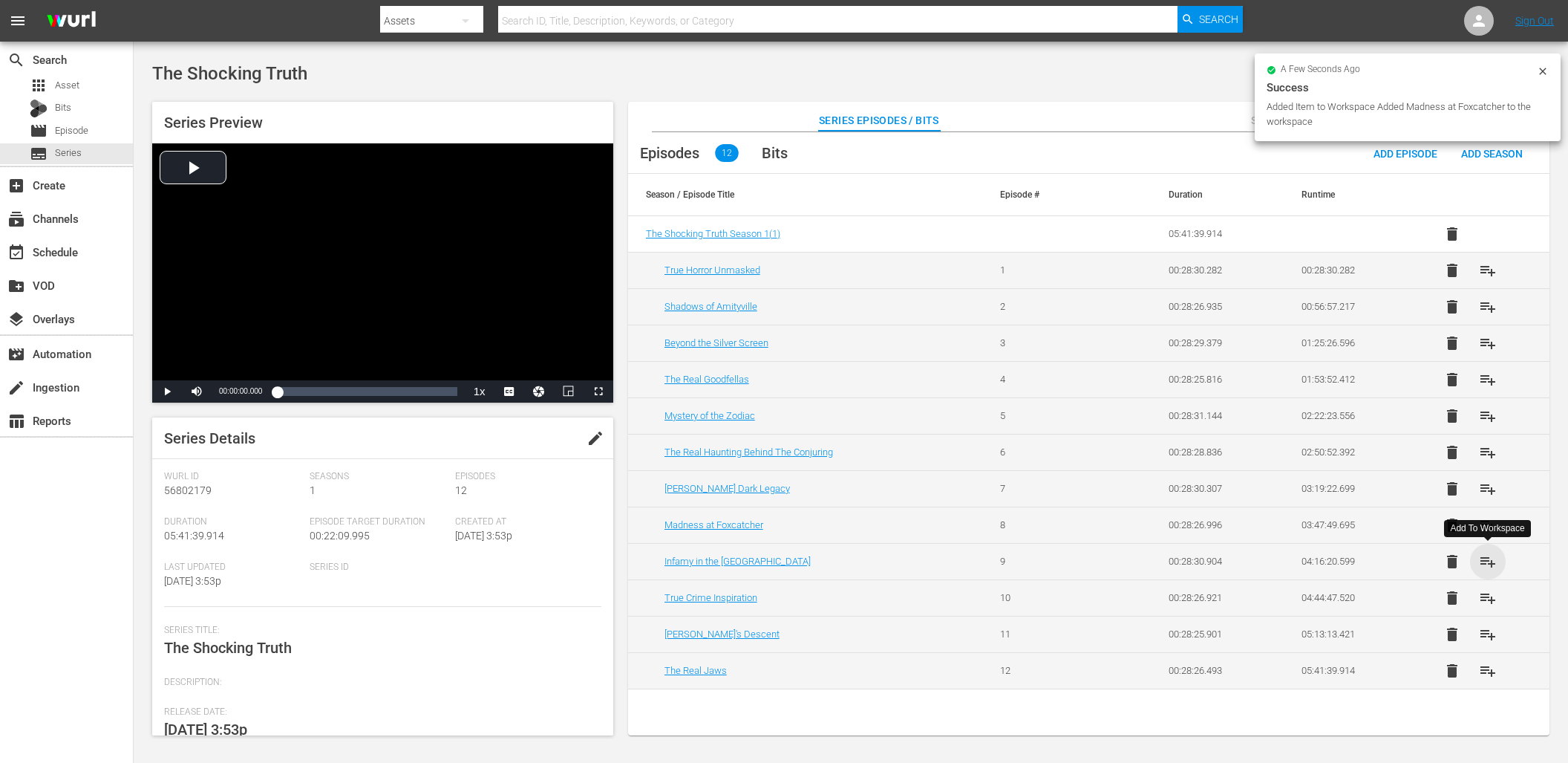
click at [1490, 563] on span "playlist_add" at bounding box center [1487, 562] width 18 height 18
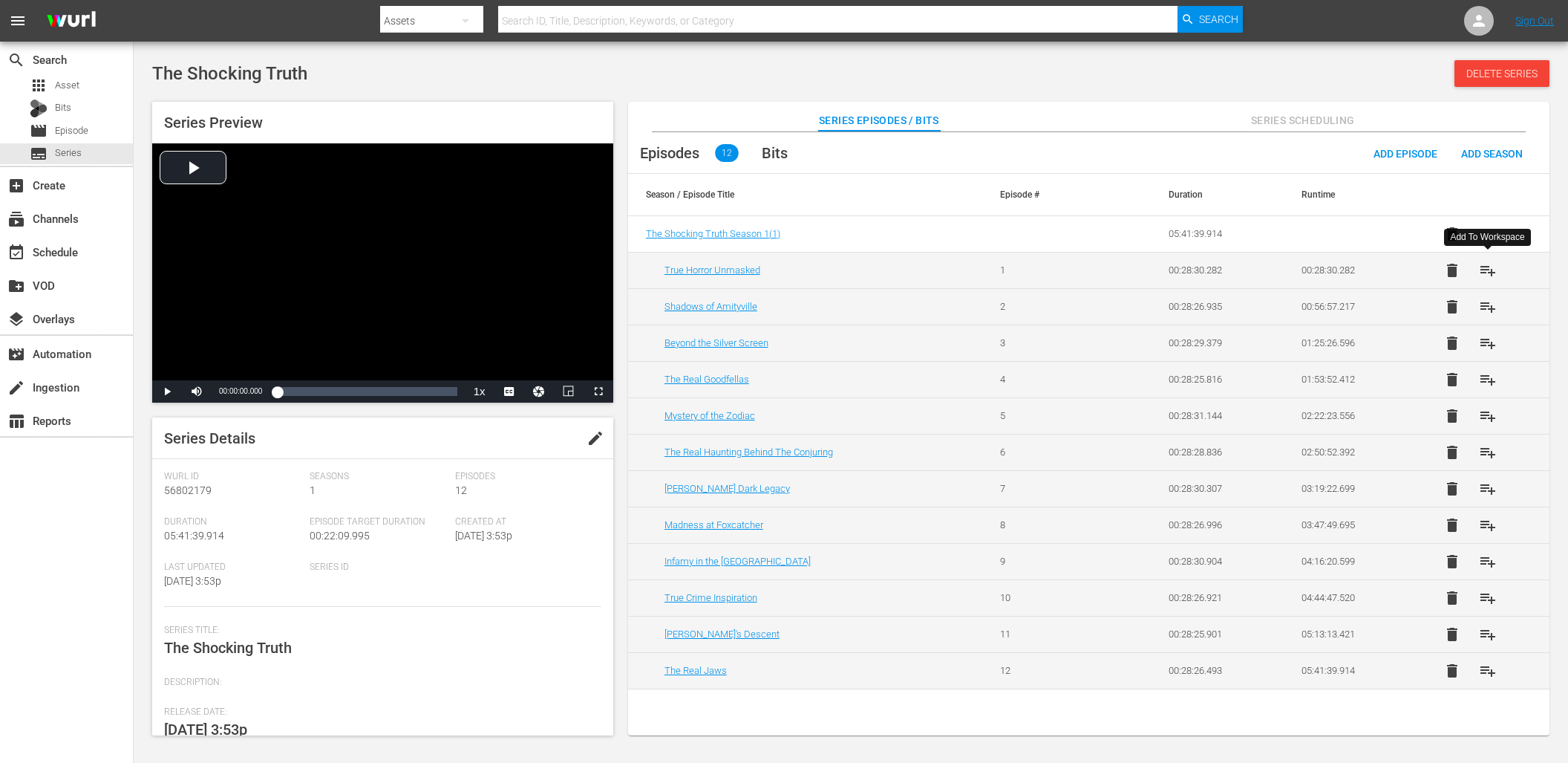
click at [1485, 271] on span "playlist_add" at bounding box center [1487, 271] width 18 height 18
click at [1490, 303] on span "playlist_add" at bounding box center [1487, 307] width 18 height 18
click at [1487, 345] on span "playlist_add" at bounding box center [1487, 343] width 18 height 18
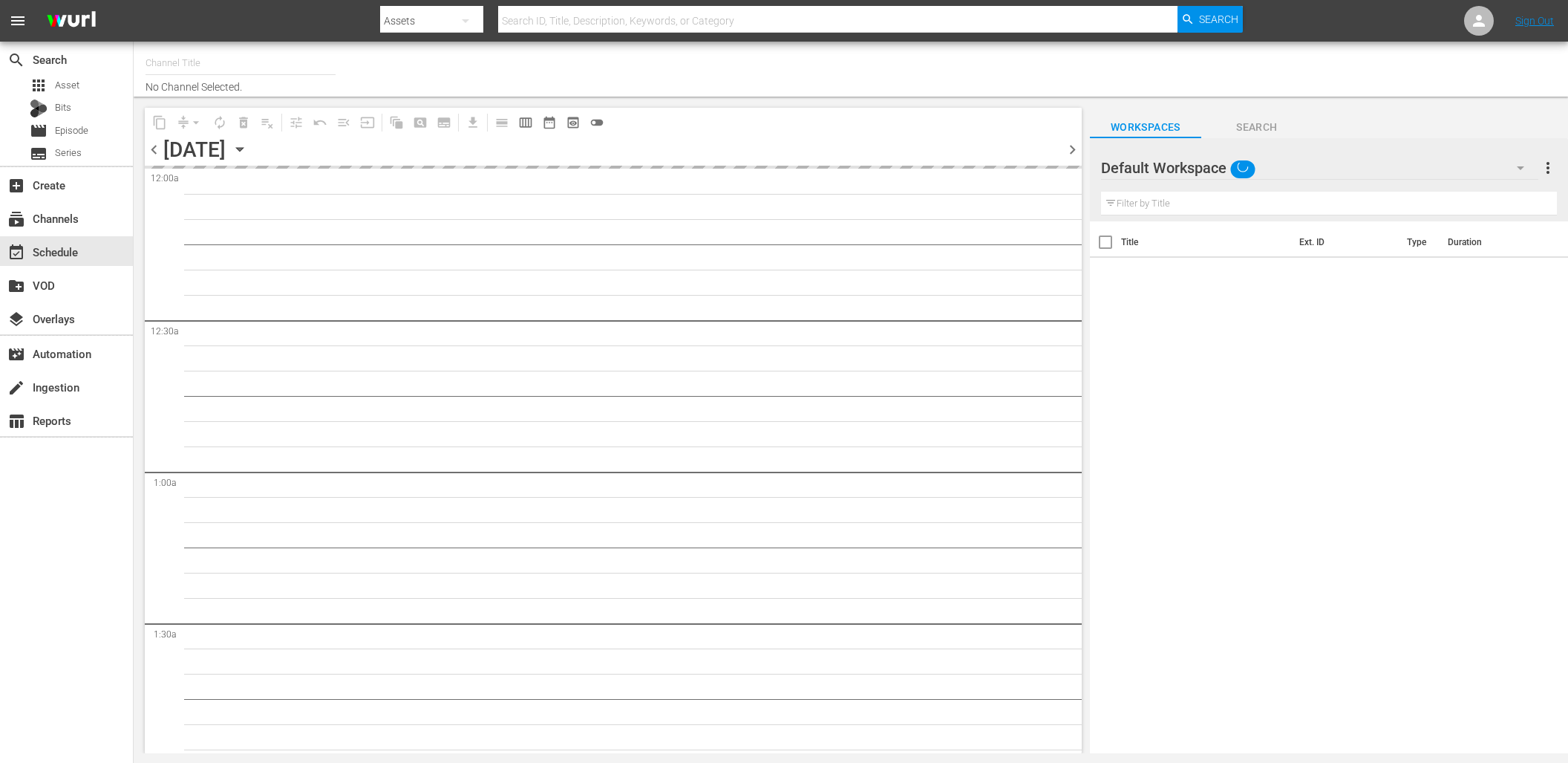
type input "DangerTV (161)"
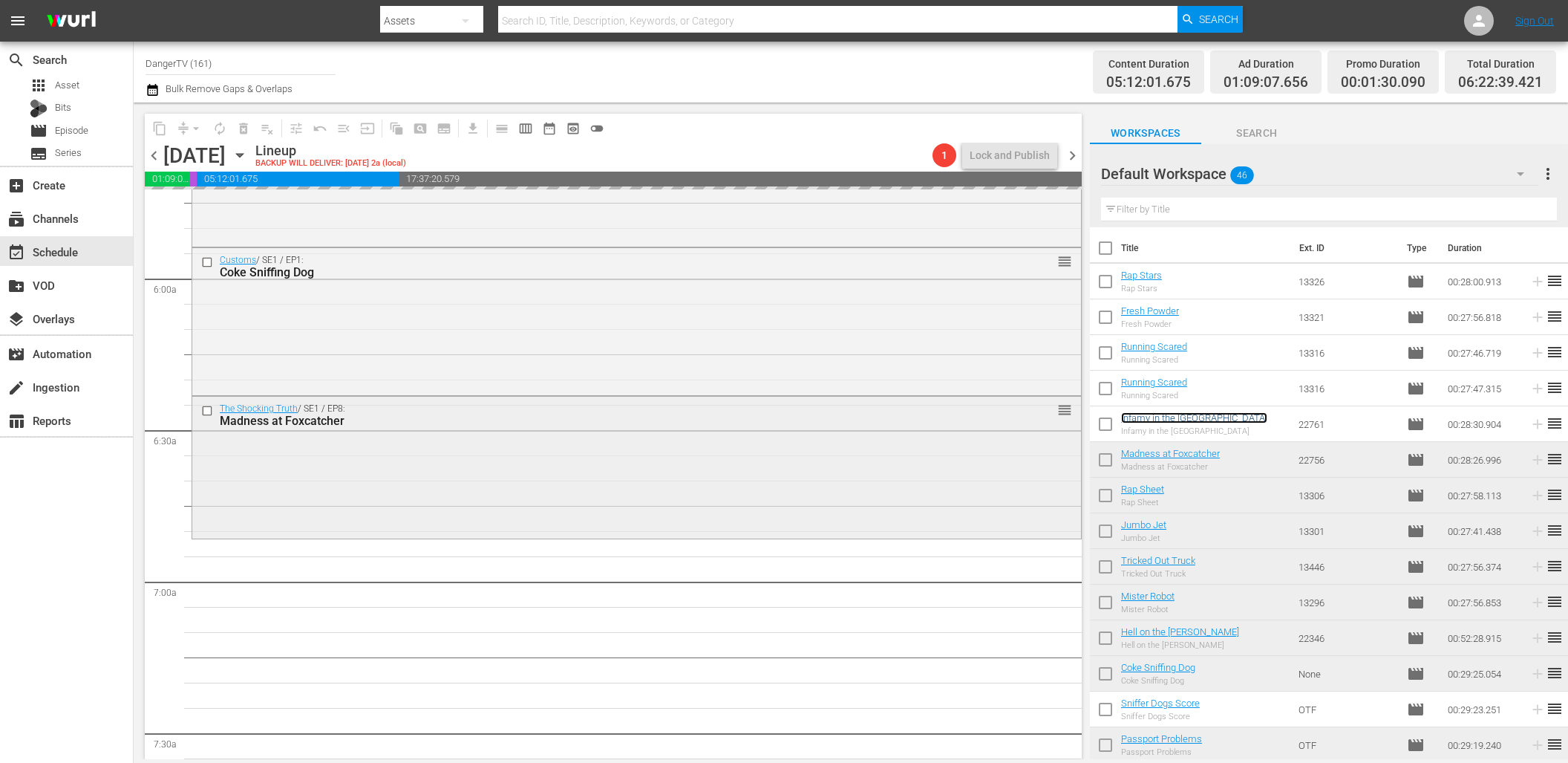
scroll to position [1687, 0]
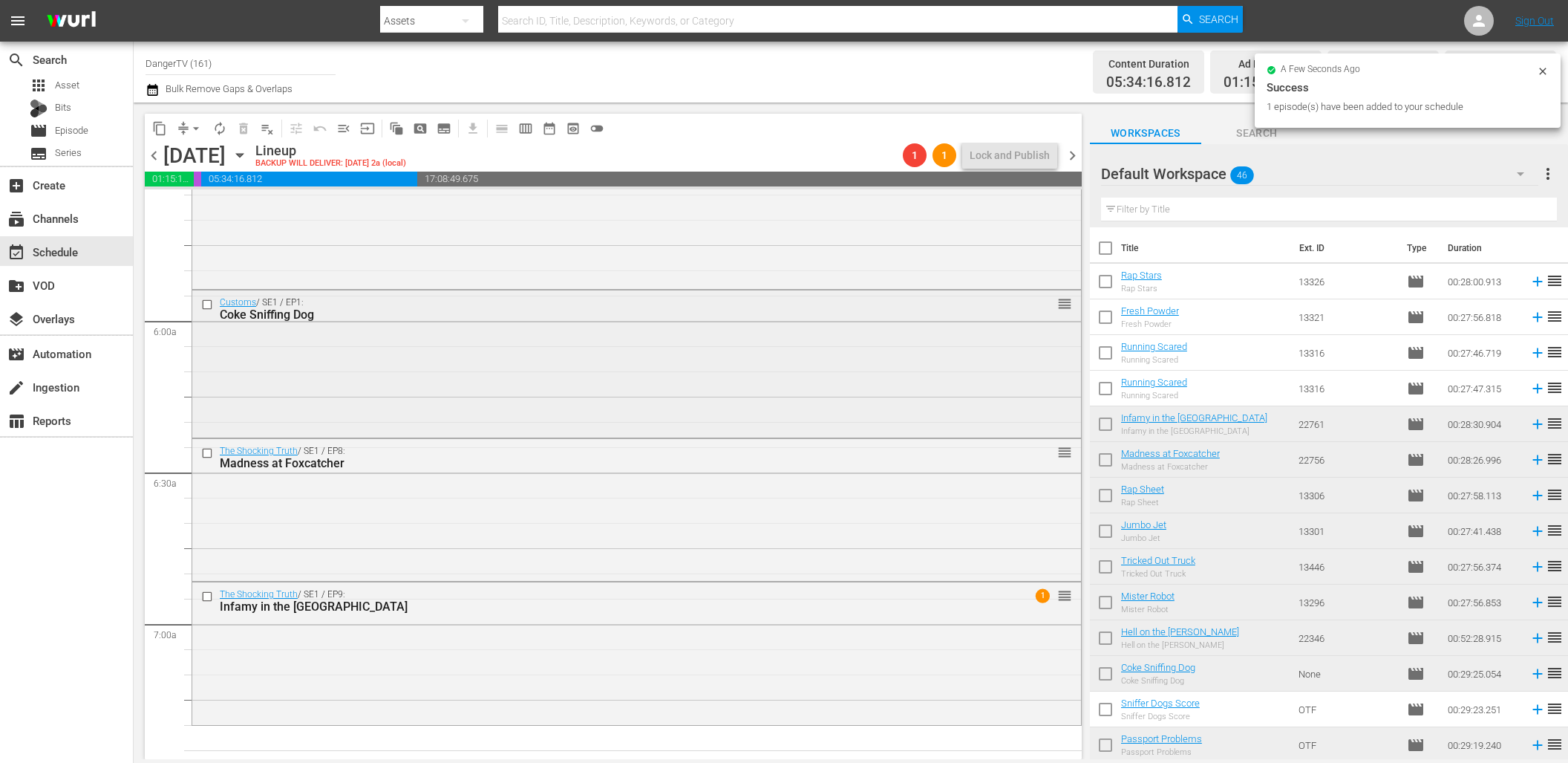
click at [209, 305] on input "checkbox" at bounding box center [209, 304] width 16 height 13
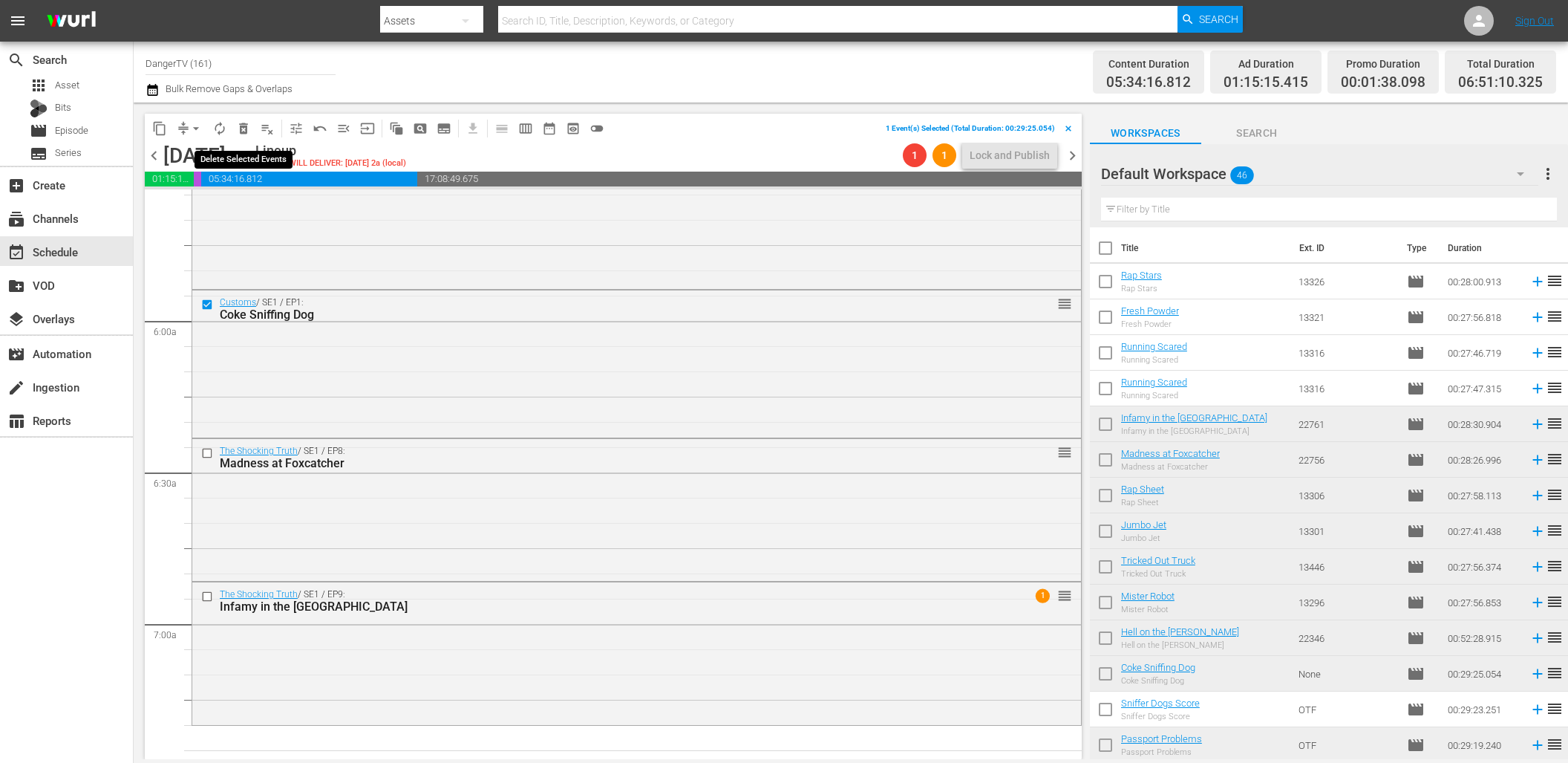
click at [241, 129] on span "delete_forever_outlined" at bounding box center [243, 129] width 15 height 15
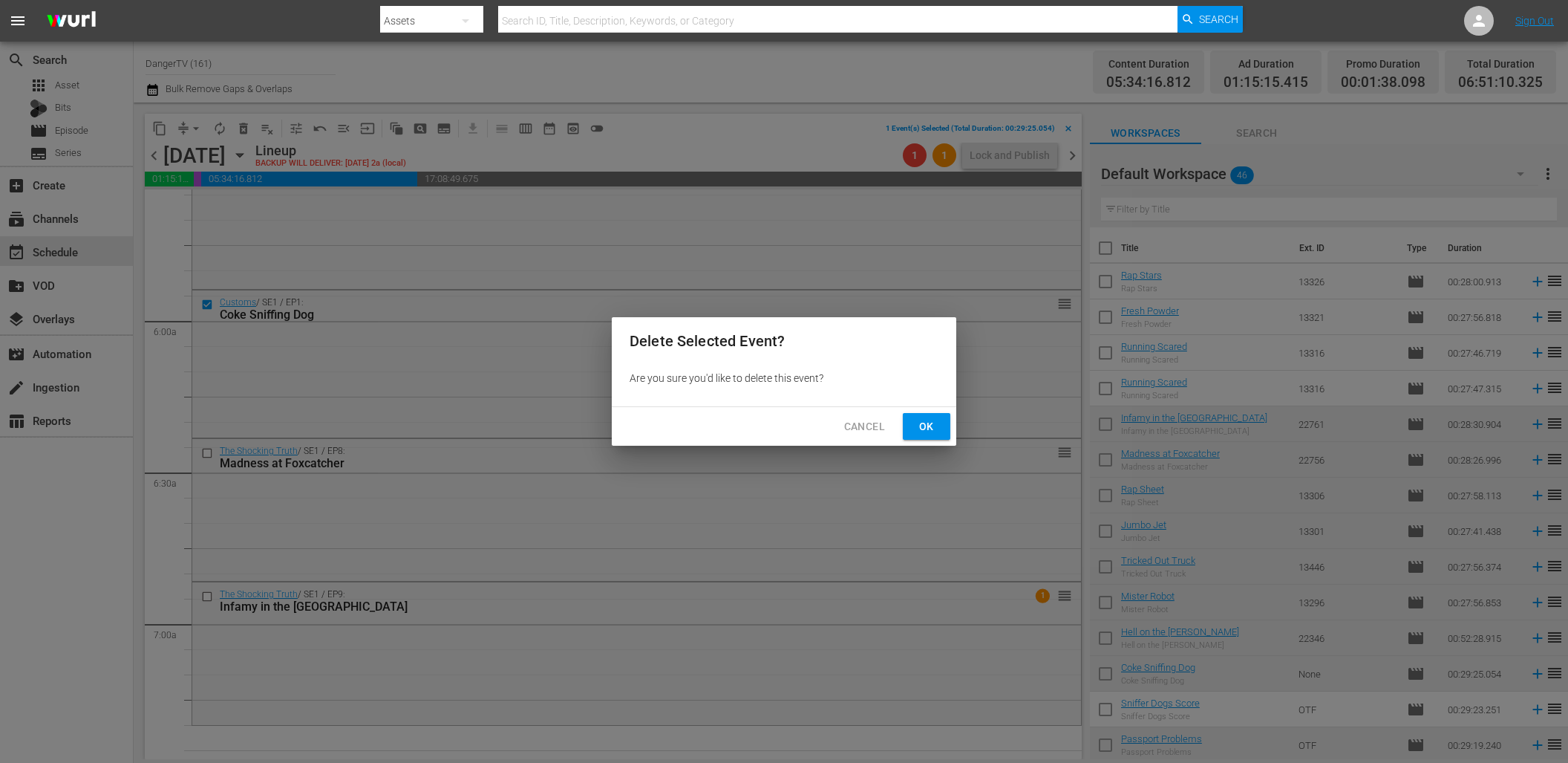
click at [913, 423] on button "Ok" at bounding box center [926, 427] width 47 height 27
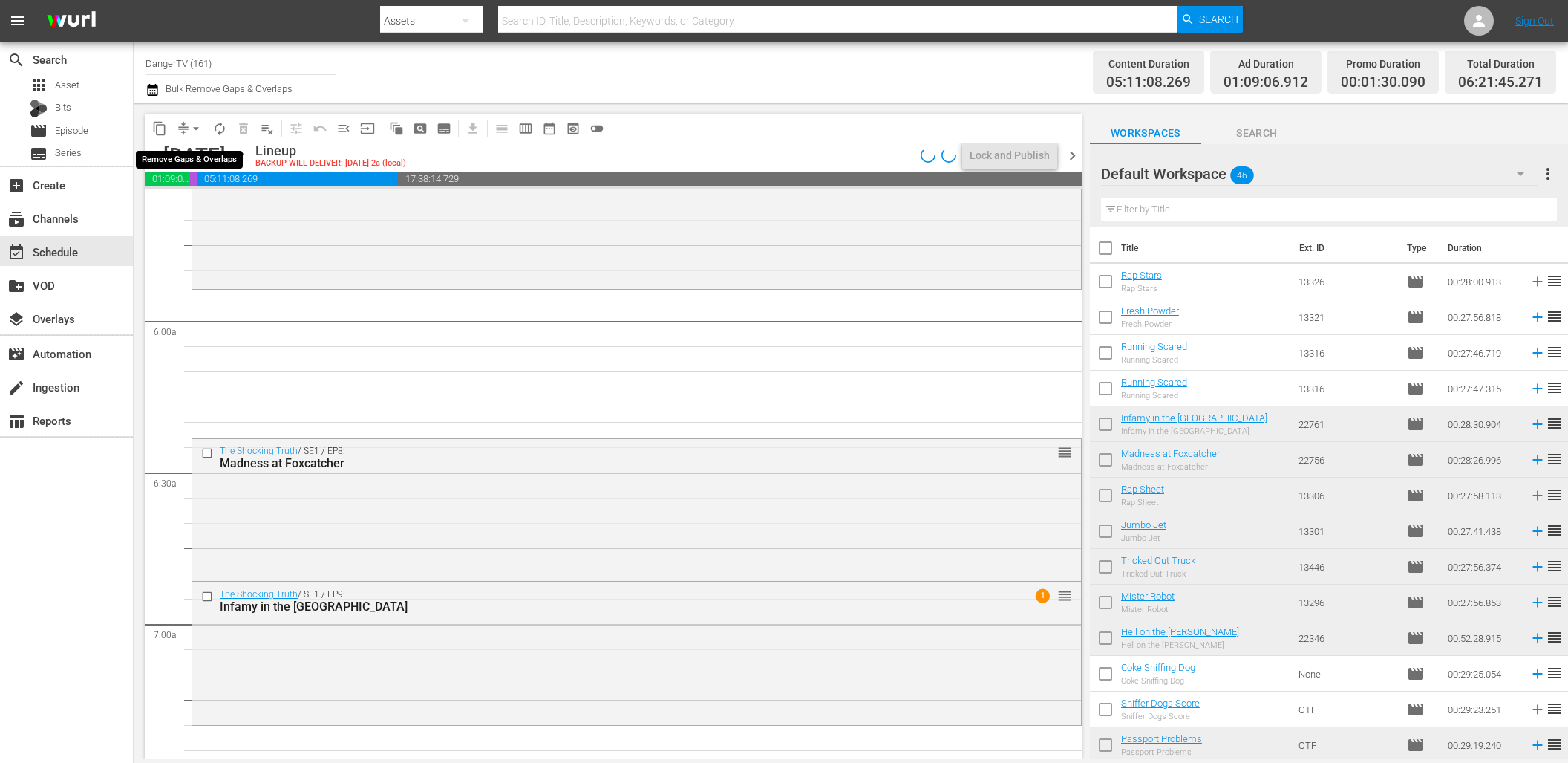
click at [195, 129] on span "arrow_drop_down" at bounding box center [196, 129] width 15 height 15
click at [234, 203] on li "Align to End of Previous Day" at bounding box center [197, 207] width 156 height 25
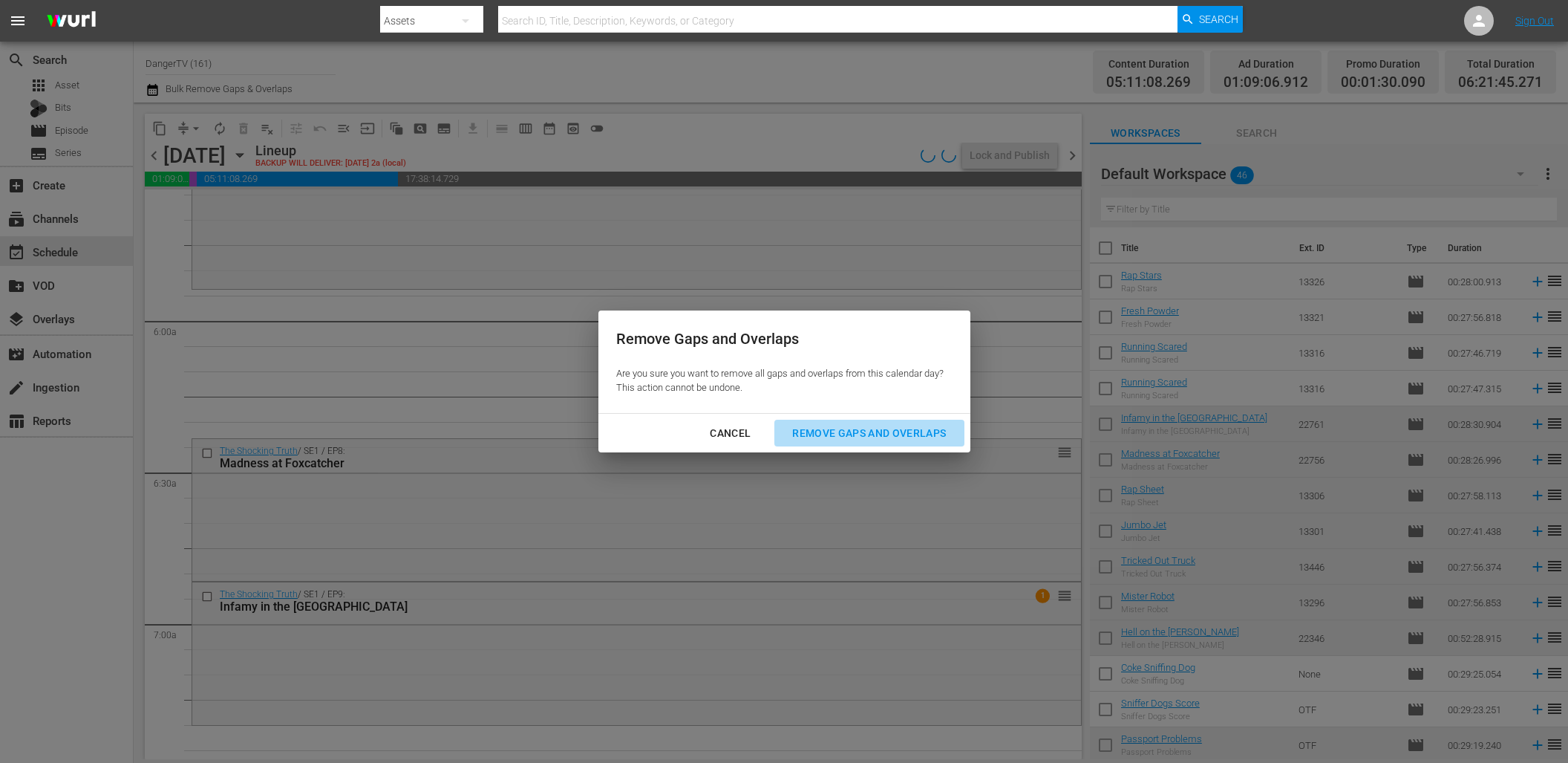
click at [833, 434] on div "Remove Gaps and Overlaps" at bounding box center [868, 434] width 177 height 19
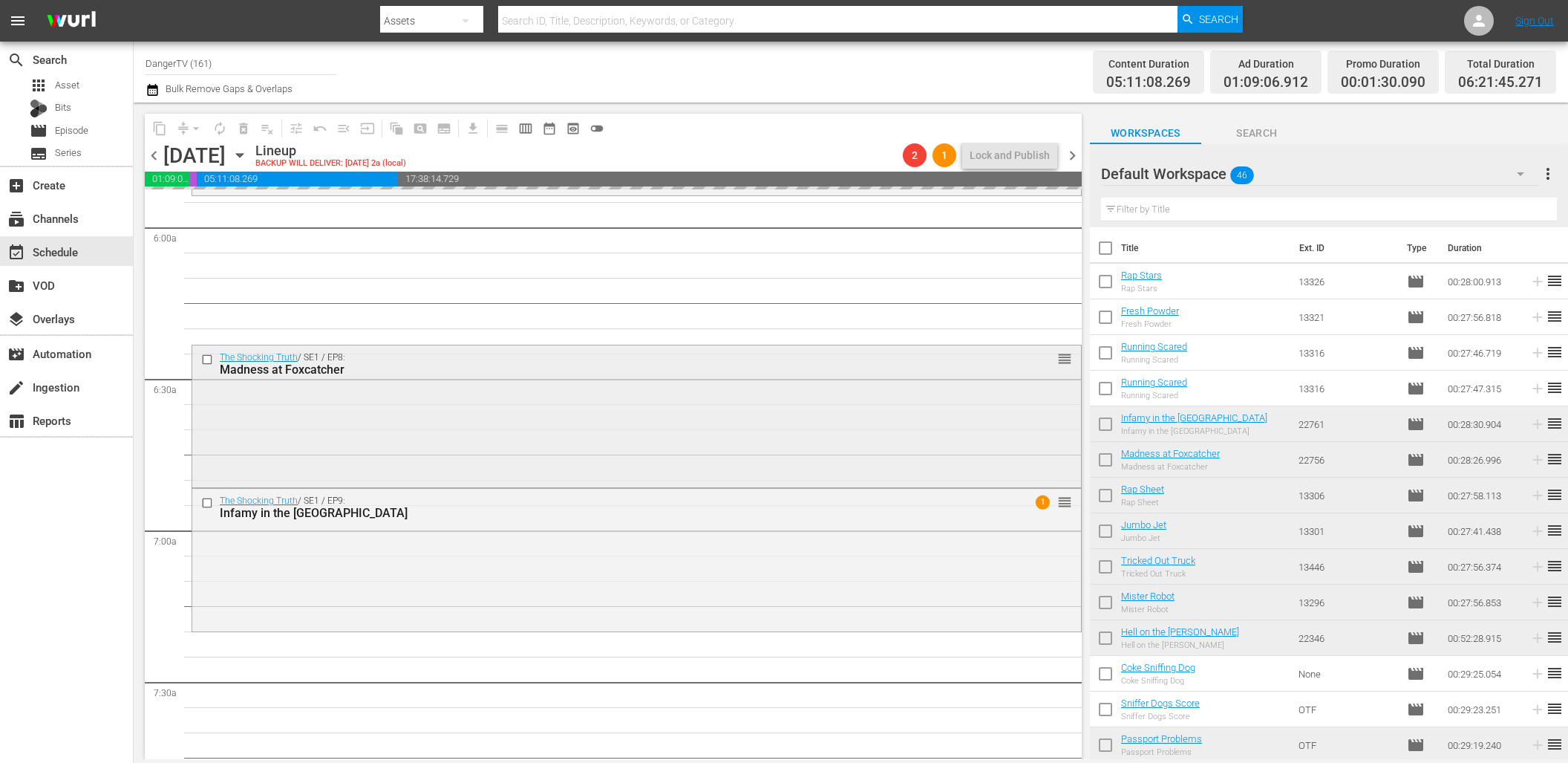
scroll to position [1877, 0]
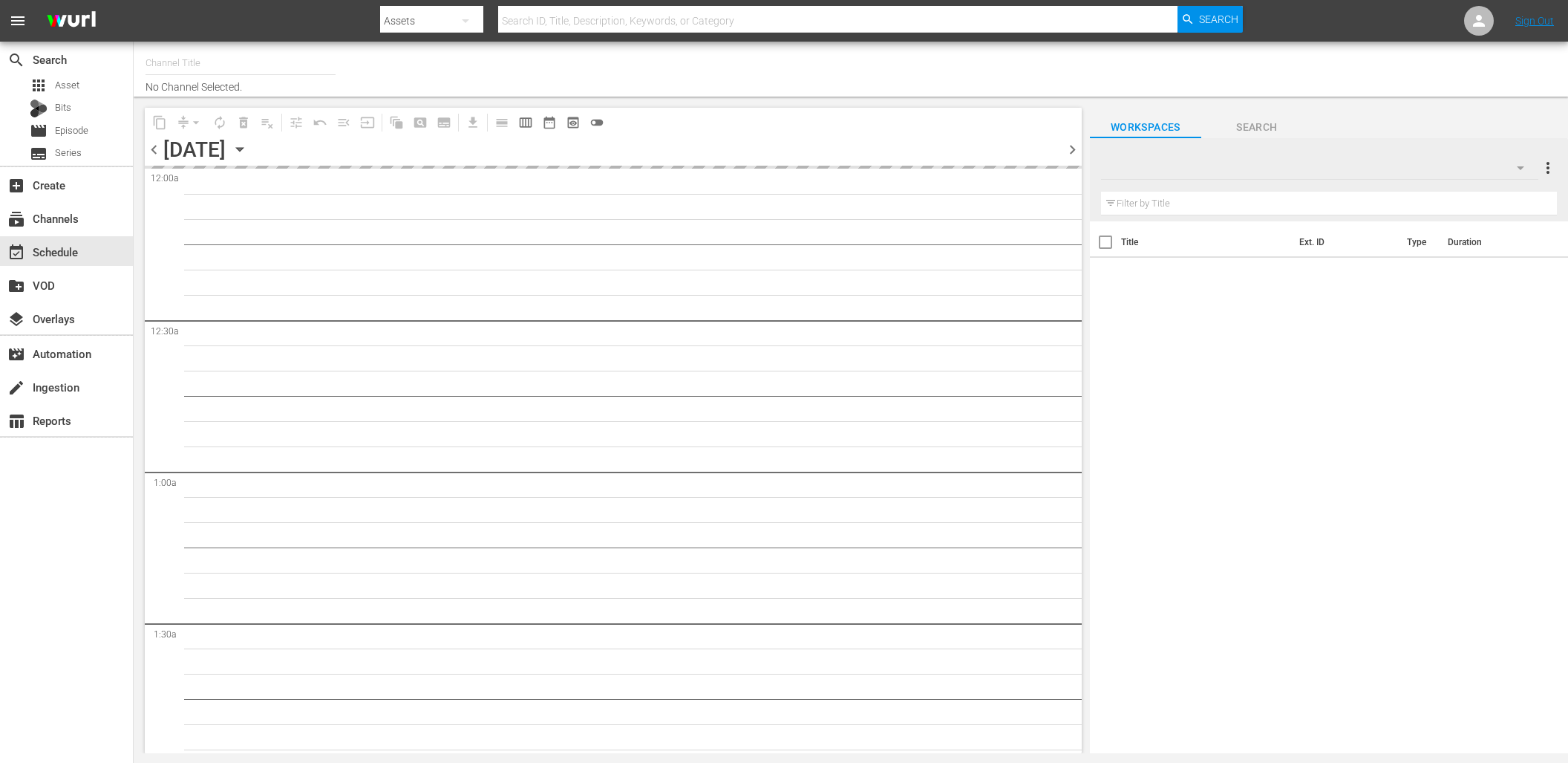
type input "DangerTV (161)"
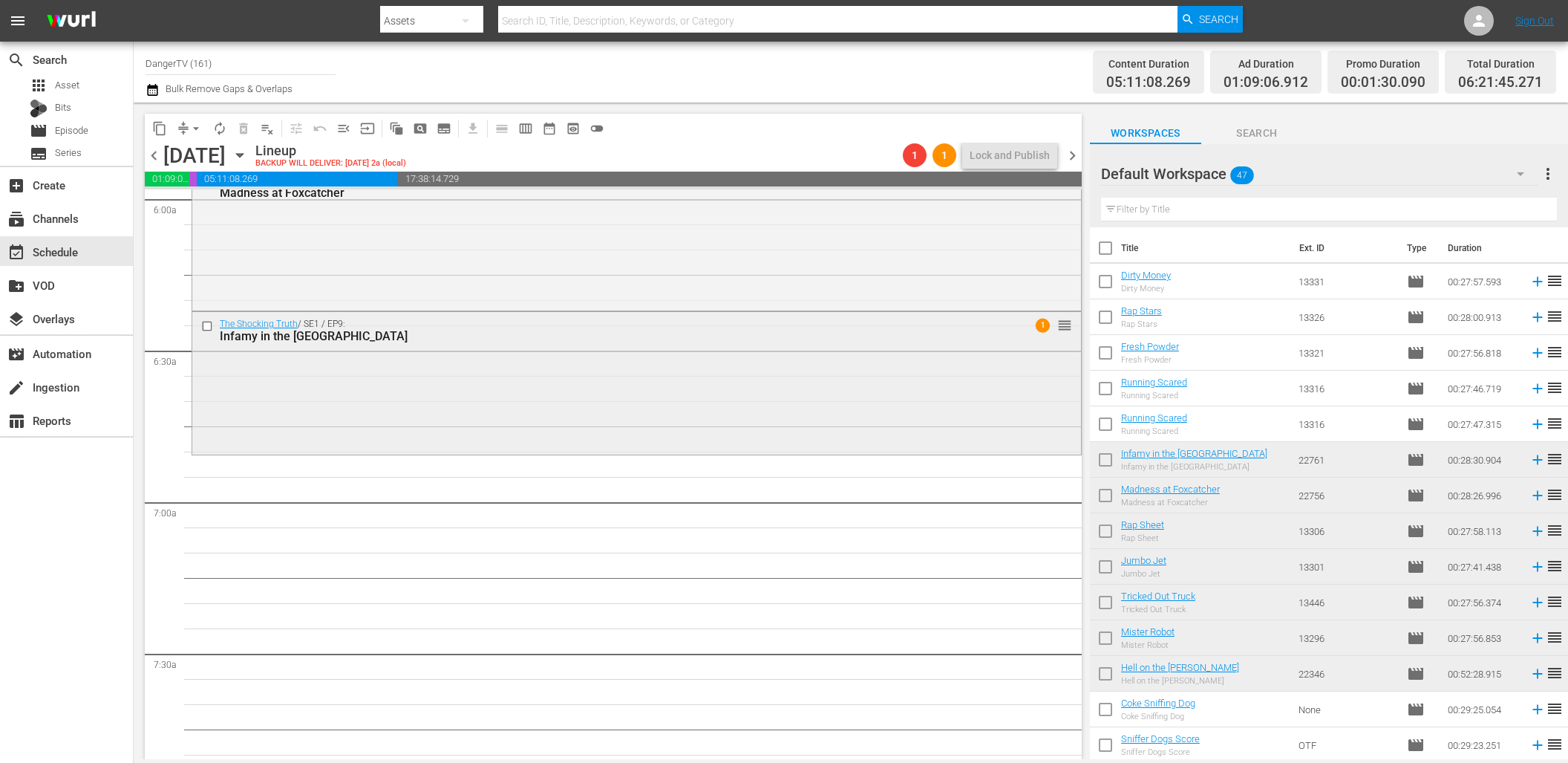
scroll to position [1979, 0]
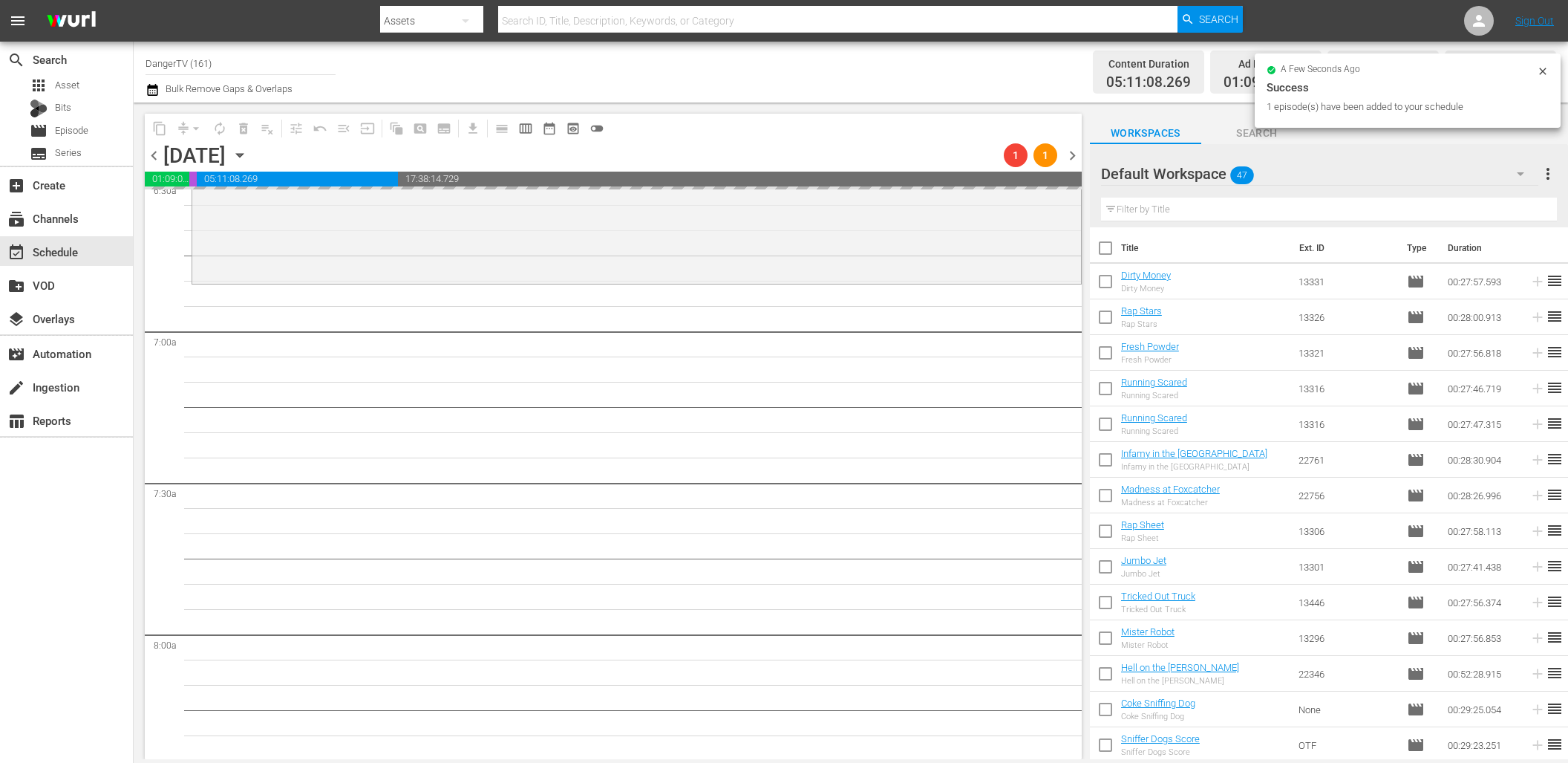
drag, startPoint x: 1155, startPoint y: 275, endPoint x: 337, endPoint y: 28, distance: 854.5
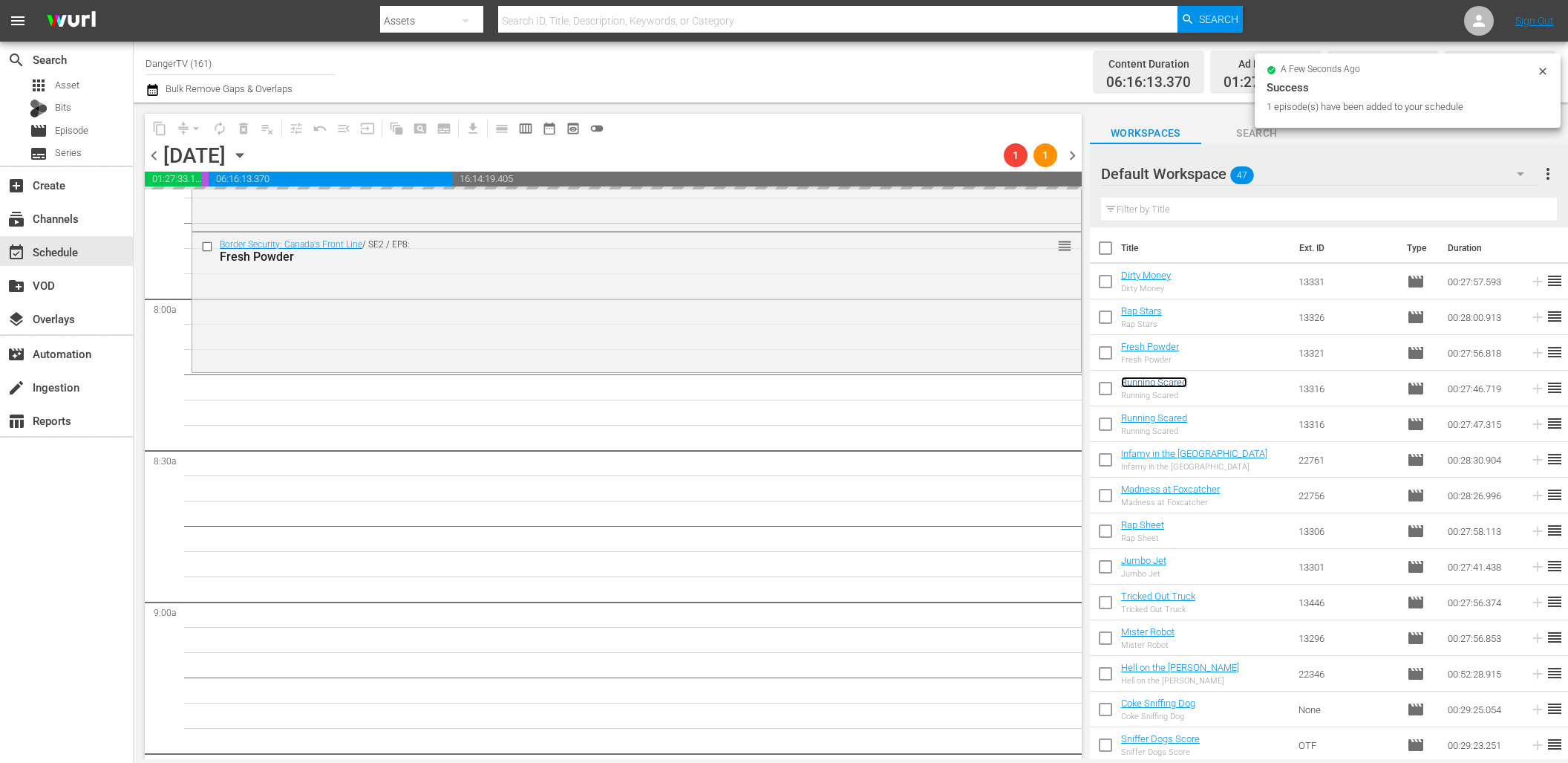
scroll to position [2318, 0]
drag, startPoint x: 1172, startPoint y: 378, endPoint x: 939, endPoint y: 8, distance: 437.3
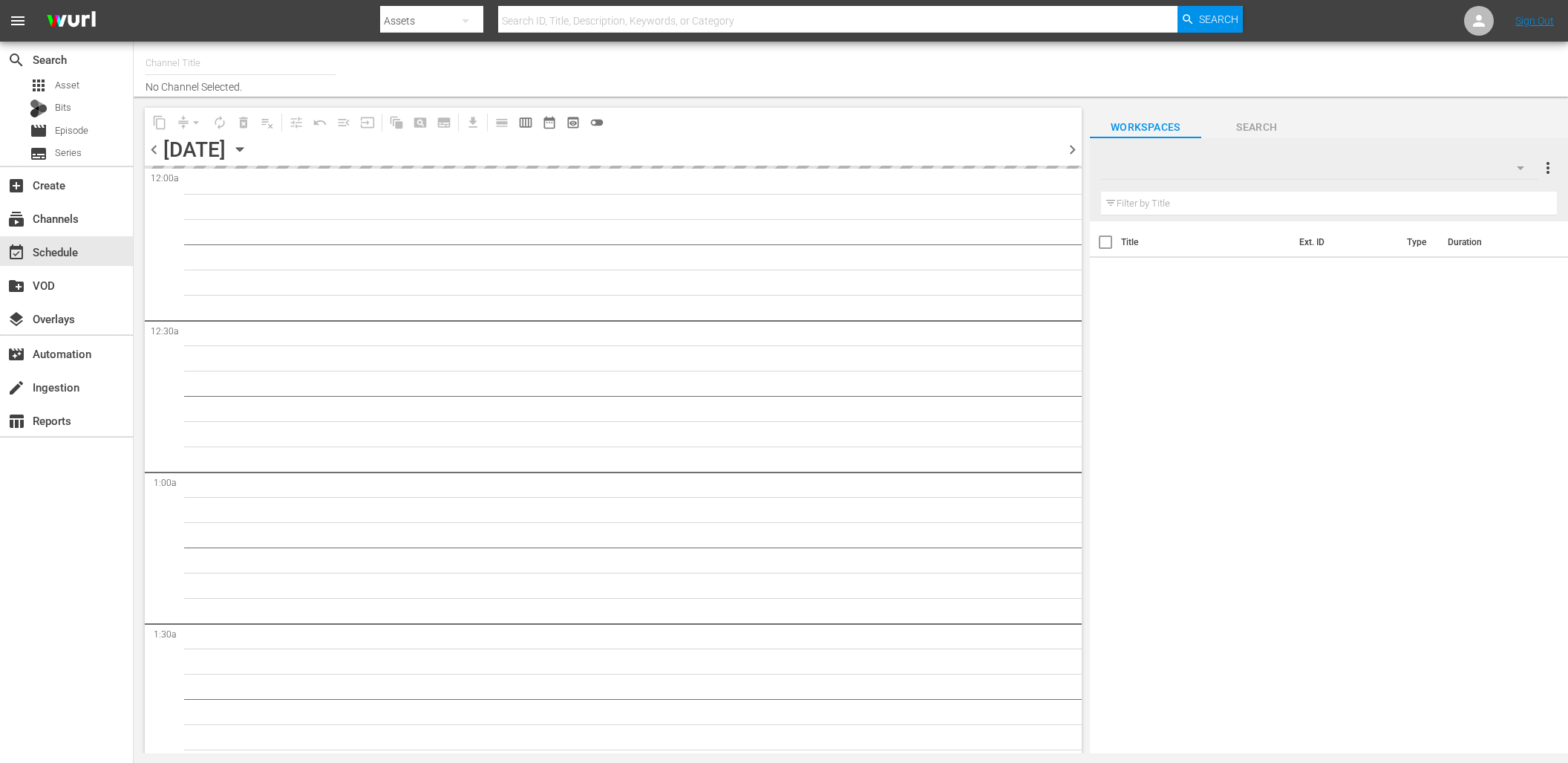
type input "DangerTV (161)"
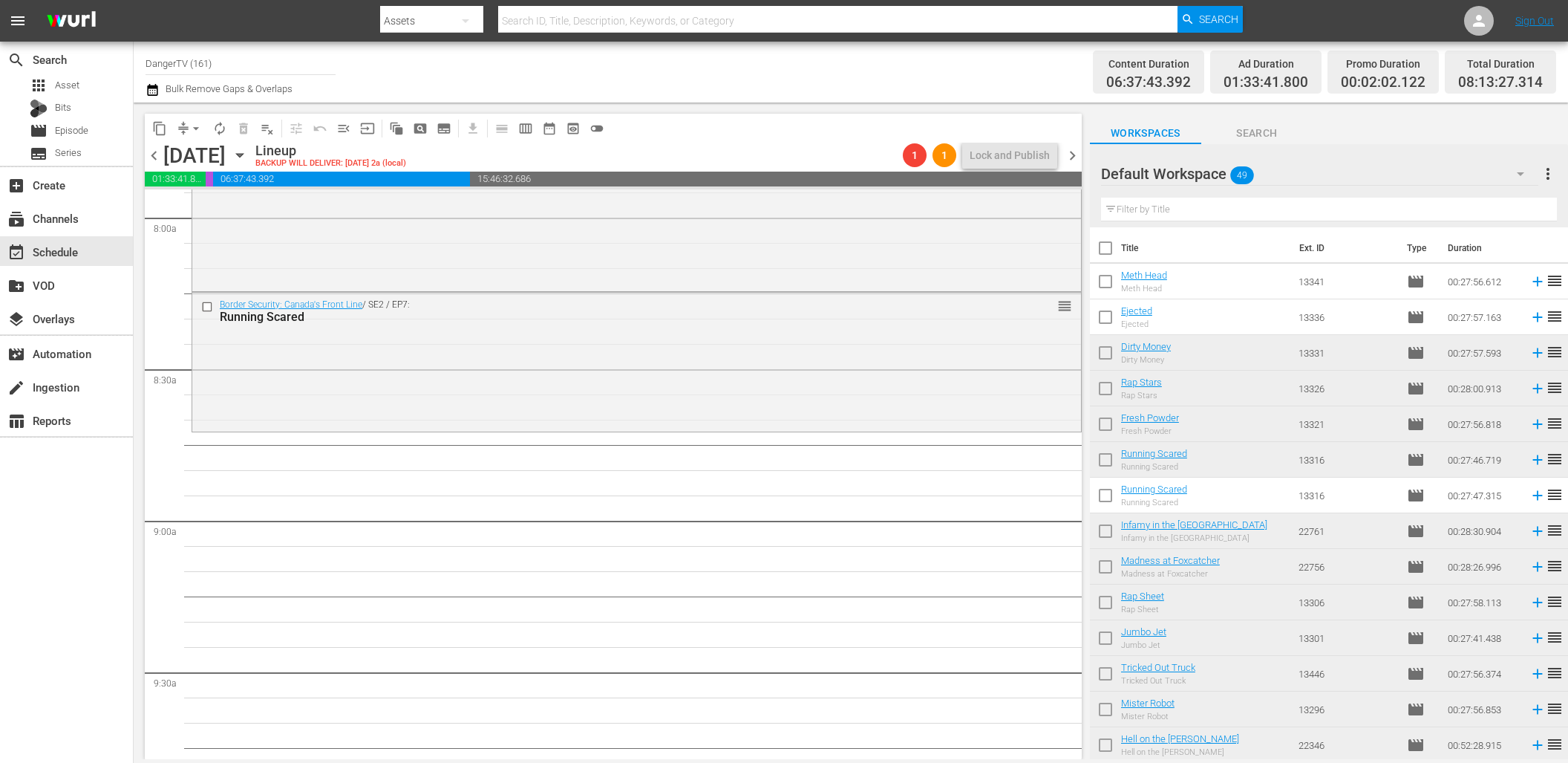
scroll to position [2385, 0]
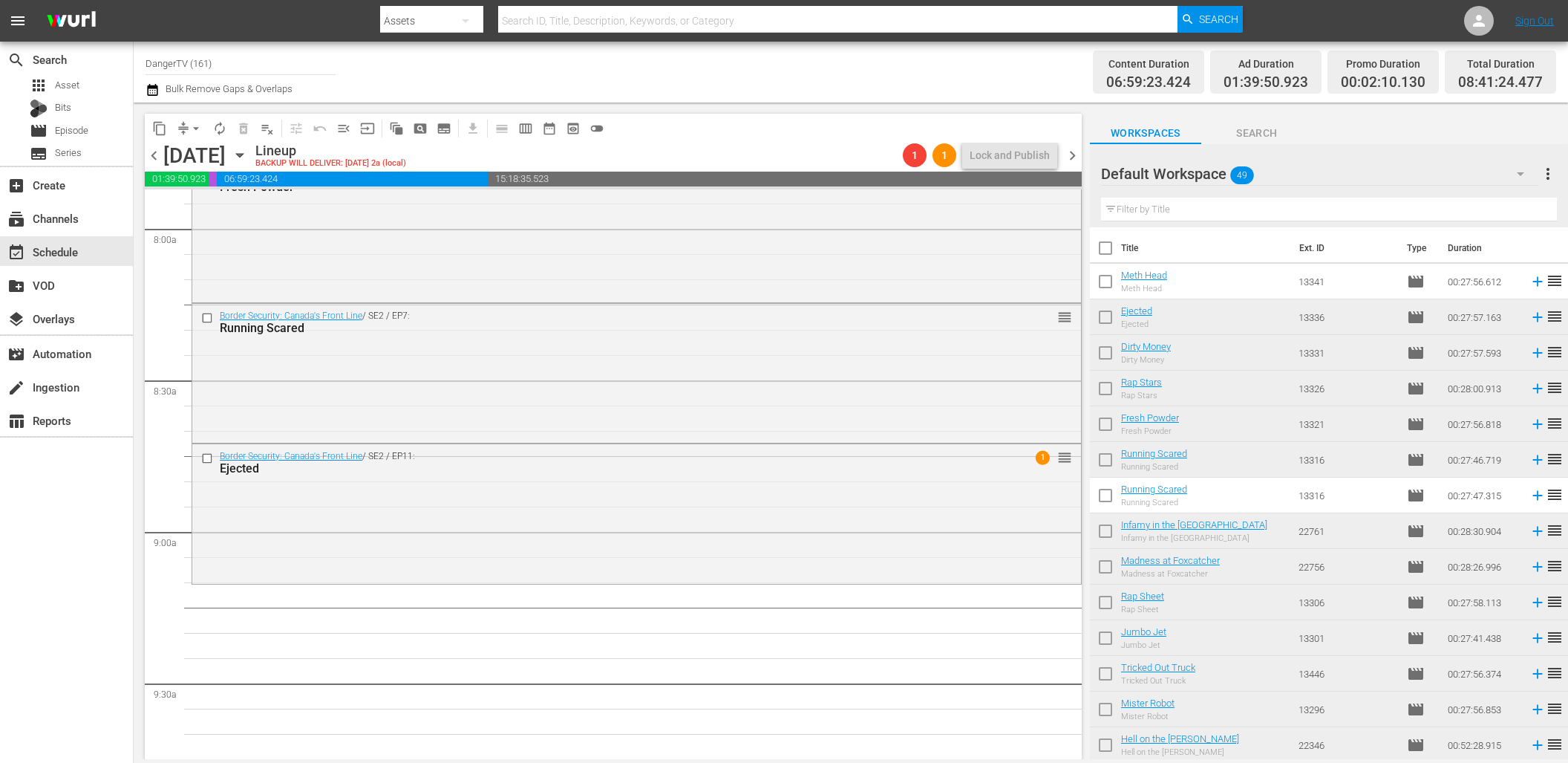
drag, startPoint x: 1136, startPoint y: 313, endPoint x: 362, endPoint y: 4, distance: 833.4
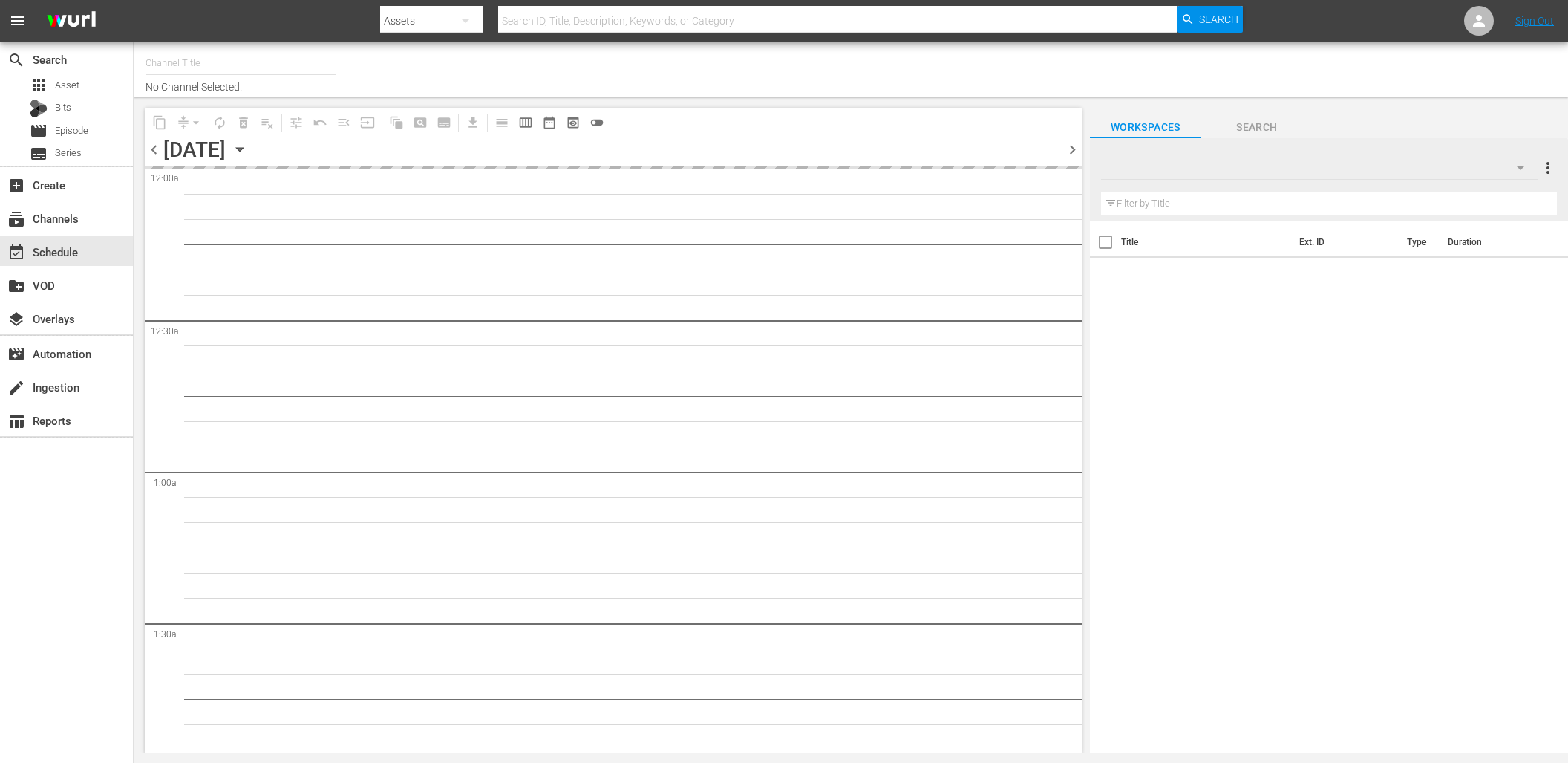
type input "DangerTV (161)"
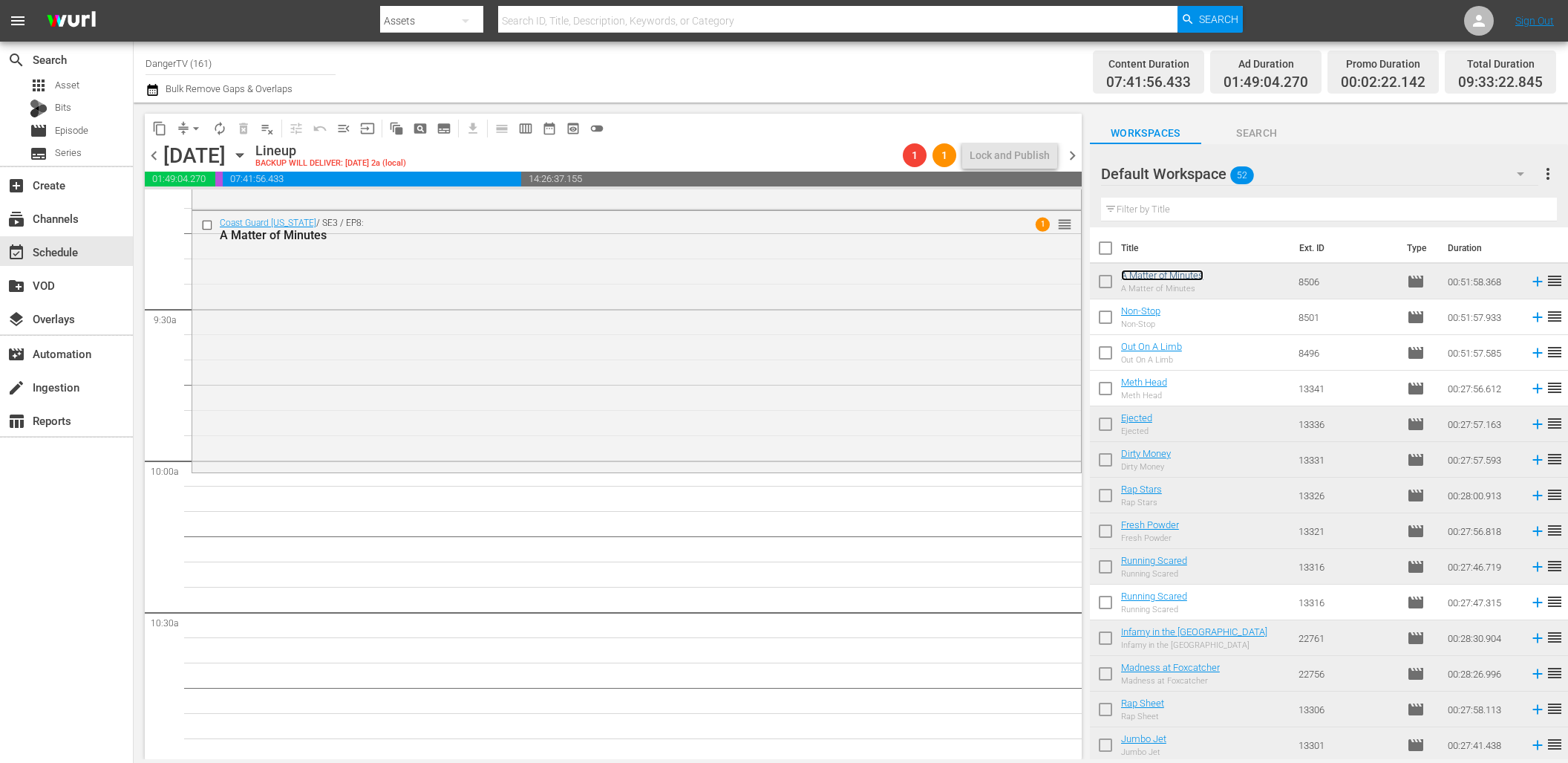
scroll to position [2775, 0]
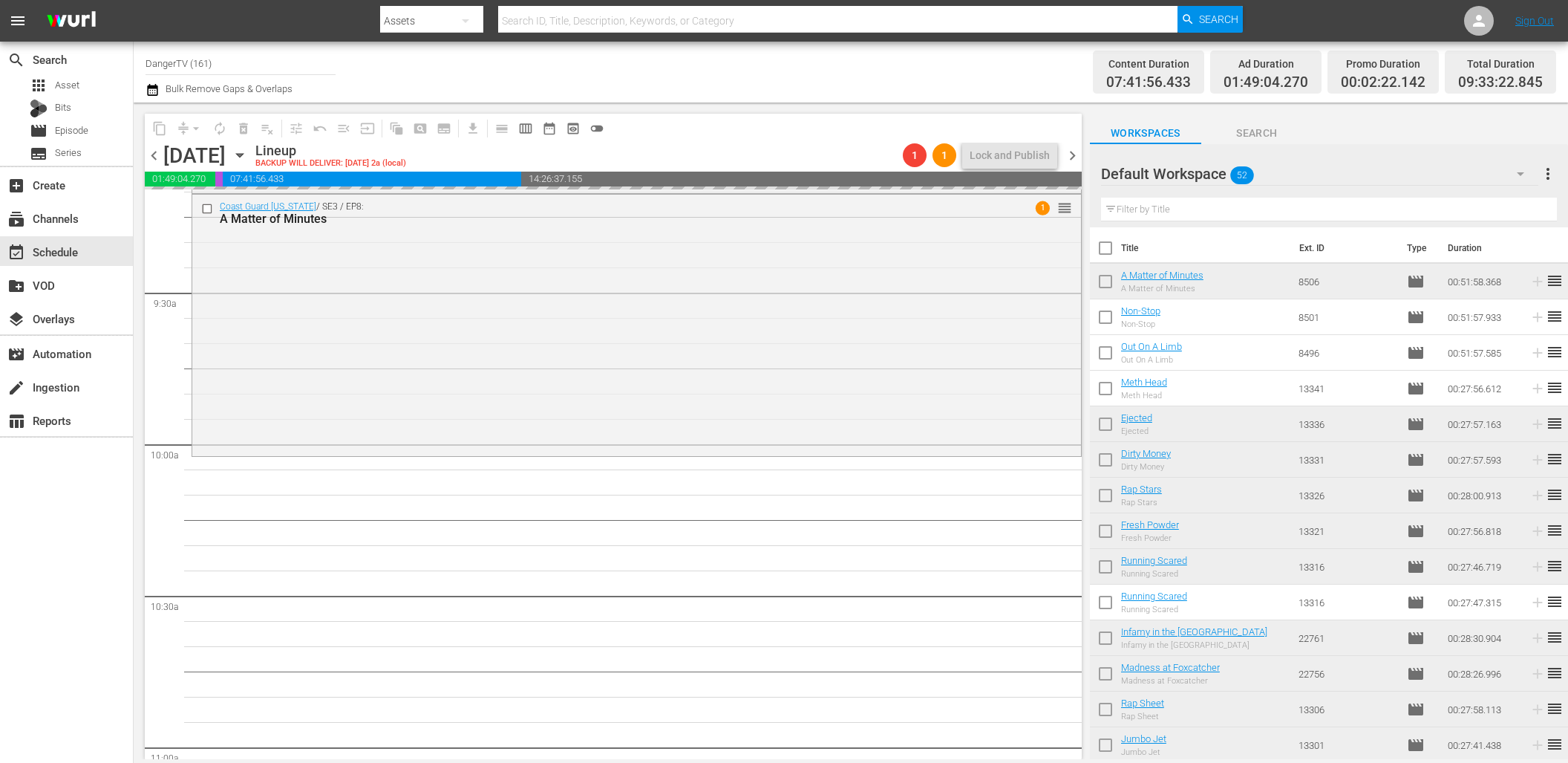
drag, startPoint x: 1151, startPoint y: 313, endPoint x: 404, endPoint y: 3, distance: 808.8
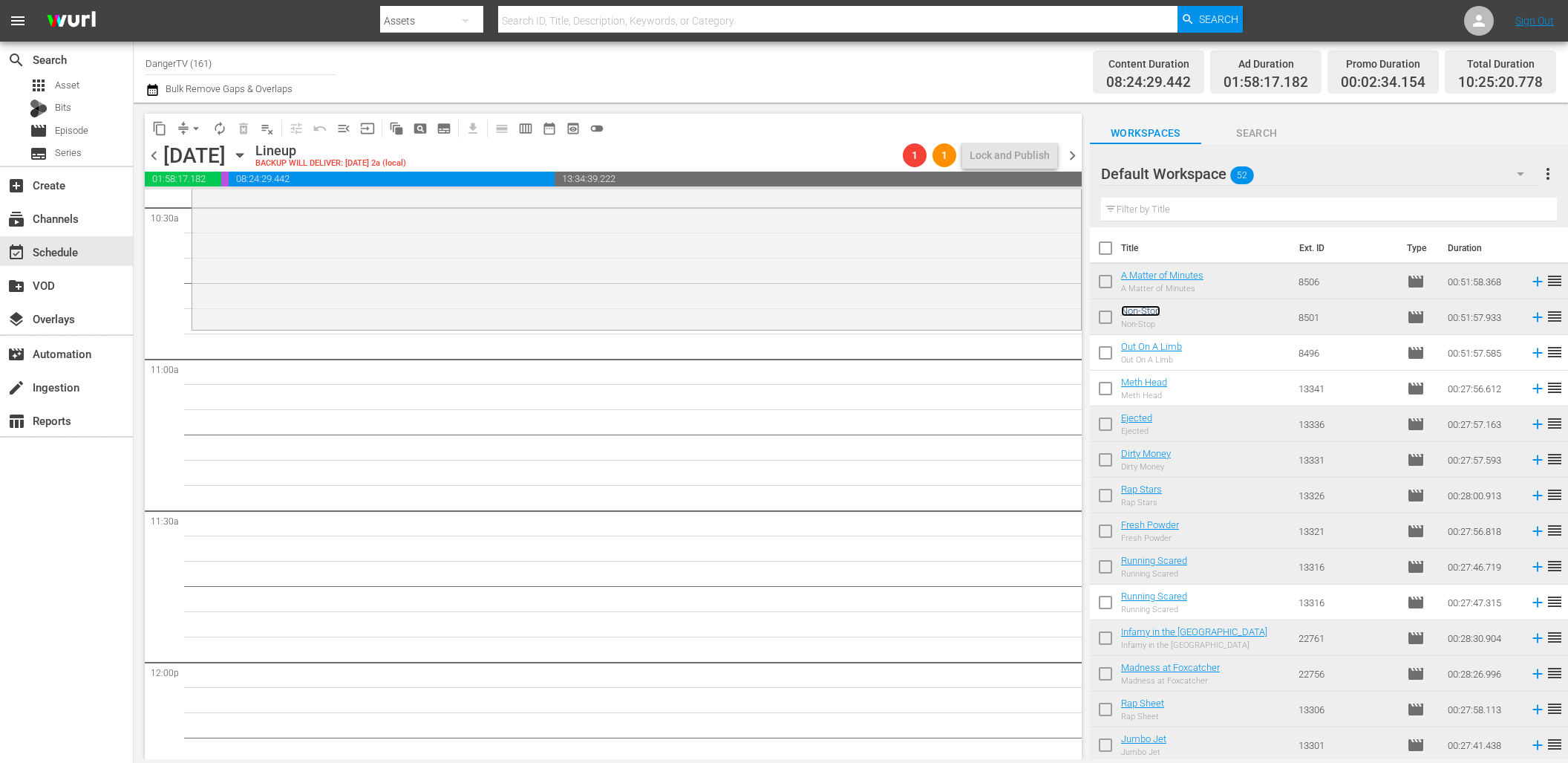
scroll to position [3175, 0]
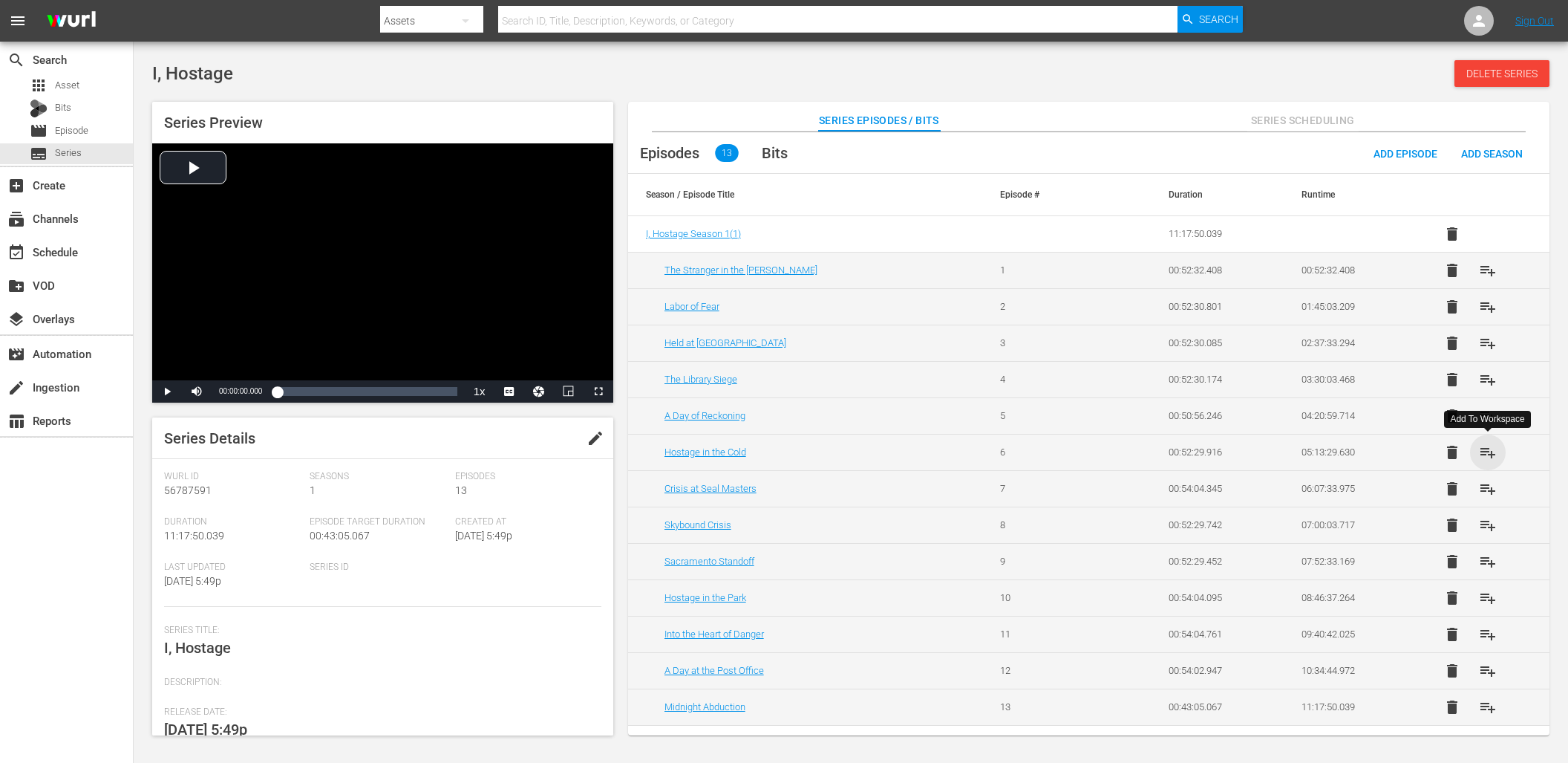
click at [1482, 451] on span "playlist_add" at bounding box center [1487, 452] width 18 height 18
click at [1483, 486] on span "playlist_add" at bounding box center [1487, 489] width 18 height 18
click at [1496, 526] on button "playlist_add" at bounding box center [1487, 525] width 35 height 35
click at [1487, 563] on span "playlist_add" at bounding box center [1487, 562] width 18 height 18
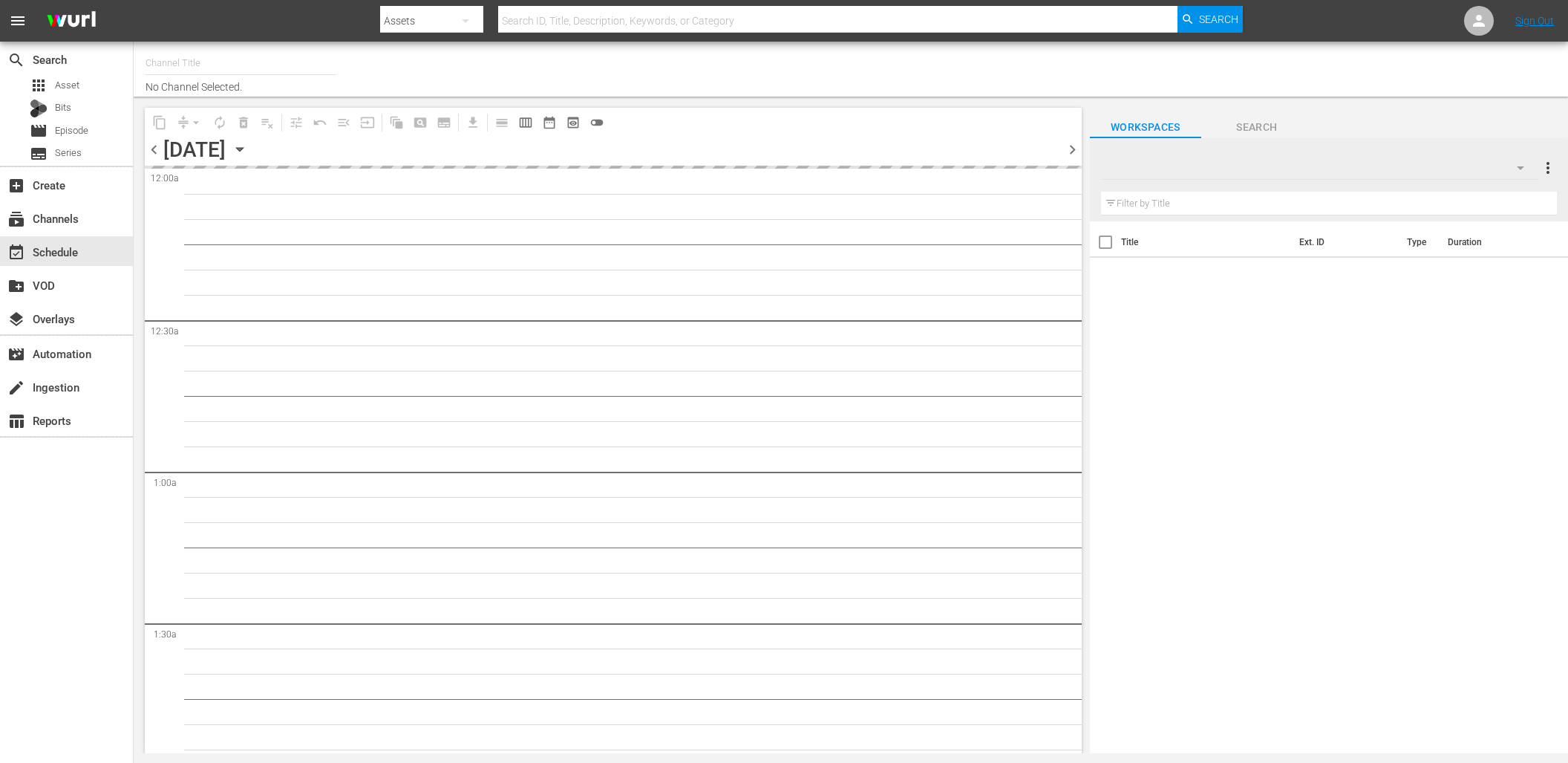
type input "DangerTV (161)"
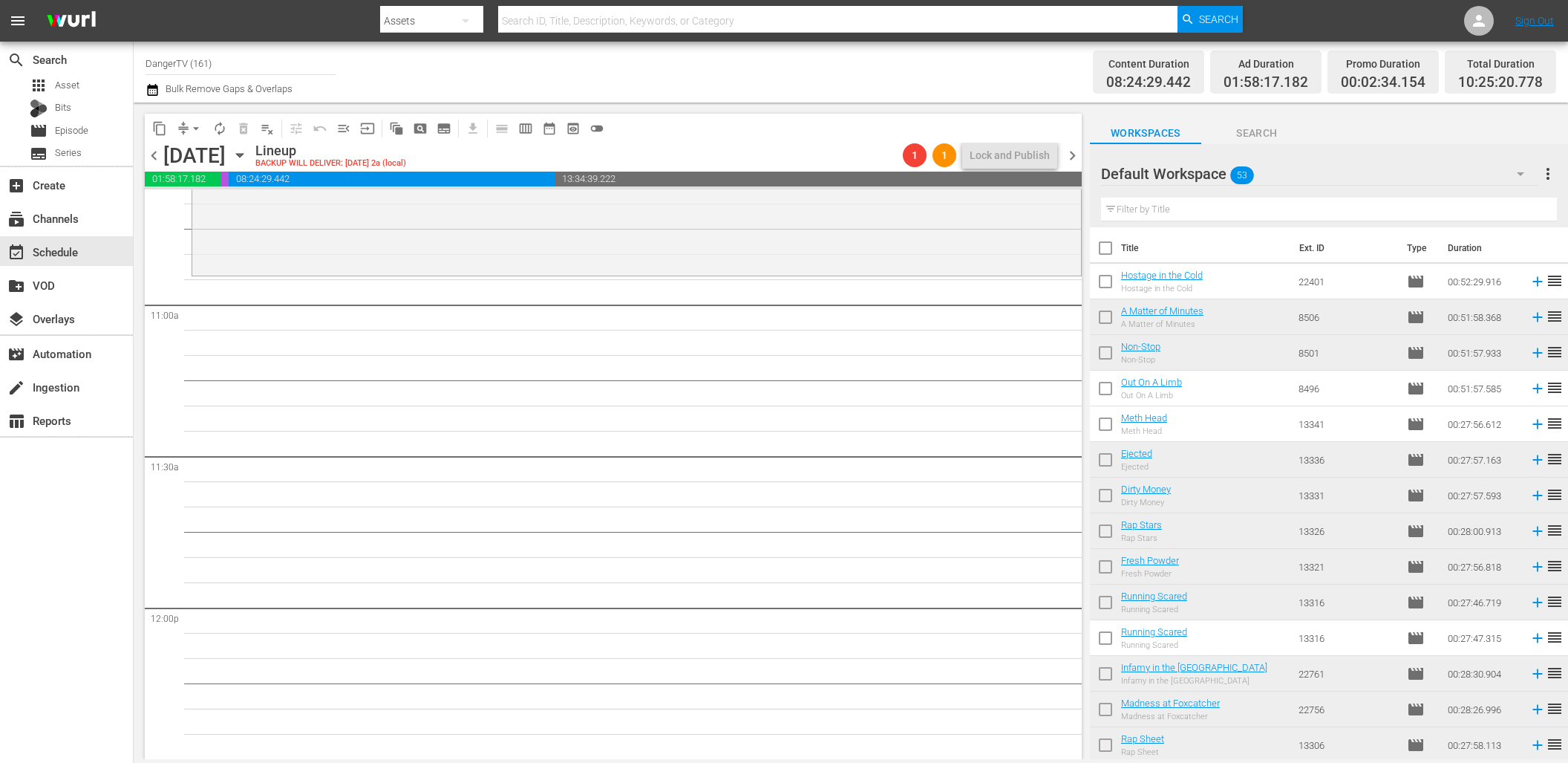
scroll to position [3220, 0]
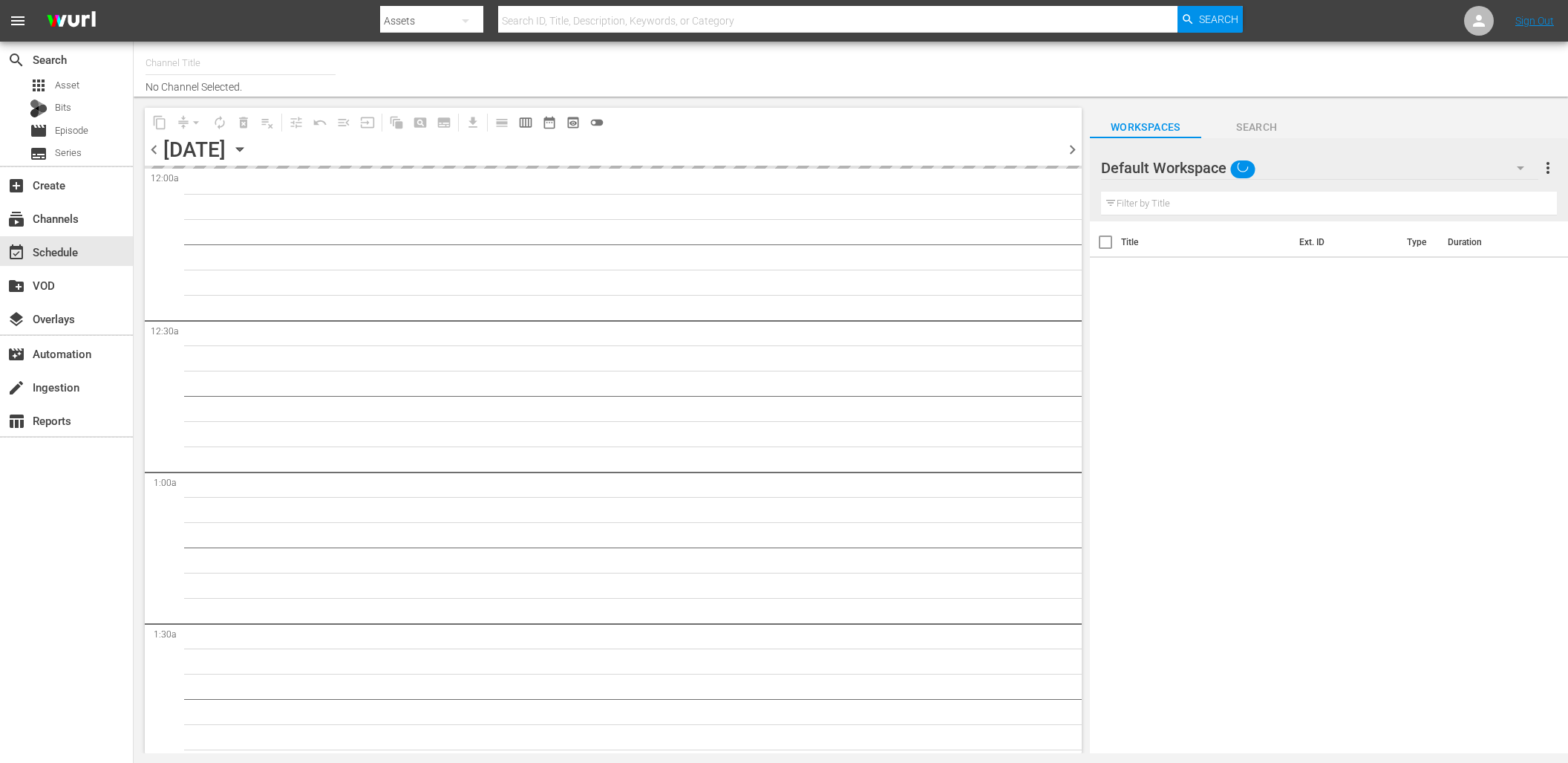
type input "DangerTV (161)"
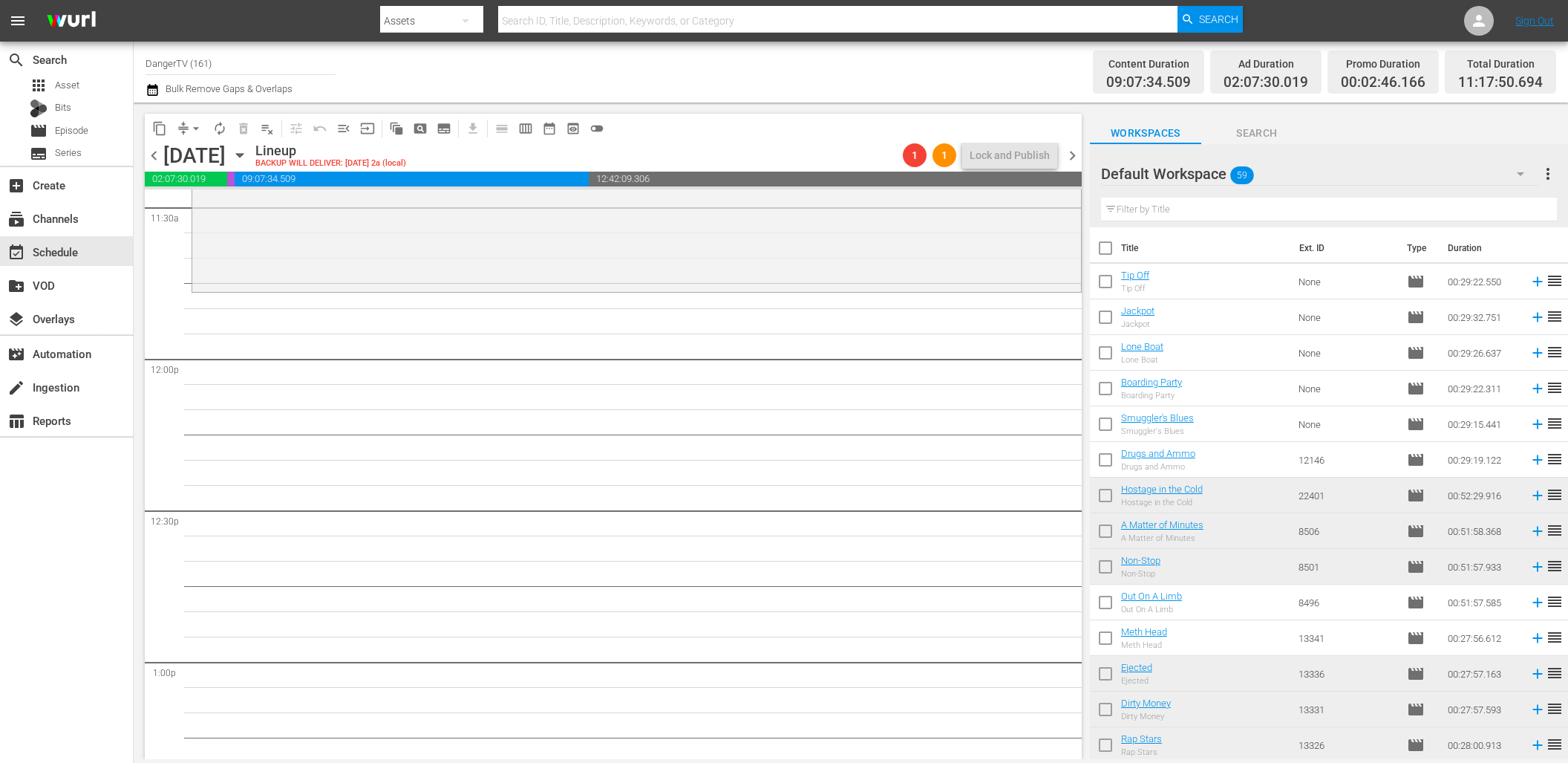
scroll to position [3460, 0]
drag, startPoint x: 1139, startPoint y: 274, endPoint x: 203, endPoint y: 14, distance: 971.4
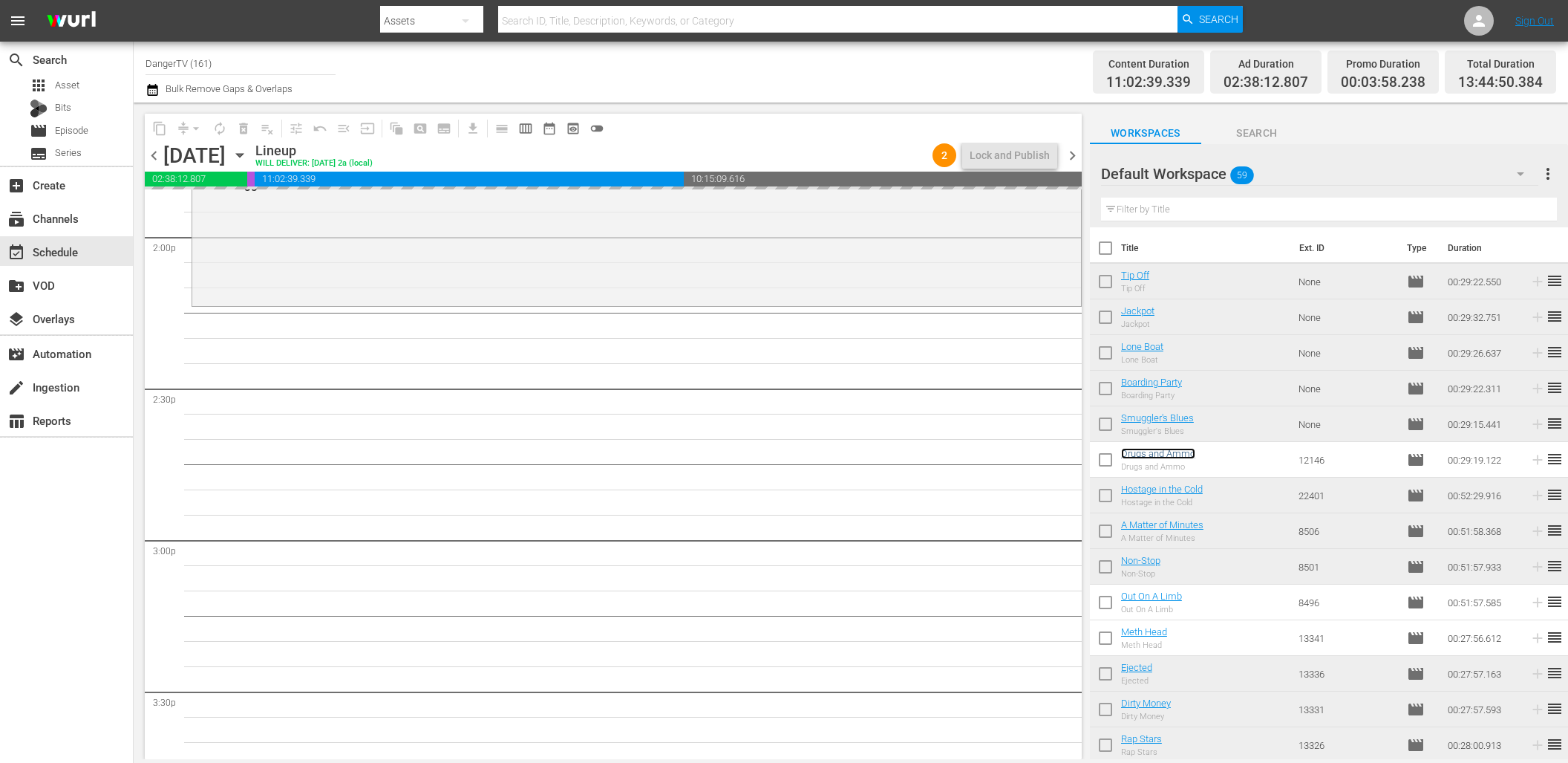
scroll to position [4197, 0]
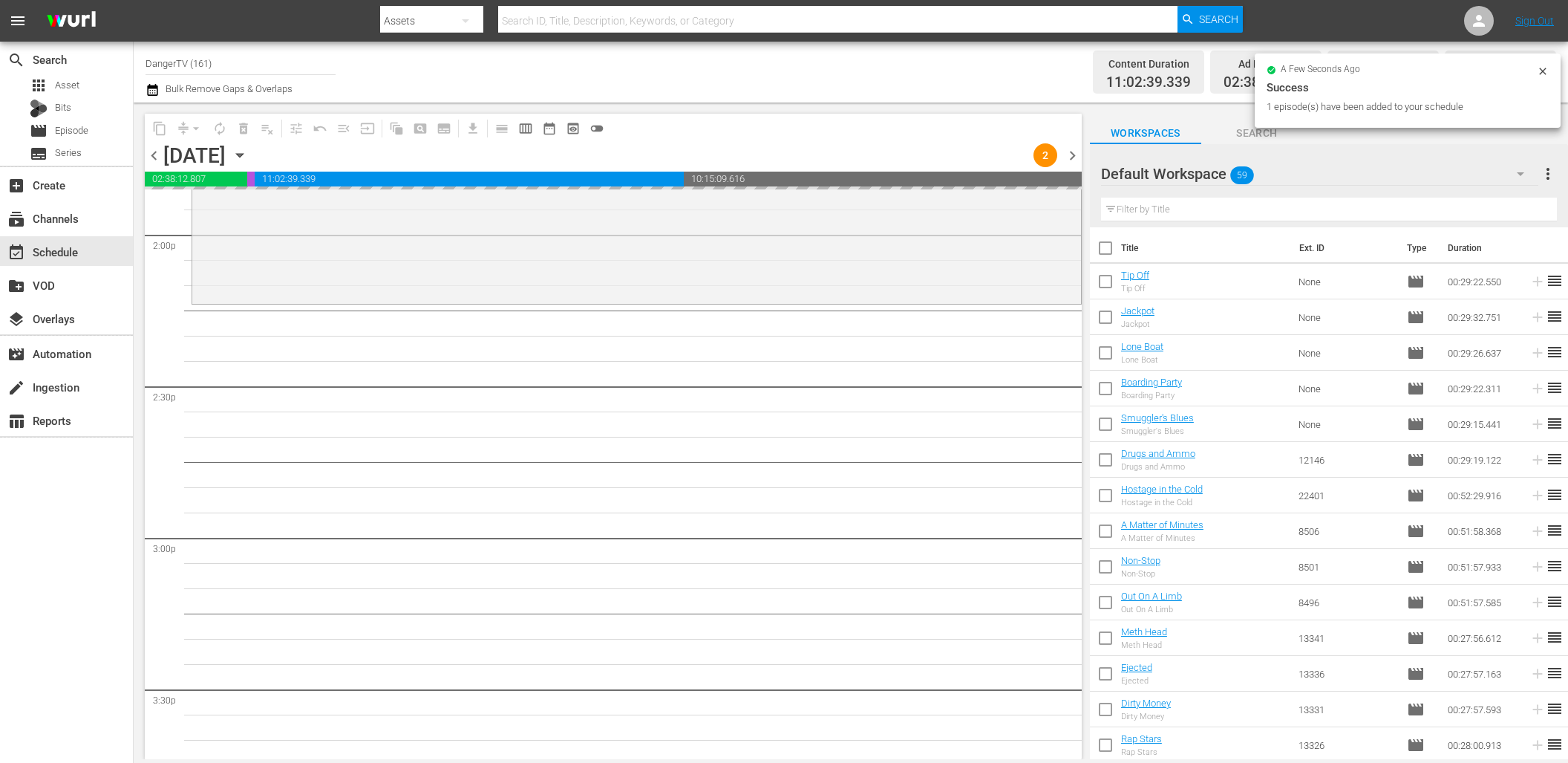
drag, startPoint x: 1170, startPoint y: 456, endPoint x: 773, endPoint y: 0, distance: 604.6
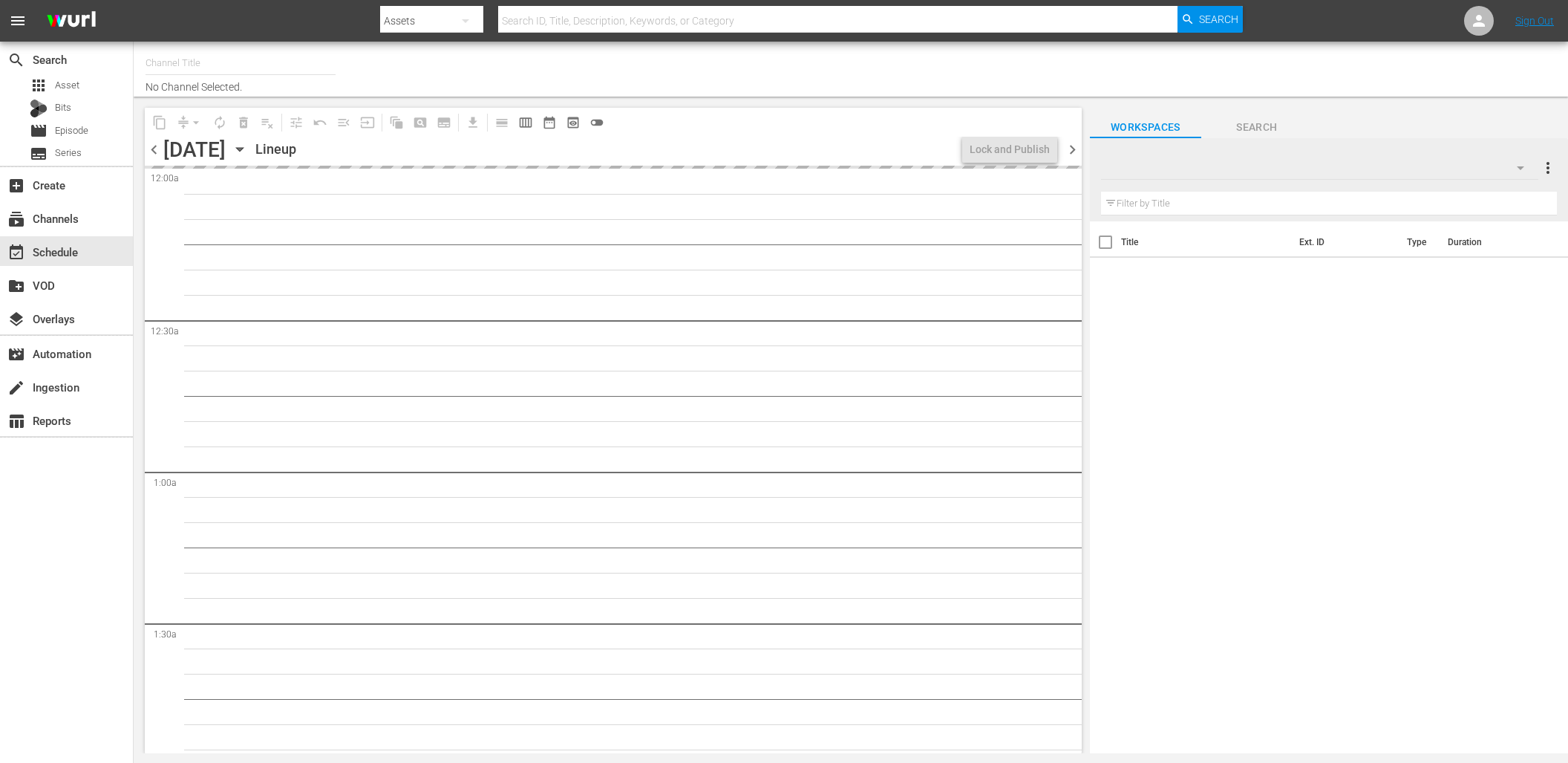
type input "DangerTV (161)"
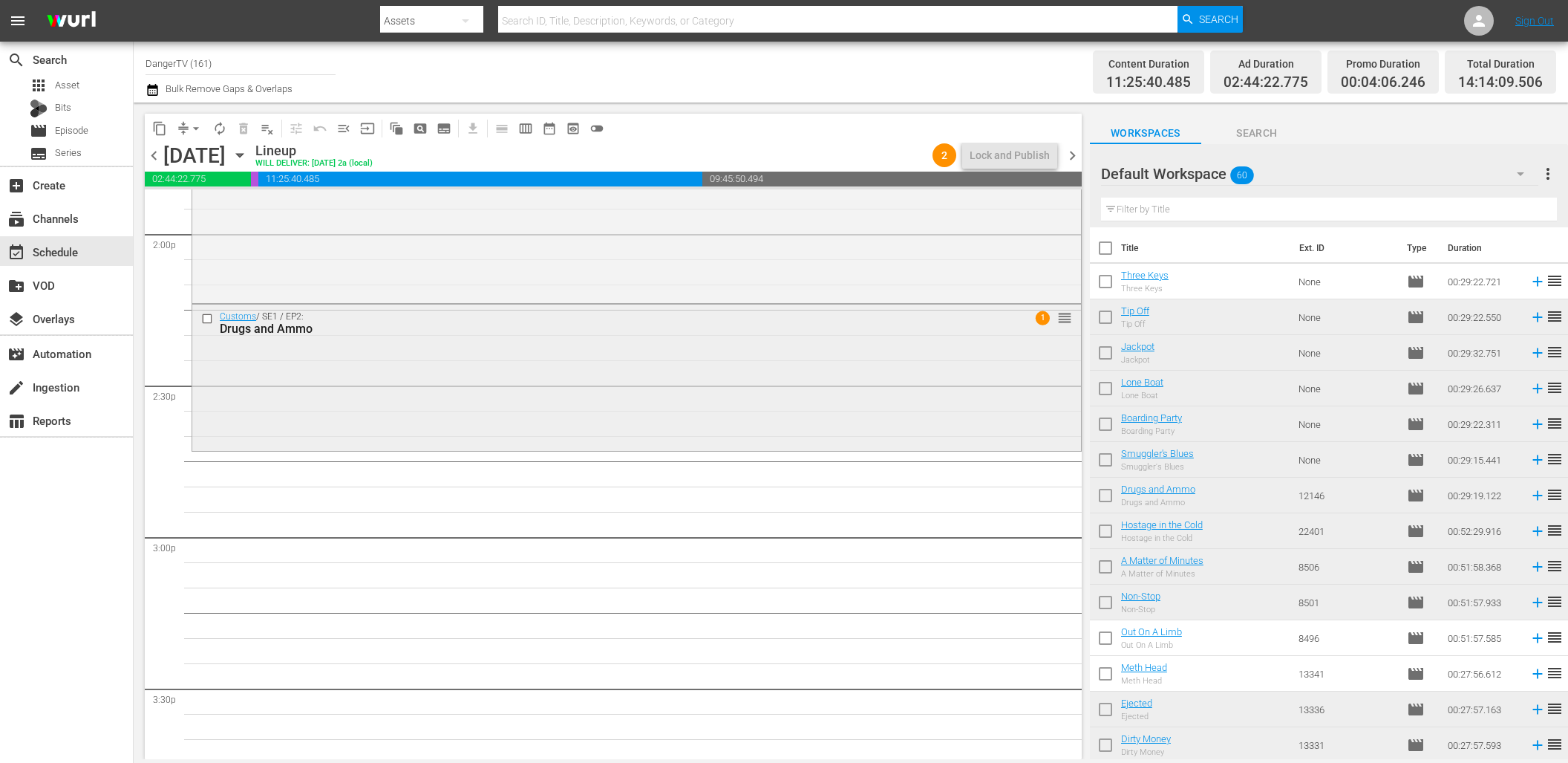
scroll to position [4173, 0]
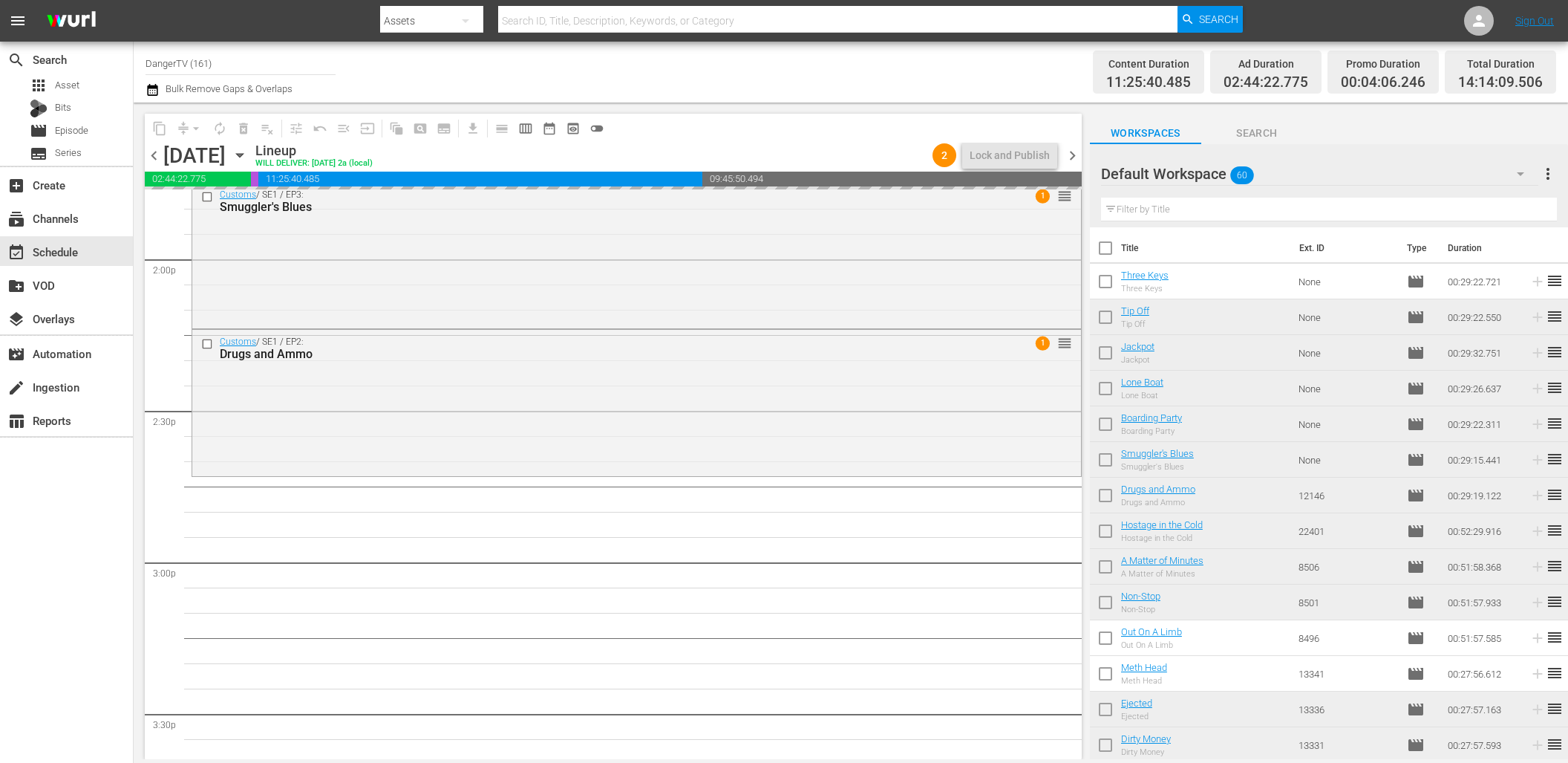
drag, startPoint x: 1157, startPoint y: 275, endPoint x: 387, endPoint y: 6, distance: 815.6
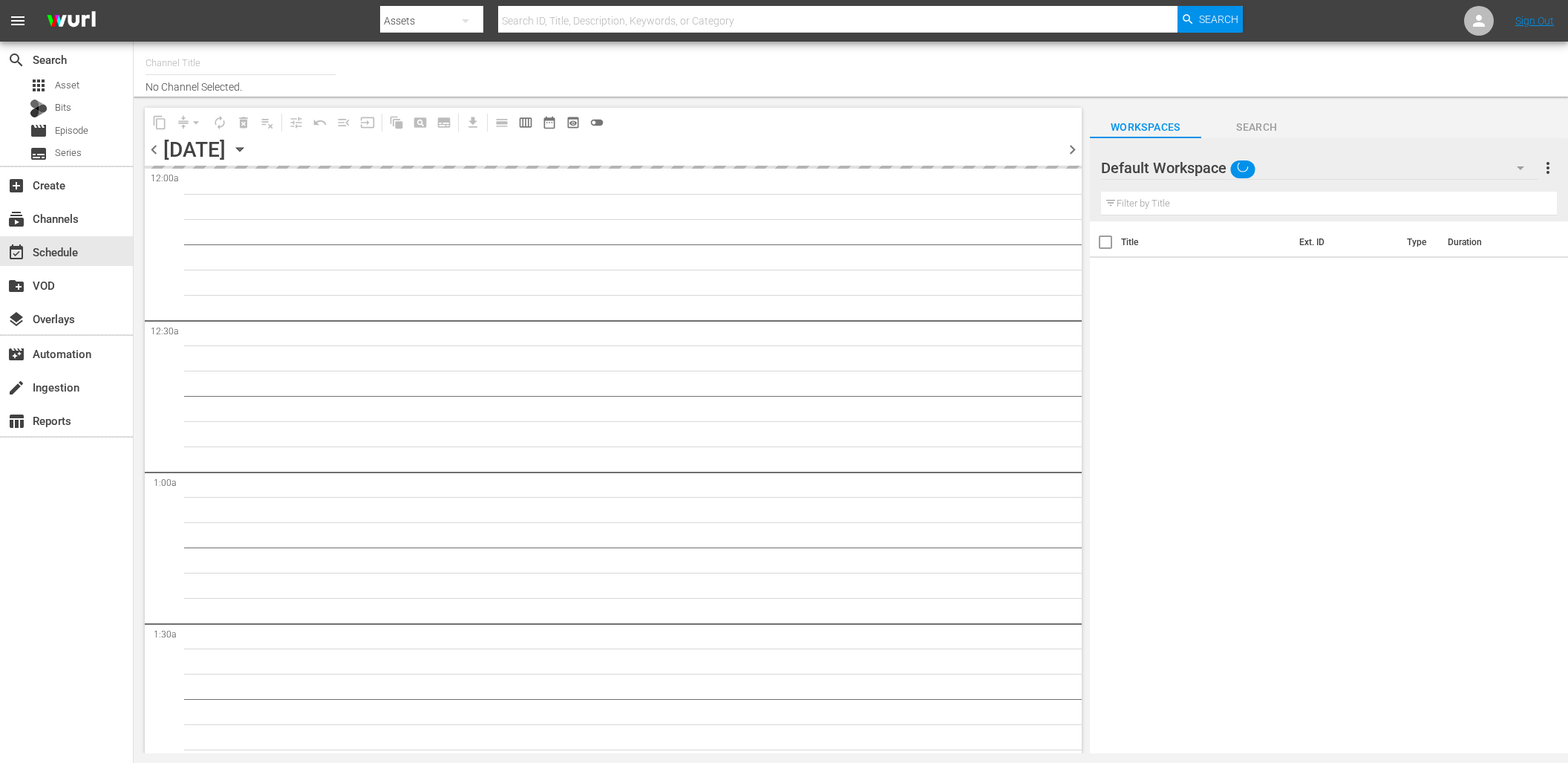
type input "DangerTV (161)"
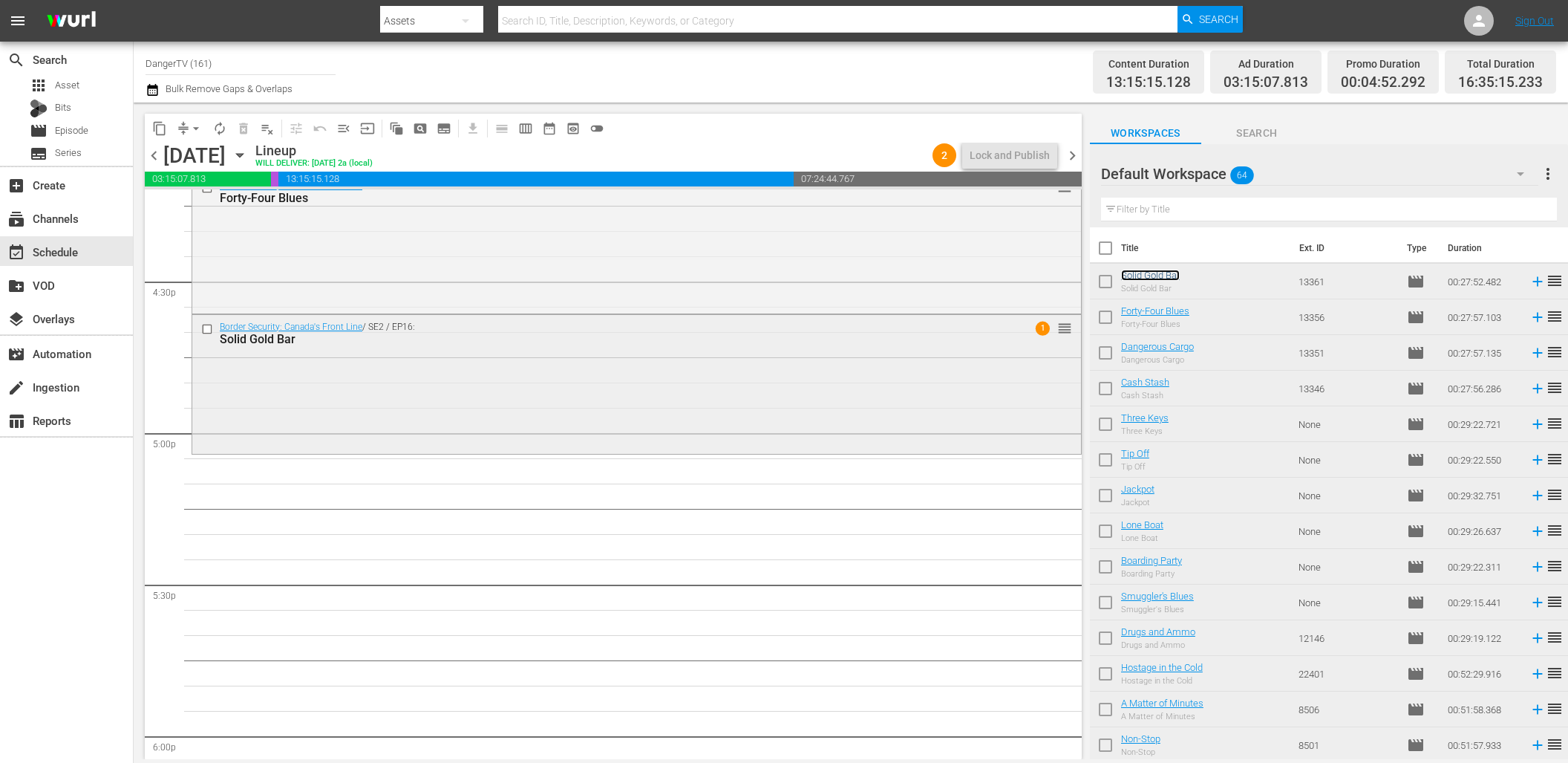
scroll to position [4910, 0]
drag, startPoint x: 1168, startPoint y: 276, endPoint x: 343, endPoint y: 2, distance: 869.3
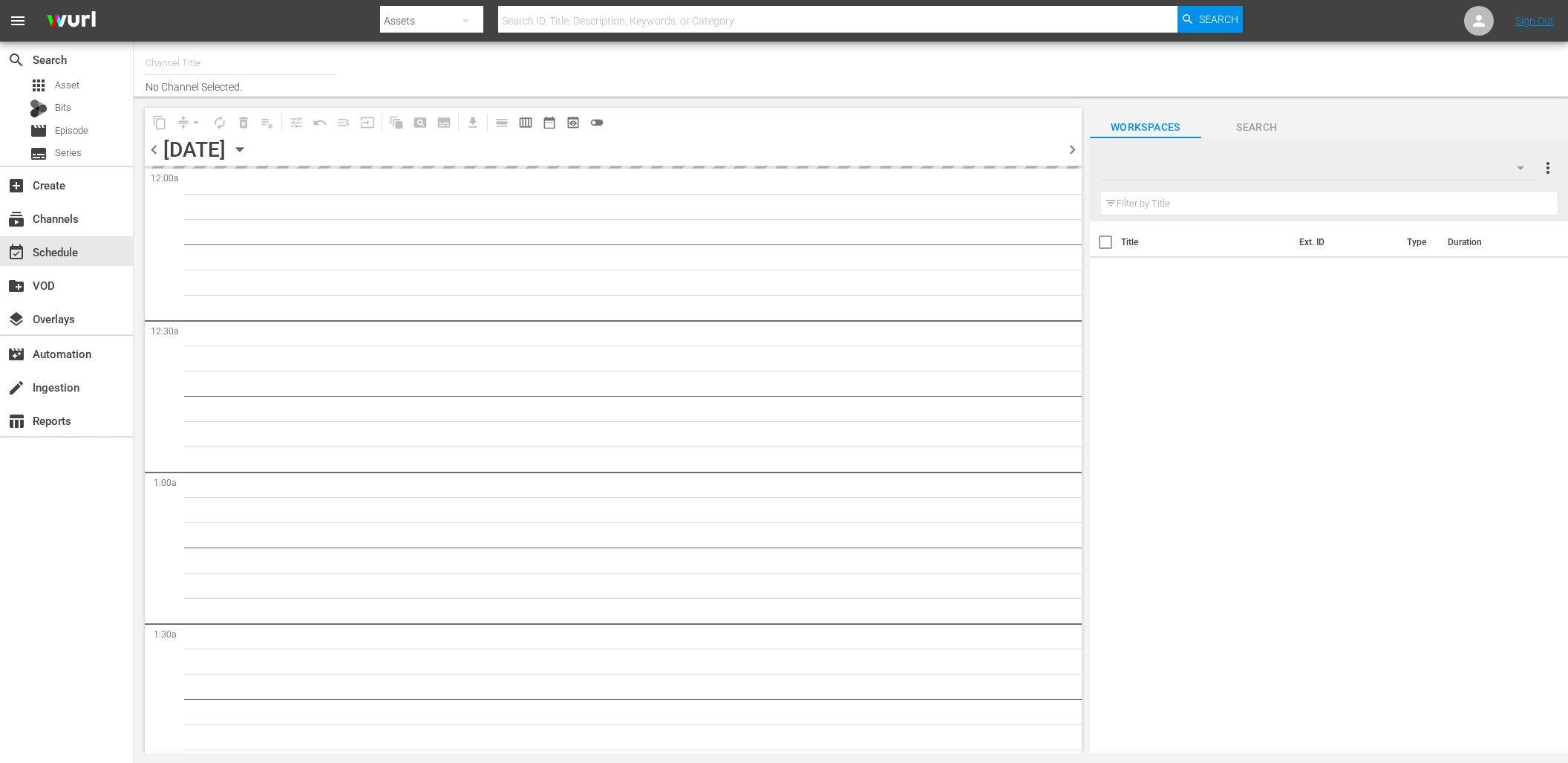
type input "DangerTV (161)"
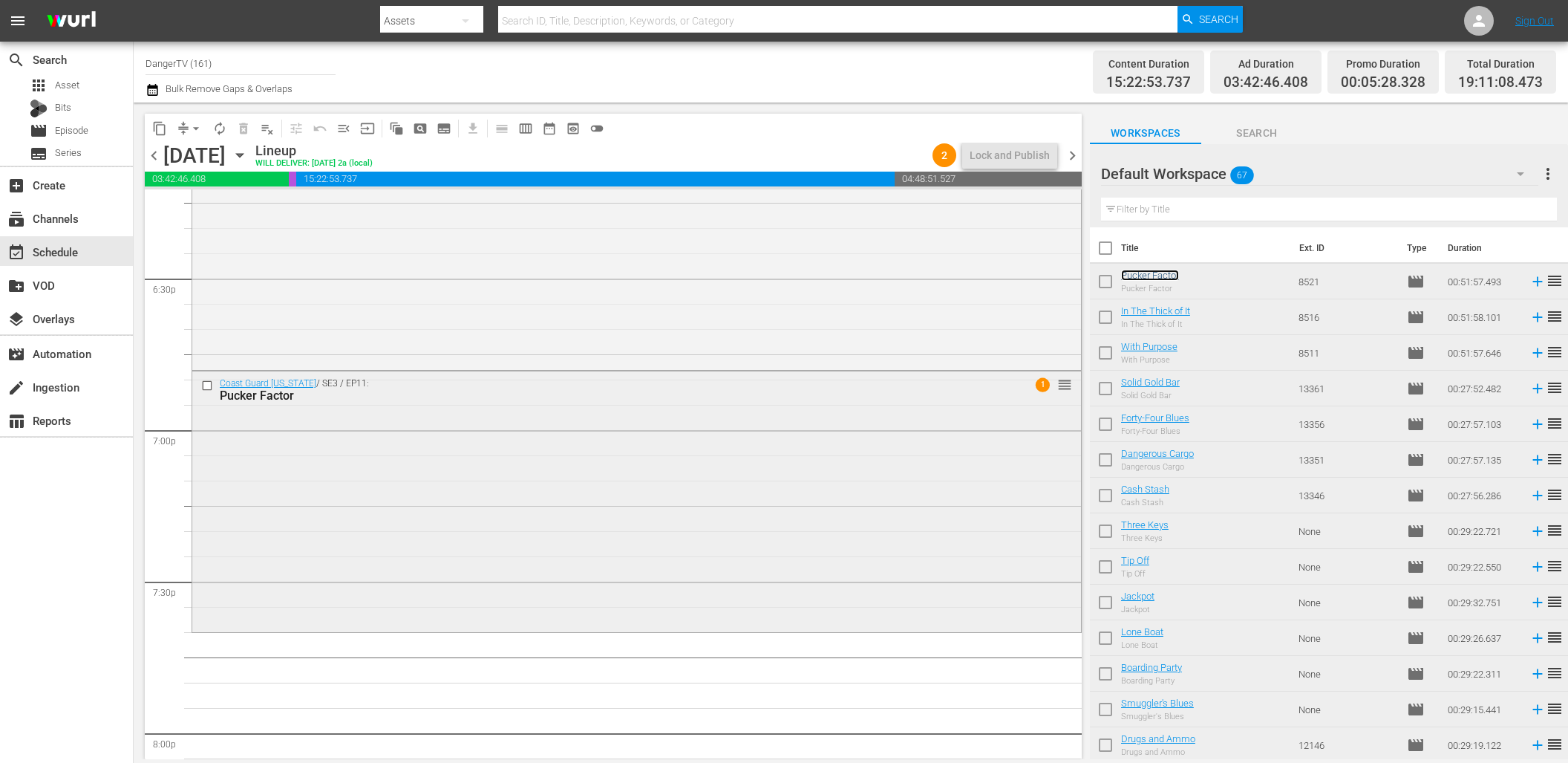
scroll to position [5576, 0]
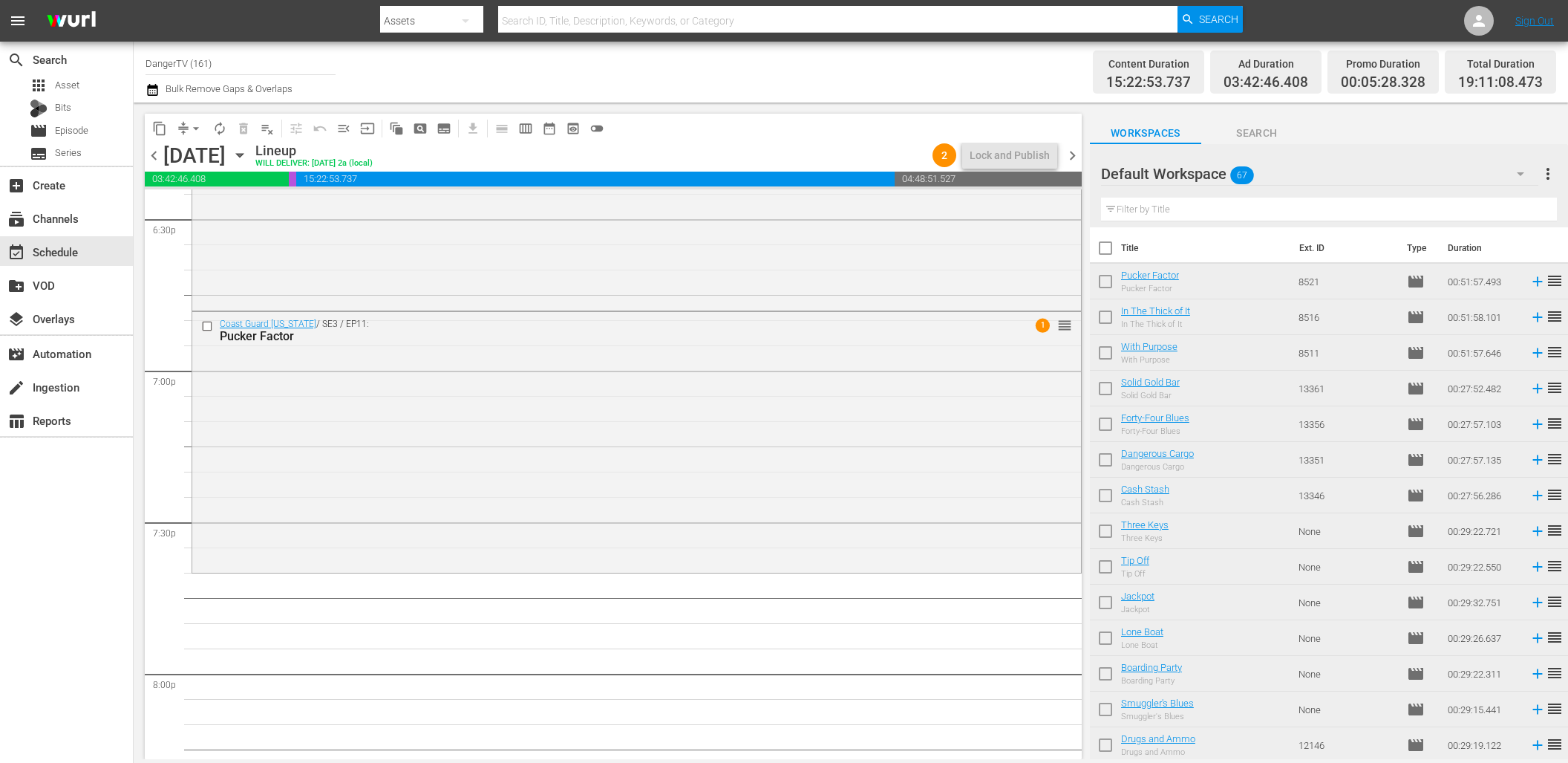
drag, startPoint x: 1140, startPoint y: 276, endPoint x: 445, endPoint y: 4, distance: 746.3
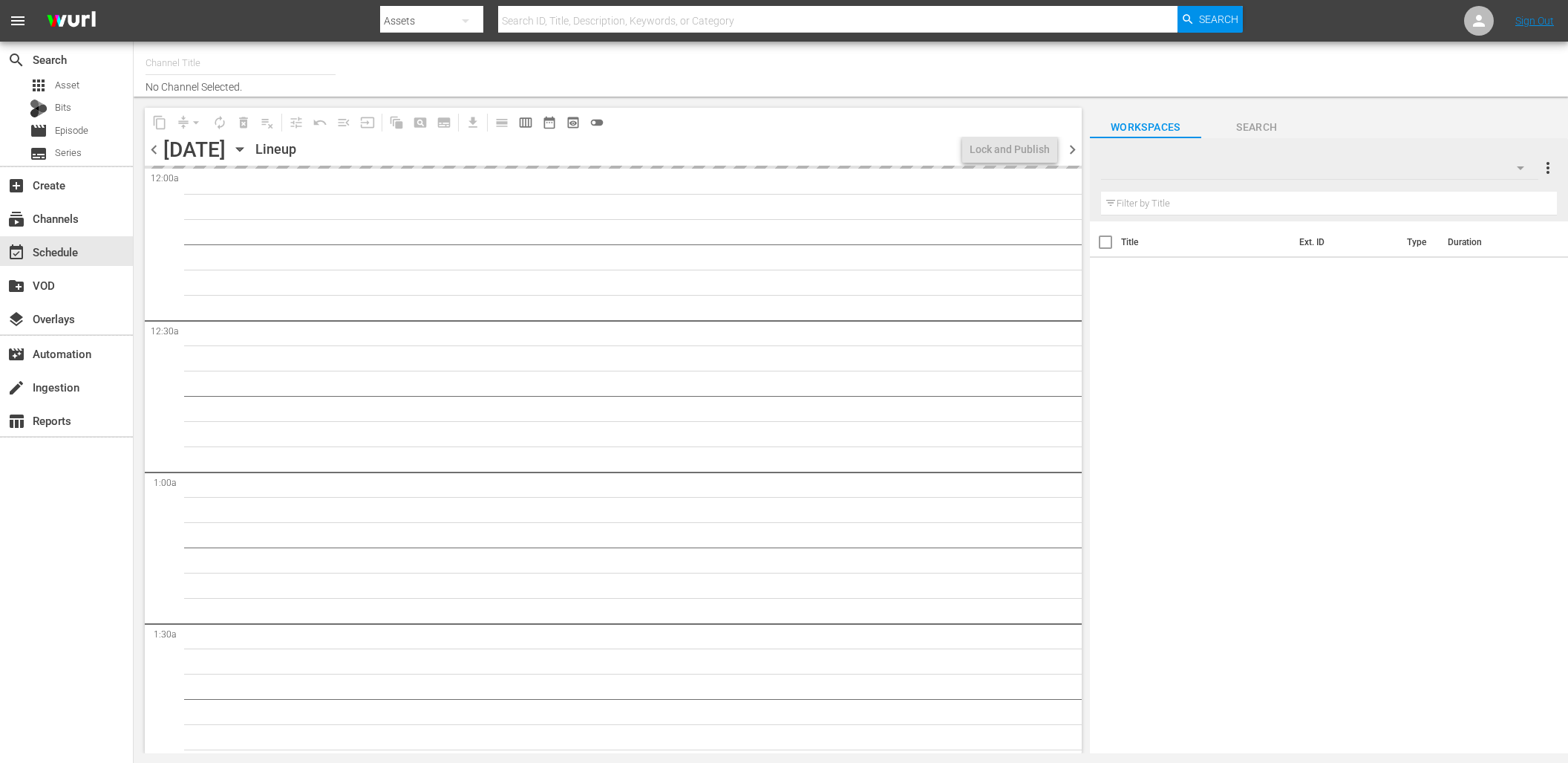
type input "DangerTV (161)"
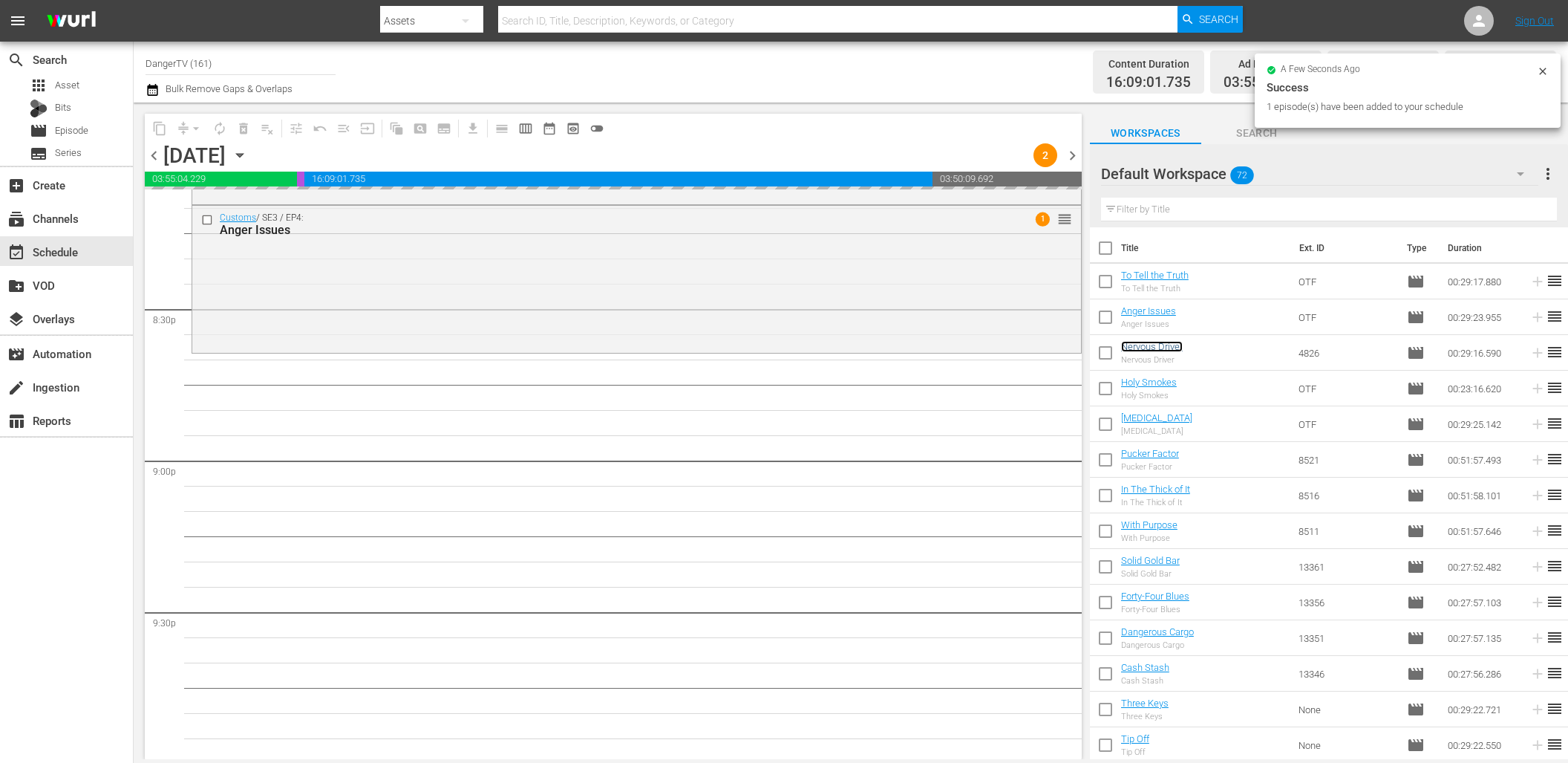
scroll to position [6093, 0]
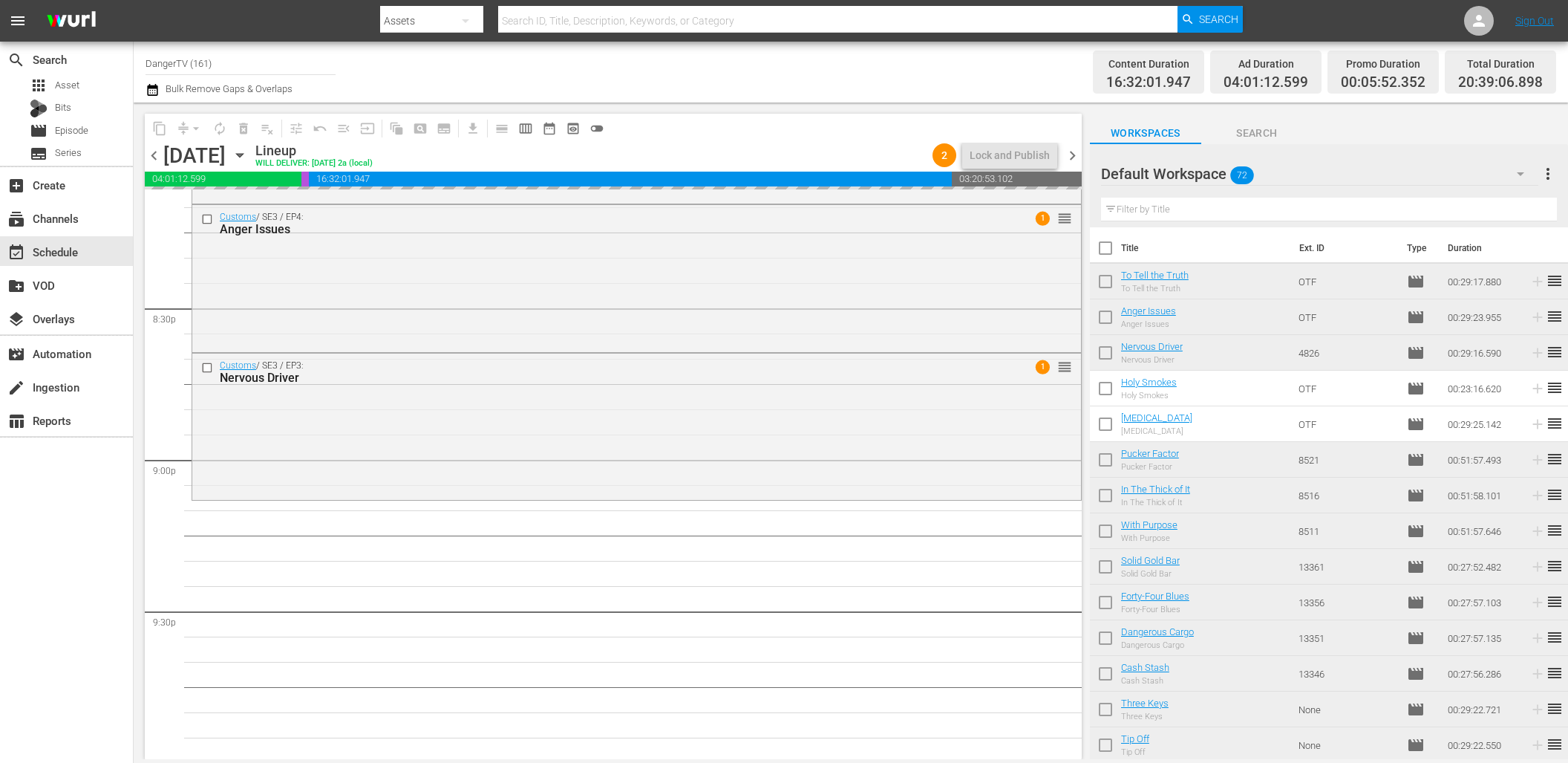
drag, startPoint x: 1154, startPoint y: 385, endPoint x: 375, endPoint y: 77, distance: 837.7
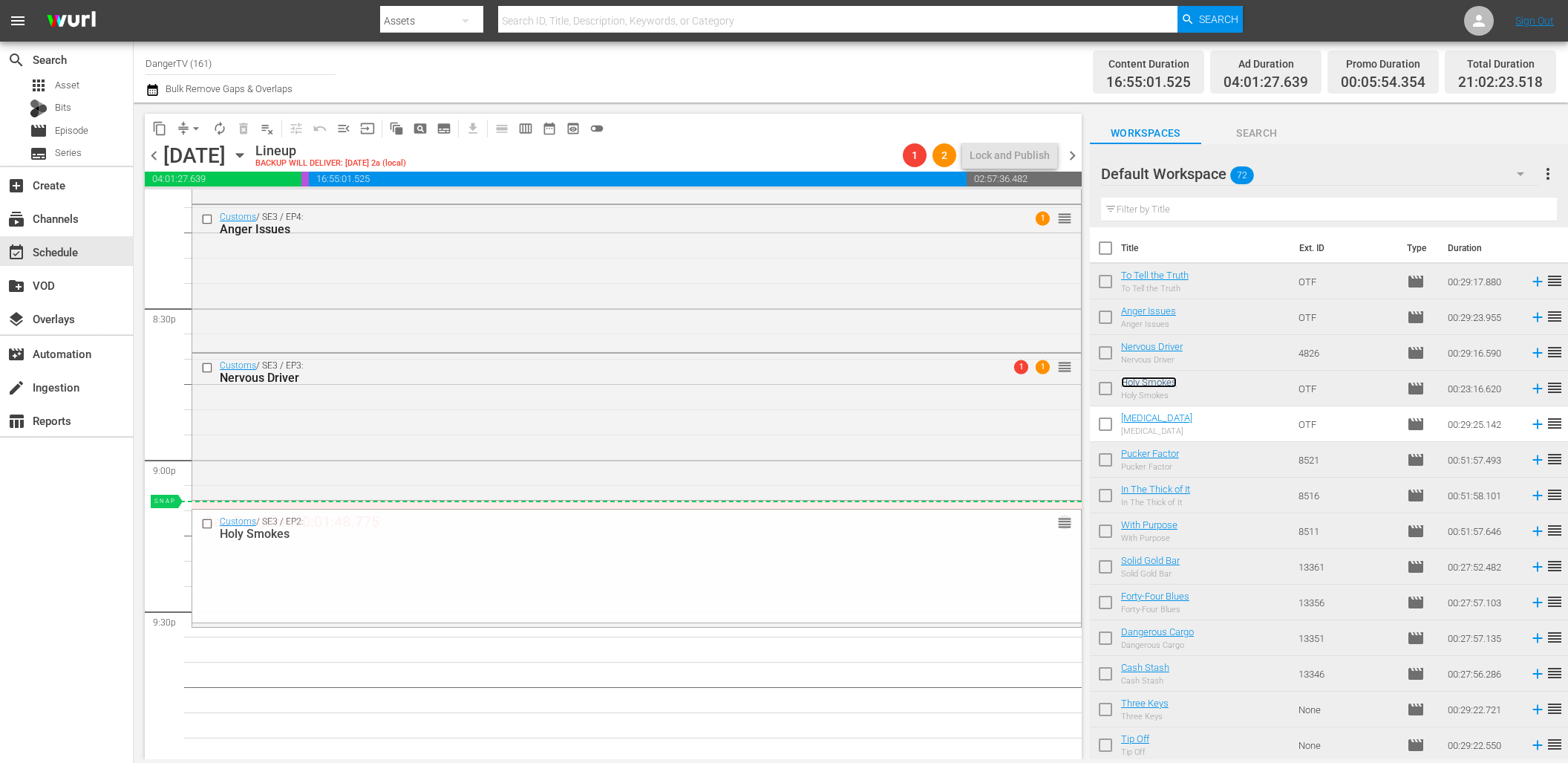
drag, startPoint x: 1051, startPoint y: 524, endPoint x: 1049, endPoint y: 504, distance: 20.1
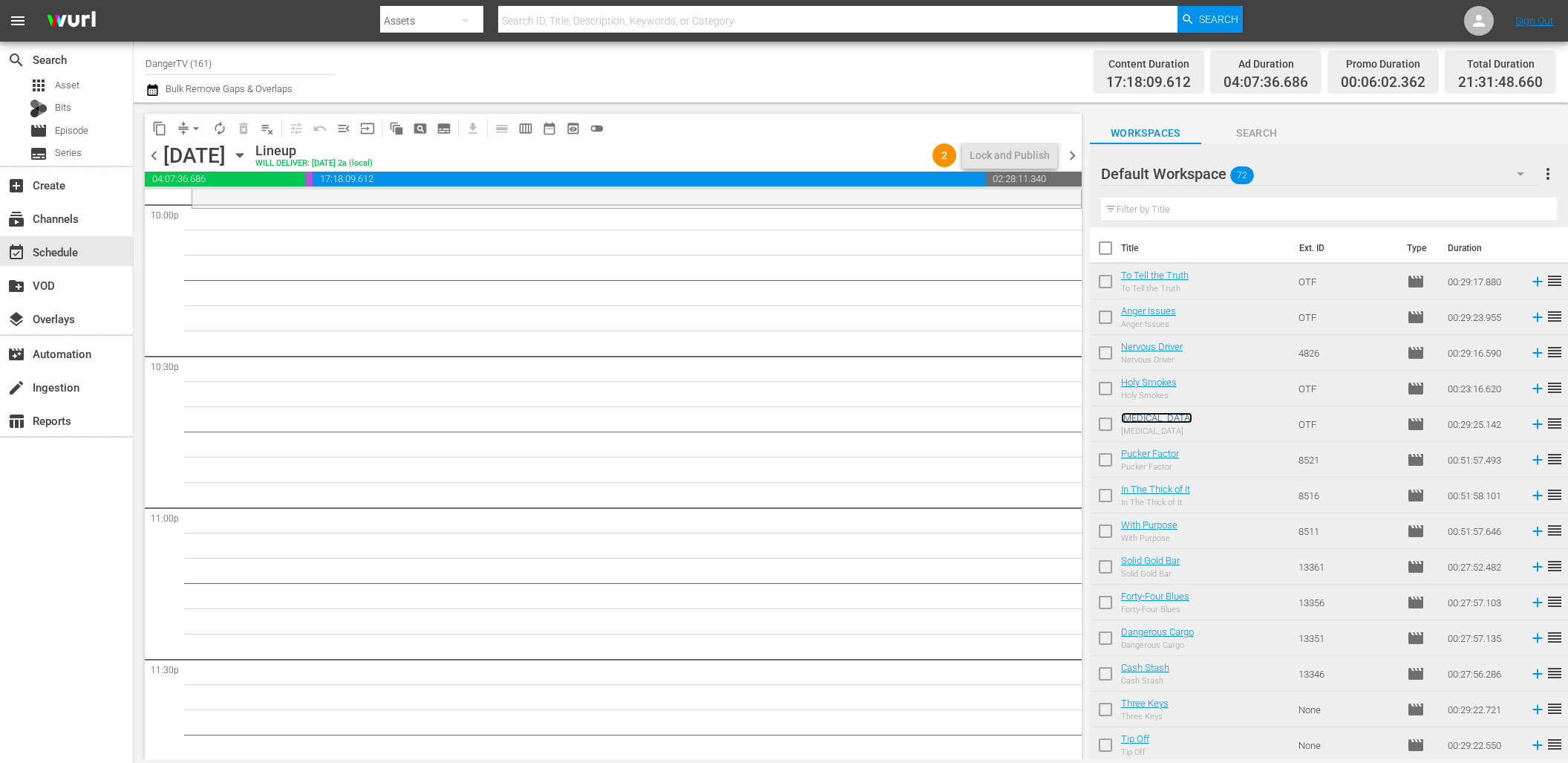
scroll to position [6629, 0]
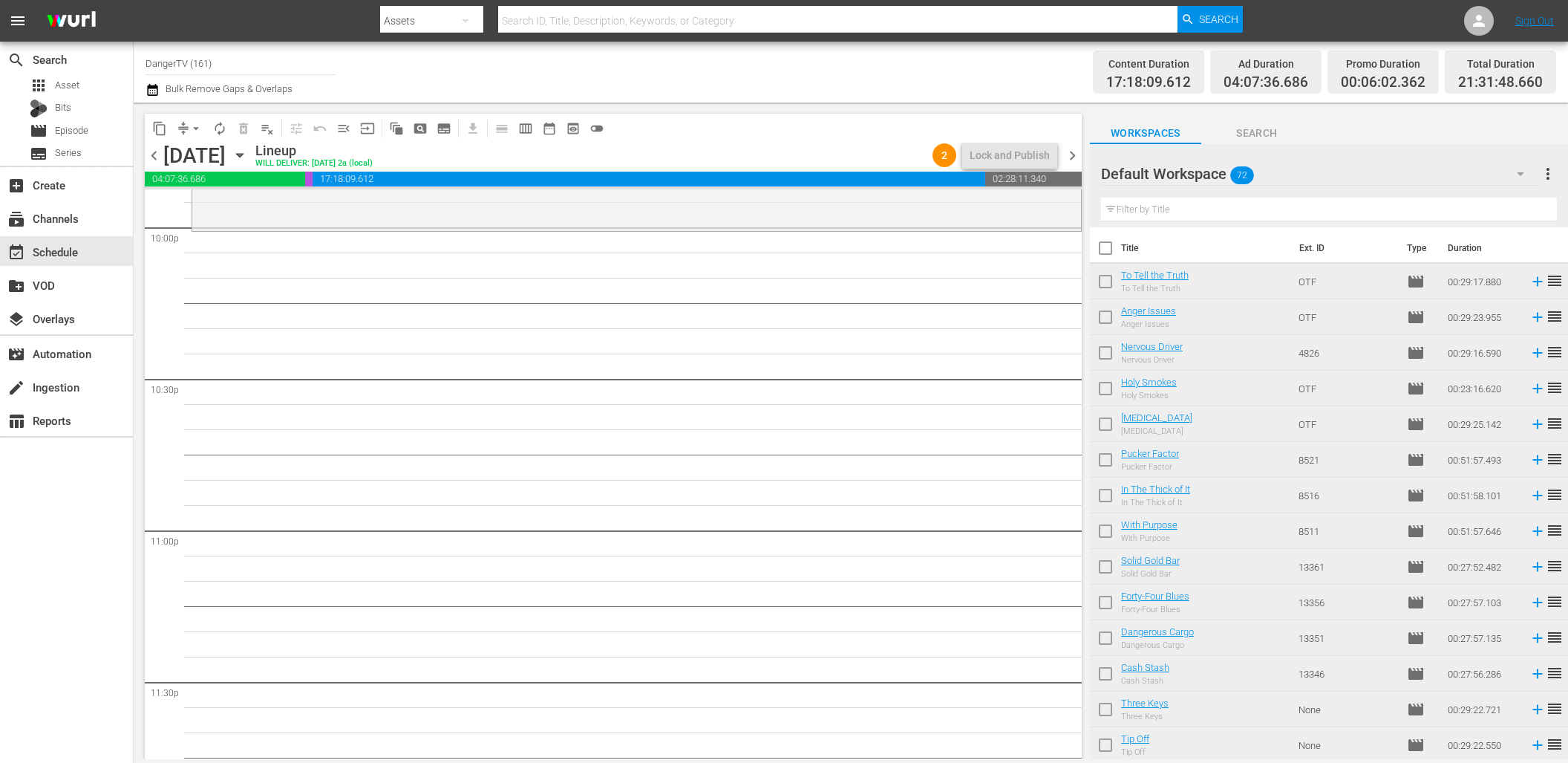
drag, startPoint x: 1145, startPoint y: 418, endPoint x: 349, endPoint y: 0, distance: 899.1
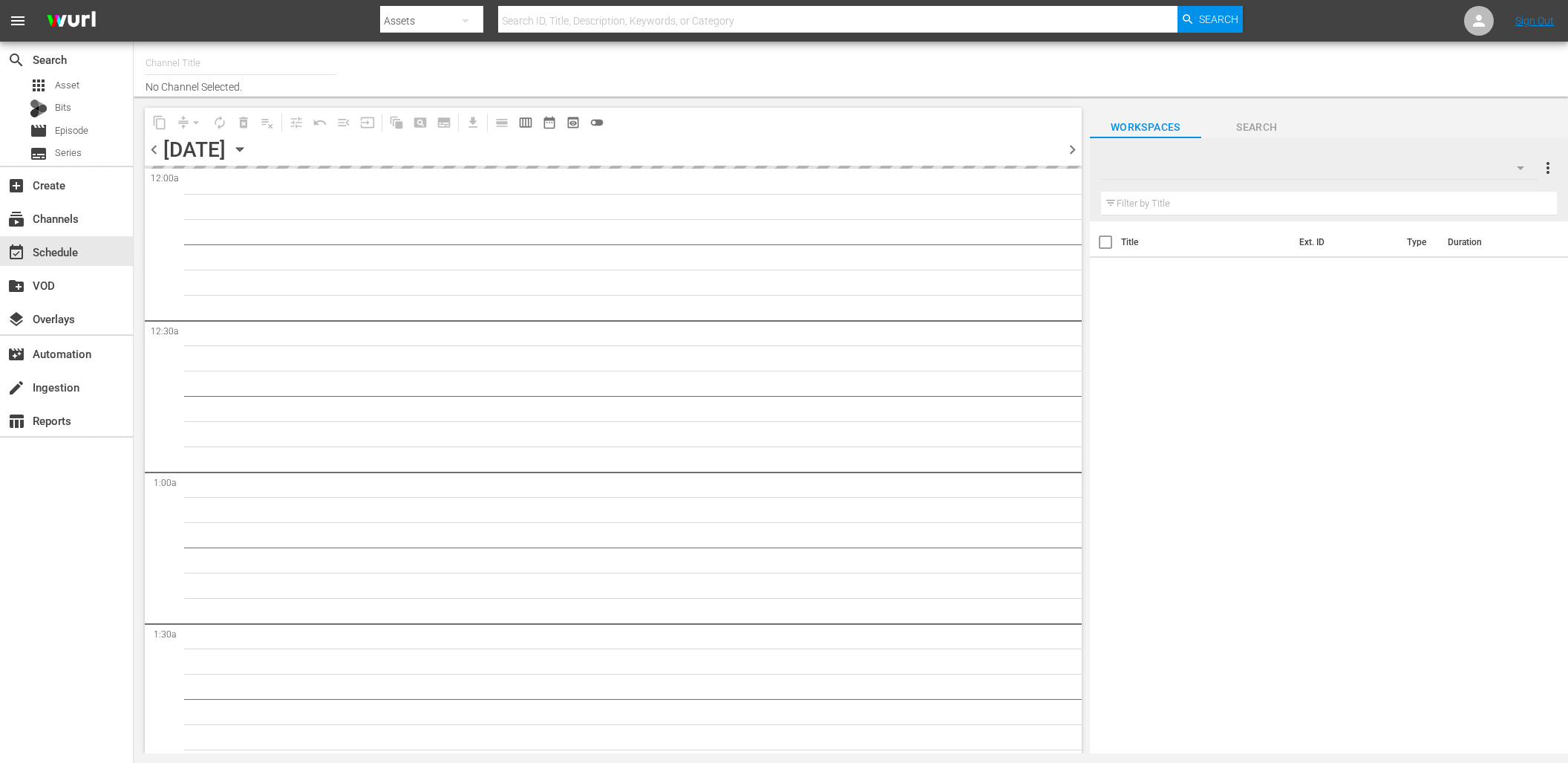
type input "DangerTV (161)"
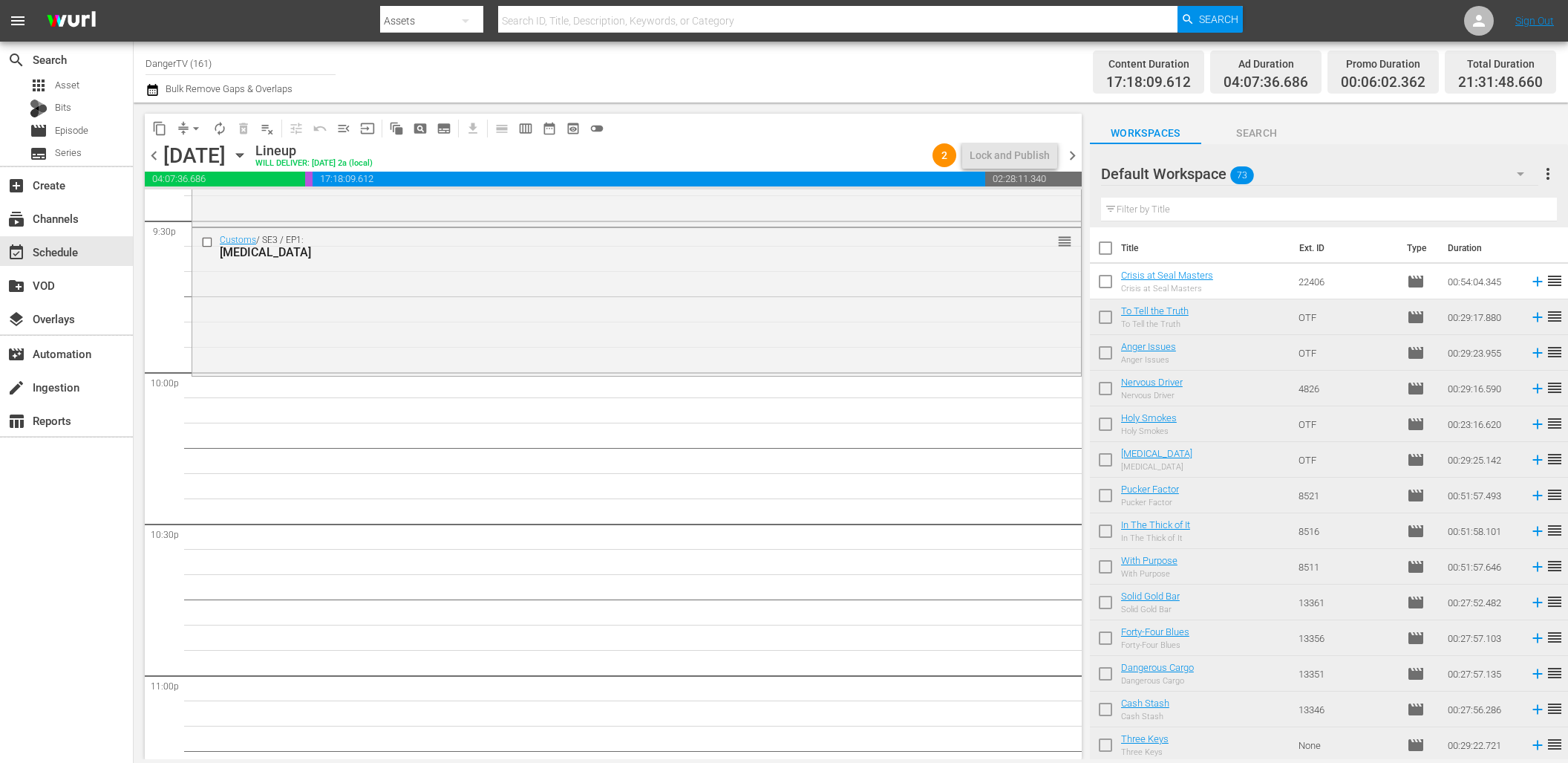
scroll to position [6492, 0]
drag, startPoint x: 1145, startPoint y: 277, endPoint x: 326, endPoint y: 1, distance: 864.3
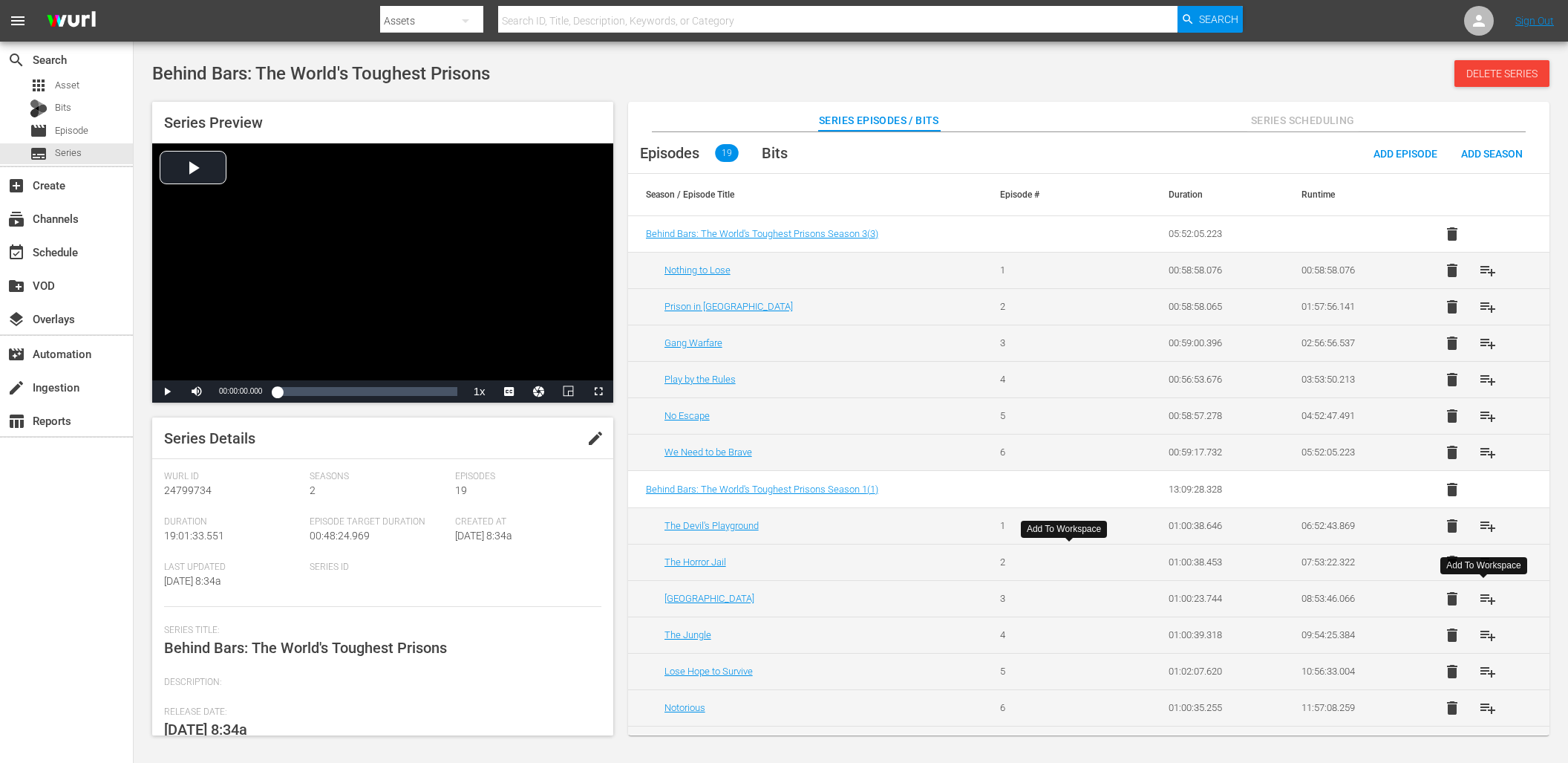
click at [1484, 598] on span "playlist_add" at bounding box center [1487, 599] width 18 height 18
click at [1482, 639] on span "playlist_add" at bounding box center [1487, 635] width 18 height 18
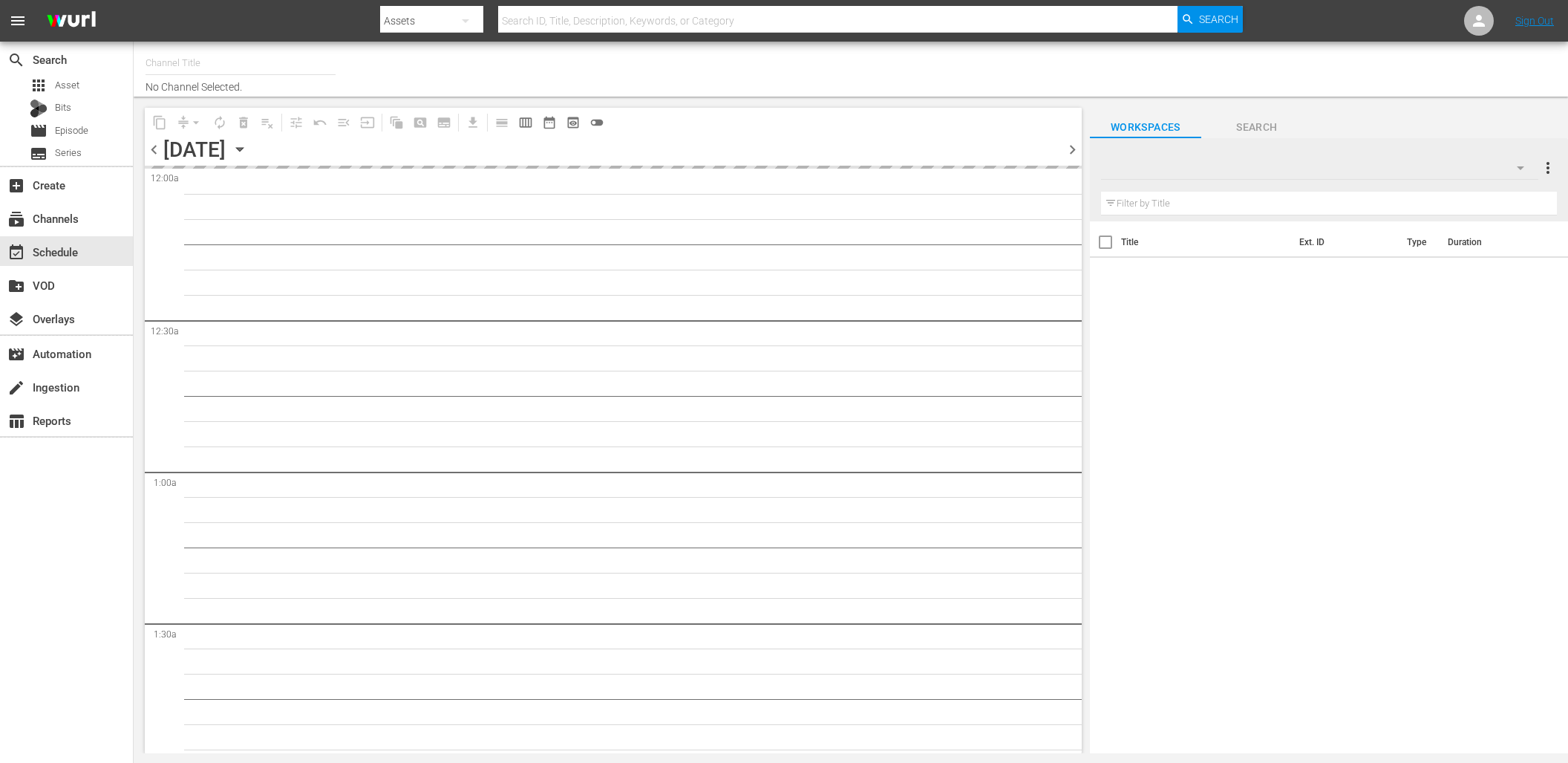
type input "DangerTV (161)"
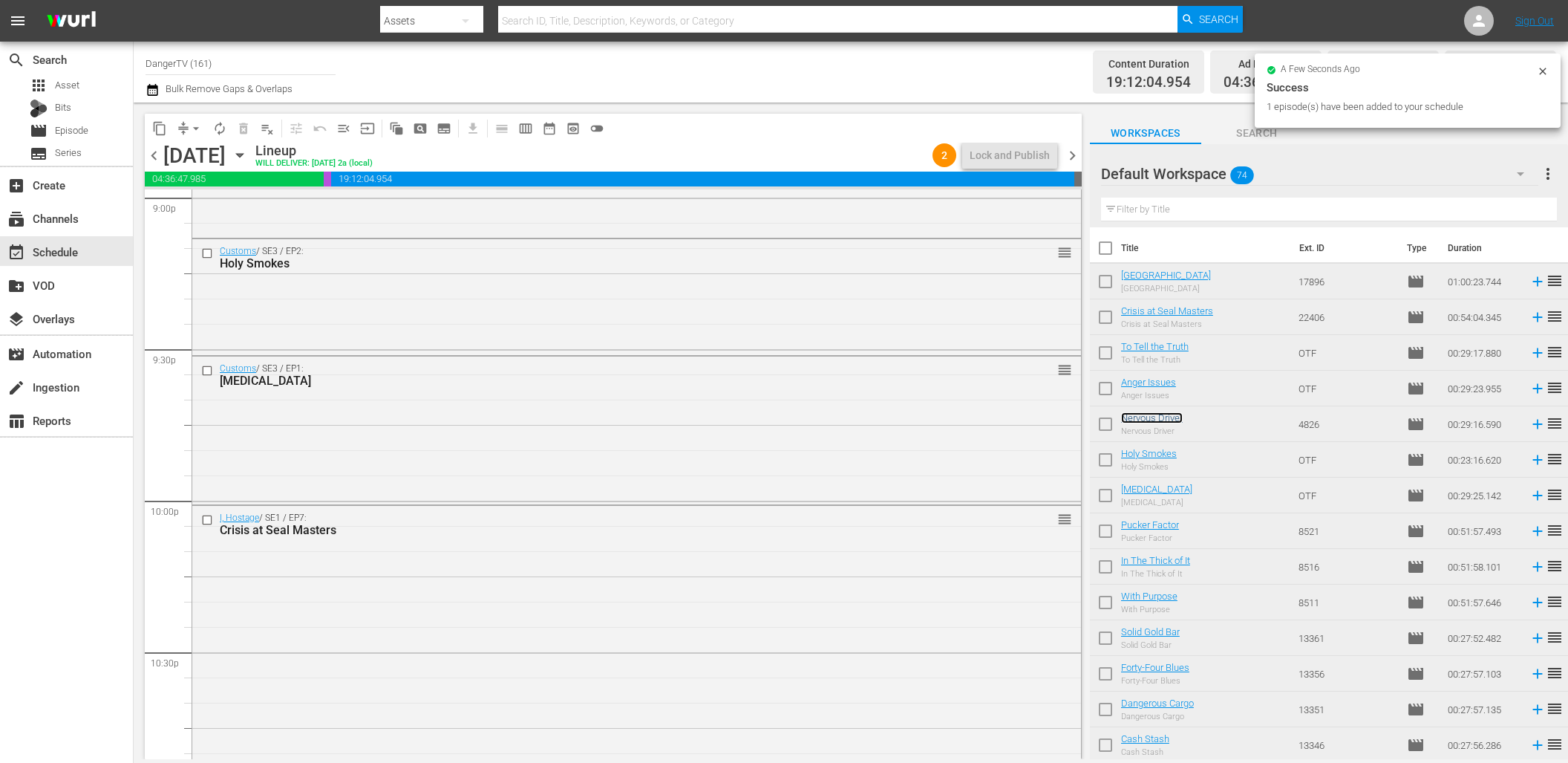
scroll to position [6366, 0]
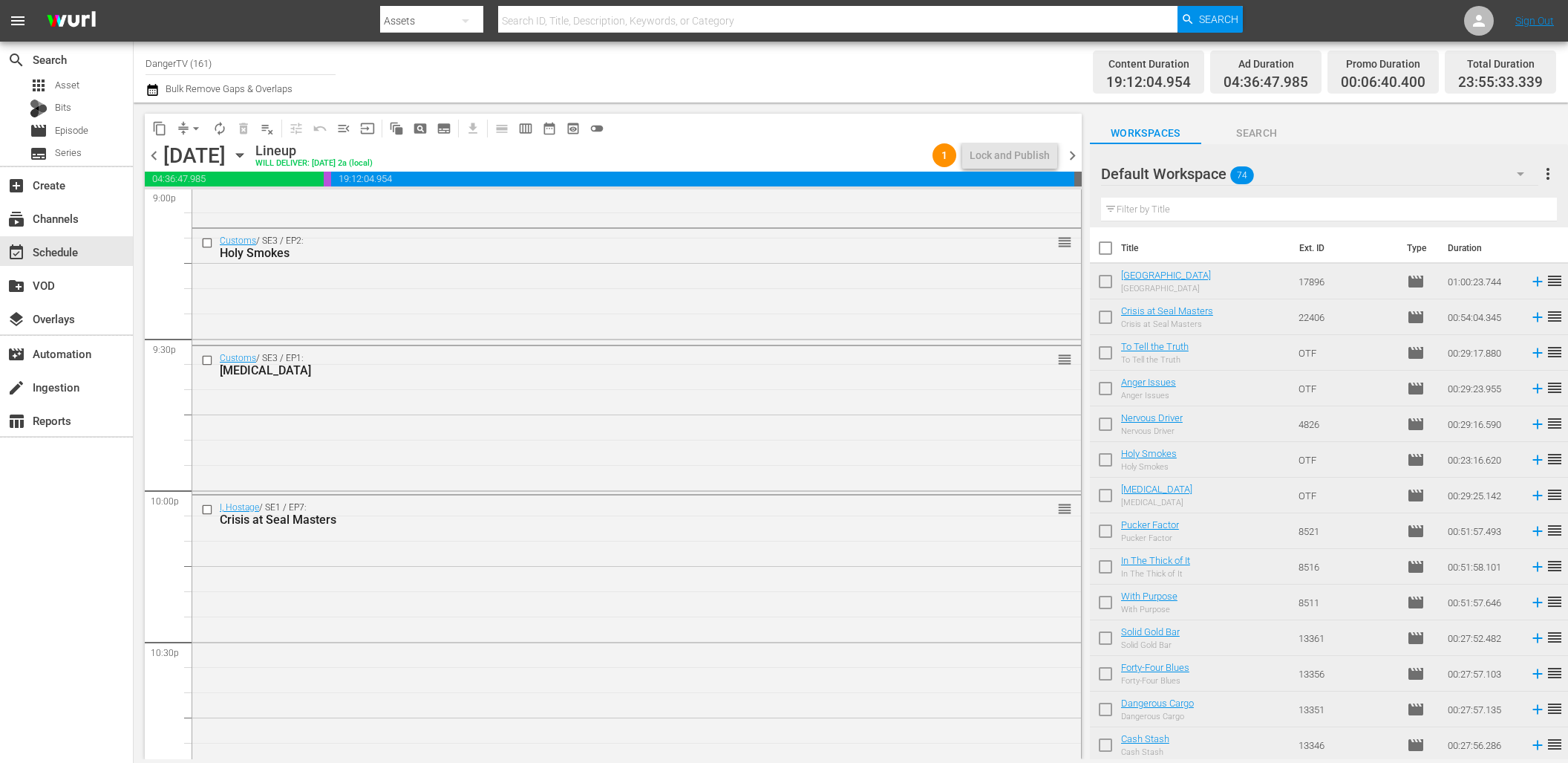
click at [1105, 460] on input "checkbox" at bounding box center [1105, 462] width 31 height 31
checkbox input "true"
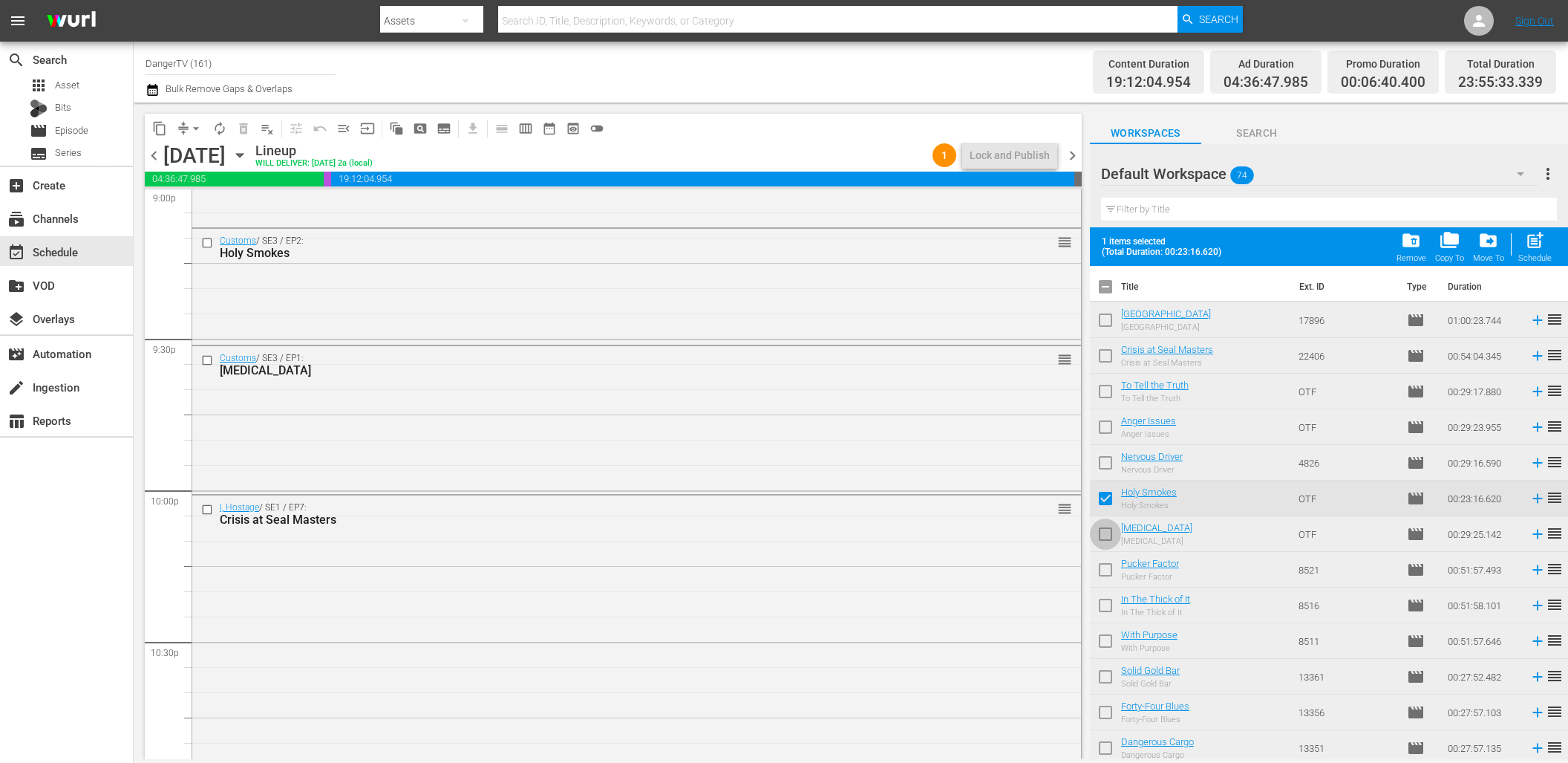
click at [1105, 535] on input "checkbox" at bounding box center [1105, 537] width 31 height 31
checkbox input "true"
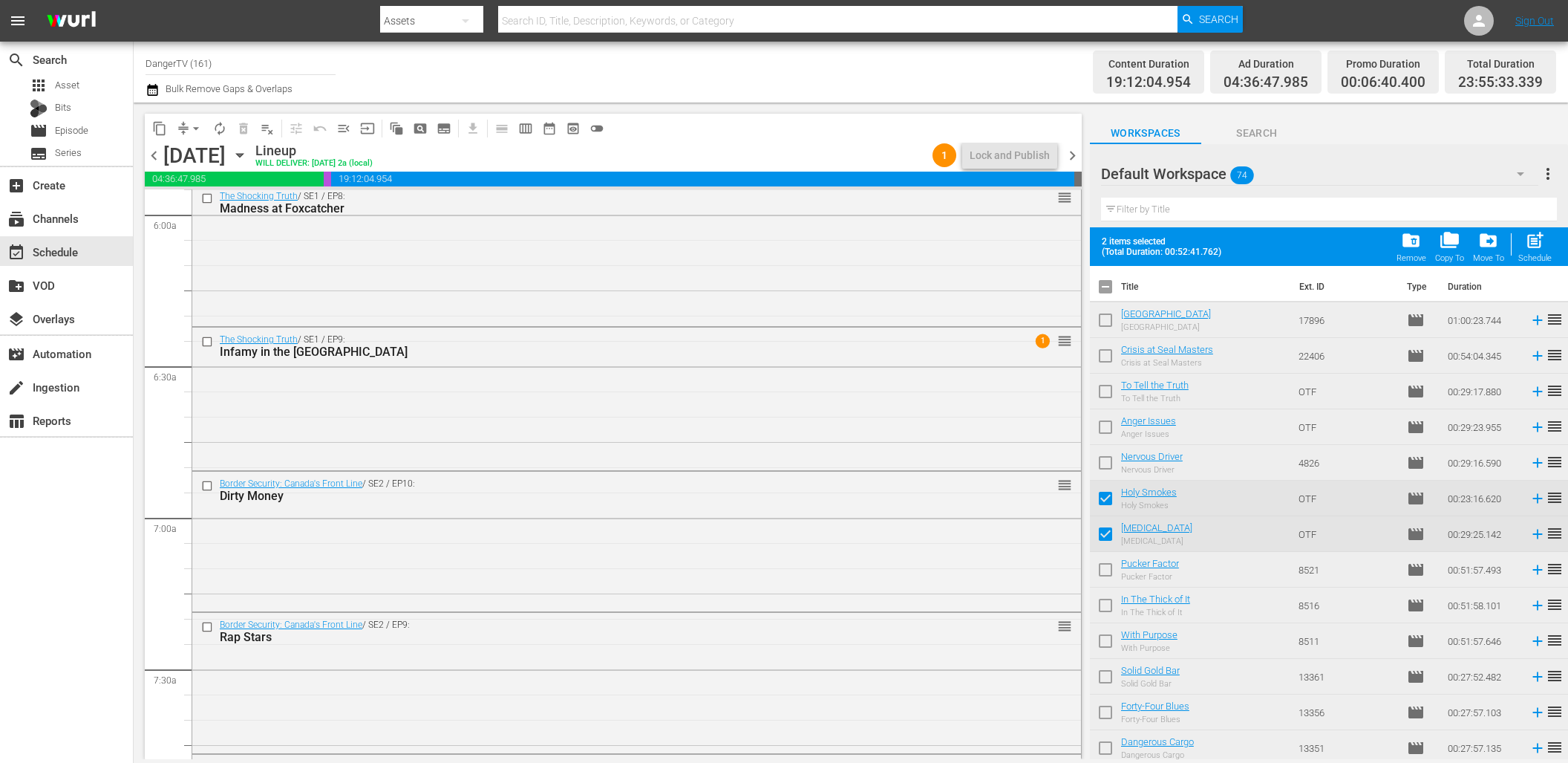
scroll to position [1780, 0]
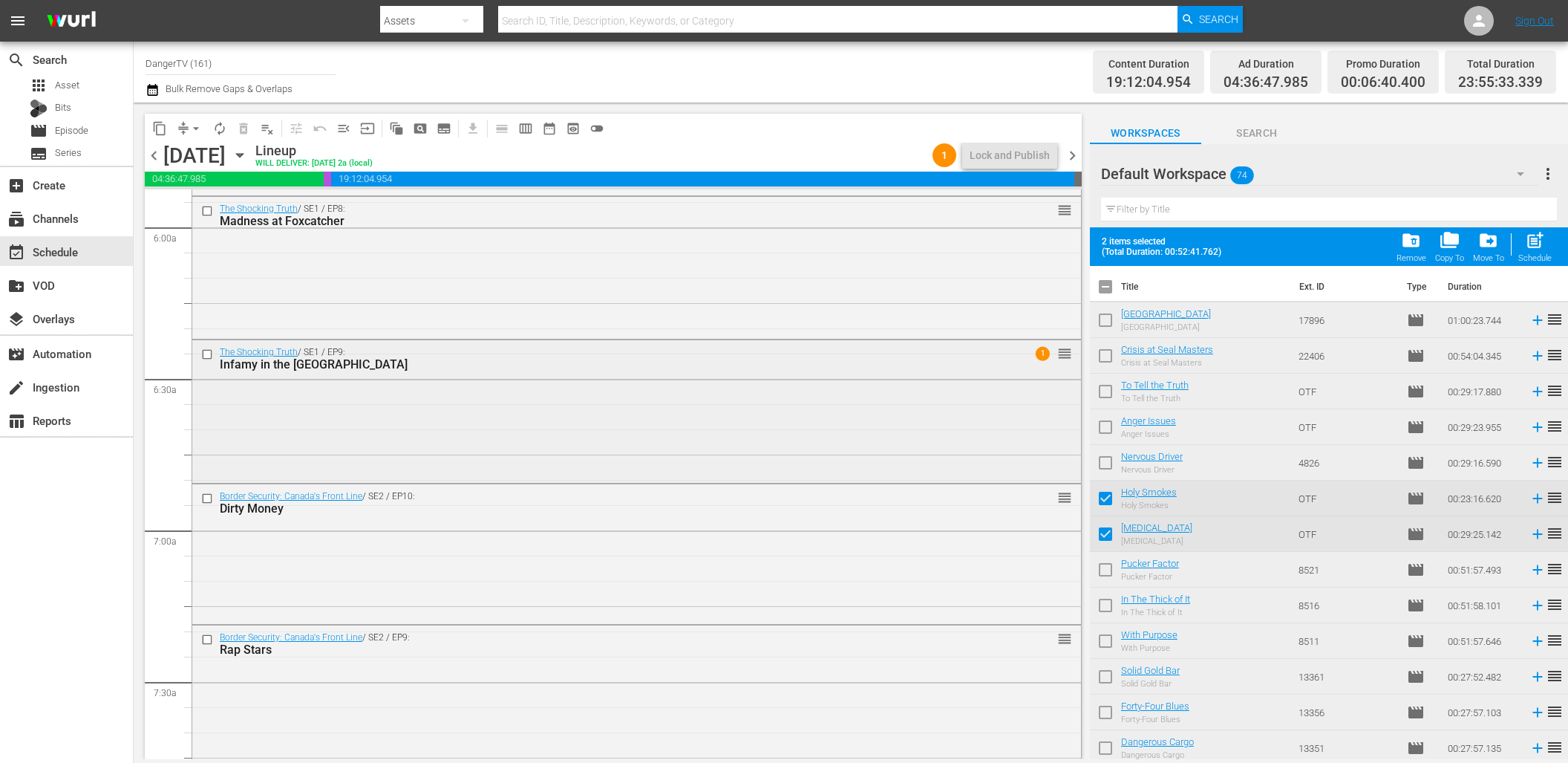
click at [900, 387] on div "The Shocking Truth / SE1 / EP9: Infamy in the Heartland 1 reorder" at bounding box center [636, 409] width 888 height 139
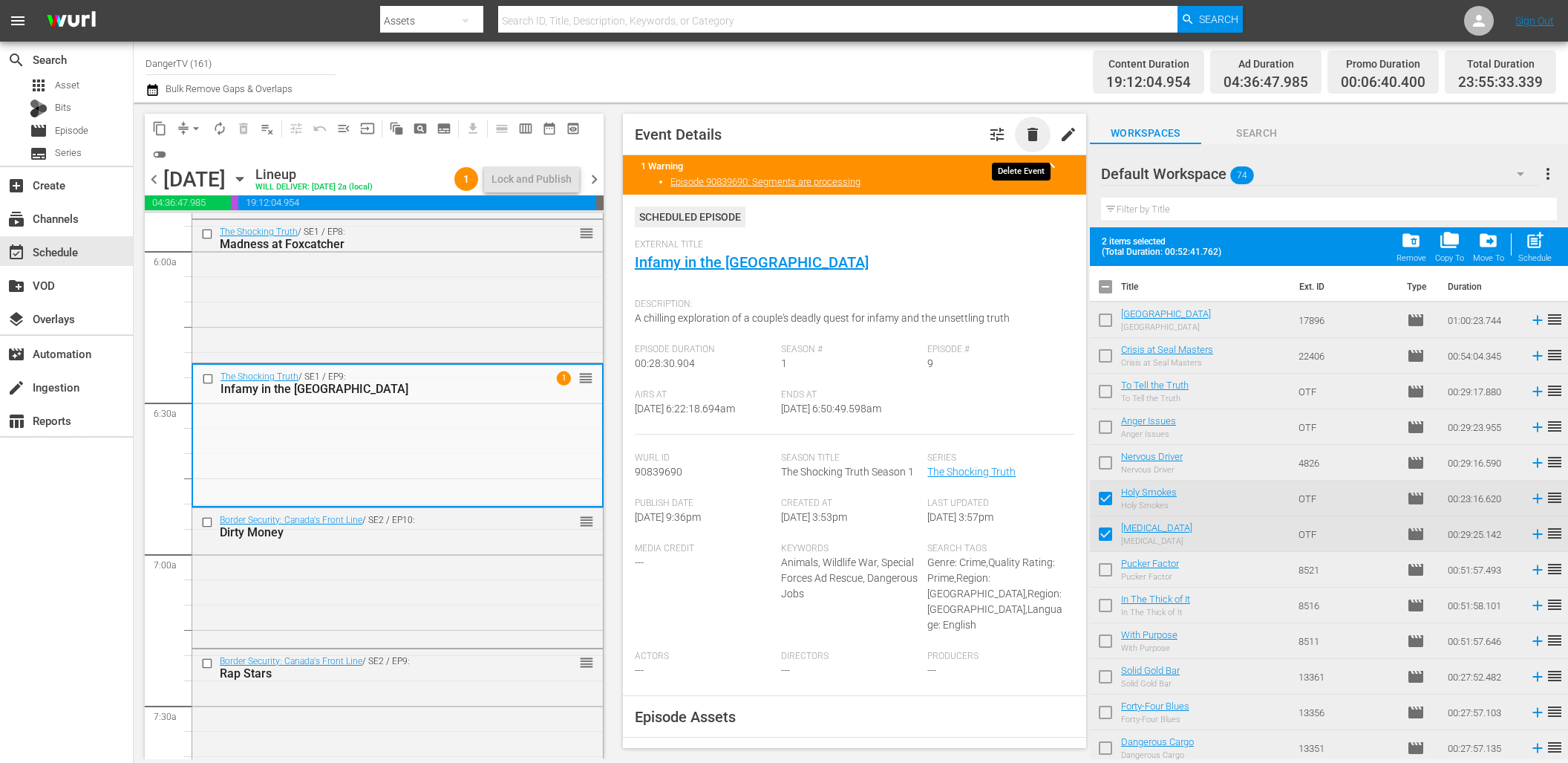
click at [1024, 128] on span "delete" at bounding box center [1033, 134] width 18 height 18
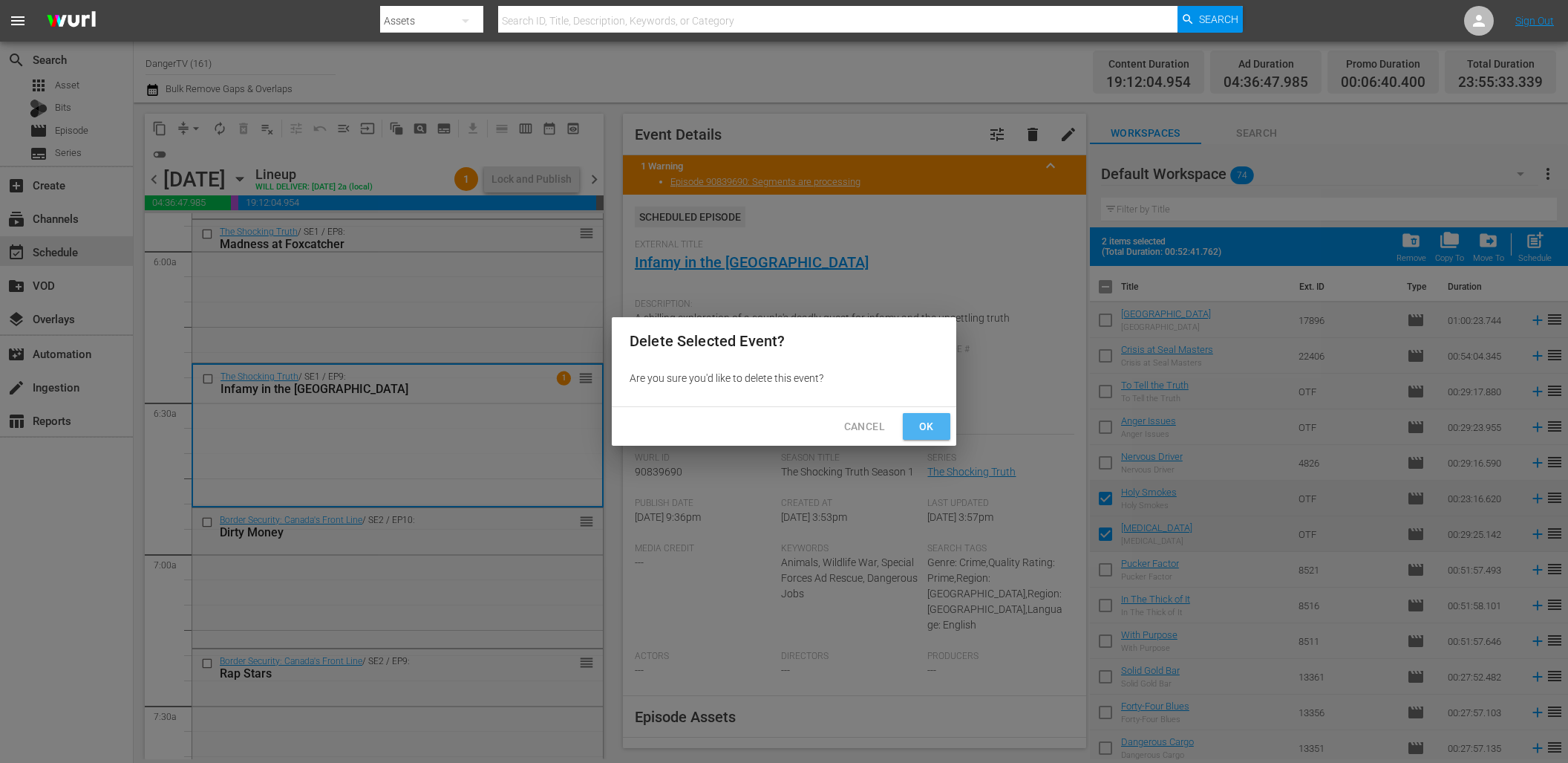
click at [930, 428] on span "Ok" at bounding box center [927, 427] width 24 height 19
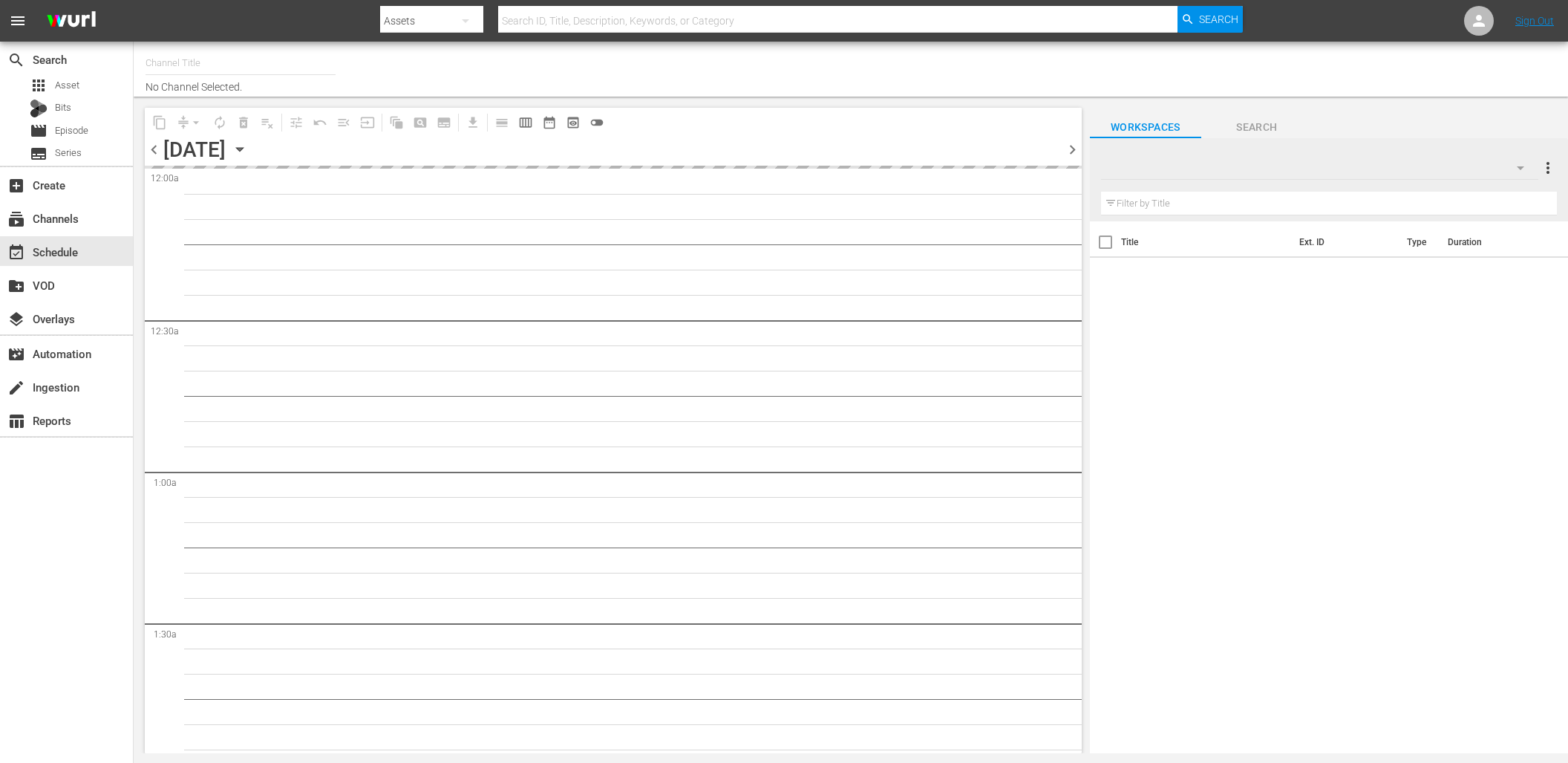
type input "DangerTV (161)"
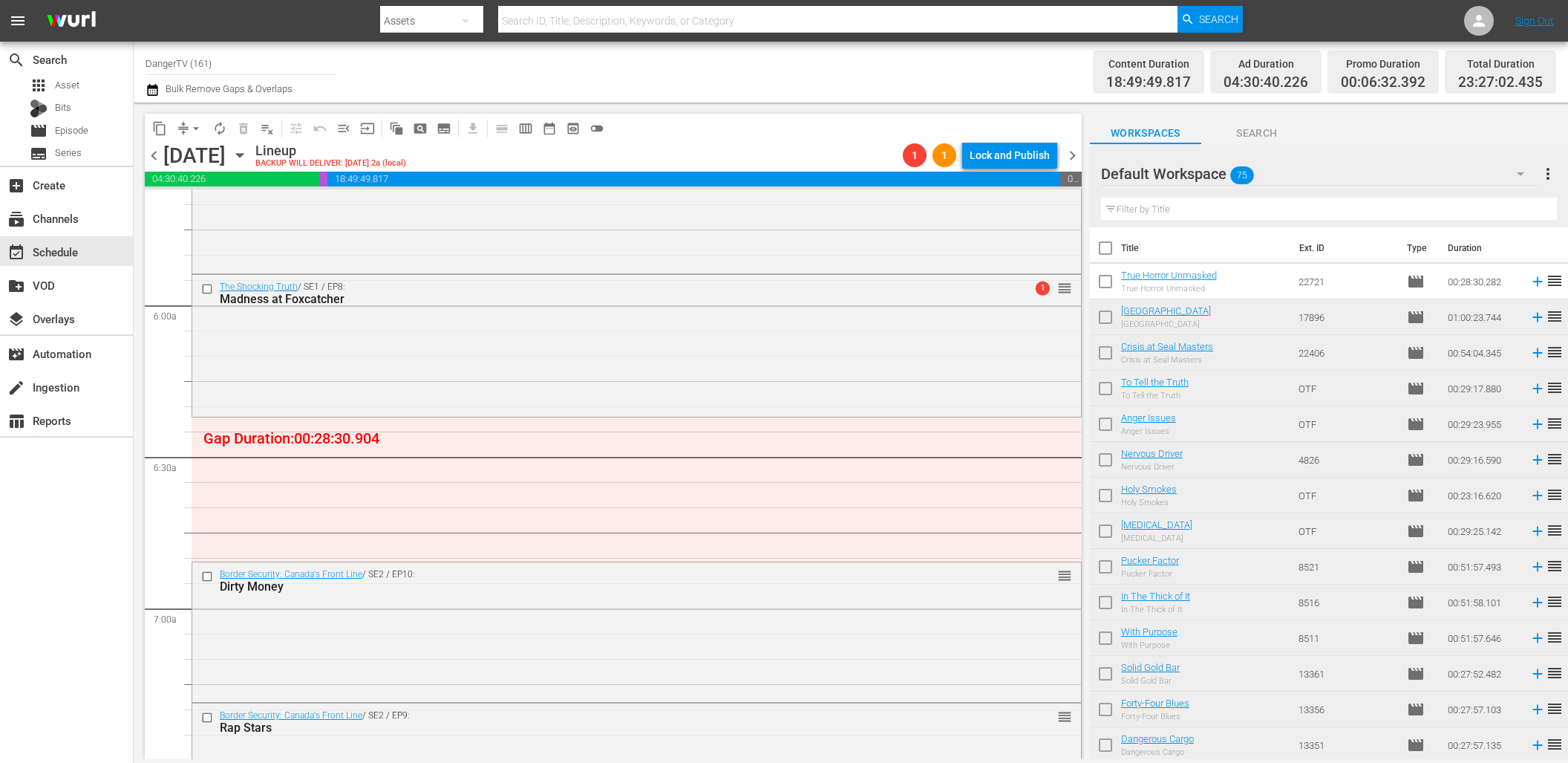
scroll to position [1701, 0]
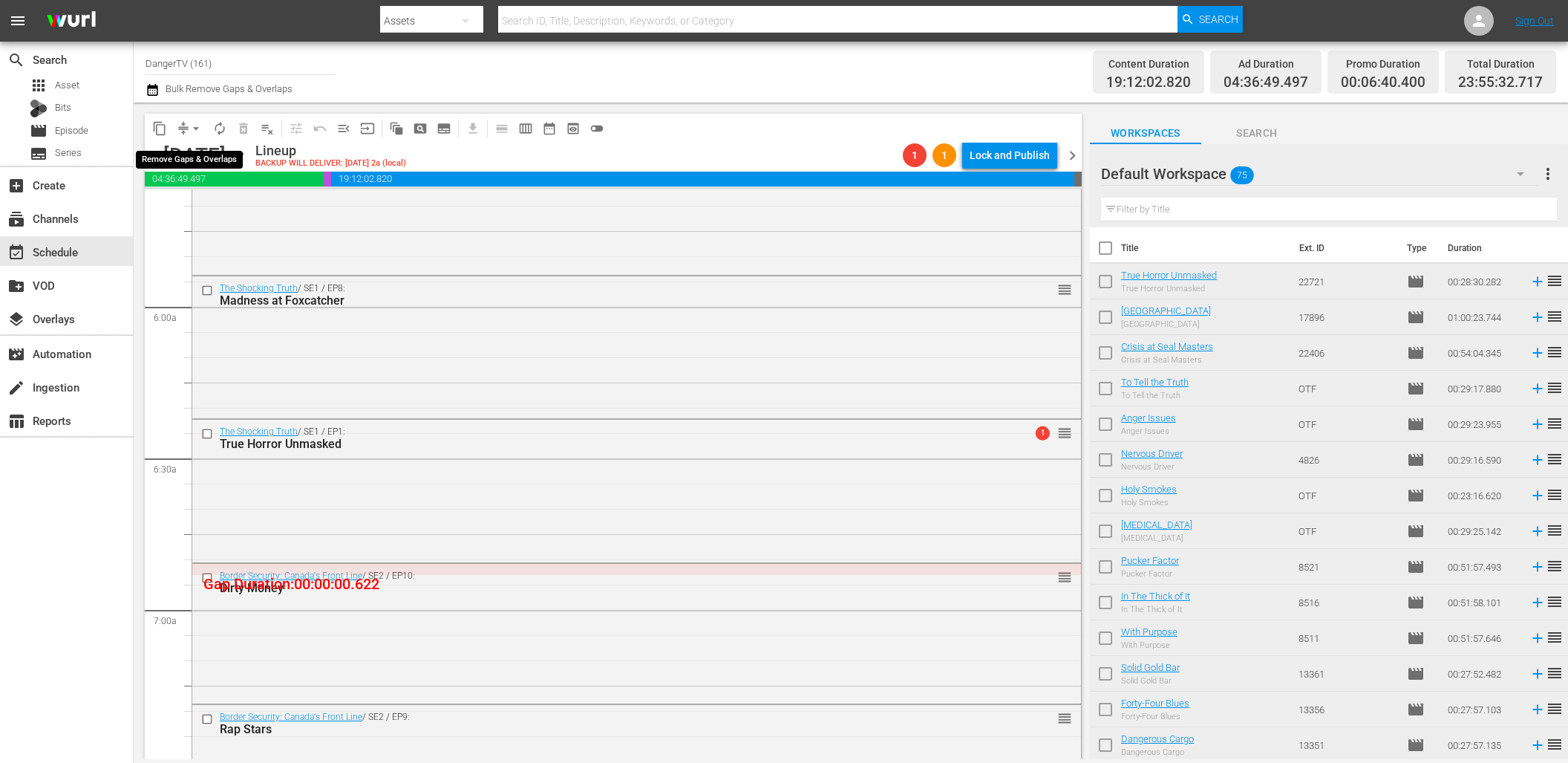
click at [197, 128] on span "arrow_drop_down" at bounding box center [196, 129] width 15 height 15
click at [210, 207] on li "Align to End of Previous Day" at bounding box center [197, 207] width 156 height 25
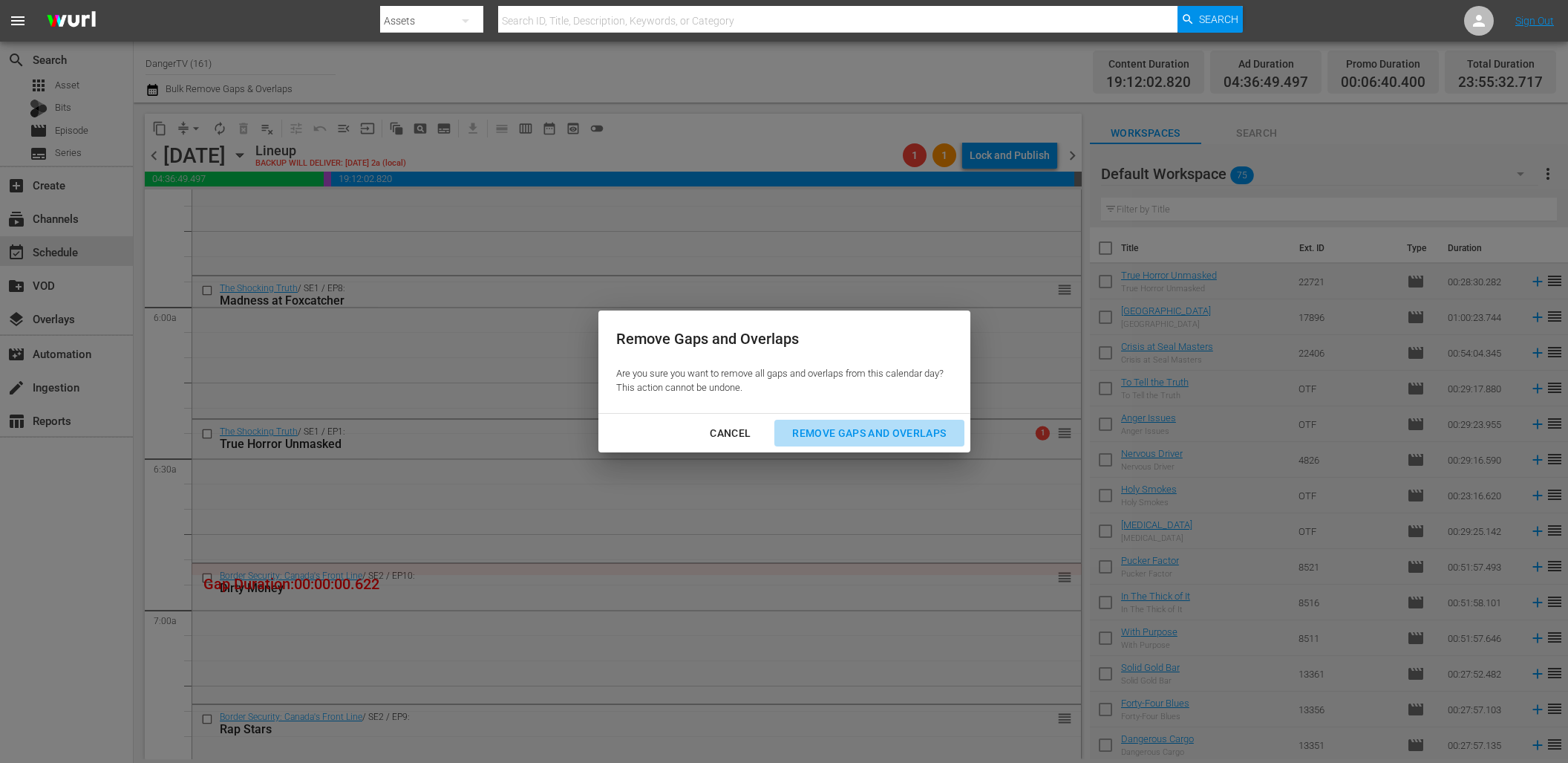
click at [840, 426] on div "Remove Gaps and Overlaps" at bounding box center [868, 434] width 177 height 19
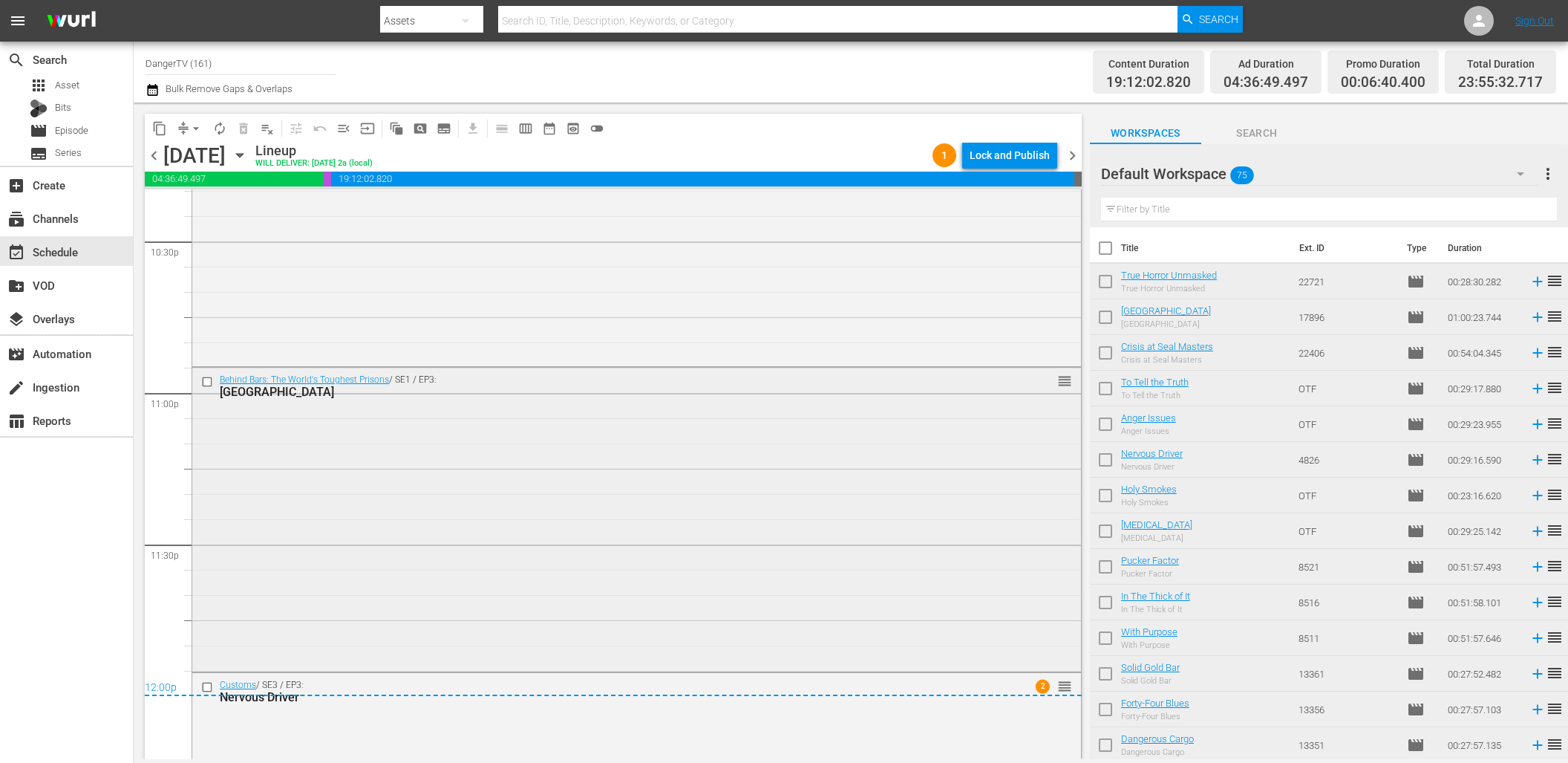
scroll to position [6827, 0]
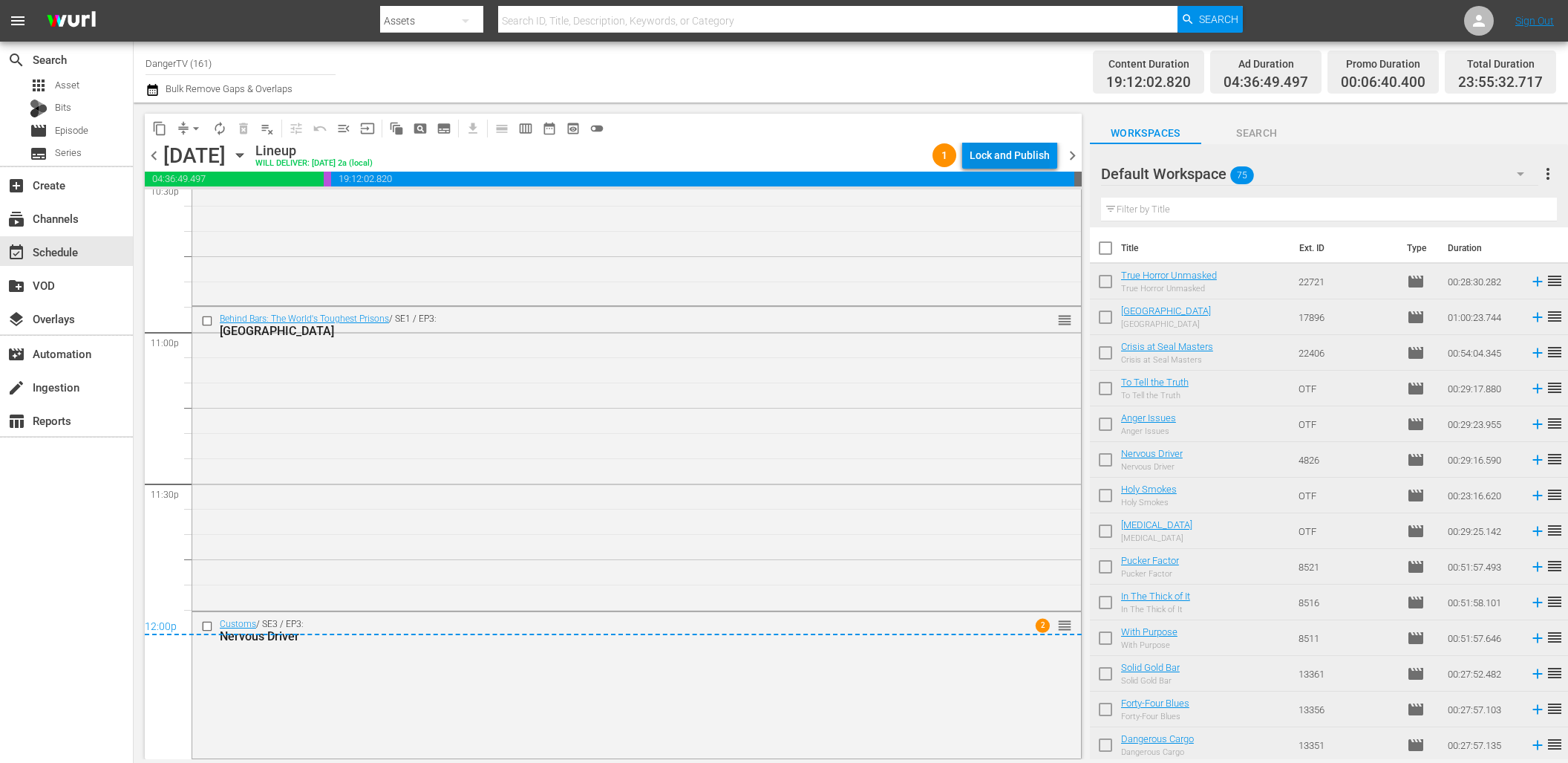
click at [990, 151] on div "Lock and Publish" at bounding box center [1010, 155] width 80 height 26
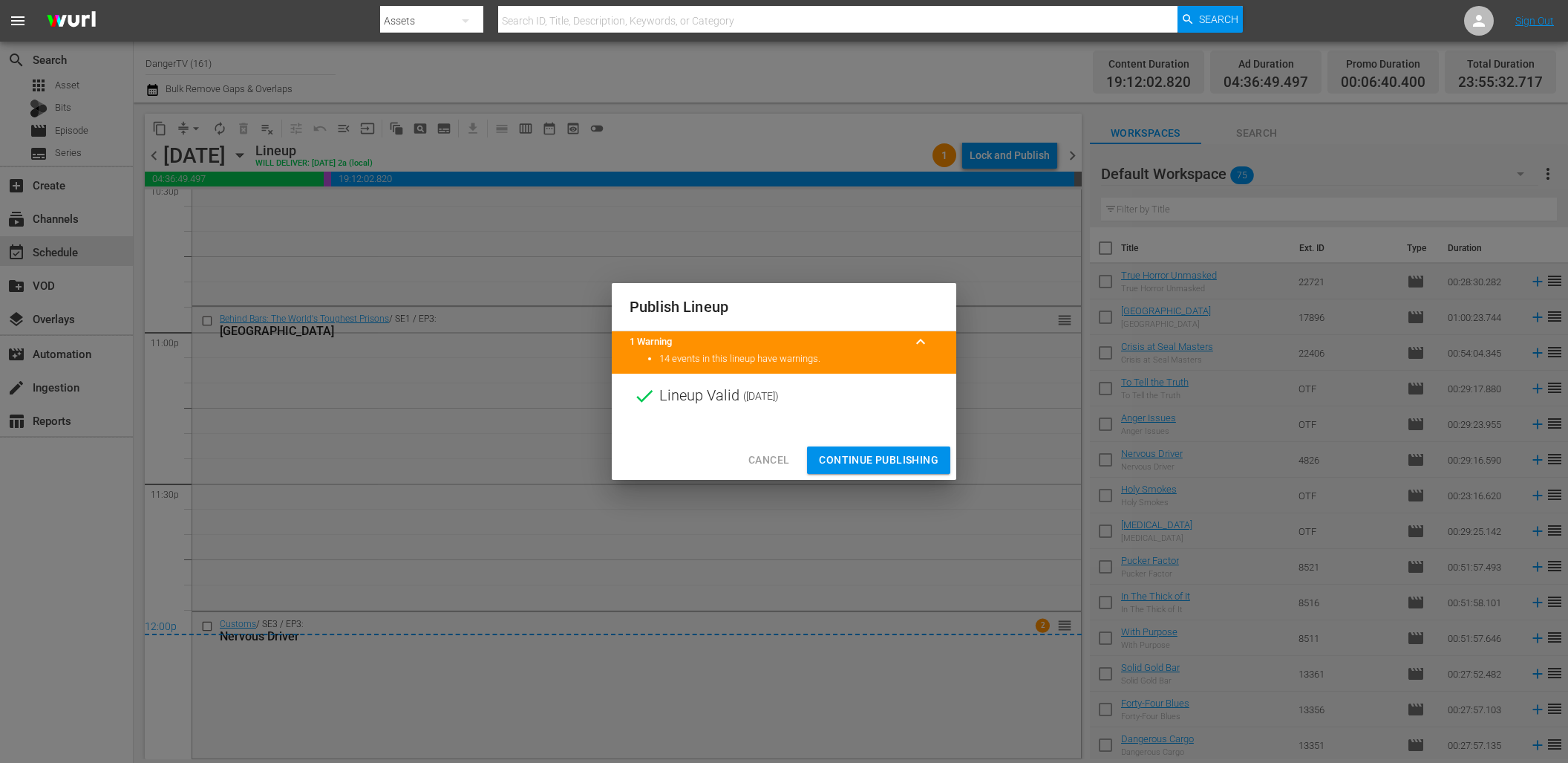
click at [888, 461] on span "Continue Publishing" at bounding box center [879, 460] width 120 height 19
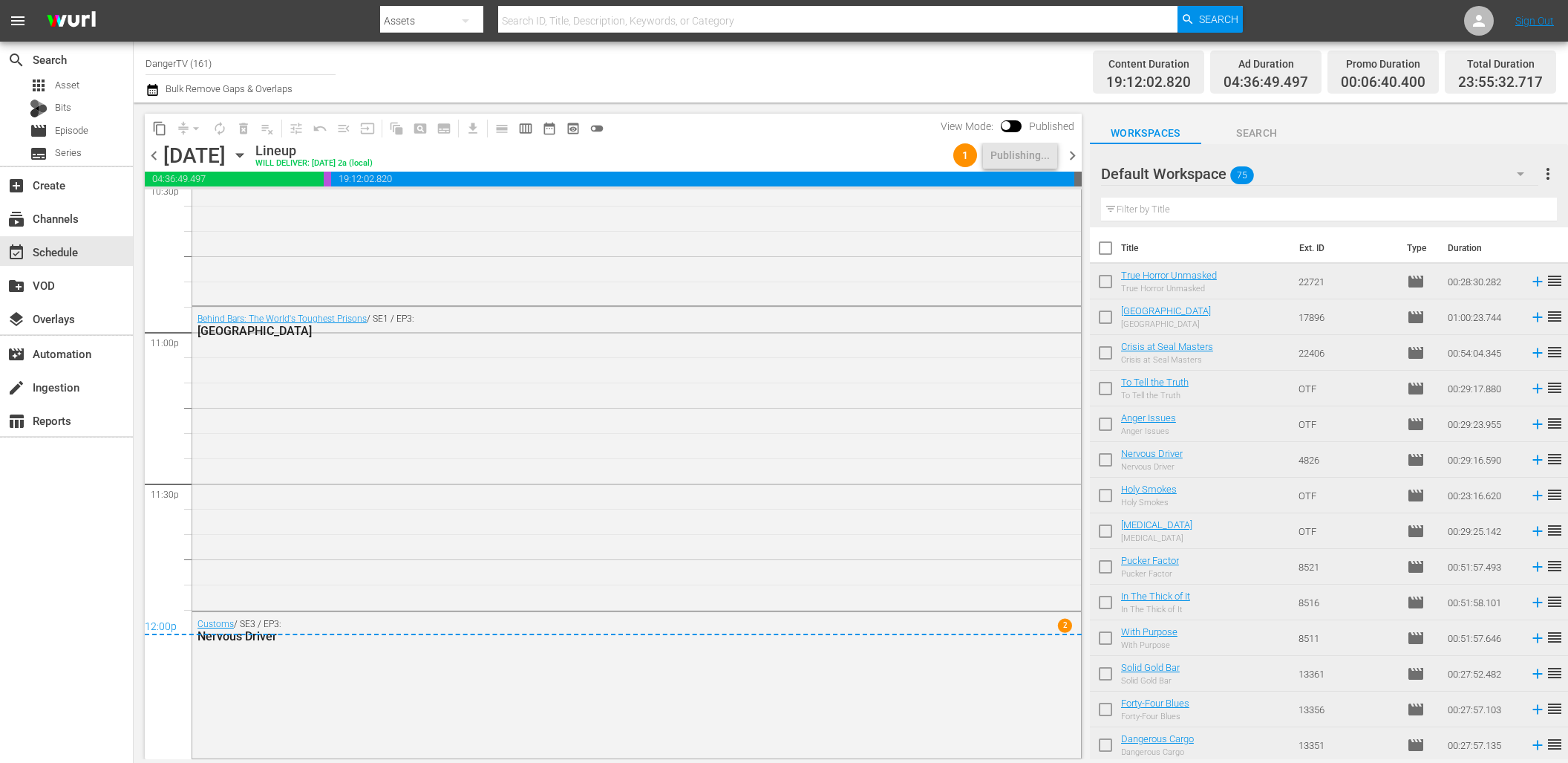
click at [1074, 156] on span "chevron_right" at bounding box center [1072, 155] width 19 height 19
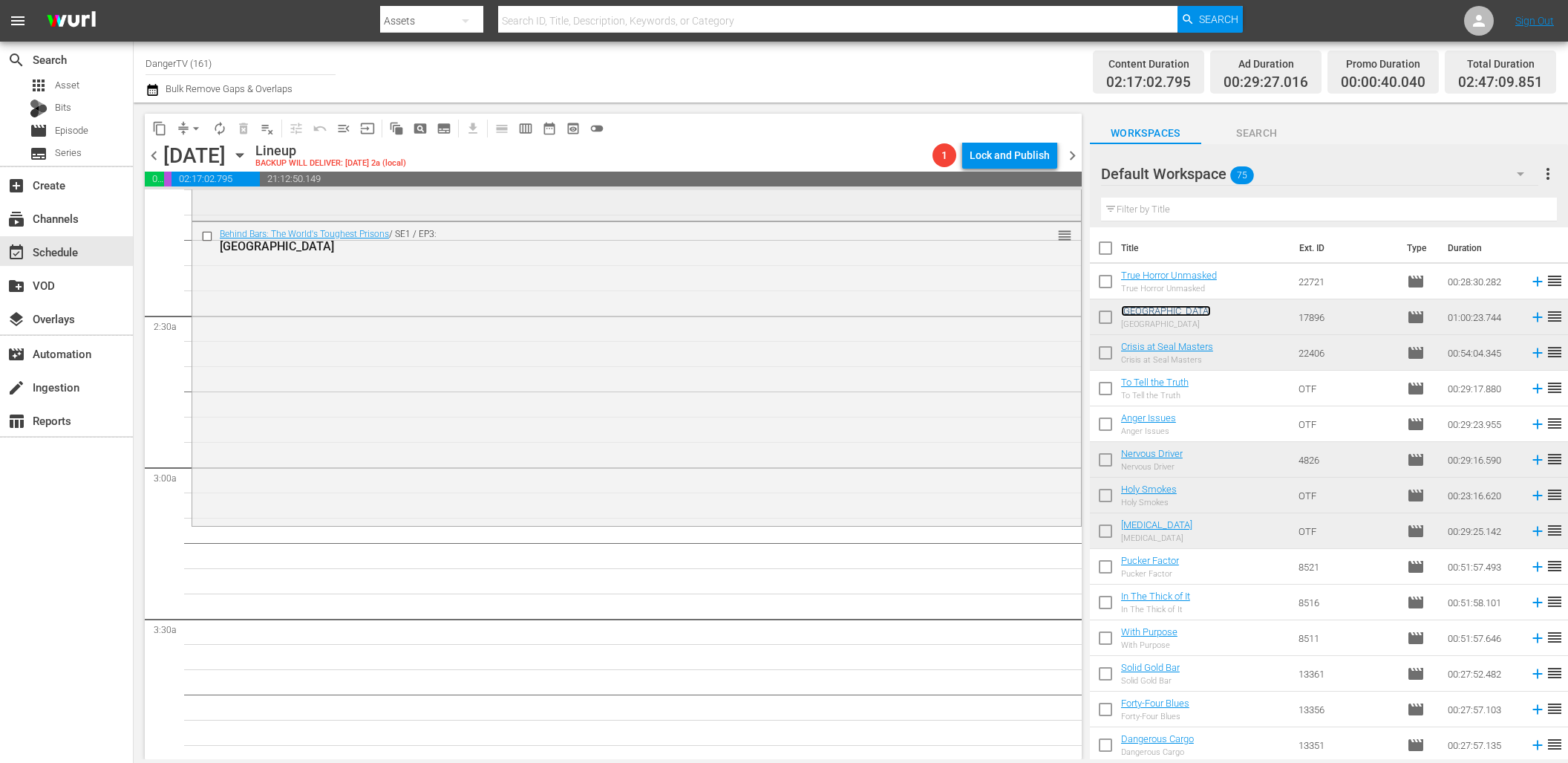
scroll to position [643, 0]
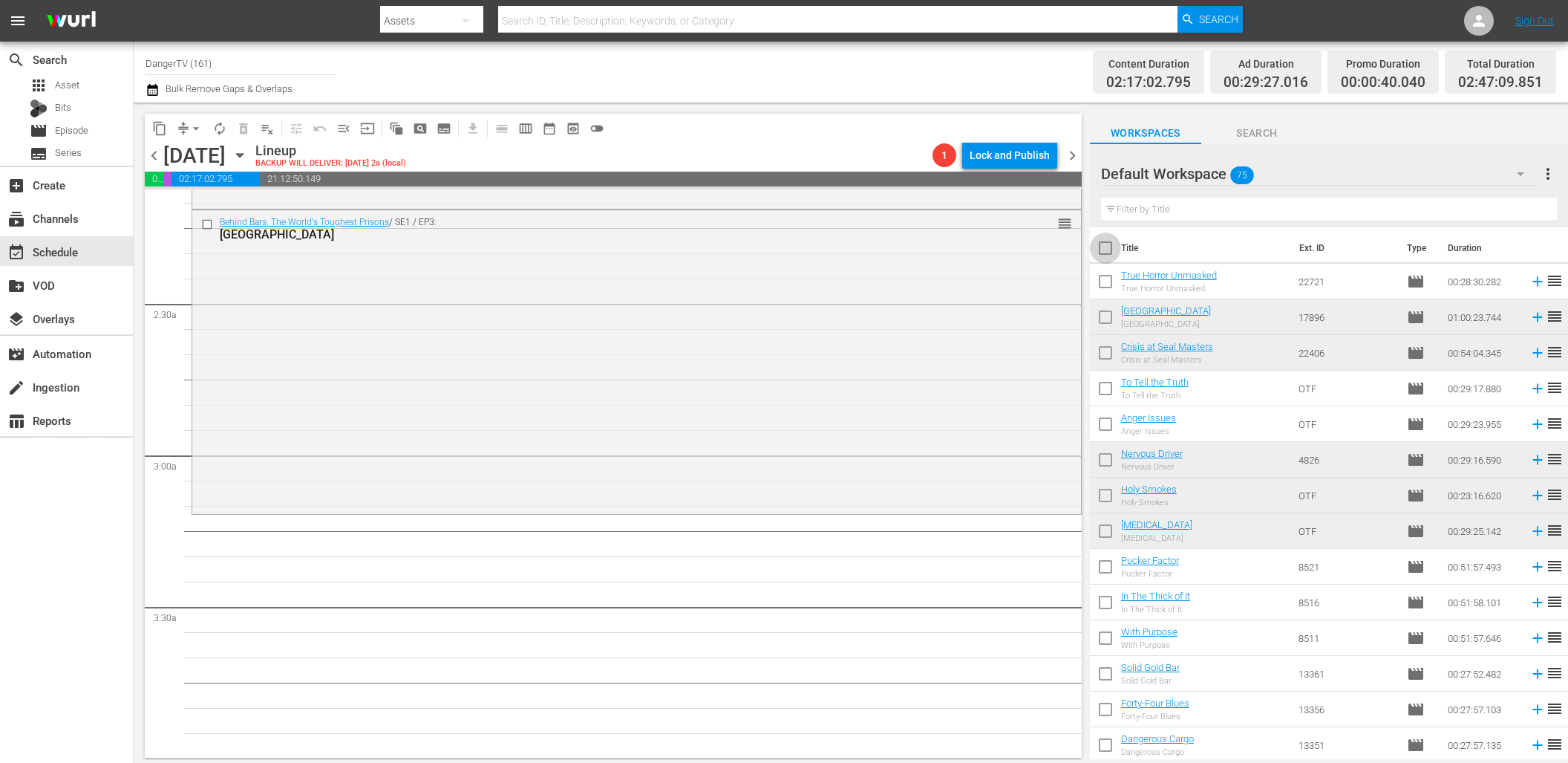
click at [1103, 247] on input "checkbox" at bounding box center [1105, 250] width 31 height 31
checkbox input "true"
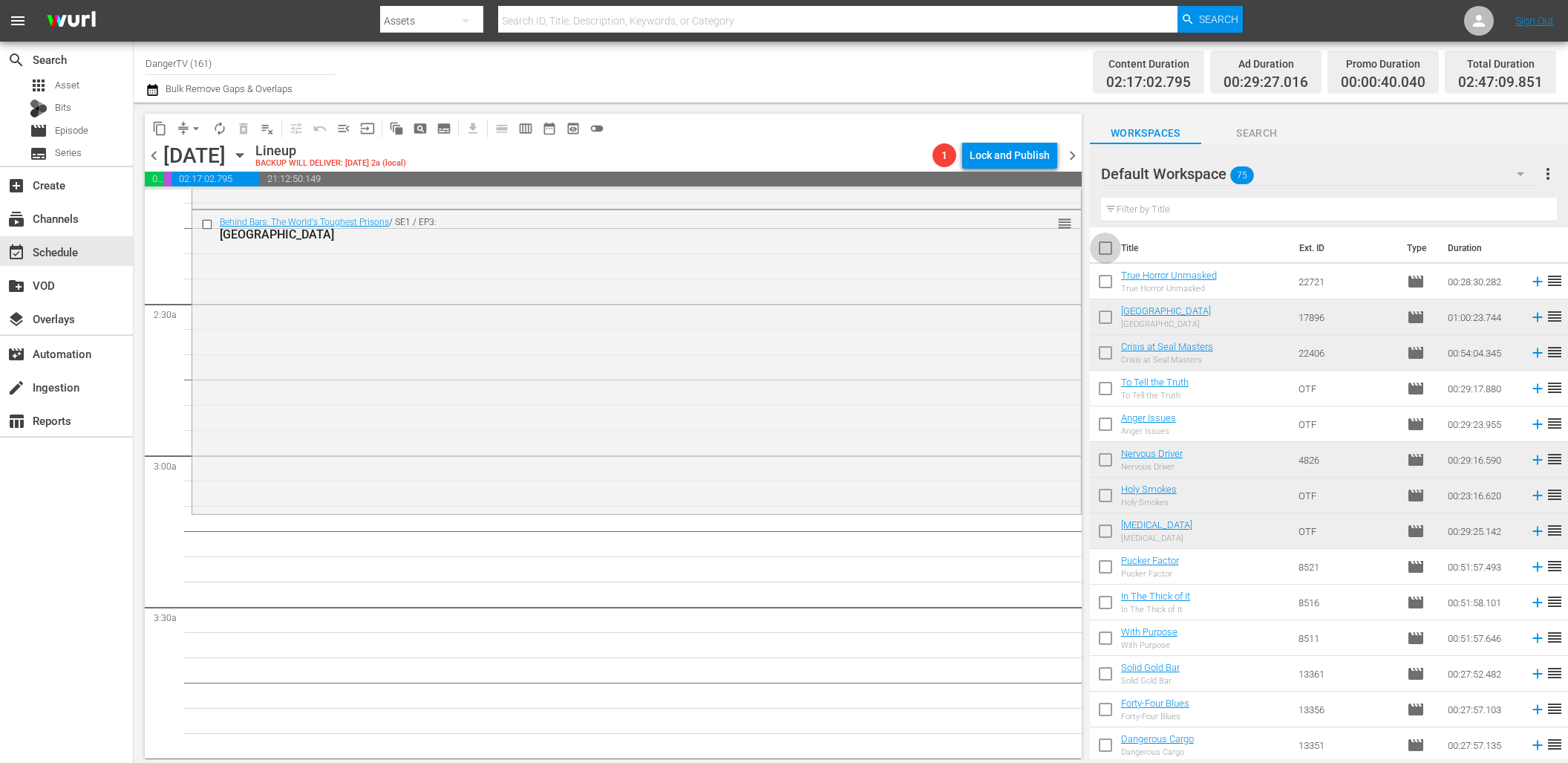
checkbox input "true"
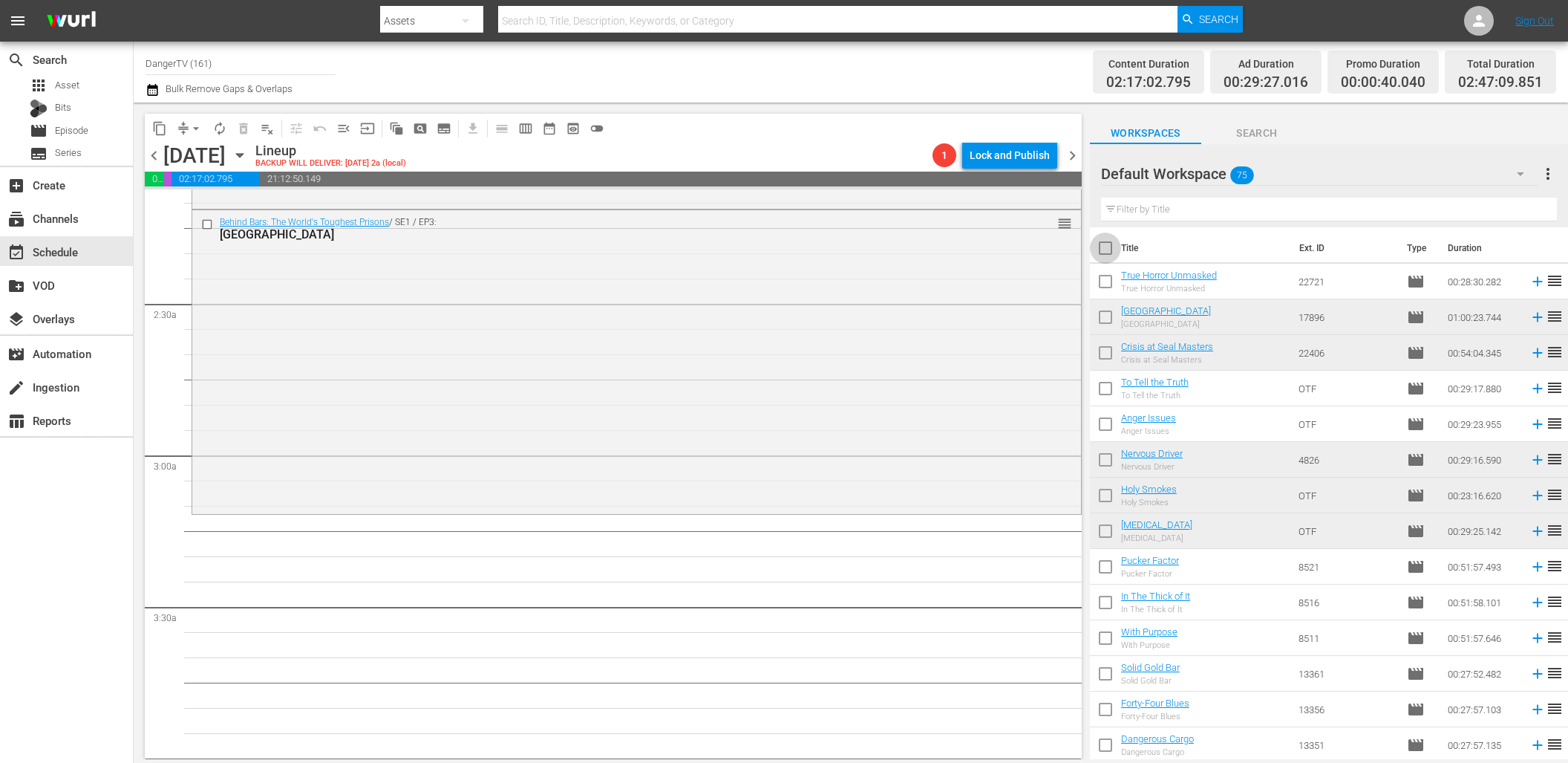
checkbox input "true"
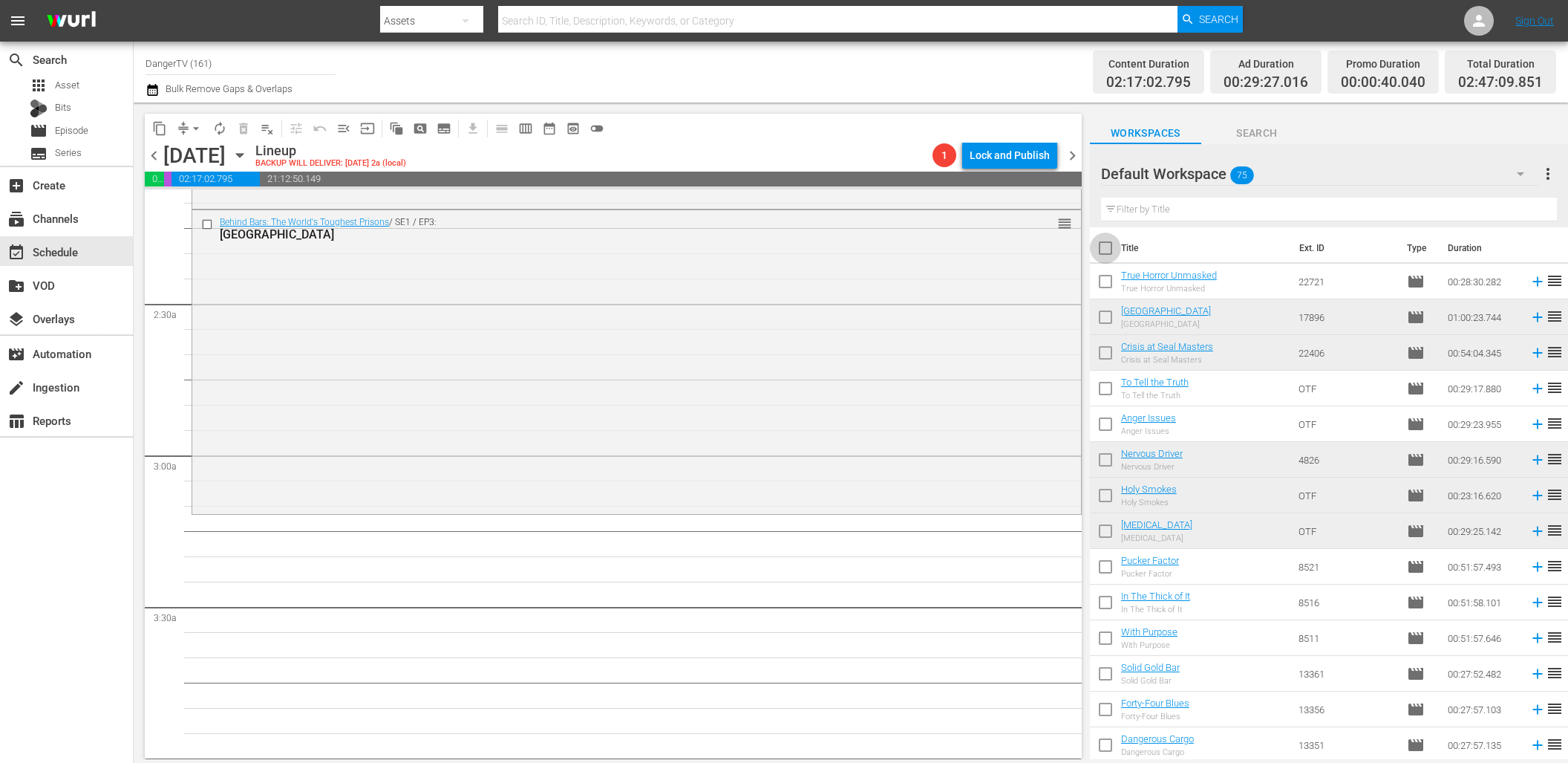
checkbox input "true"
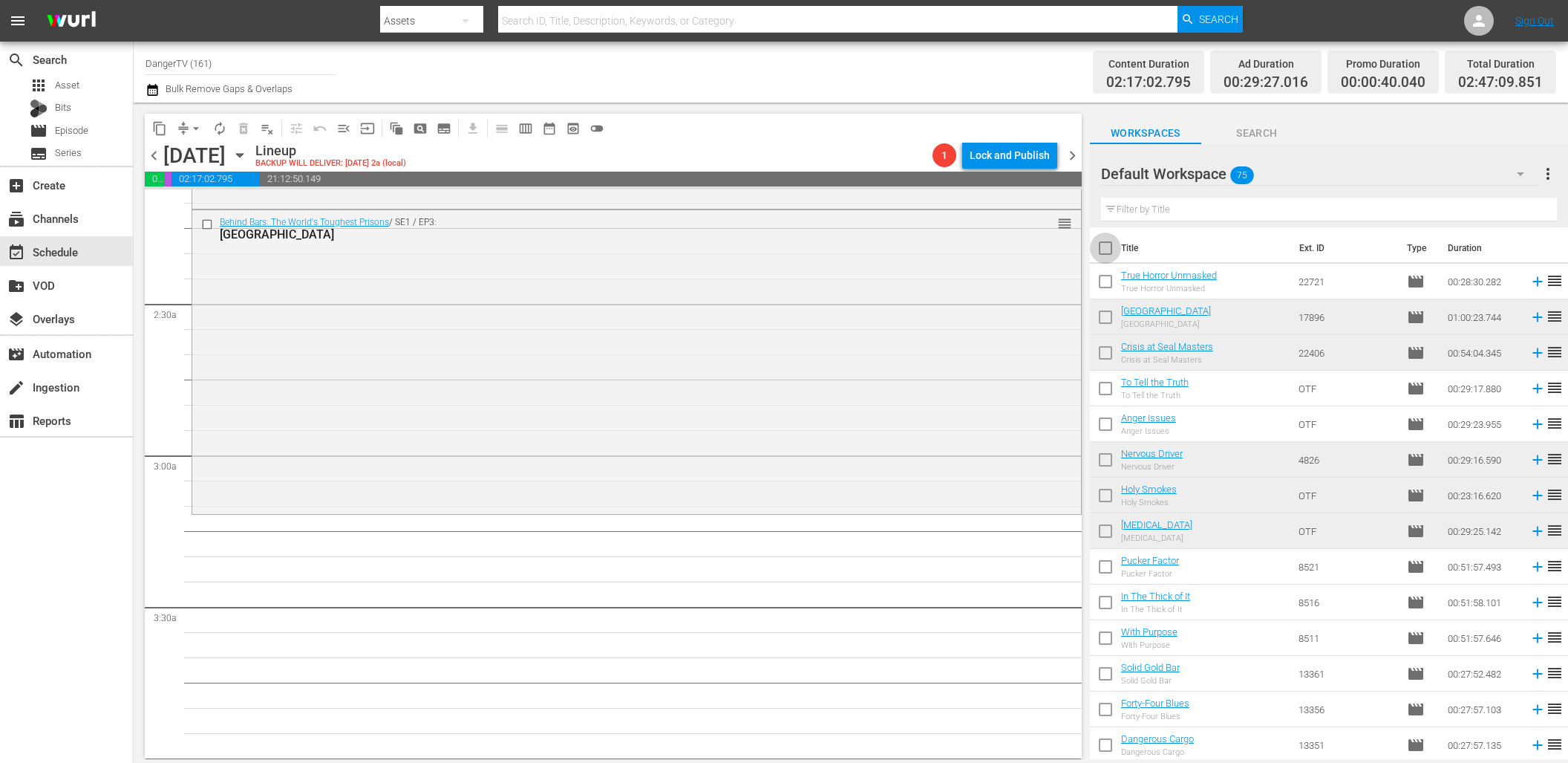
checkbox input "true"
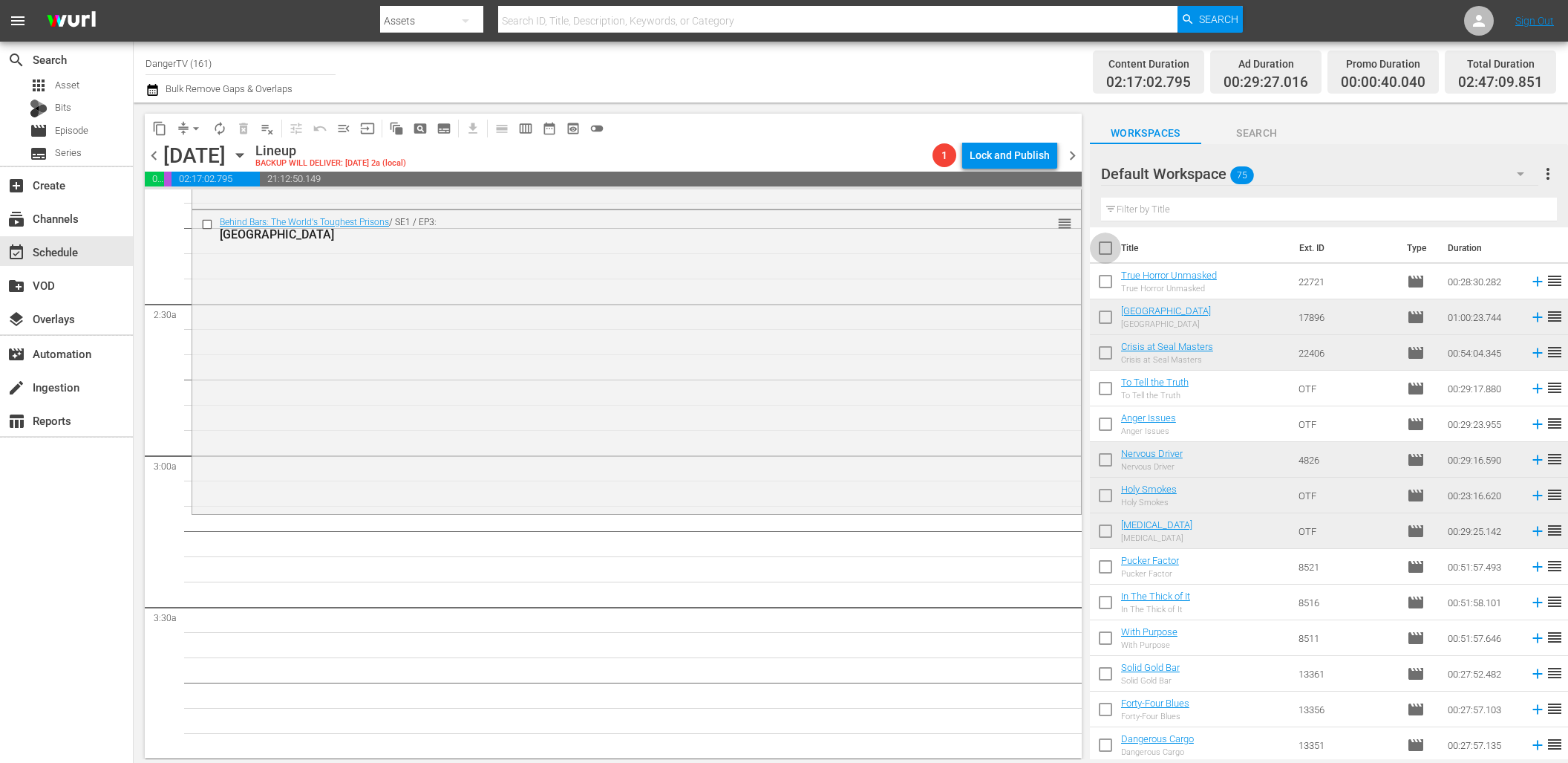
checkbox input "true"
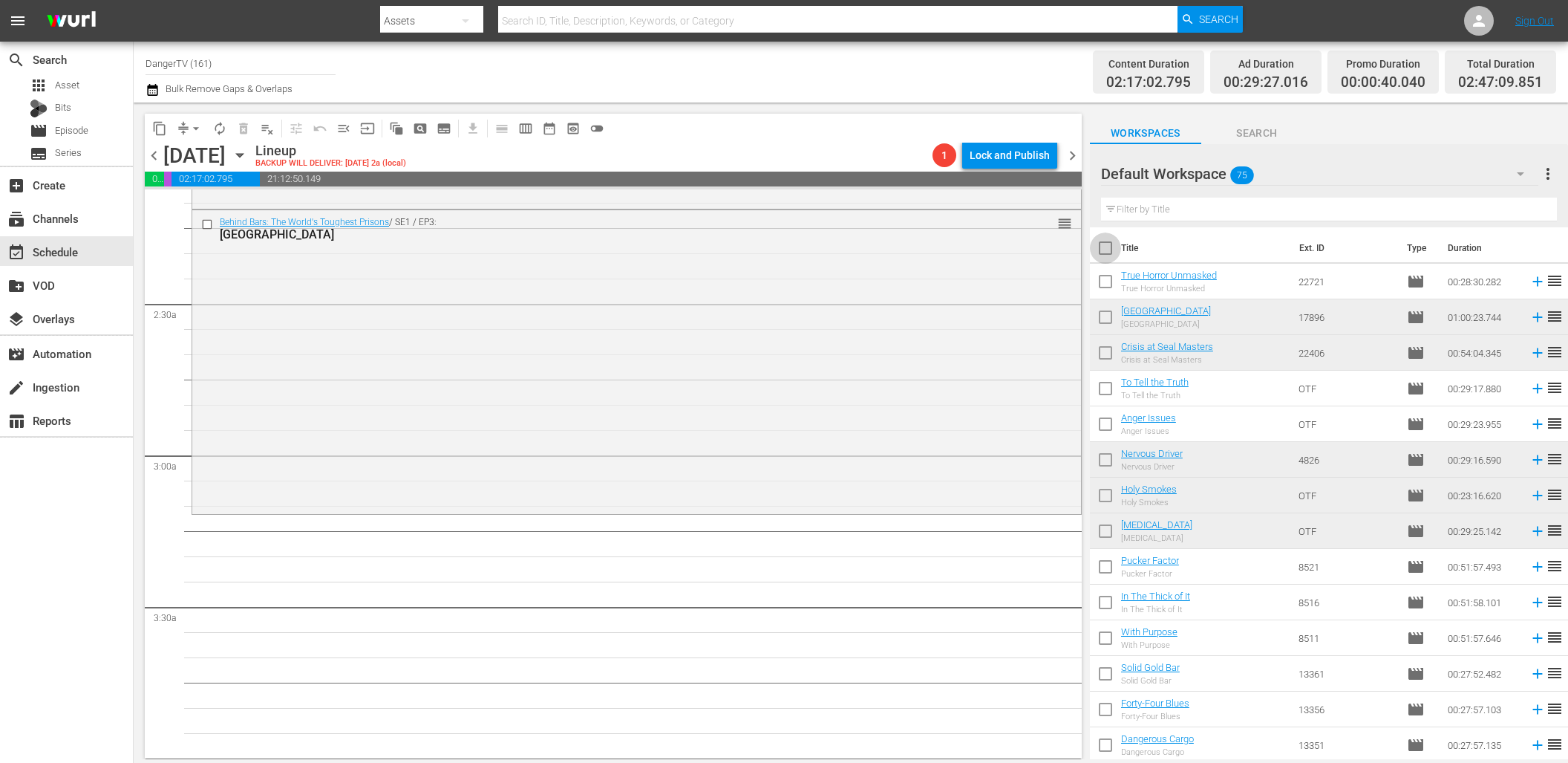
checkbox input "true"
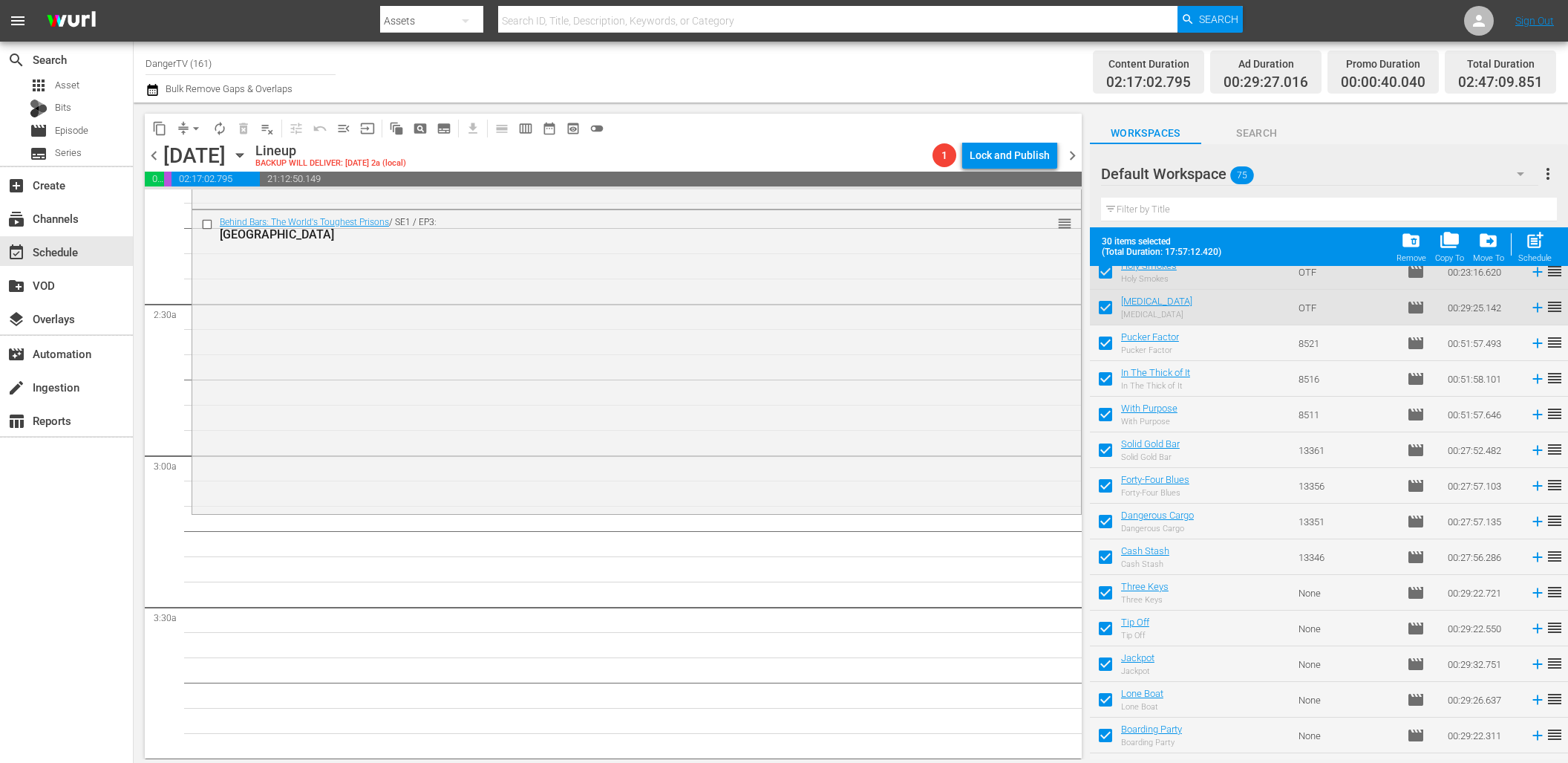
scroll to position [646, 0]
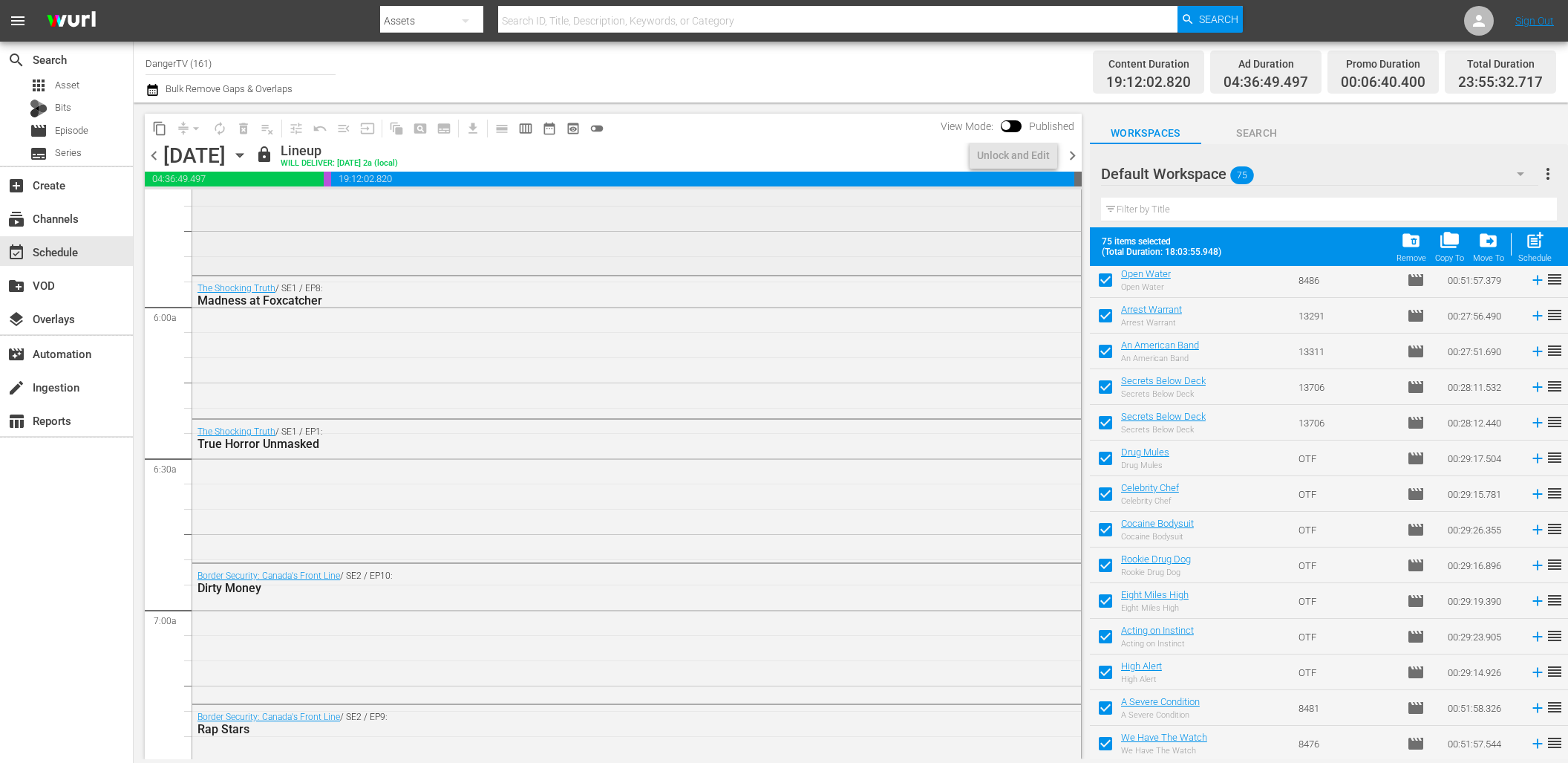
scroll to position [1743, 0]
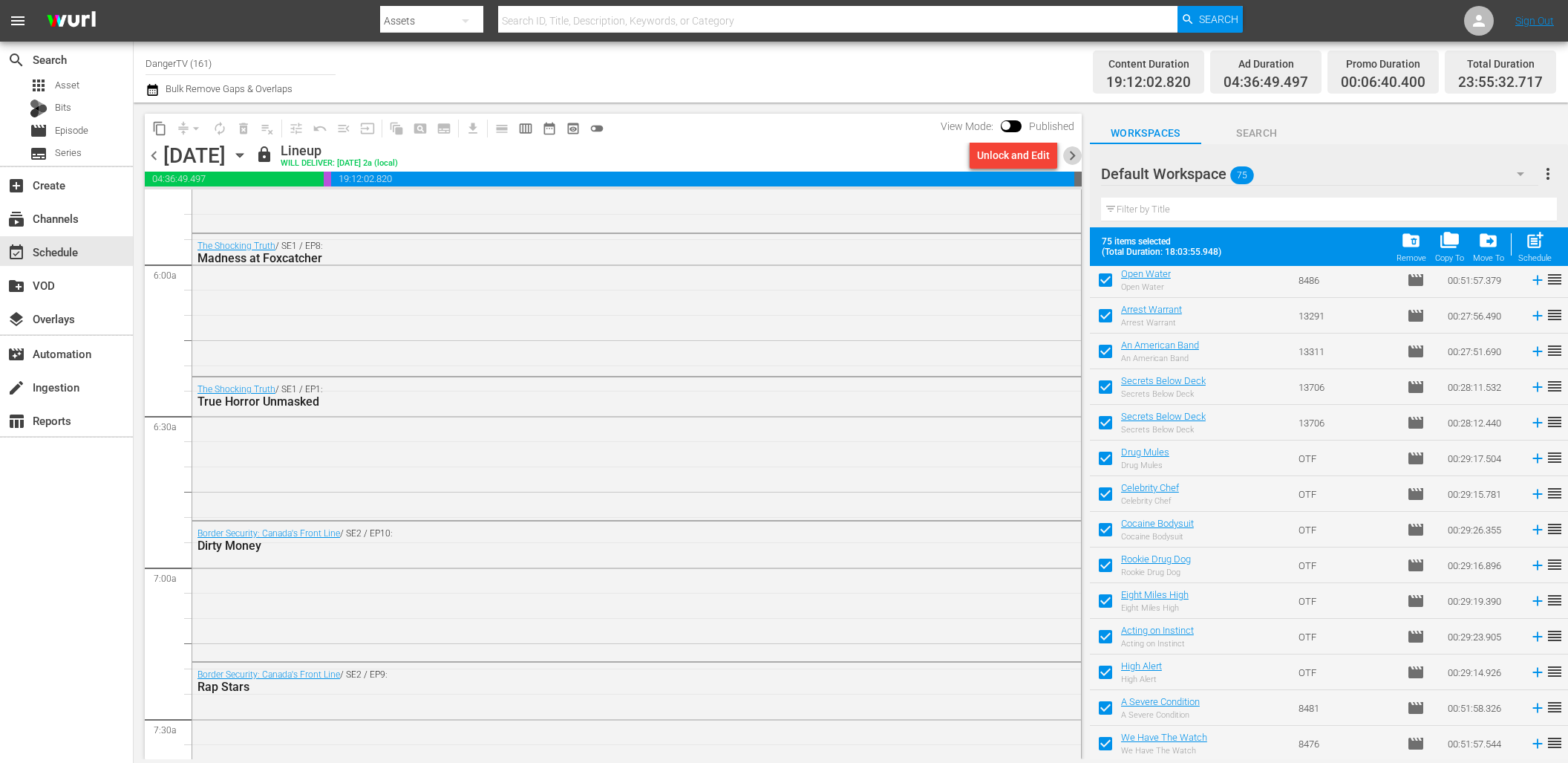
click at [1073, 156] on span "chevron_right" at bounding box center [1072, 155] width 19 height 19
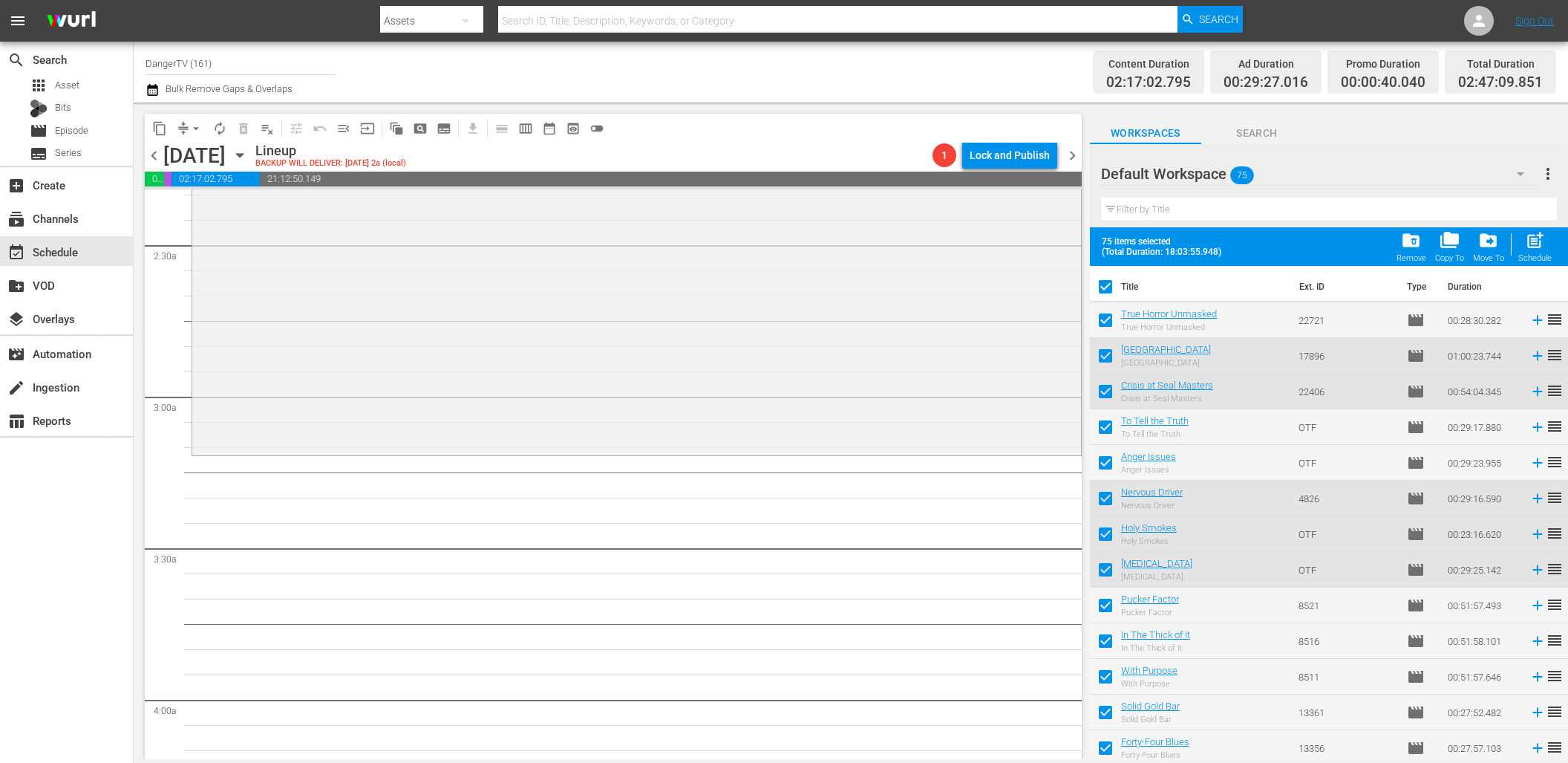
scroll to position [707, 0]
click at [1417, 241] on span "folder_delete" at bounding box center [1411, 240] width 20 height 20
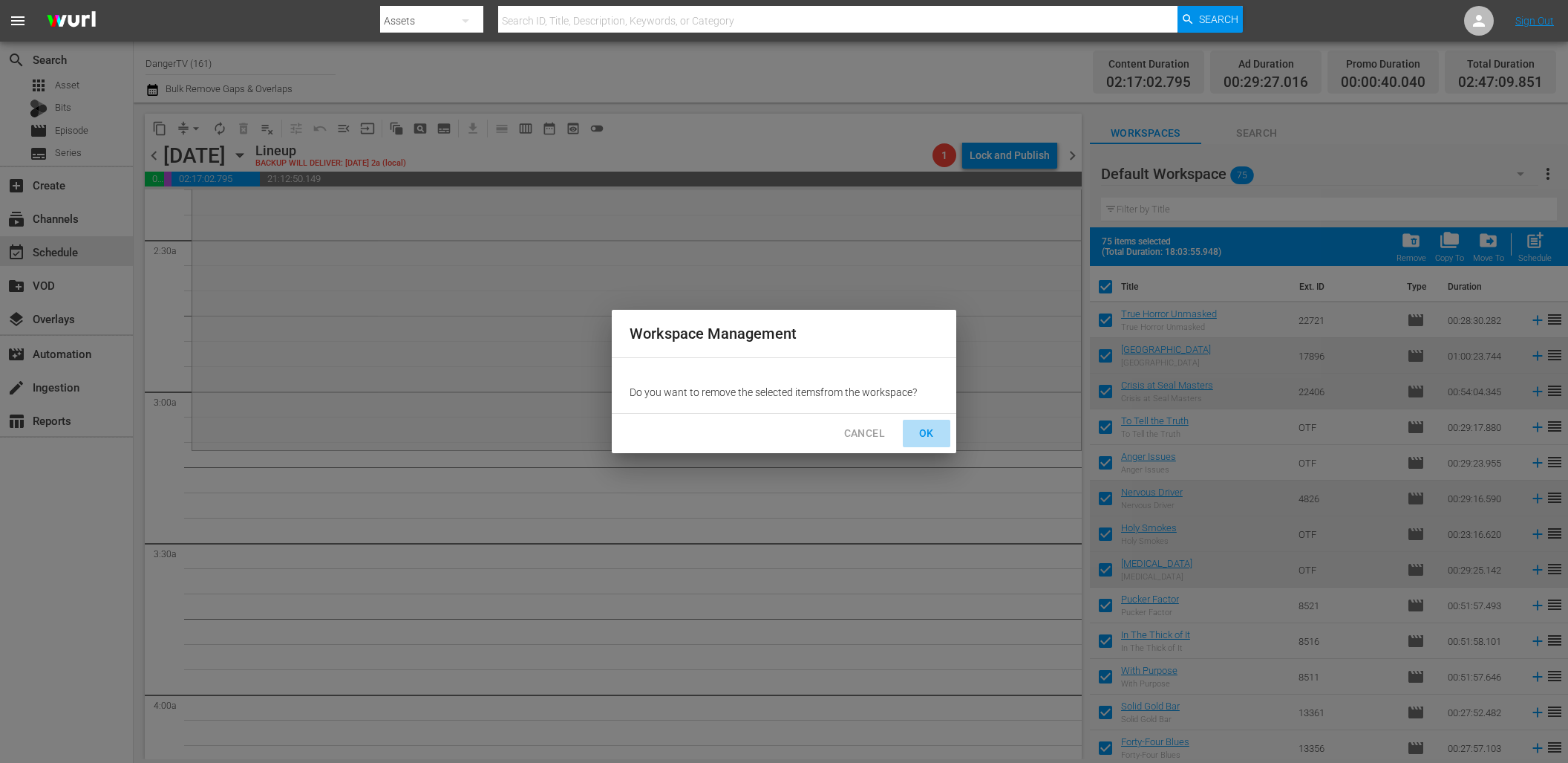
click at [931, 429] on span "OK" at bounding box center [927, 434] width 24 height 19
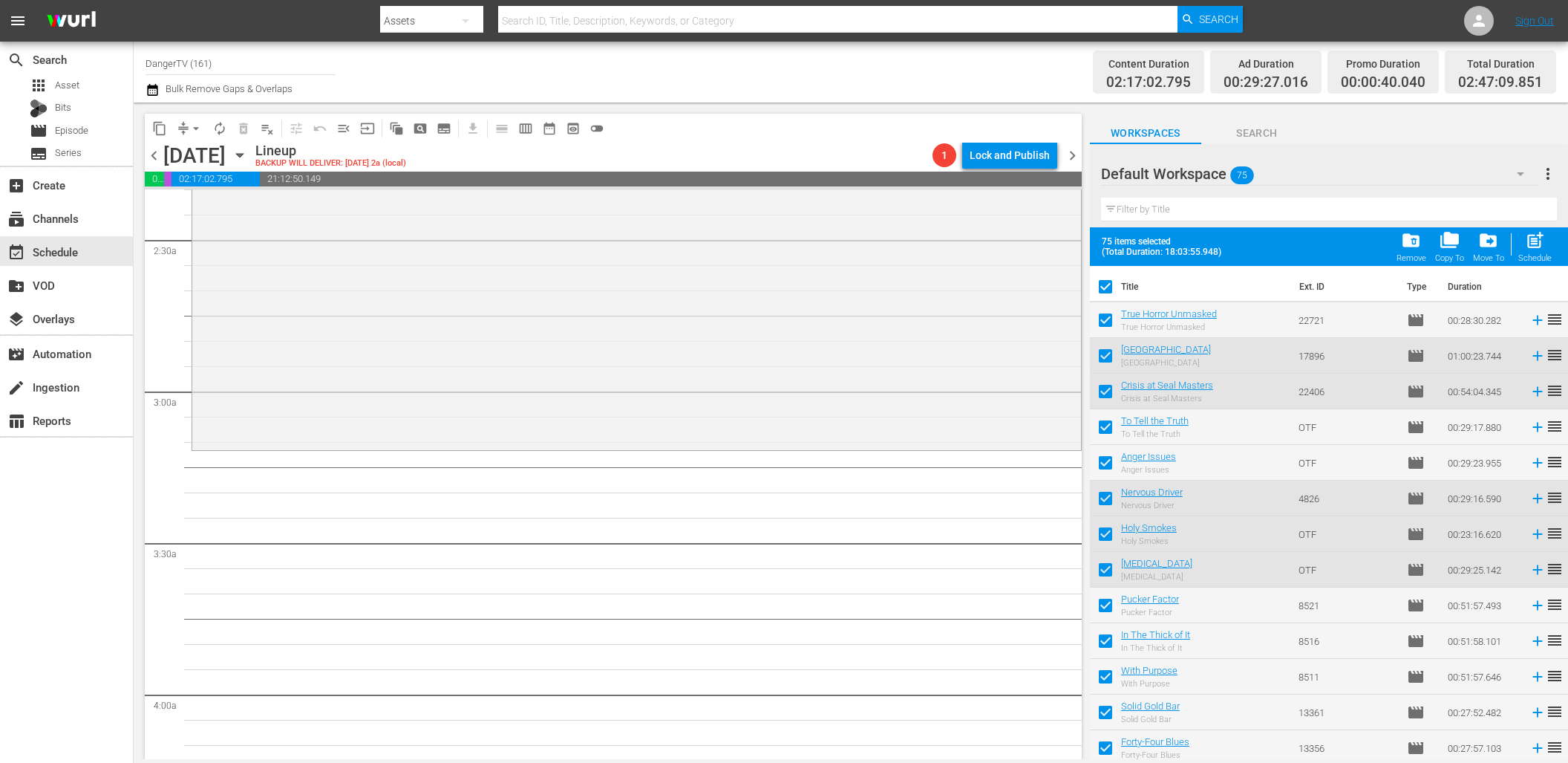
checkbox input "false"
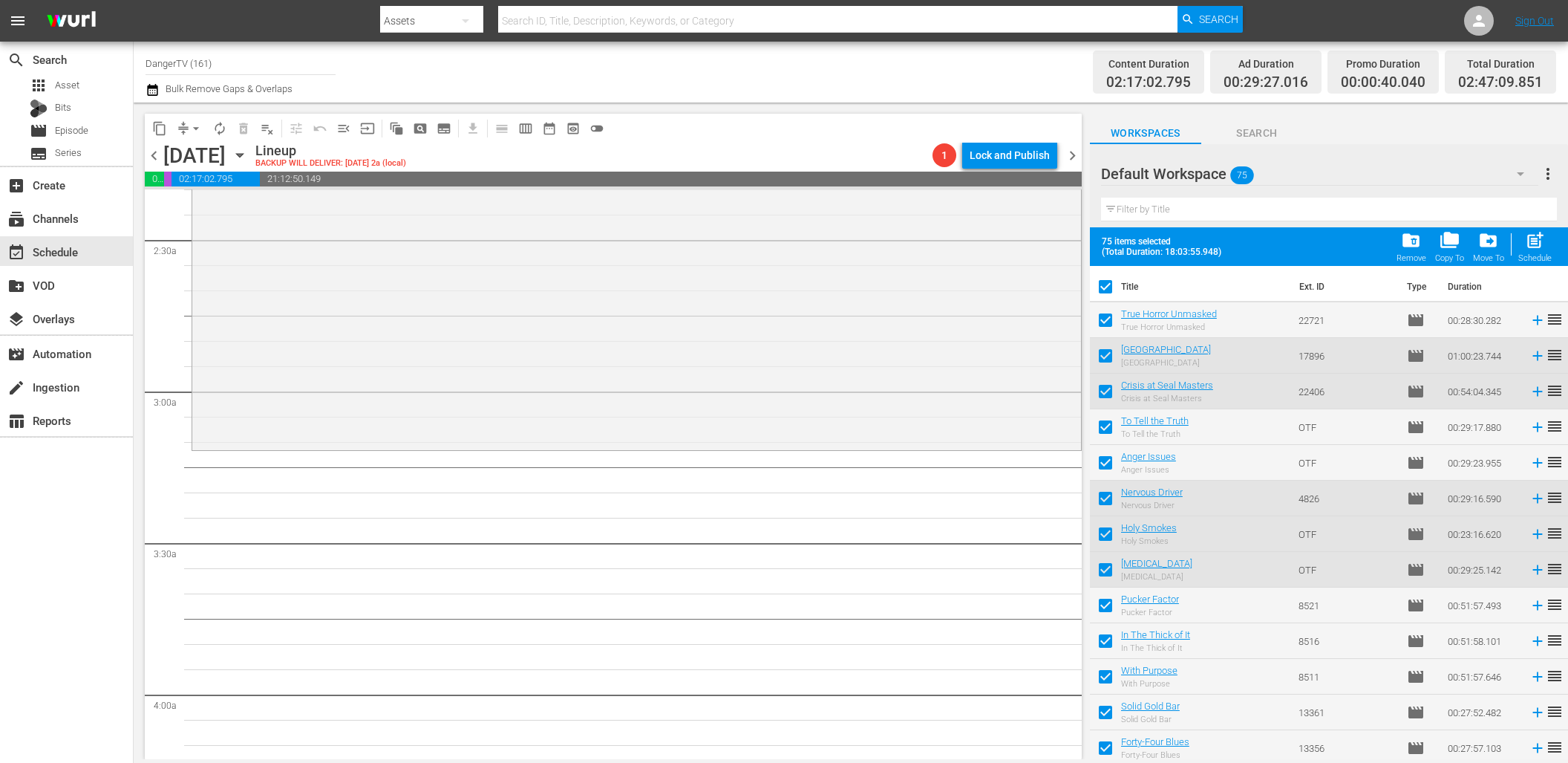
checkbox input "false"
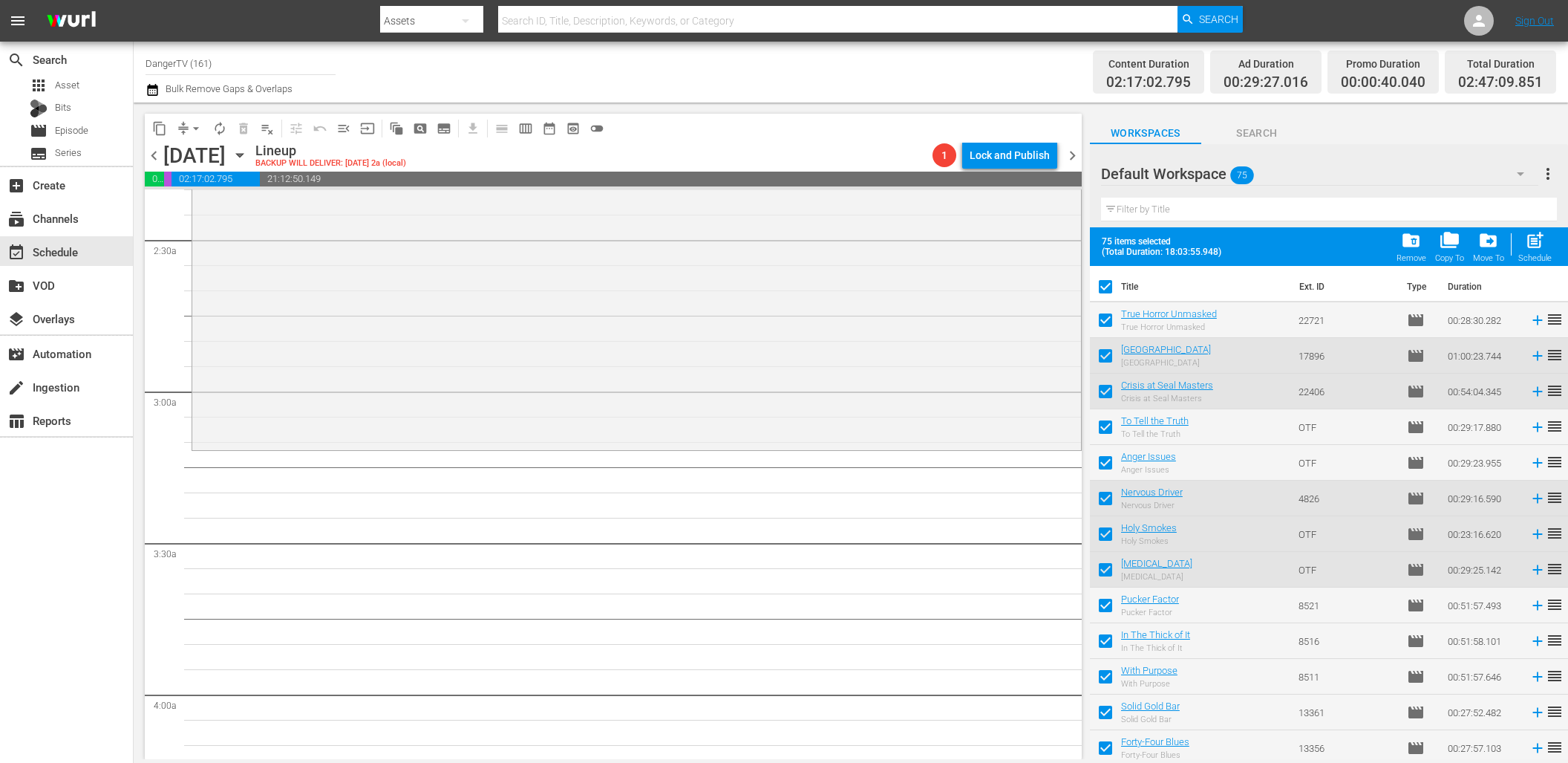
checkbox input "false"
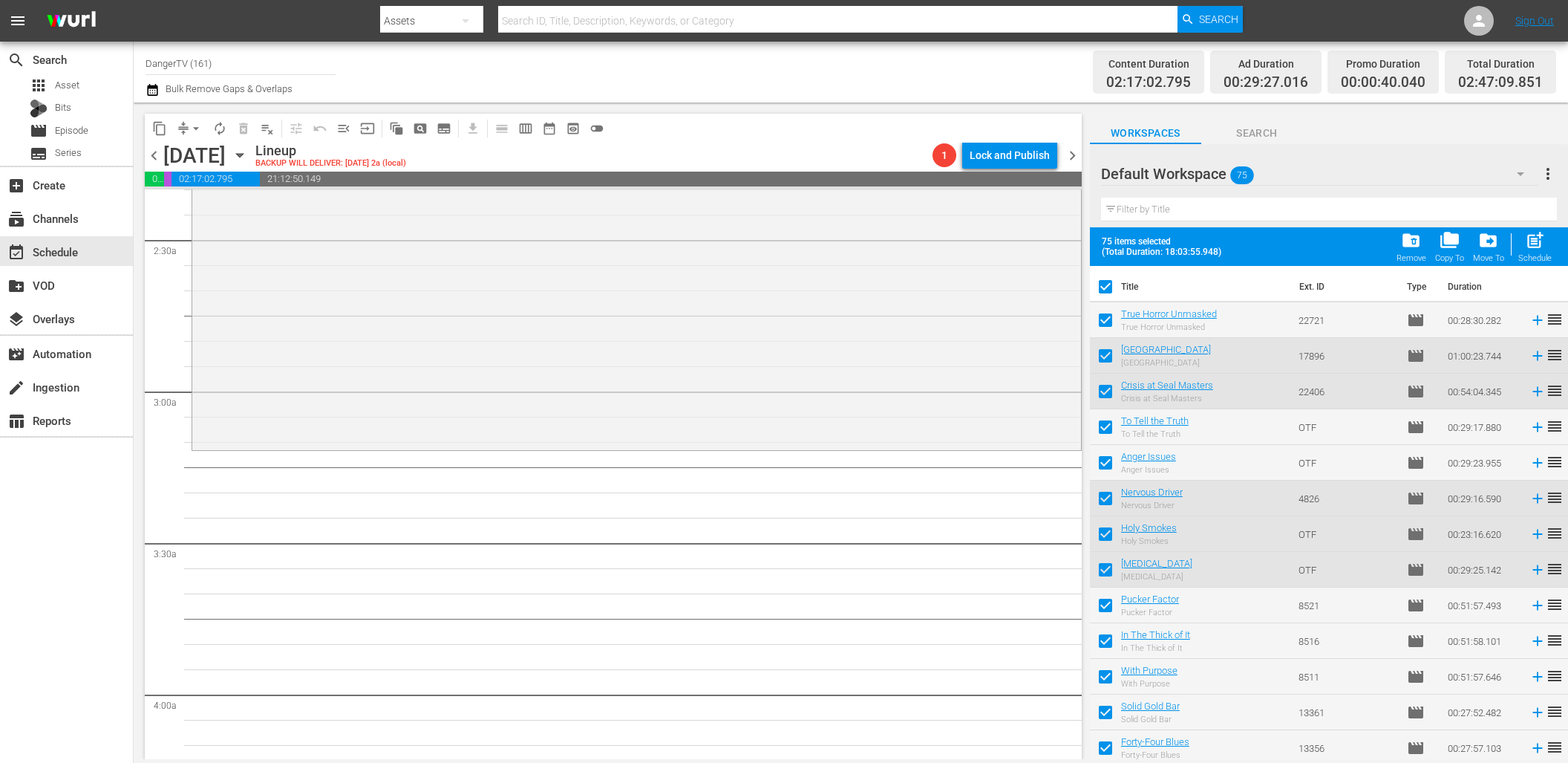
checkbox input "false"
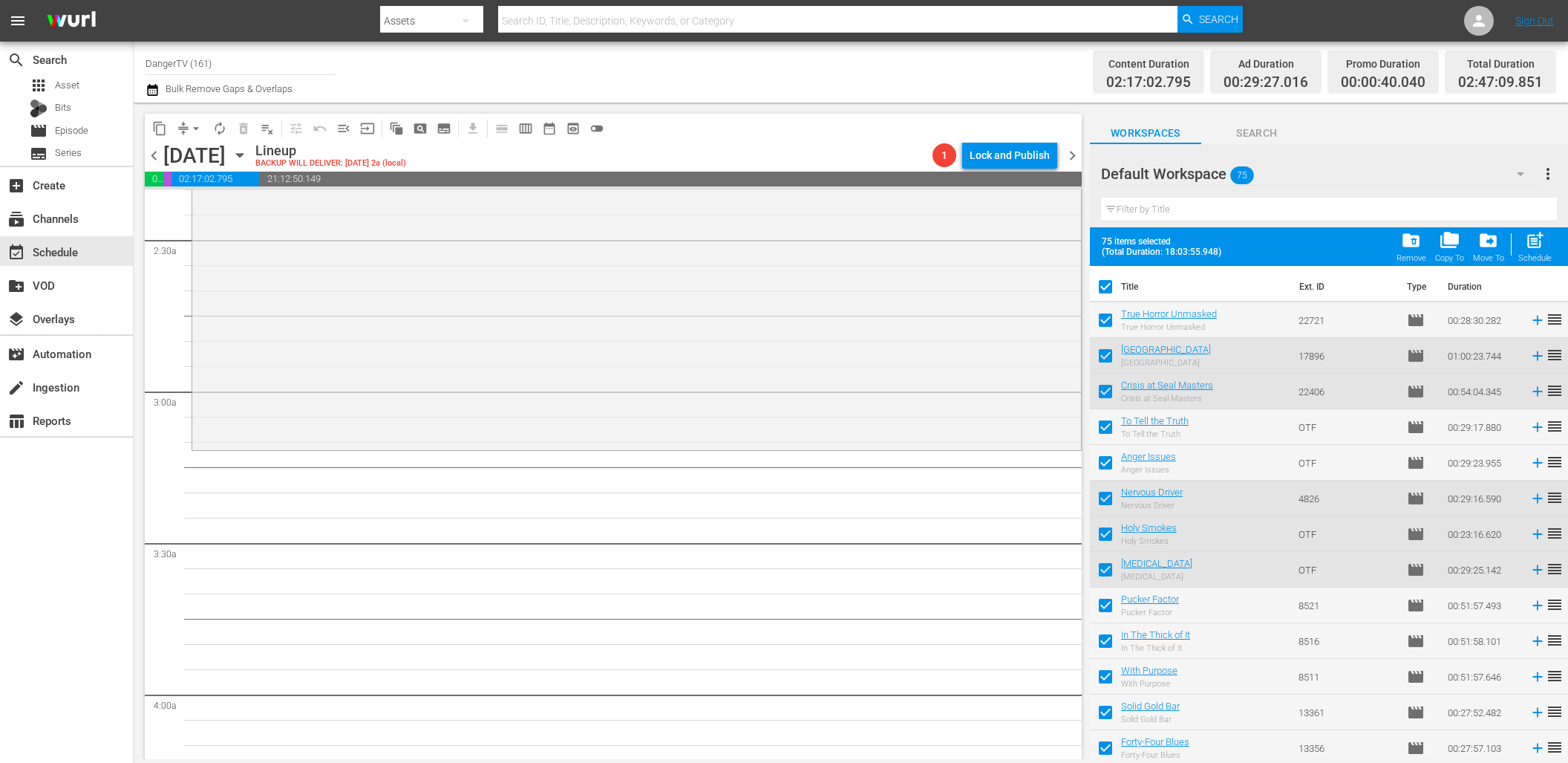
checkbox input "false"
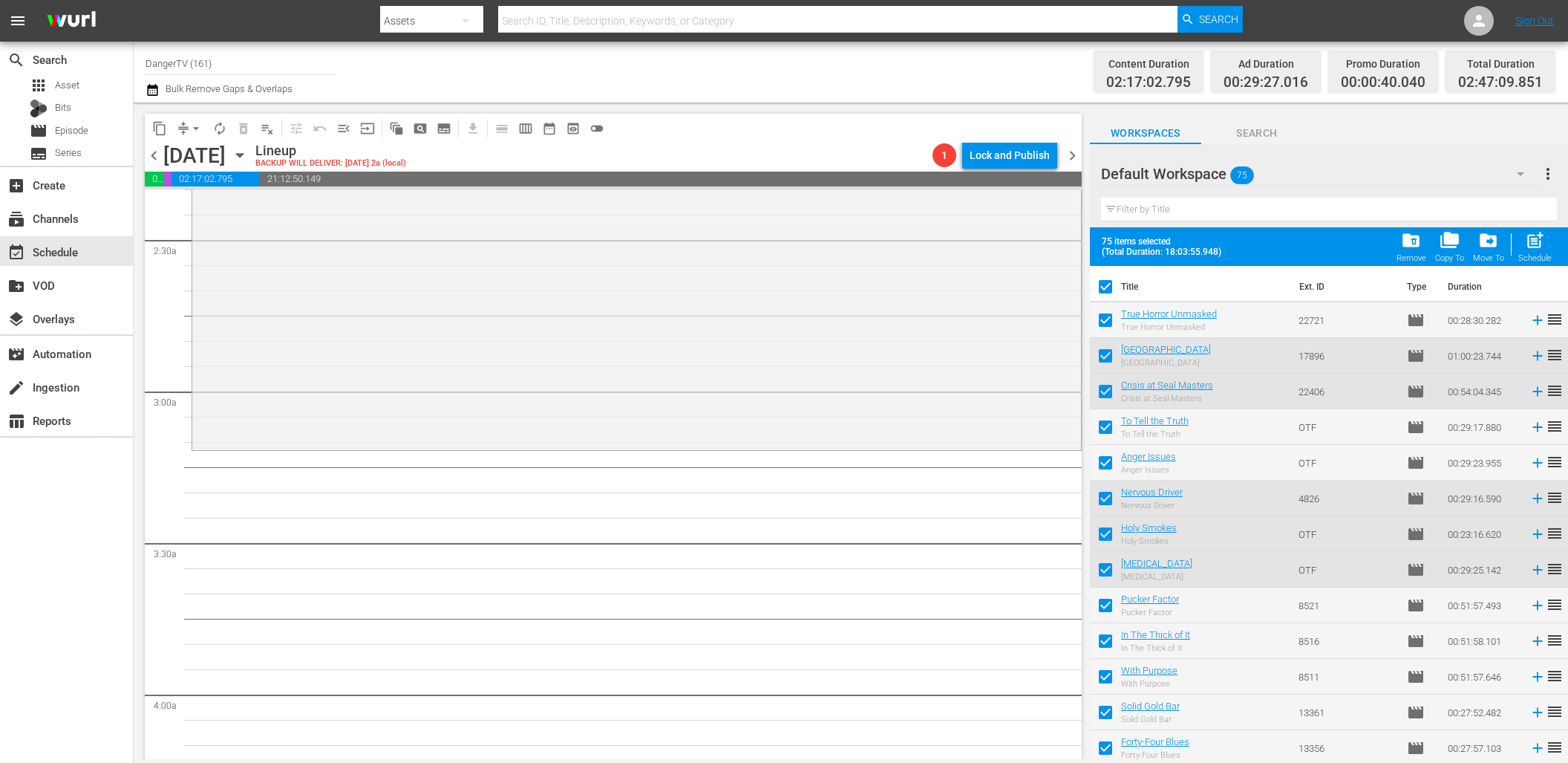
checkbox input "false"
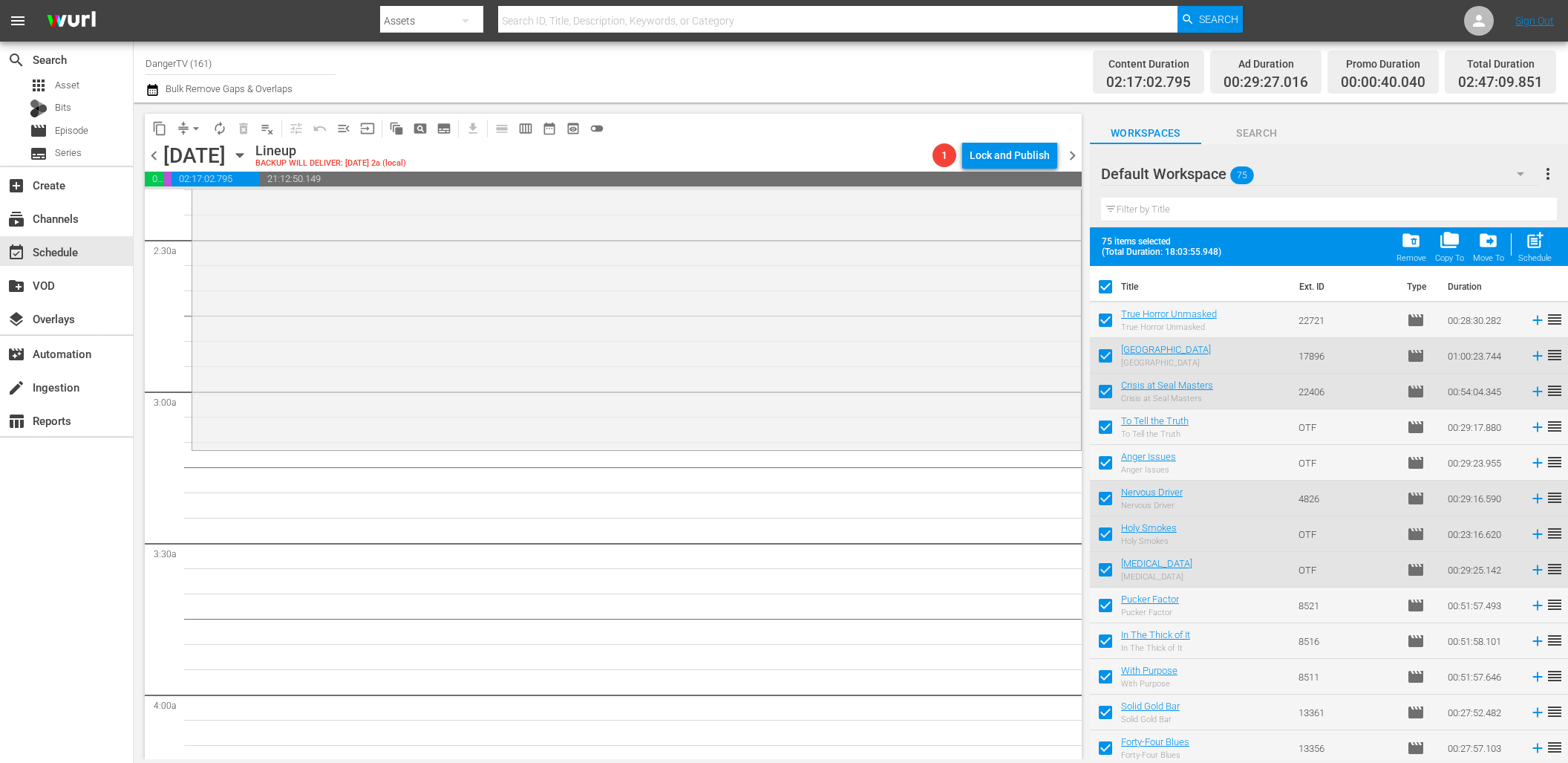
checkbox input "false"
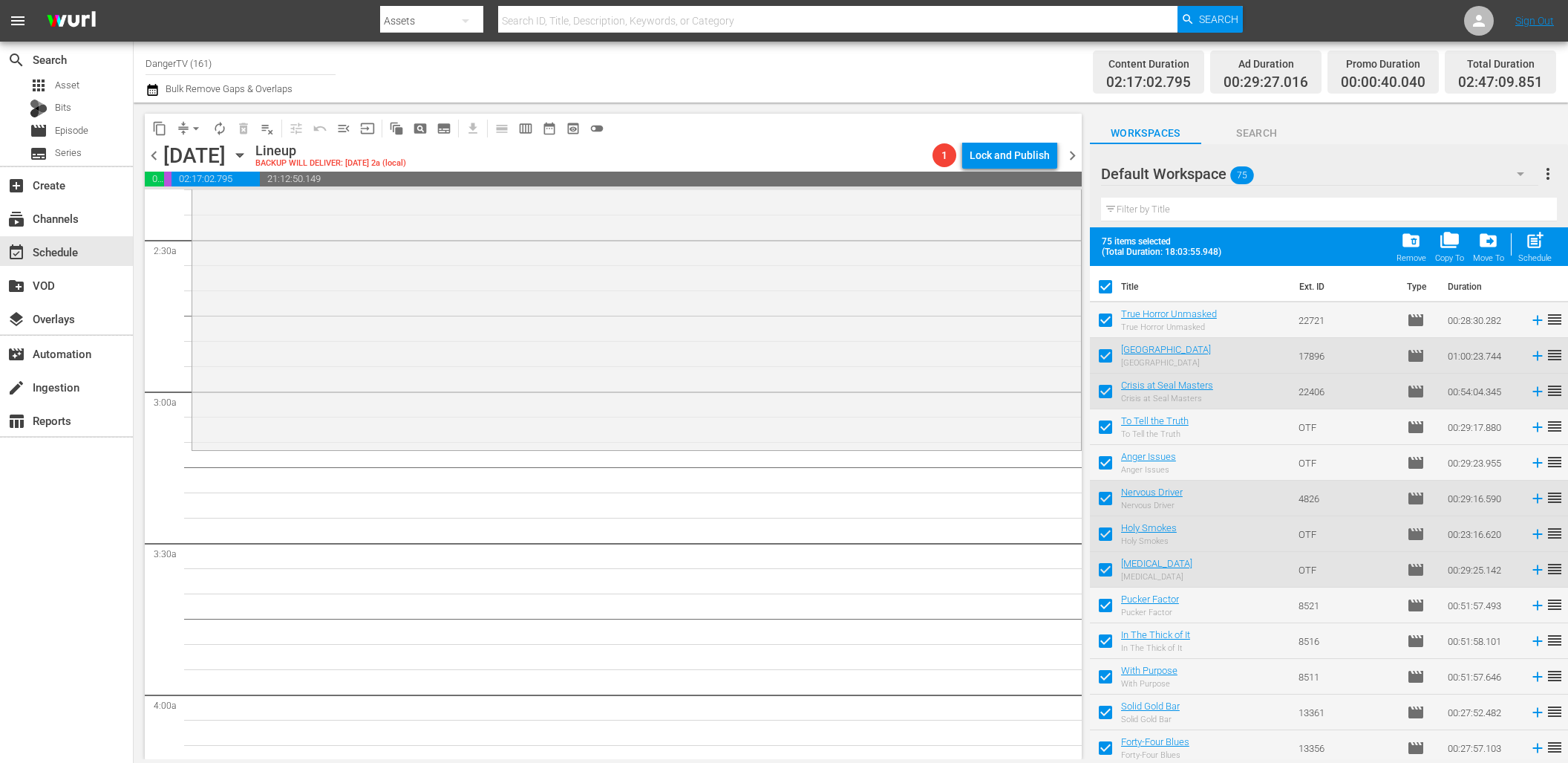
checkbox input "false"
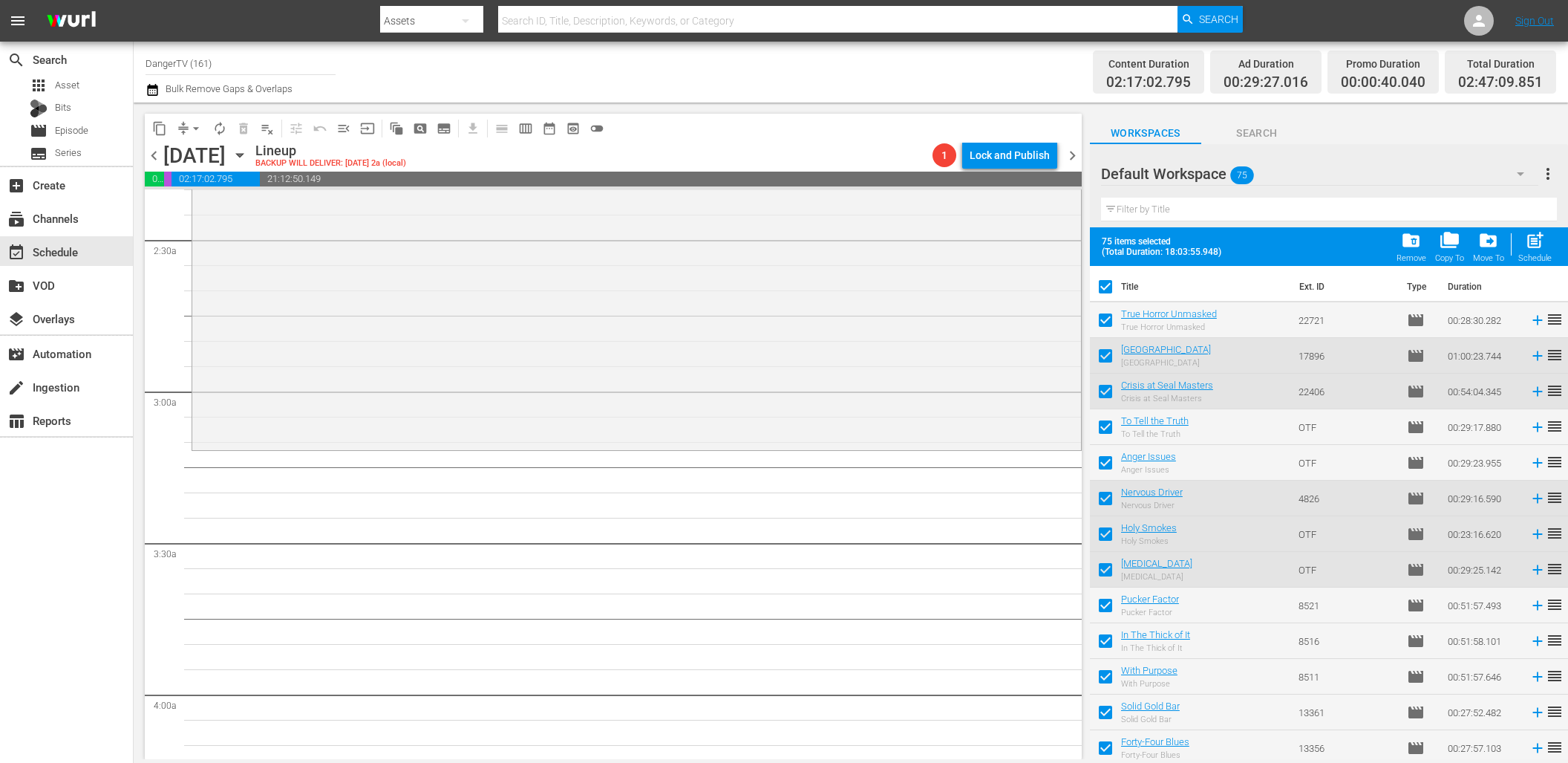
checkbox input "false"
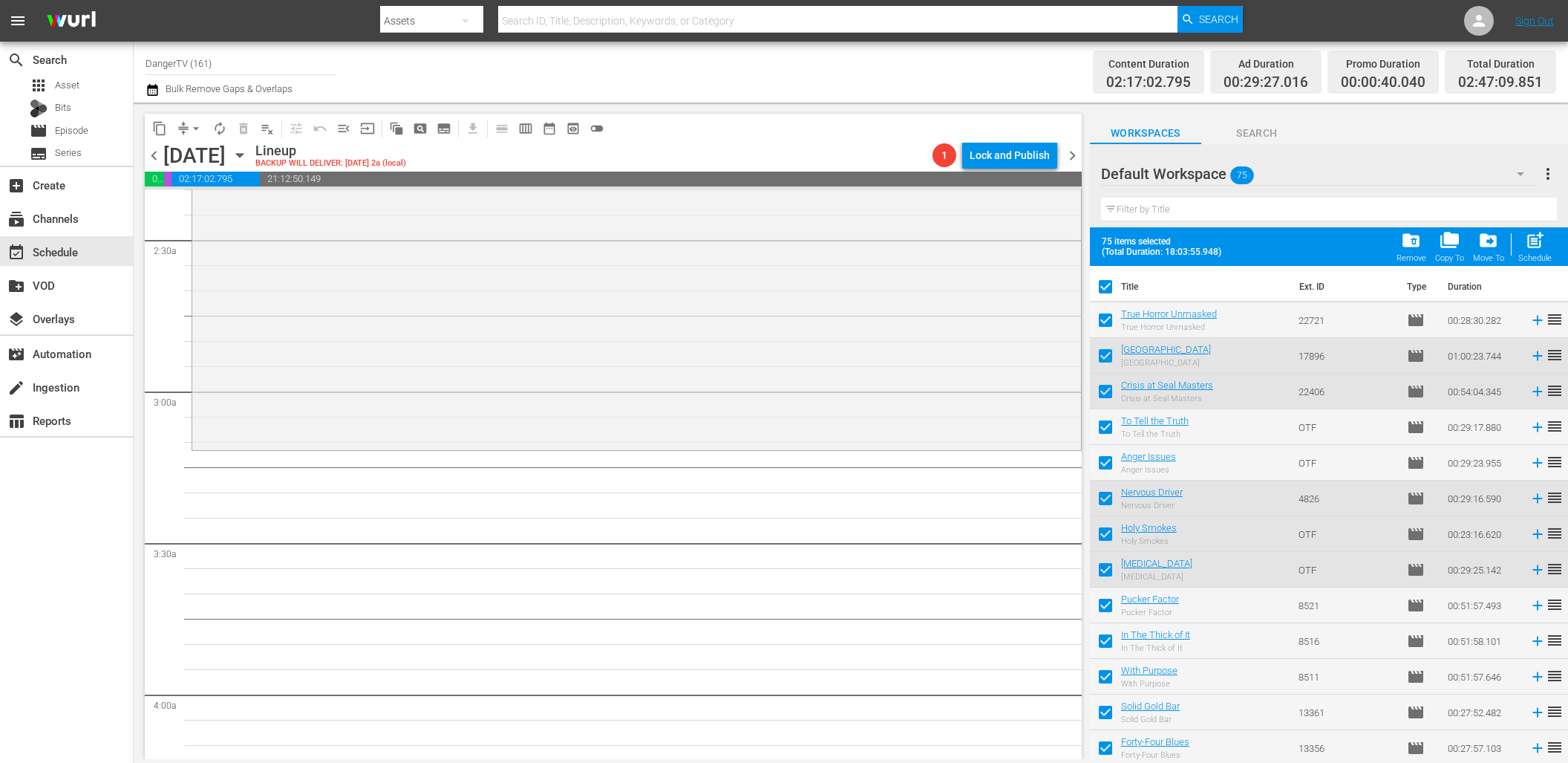
checkbox input "false"
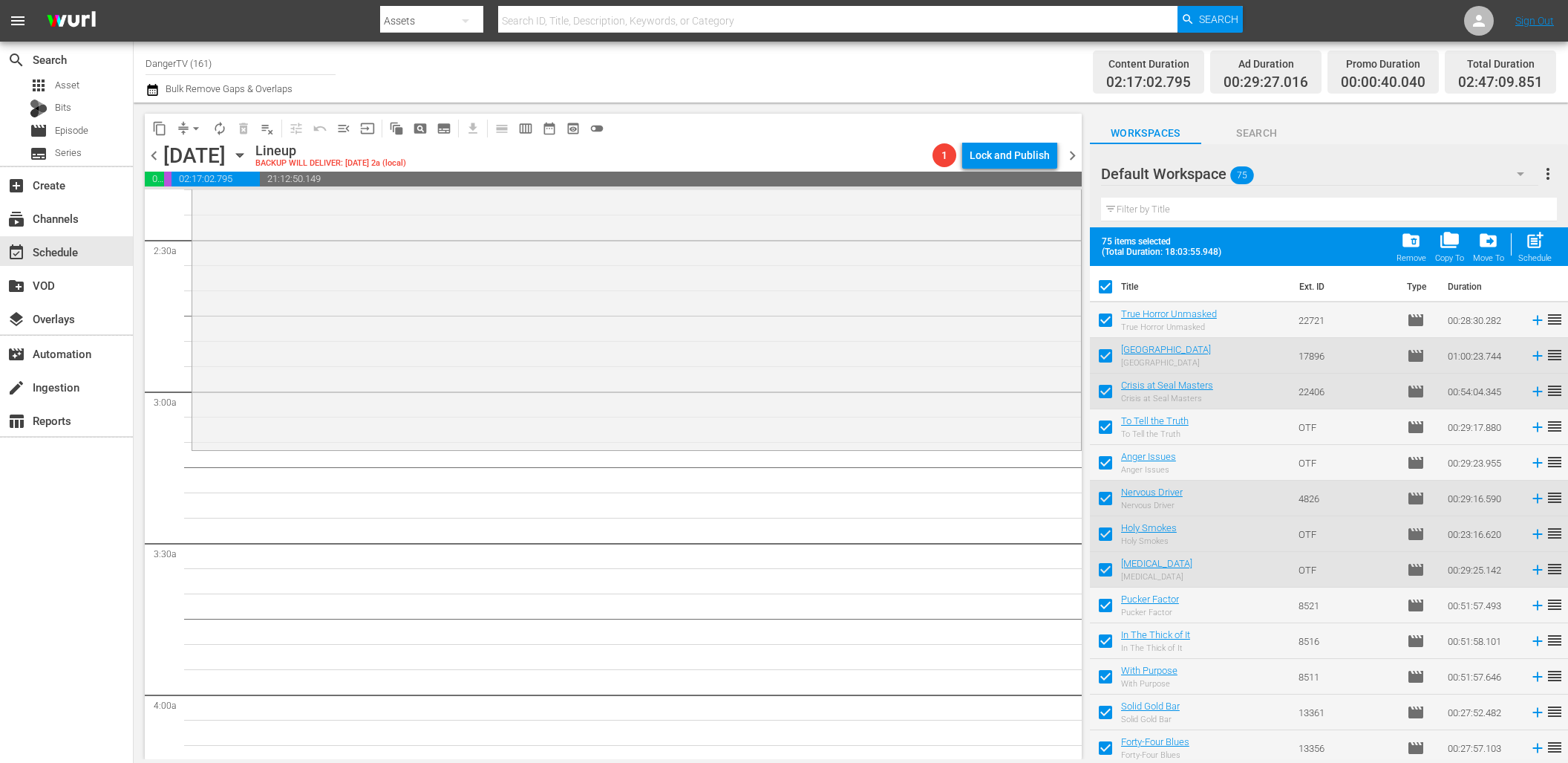
checkbox input "false"
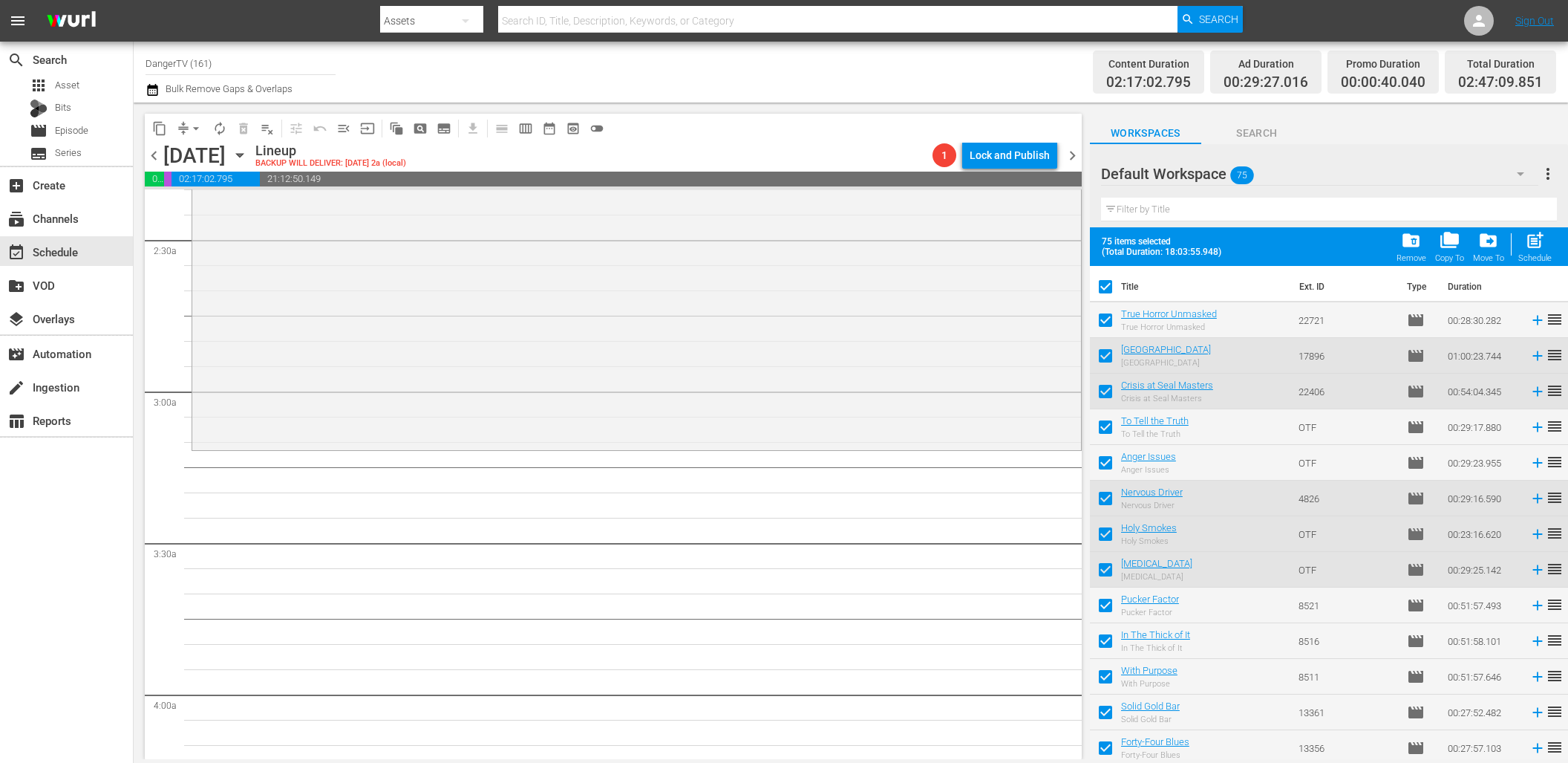
checkbox input "false"
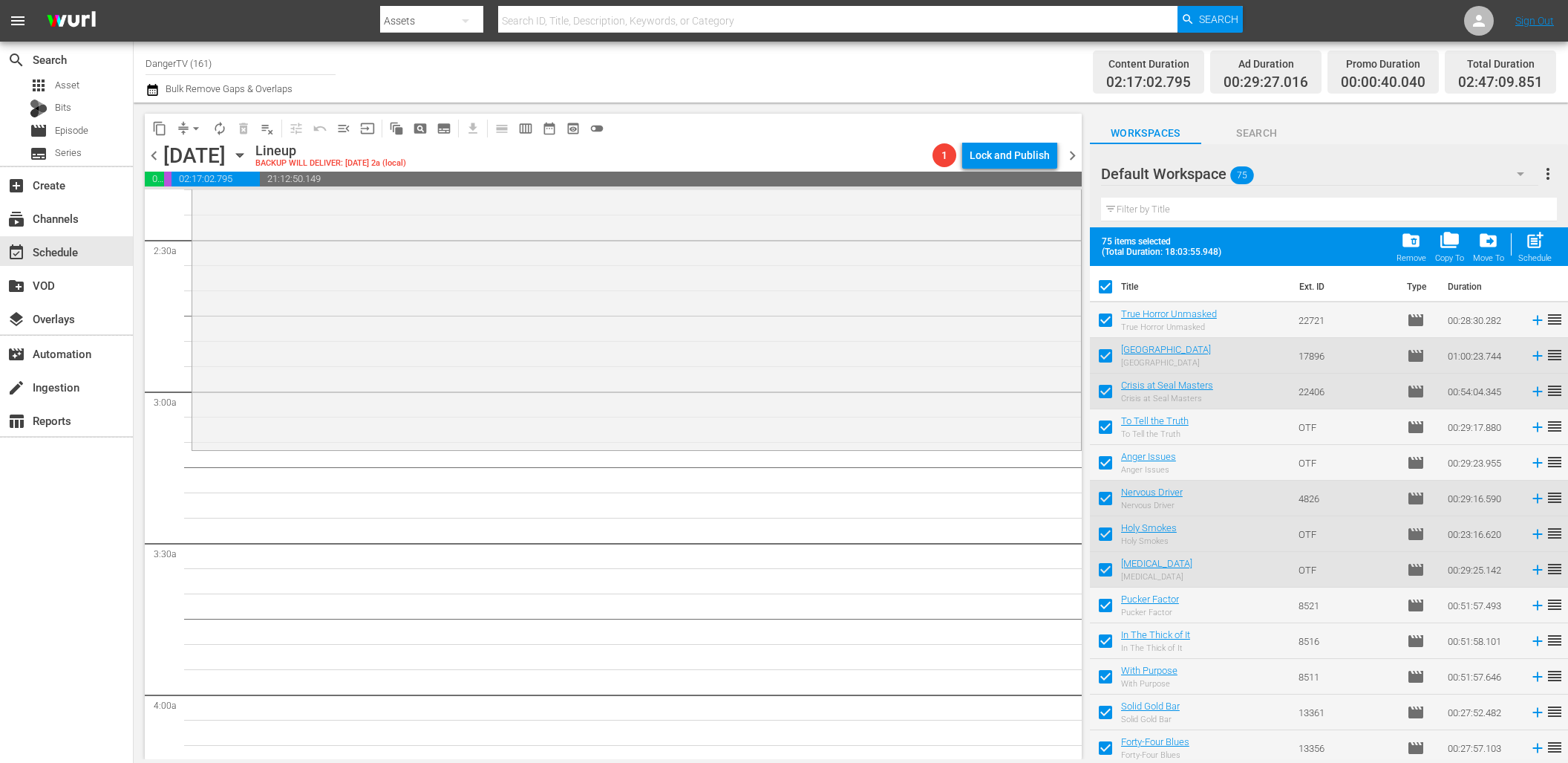
checkbox input "false"
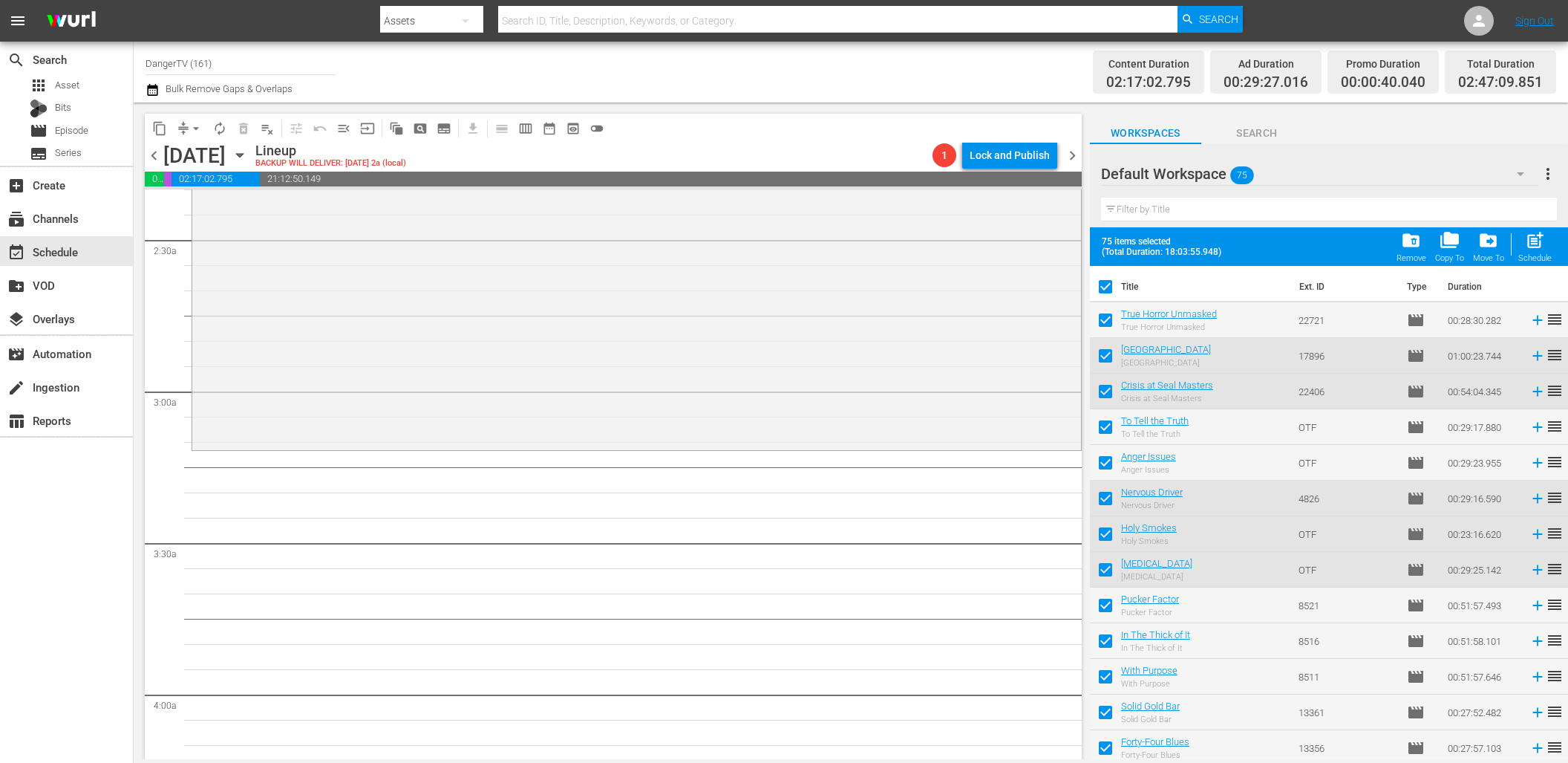
checkbox input "false"
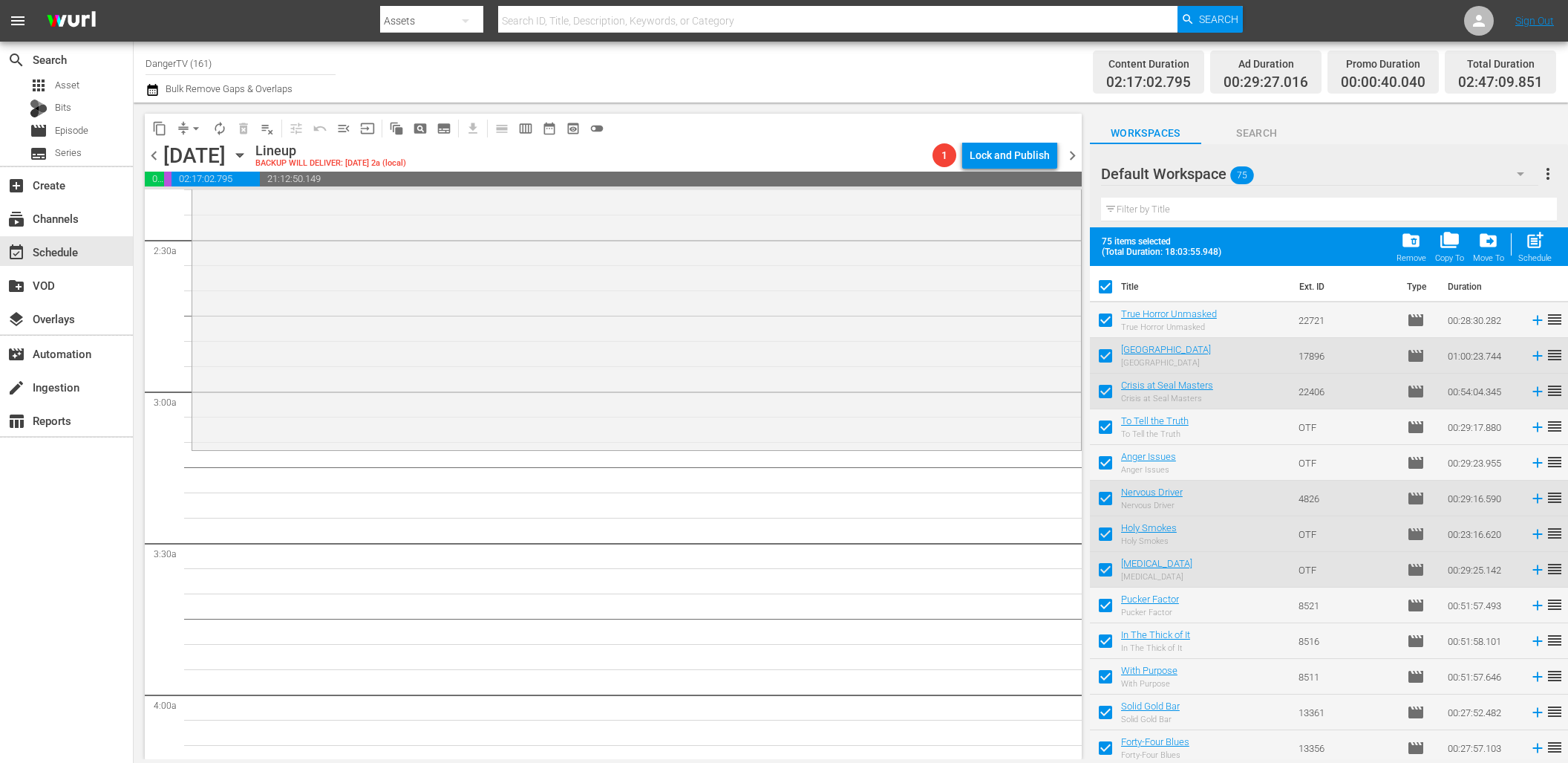
checkbox input "false"
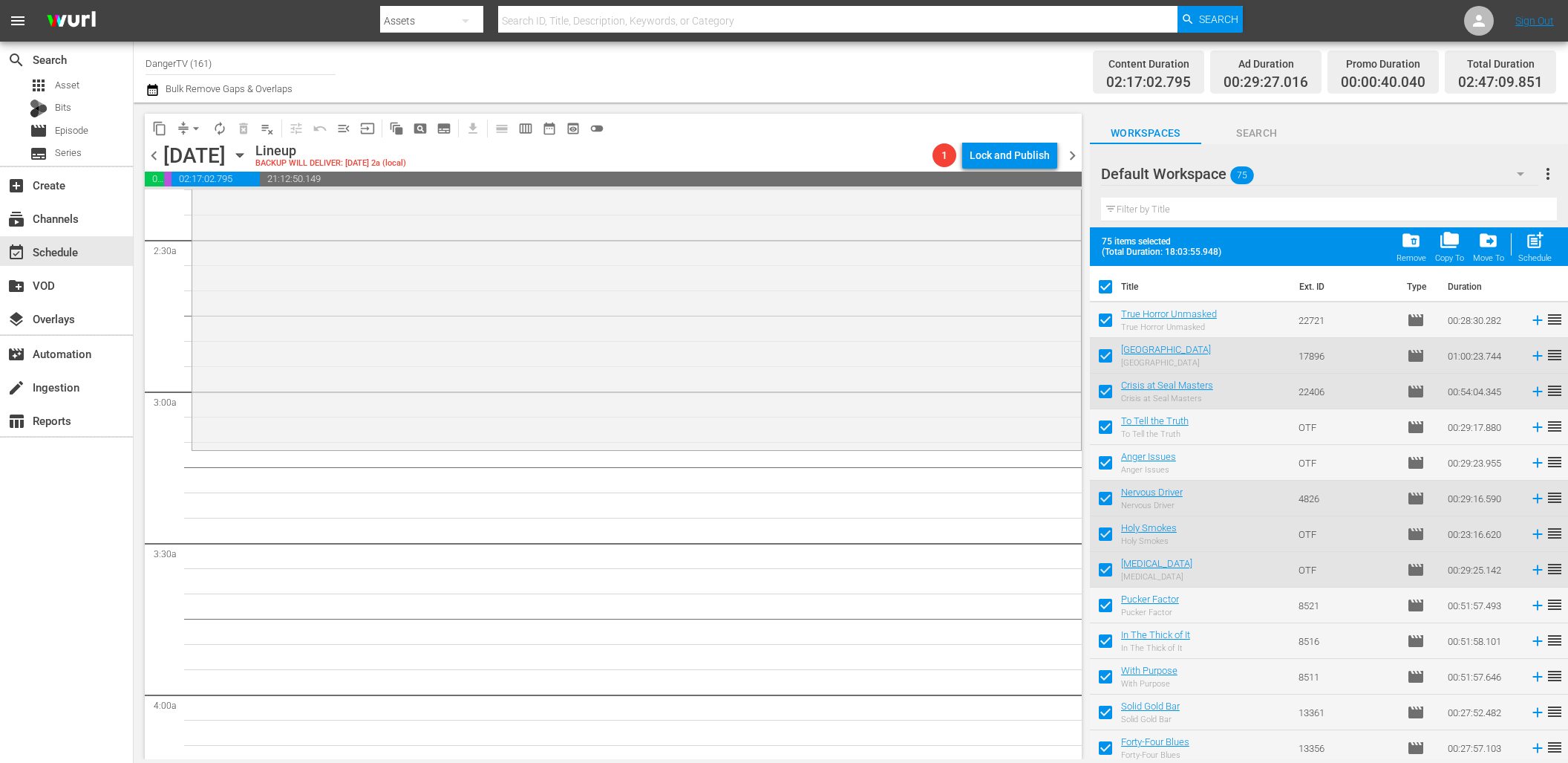
checkbox input "false"
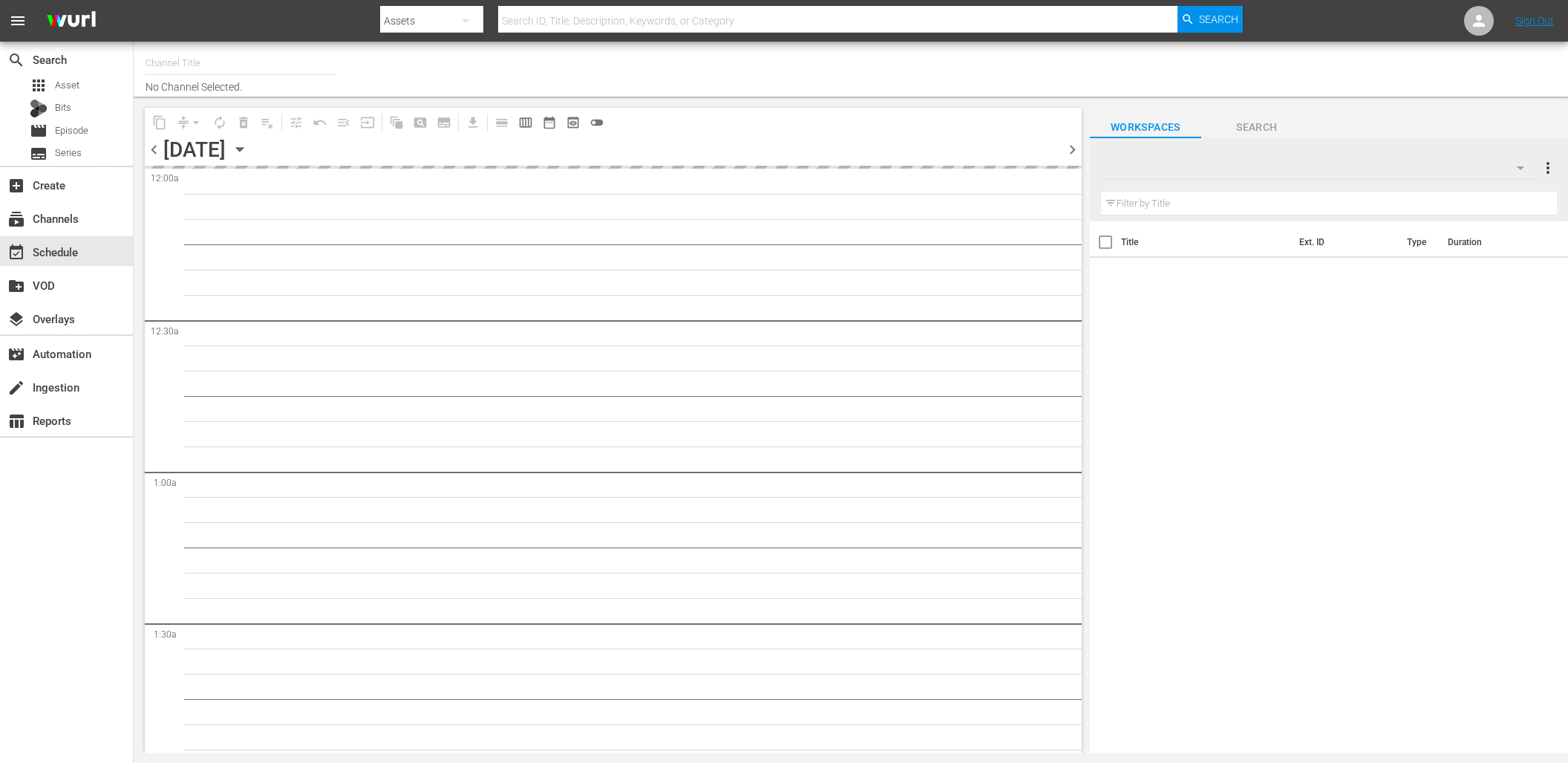
type input "DangerTV (161)"
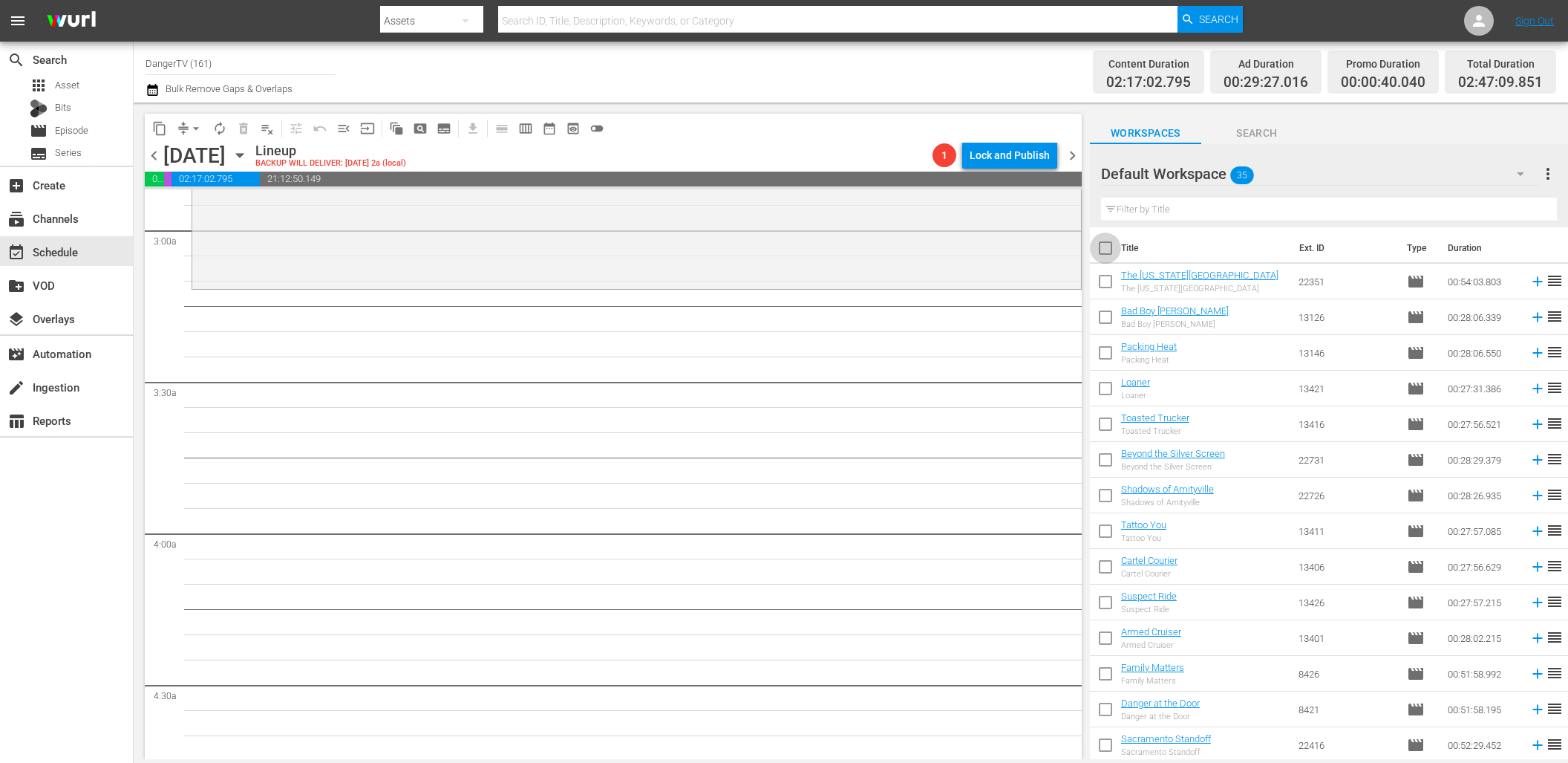
click at [1102, 244] on input "checkbox" at bounding box center [1105, 250] width 31 height 31
checkbox input "true"
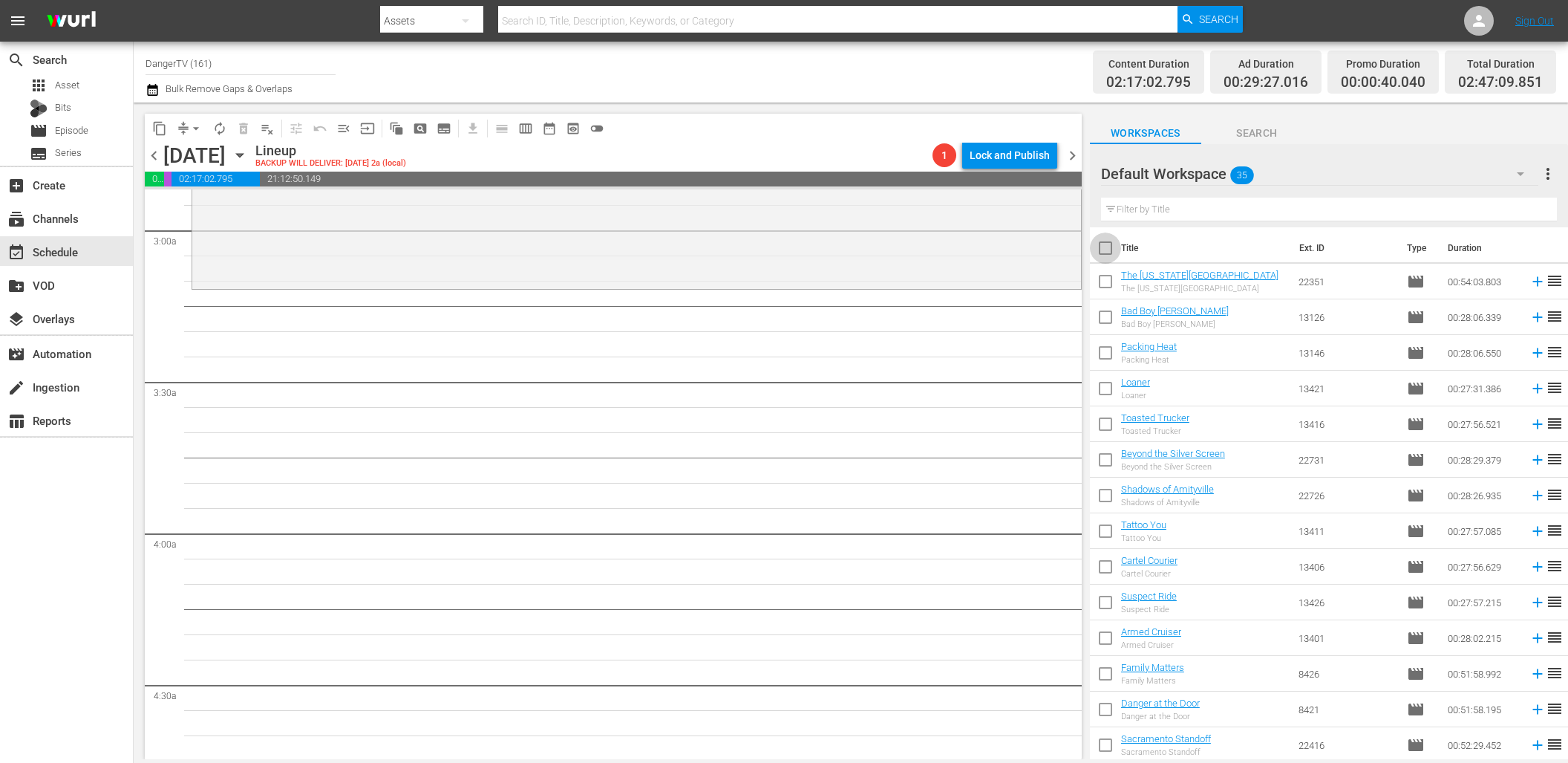
checkbox input "true"
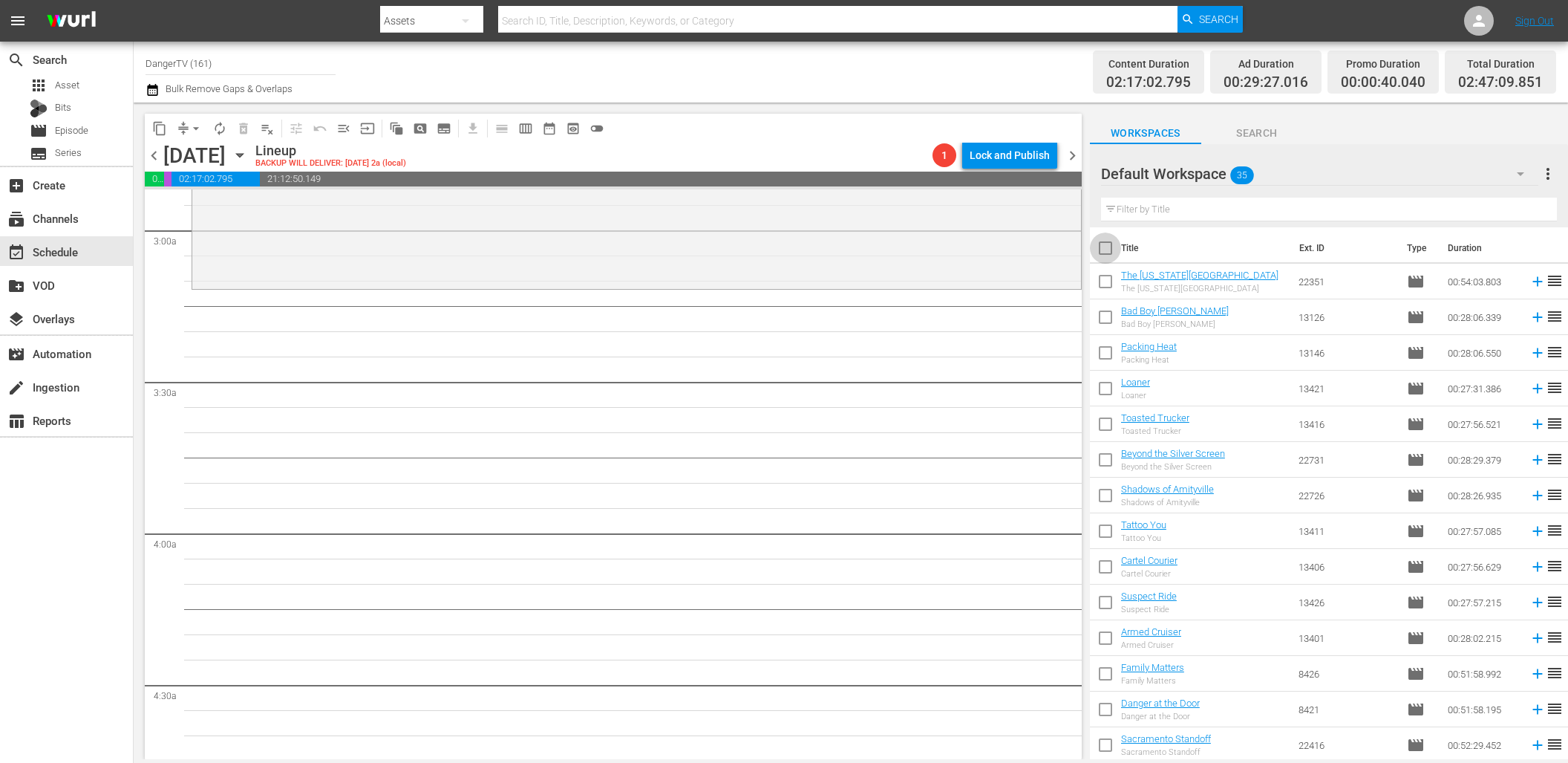
checkbox input "true"
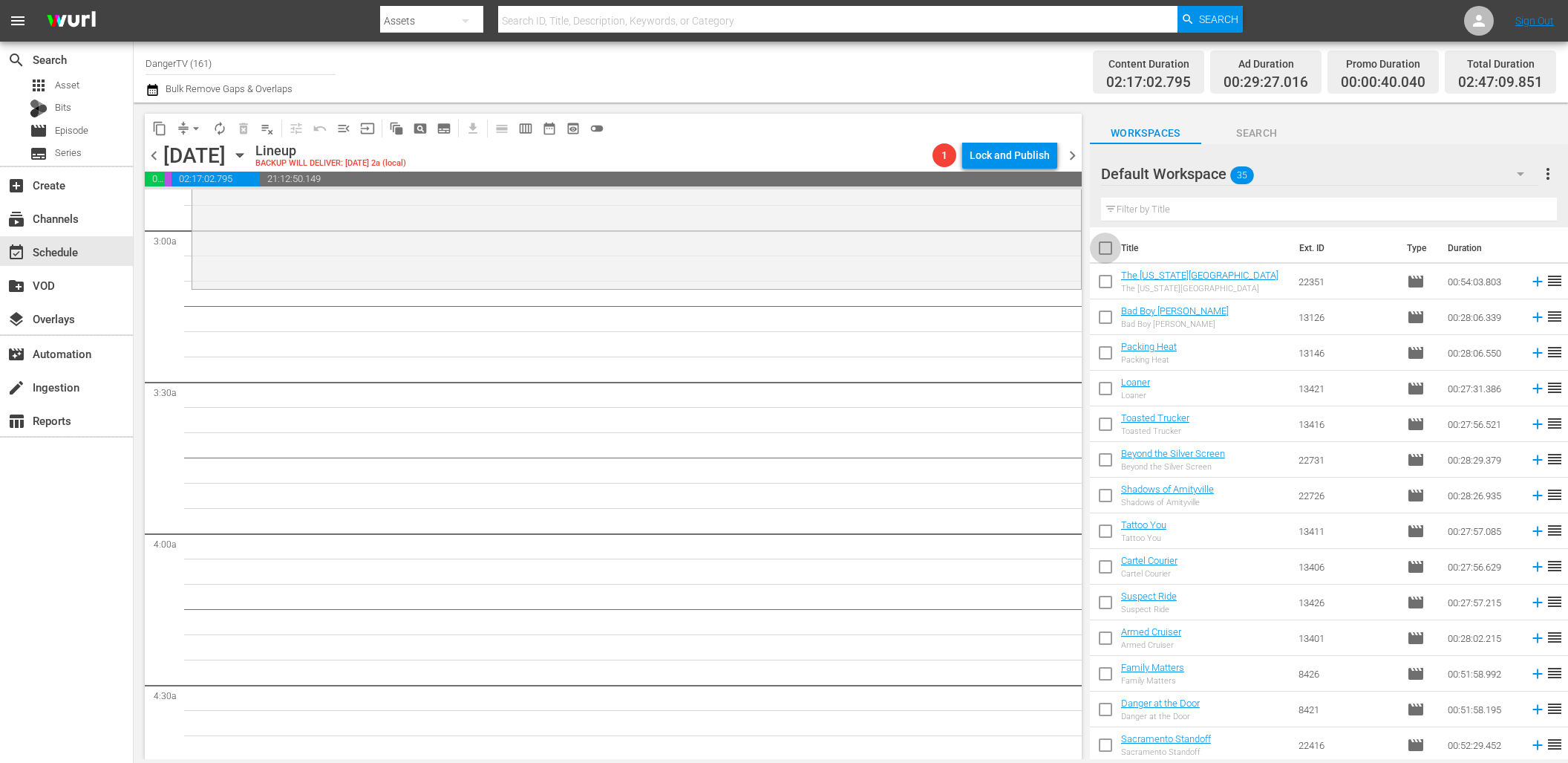
checkbox input "true"
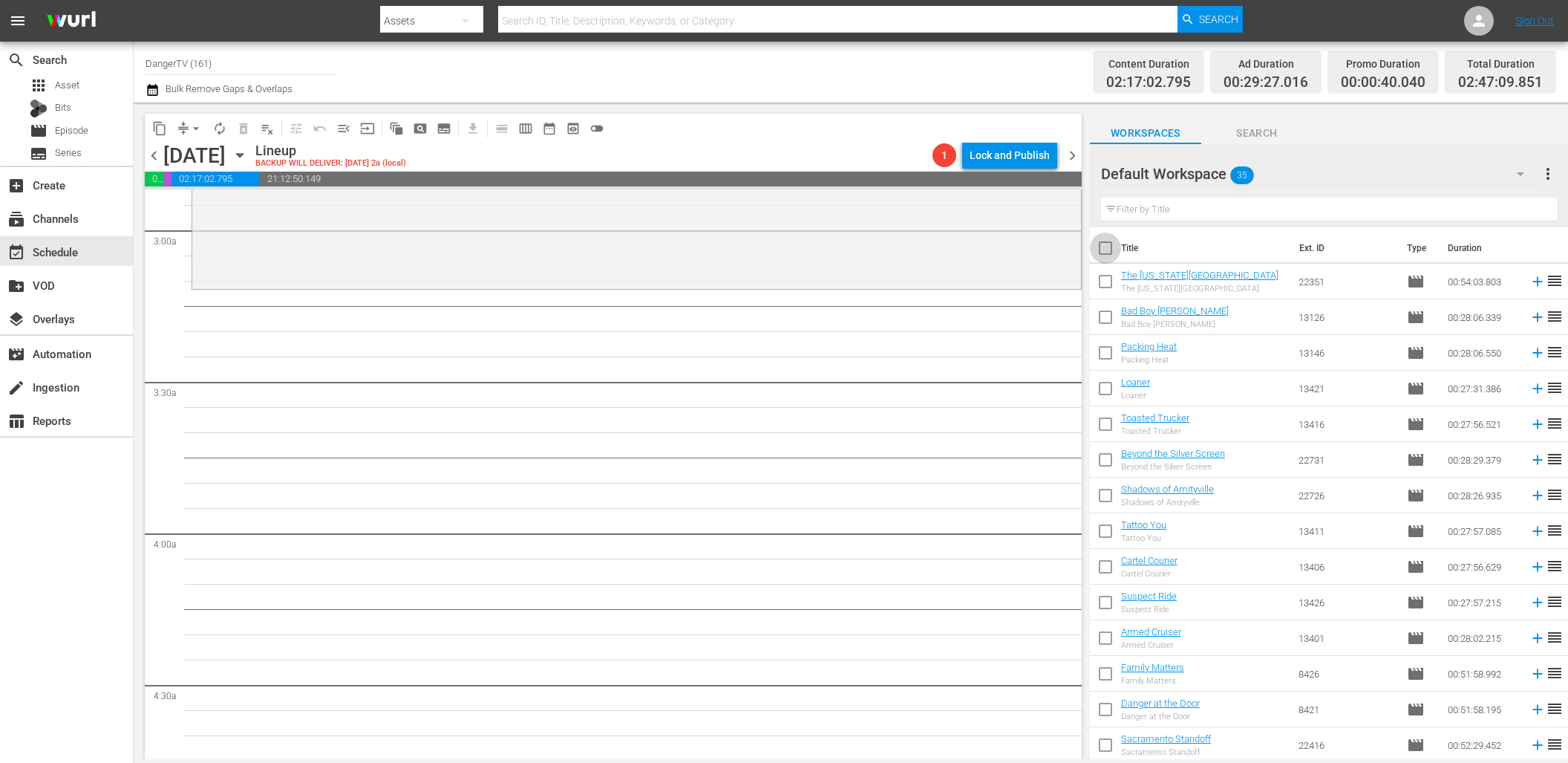
checkbox input "true"
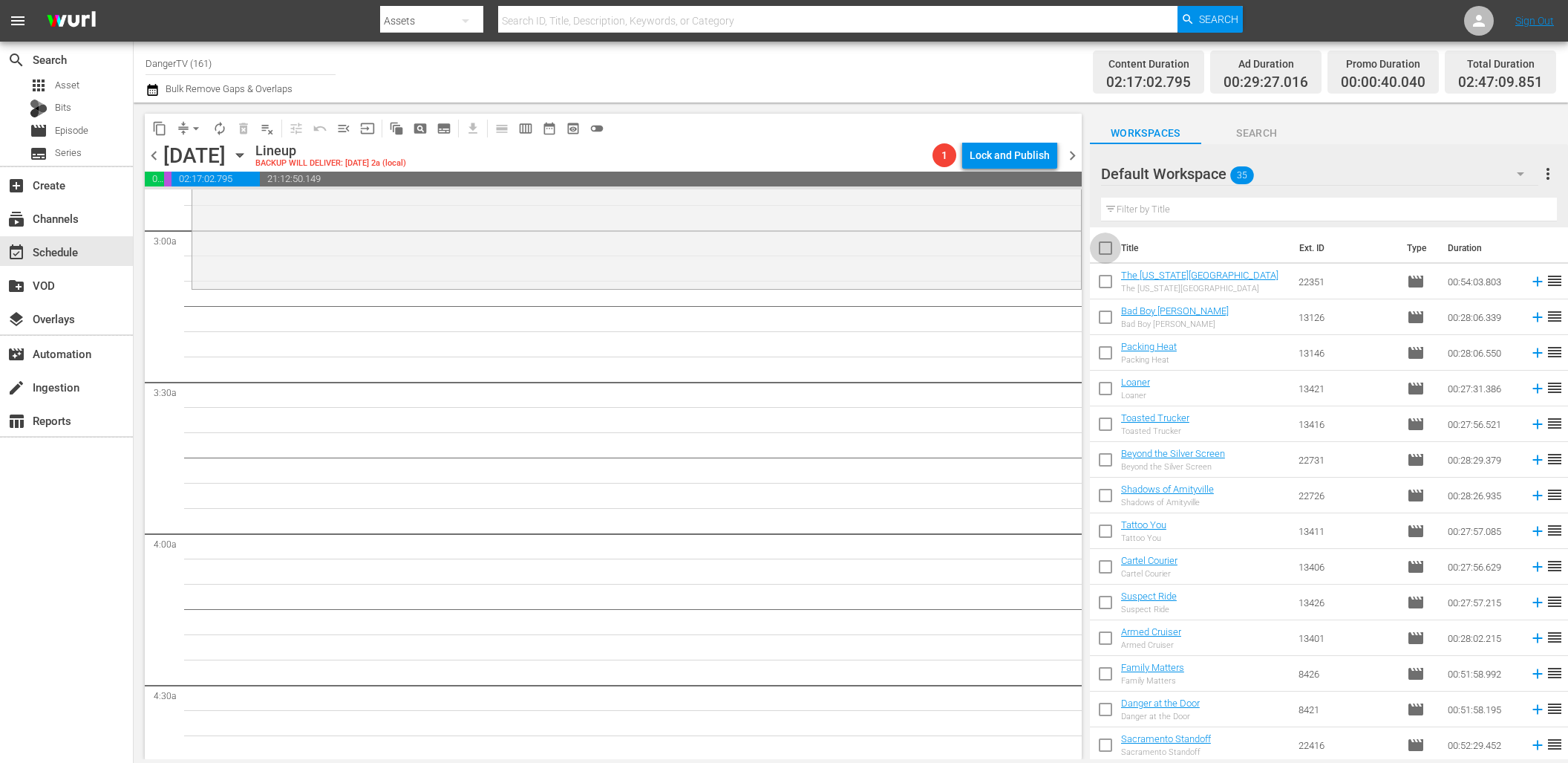
checkbox input "true"
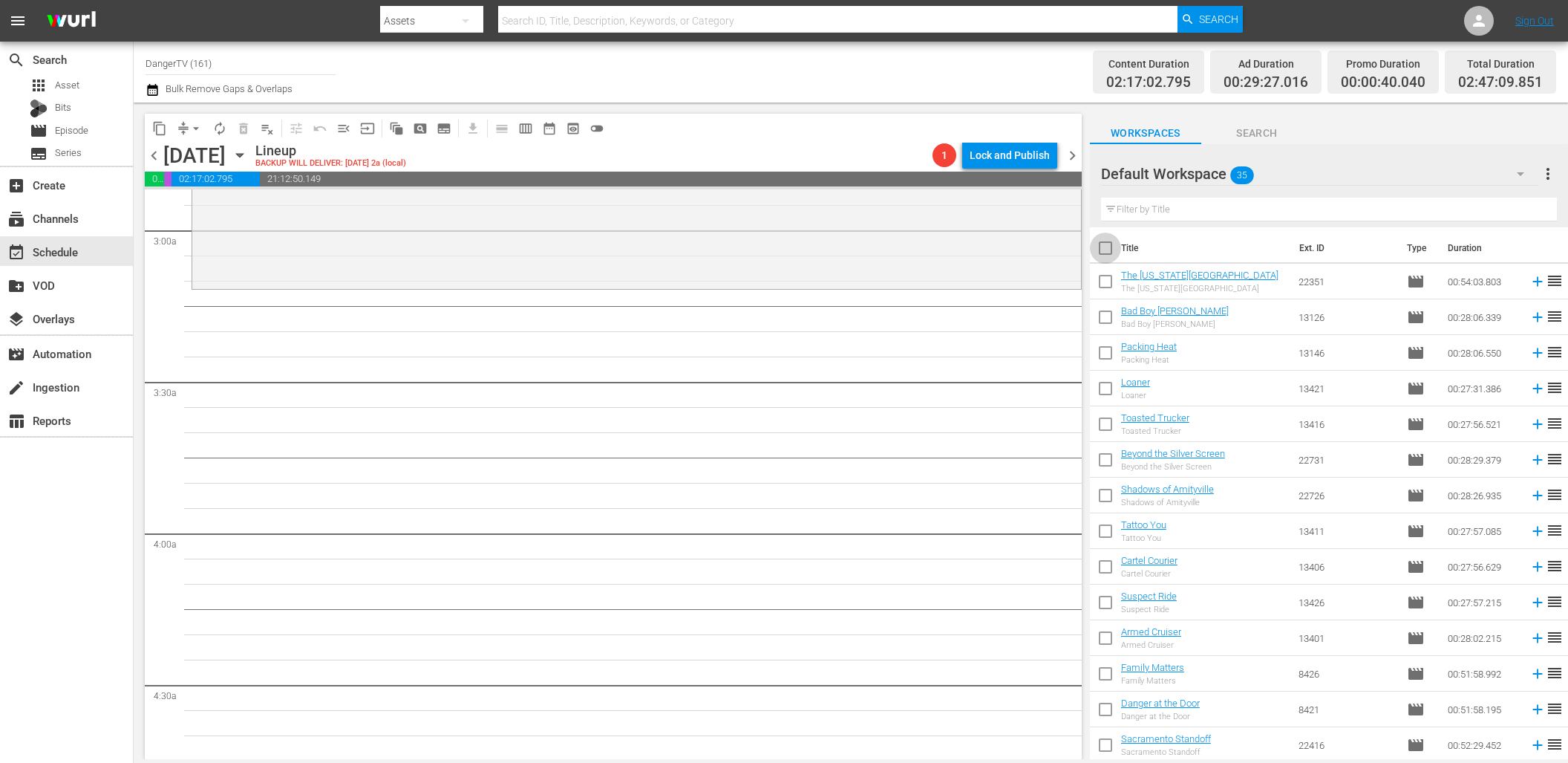
checkbox input "true"
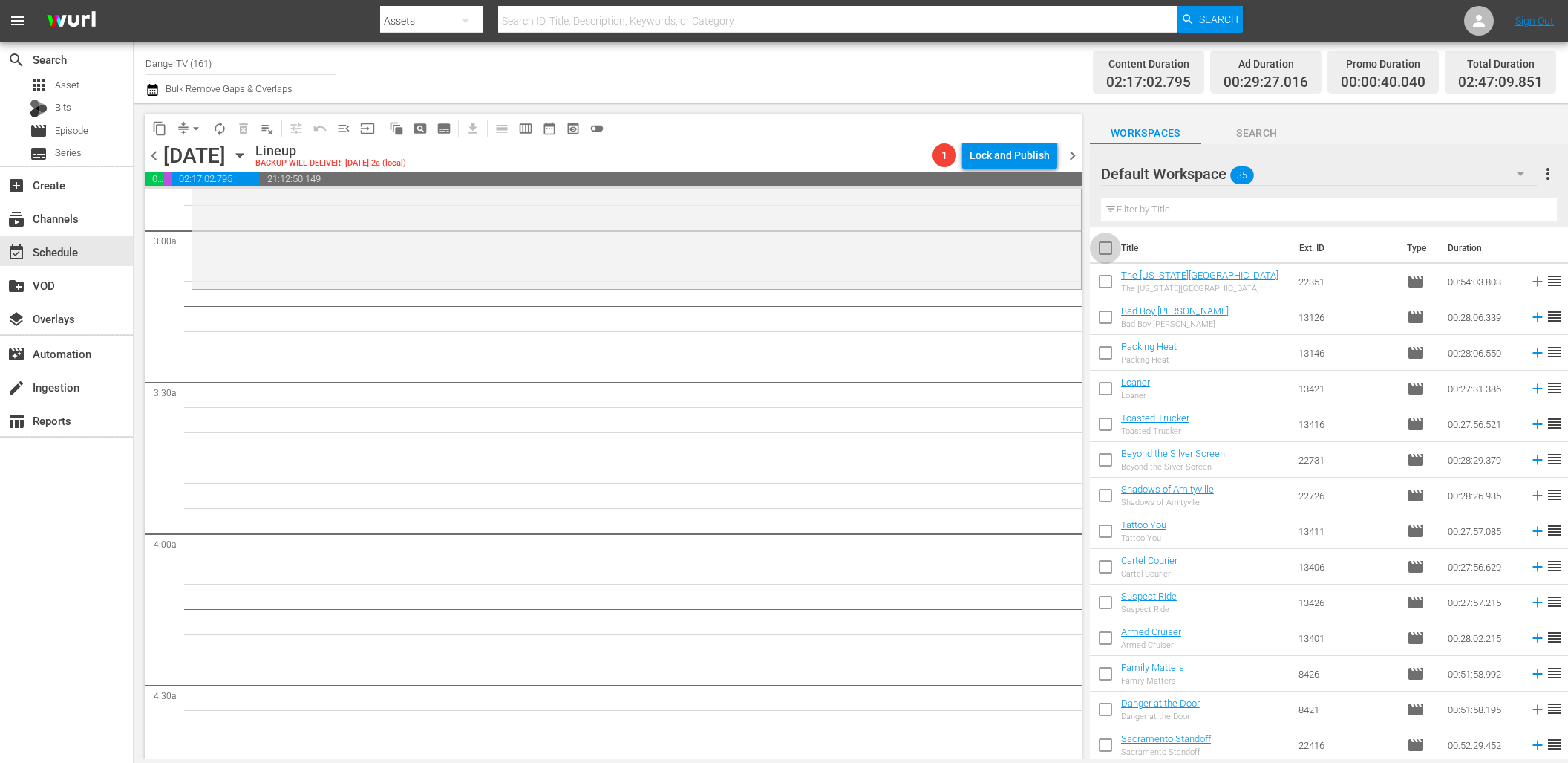
checkbox input "true"
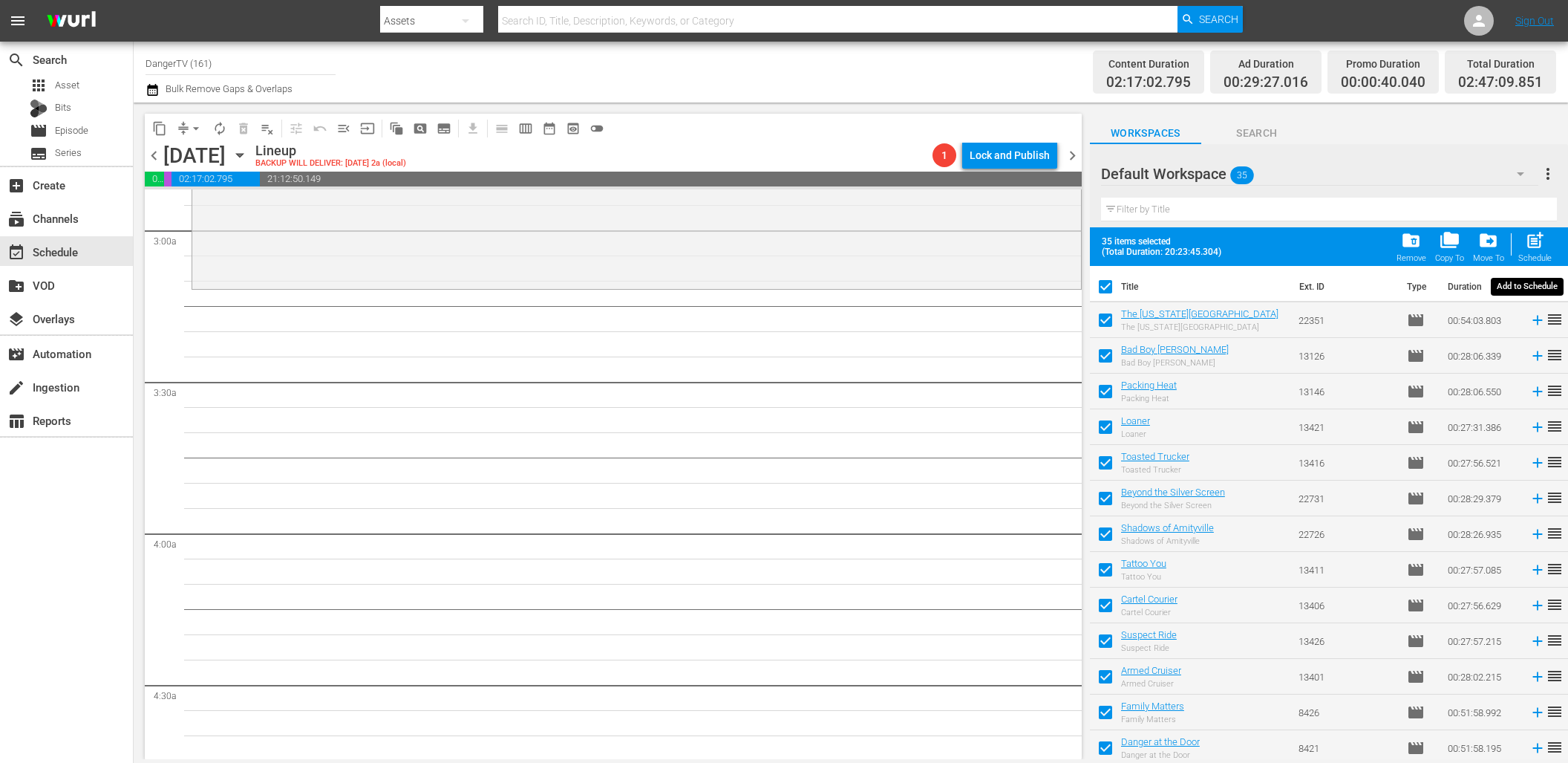
click at [1539, 247] on span "post_add" at bounding box center [1534, 240] width 20 height 20
checkbox input "false"
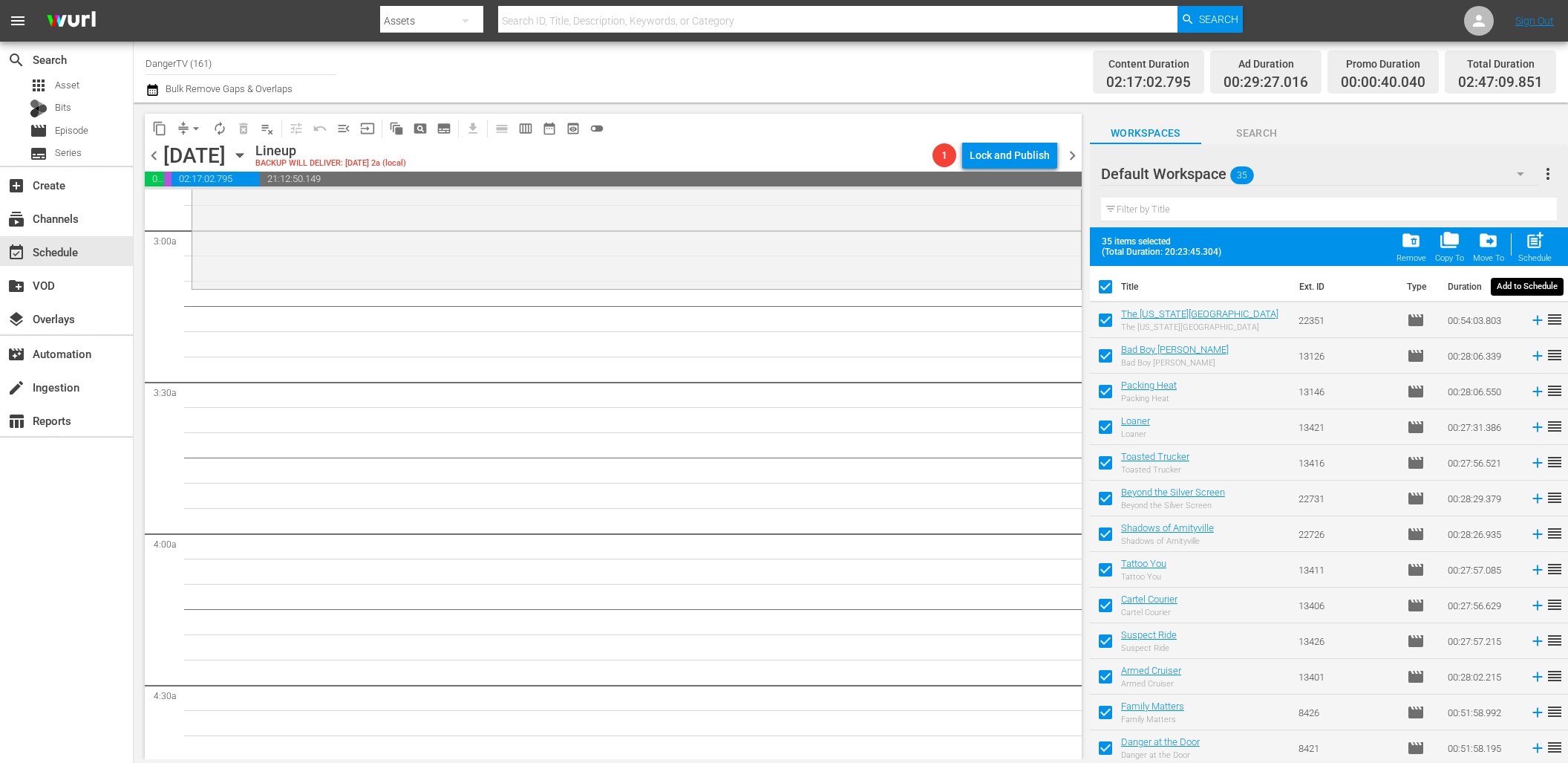
checkbox input "false"
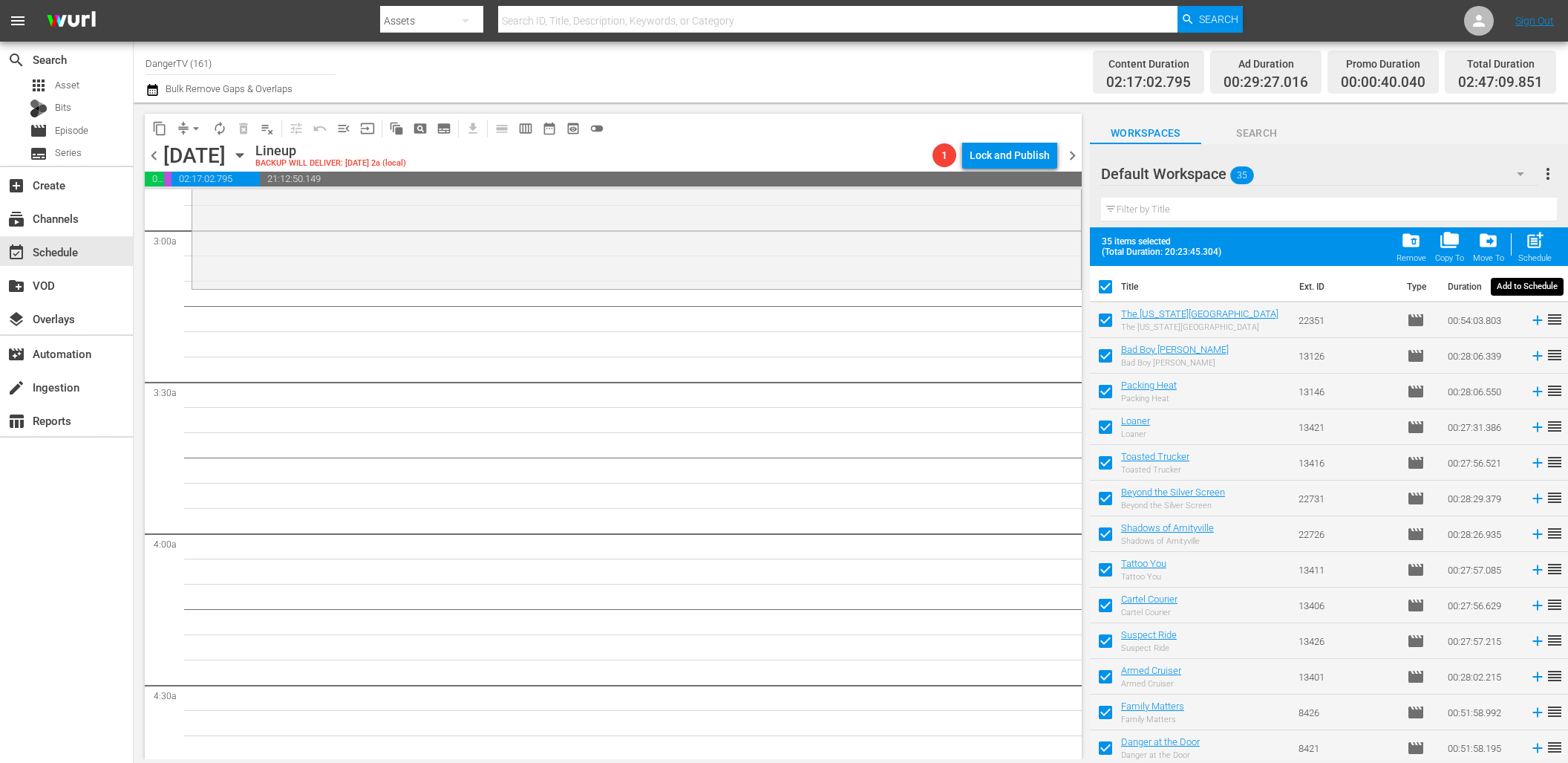
checkbox input "false"
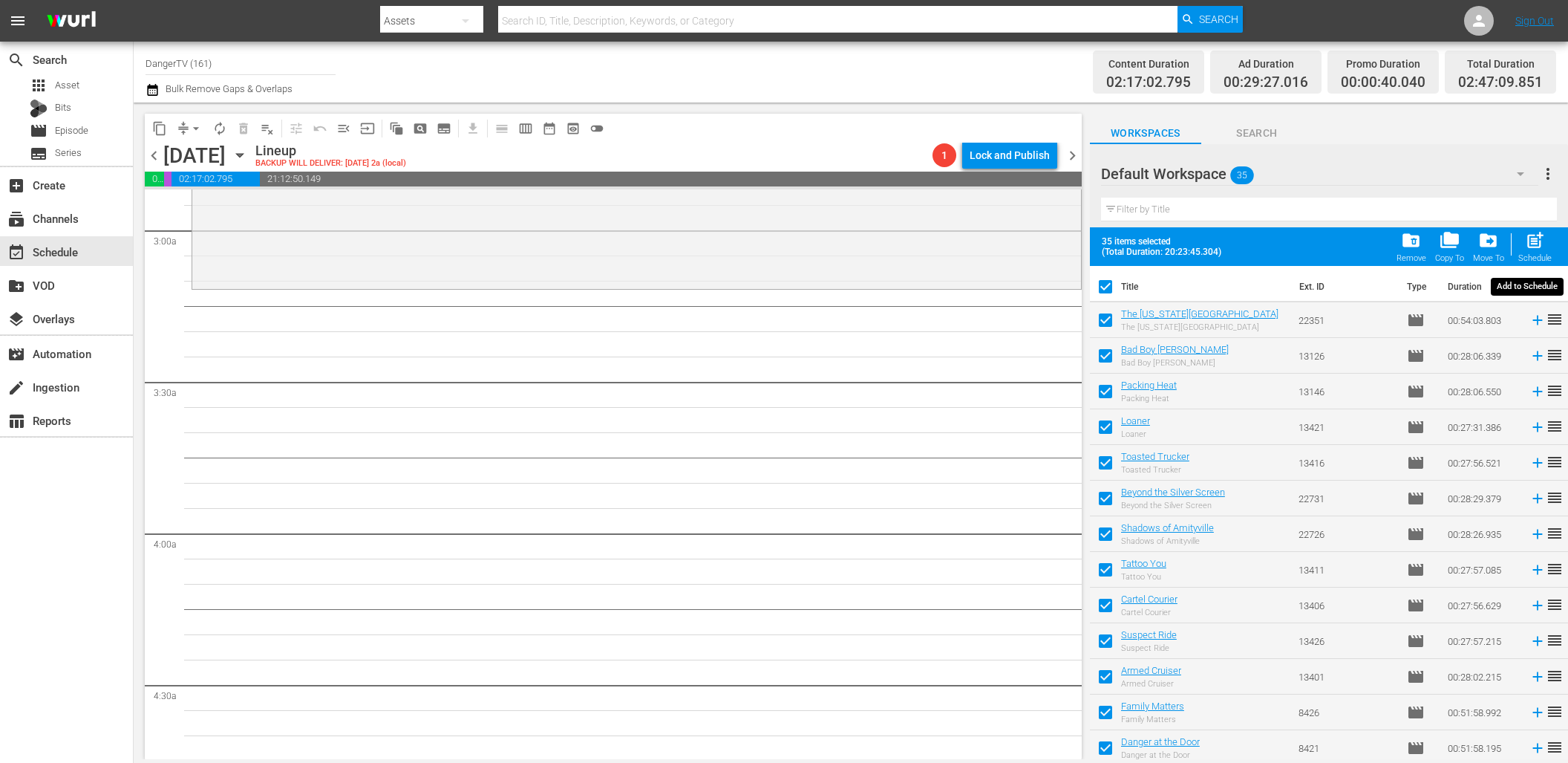
checkbox input "false"
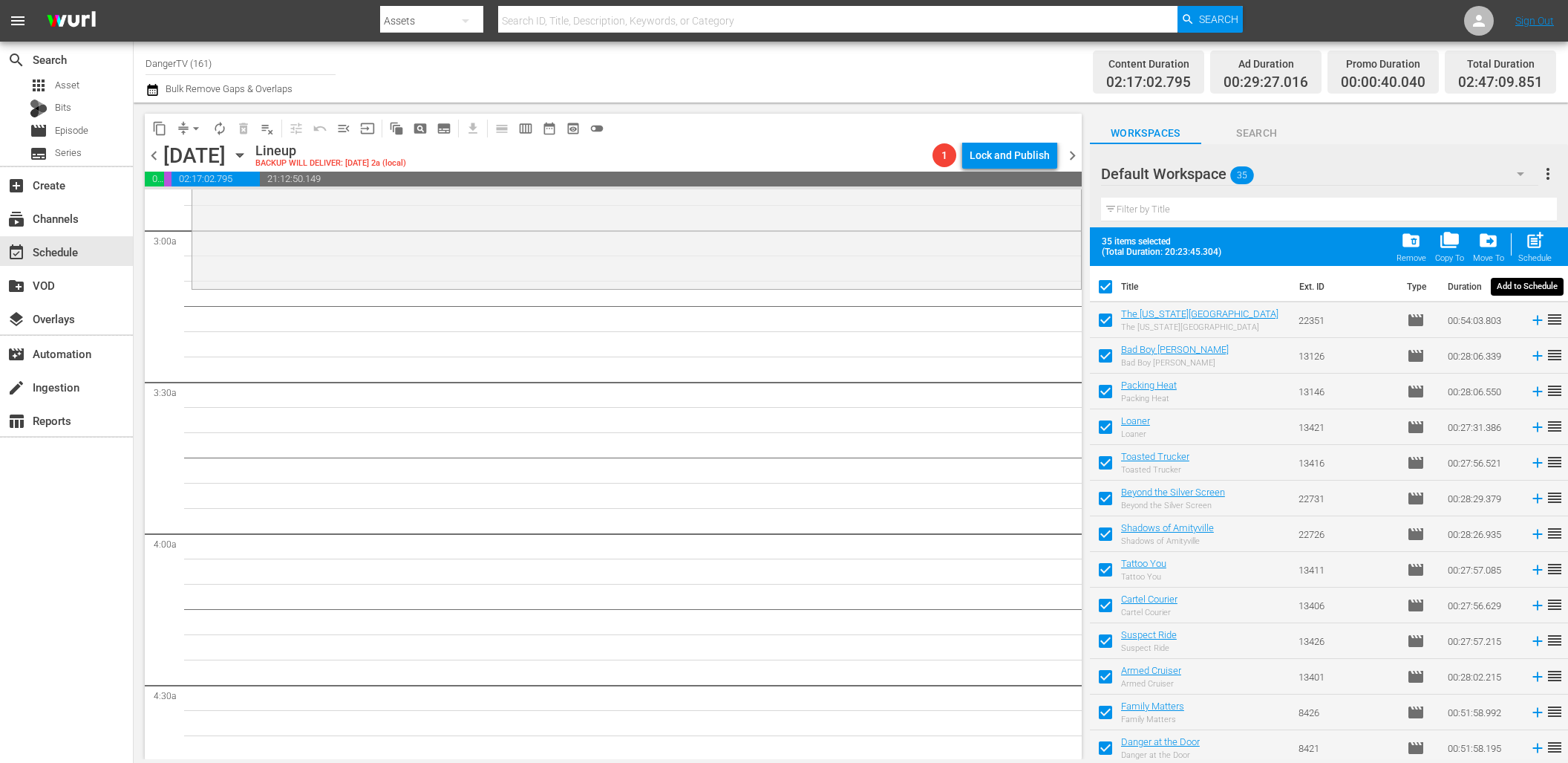
checkbox input "false"
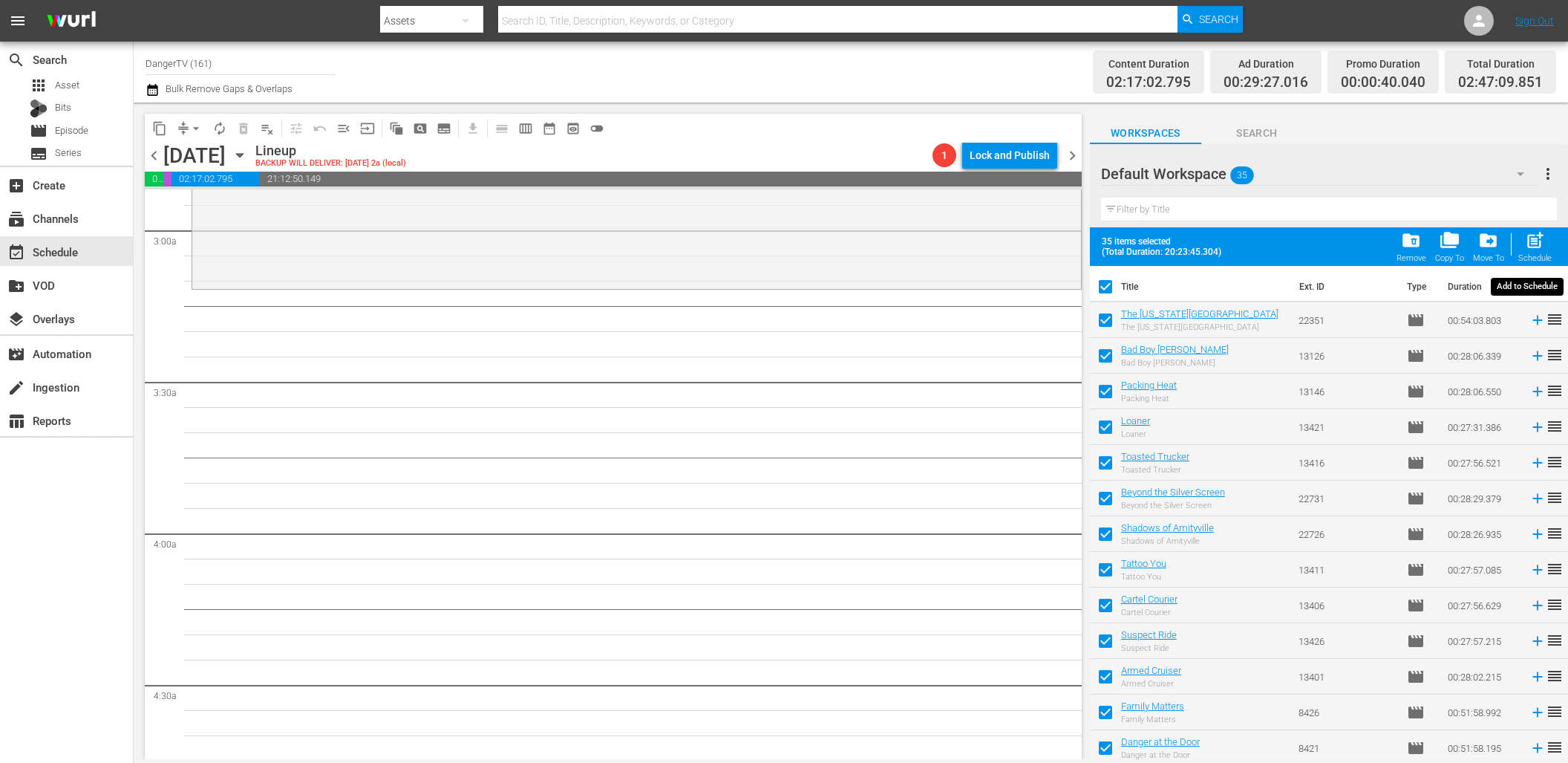
checkbox input "false"
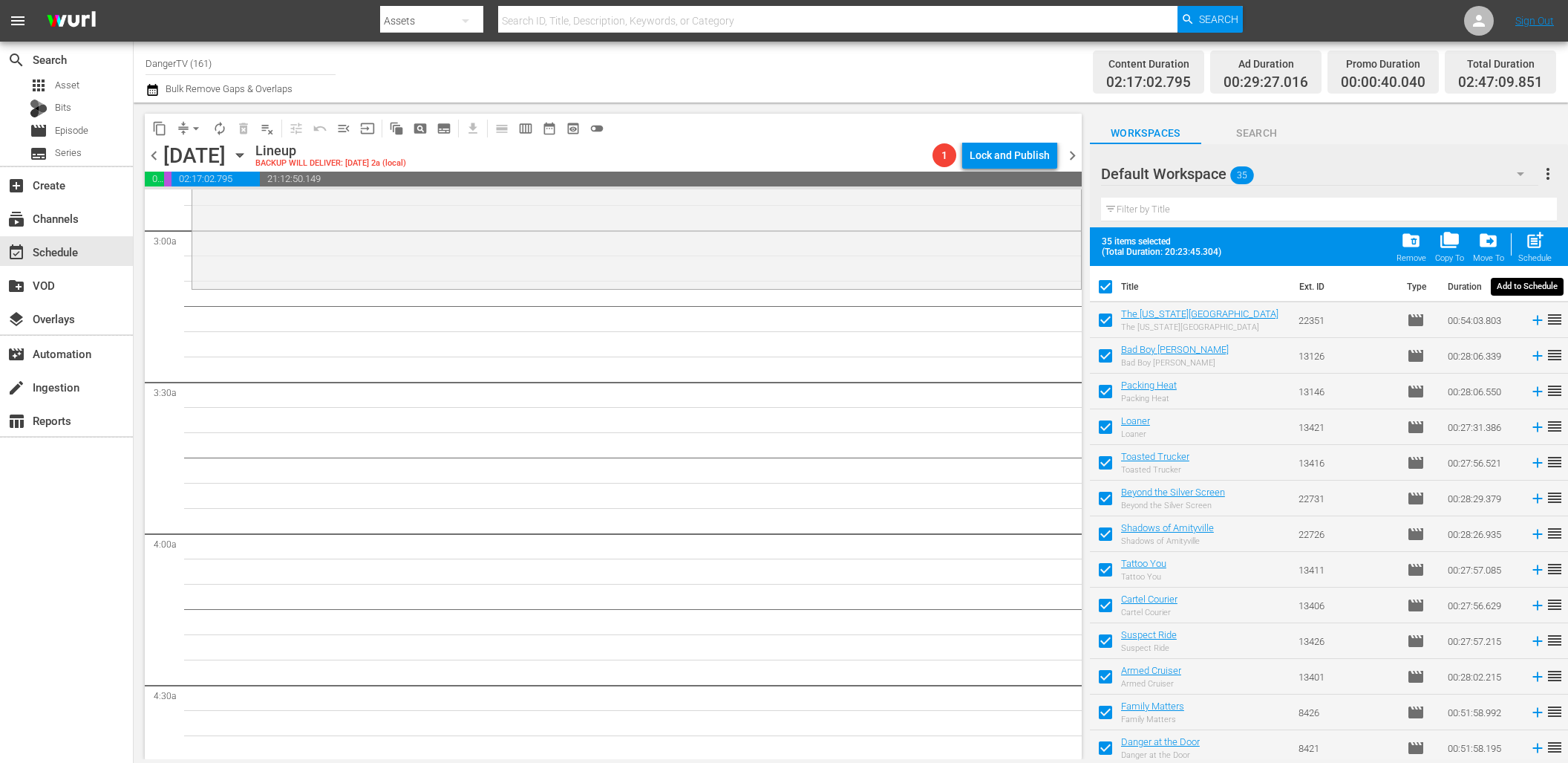
checkbox input "false"
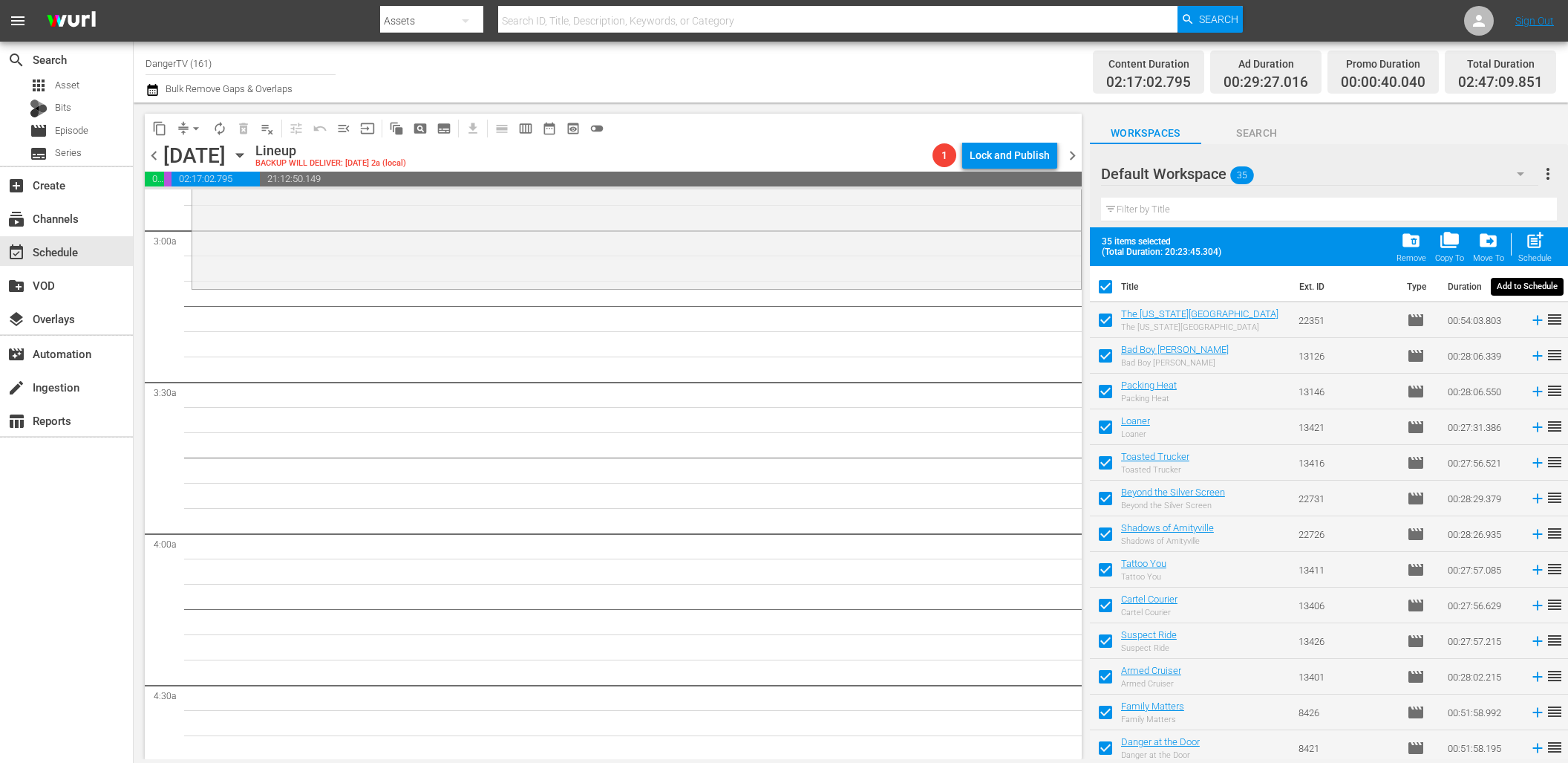
checkbox input "false"
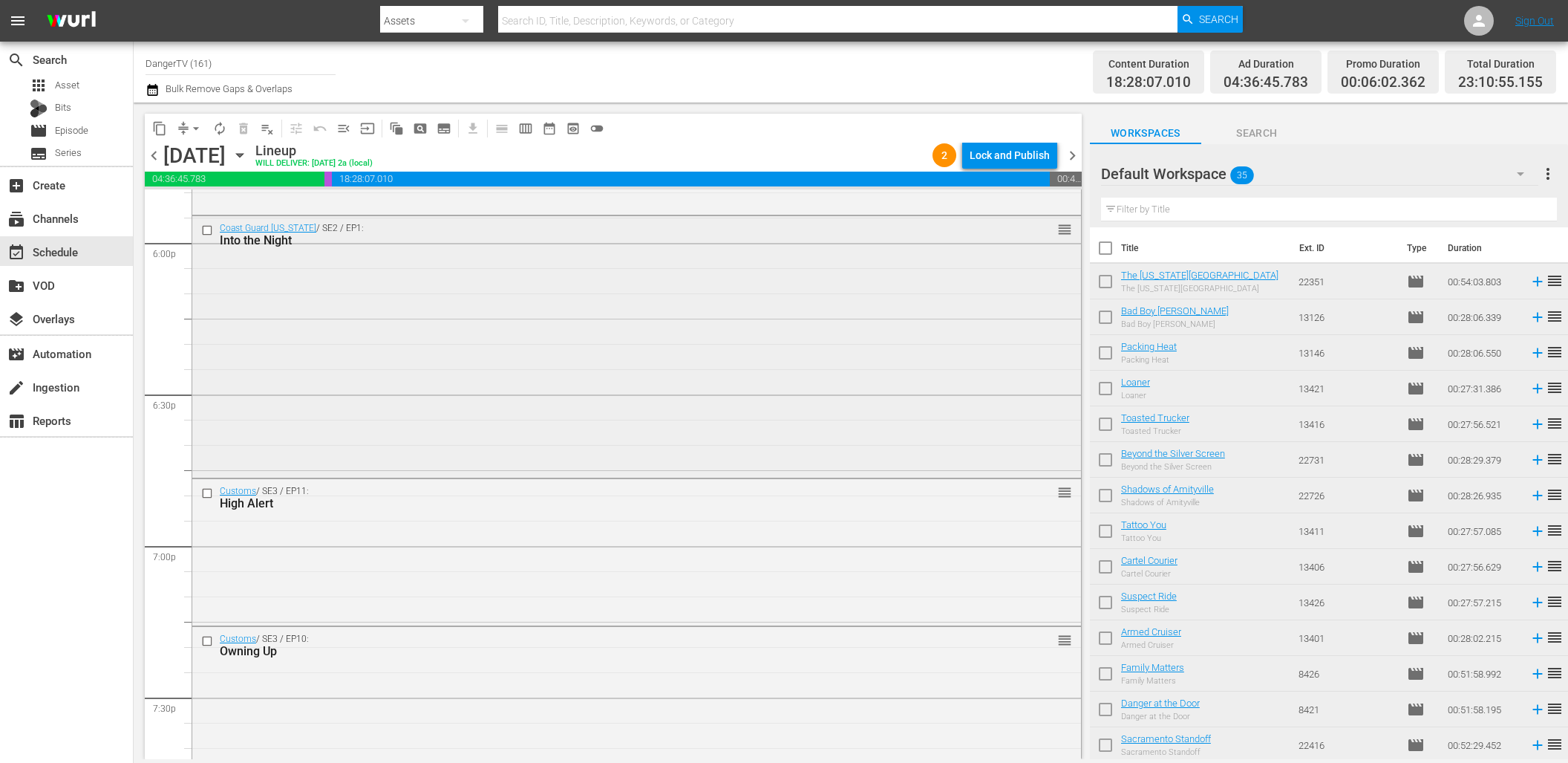
scroll to position [5395, 0]
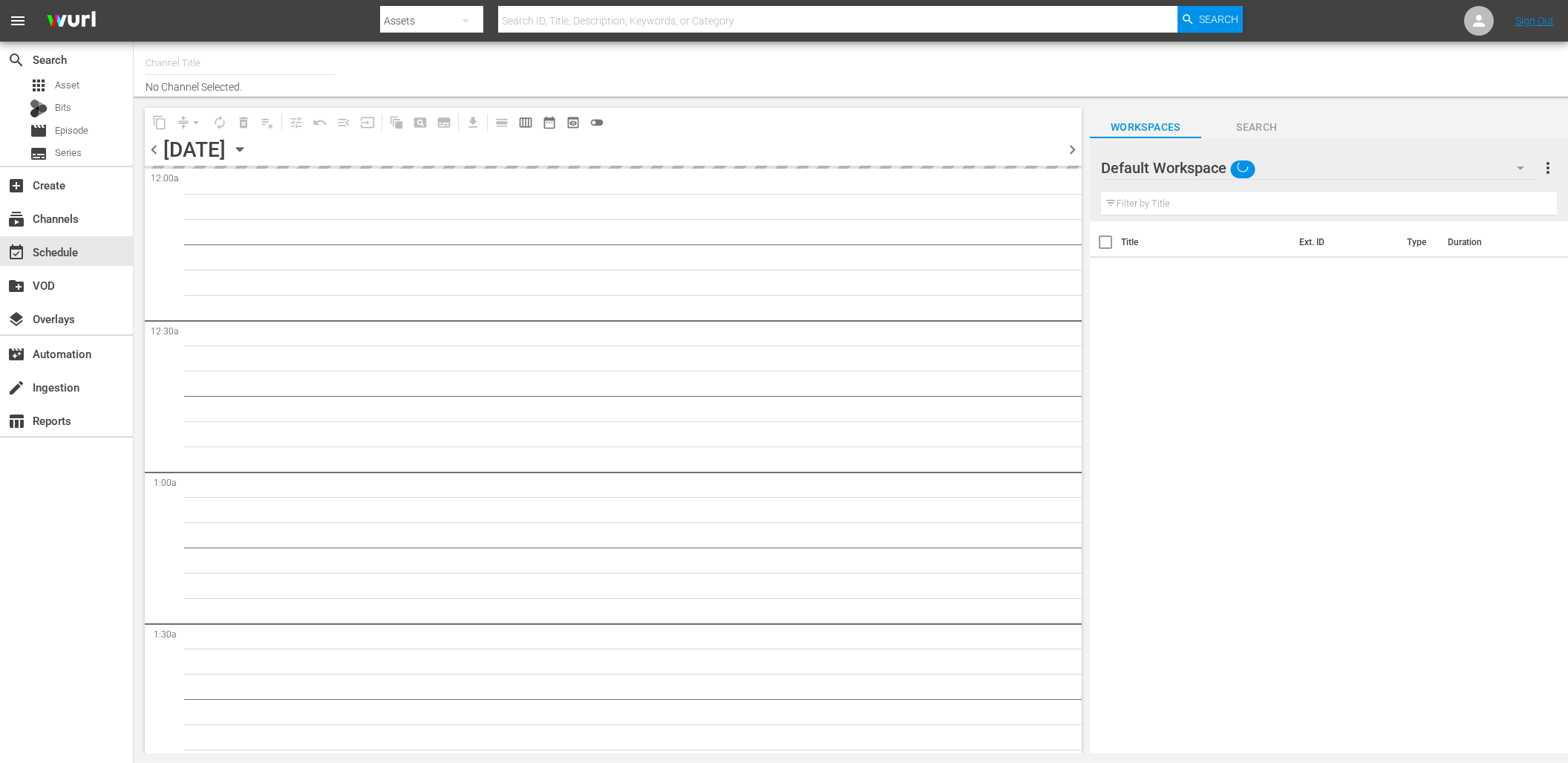
type input "DangerTV (161)"
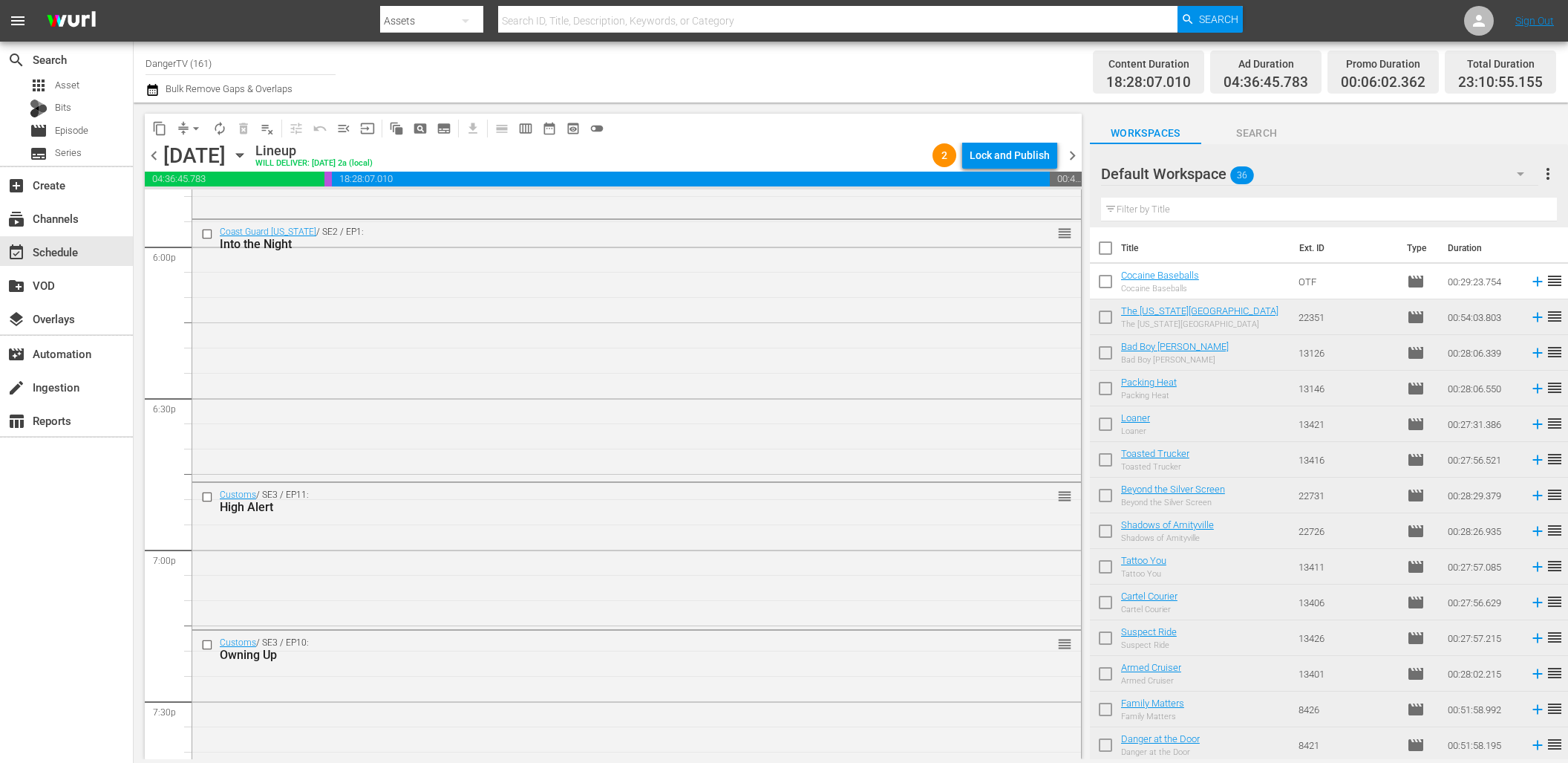
scroll to position [5423, 0]
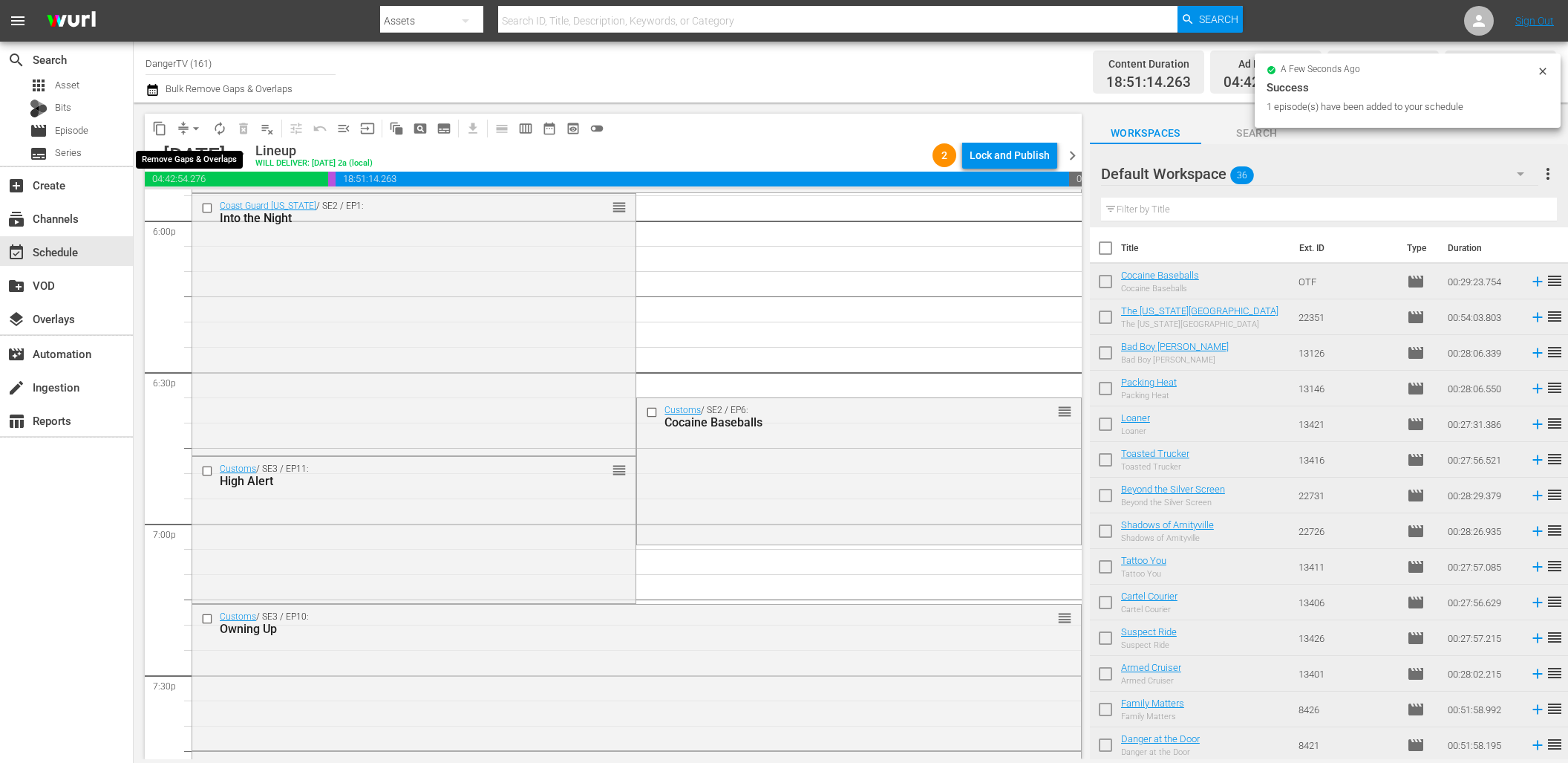
click at [195, 129] on span "arrow_drop_down" at bounding box center [196, 129] width 15 height 15
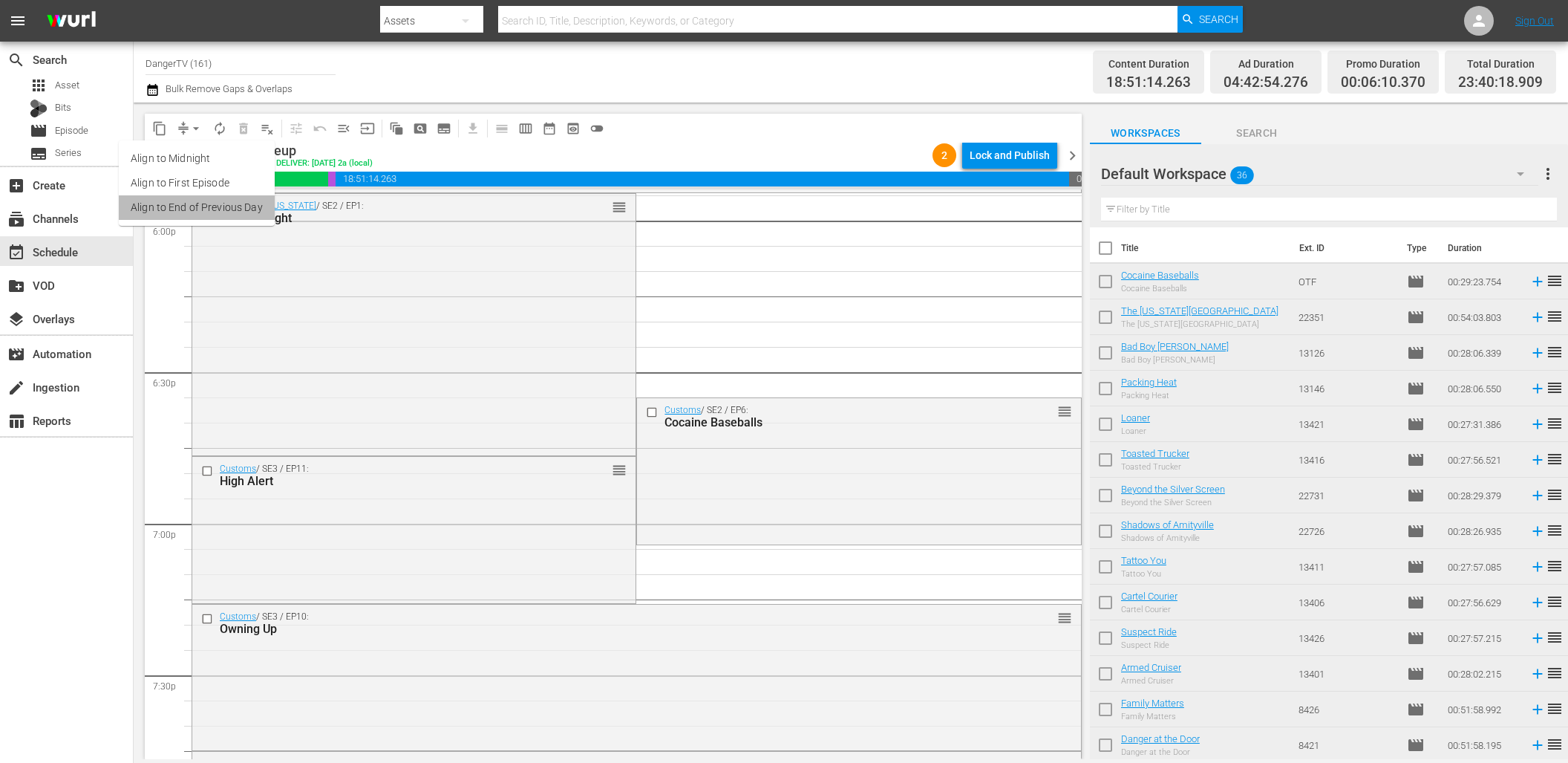
click at [205, 205] on li "Align to End of Previous Day" at bounding box center [197, 207] width 156 height 25
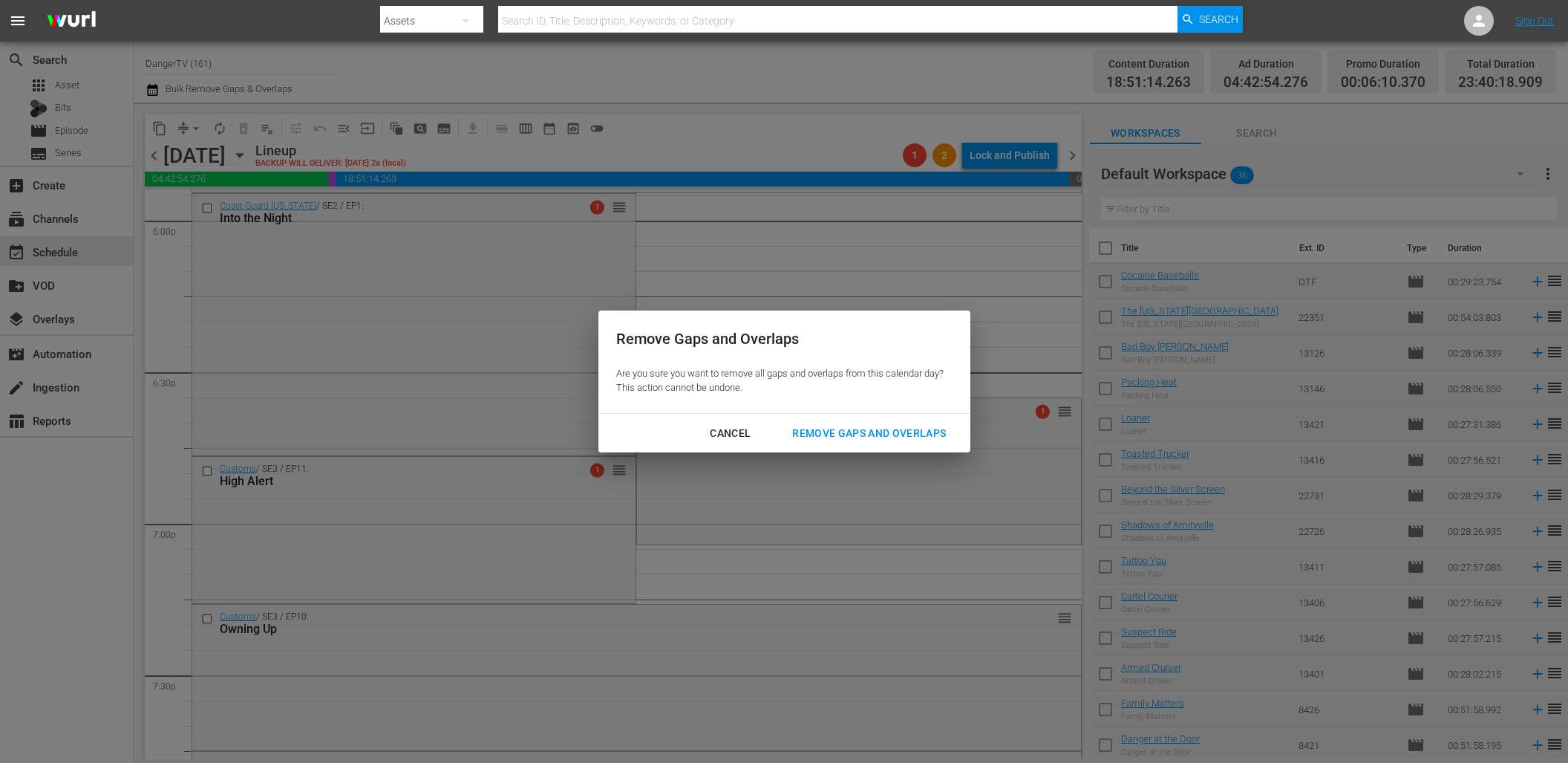
click at [842, 426] on div "Remove Gaps and Overlaps" at bounding box center [868, 434] width 177 height 19
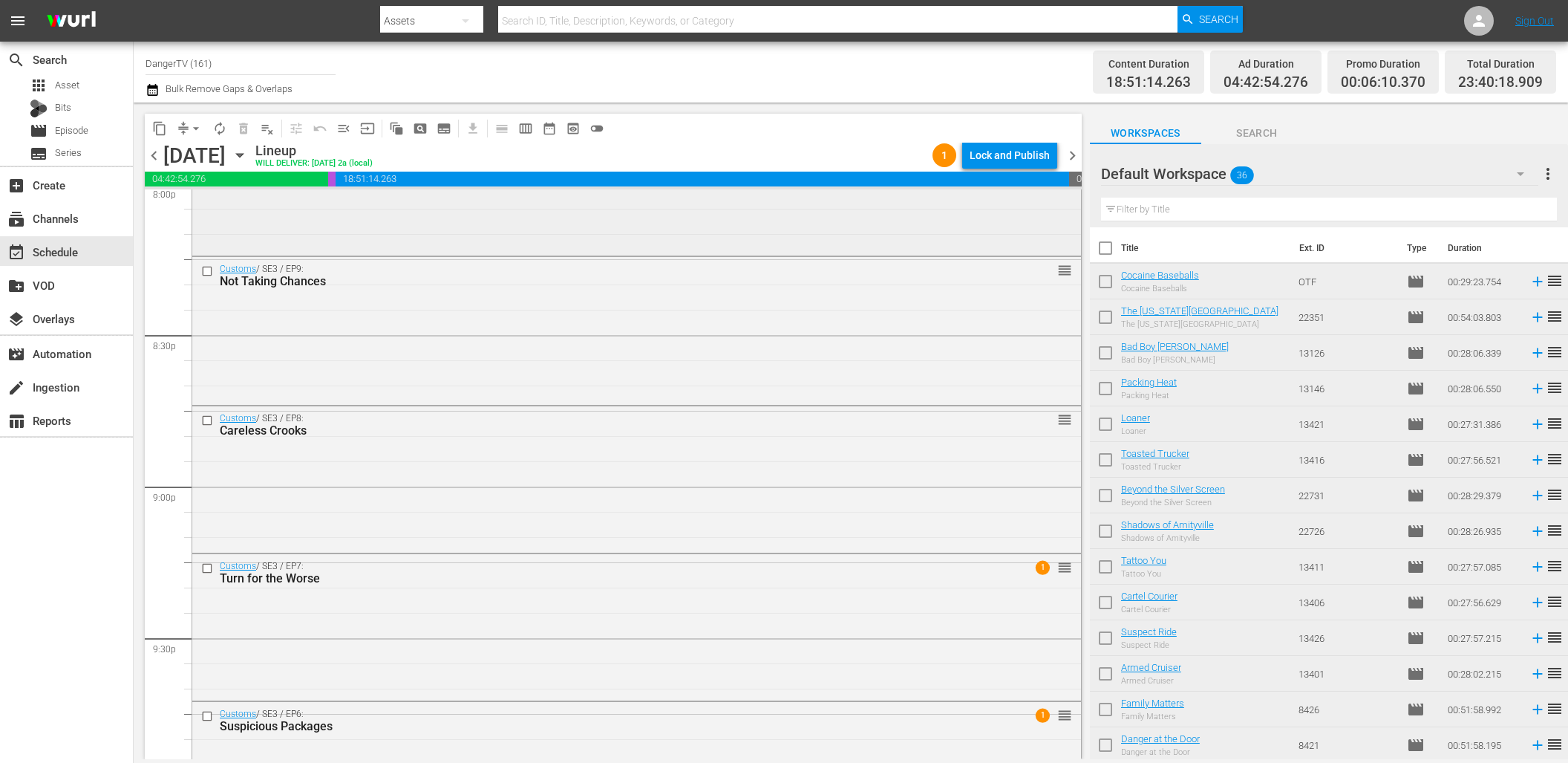
scroll to position [5942, 0]
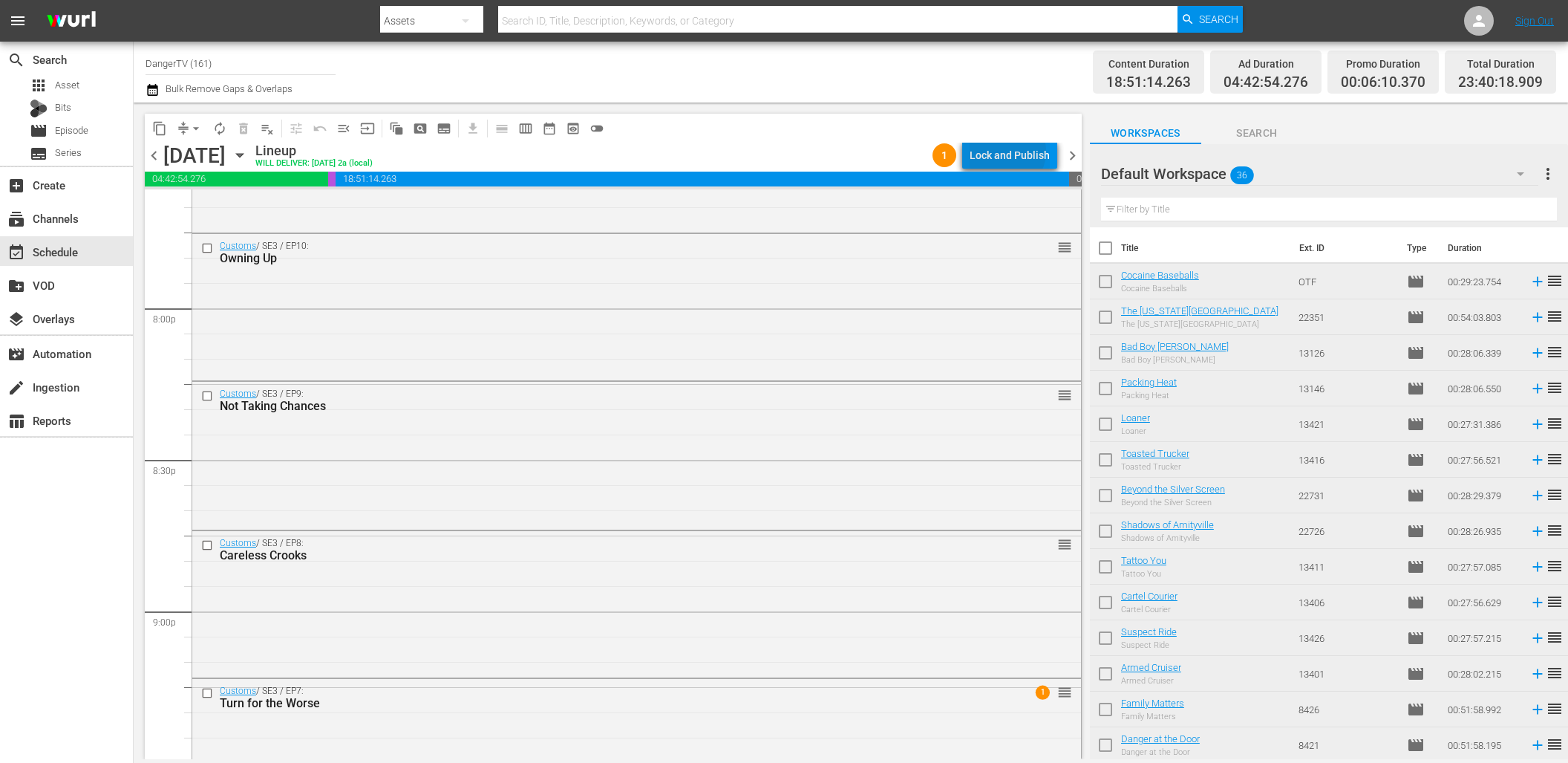
click at [1010, 152] on div "Lock and Publish" at bounding box center [1010, 155] width 80 height 26
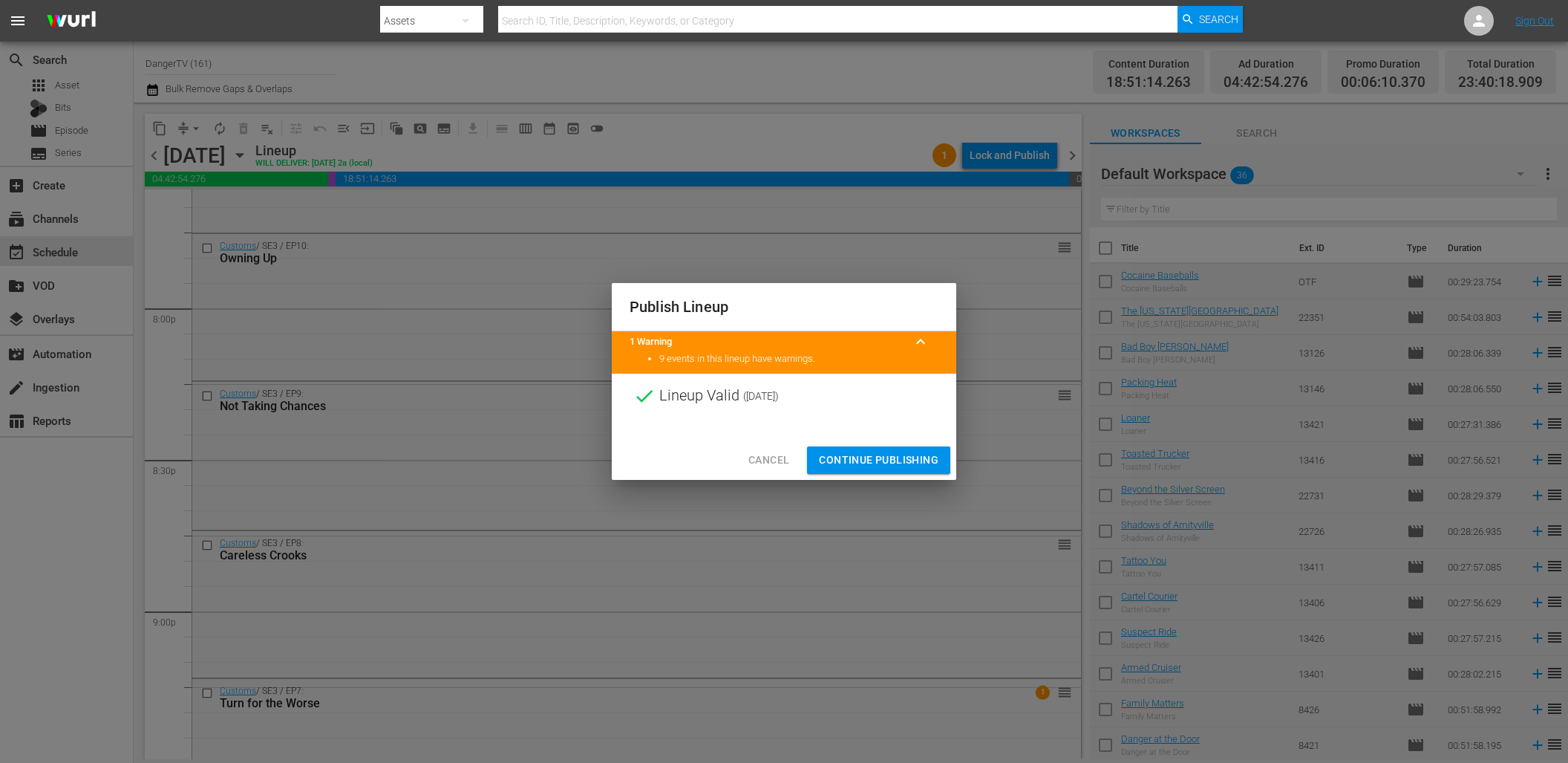
click at [870, 464] on span "Continue Publishing" at bounding box center [879, 460] width 120 height 19
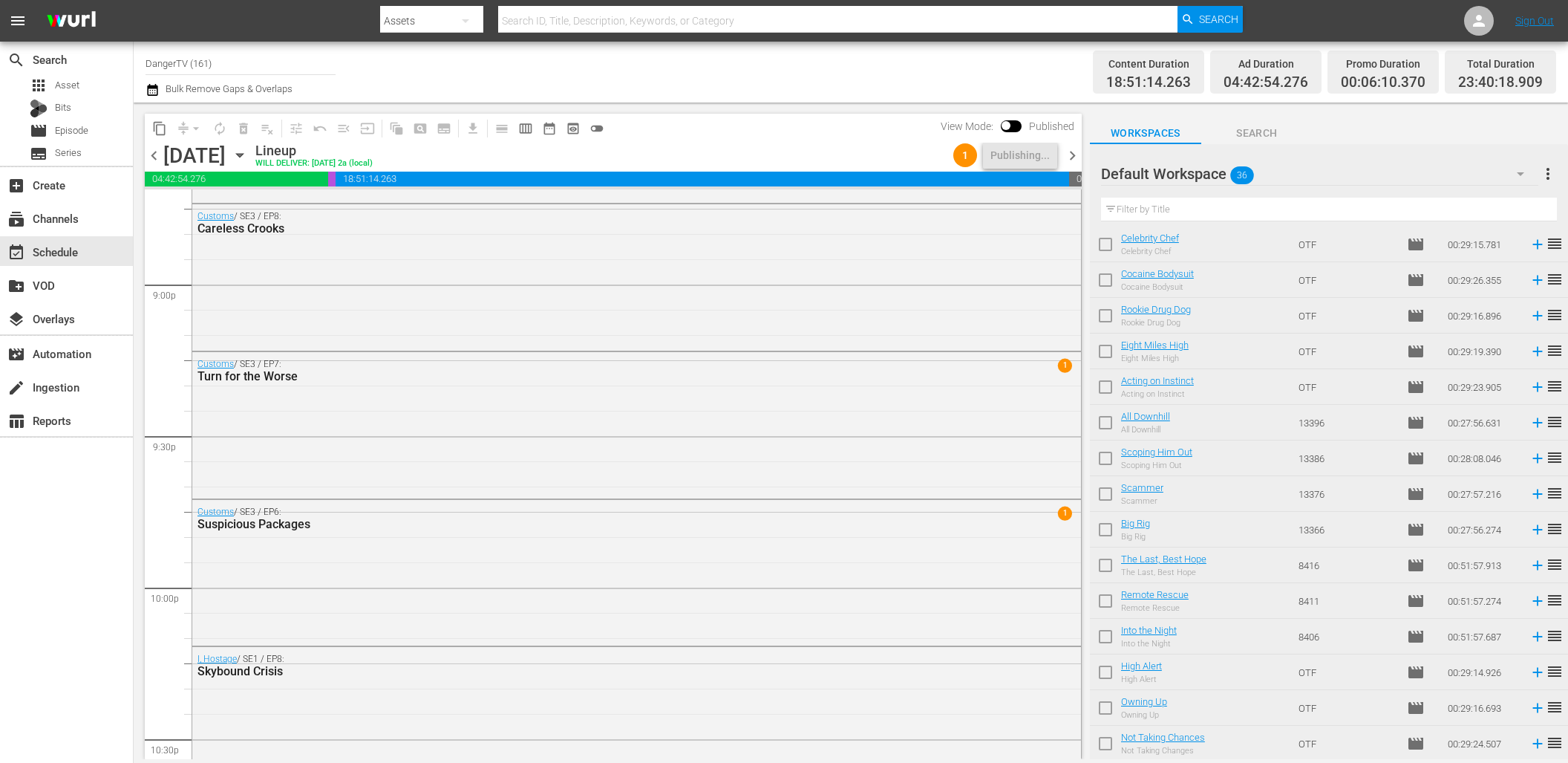
scroll to position [786, 0]
click at [1108, 602] on input "checkbox" at bounding box center [1105, 603] width 31 height 31
checkbox input "true"
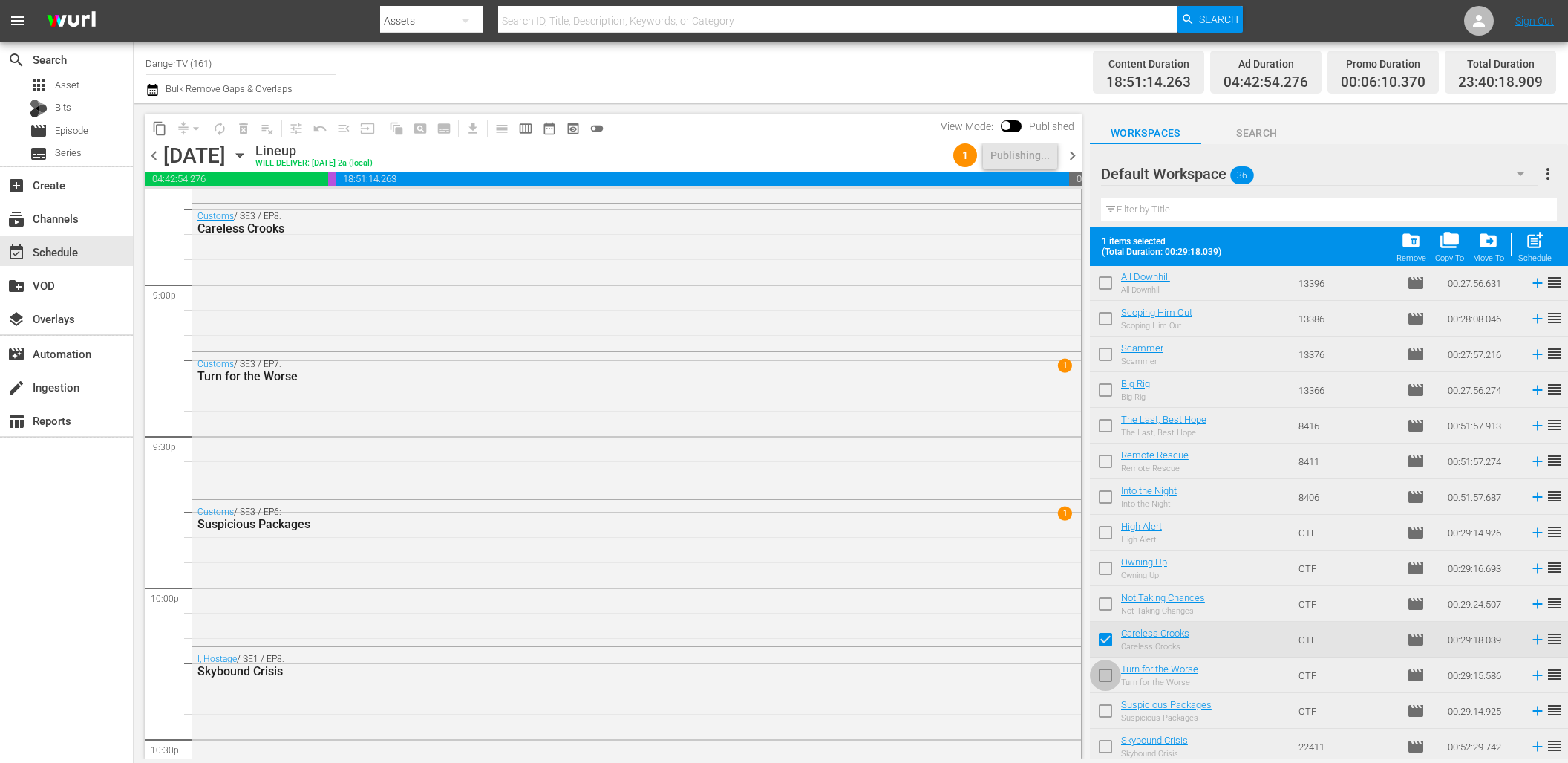
click at [1104, 673] on input "checkbox" at bounding box center [1105, 678] width 31 height 31
checkbox input "true"
click at [1107, 709] on input "checkbox" at bounding box center [1105, 713] width 31 height 31
checkbox input "true"
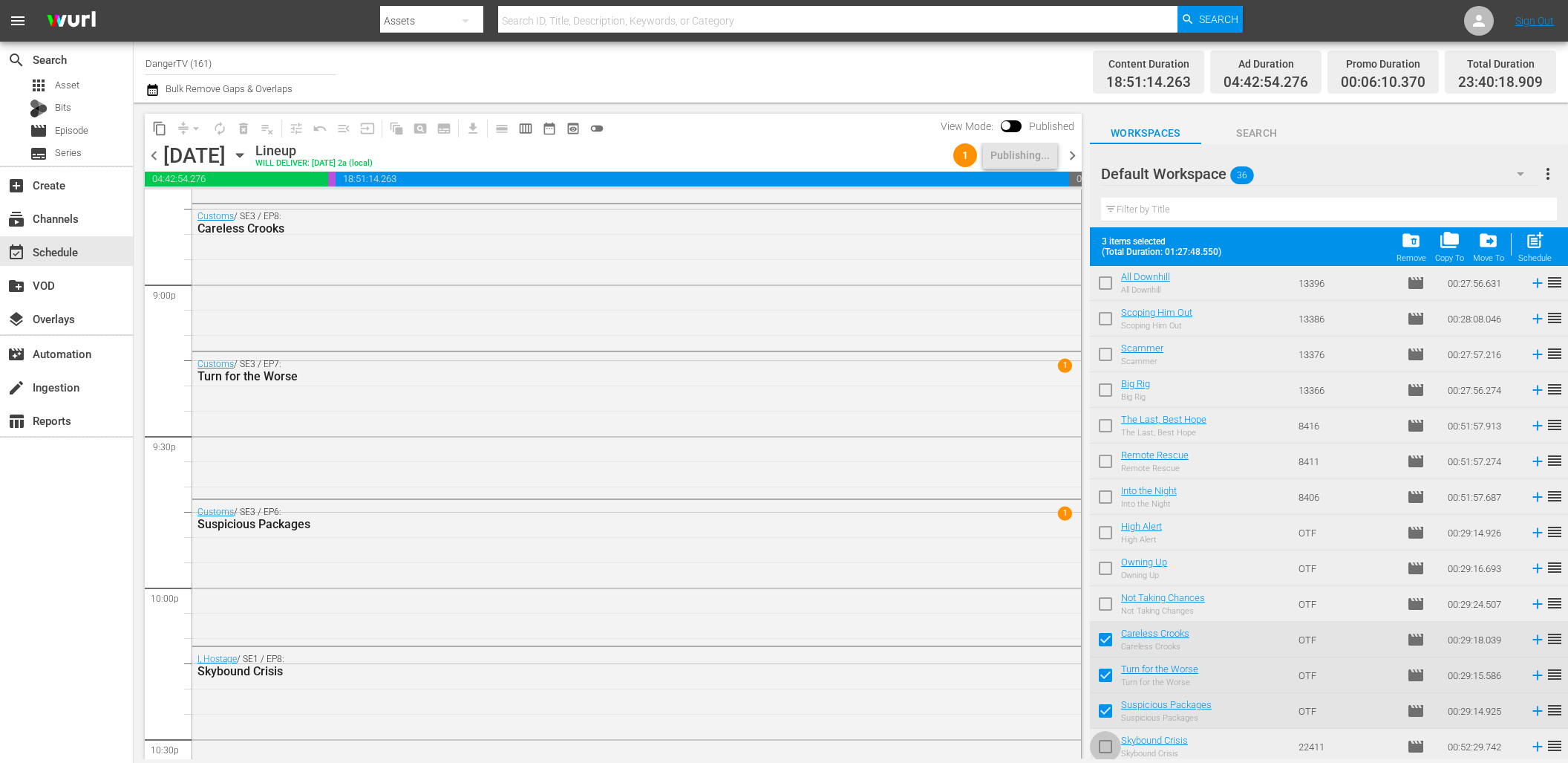
click at [1103, 747] on input "checkbox" at bounding box center [1105, 749] width 31 height 31
checkbox input "true"
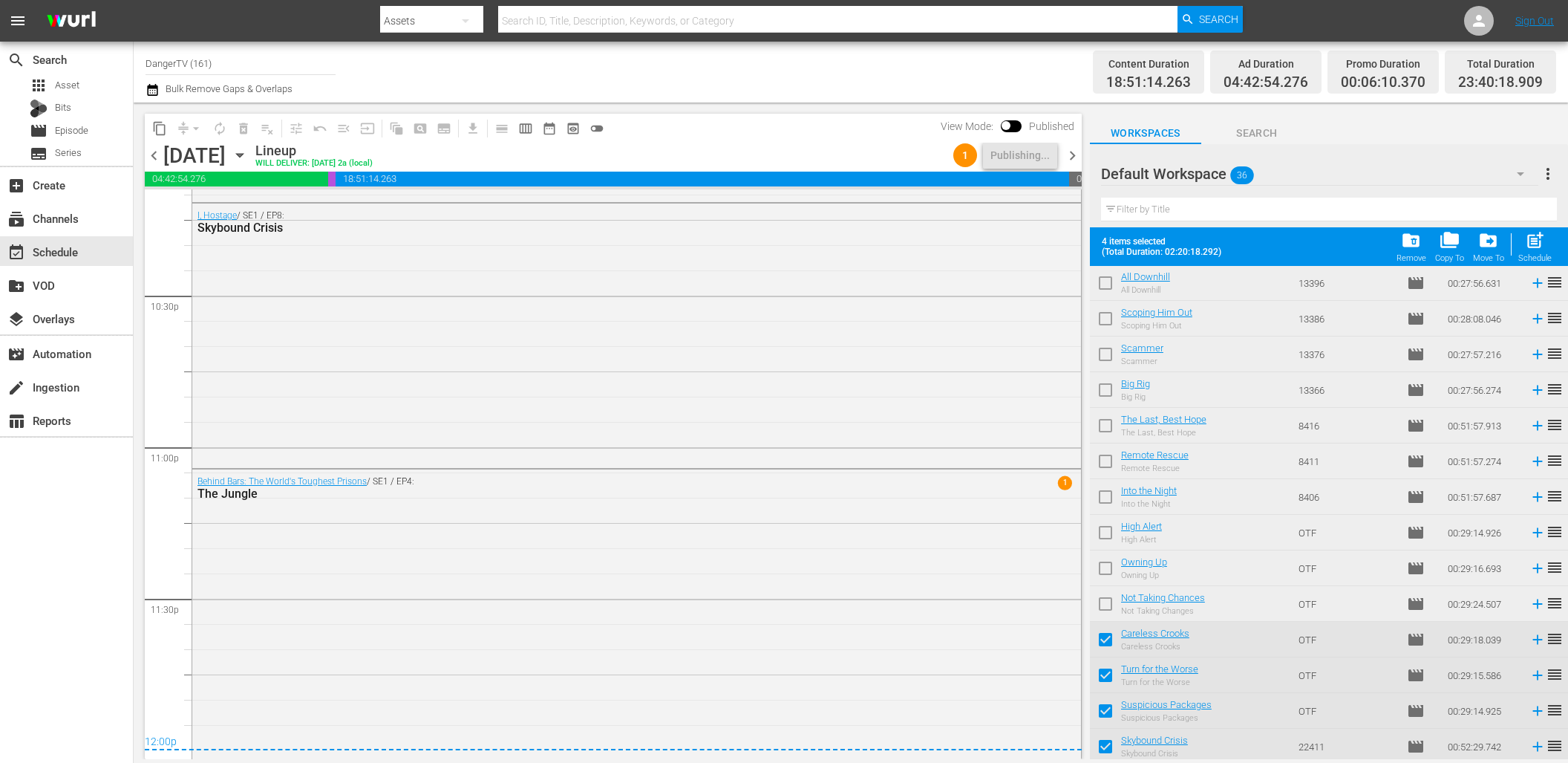
scroll to position [825, 0]
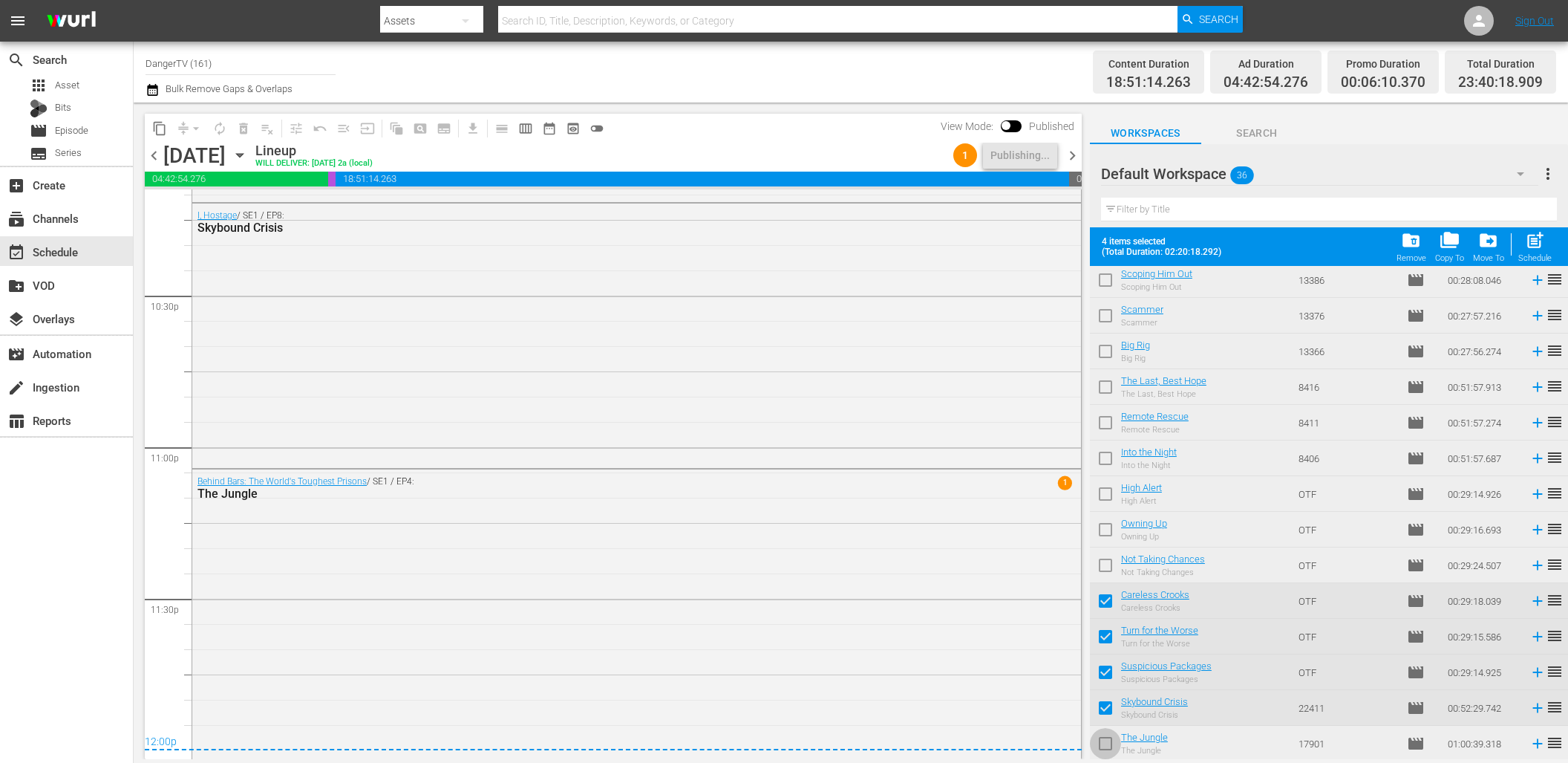
click at [1108, 743] on input "checkbox" at bounding box center [1105, 746] width 31 height 31
checkbox input "true"
click at [1069, 154] on span "chevron_right" at bounding box center [1072, 155] width 19 height 19
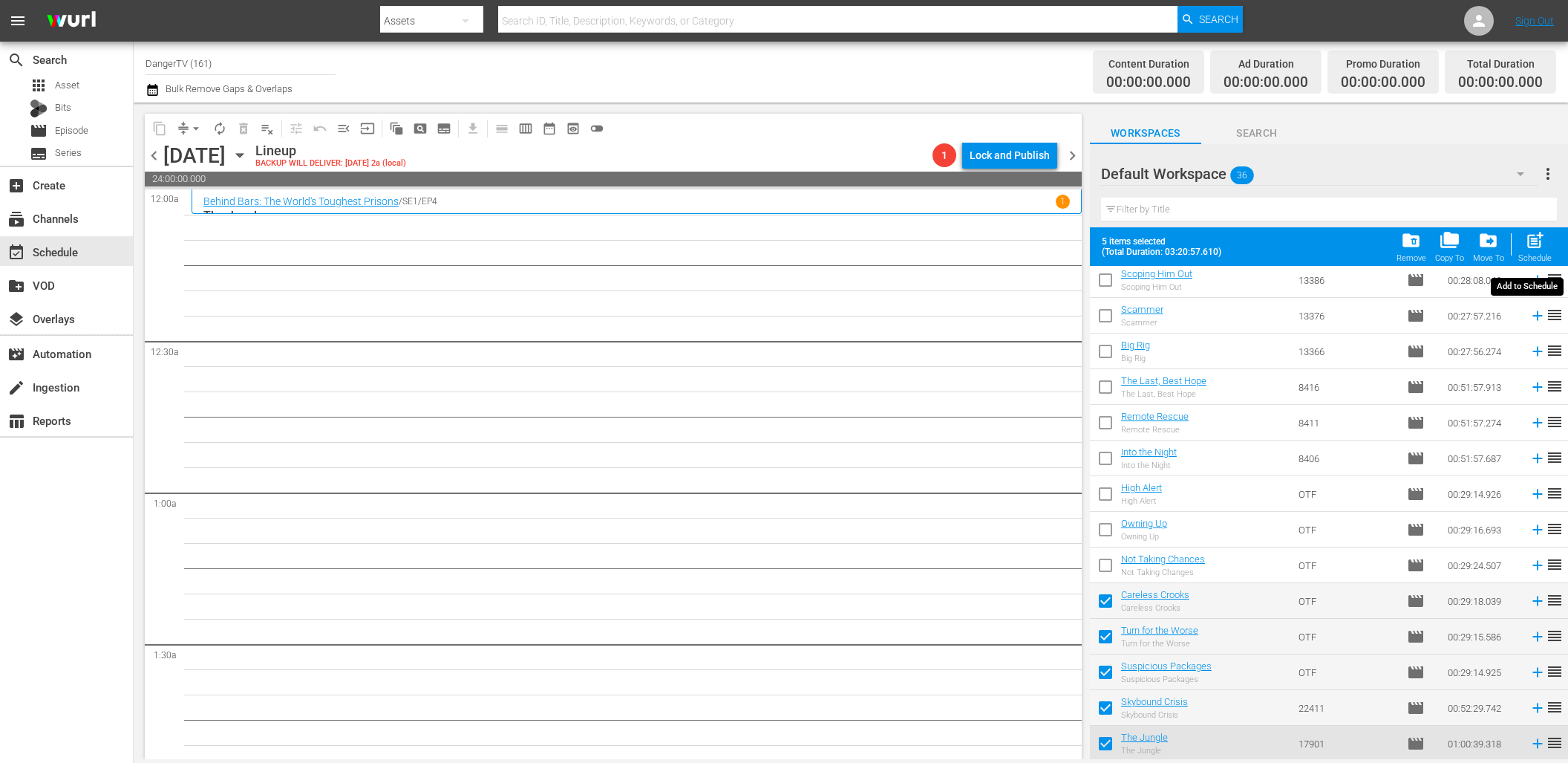
click at [1523, 239] on div "post_add Schedule" at bounding box center [1535, 246] width 33 height 32
checkbox input "false"
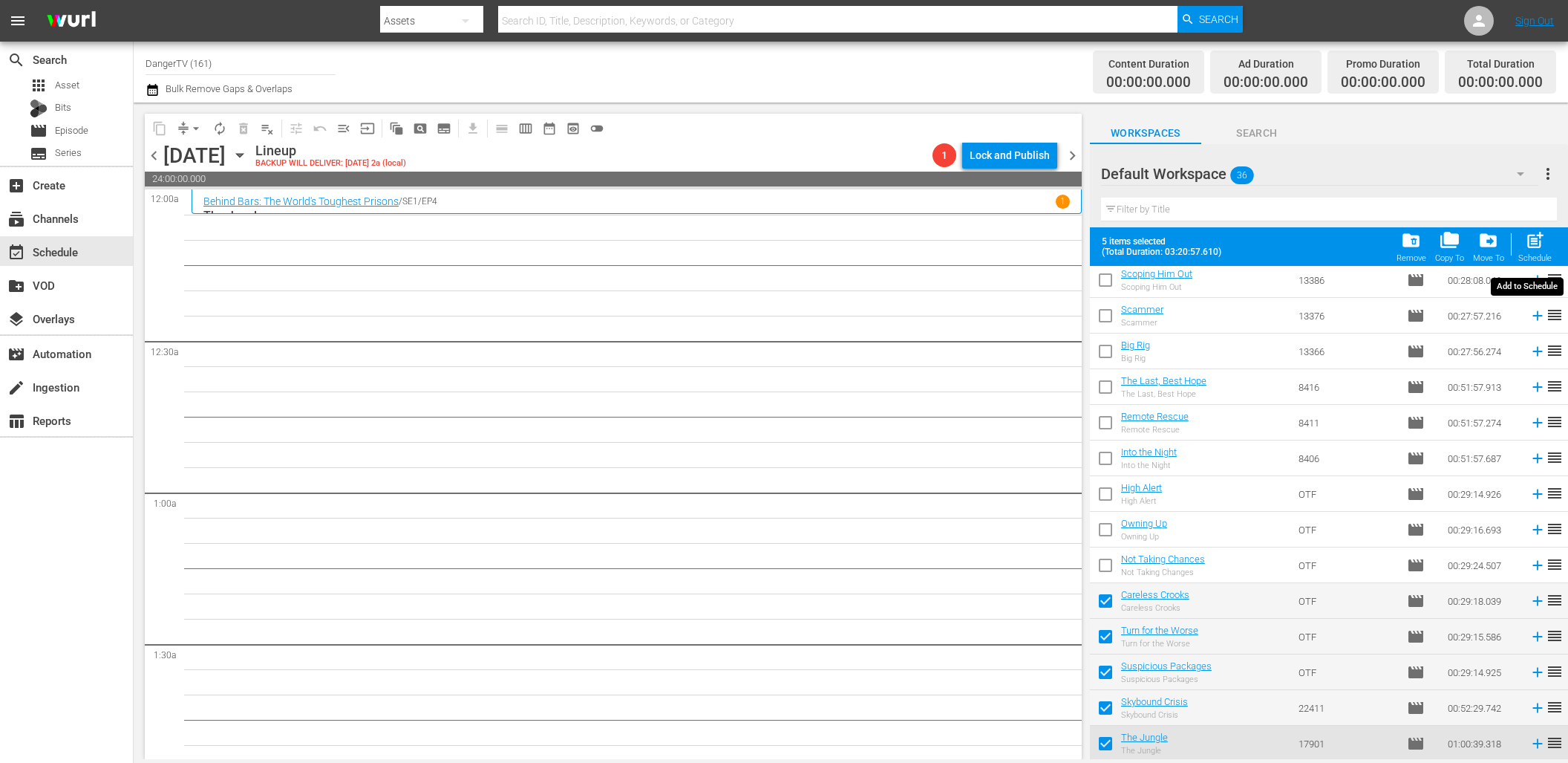
checkbox input "false"
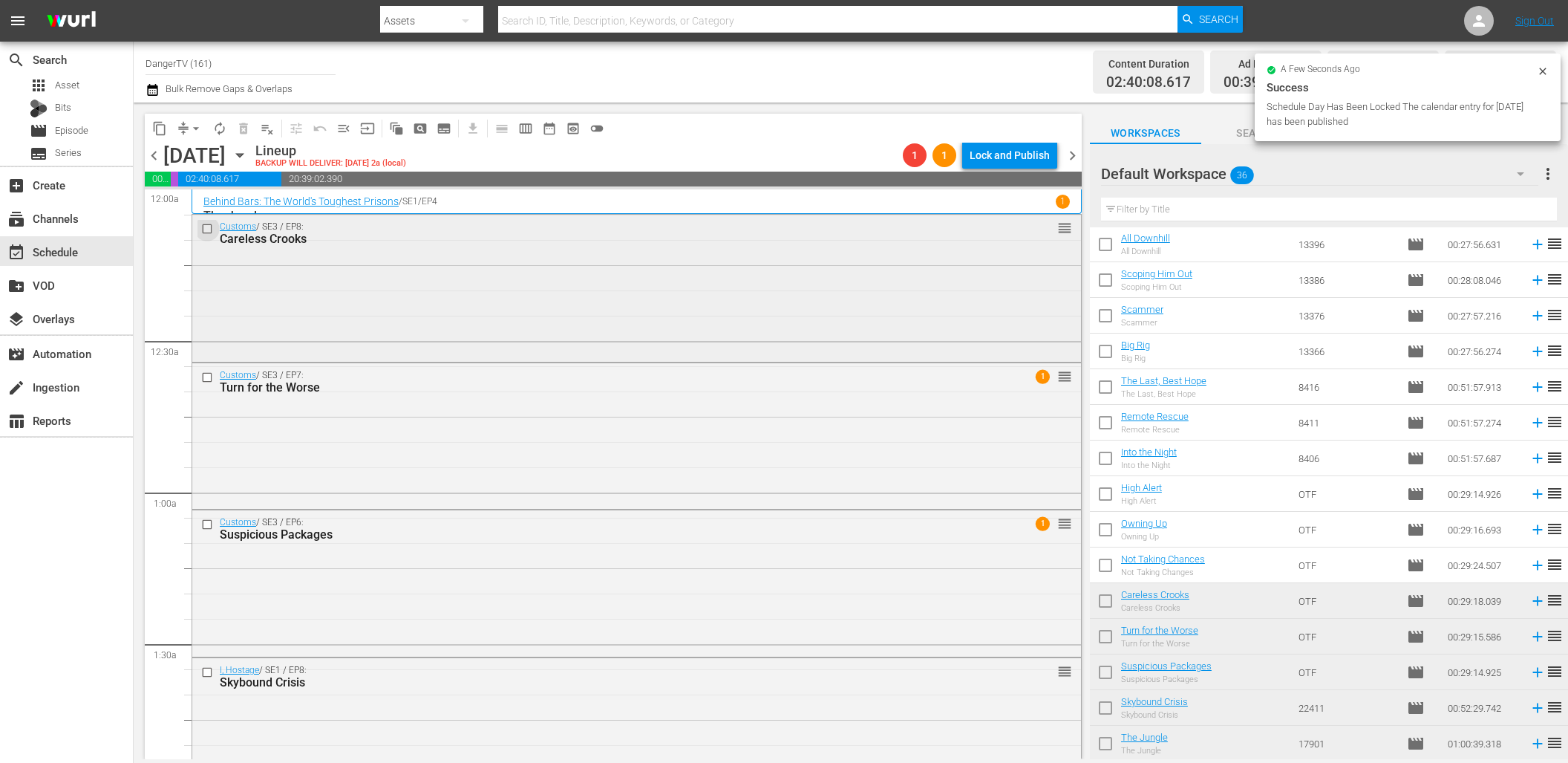
click at [208, 225] on input "checkbox" at bounding box center [209, 229] width 16 height 13
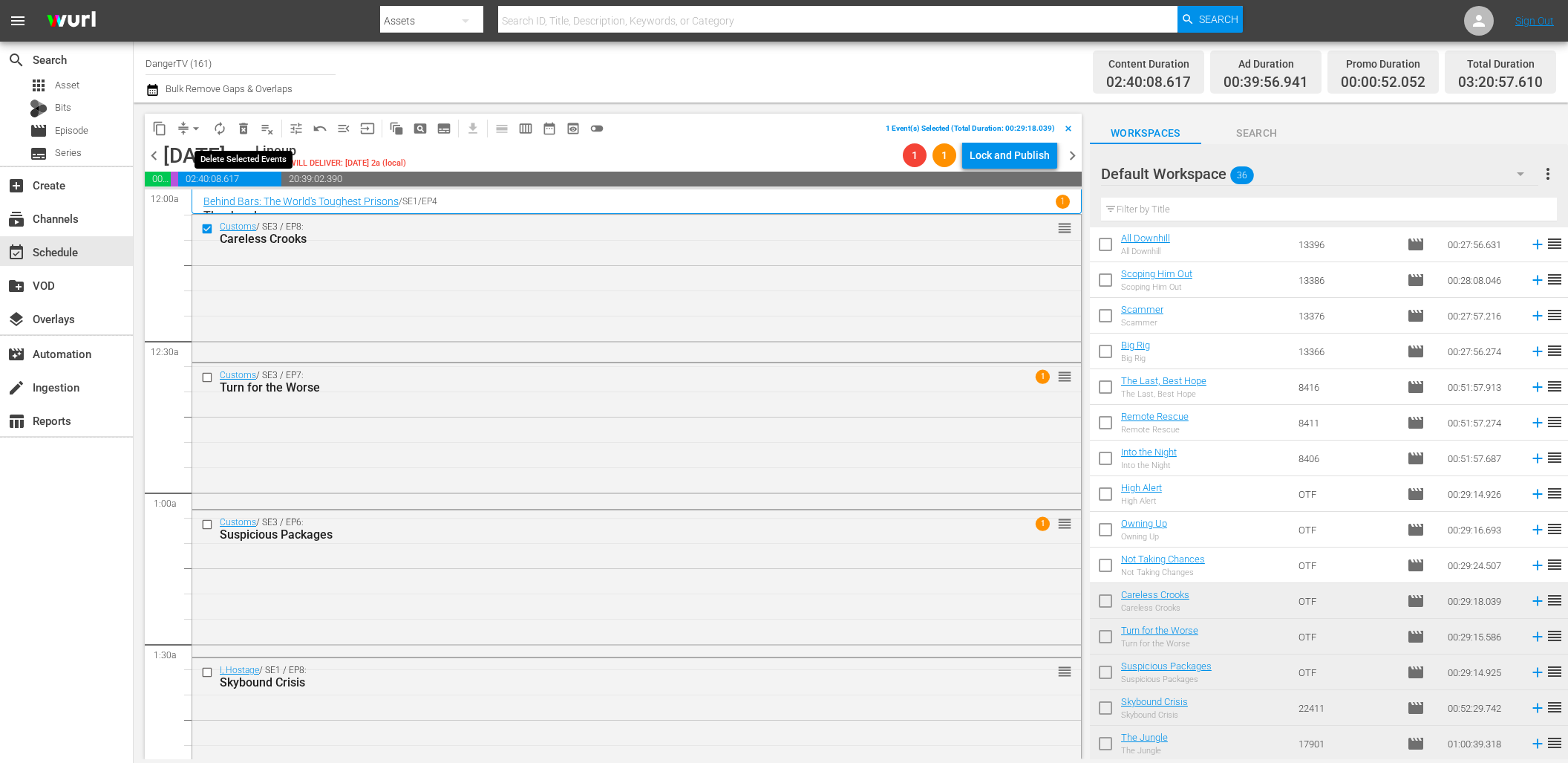
click at [246, 127] on span "delete_forever_outlined" at bounding box center [243, 129] width 15 height 15
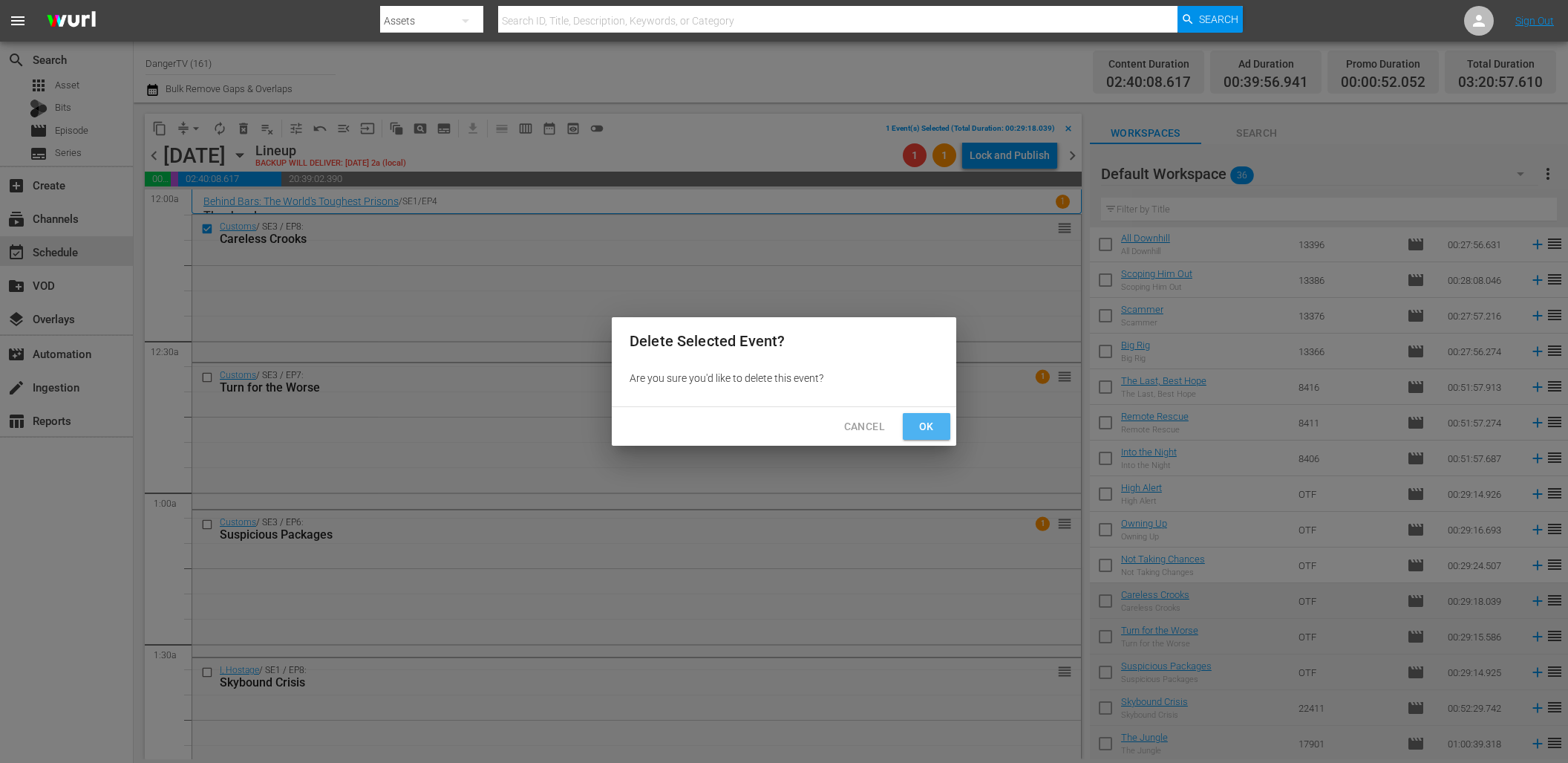
click at [924, 422] on span "Ok" at bounding box center [927, 427] width 24 height 19
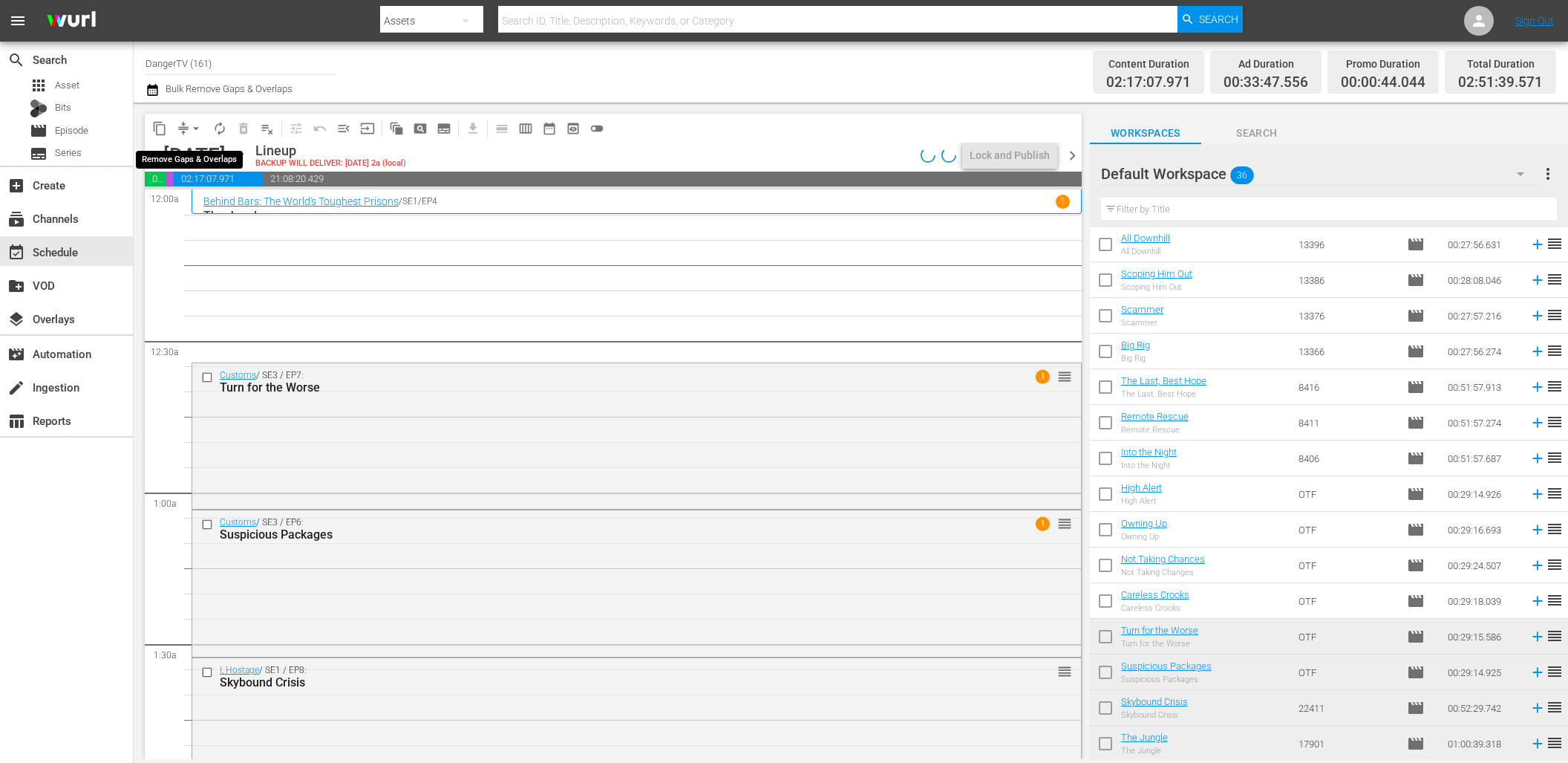
click at [196, 129] on span "arrow_drop_down" at bounding box center [196, 129] width 15 height 15
click at [203, 201] on li "Align to End of Previous Day" at bounding box center [197, 207] width 156 height 25
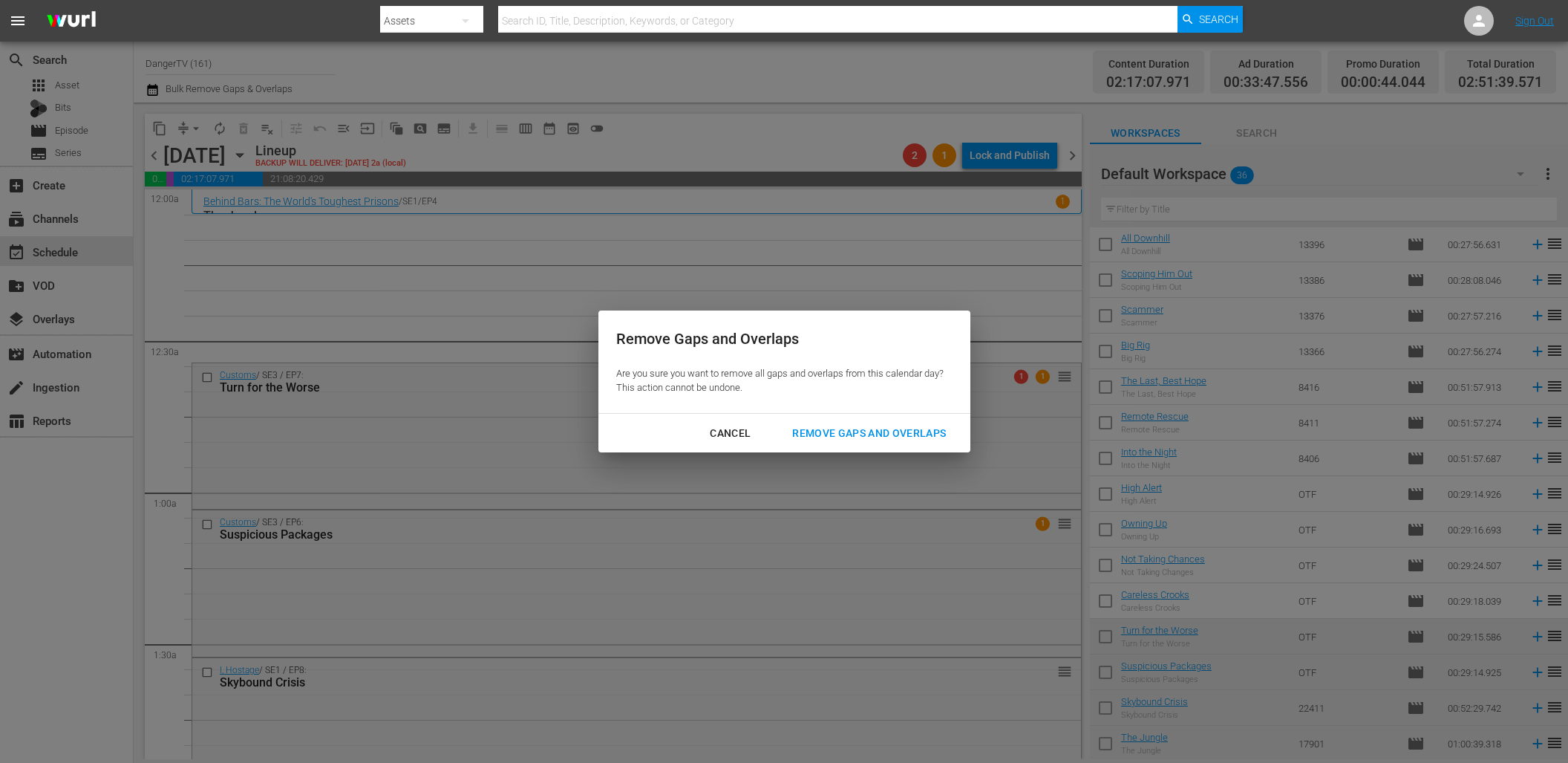
click at [835, 436] on div "Remove Gaps and Overlaps" at bounding box center [868, 434] width 177 height 19
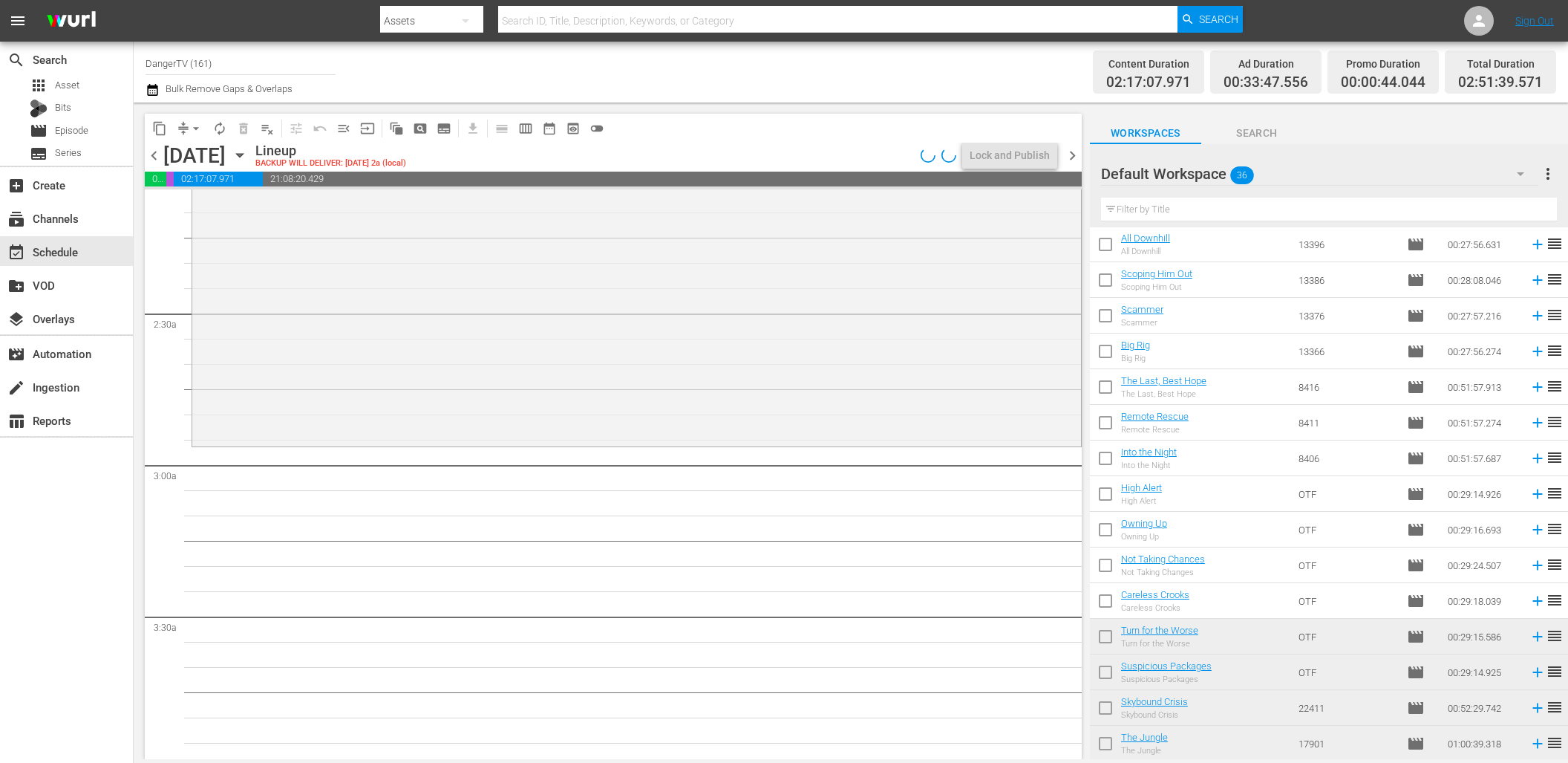
scroll to position [725, 0]
